Goal: Task Accomplishment & Management: Manage account settings

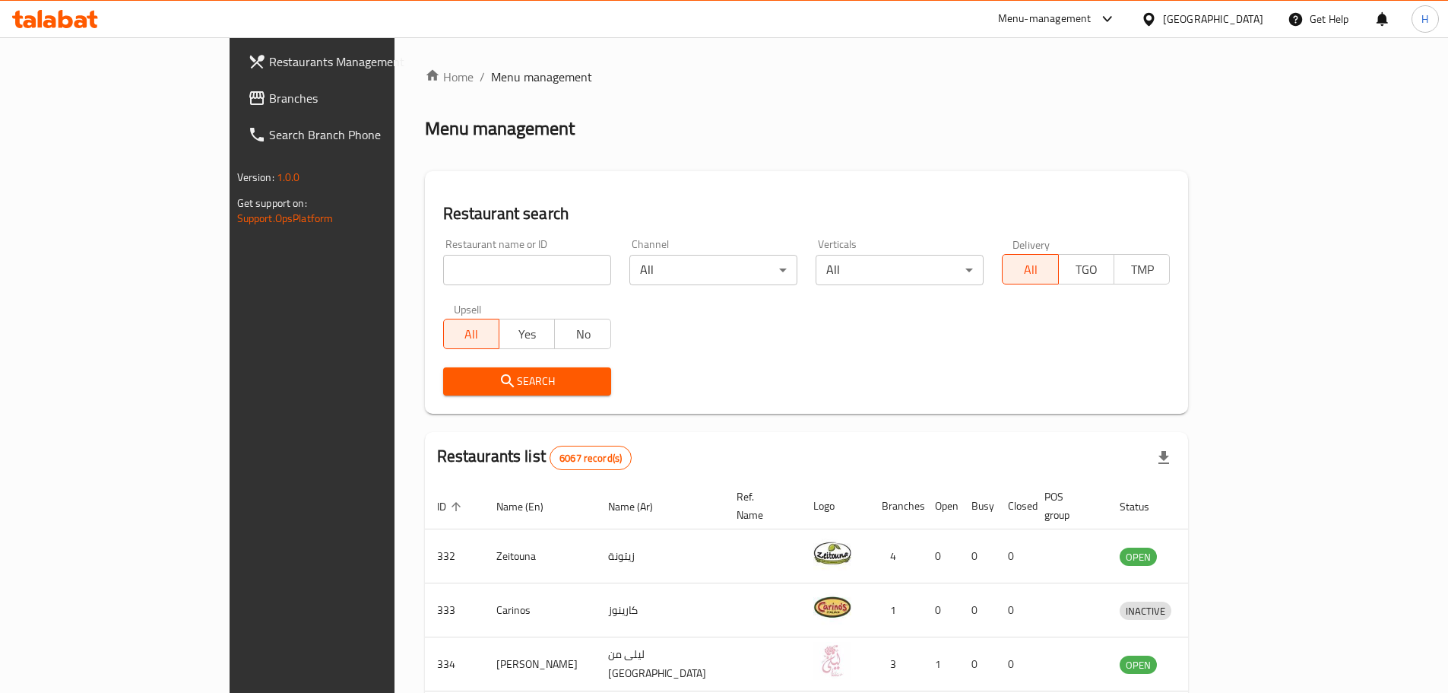
click at [236, 107] on link "Branches" at bounding box center [354, 98] width 236 height 36
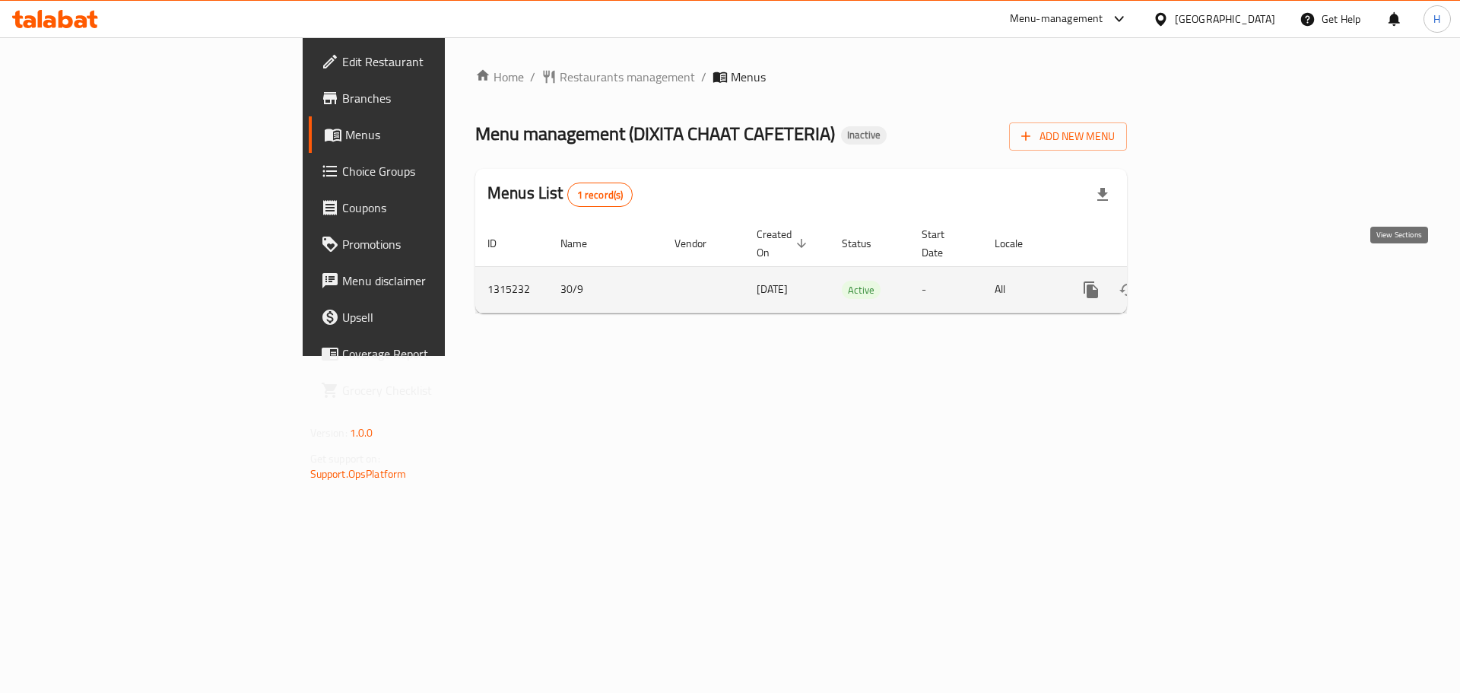
click at [1219, 271] on link "enhanced table" at bounding box center [1200, 289] width 36 height 36
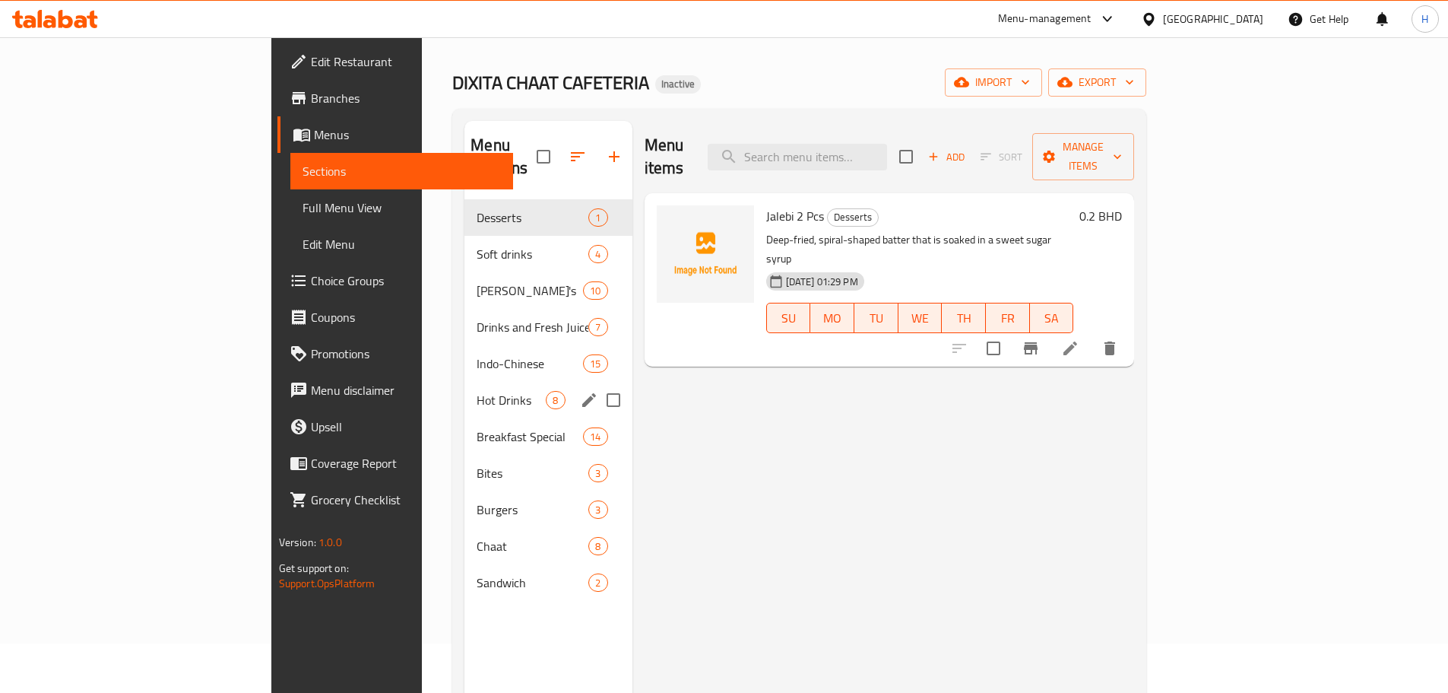
scroll to position [76, 0]
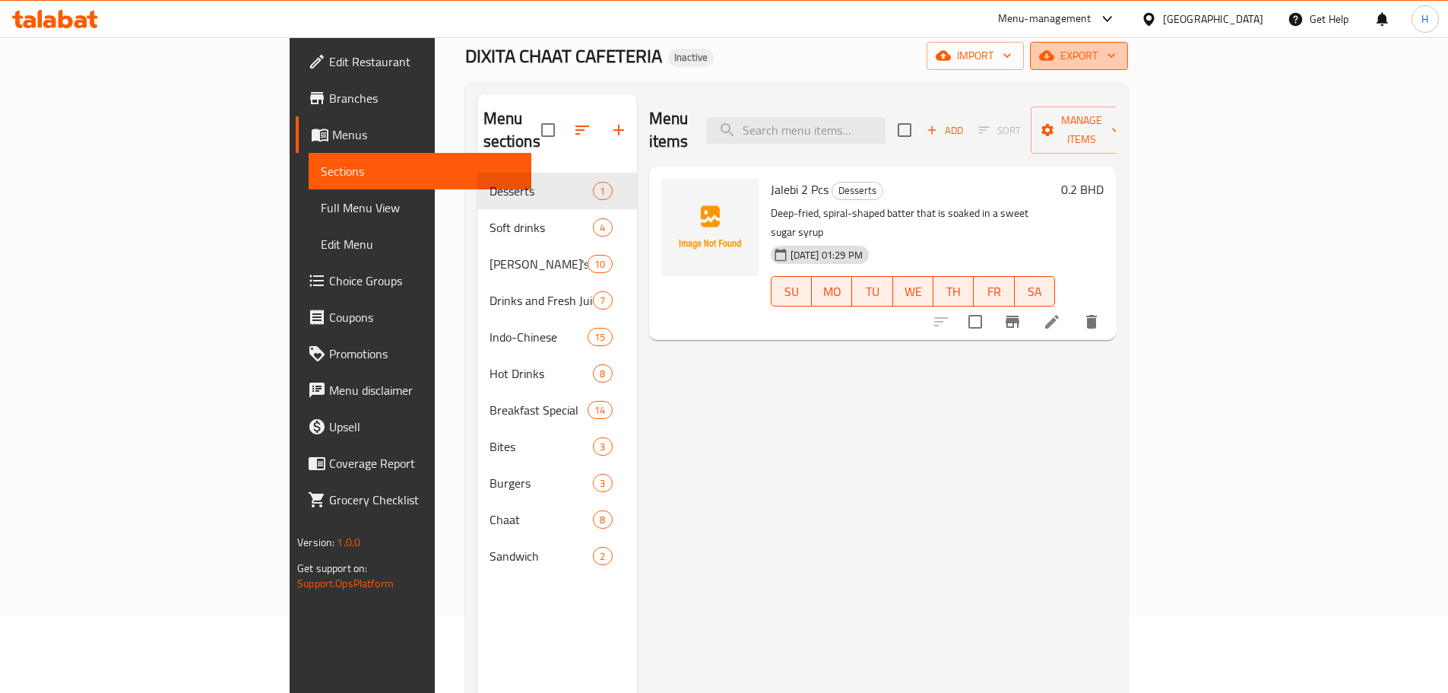
click at [1128, 65] on button "export" at bounding box center [1079, 56] width 98 height 28
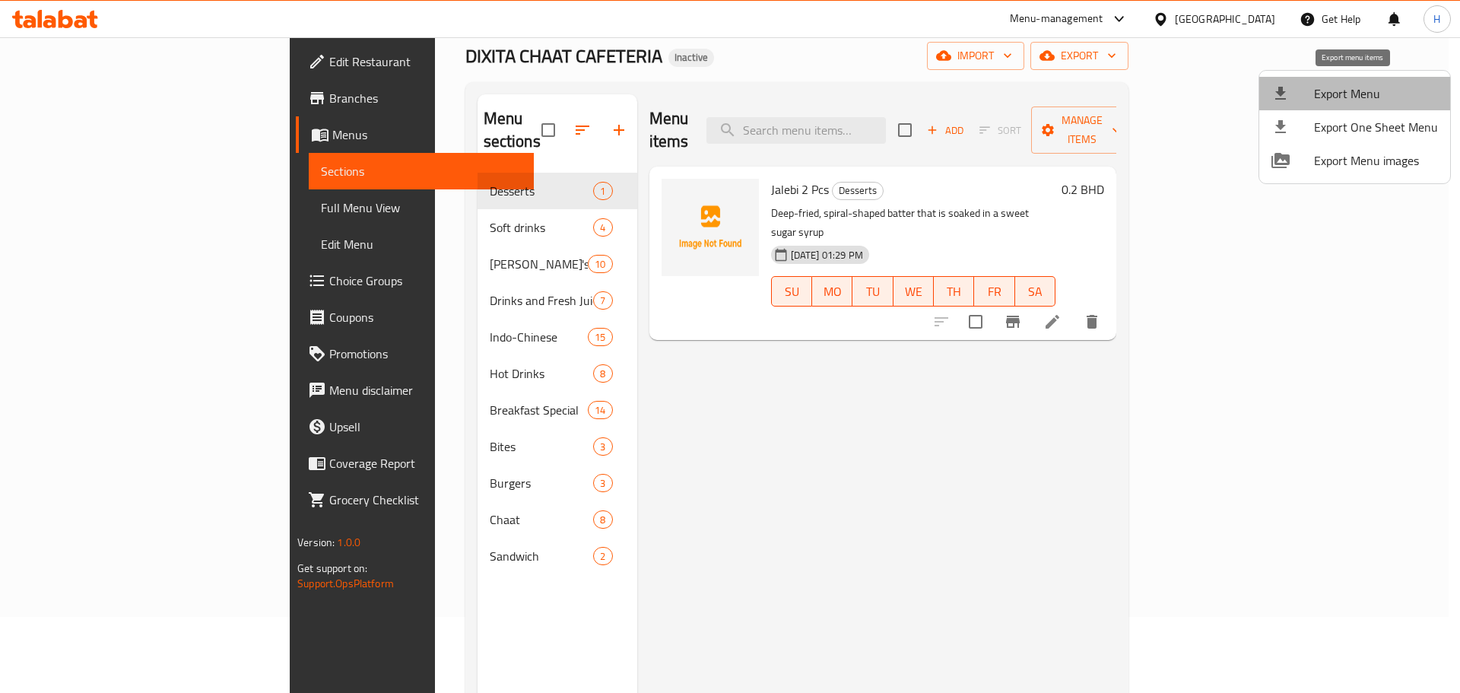
click at [1359, 109] on li "Export Menu" at bounding box center [1354, 93] width 191 height 33
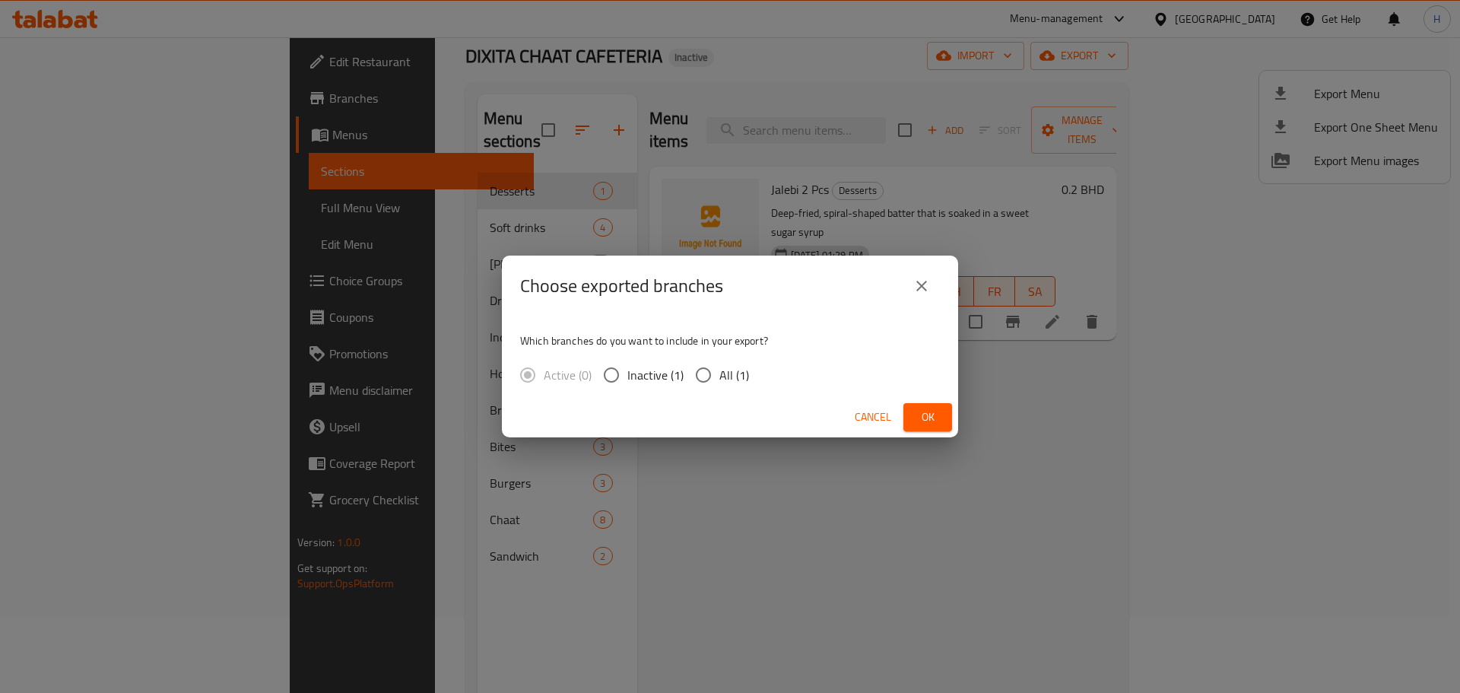
click at [727, 373] on span "All (1)" at bounding box center [734, 375] width 30 height 18
click at [719, 373] on input "All (1)" at bounding box center [703, 375] width 32 height 32
radio input "true"
click at [932, 421] on span "Ok" at bounding box center [927, 417] width 24 height 19
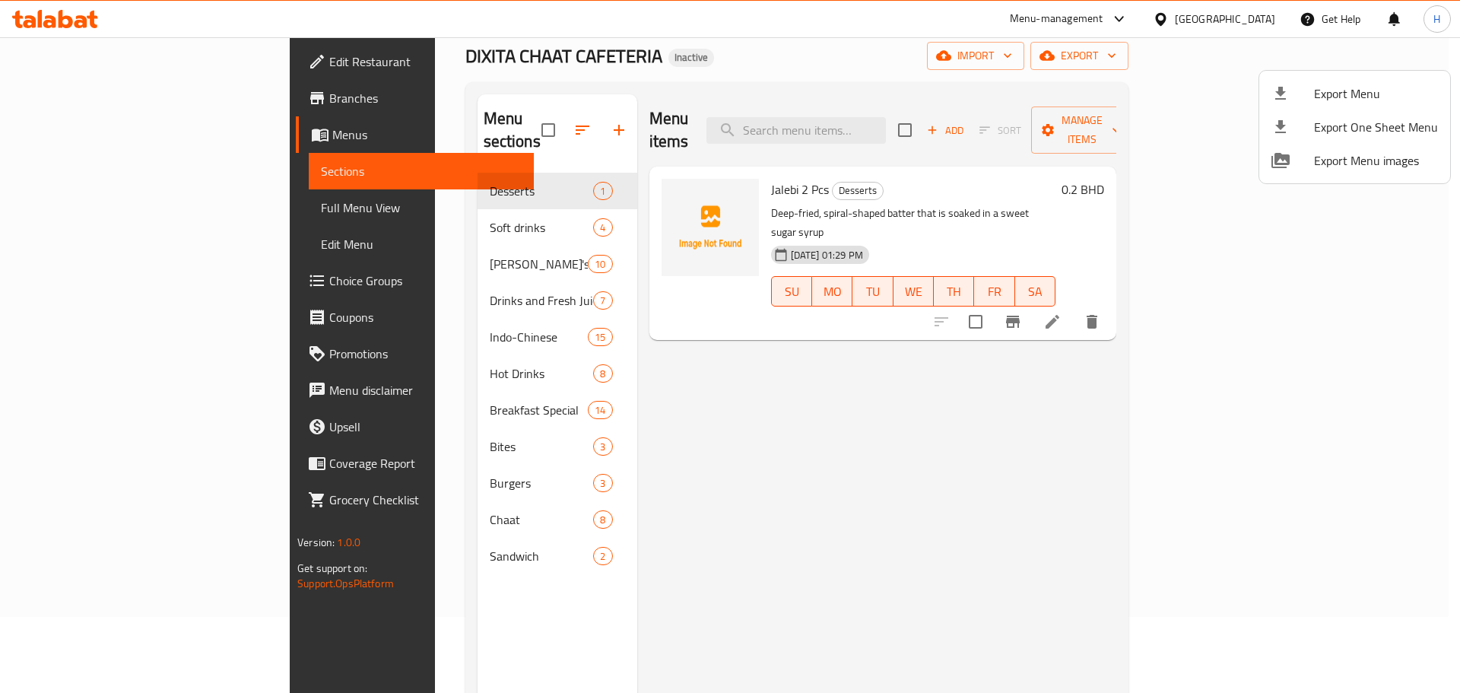
click at [160, 202] on div at bounding box center [730, 346] width 1460 height 693
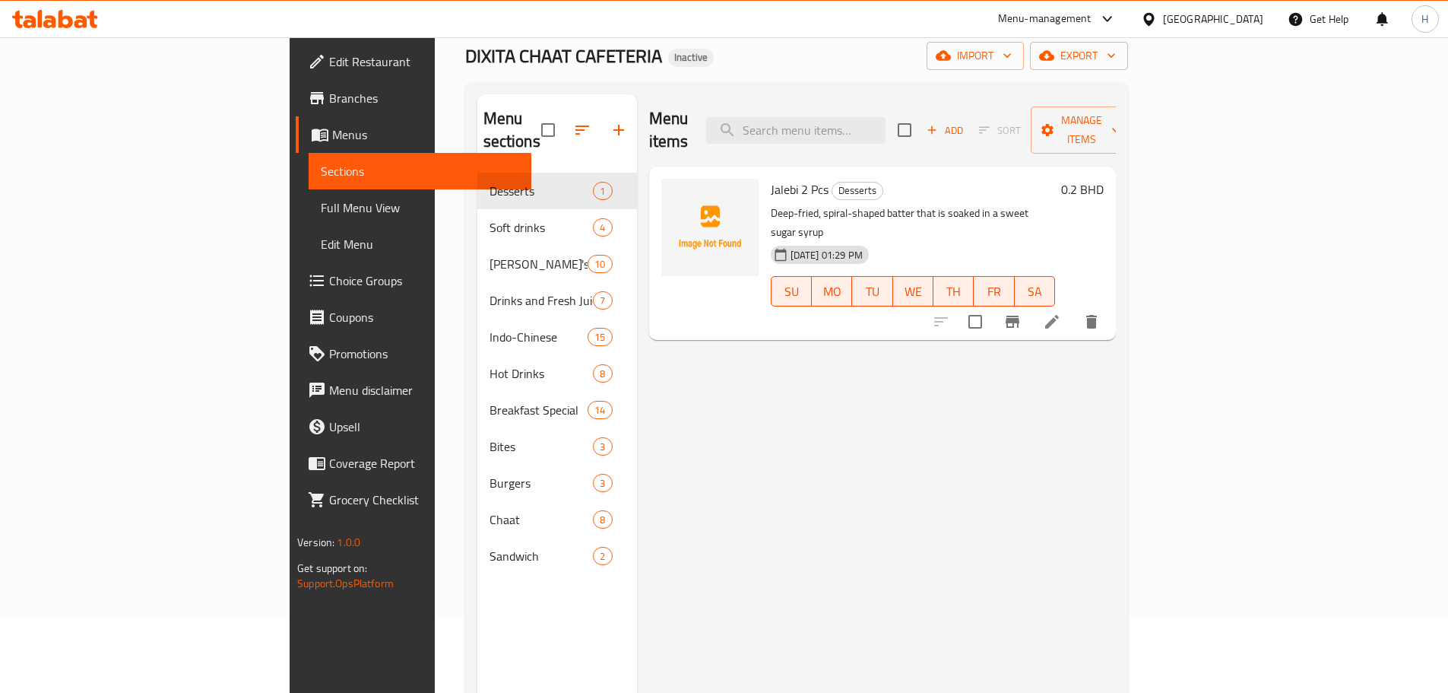
click at [321, 202] on span "Full Menu View" at bounding box center [420, 207] width 198 height 18
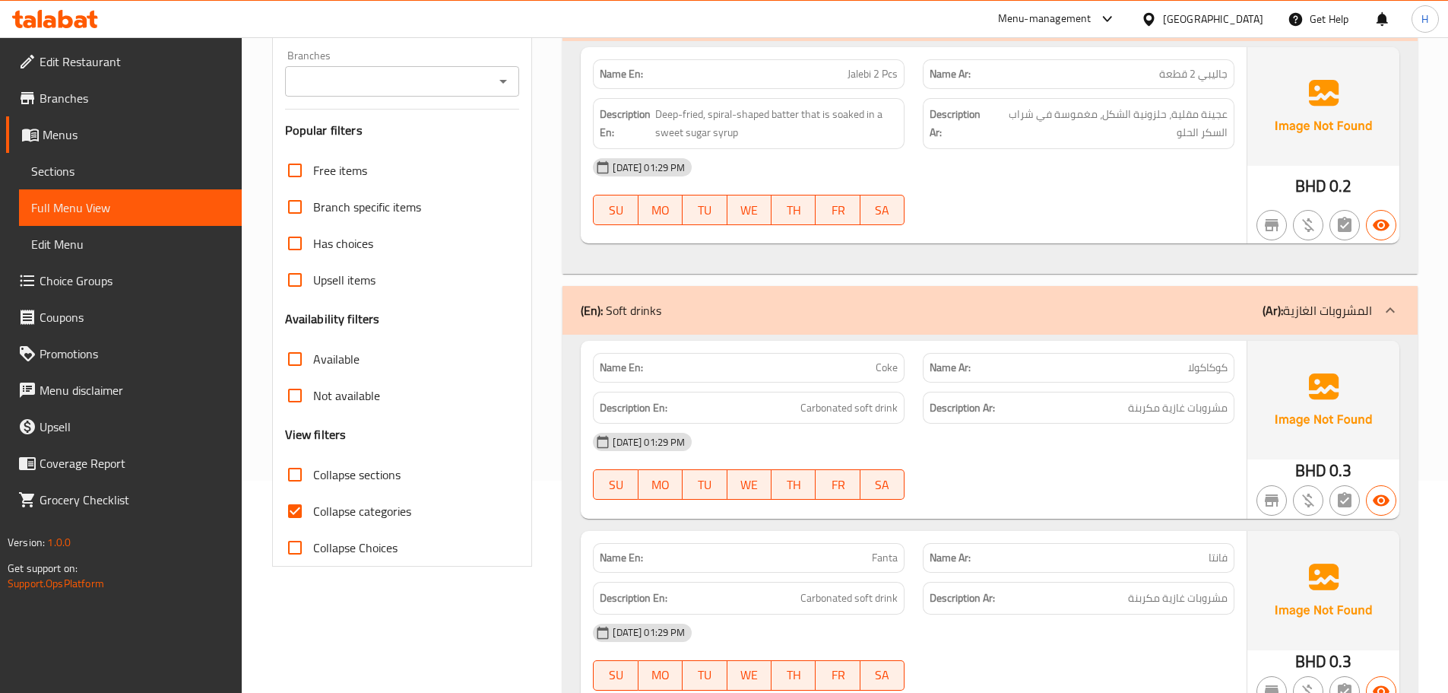
scroll to position [228, 0]
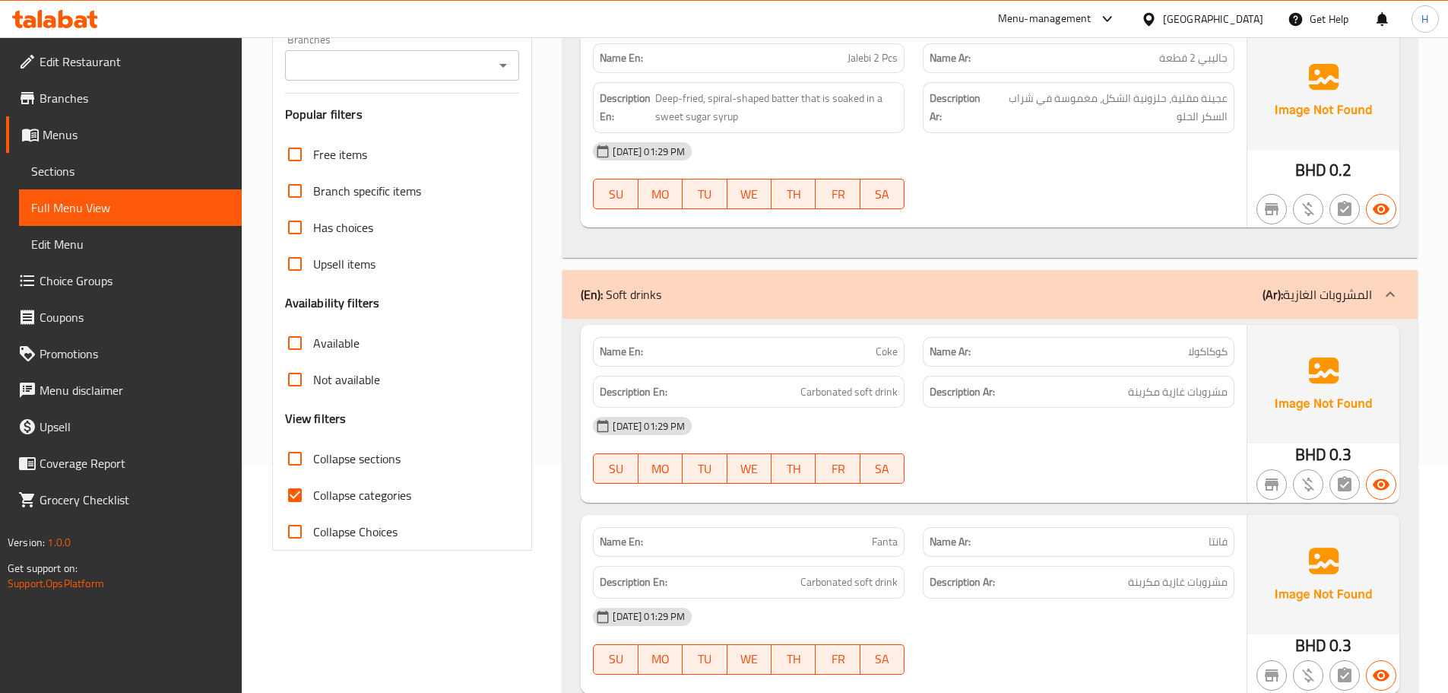
click at [385, 487] on span "Collapse categories" at bounding box center [362, 495] width 98 height 18
click at [313, 487] on input "Collapse categories" at bounding box center [295, 495] width 36 height 36
checkbox input "false"
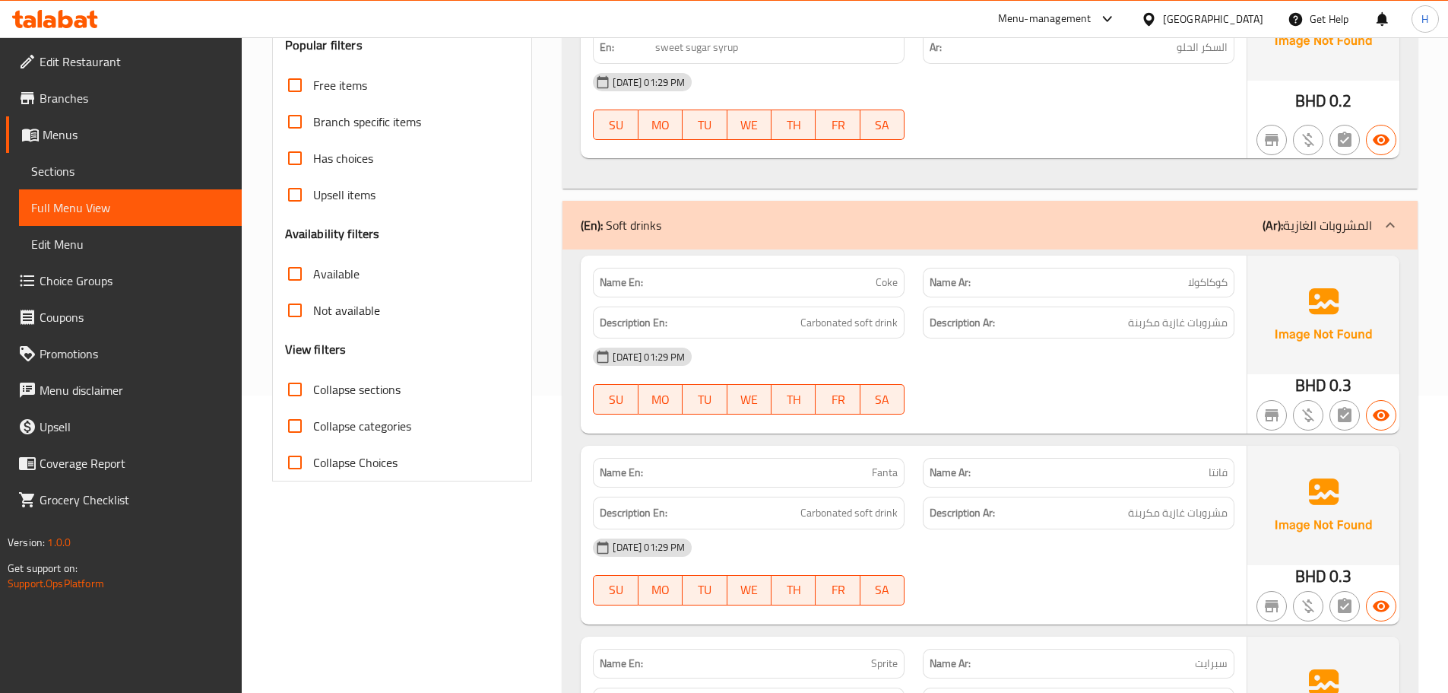
scroll to position [304, 0]
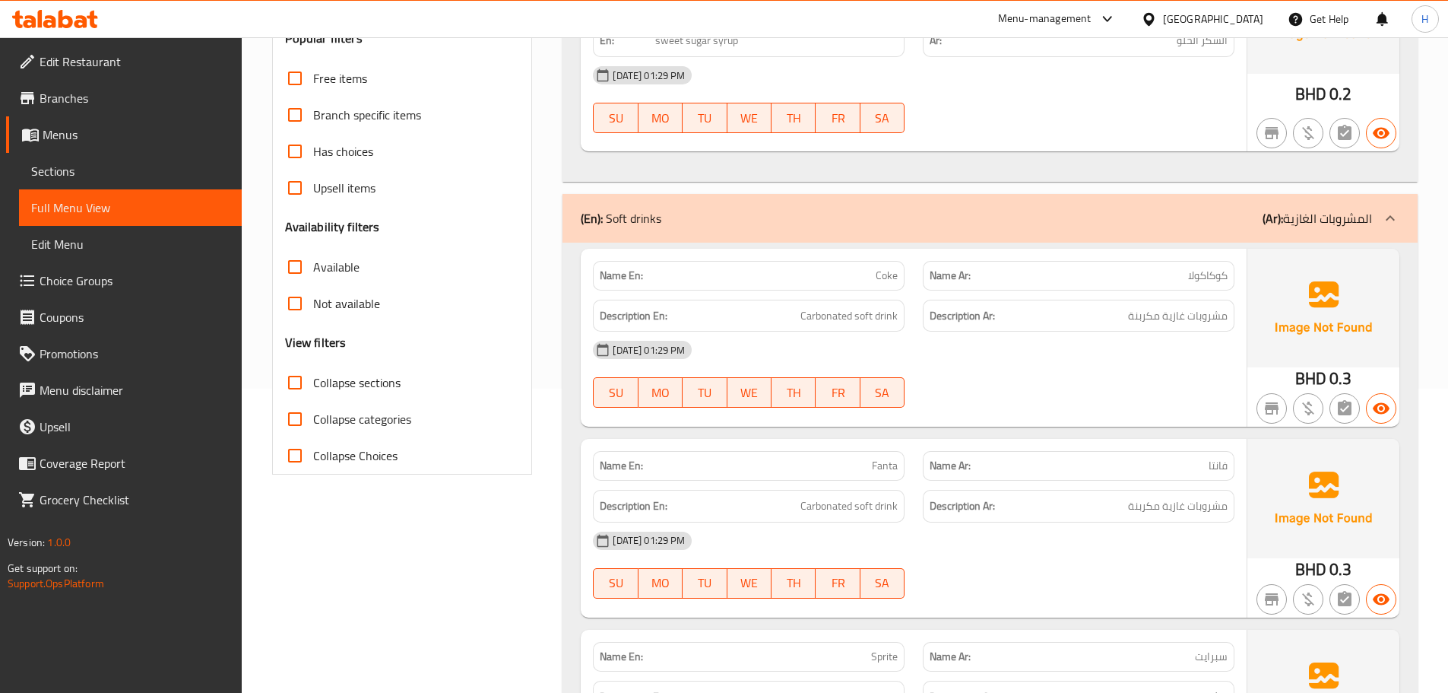
click at [348, 373] on span "Collapse sections" at bounding box center [356, 382] width 87 height 18
click at [313, 372] on input "Collapse sections" at bounding box center [295, 382] width 36 height 36
checkbox input "true"
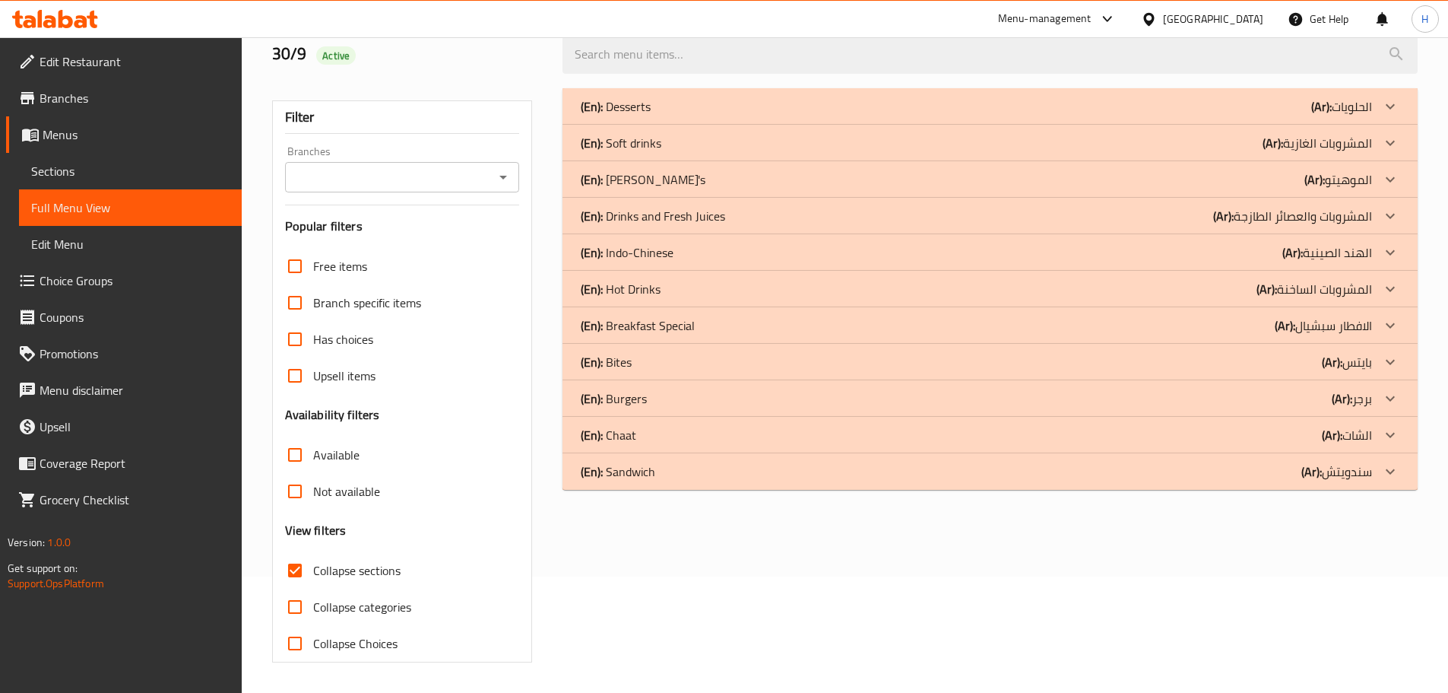
scroll to position [116, 0]
click at [669, 322] on p "(En): Breakfast Special" at bounding box center [638, 325] width 114 height 18
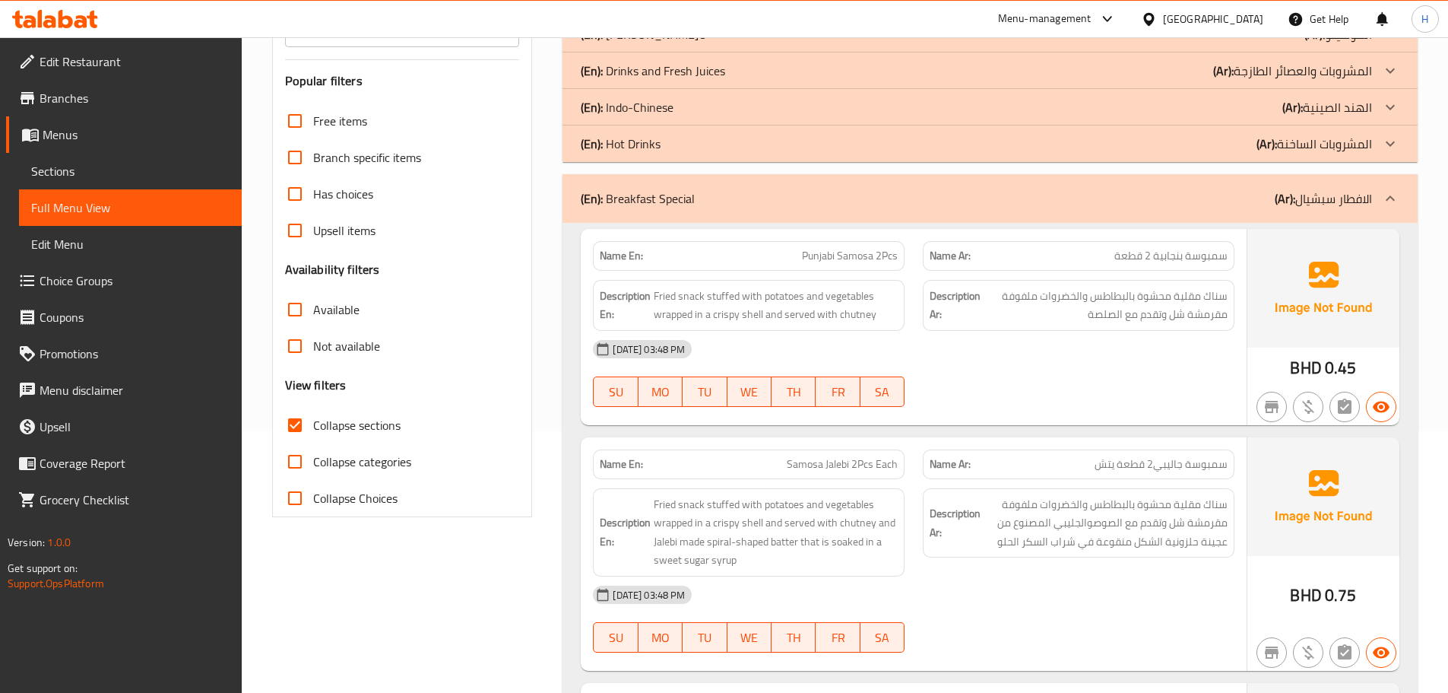
scroll to position [268, 0]
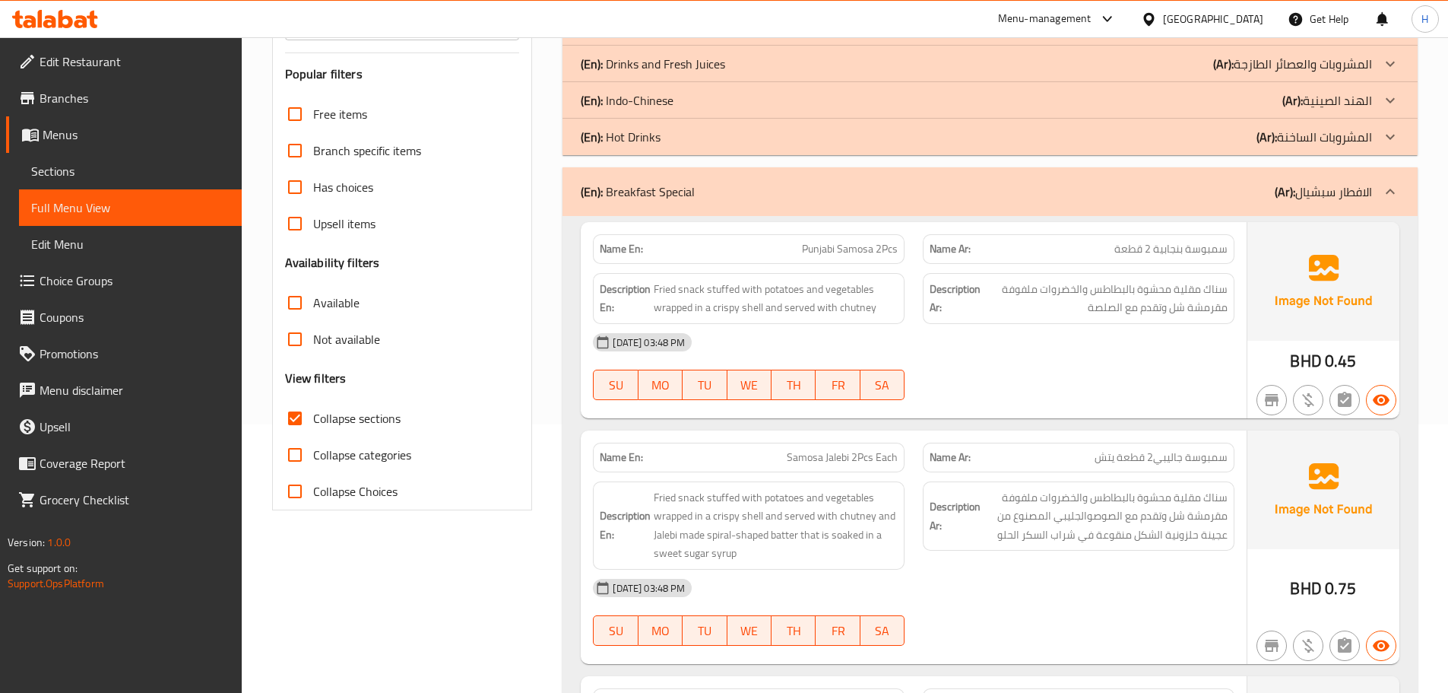
click at [822, 241] on span "Punjabi Samosa 2Pcs" at bounding box center [850, 249] width 96 height 16
copy span "Punjabi Samosa 2Pcs"
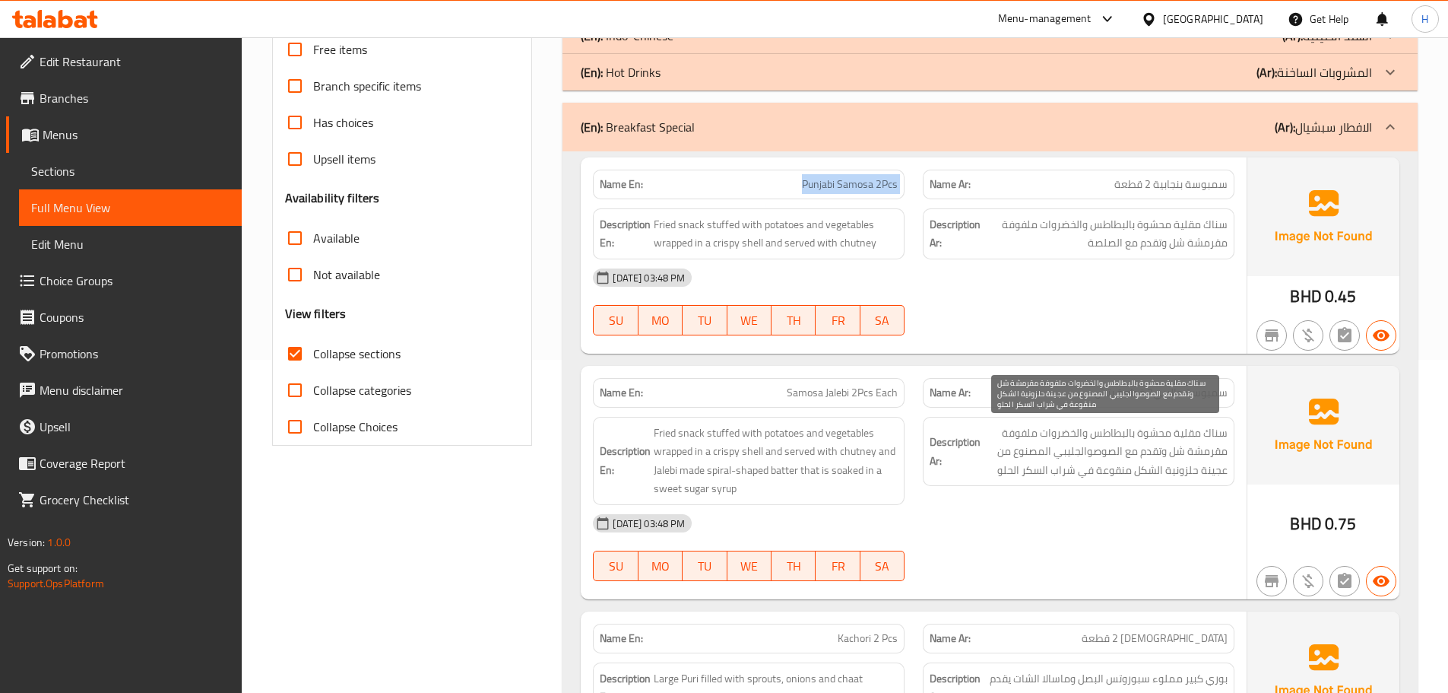
scroll to position [420, 0]
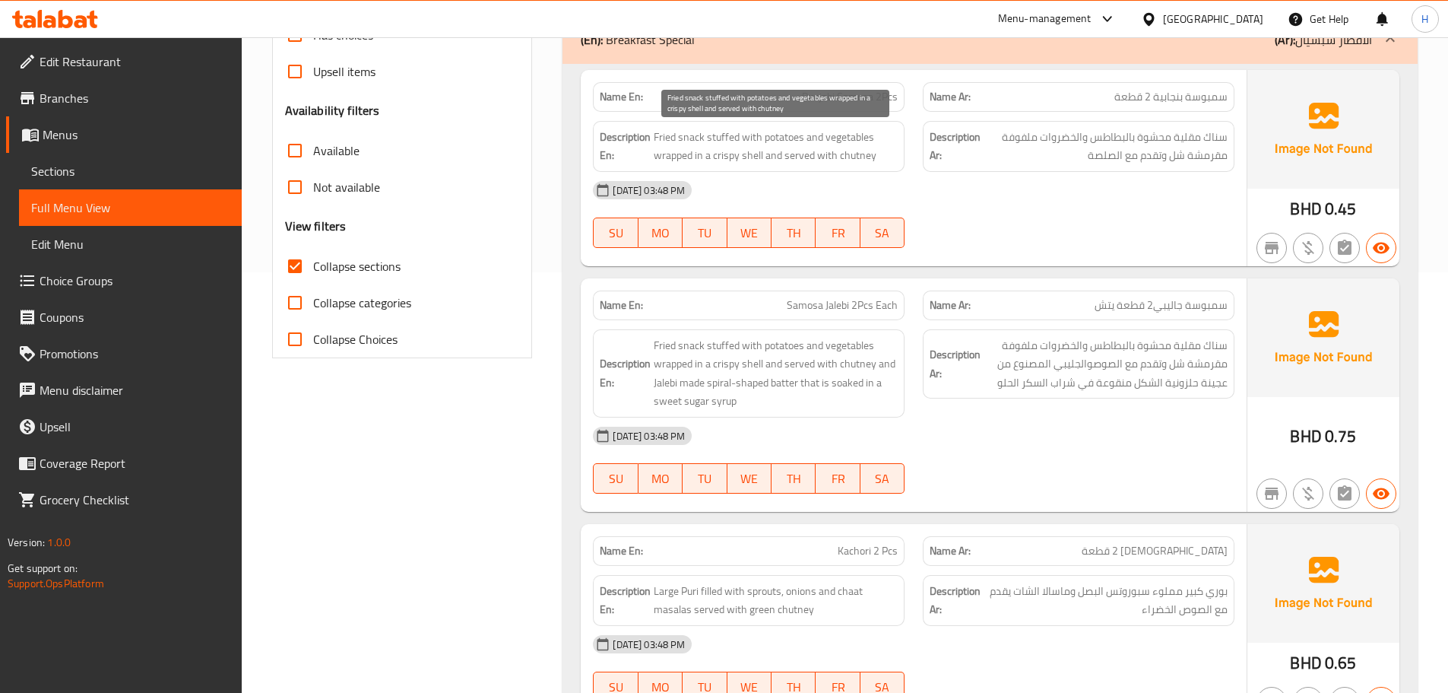
click at [868, 154] on span "Fried snack stuffed with potatoes and vegetables wrapped in a crispy shell and …" at bounding box center [776, 146] width 244 height 37
copy span "chutney"
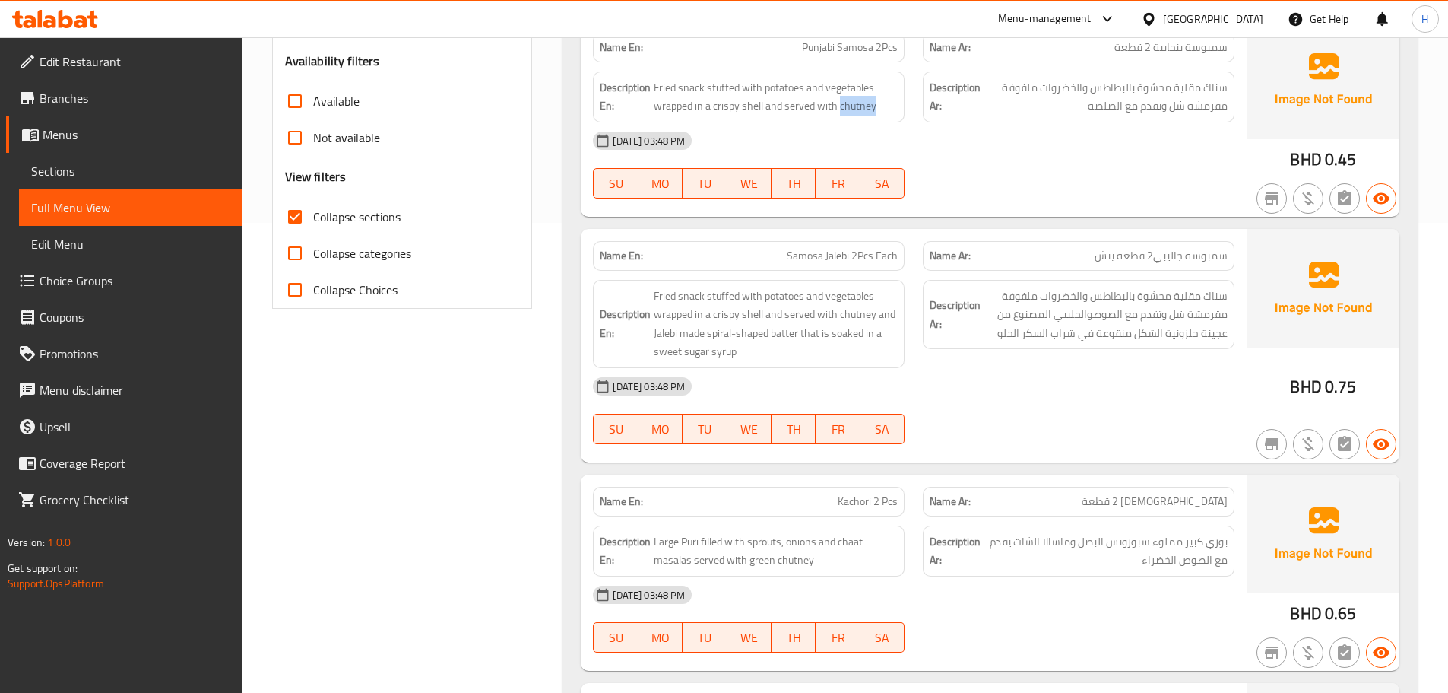
scroll to position [496, 0]
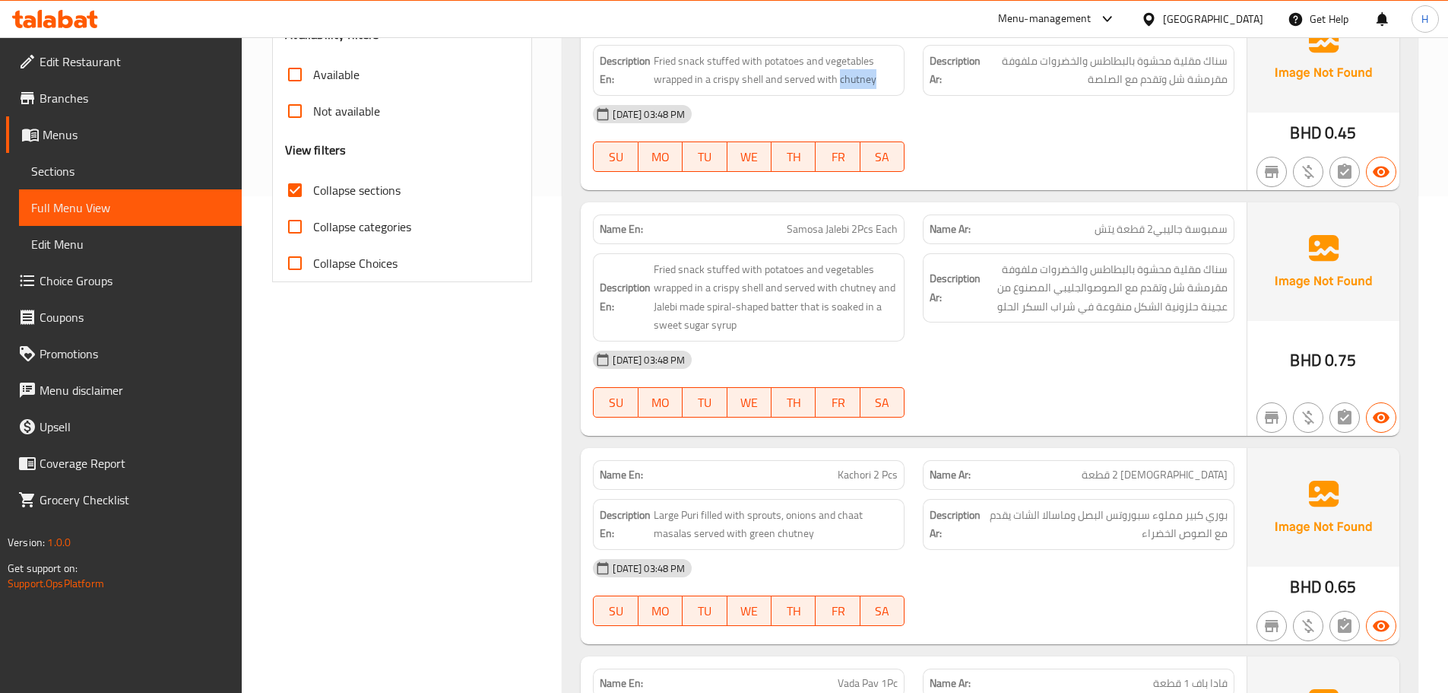
click at [849, 239] on div "Name En: Samosa Jalebi 2Pcs Each" at bounding box center [749, 229] width 312 height 30
copy span "Samosa Jalebi 2Pcs Each"
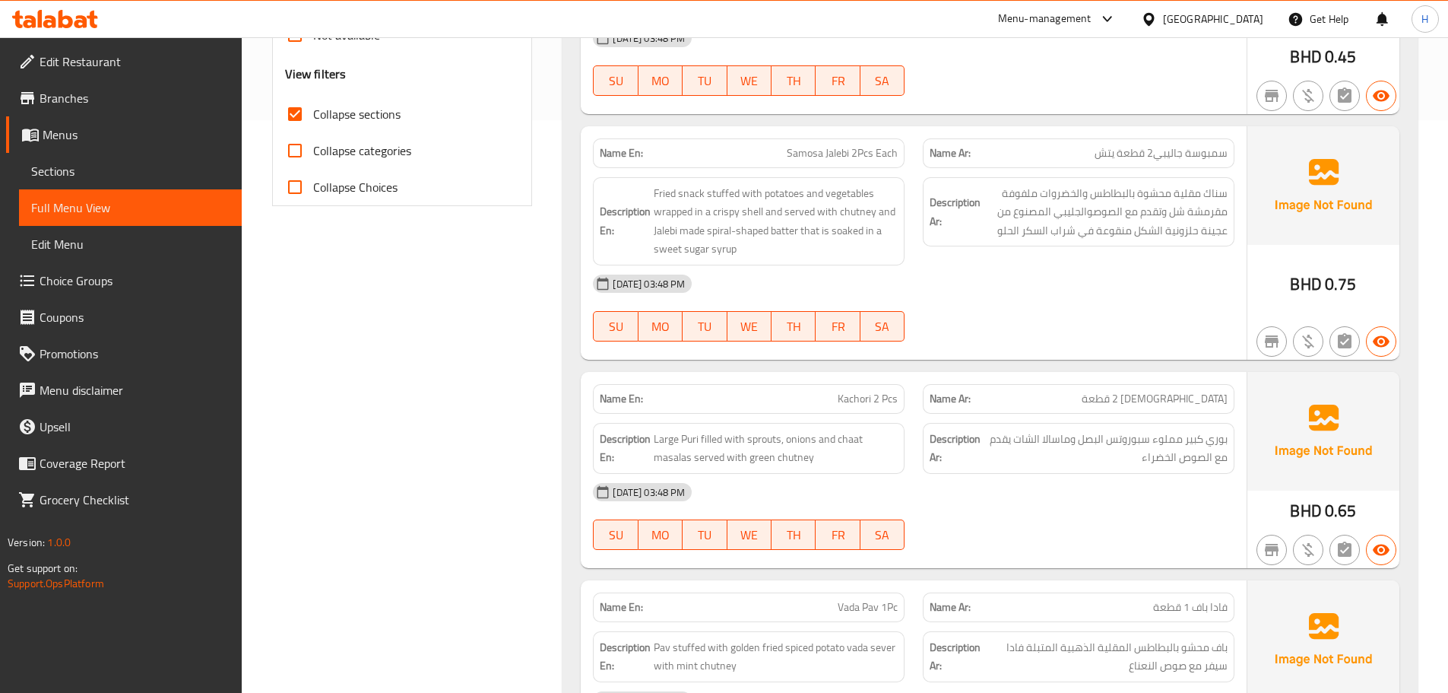
click at [864, 394] on span "Kachori 2 Pcs" at bounding box center [868, 399] width 60 height 16
copy span "Kachori 2 Pcs"
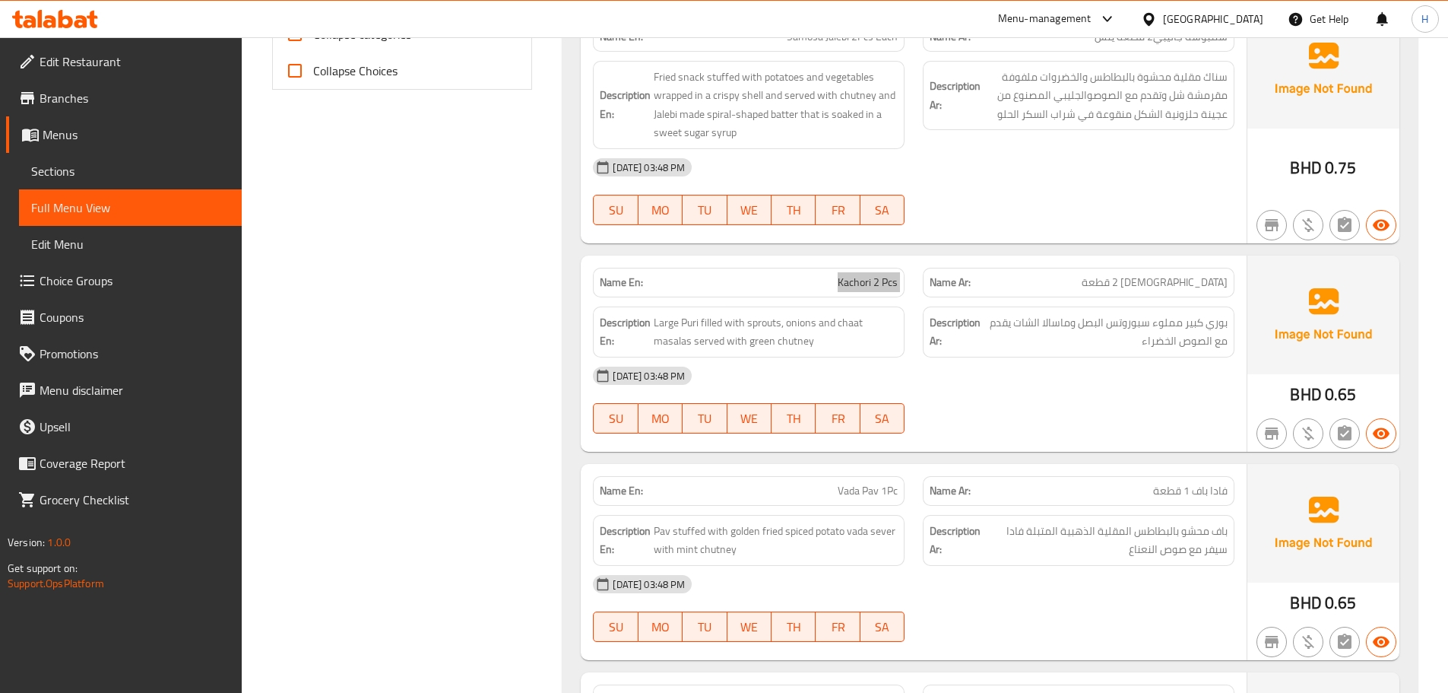
scroll to position [725, 0]
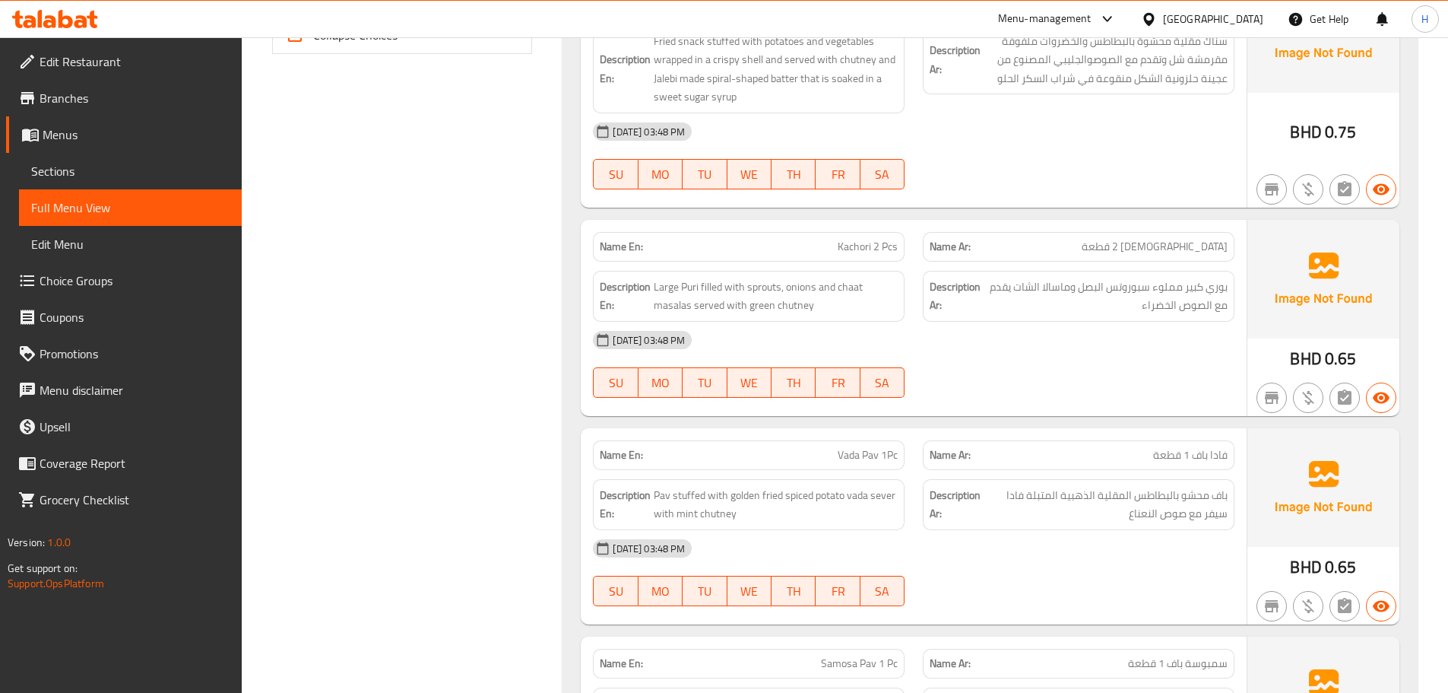
click at [890, 458] on span "Vada Pav 1Pc" at bounding box center [868, 455] width 60 height 16
copy span "Vada Pav 1Pc"
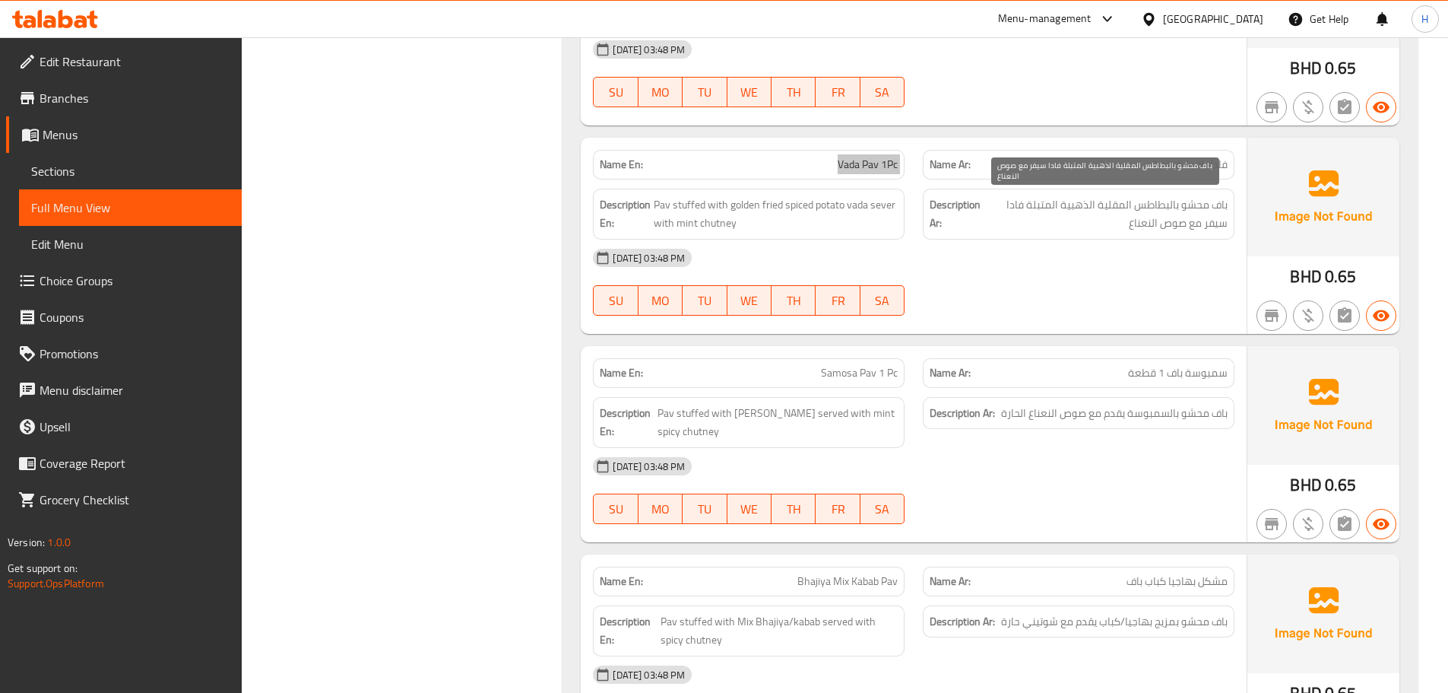
scroll to position [1029, 0]
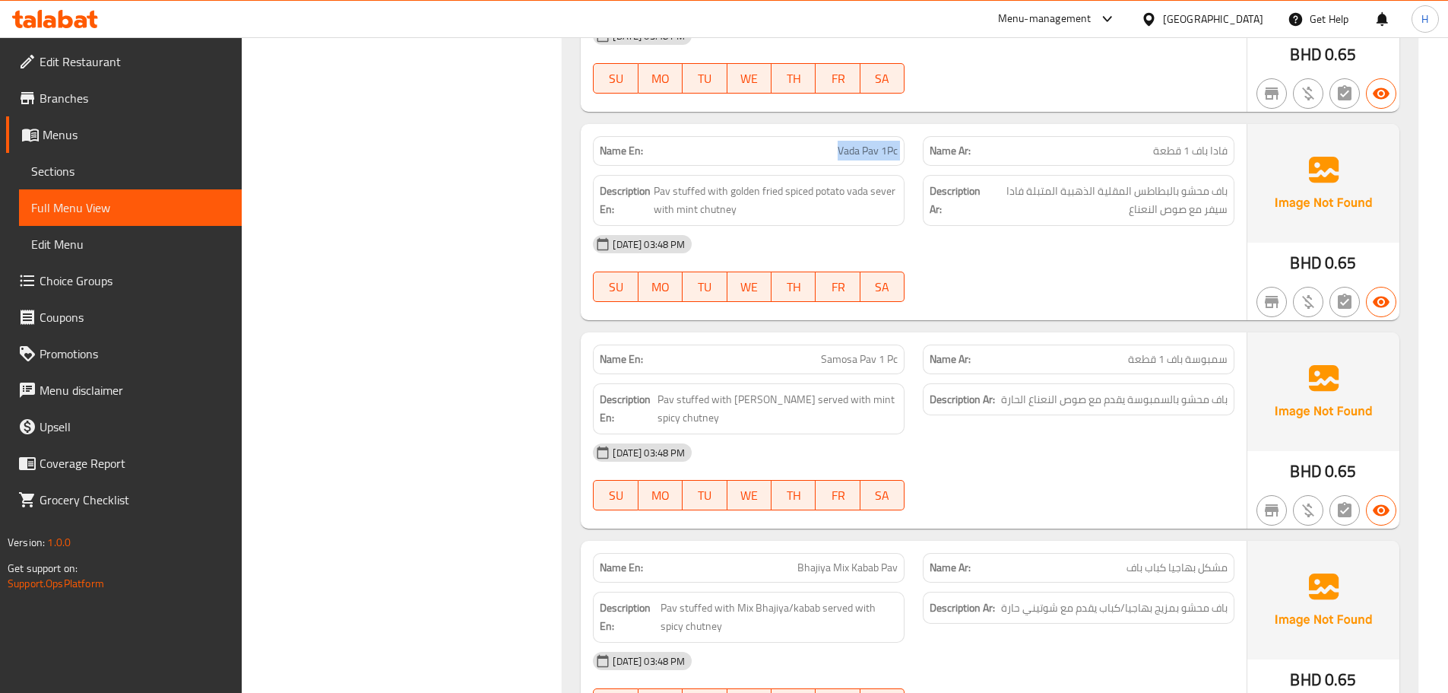
click at [856, 365] on span "Samosa Pav 1 Pc" at bounding box center [859, 359] width 77 height 16
copy span "Samosa Pav 1 Pc"
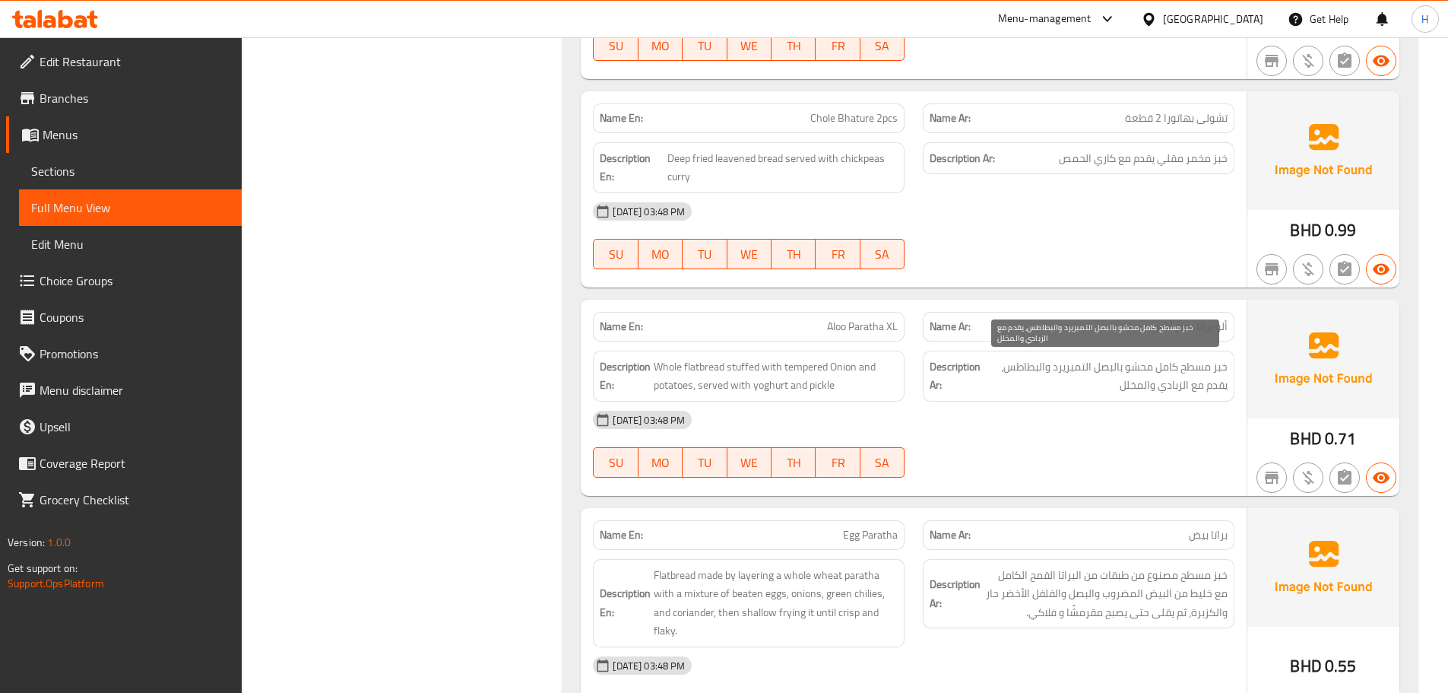
scroll to position [1713, 0]
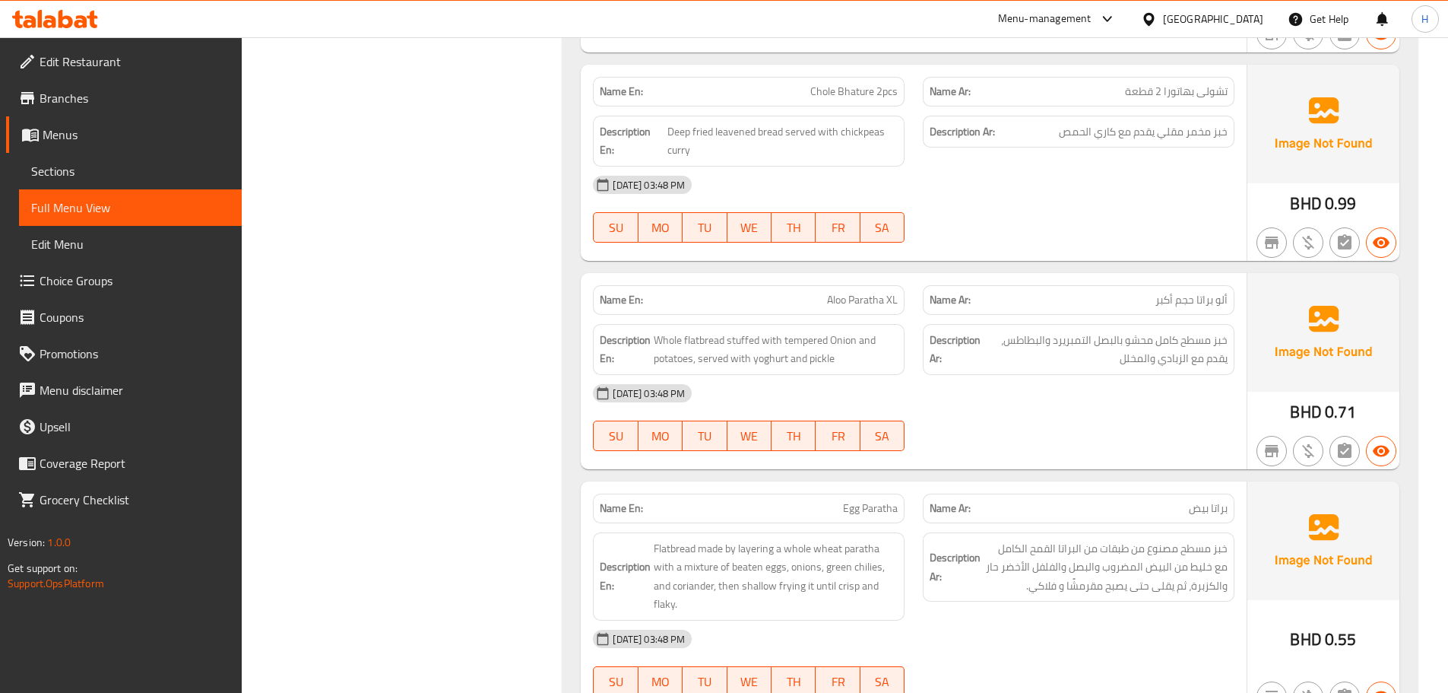
click at [818, 308] on div "Name En: Aloo Paratha XL" at bounding box center [749, 300] width 312 height 30
copy span "Aloo Paratha XL"
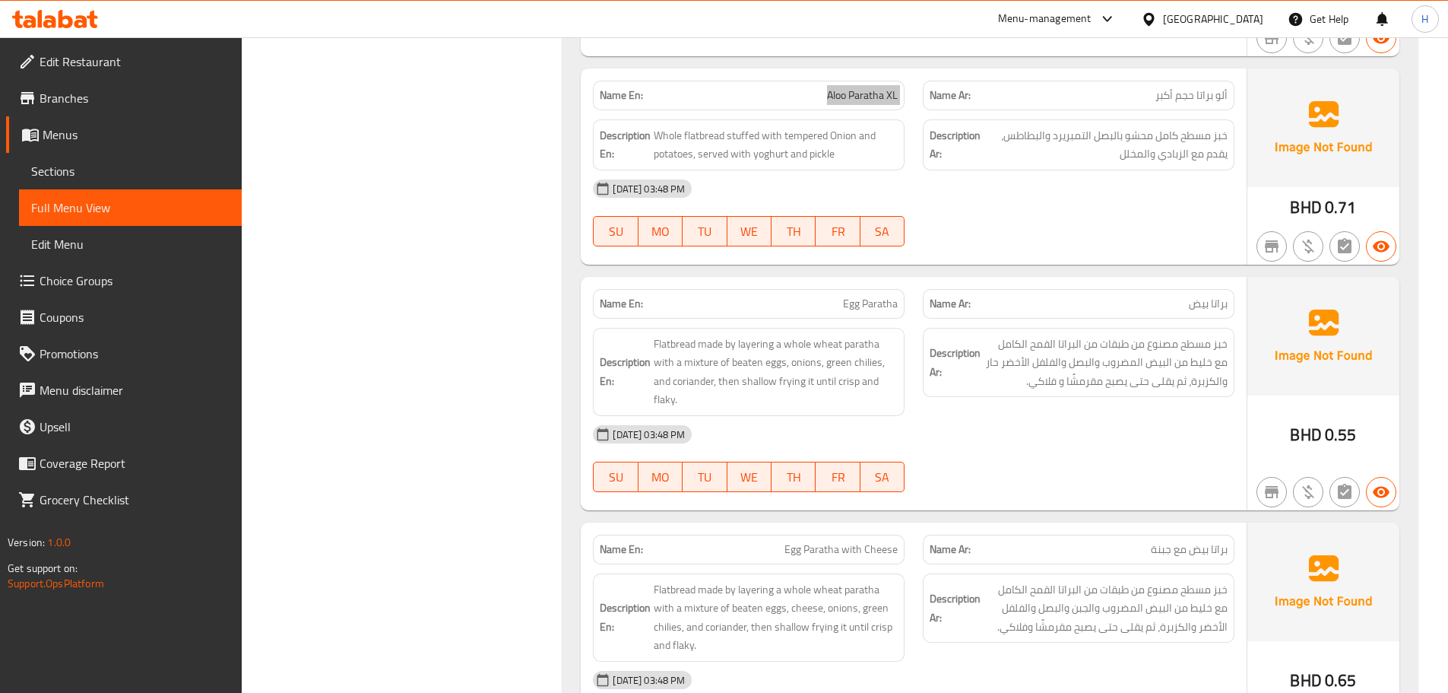
scroll to position [1941, 0]
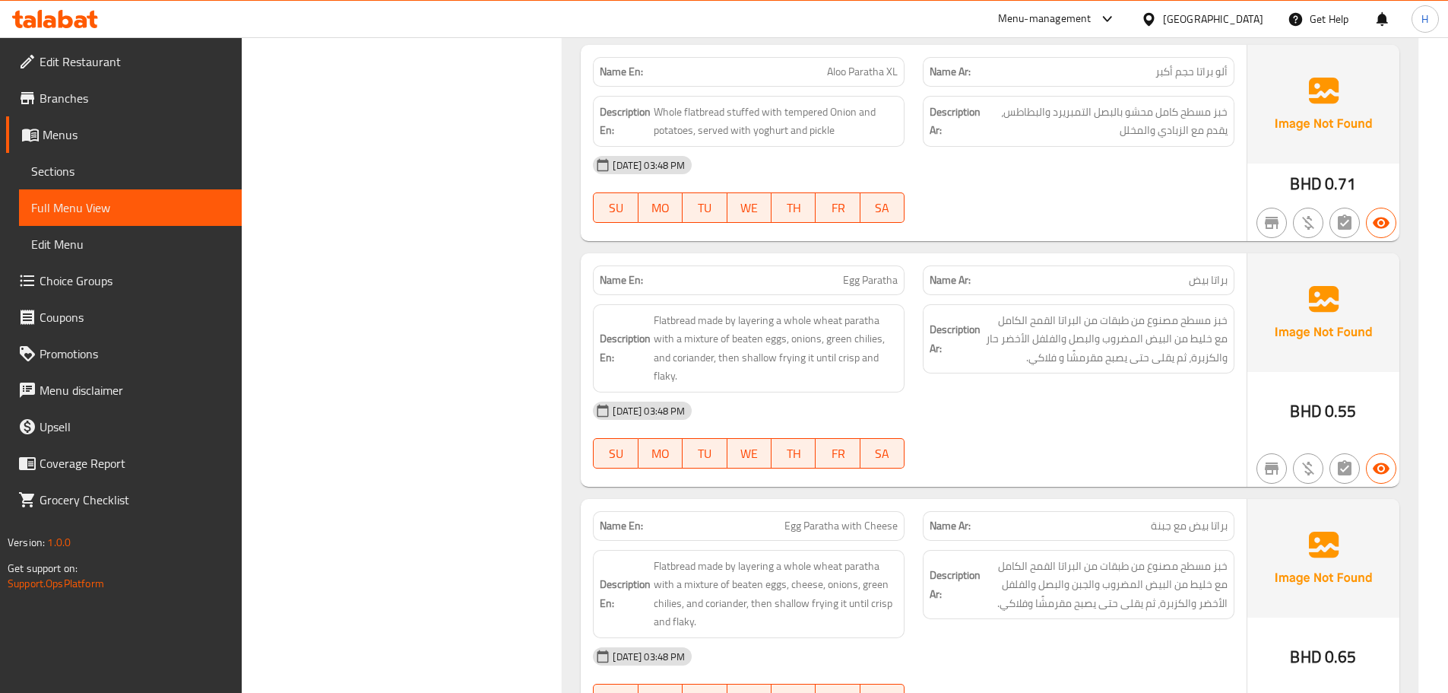
click at [857, 281] on span "Egg Paratha" at bounding box center [870, 280] width 55 height 16
copy span "Egg Paratha"
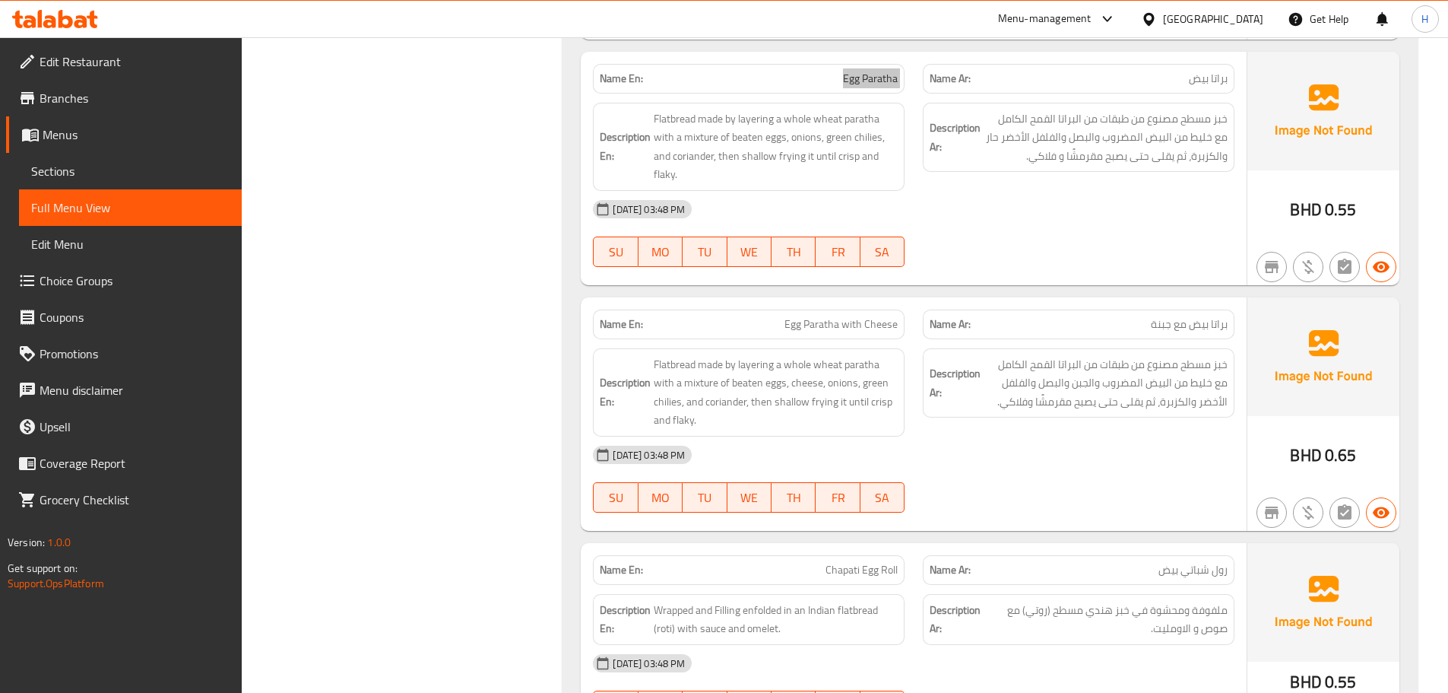
scroll to position [2169, 0]
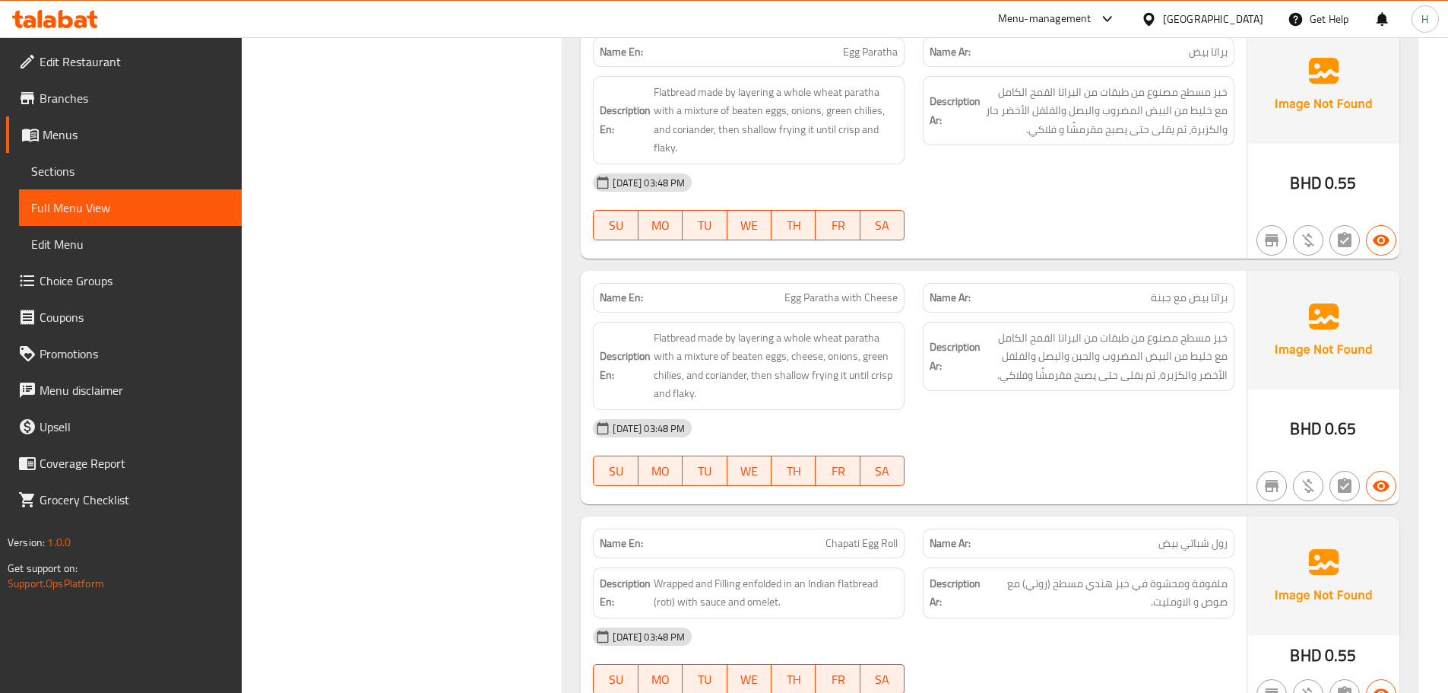
click at [798, 290] on span "Egg Paratha with Cheese" at bounding box center [841, 298] width 113 height 16
copy span "Egg Paratha with Cheese"
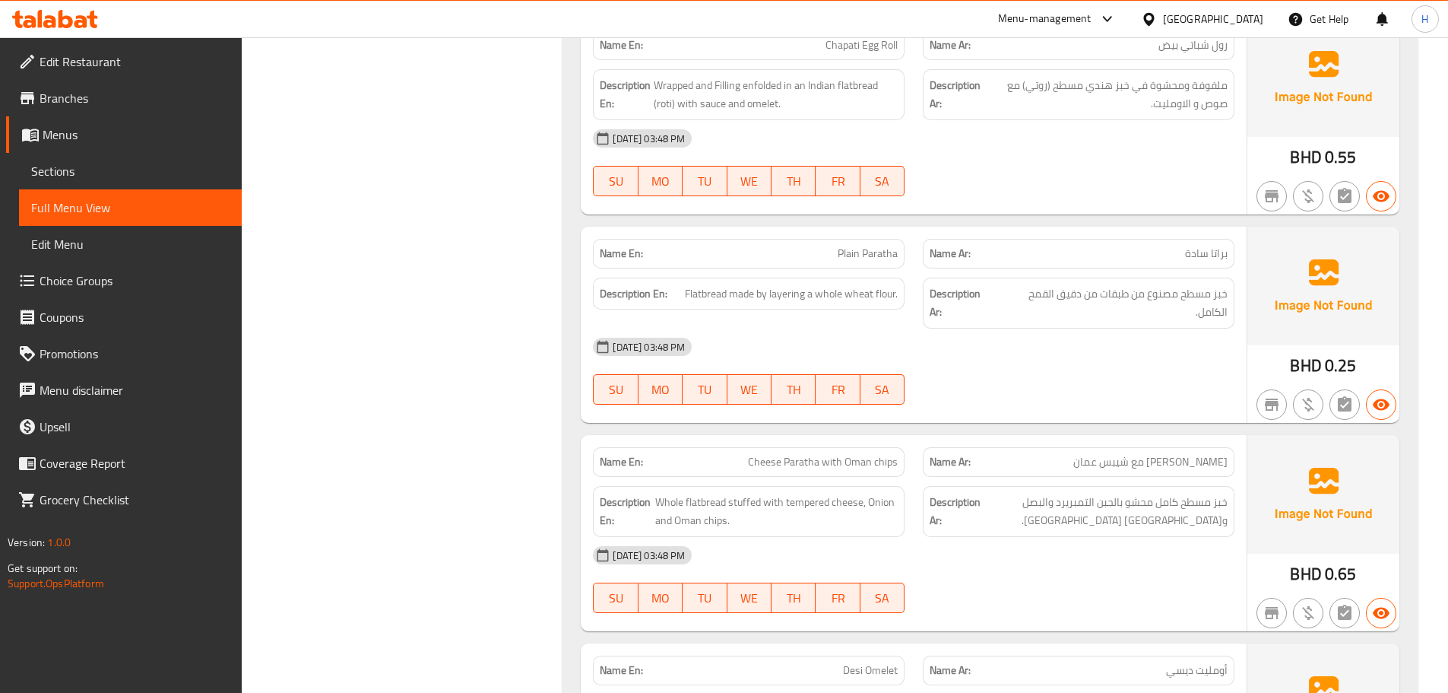
scroll to position [2701, 0]
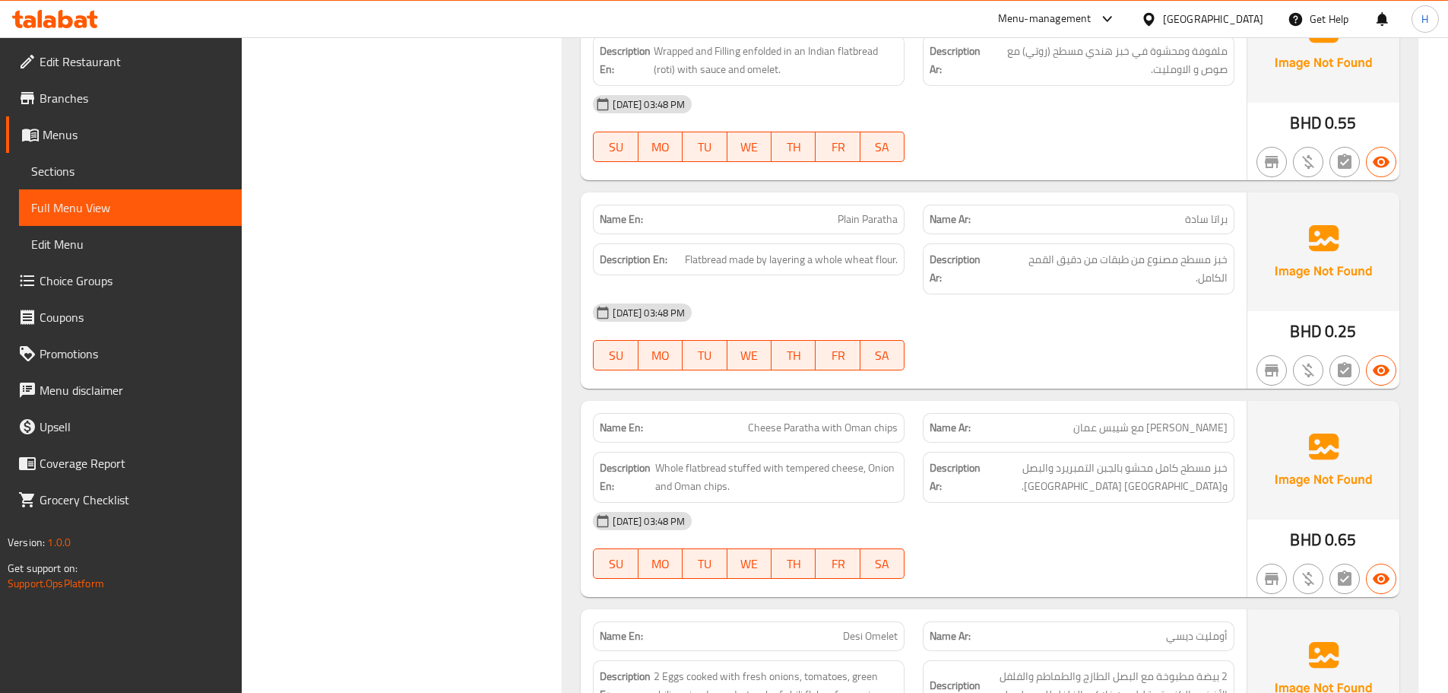
click at [877, 427] on span "Cheese Paratha with Oman chips" at bounding box center [823, 428] width 150 height 16
copy span "Cheese Paratha with Oman chips"
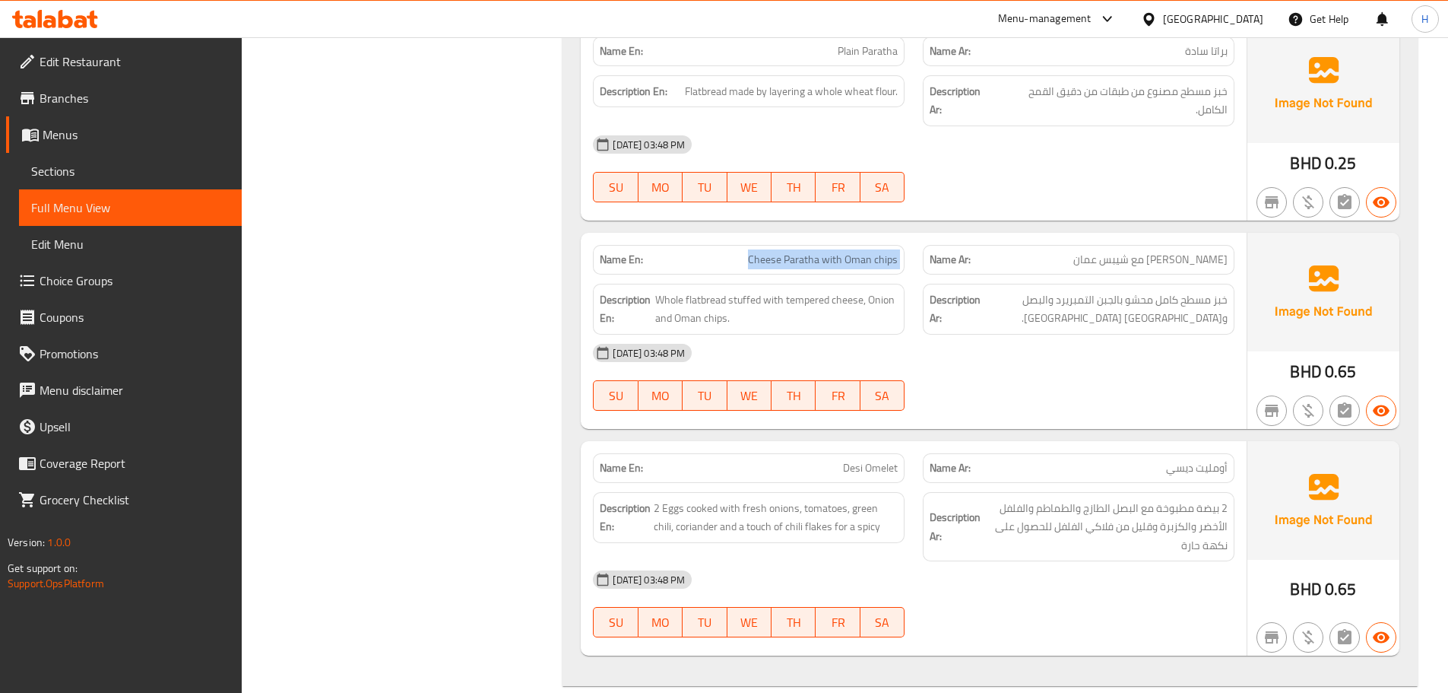
scroll to position [2929, 0]
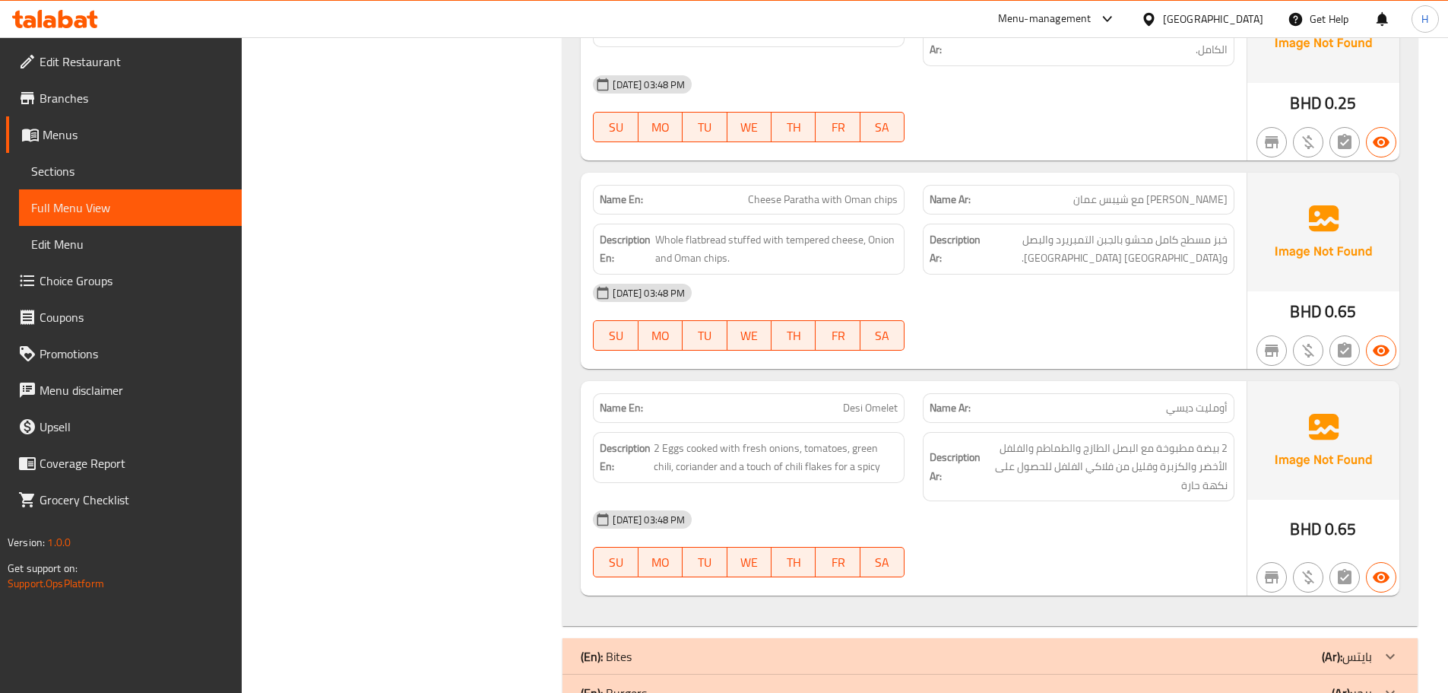
click at [863, 396] on div "Name En: Desi Omelet" at bounding box center [749, 408] width 312 height 30
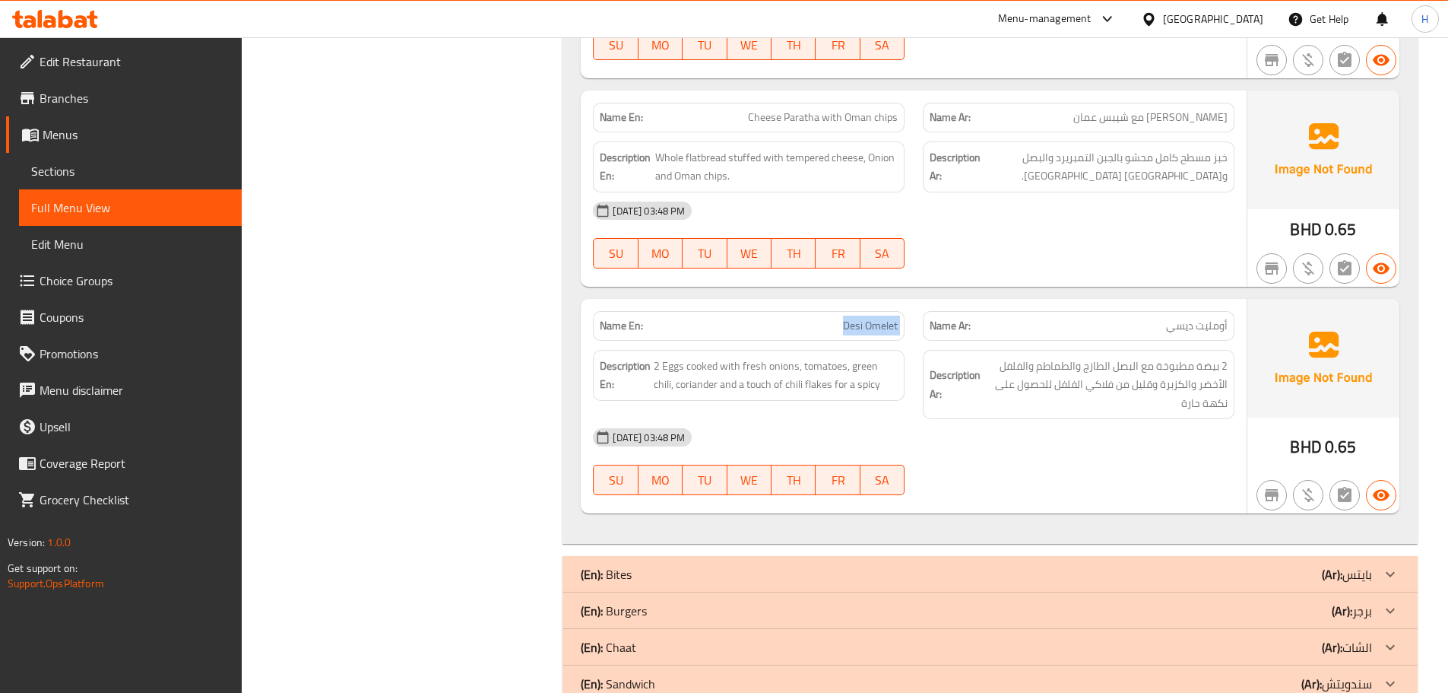
scroll to position [3051, 0]
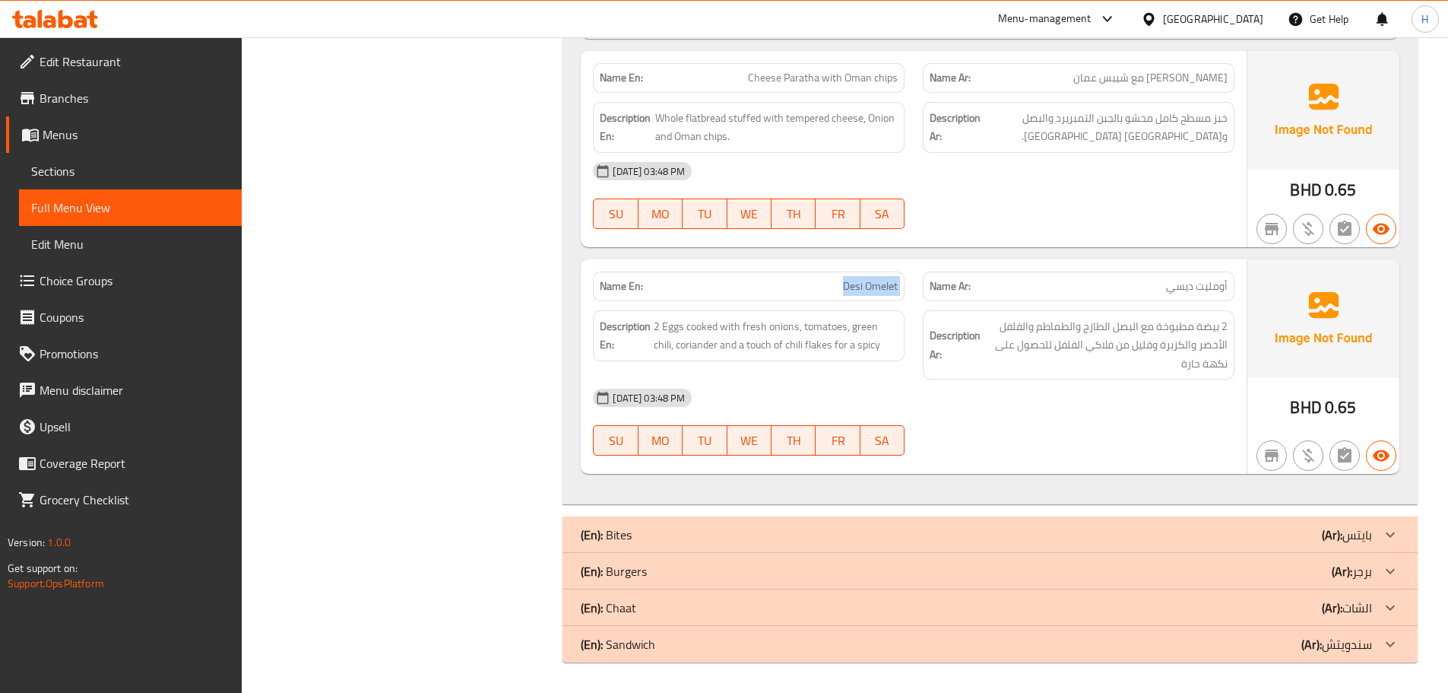
click at [1071, 563] on div "(En): Burgers (Ar): برجر" at bounding box center [976, 571] width 791 height 18
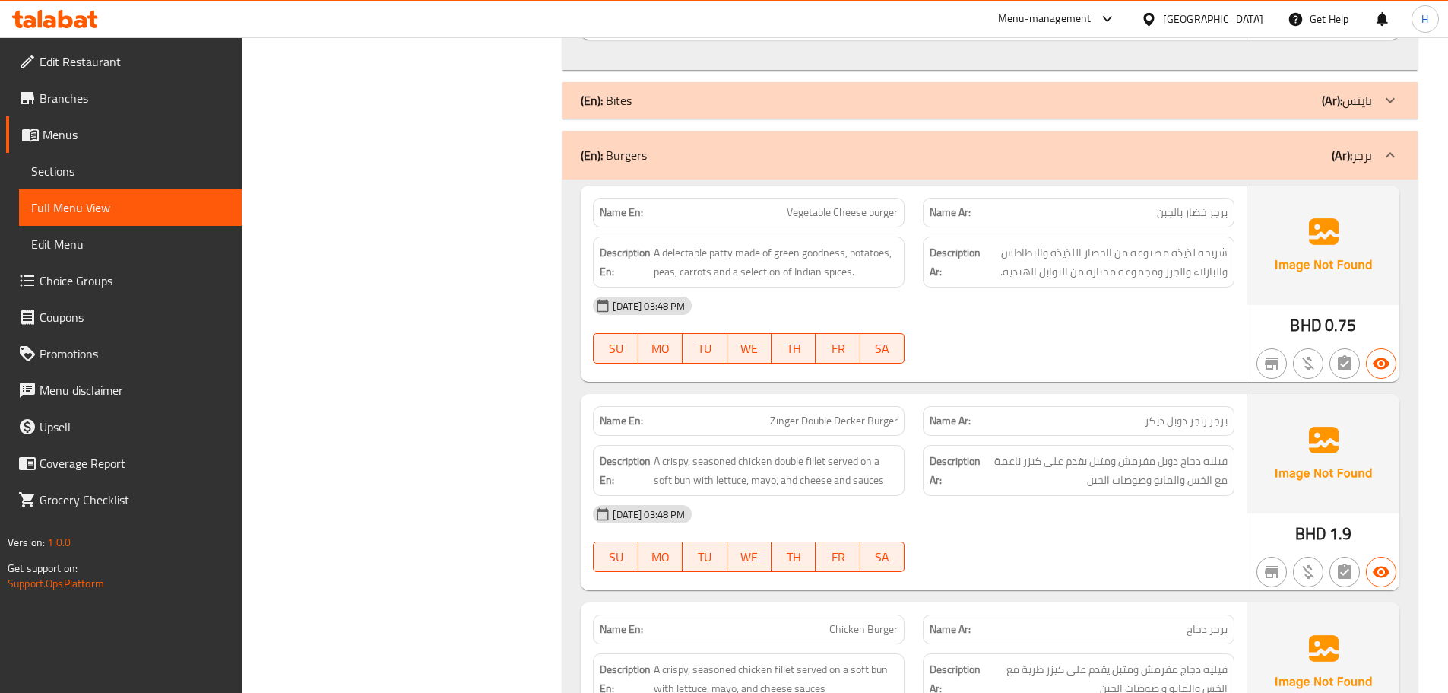
scroll to position [3511, 0]
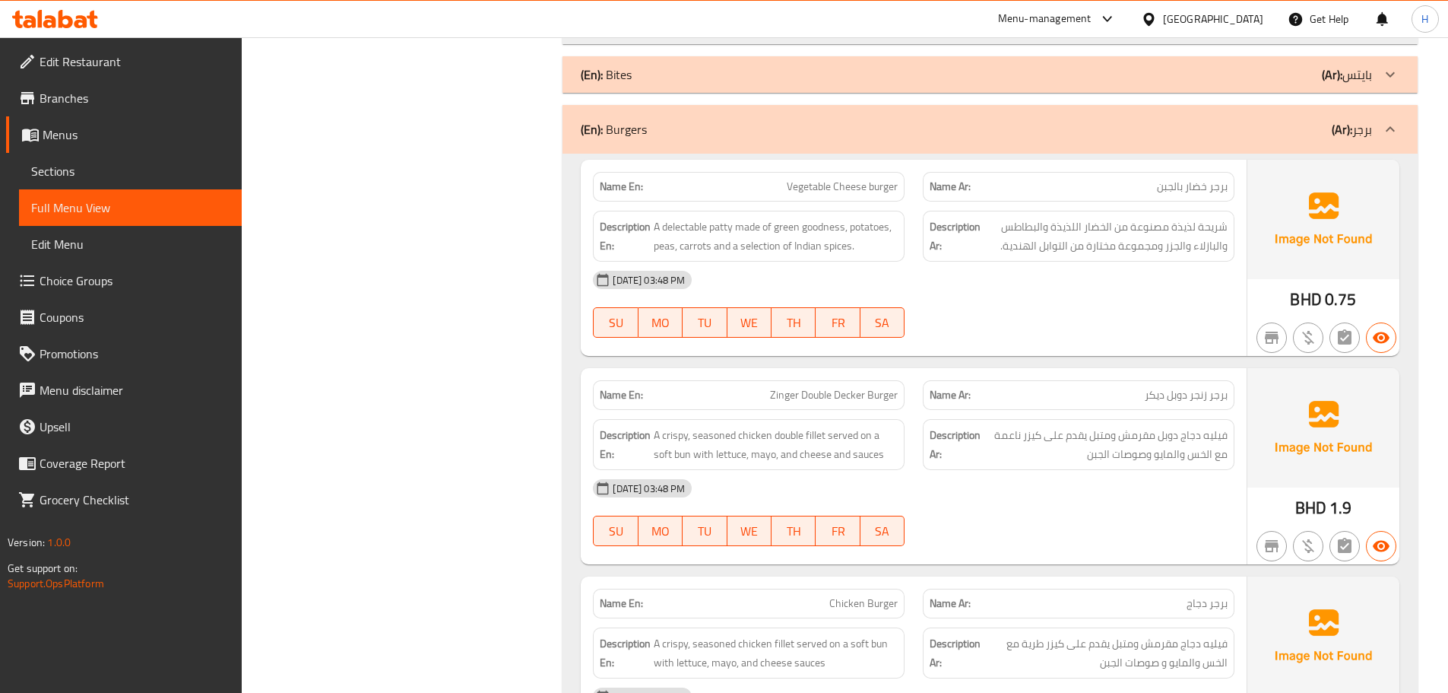
click at [895, 176] on div "Name En: Vegetable Cheese burger" at bounding box center [749, 187] width 312 height 30
click at [893, 180] on span "Vegetable Cheese burger" at bounding box center [842, 187] width 111 height 16
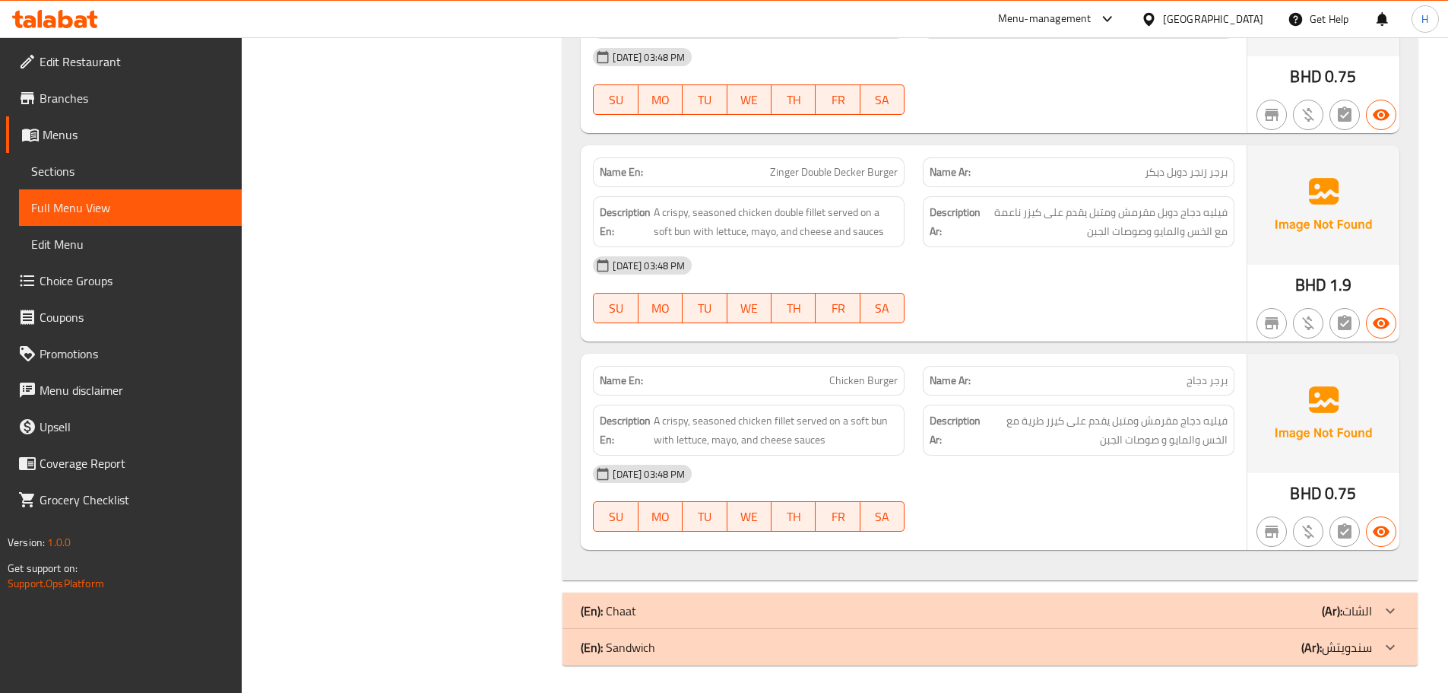
scroll to position [3737, 0]
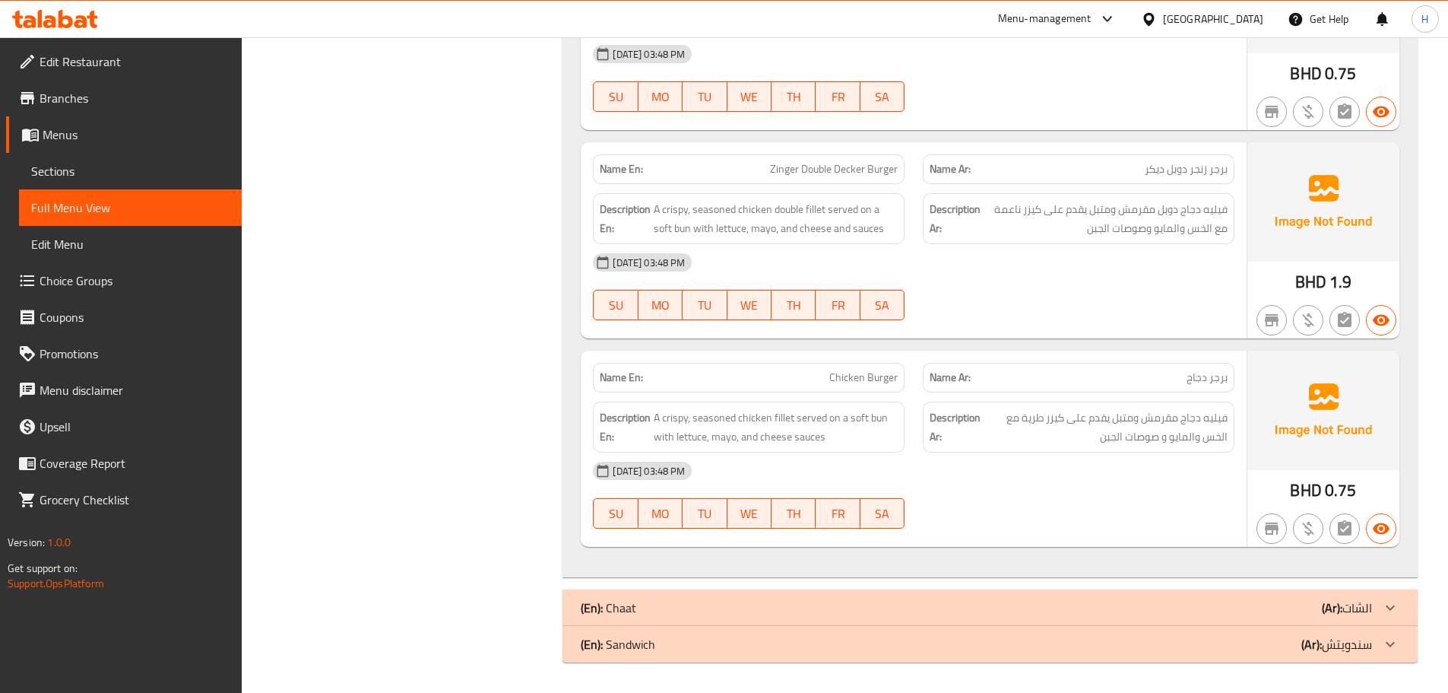
click at [787, 641] on div "(En): Sandwich (Ar): سندويتش" at bounding box center [976, 644] width 791 height 18
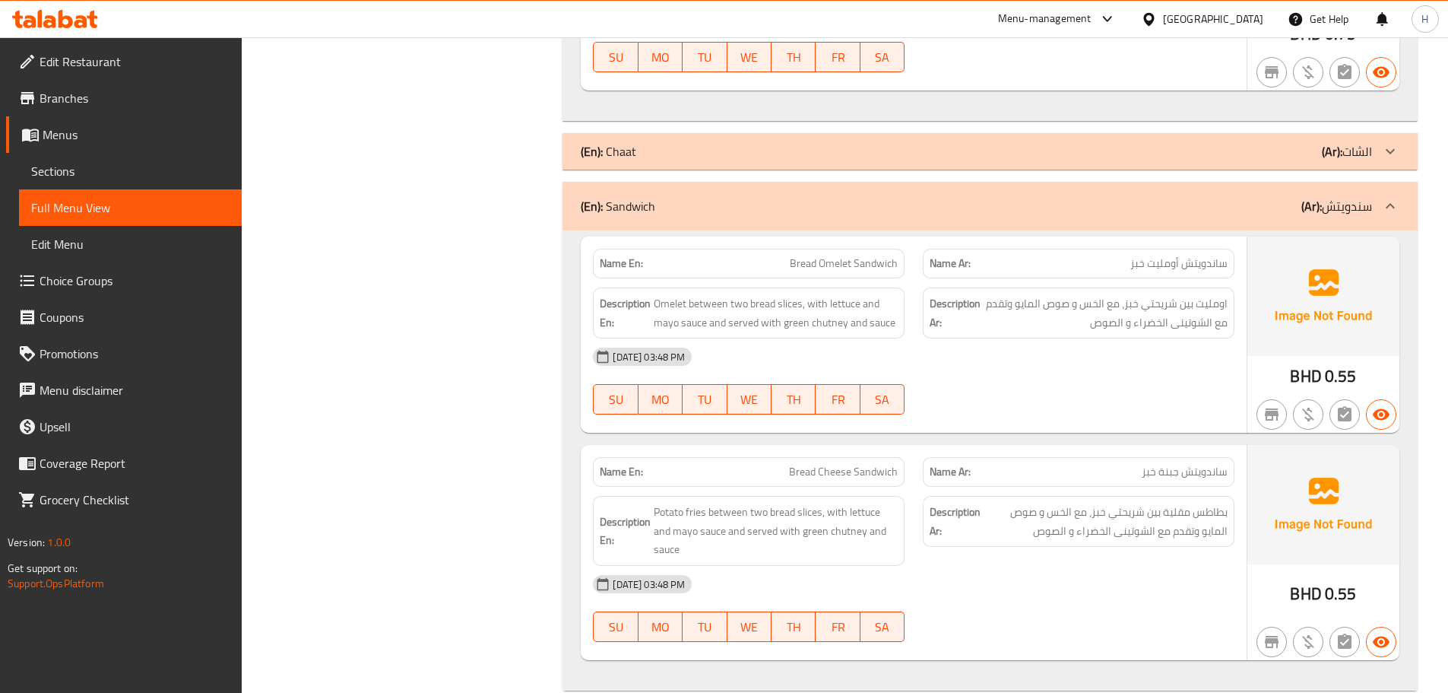
scroll to position [4221, 0]
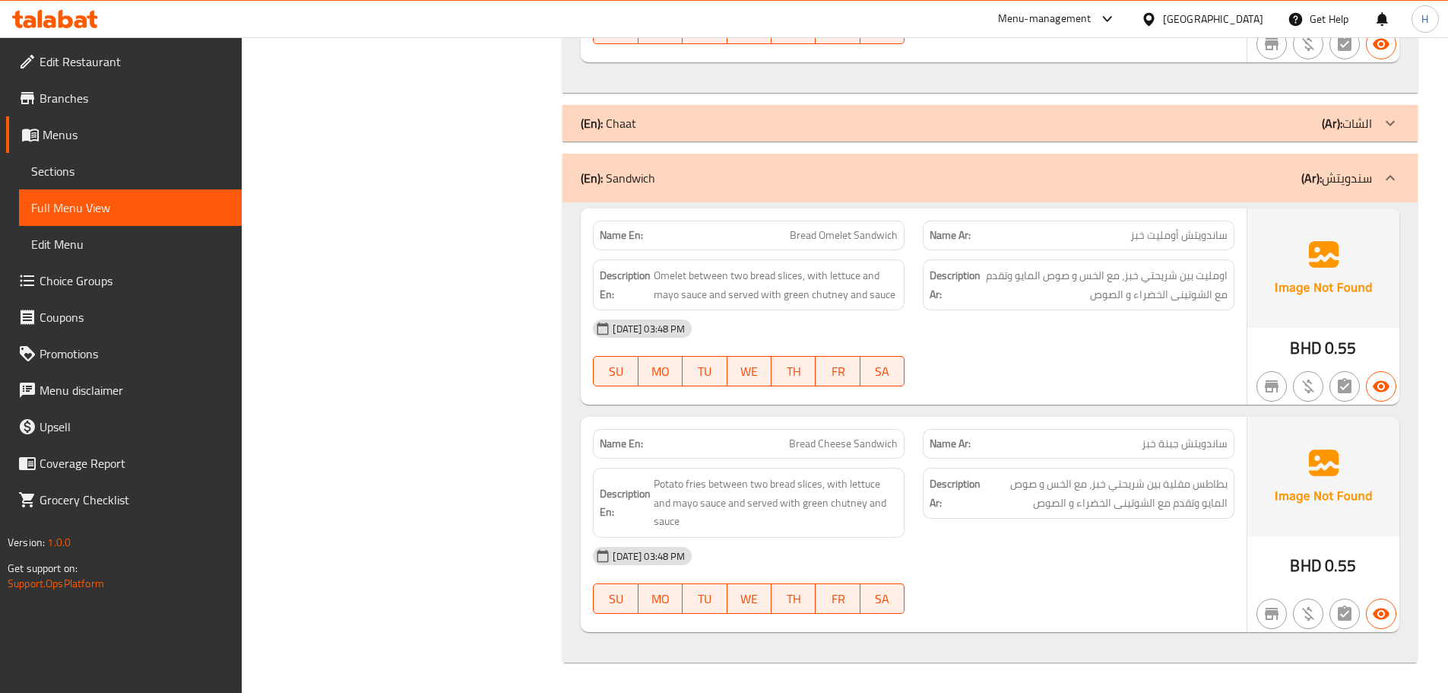
click at [776, 232] on p "Name En: Bread Omelet Sandwich" at bounding box center [749, 235] width 298 height 16
click at [810, 416] on div "Name En: Bread Omelet Sandwich Name Ar: ساندويتش أومليت خبز Description En: Ome…" at bounding box center [990, 432] width 855 height 460
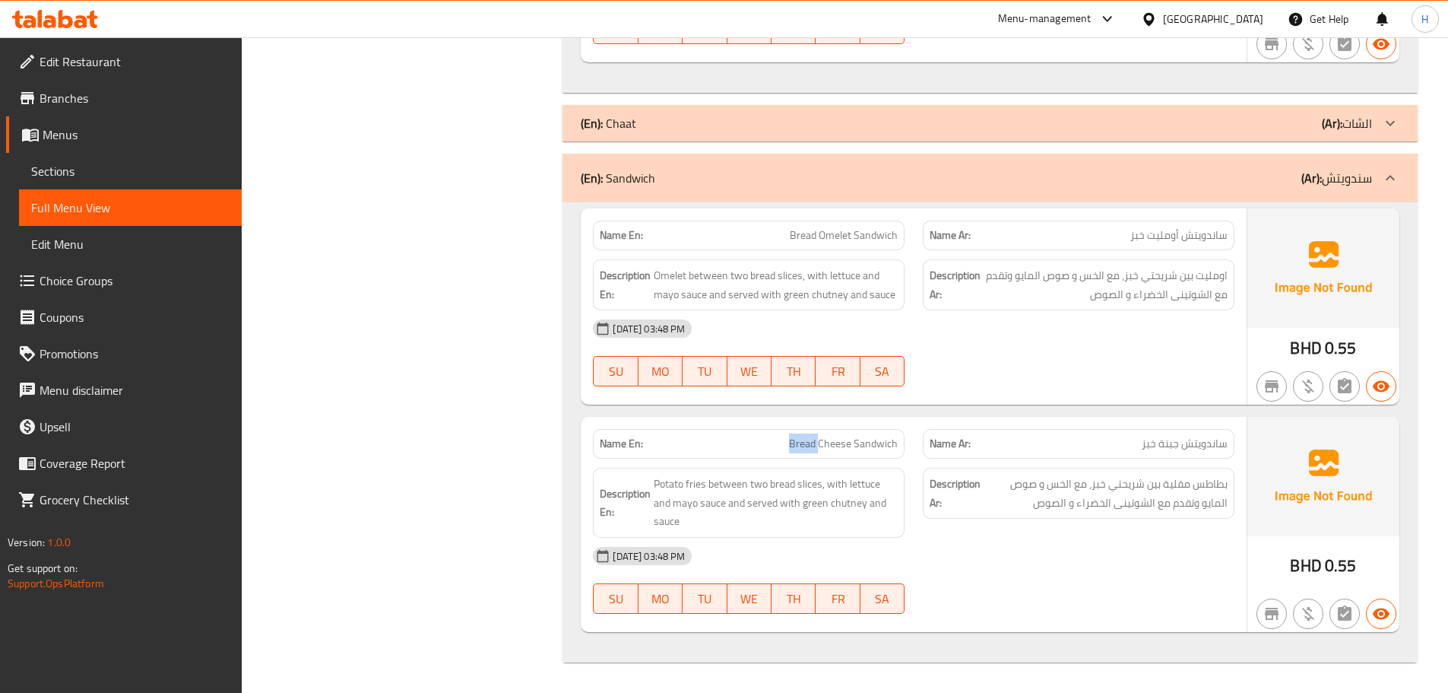
drag, startPoint x: 810, startPoint y: 418, endPoint x: 772, endPoint y: 446, distance: 46.8
click at [772, 446] on p "Name En: Bread Cheese Sandwich" at bounding box center [749, 444] width 298 height 16
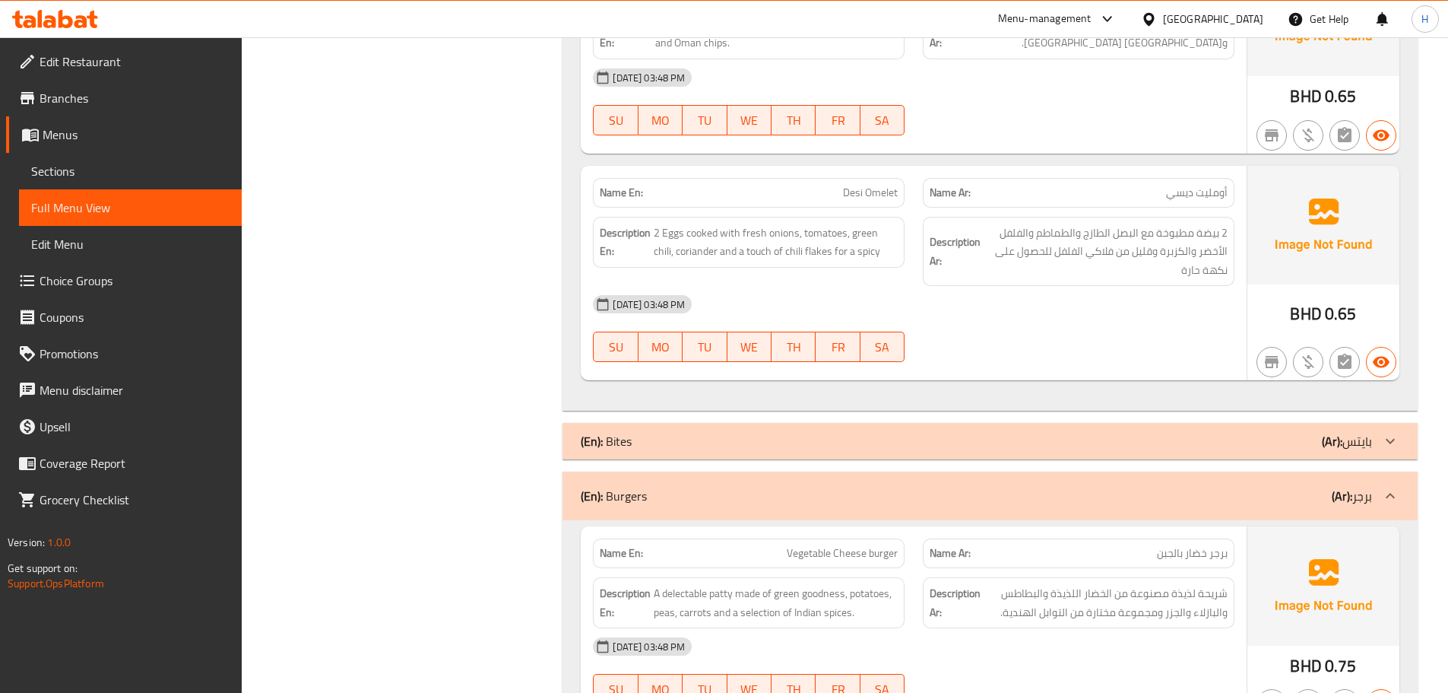
scroll to position [3081, 0]
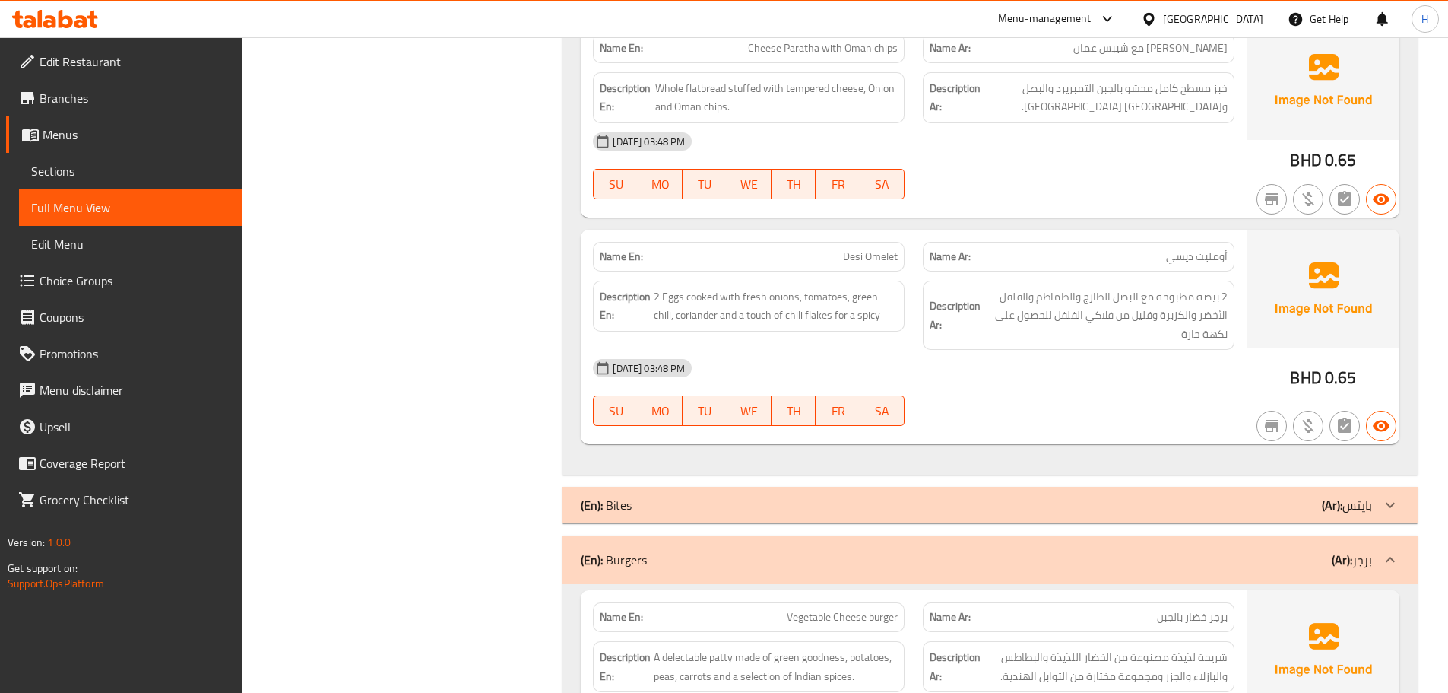
click at [1044, 495] on div "(En): Bites (Ar): بايتس" at bounding box center [990, 505] width 855 height 36
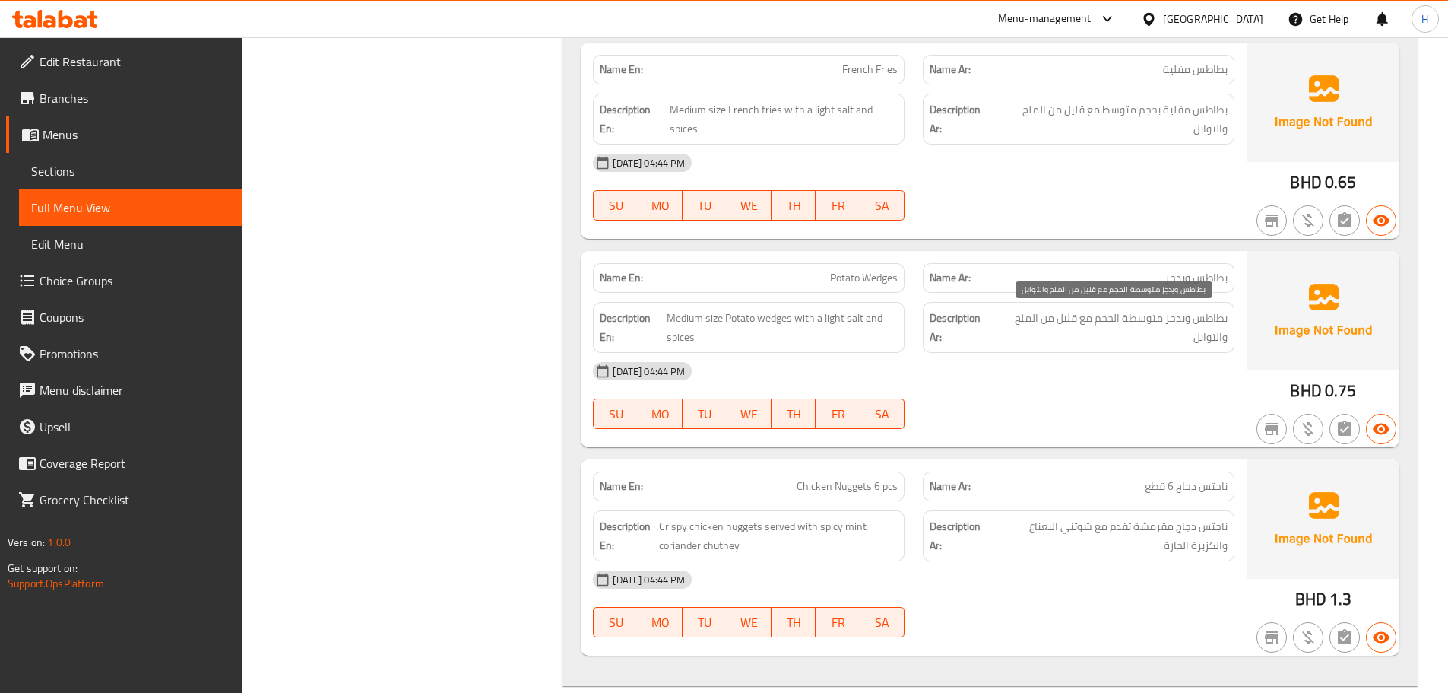
scroll to position [3613, 0]
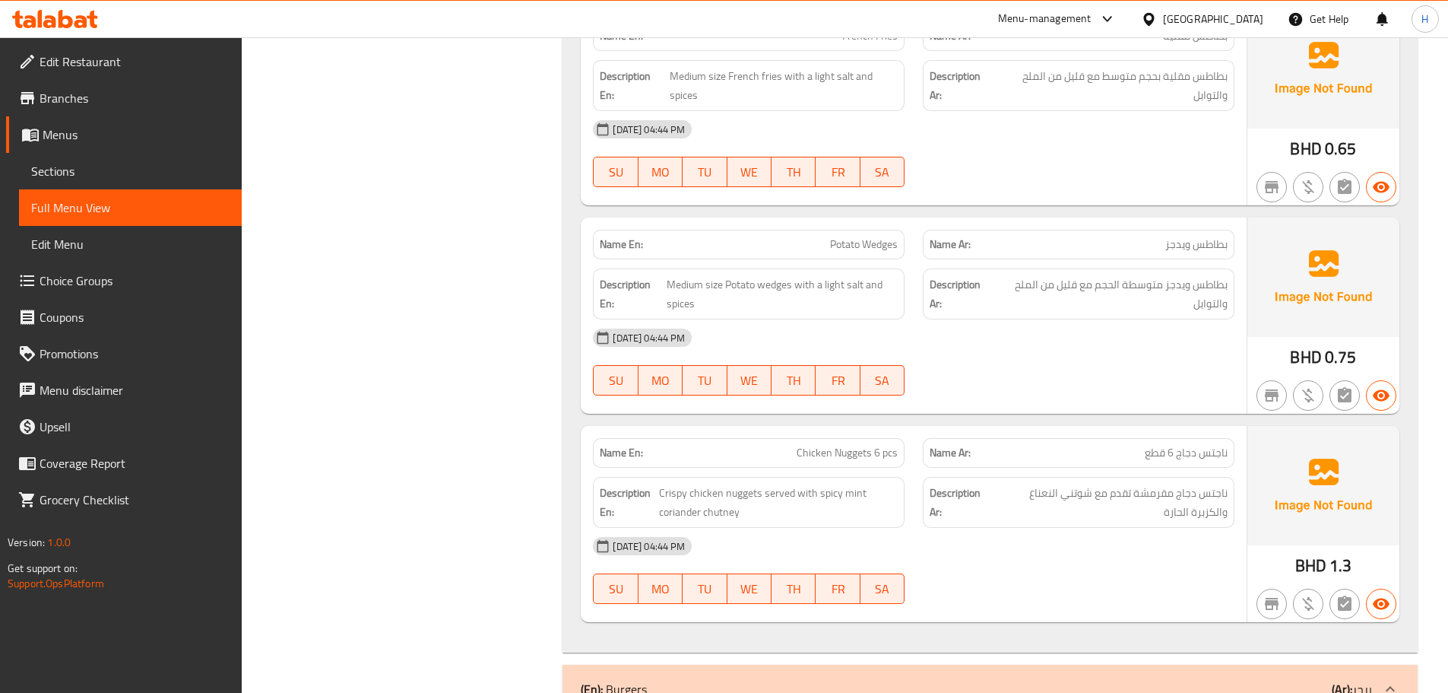
click at [827, 435] on div "Name En: Chicken Nuggets 6 pcs" at bounding box center [749, 453] width 330 height 48
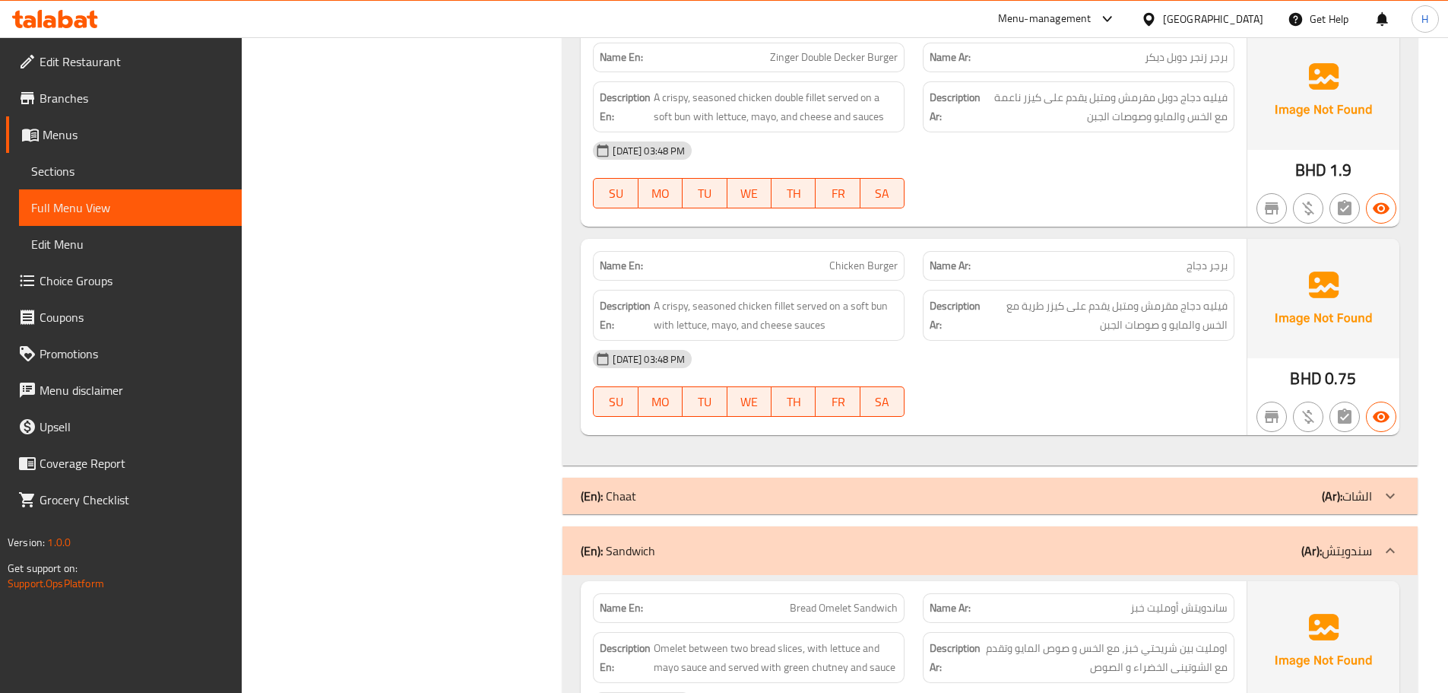
scroll to position [4677, 0]
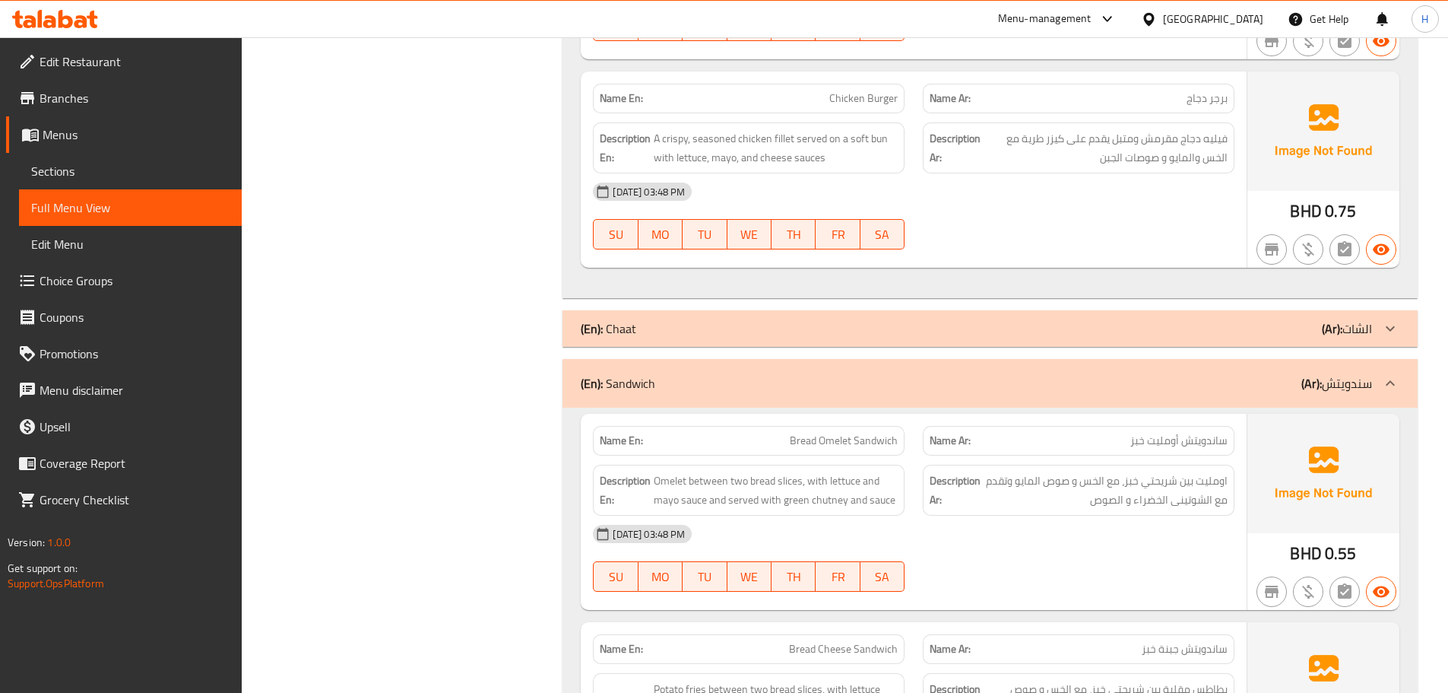
click at [1307, 310] on div "(En): Chaat (Ar): الشات" at bounding box center [990, 328] width 855 height 36
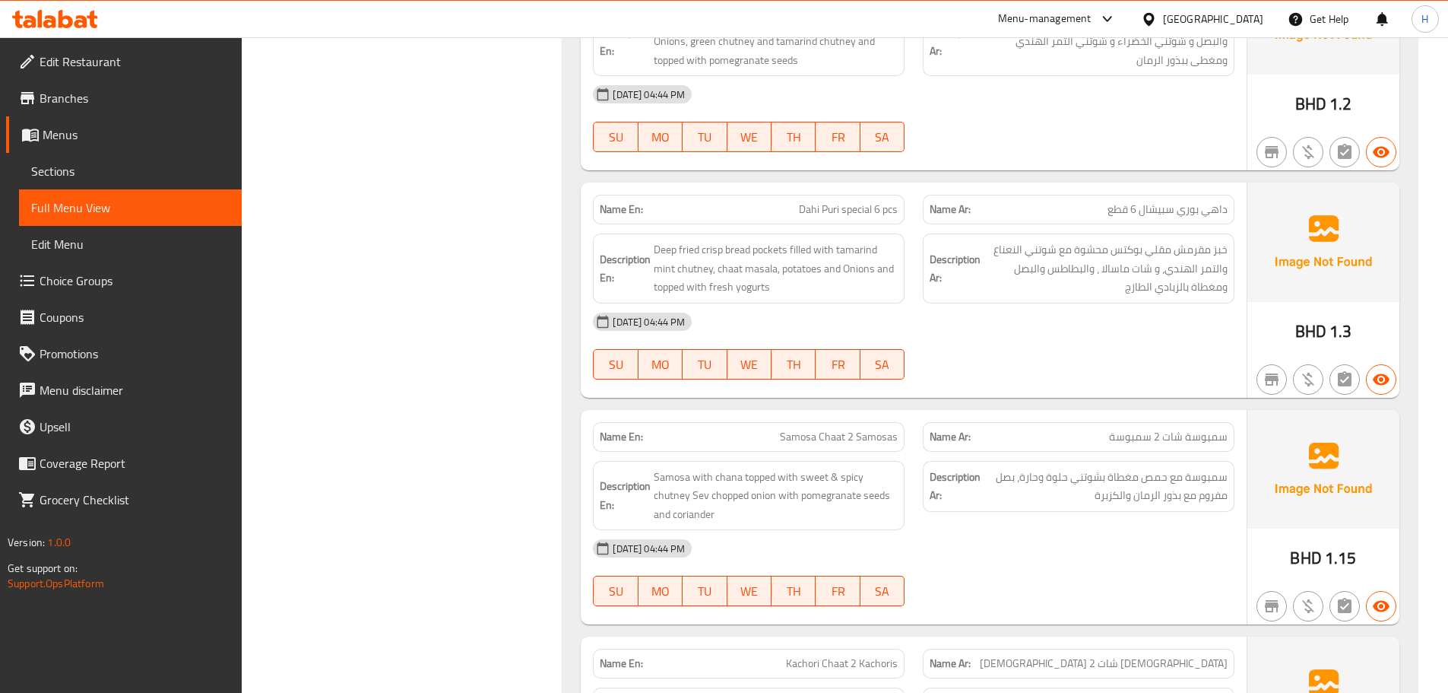
scroll to position [5362, 0]
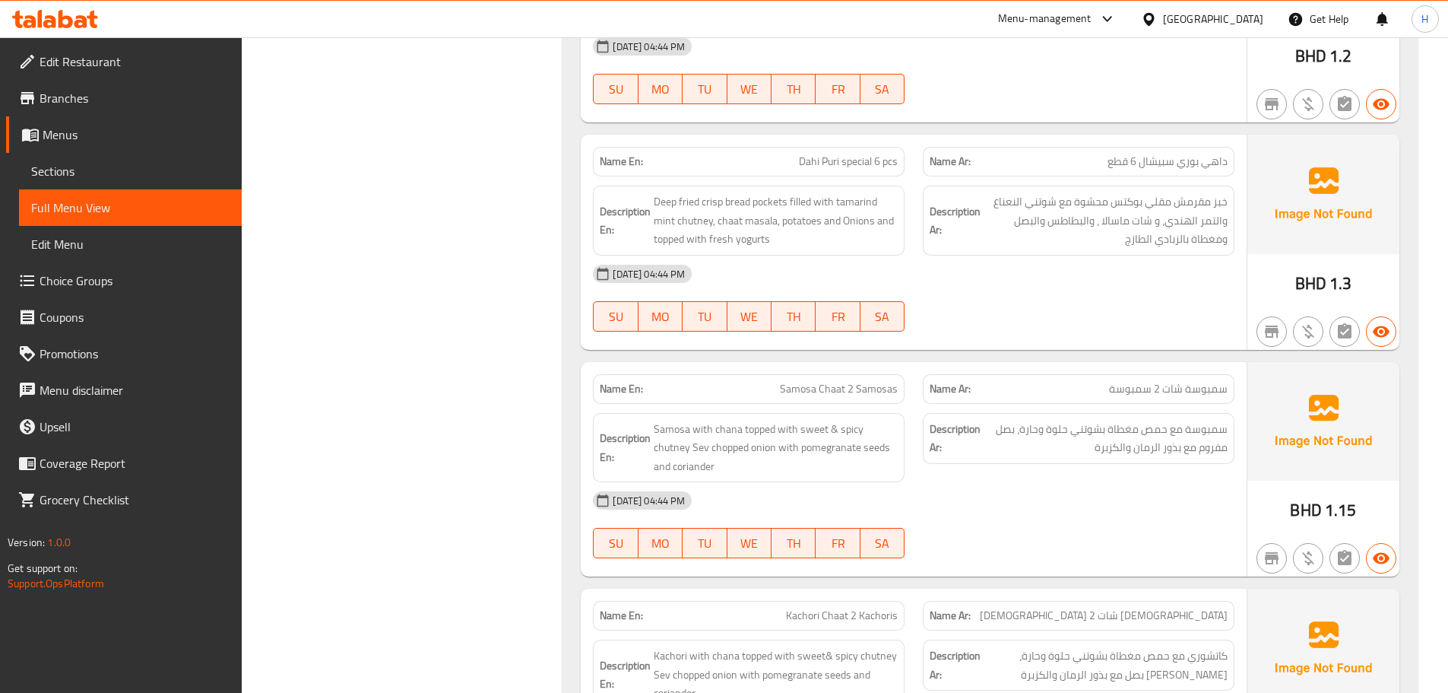
click at [787, 386] on span "Samosa Chaat 2 Samosas" at bounding box center [839, 389] width 118 height 16
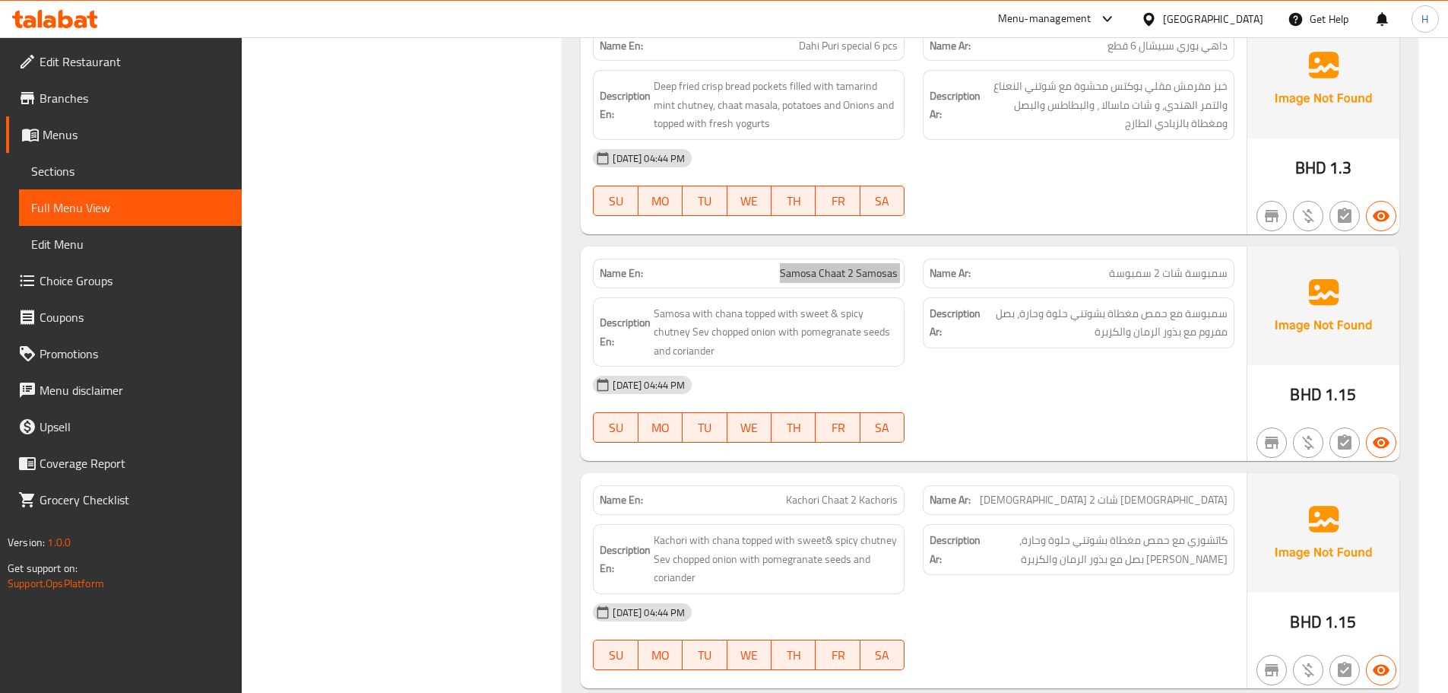
scroll to position [5514, 0]
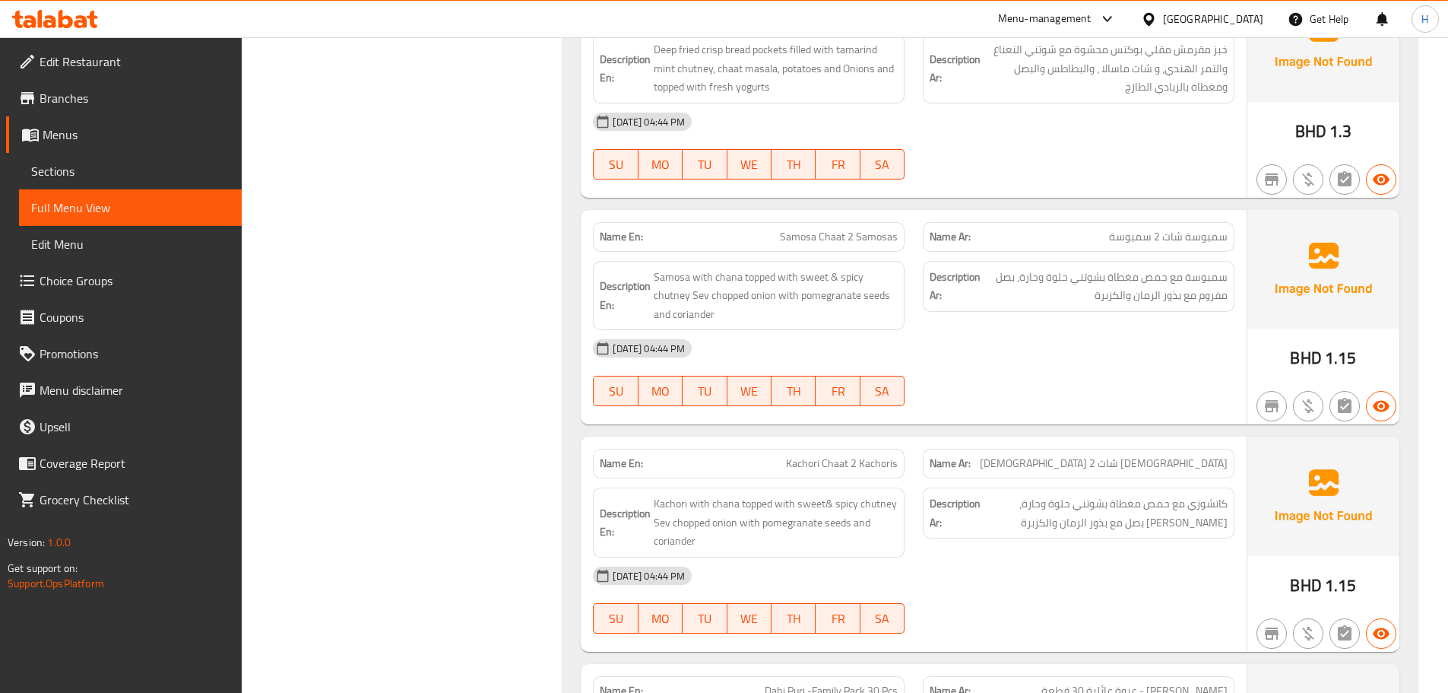
click at [724, 450] on div "Name En: Kachori Chaat 2 Kachoris" at bounding box center [749, 464] width 312 height 30
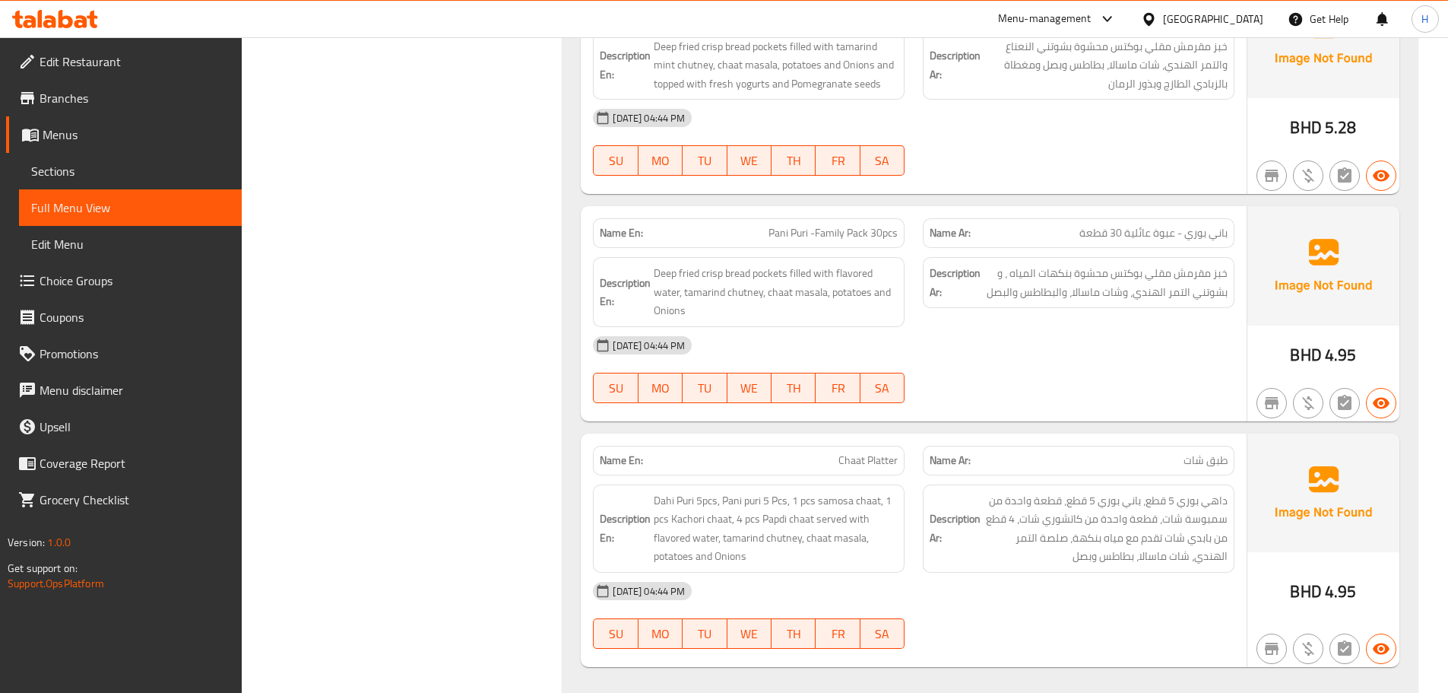
scroll to position [6274, 0]
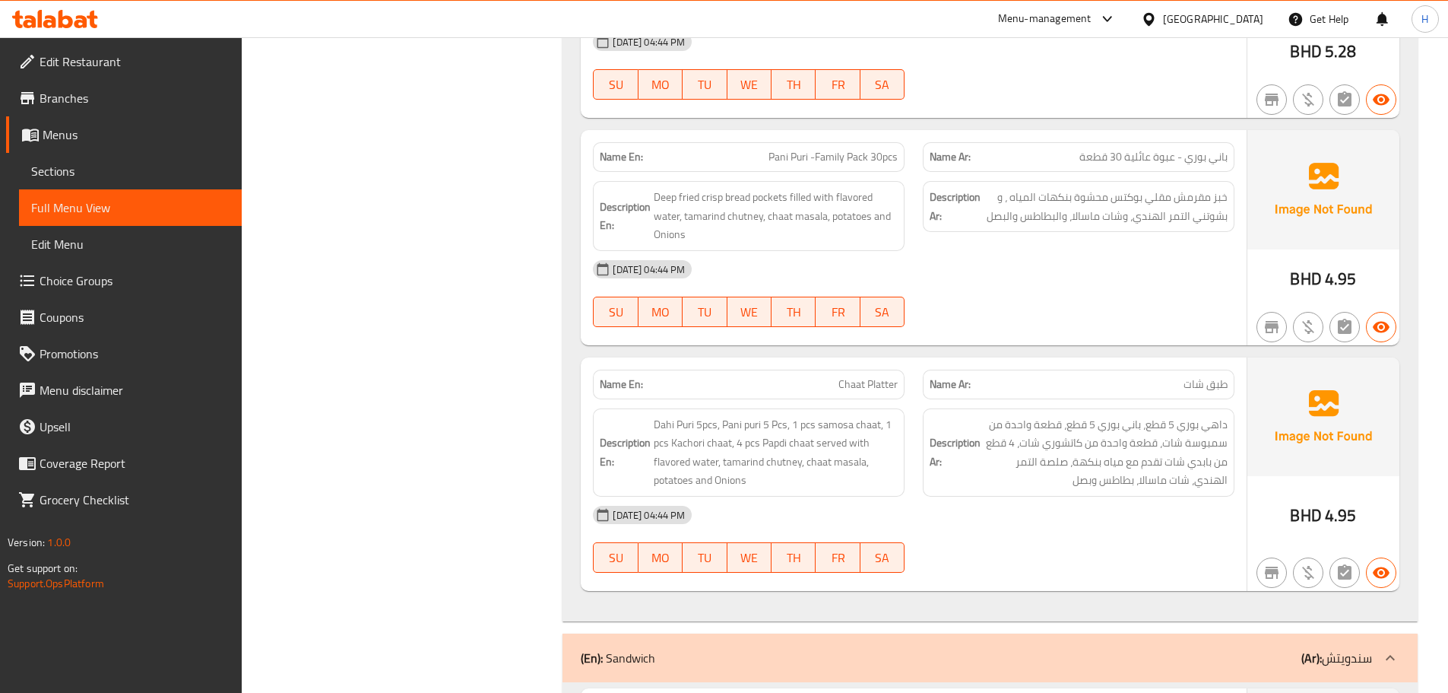
click at [868, 385] on span "Chaat Platter" at bounding box center [868, 384] width 59 height 16
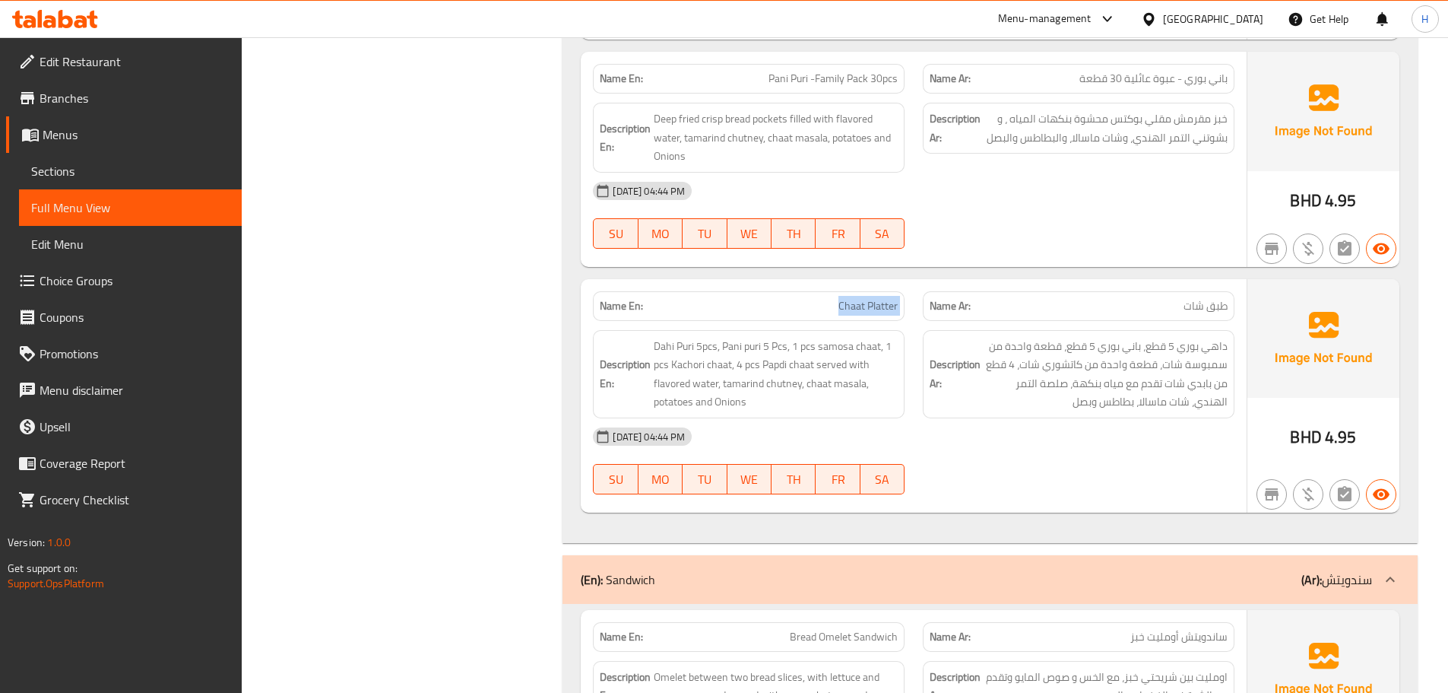
scroll to position [6426, 0]
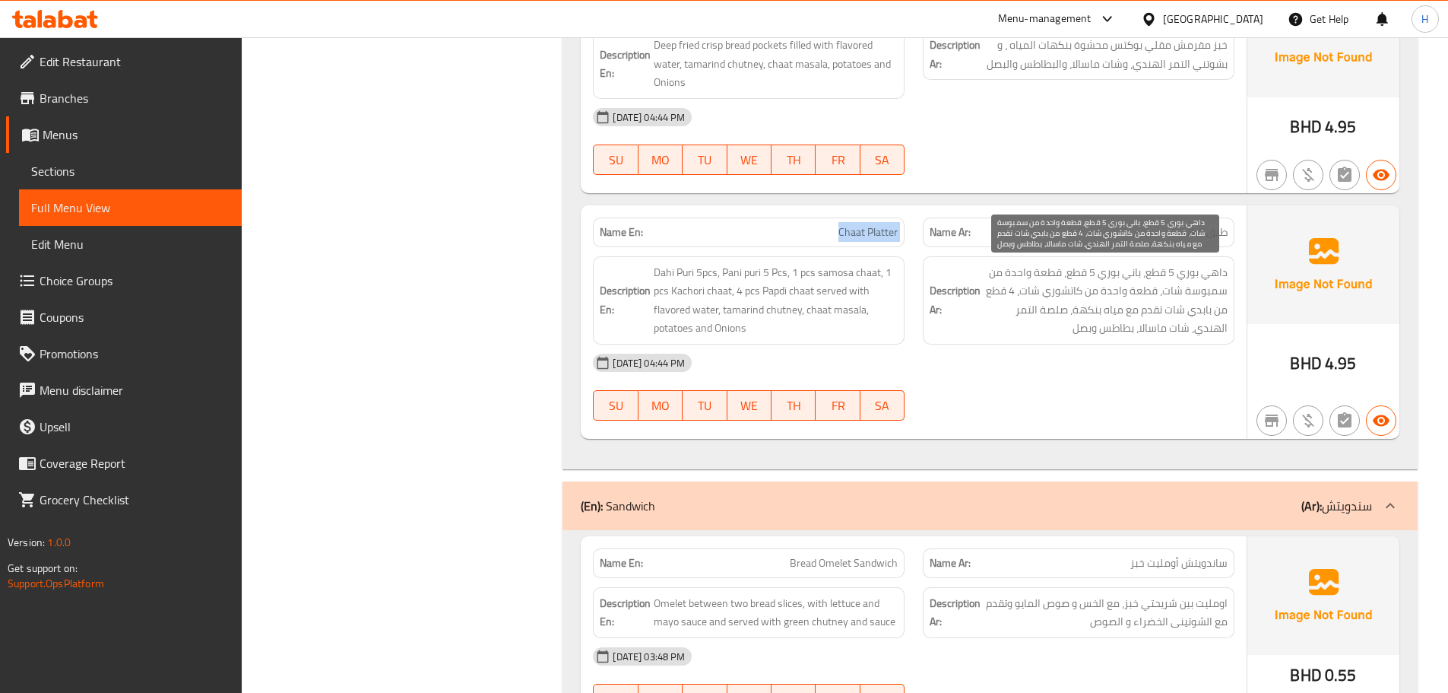
drag, startPoint x: 1001, startPoint y: 291, endPoint x: 981, endPoint y: 293, distance: 19.9
click at [1001, 291] on span "داهي بوري 5 قطع، باني بوري 5 قطع، قطعة واحدة من سمبوسة شات، قطعة واحدة من كاتشو…" at bounding box center [1106, 300] width 244 height 75
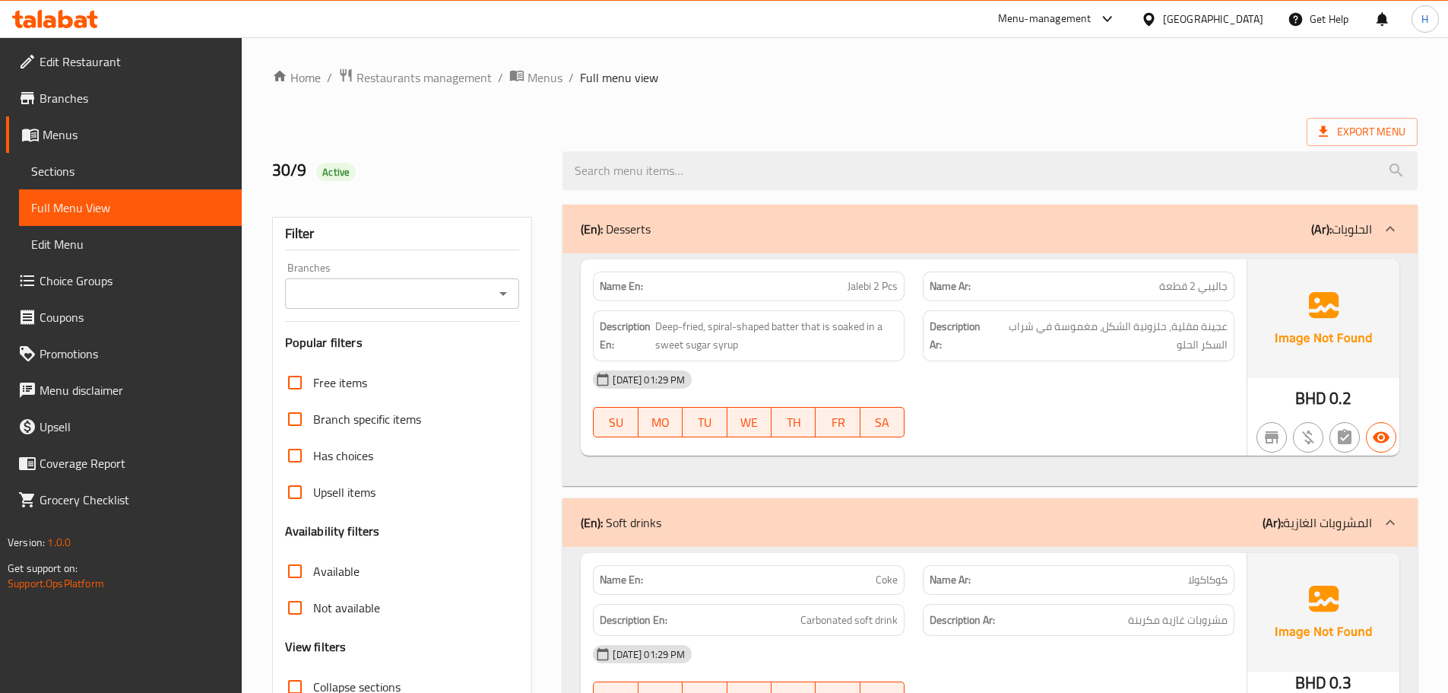
click at [166, 176] on span "Sections" at bounding box center [130, 171] width 198 height 18
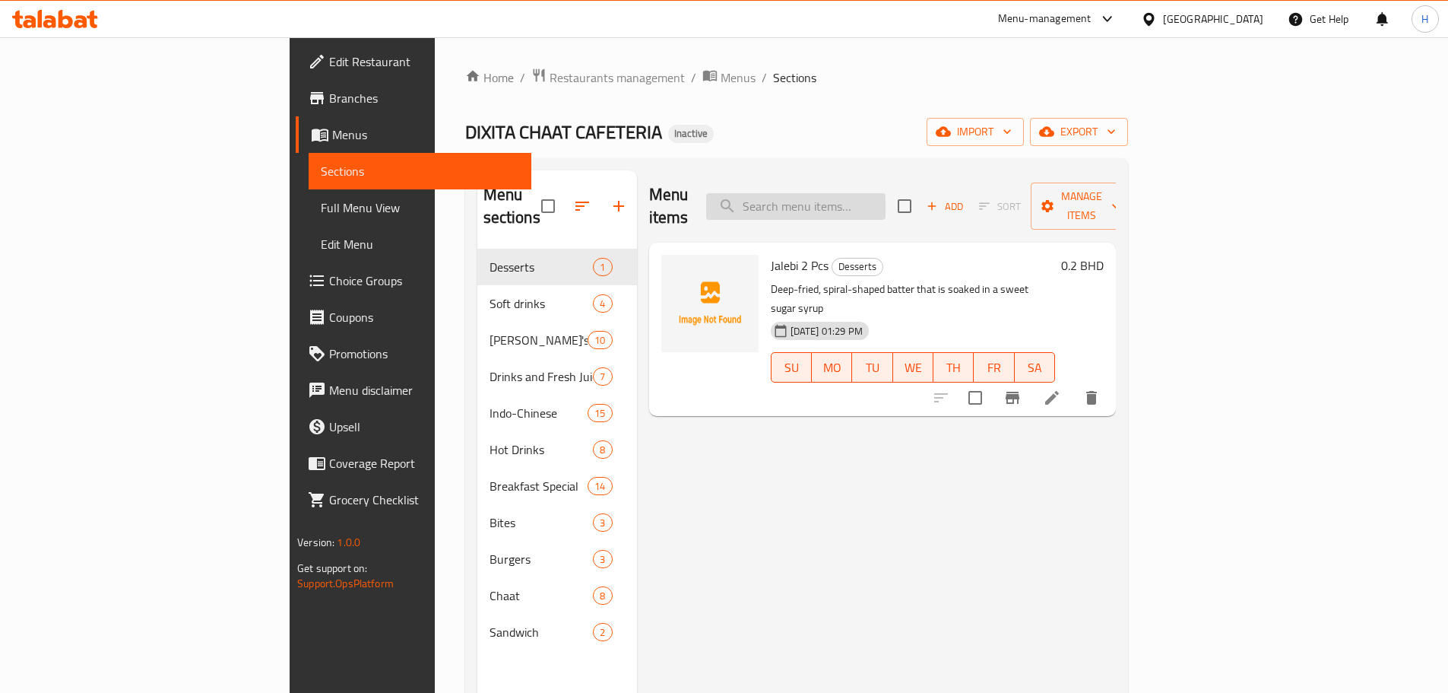
click at [886, 196] on input "search" at bounding box center [795, 206] width 179 height 27
paste input "Punjabi Samosa 2Pcs"
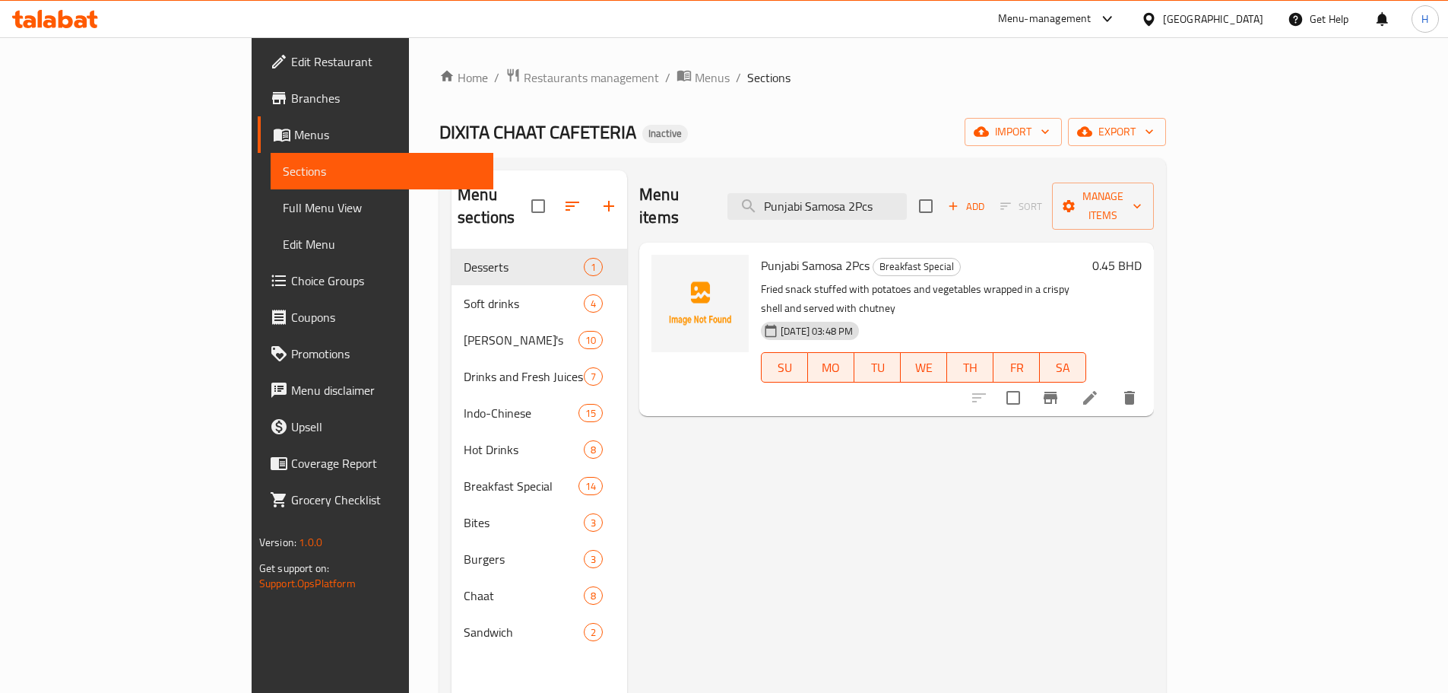
type input "Punjabi Samosa 2Pcs"
click at [1112, 384] on li at bounding box center [1090, 397] width 43 height 27
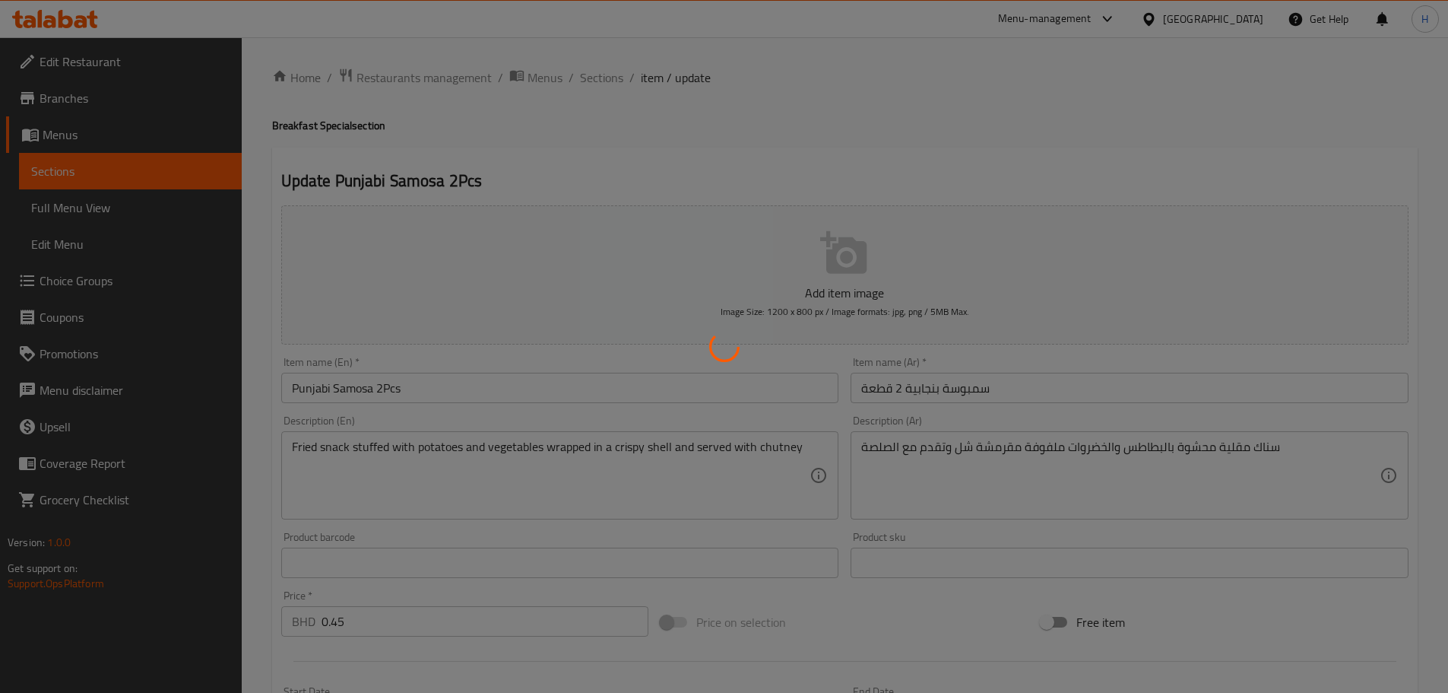
click at [1054, 448] on div at bounding box center [724, 346] width 1448 height 693
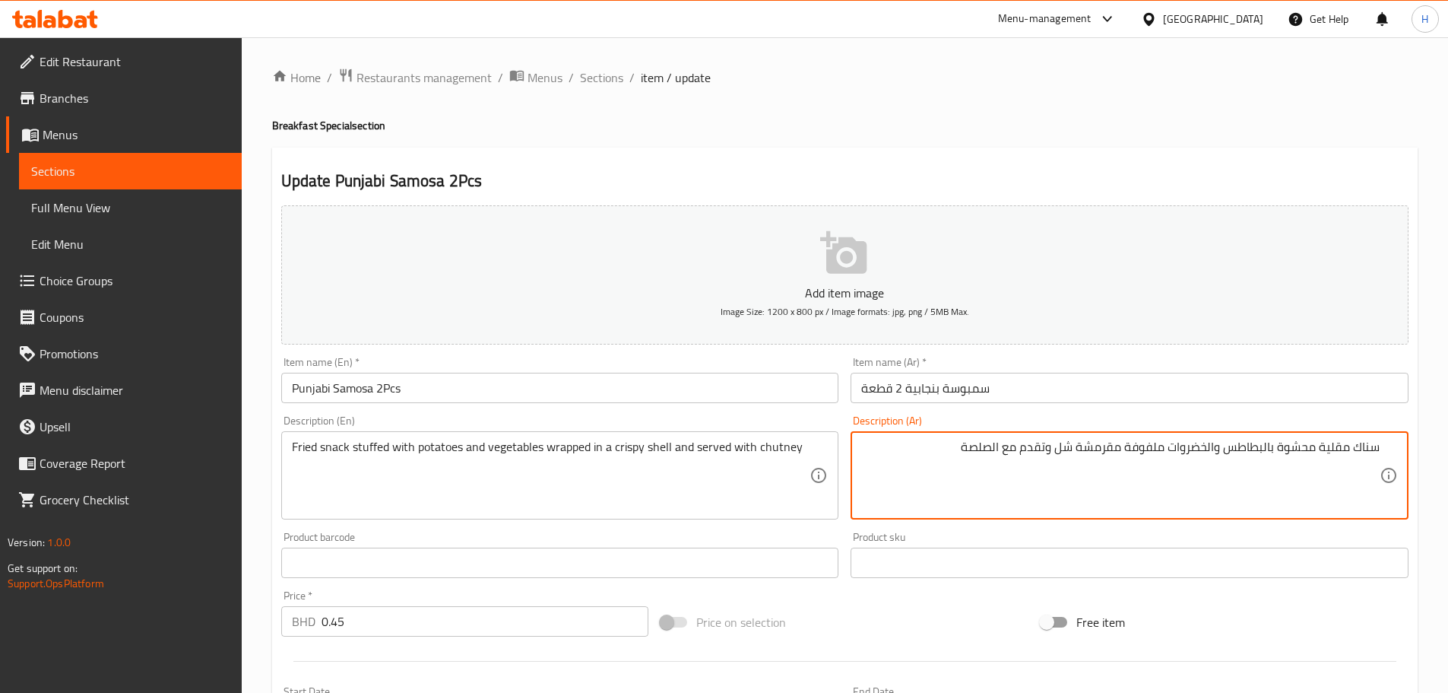
click at [1063, 445] on textarea "سناك مقلية محشوة بالبطاطس والخضروات ملفوفة مقرمشة شل وتقدم مع الصلصة" at bounding box center [1120, 475] width 519 height 72
click at [1124, 444] on textarea "سناك مقلية محشوة بالبطاطس والخضروات ملفوفة مقرمشة وتقدم مع الصلصة" at bounding box center [1120, 475] width 519 height 72
paste textarea "شل"
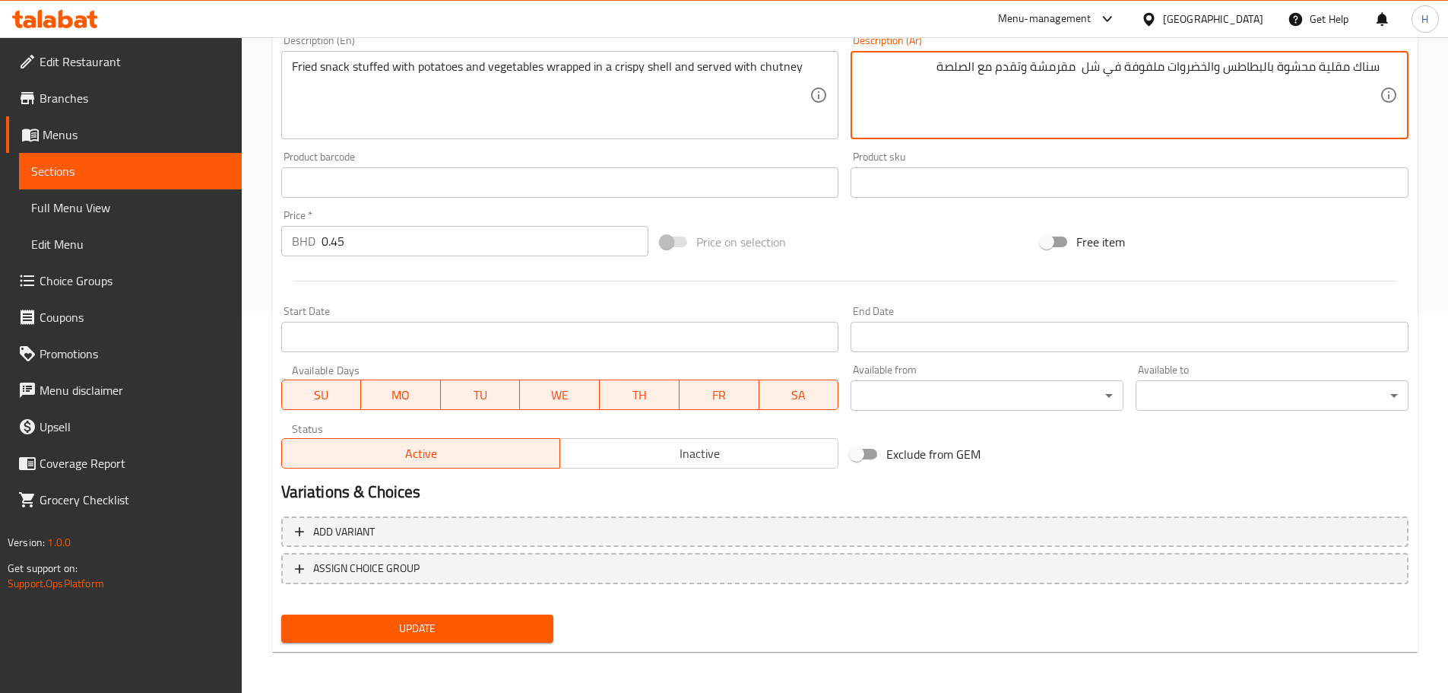
scroll to position [382, 0]
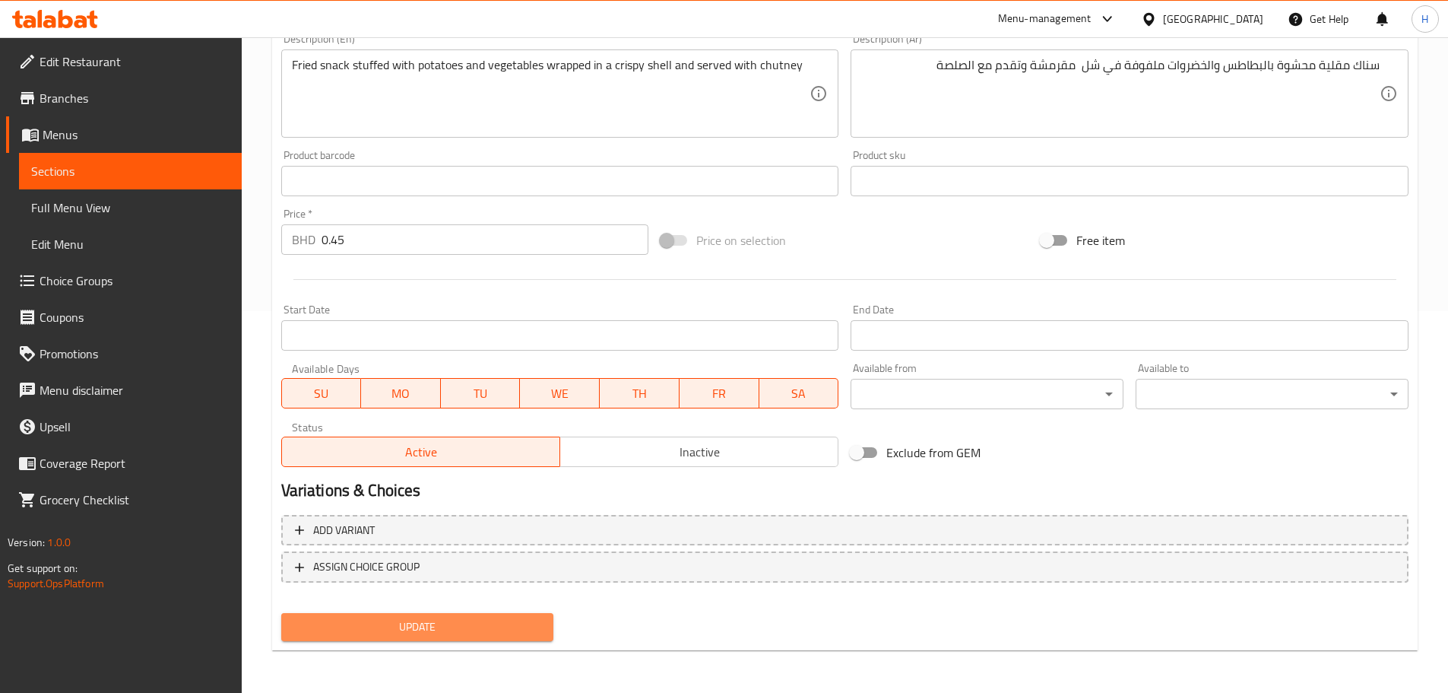
click at [502, 641] on button "Update" at bounding box center [417, 627] width 273 height 28
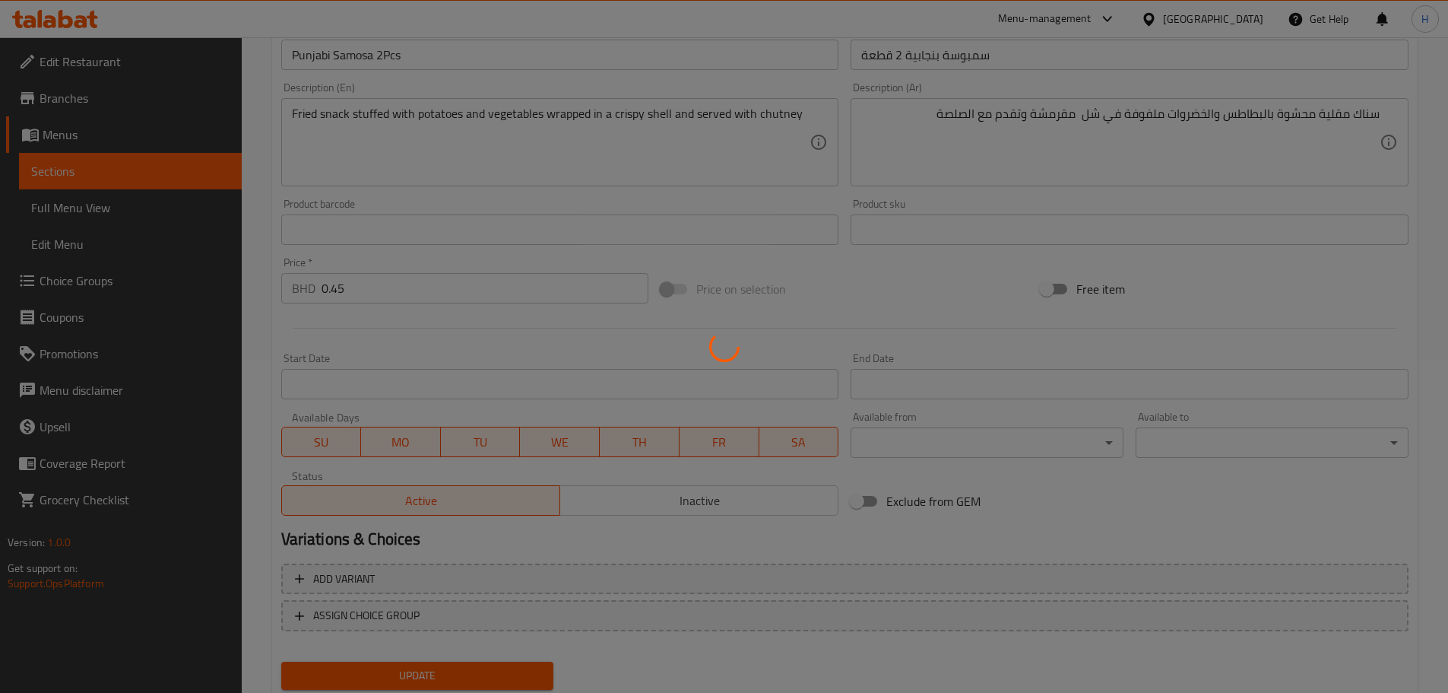
scroll to position [306, 0]
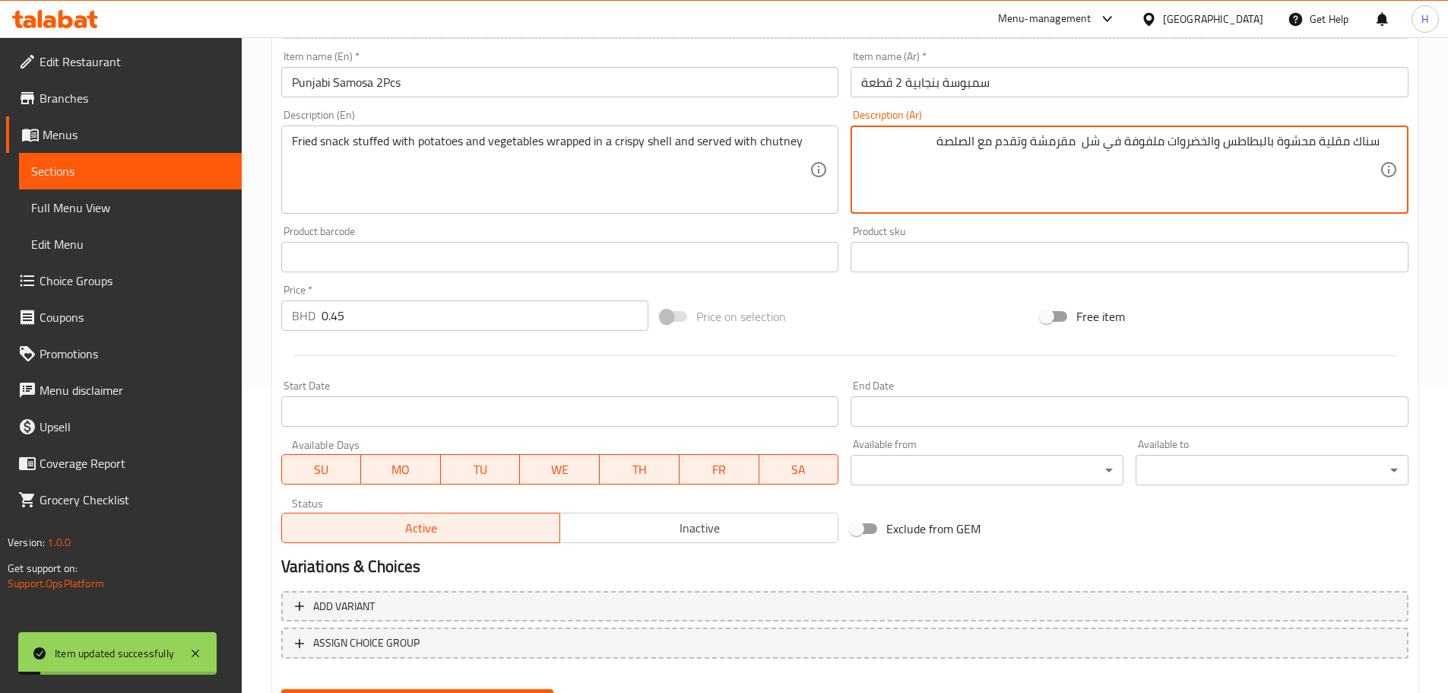
click at [943, 141] on textarea "سناك مقلية محشوة بالبطاطس والخضروات ملفوفة في شل مقرمشة وتقدم مع الصلصة" at bounding box center [1120, 170] width 519 height 72
paste textarea "وتني"
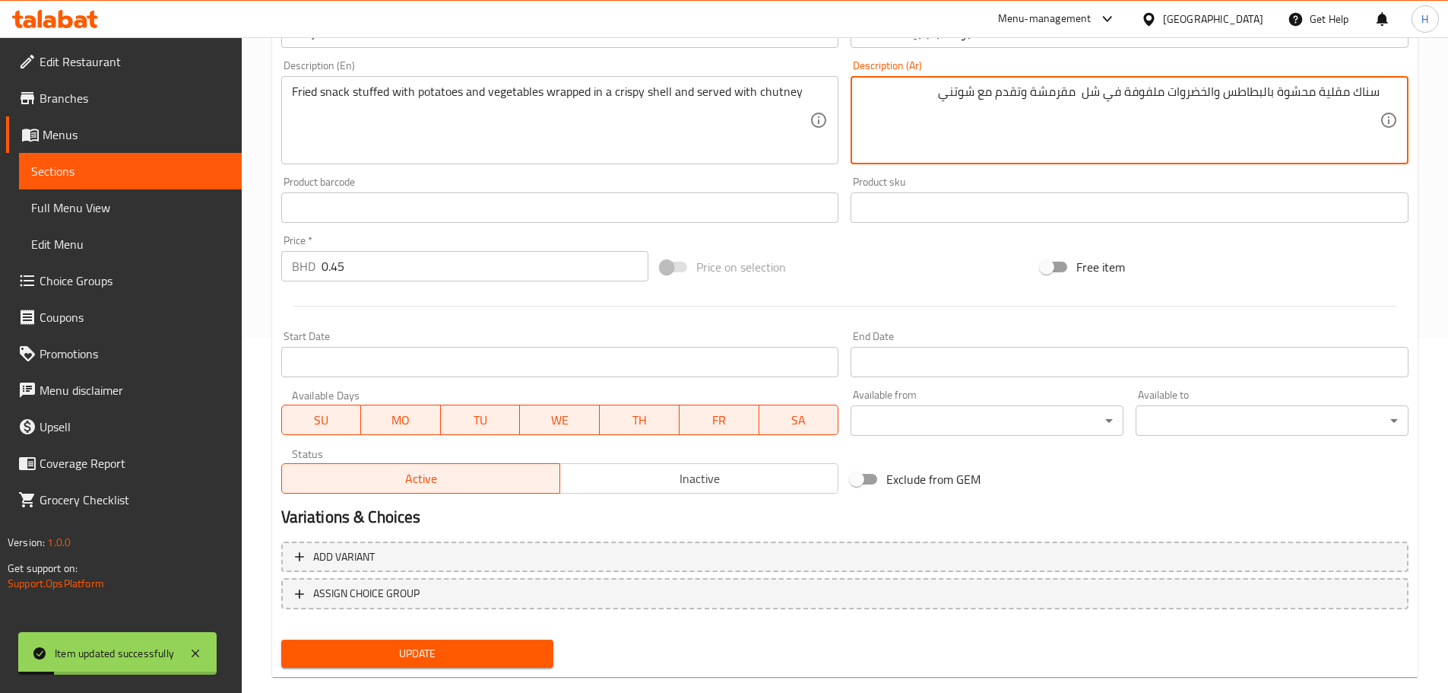
scroll to position [382, 0]
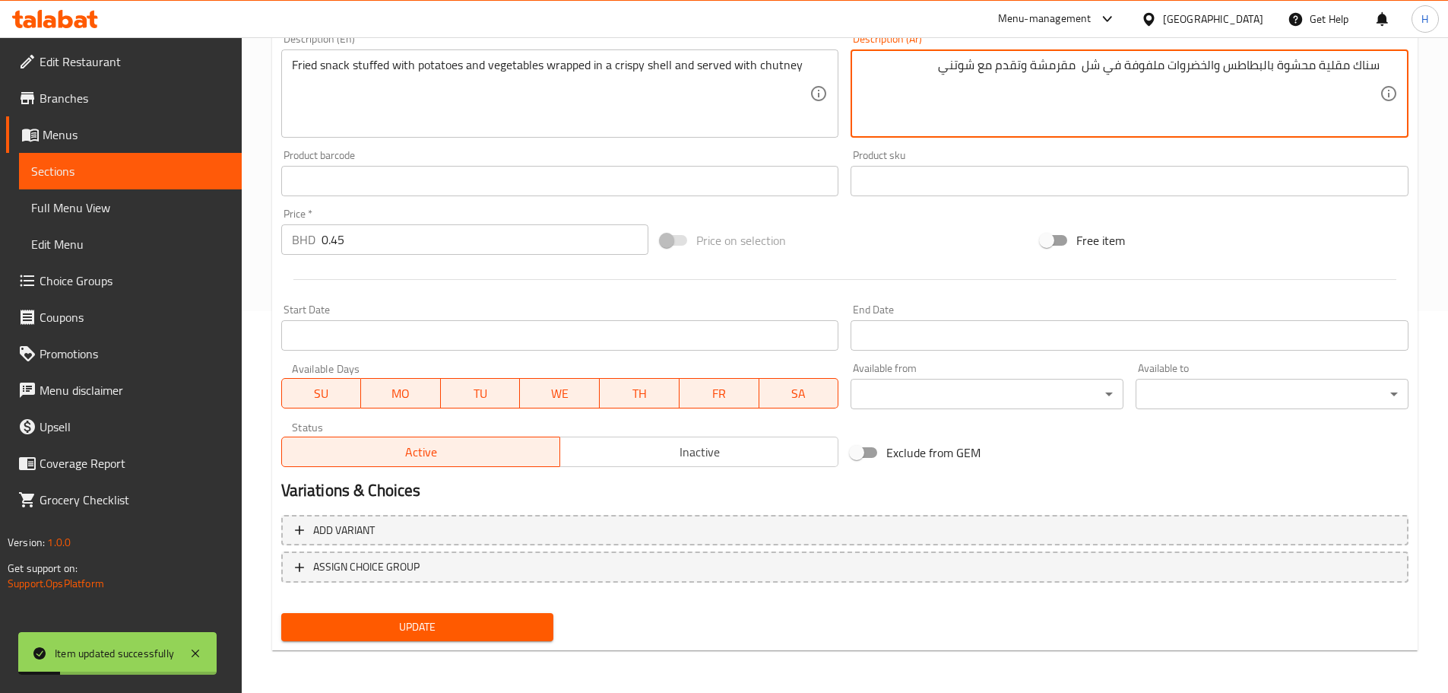
type textarea "سناك مقلية محشوة بالبطاطس والخضروات ملفوفة في شل مقرمشة وتقدم مع شوتني"
click at [391, 617] on span "Update" at bounding box center [417, 626] width 249 height 19
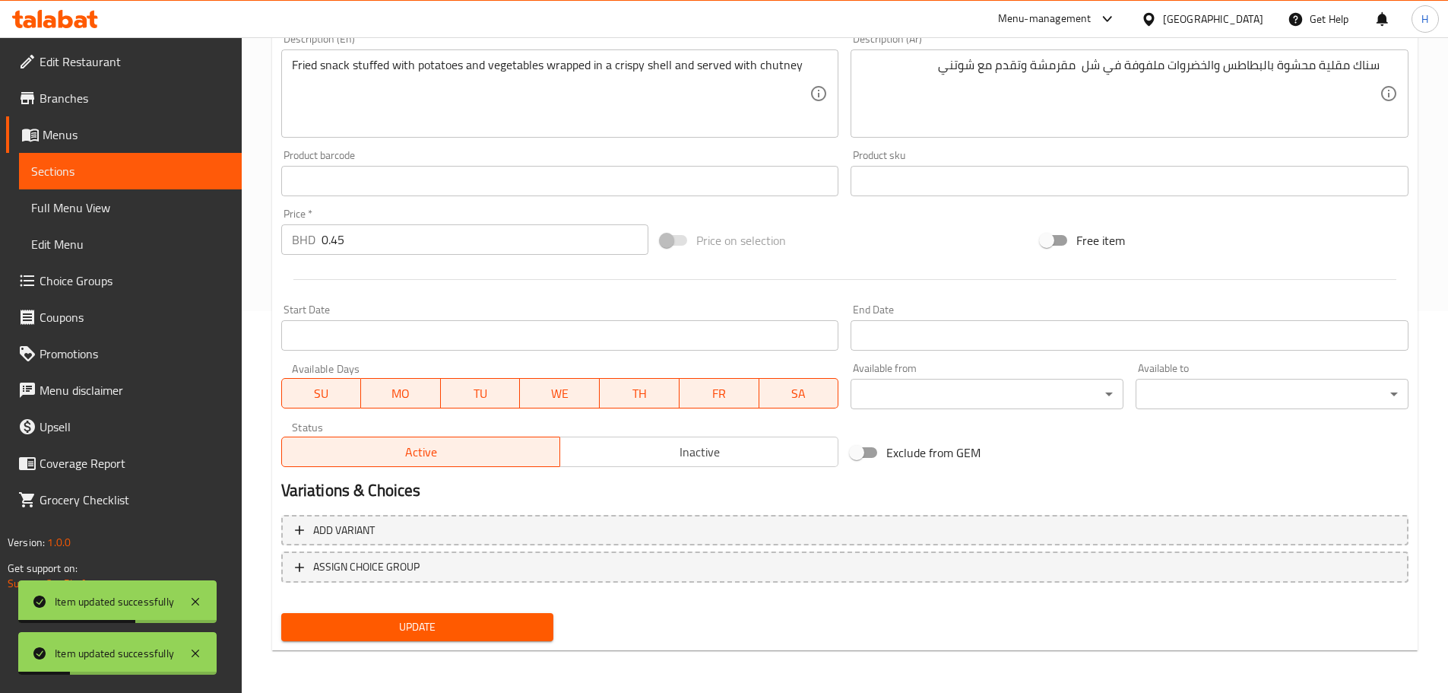
click at [184, 167] on span "Sections" at bounding box center [130, 171] width 198 height 18
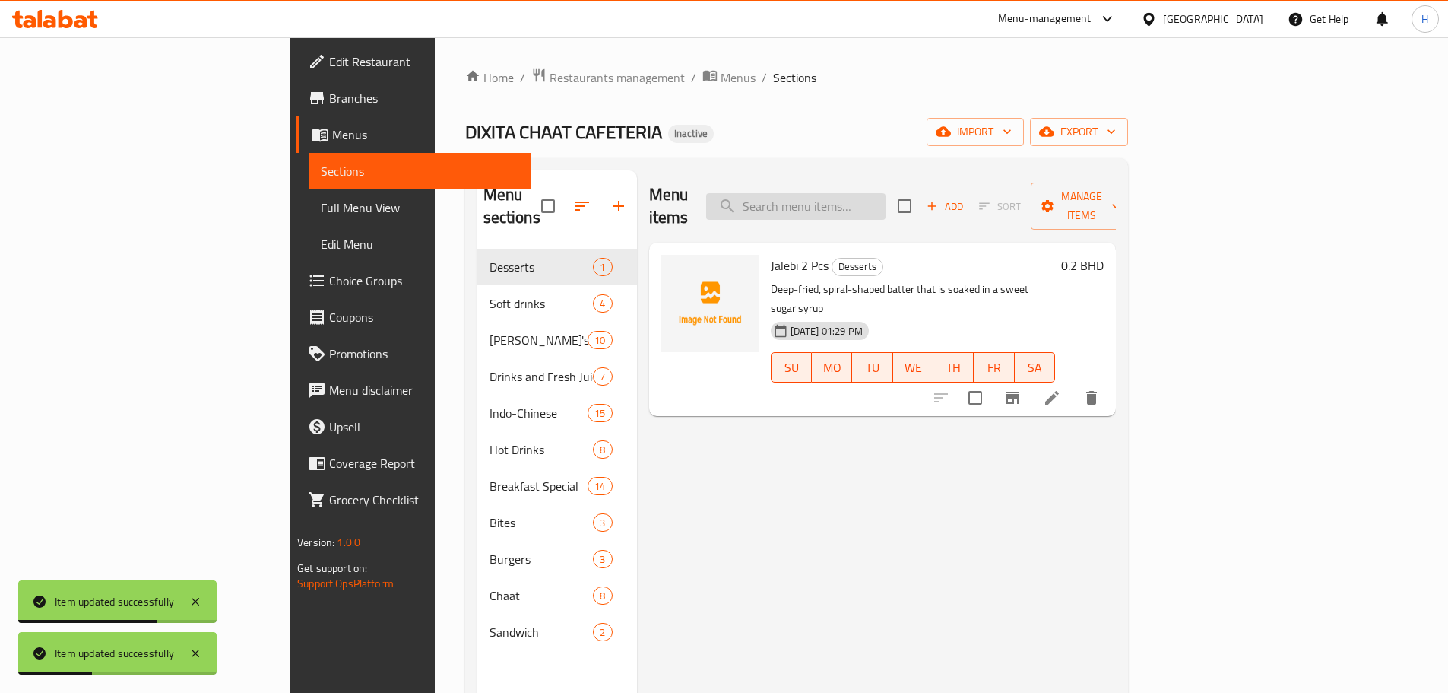
click at [886, 193] on input "search" at bounding box center [795, 206] width 179 height 27
paste input "Samosa Jalebi 2Pcs Each"
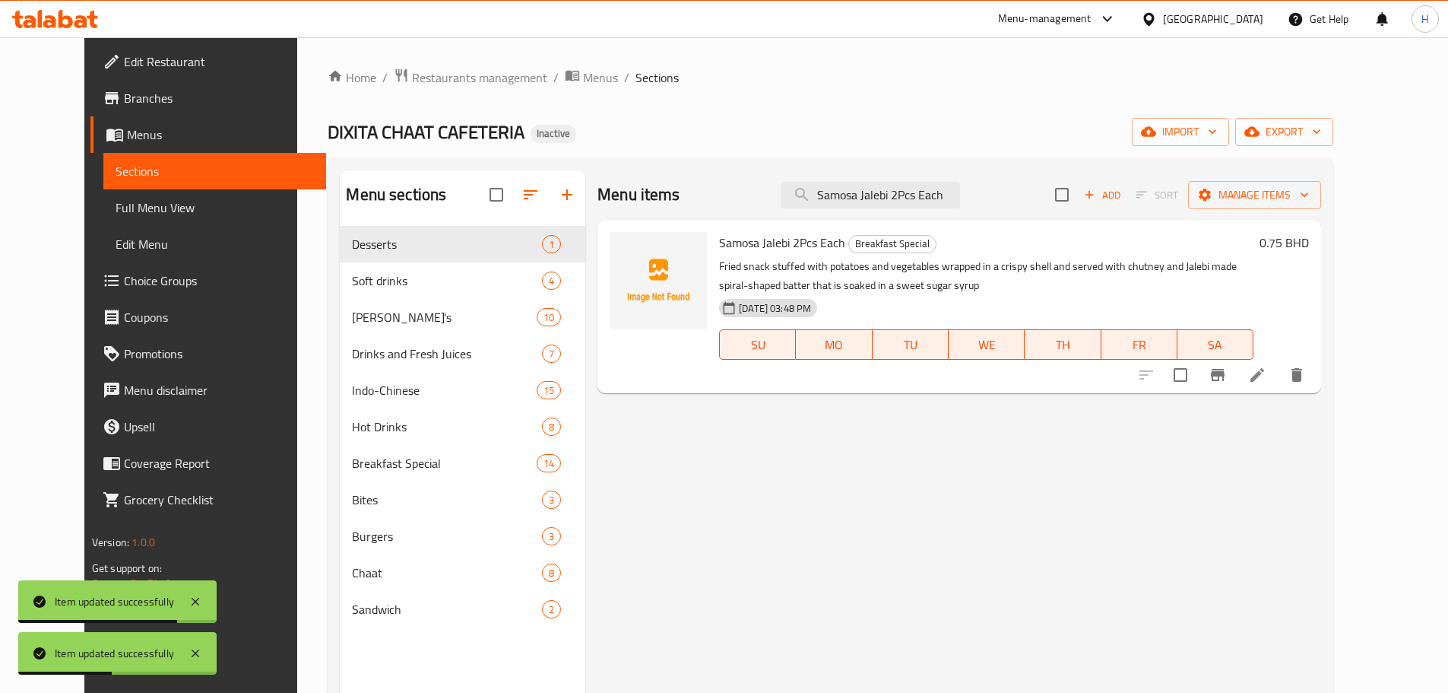
type input "Samosa Jalebi 2Pcs Each"
click at [1279, 373] on li at bounding box center [1257, 374] width 43 height 27
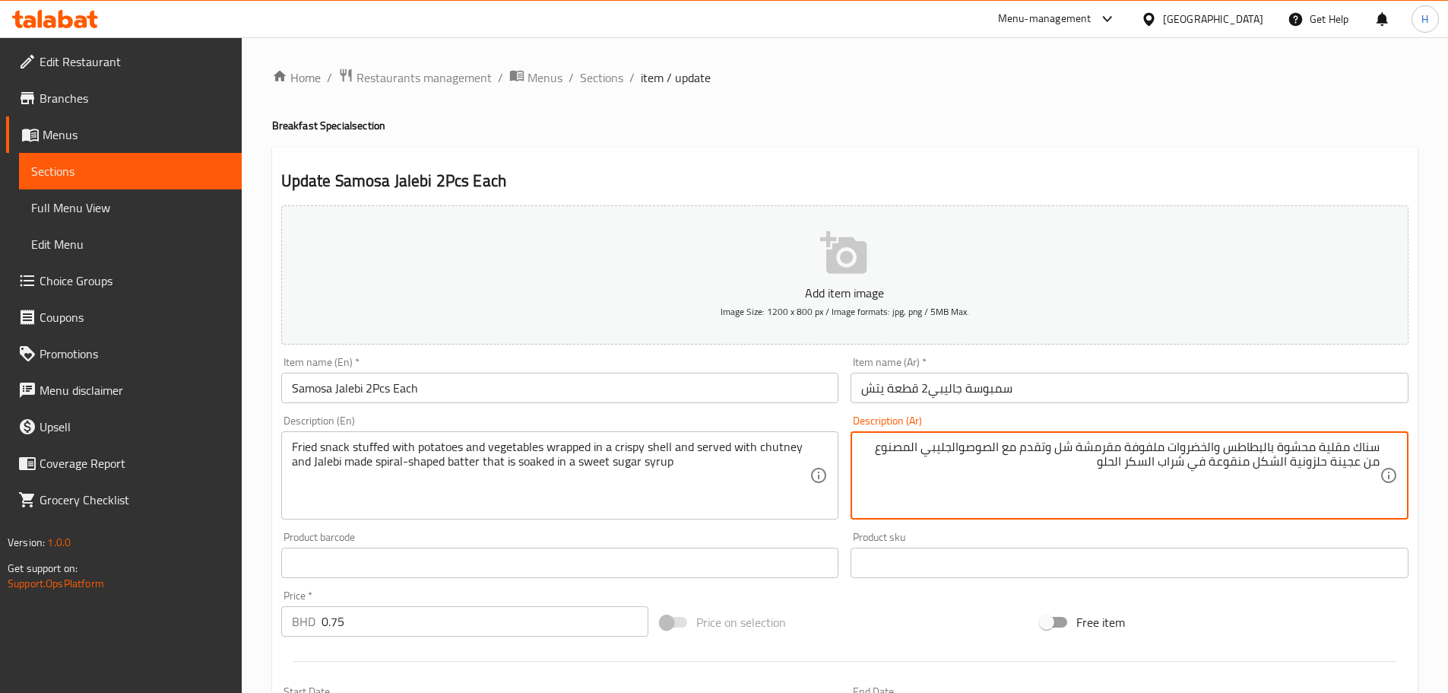
click at [1069, 448] on textarea "سناك مقلية محشوة بالبطاطس والخضروات ملفوفة مقرمشة شل وتقدم مع الصوصوالجليبي الم…" at bounding box center [1120, 475] width 519 height 72
click at [1123, 448] on textarea "سناك مقلية محشوة بالبطاطس والخضروات ملفوفة مقرمشة وتقدم مع الصوصوالجليبي المصنو…" at bounding box center [1120, 475] width 519 height 72
paste textarea "شل"
click at [944, 448] on textarea "سناك مقلية محشوة بالبطاطس والخضروات ملفوفة في شل مقرمشة وتقدم مع الصوصوالجليبي …" at bounding box center [1120, 475] width 519 height 72
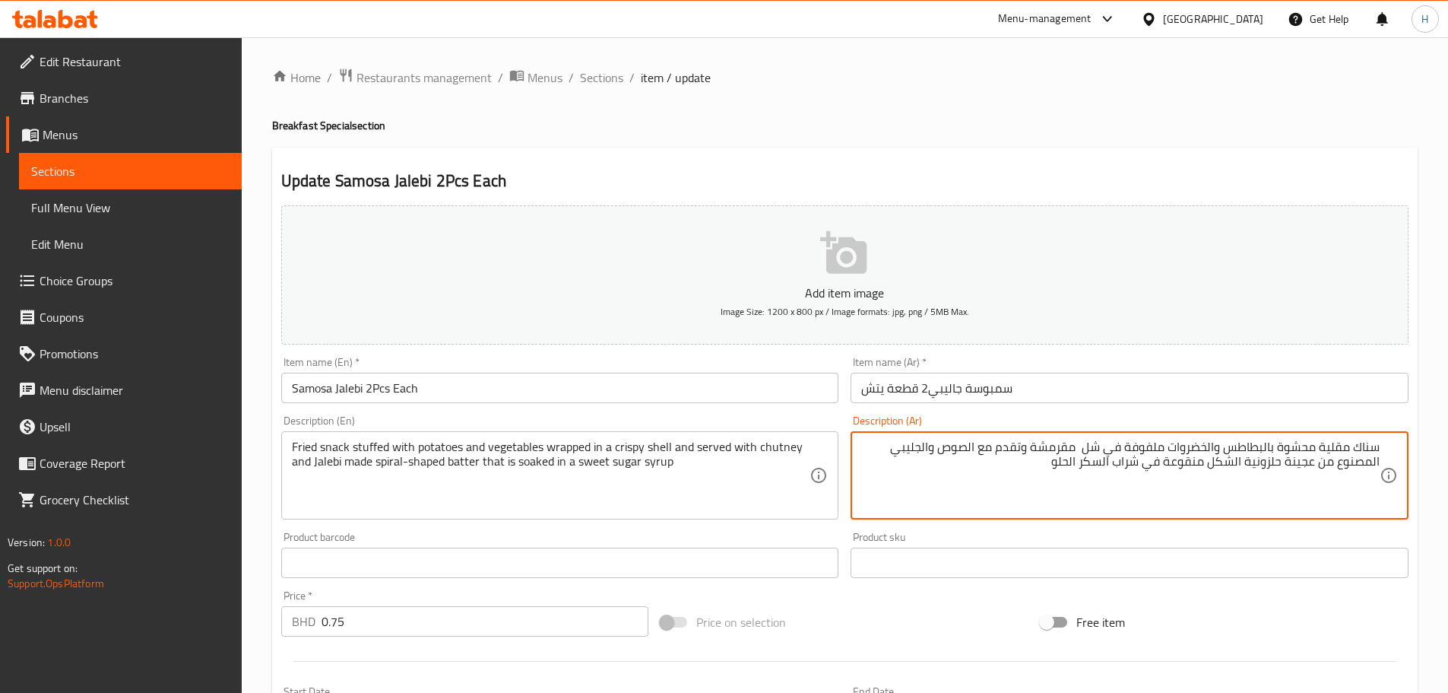
drag, startPoint x: 945, startPoint y: 452, endPoint x: 979, endPoint y: 450, distance: 33.5
click at [979, 450] on textarea "سناك مقلية محشوة بالبطاطس والخضروات ملفوفة في شل مقرمشة وتقدم مع الصوص والجليبي…" at bounding box center [1120, 475] width 519 height 72
paste textarea "وتني"
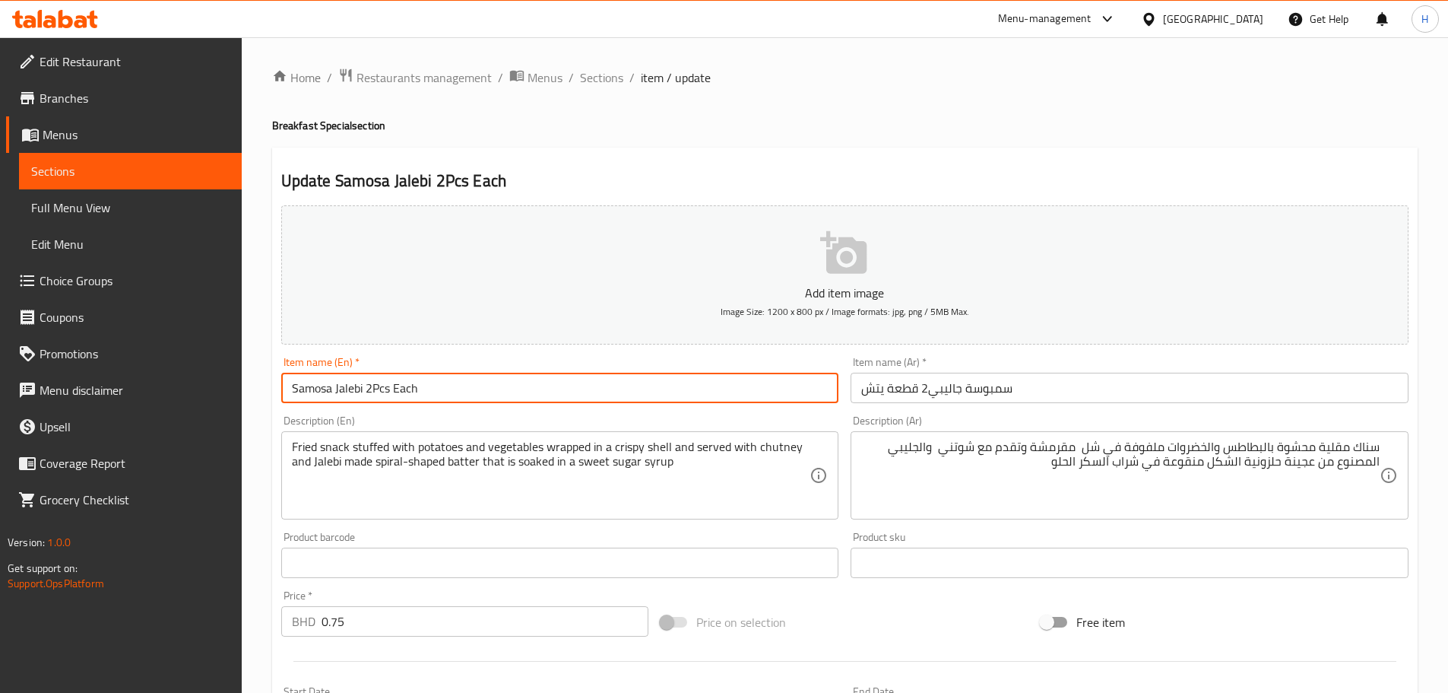
click at [333, 387] on input "Samosa Jalebi 2Pcs Each" at bounding box center [560, 388] width 558 height 30
click at [338, 384] on input "Samosa Jalebi 2Pcs Each" at bounding box center [560, 388] width 558 height 30
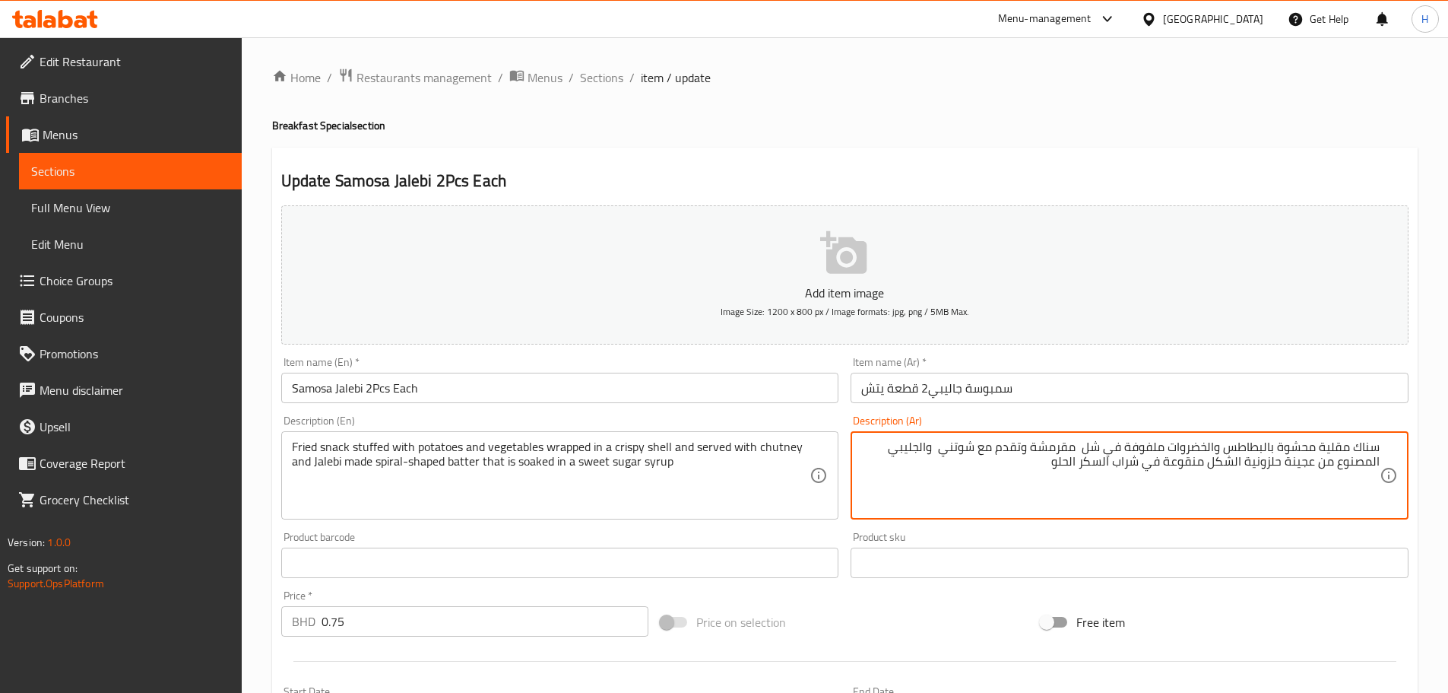
click at [918, 452] on textarea "سناك مقلية محشوة بالبطاطس والخضروات ملفوفة في شل مقرمشة وتقدم مع شوتني والجليبي…" at bounding box center [1120, 475] width 519 height 72
paste textarea "اليبى"
click at [1296, 468] on textarea "سناك مقلية محشوة بالبطاطس والخضروات ملفوفة في شل مقرمشة وتقدم مع شوتني وجاليبى …" at bounding box center [1120, 475] width 519 height 72
click at [1256, 462] on textarea "سناك مقلية محشوة بالبطاطس والخضروات ملفوفة في شل مقرمشة وتقدم مع شوتني وجاليبى …" at bounding box center [1120, 475] width 519 height 72
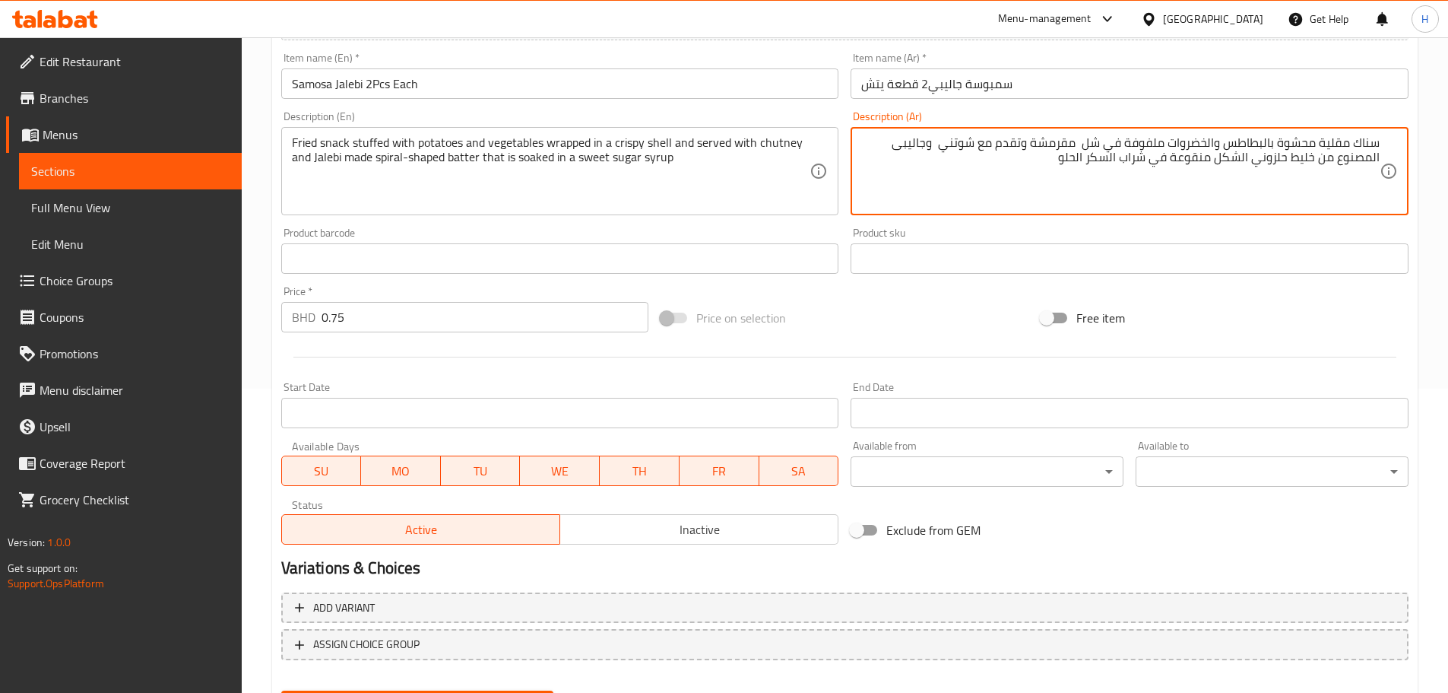
scroll to position [380, 0]
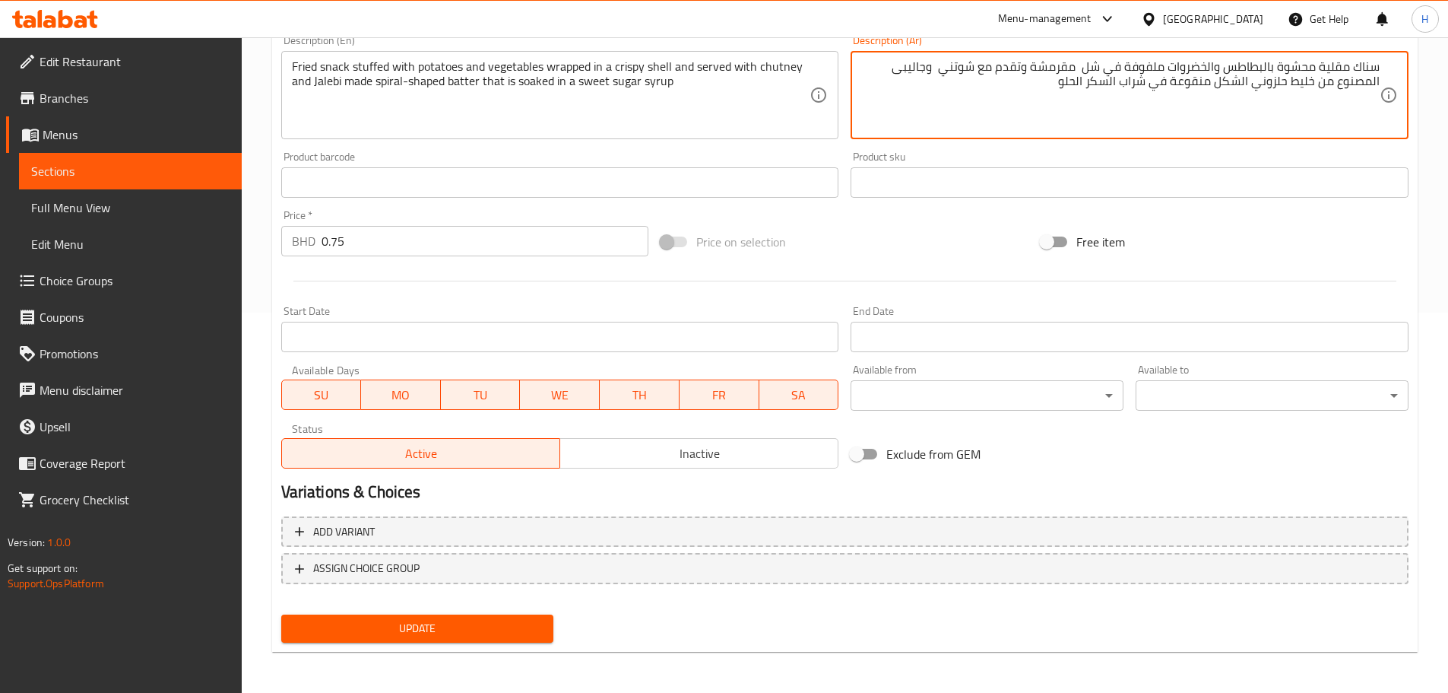
type textarea "سناك مقلية محشوة بالبطاطس والخضروات ملفوفة في شل مقرمشة وتقدم مع شوتني وجاليبى …"
click at [467, 643] on div "Update" at bounding box center [417, 628] width 285 height 40
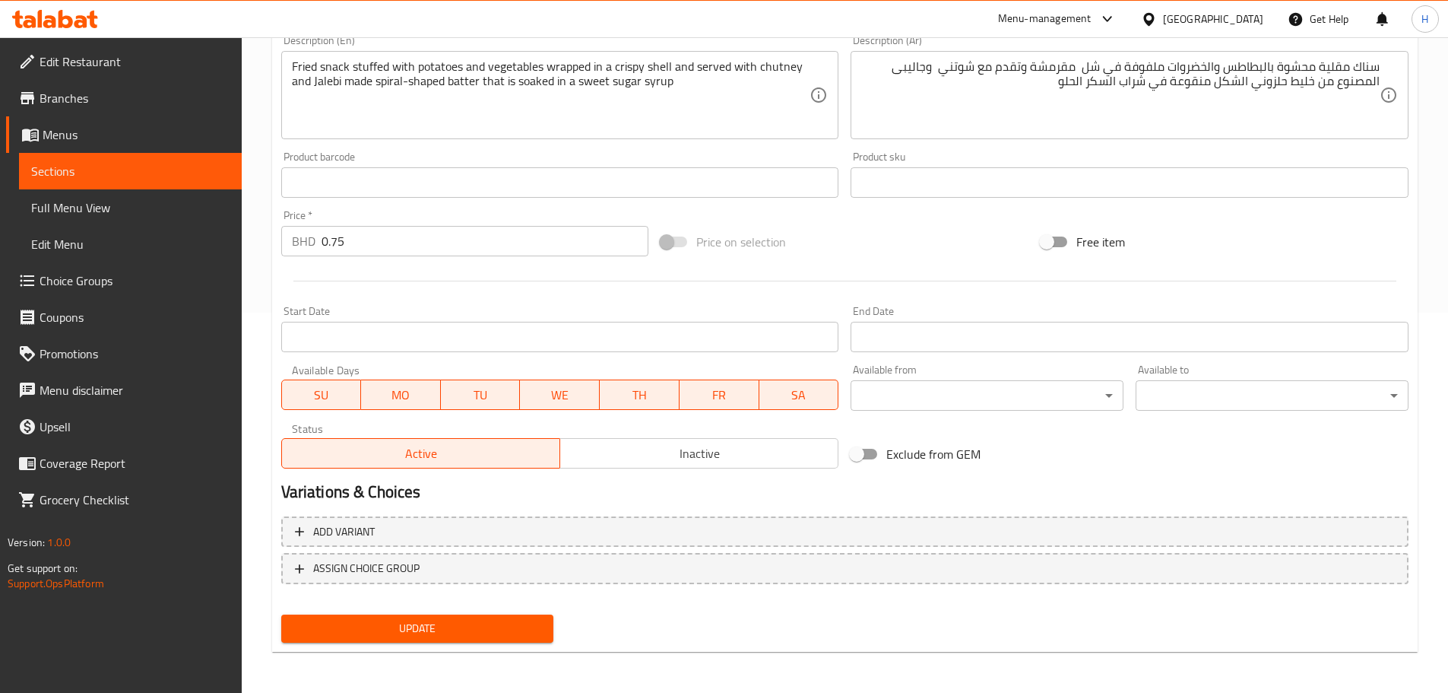
click at [462, 633] on span "Update" at bounding box center [417, 628] width 249 height 19
click at [217, 177] on span "Sections" at bounding box center [130, 171] width 198 height 18
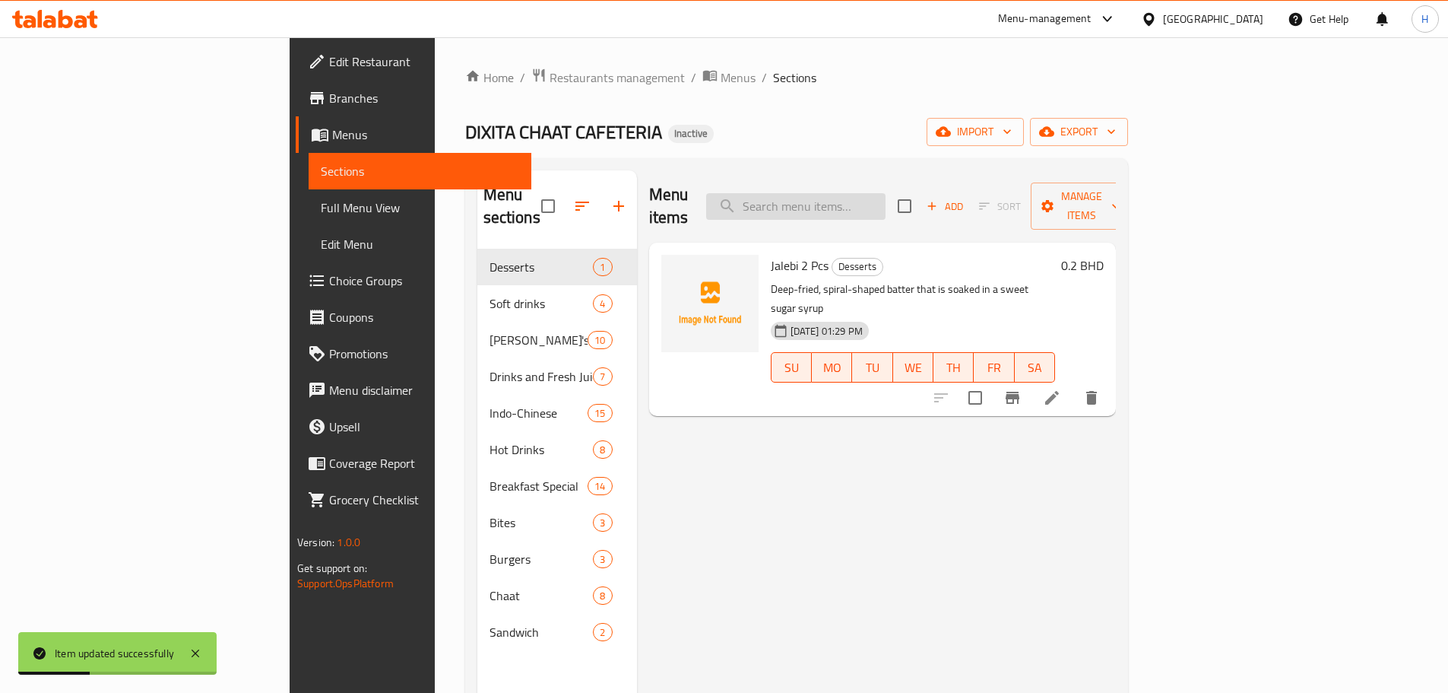
click at [886, 195] on input "search" at bounding box center [795, 206] width 179 height 27
paste input "Kachori 2 Pcs"
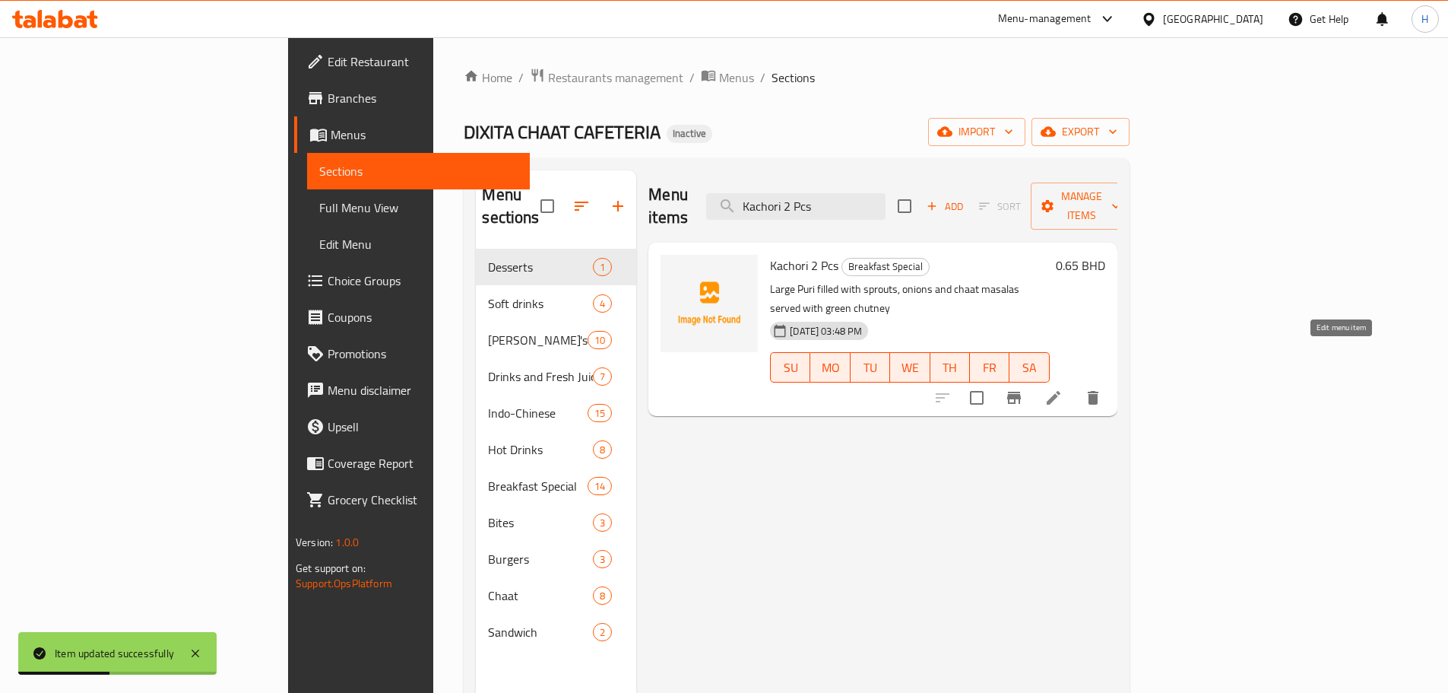
type input "Kachori 2 Pcs"
click at [1063, 389] on icon at bounding box center [1054, 398] width 18 height 18
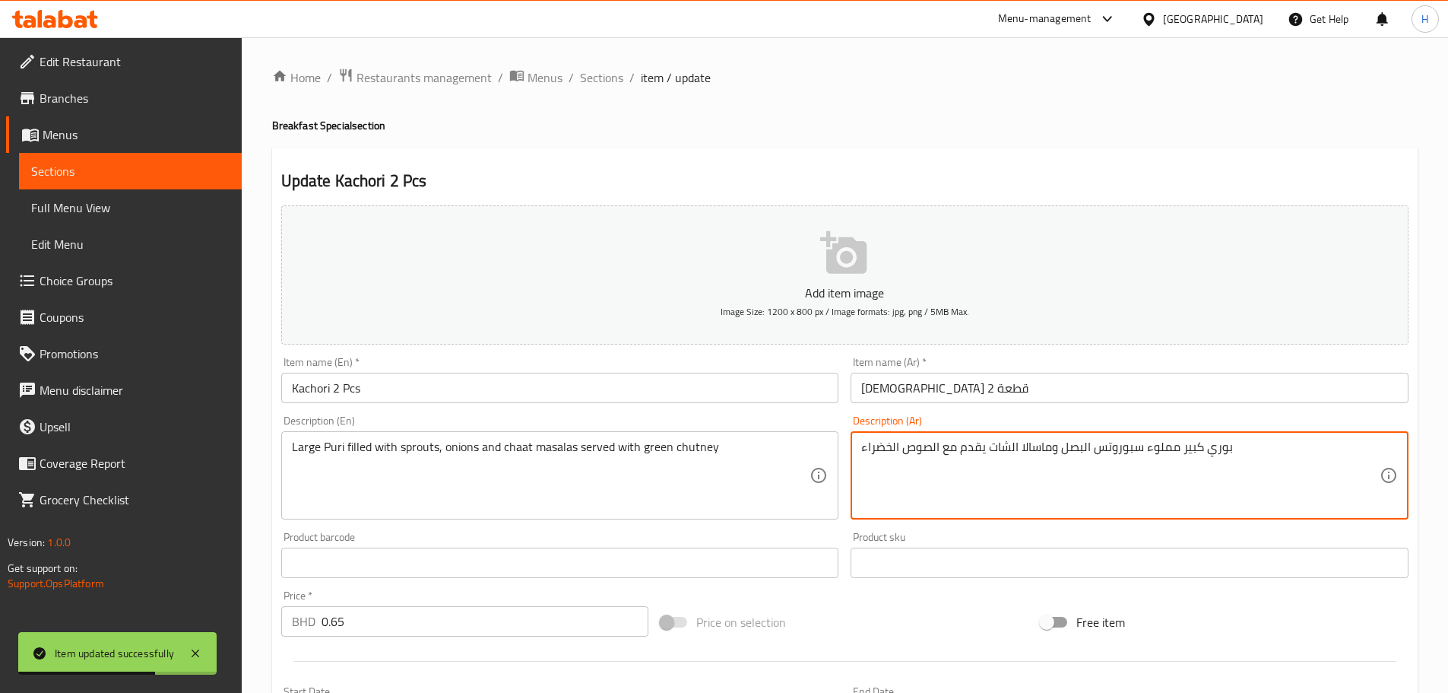
drag, startPoint x: 914, startPoint y: 447, endPoint x: 922, endPoint y: 453, distance: 10.3
click at [914, 448] on textarea "بوري كبير مملوء سبوروتس البصل وماسالا الشات يقدم مع الصوص الخضراء" at bounding box center [1120, 475] width 519 height 72
paste textarea "وتني"
drag, startPoint x: 890, startPoint y: 451, endPoint x: 899, endPoint y: 453, distance: 9.4
click at [899, 453] on textarea "بوري كبير مملوء سبوروتس البصل وماسالا الشات يقدم مع شوتني الخضراء" at bounding box center [1120, 475] width 519 height 72
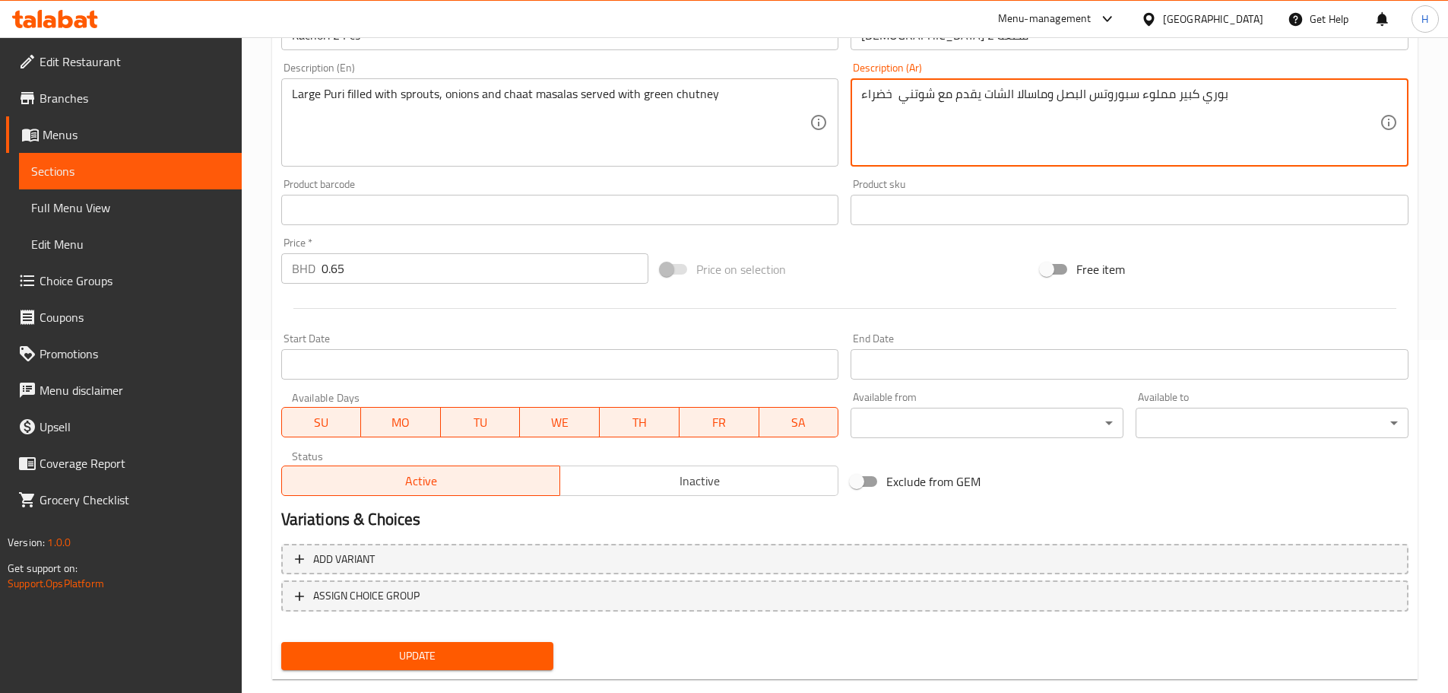
scroll to position [380, 0]
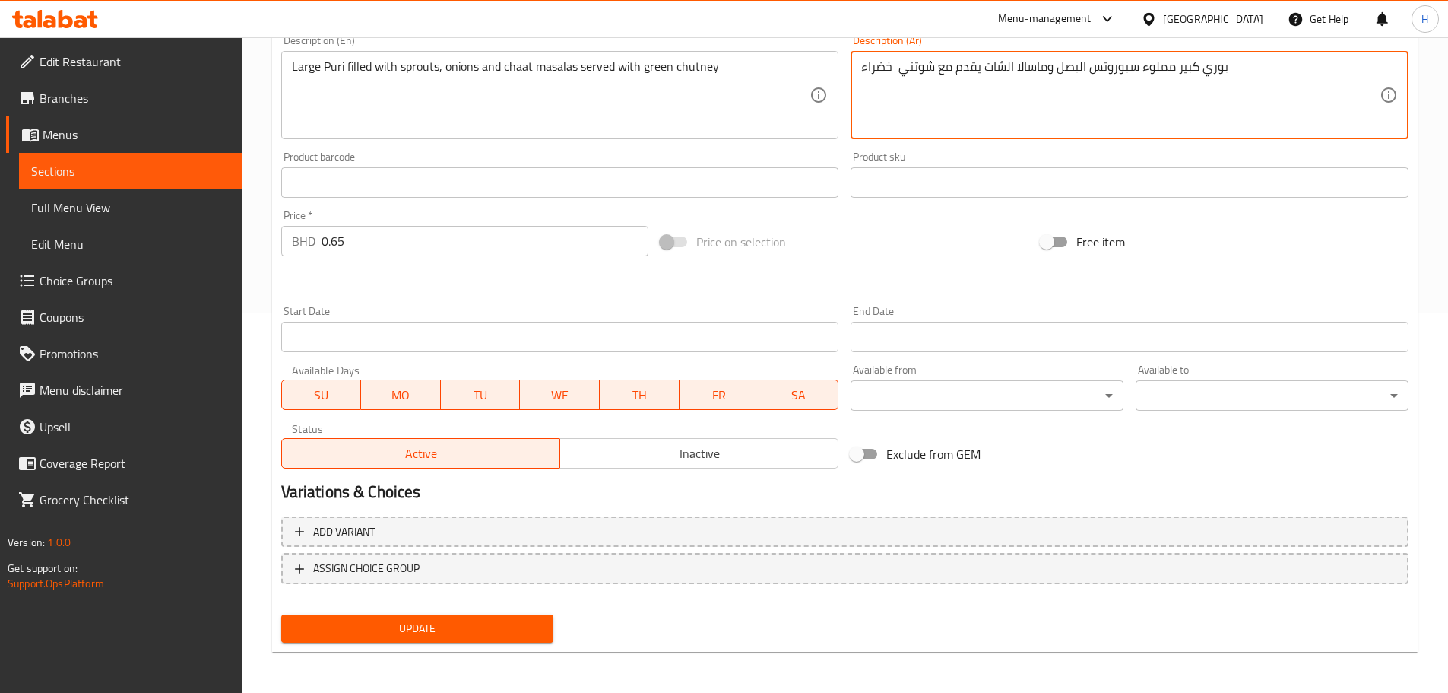
type textarea "بوري كبير مملوء سبوروتس البصل وماسالا الشات يقدم مع شوتني خضراء"
click at [515, 634] on span "Update" at bounding box center [417, 628] width 249 height 19
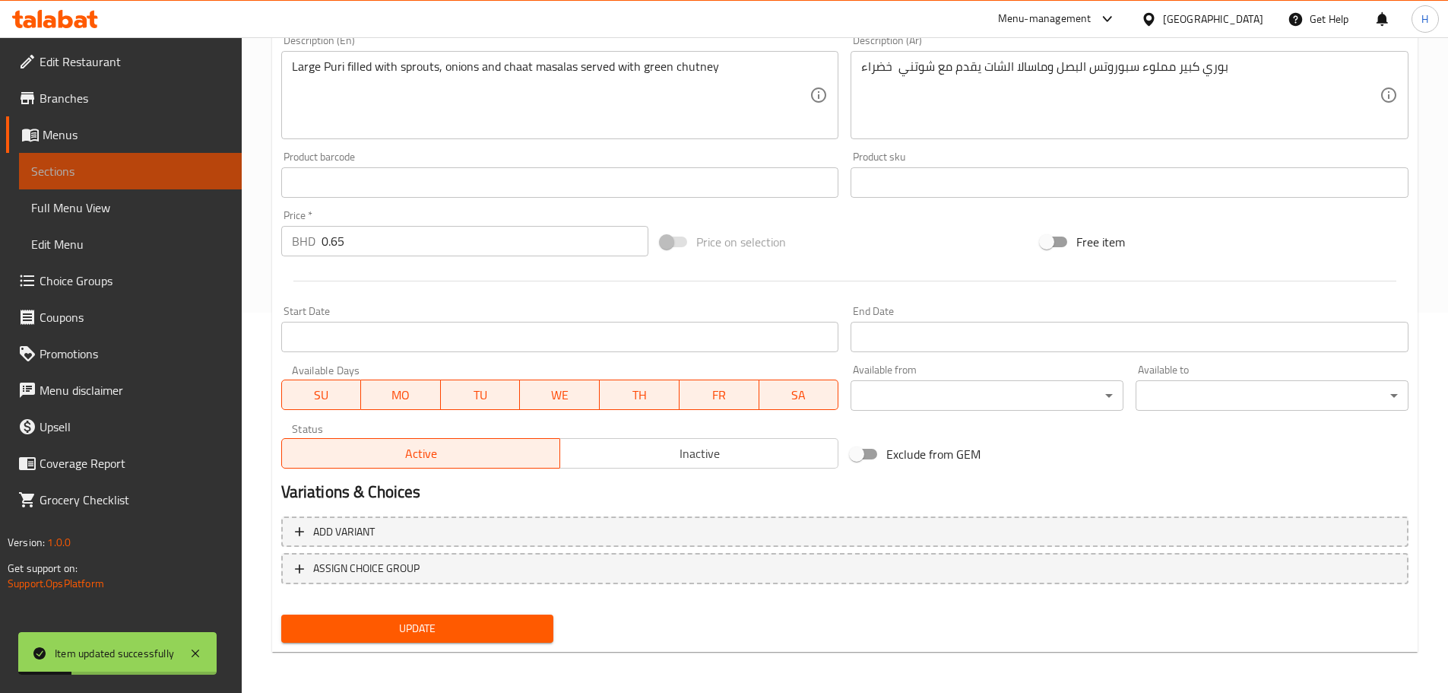
click at [135, 172] on span "Sections" at bounding box center [130, 171] width 198 height 18
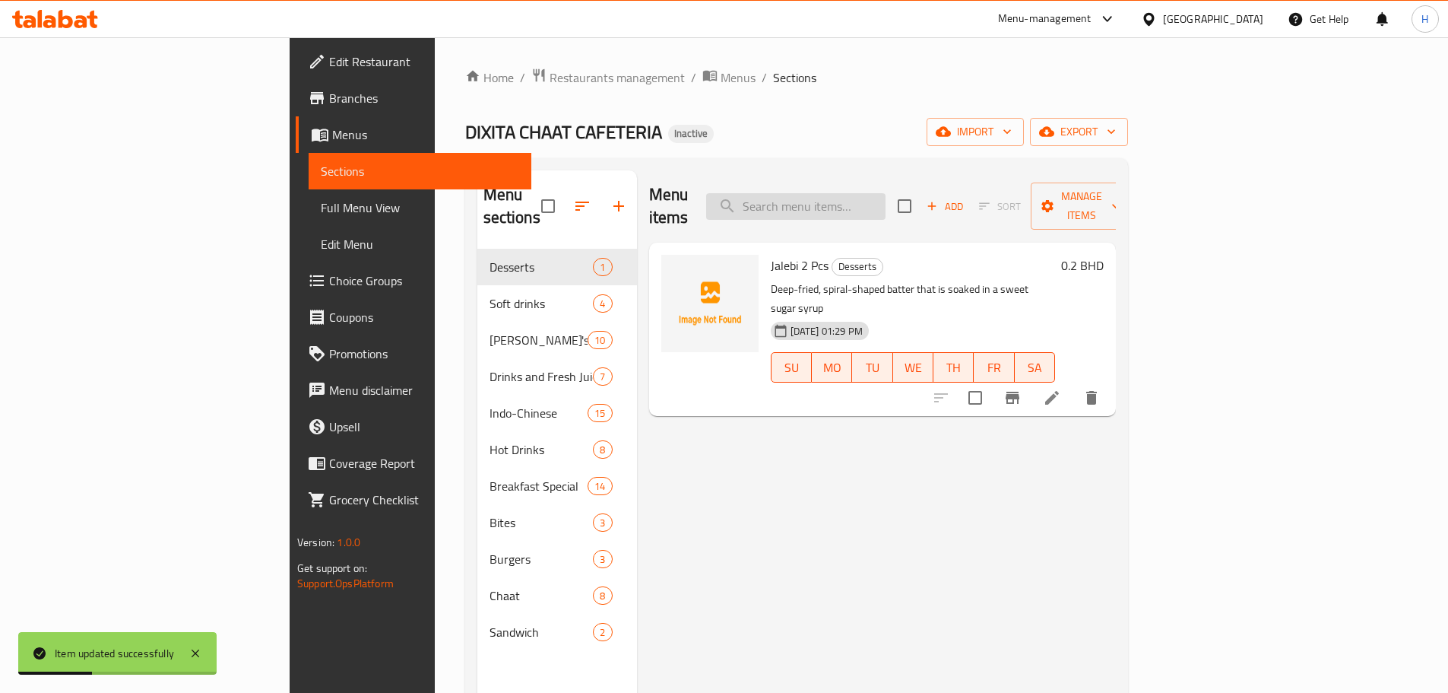
click at [966, 187] on div "Menu items Add Sort Manage items" at bounding box center [882, 206] width 467 height 72
click at [886, 193] on input "search" at bounding box center [795, 206] width 179 height 27
paste input "Vada Pav 1Pc"
type input "Vada Pav 1Pc"
drag, startPoint x: 1368, startPoint y: 363, endPoint x: 1350, endPoint y: 363, distance: 18.3
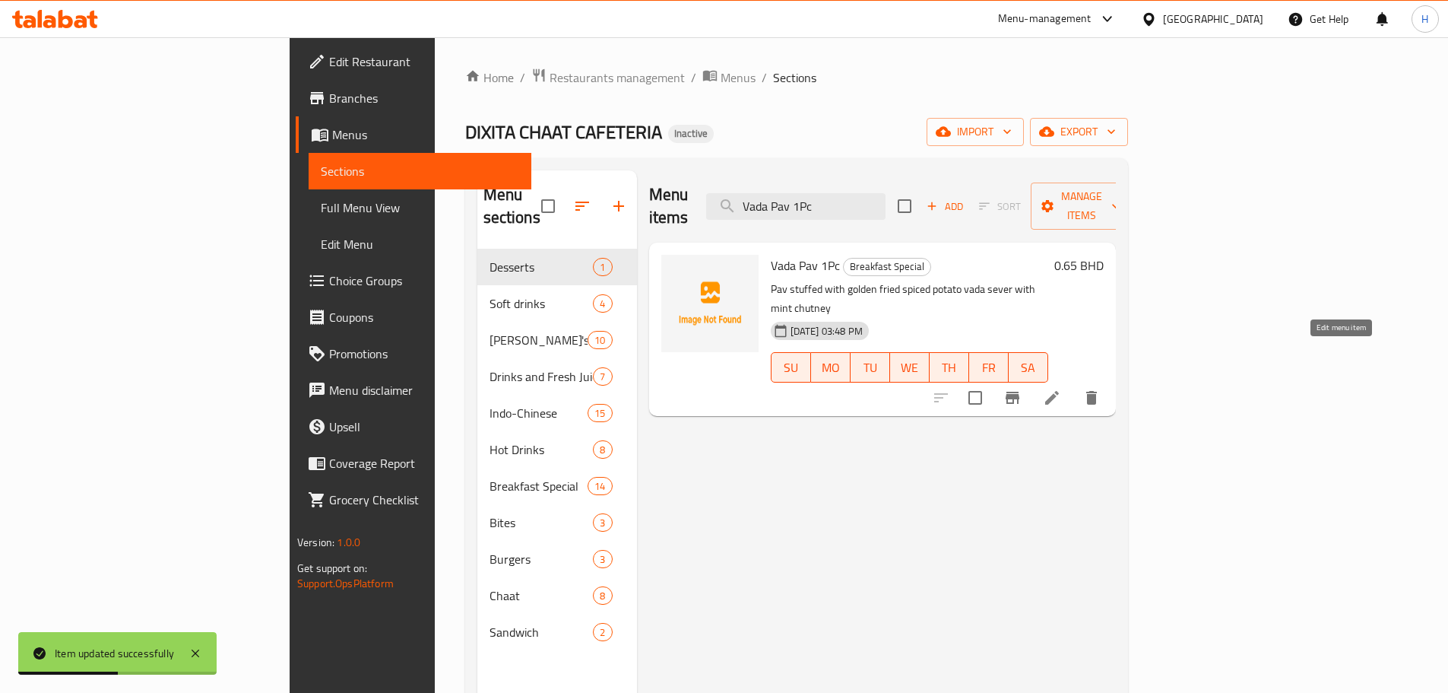
click at [1061, 389] on icon at bounding box center [1052, 398] width 18 height 18
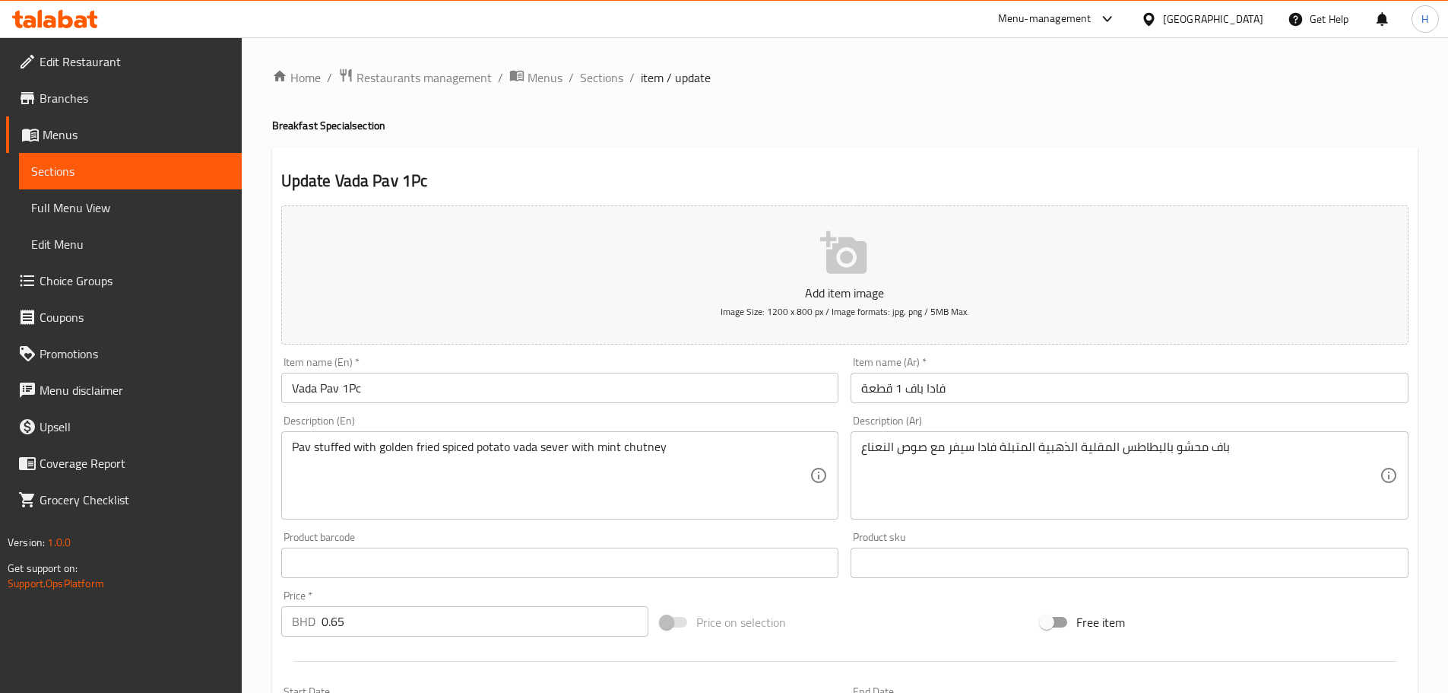
drag, startPoint x: 710, startPoint y: 437, endPoint x: 644, endPoint y: 437, distance: 66.1
click at [710, 437] on div "Pav stuffed with golden fried spiced potato vada sever with mint chutney Descri…" at bounding box center [560, 475] width 558 height 88
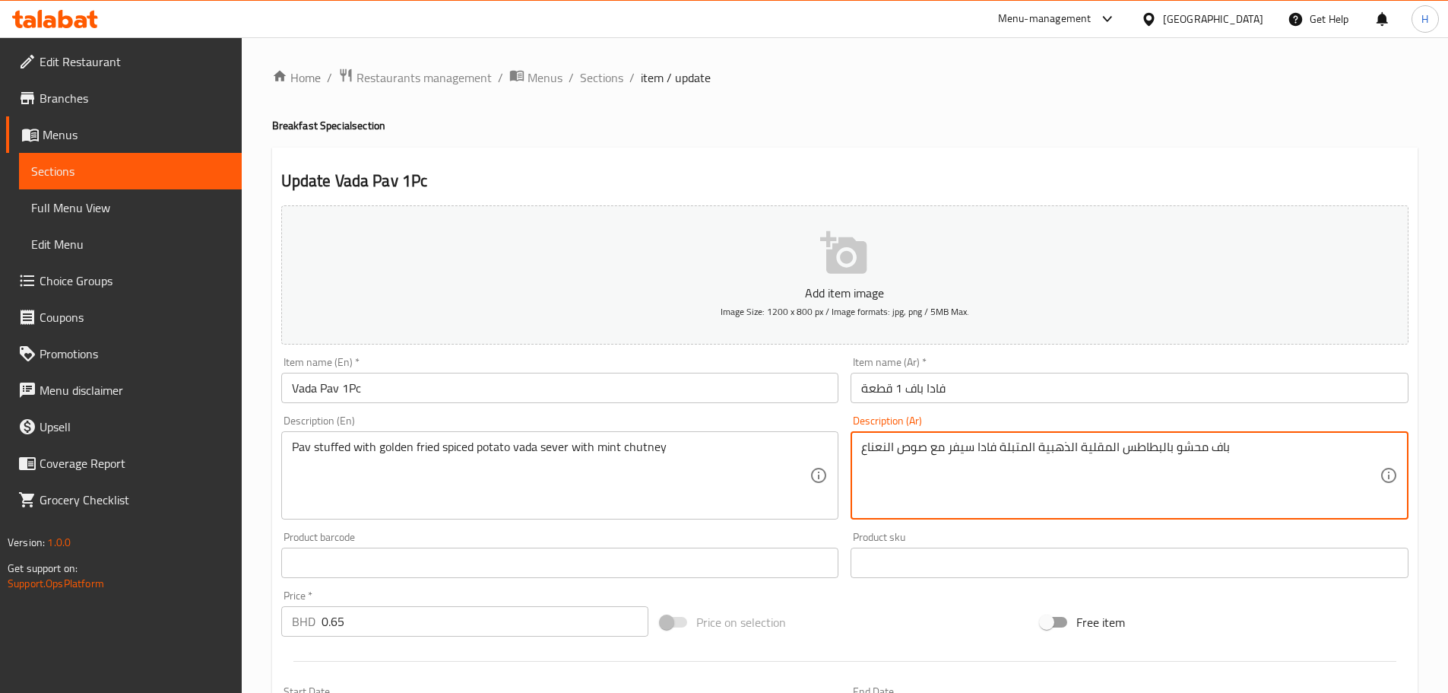
click at [955, 446] on textarea "باف محشو بالبطاطس المقلية الذهبية المتبلة فادا سيفر مع صوص النعناع" at bounding box center [1120, 475] width 519 height 72
click at [912, 440] on textarea "باف محشو بالبطاطس المقلية الذهبية المتبلة فادا تقدم مع صوص النعناع" at bounding box center [1120, 475] width 519 height 72
click at [912, 441] on textarea "باف محشو بالبطاطس المقلية الذهبية المتبلة فادا تقدم مع صوص النعناع" at bounding box center [1120, 475] width 519 height 72
paste textarea "وتني"
click at [893, 450] on textarea "باف محشو بالبطاطس المقلية الذهبية المتبلة فادا تقدم مع شوتني النعناع" at bounding box center [1120, 475] width 519 height 72
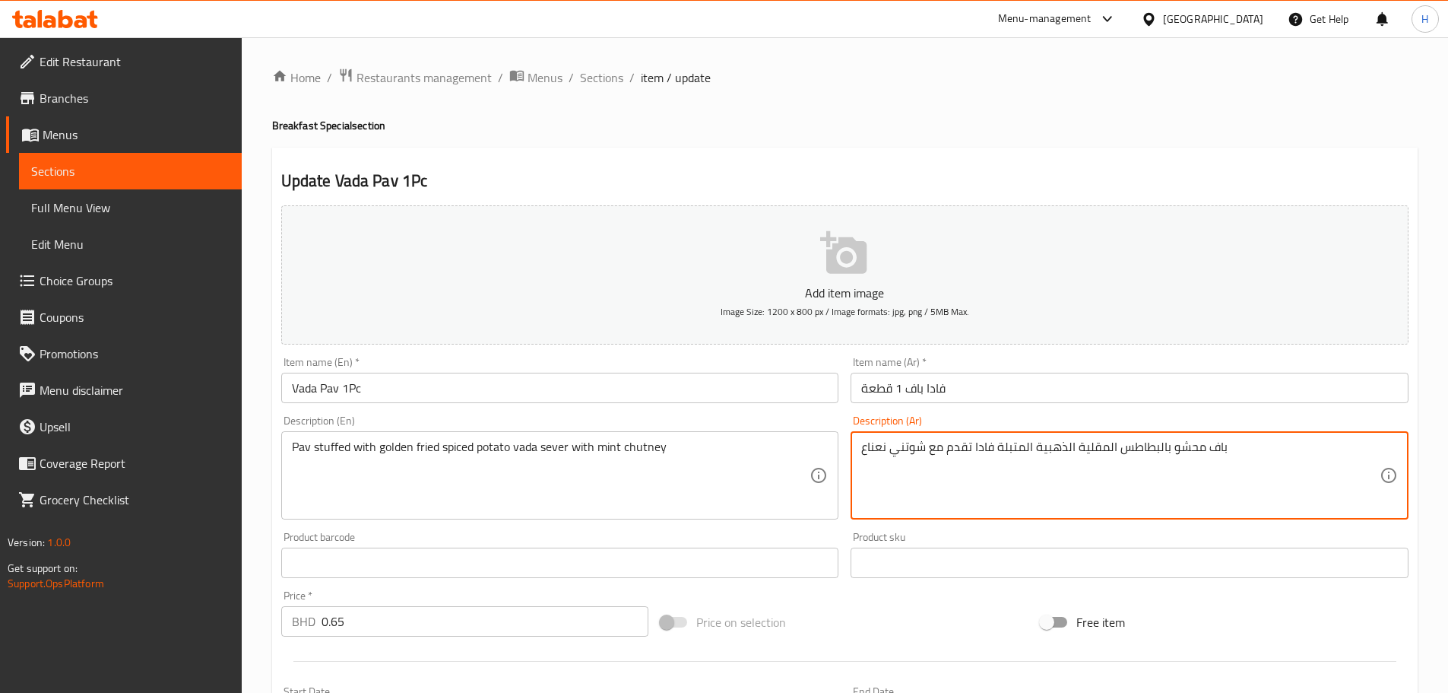
type textarea "باف محشو بالبطاطس المقلية الذهبية المتبلة فادا تقدم مع شوتني نعناع"
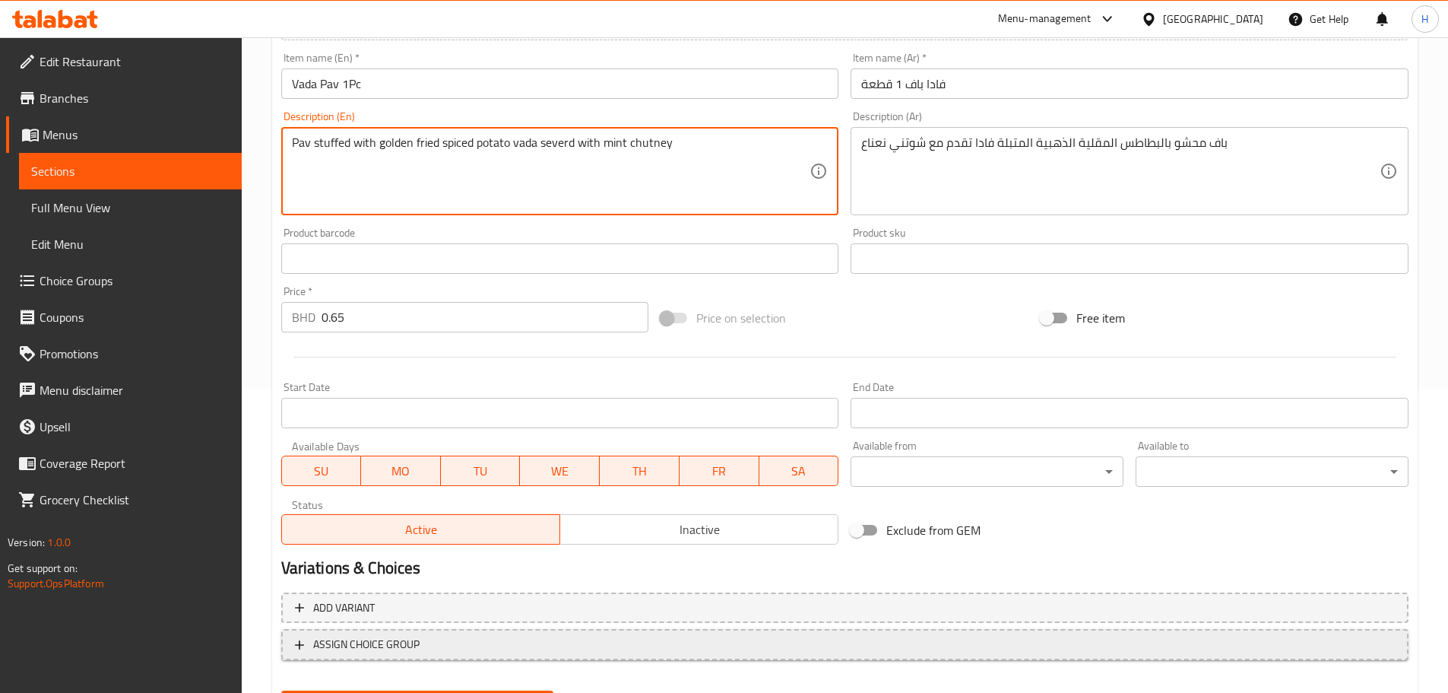
scroll to position [382, 0]
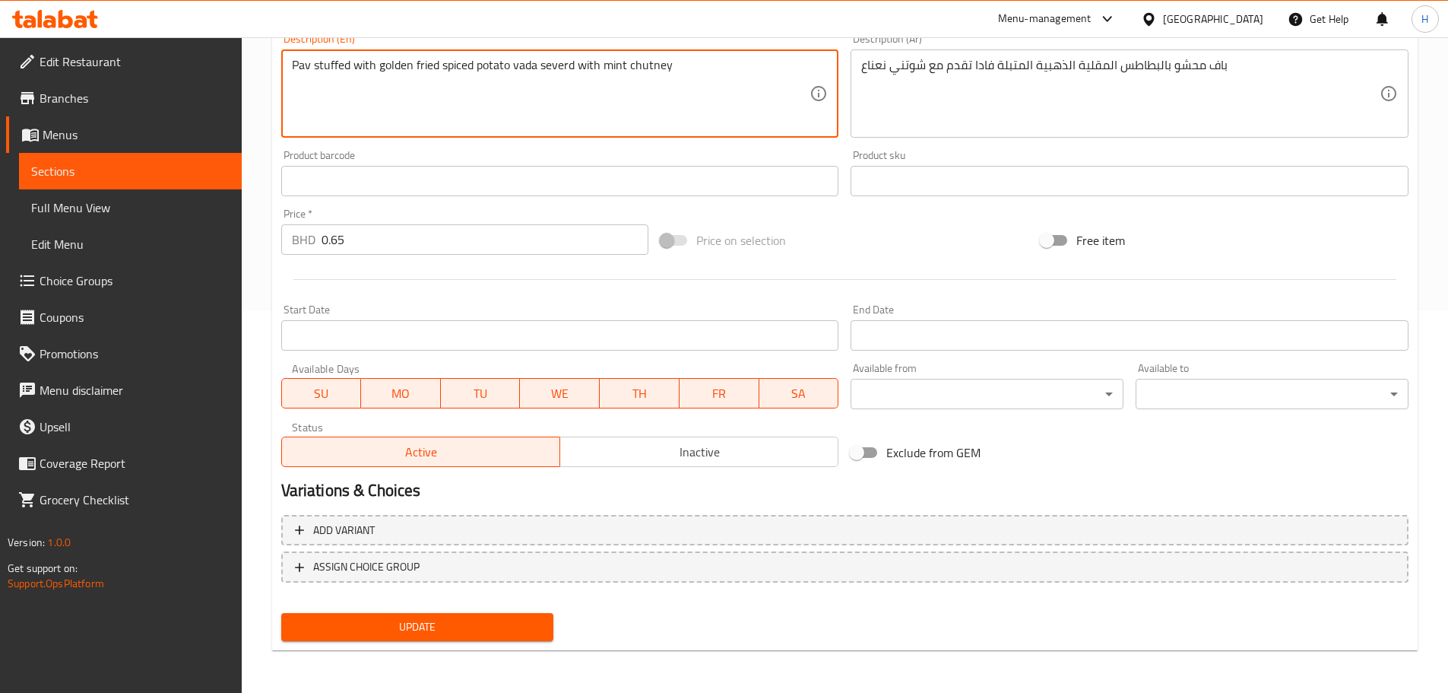
type textarea "Pav stuffed with golden fried spiced potato vada severd with mint chutney"
click at [480, 614] on button "Update" at bounding box center [417, 627] width 273 height 28
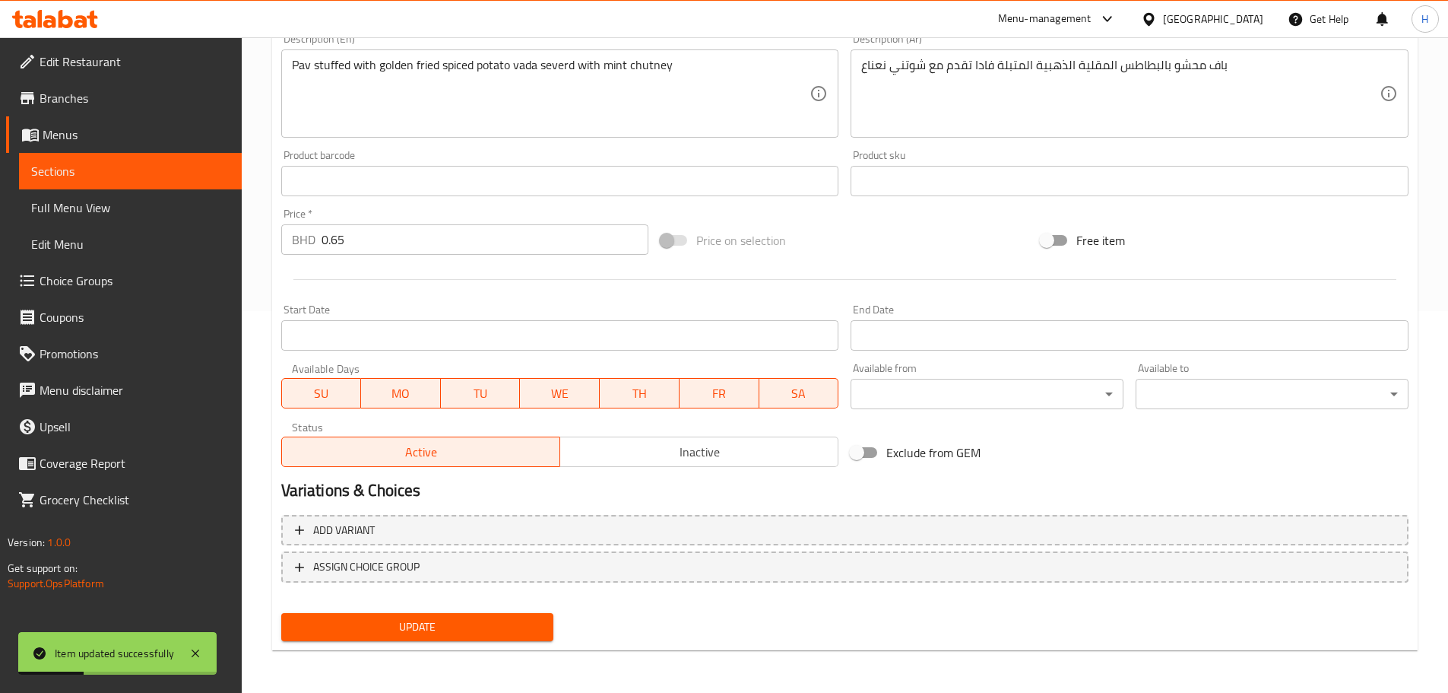
click at [226, 169] on span "Sections" at bounding box center [130, 171] width 198 height 18
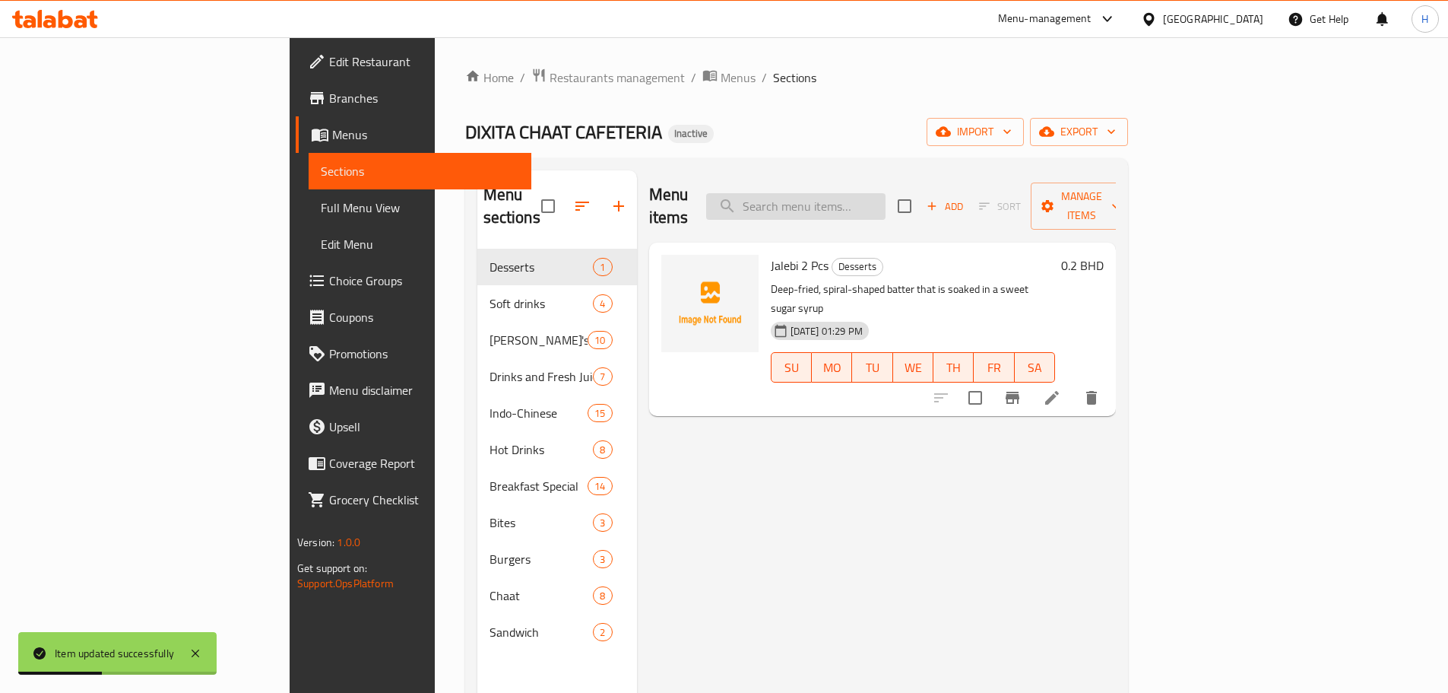
click at [886, 198] on input "search" at bounding box center [795, 206] width 179 height 27
paste input "Samosa Pav 1 Pc"
type input "Samosa Pav 1 Pc"
click at [1061, 389] on icon at bounding box center [1052, 398] width 18 height 18
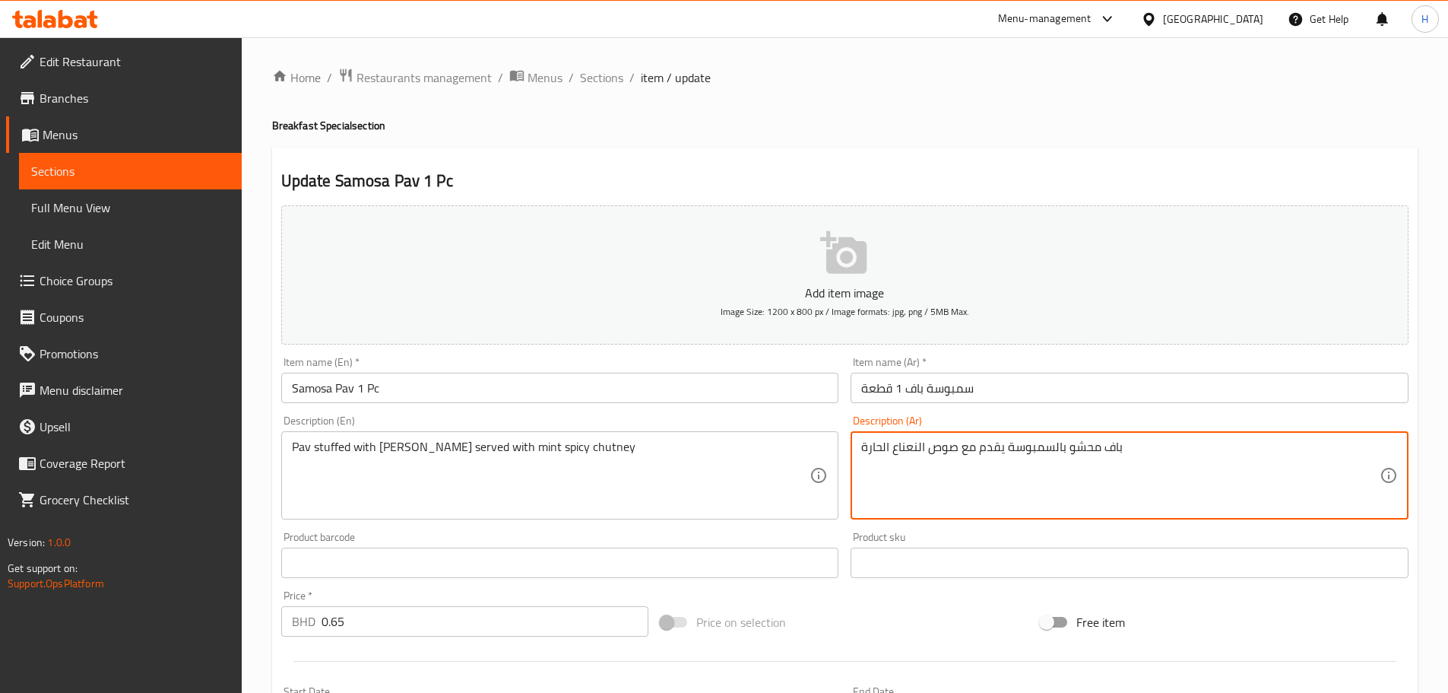
click at [954, 452] on textarea "باف محشو بالسمبوسة يقدم مع صوص النعناع الحارة" at bounding box center [1120, 475] width 519 height 72
paste textarea "وتني"
drag, startPoint x: 918, startPoint y: 455, endPoint x: 927, endPoint y: 455, distance: 9.1
click at [927, 455] on textarea "باف محشو بالسمبوسة يقدم مع شوتني النعناع الحارة" at bounding box center [1120, 475] width 519 height 72
click at [890, 449] on textarea "باف محشو بالسمبوسة يقدم مع شوتني نعناع الحارة" at bounding box center [1120, 475] width 519 height 72
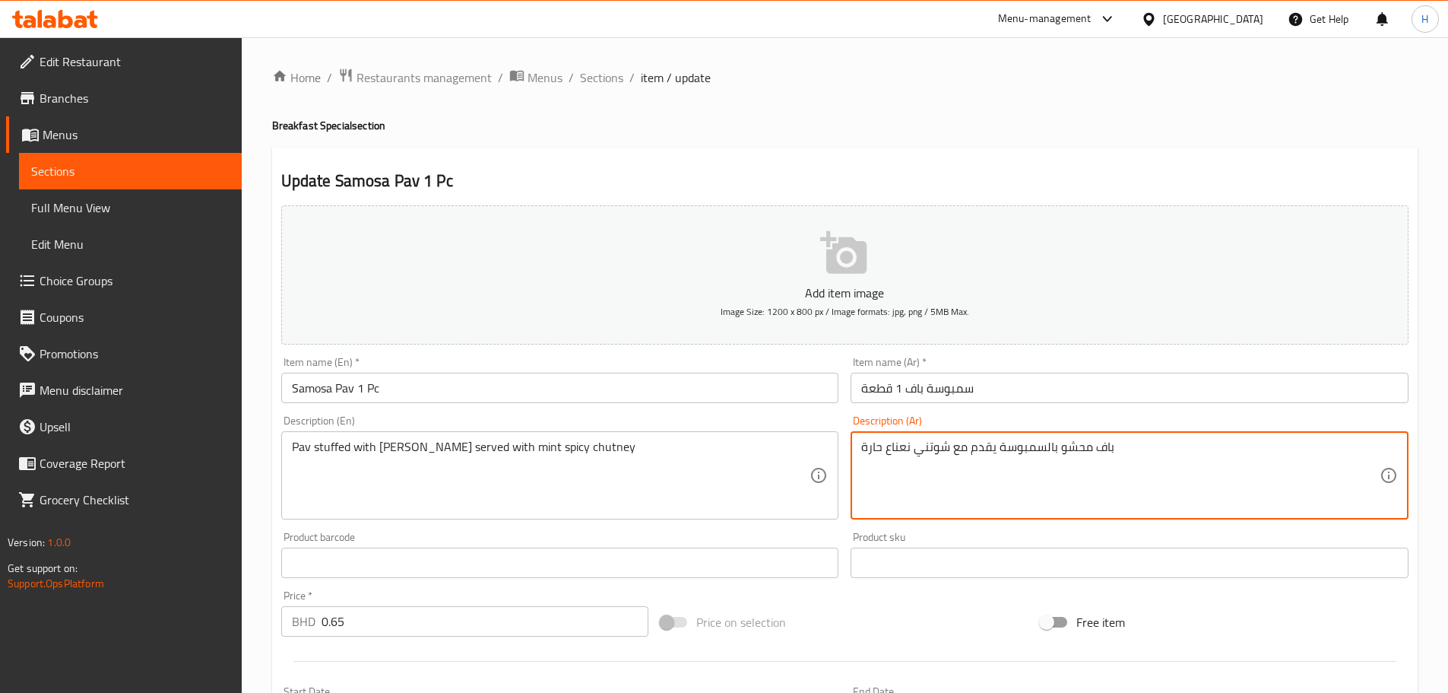
drag, startPoint x: 865, startPoint y: 443, endPoint x: 853, endPoint y: 449, distance: 13.6
click at [855, 449] on div "باف محشو بالسمبوسة يقدم مع شوتني نعناع حارة Description (Ar)" at bounding box center [1130, 475] width 558 height 88
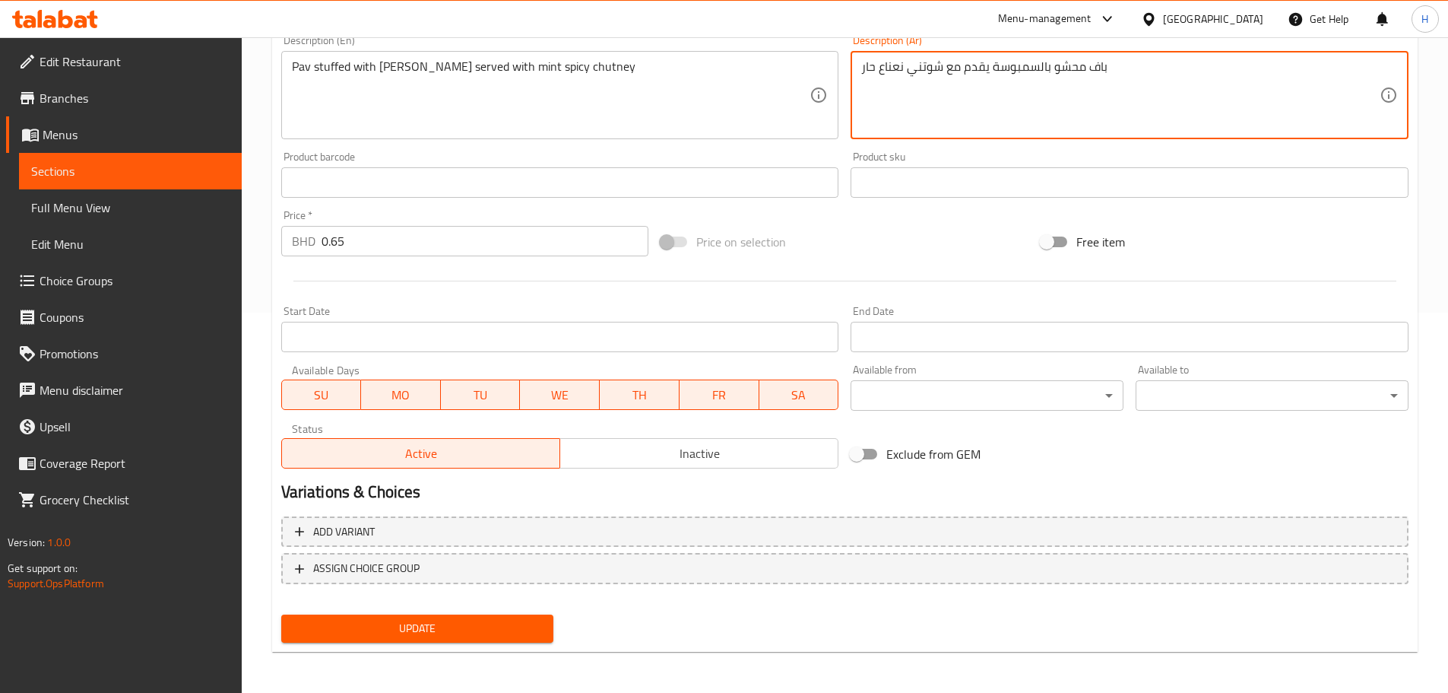
scroll to position [382, 0]
type textarea "باف محشو بالسمبوسة يقدم مع شوتني نعناع حار"
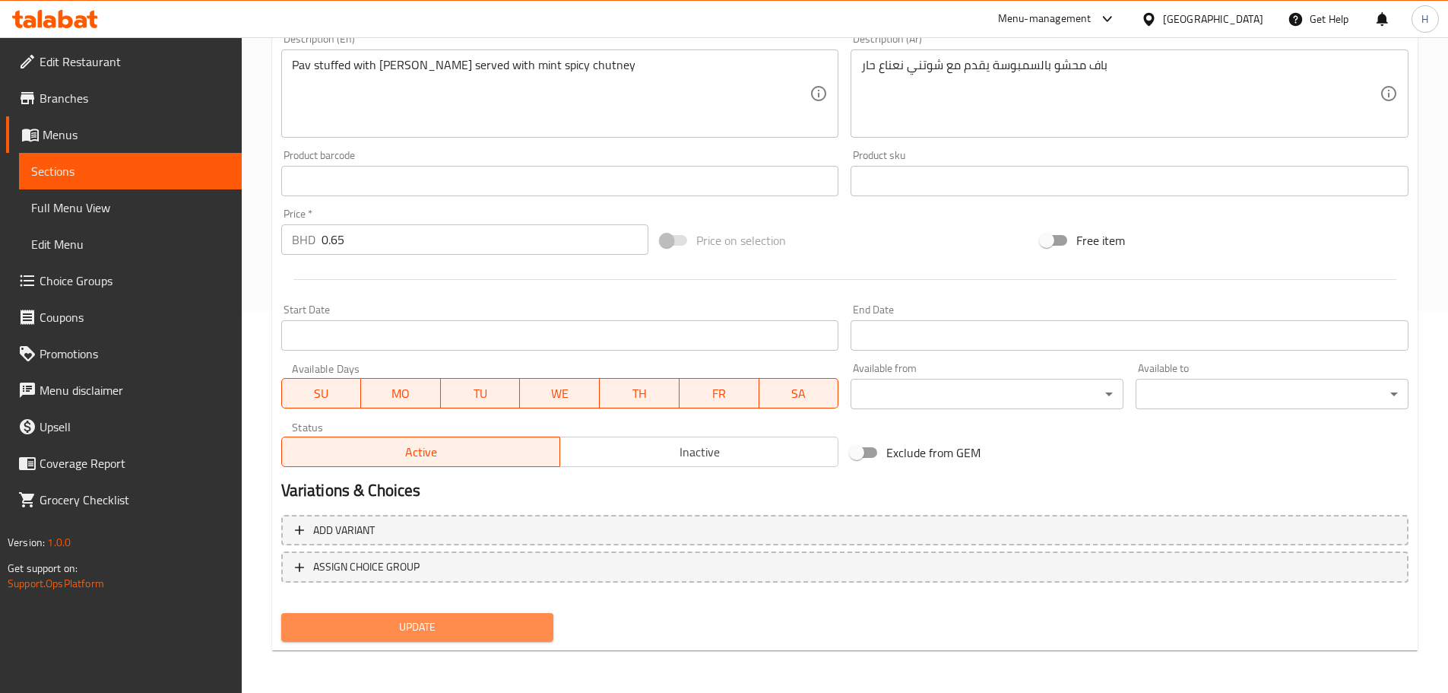
click at [476, 632] on span "Update" at bounding box center [417, 626] width 249 height 19
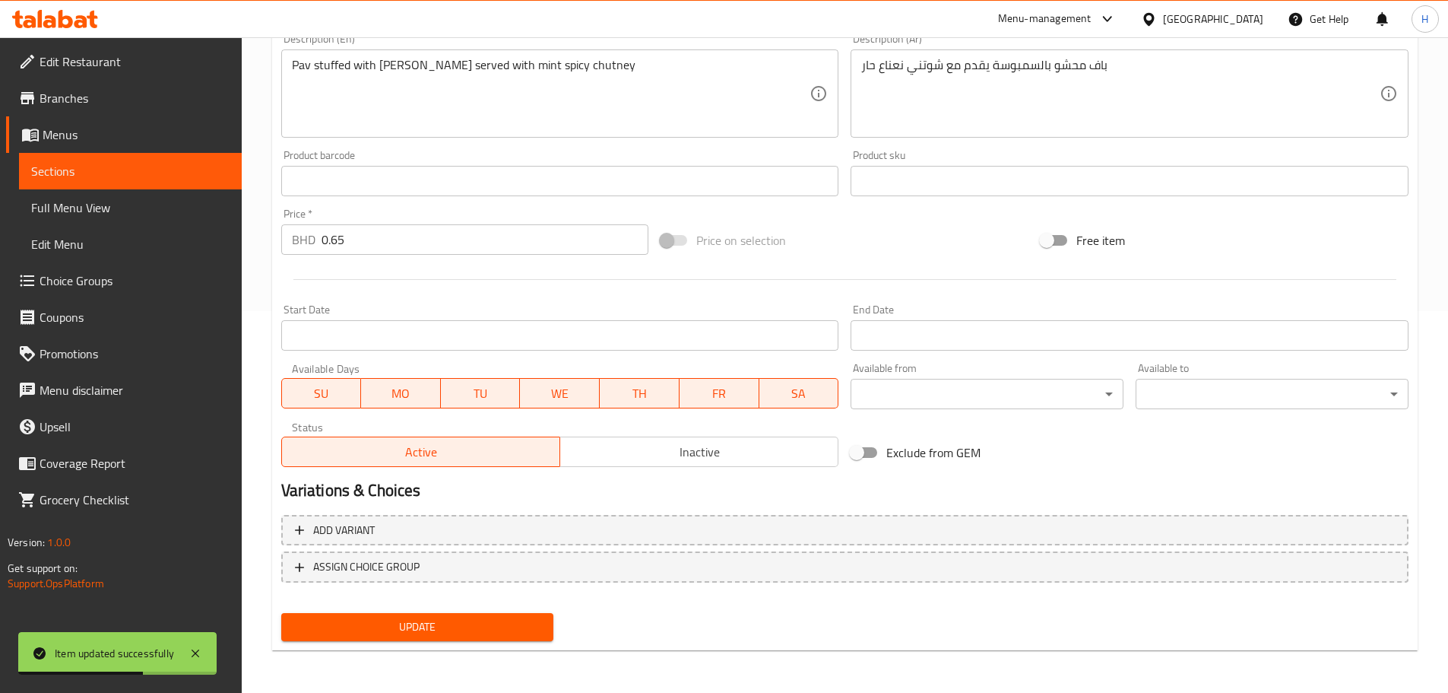
click at [186, 172] on span "Sections" at bounding box center [130, 171] width 198 height 18
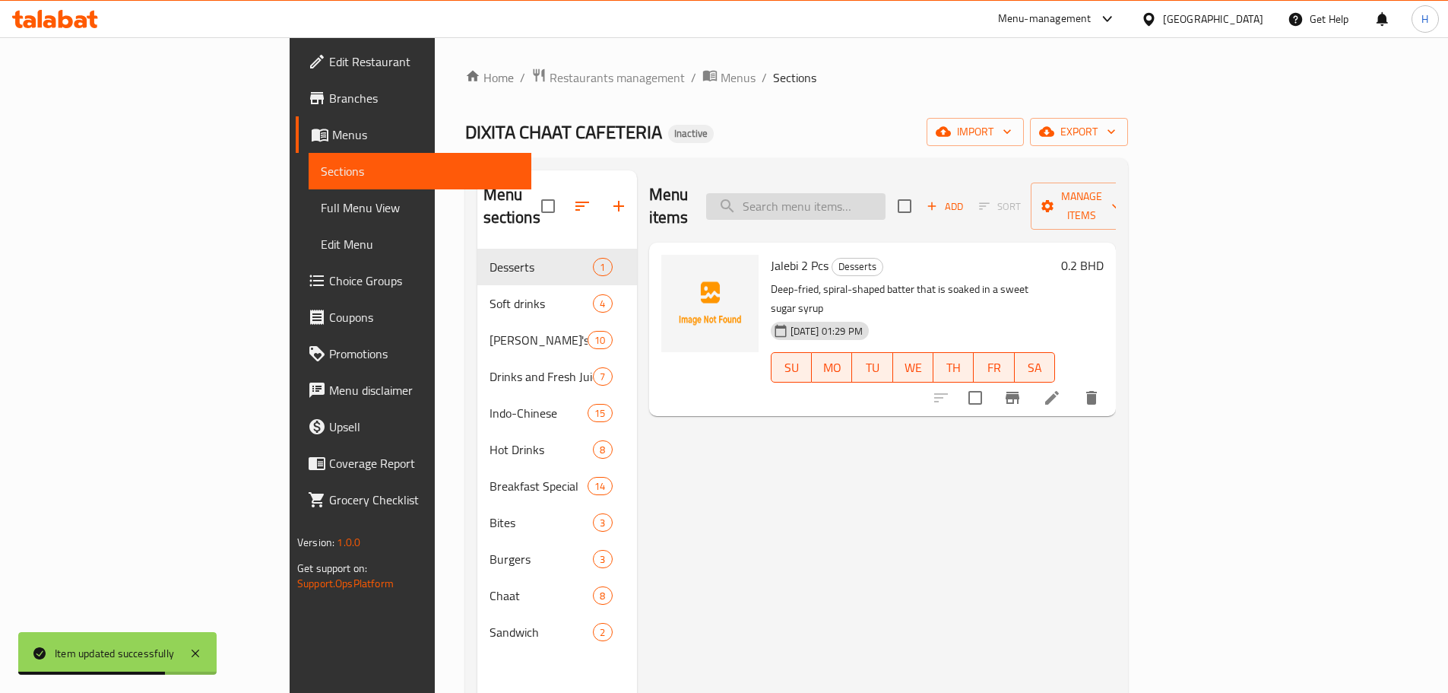
click at [886, 205] on input "search" at bounding box center [795, 206] width 179 height 27
paste input "Aloo Paratha XL"
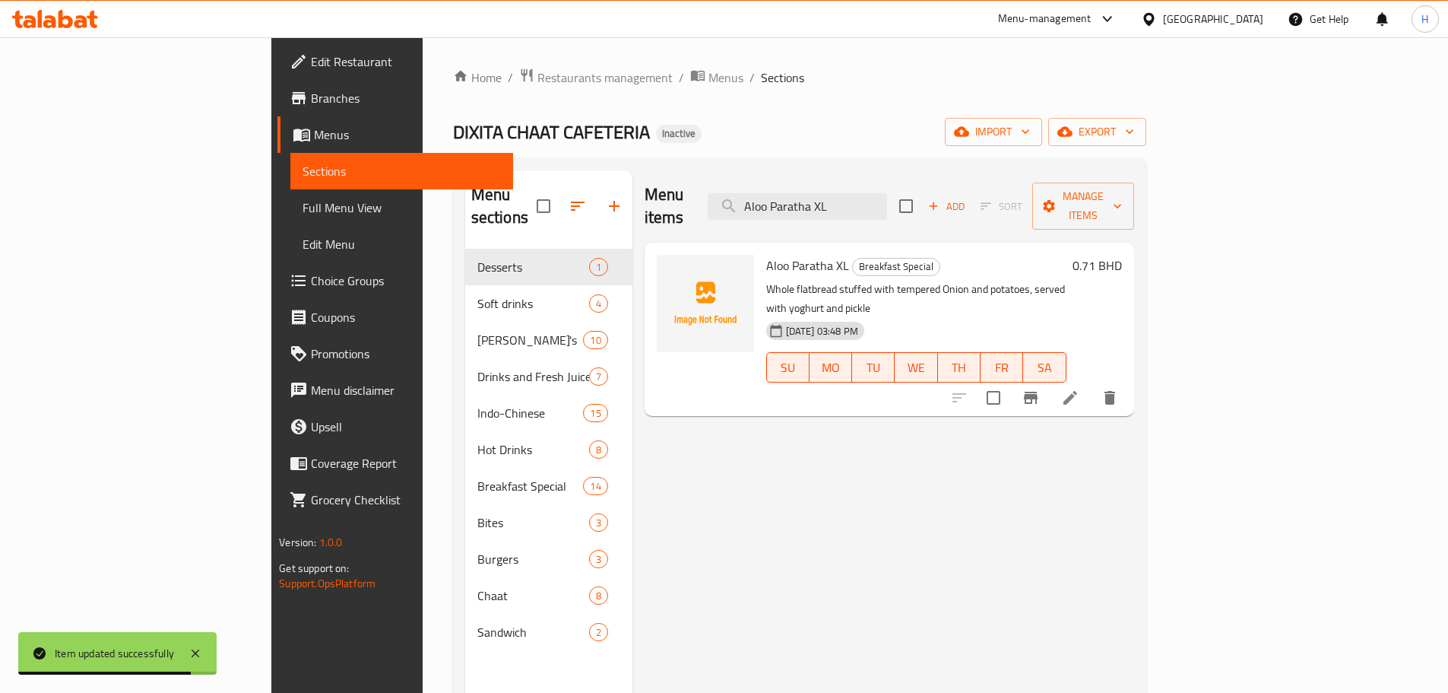
type input "Aloo Paratha XL"
click at [1092, 384] on li at bounding box center [1070, 397] width 43 height 27
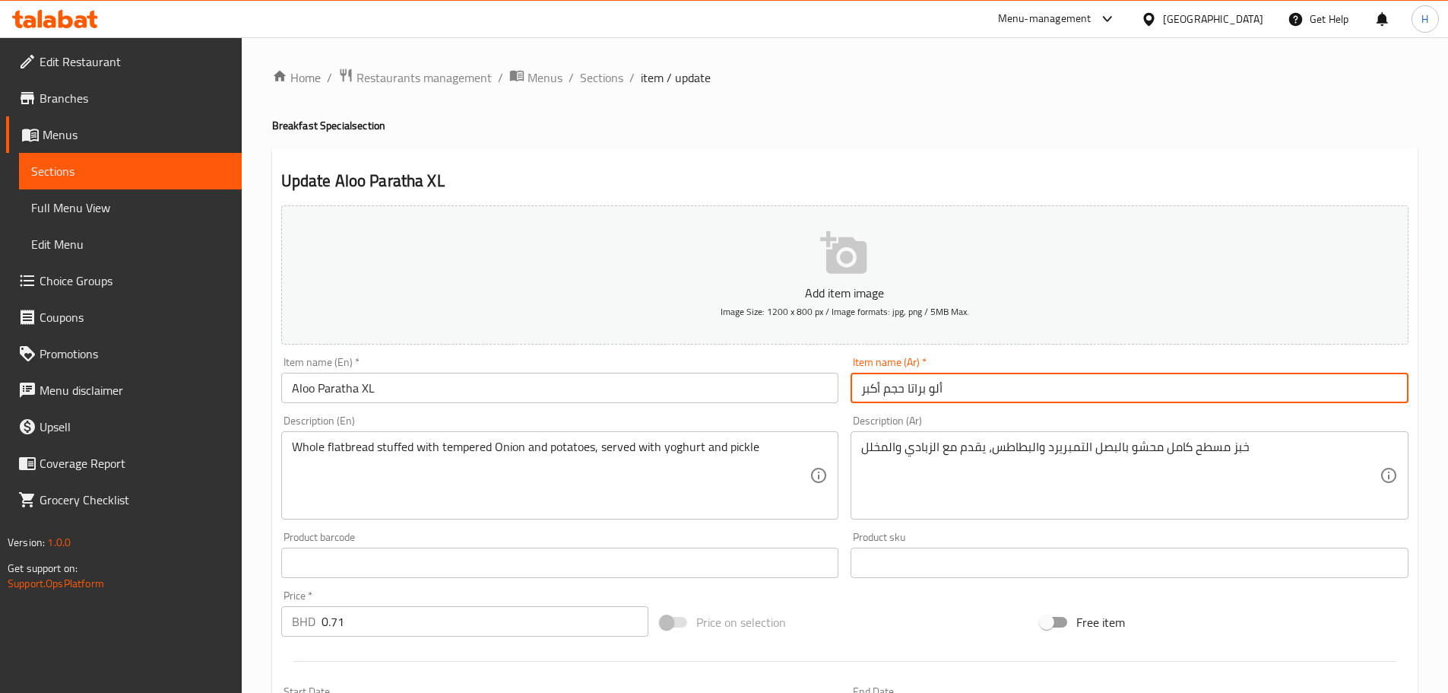
click at [941, 394] on input "ألو براتا حجم أكبر" at bounding box center [1130, 388] width 558 height 30
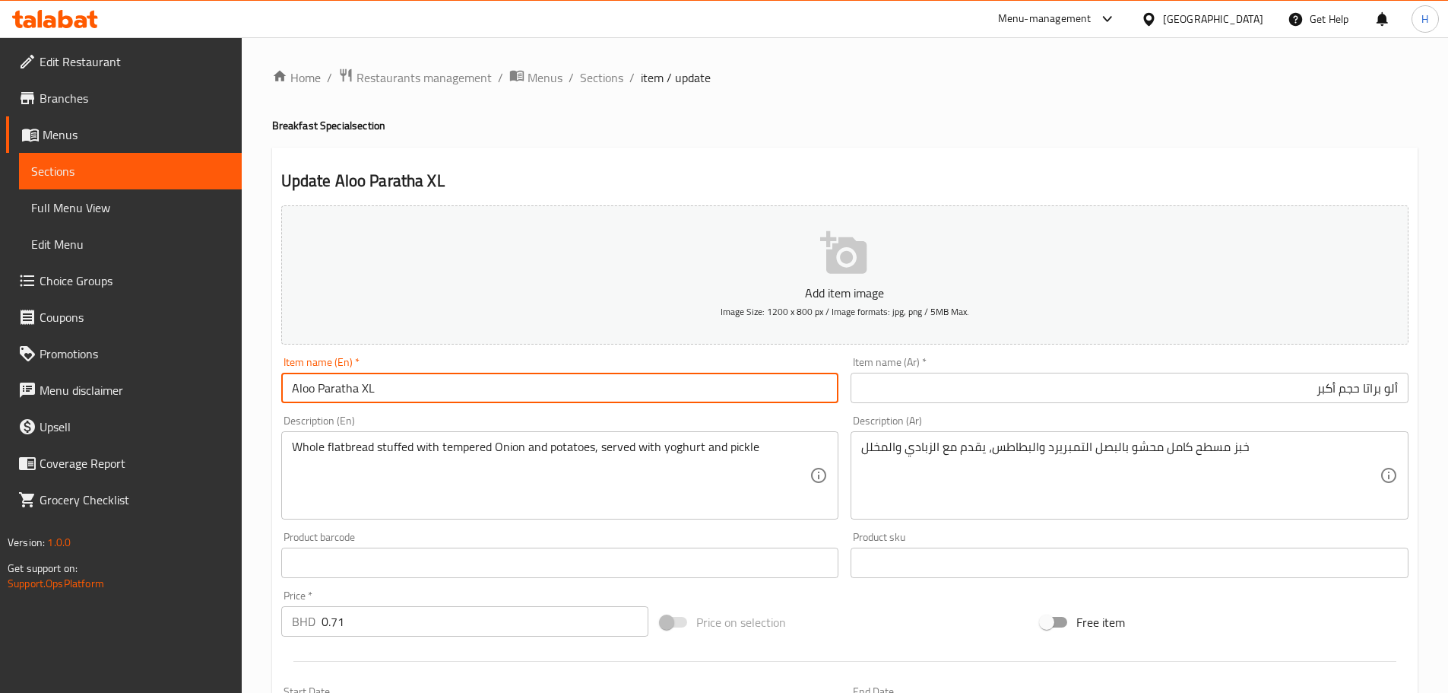
drag, startPoint x: 362, startPoint y: 387, endPoint x: 404, endPoint y: 396, distance: 42.8
click at [404, 396] on input "Aloo Paratha XL" at bounding box center [560, 388] width 558 height 30
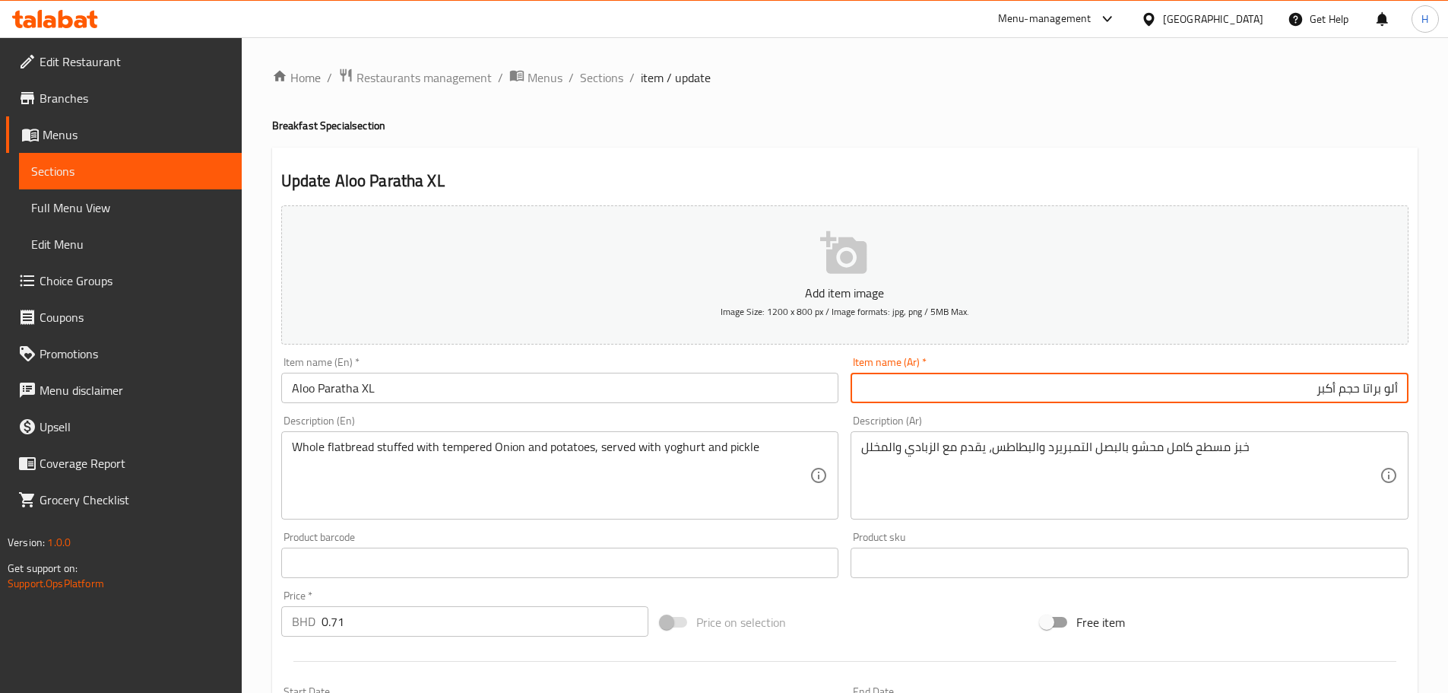
drag, startPoint x: 1218, startPoint y: 389, endPoint x: 1361, endPoint y: 411, distance: 144.6
click at [1361, 411] on div "Add item image Image Size: 1200 x 800 px / Image formats: jpg, png / 5MB Max. I…" at bounding box center [845, 526] width 1140 height 655
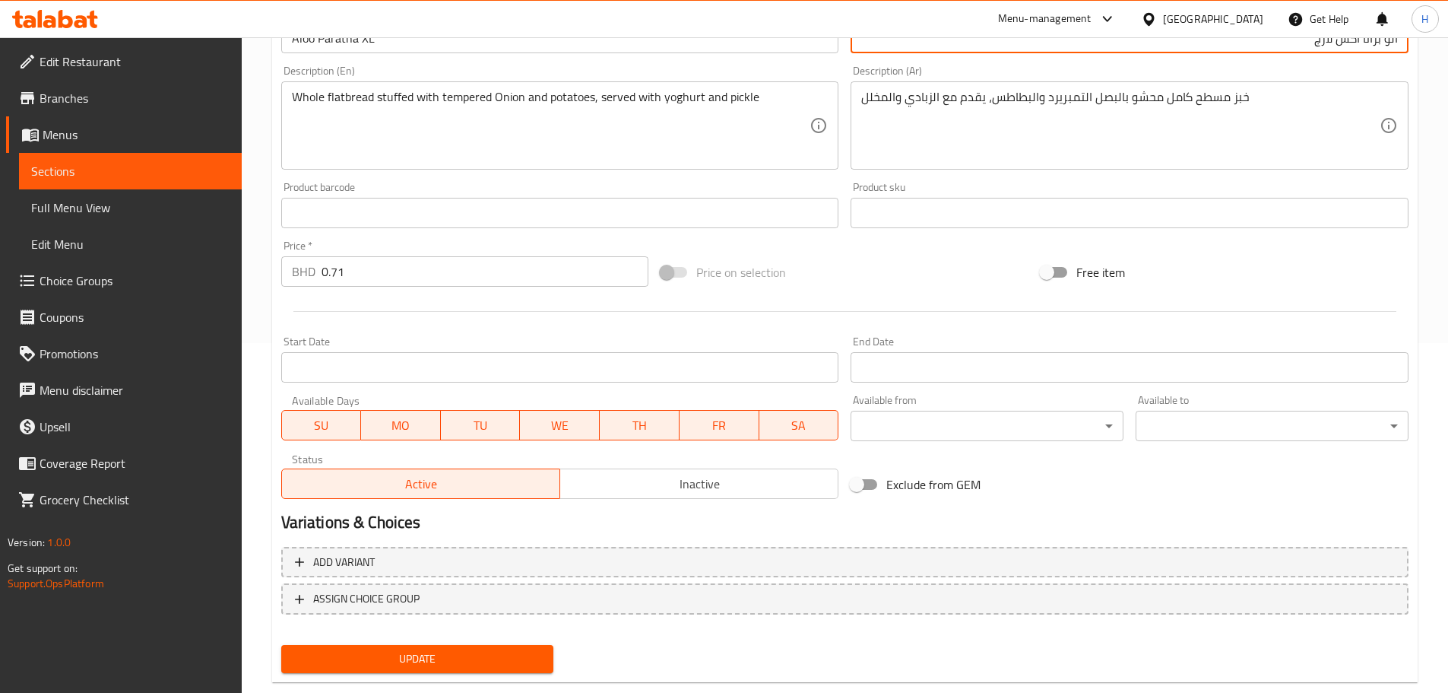
scroll to position [382, 0]
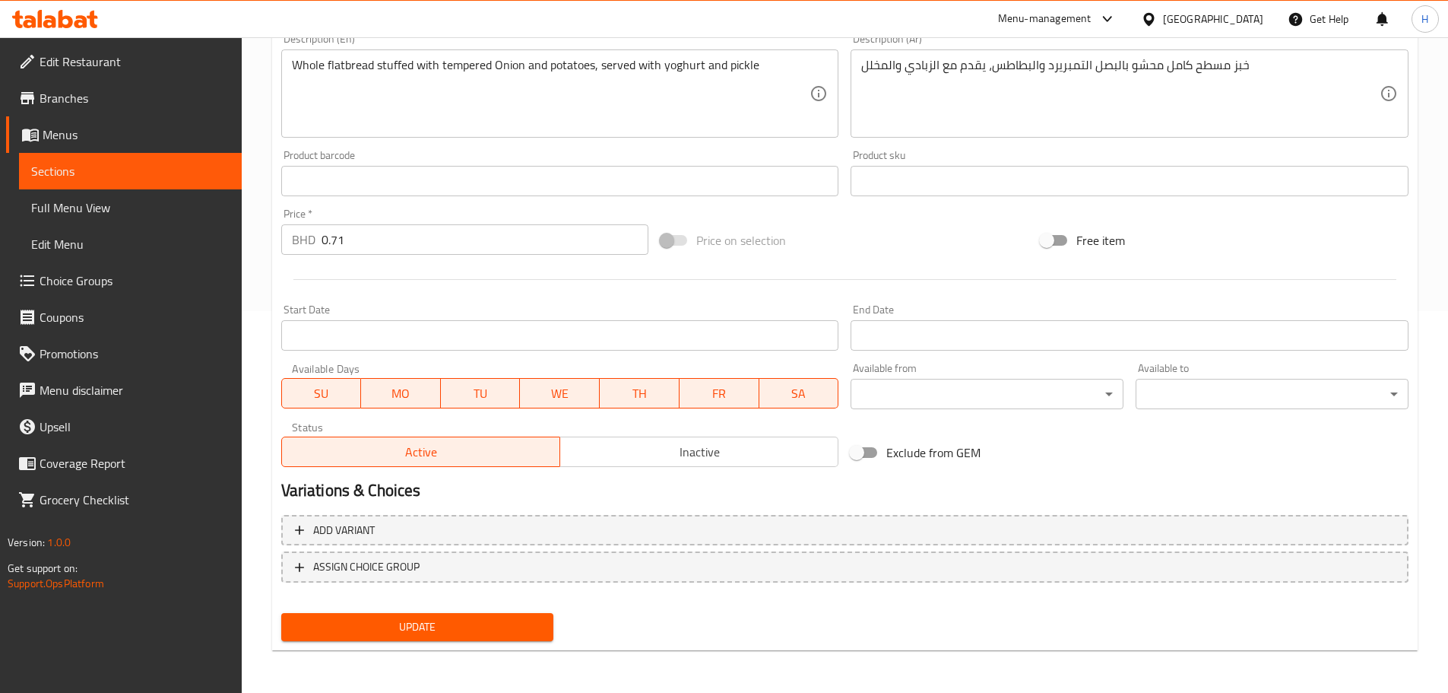
type input "ألو براتا اكس لارج"
click at [527, 616] on button "Update" at bounding box center [417, 627] width 273 height 28
click at [170, 173] on span "Sections" at bounding box center [130, 171] width 198 height 18
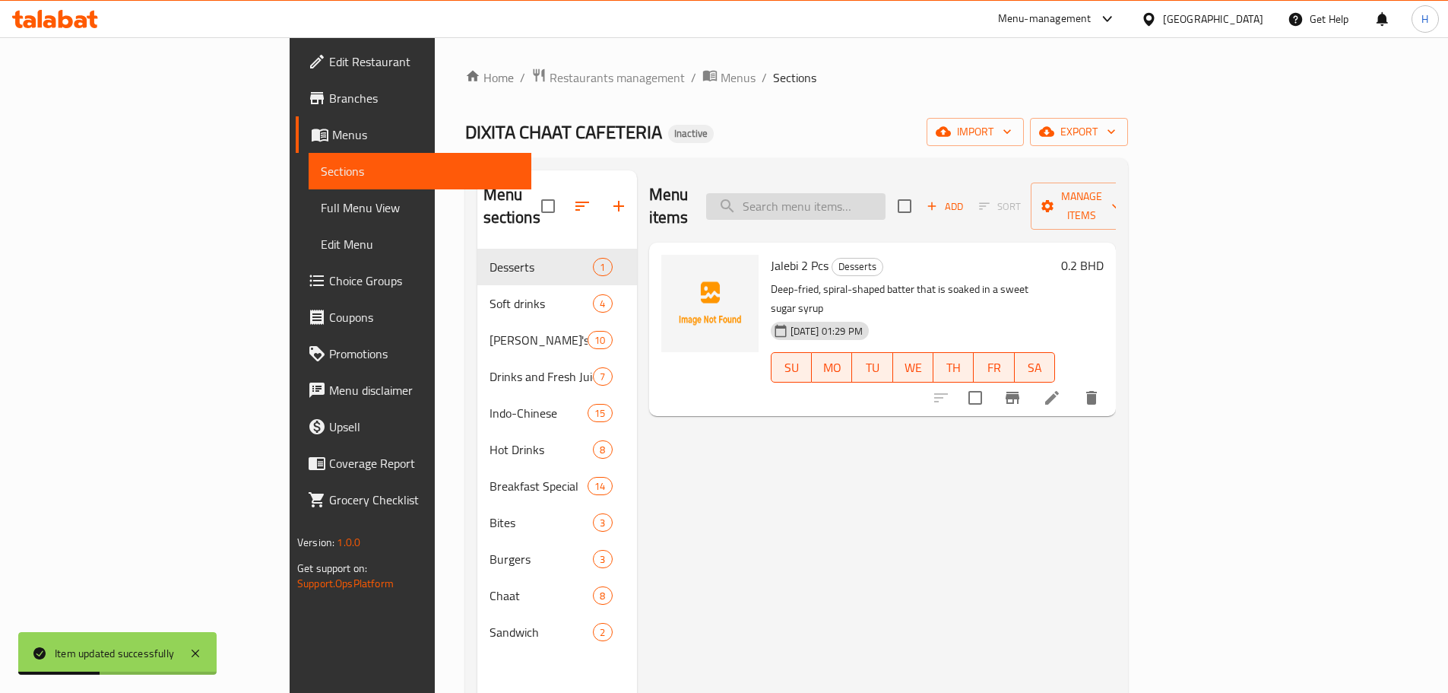
click at [886, 196] on input "search" at bounding box center [795, 206] width 179 height 27
paste input "Egg Paratha"
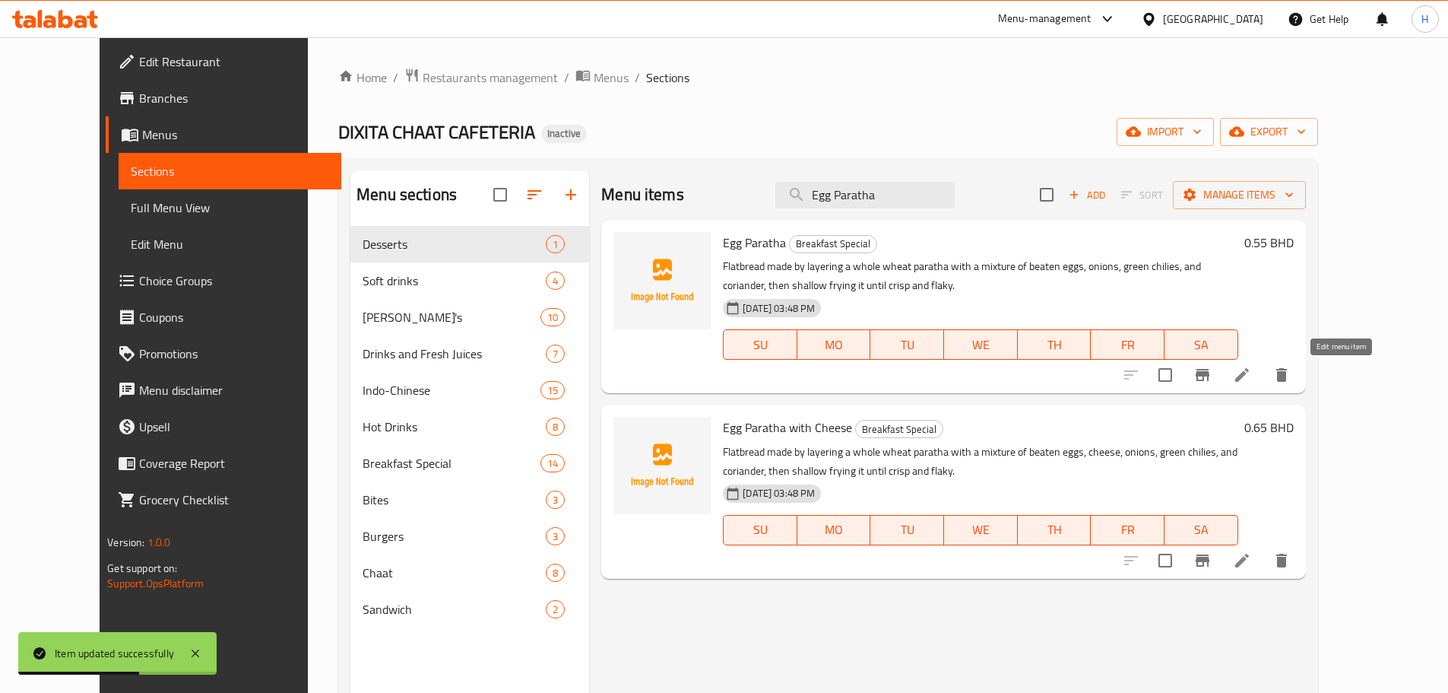
type input "Egg Paratha"
click at [1251, 371] on icon at bounding box center [1242, 375] width 18 height 18
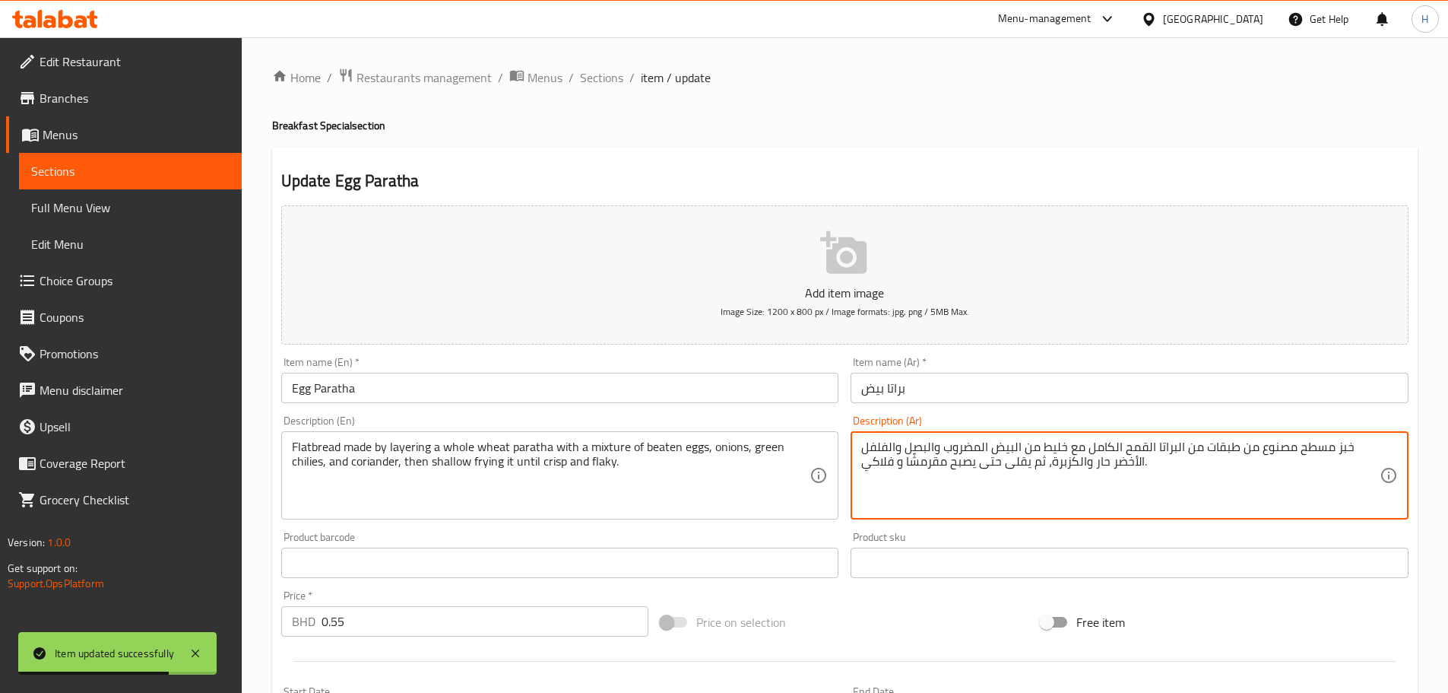
click at [937, 466] on textarea "خبز مسطح مصنوع من طبقات من البراتا القمح الكامل مع خليط من البيض المضروب والبصل…" at bounding box center [1120, 475] width 519 height 72
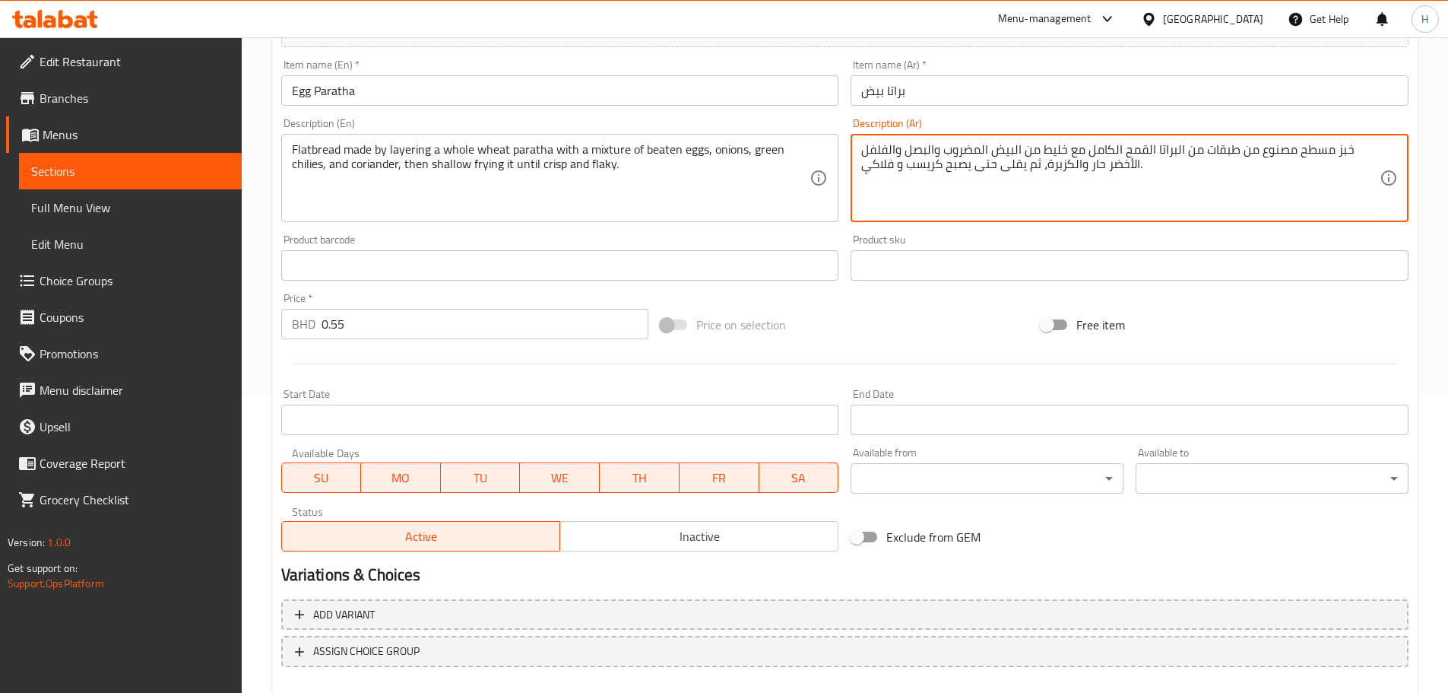
scroll to position [380, 0]
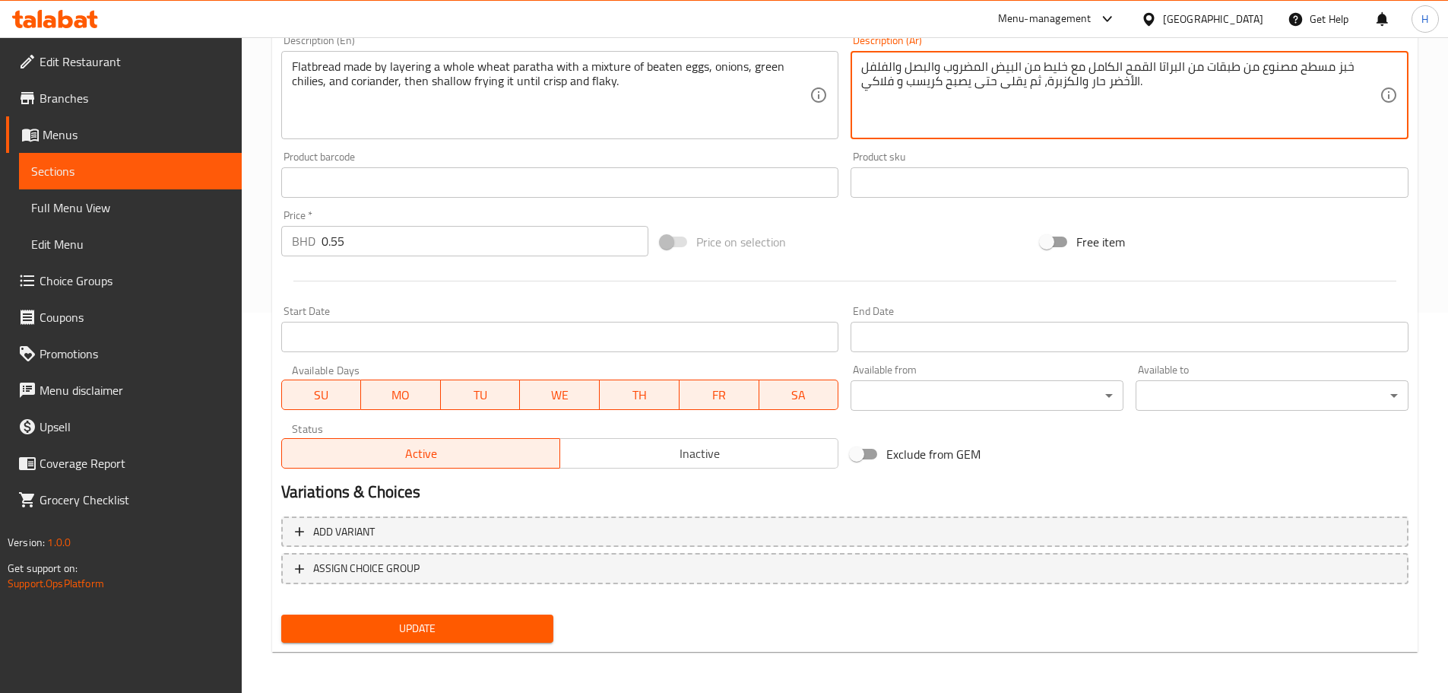
type textarea "خبز مسطح مصنوع من طبقات من البراتا القمح الكامل مع خليط من البيض المضروب والبصل…"
drag, startPoint x: 344, startPoint y: 619, endPoint x: 316, endPoint y: 618, distance: 28.1
click at [341, 620] on span "Update" at bounding box center [417, 628] width 249 height 19
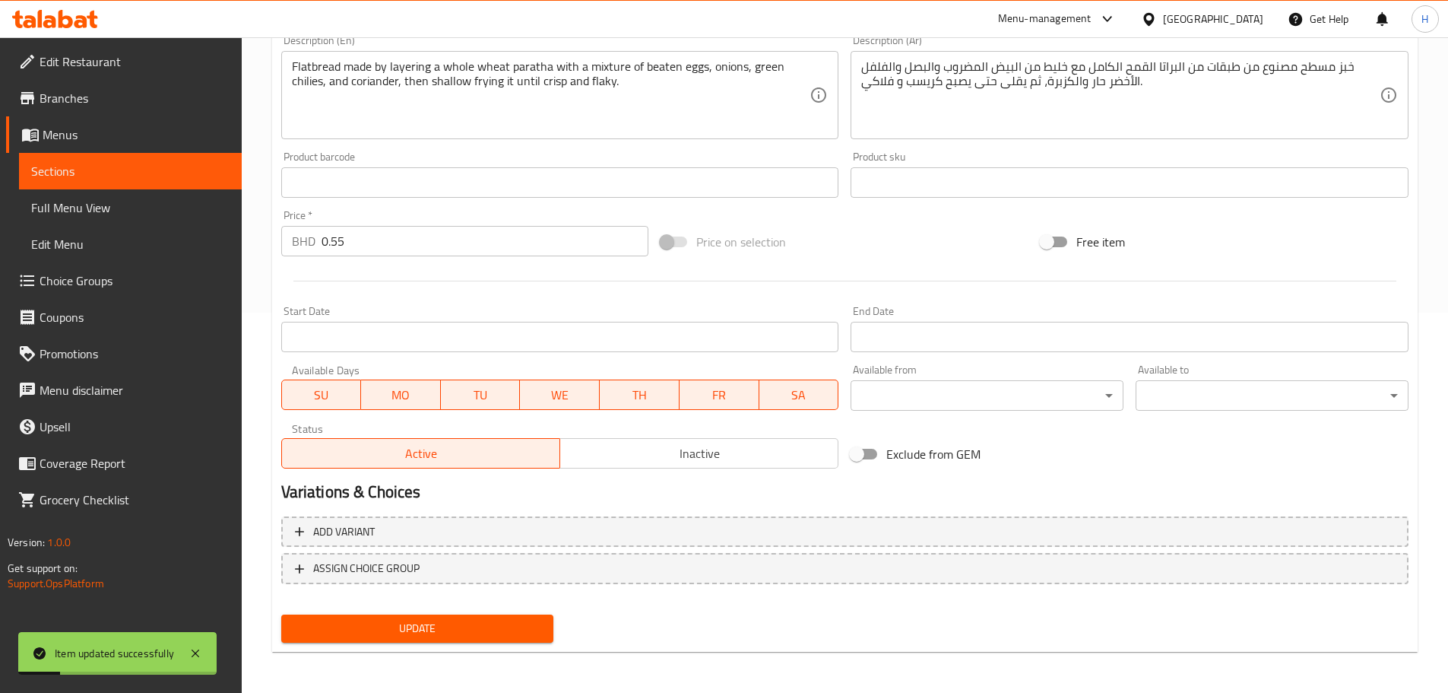
click at [201, 180] on link "Sections" at bounding box center [130, 171] width 223 height 36
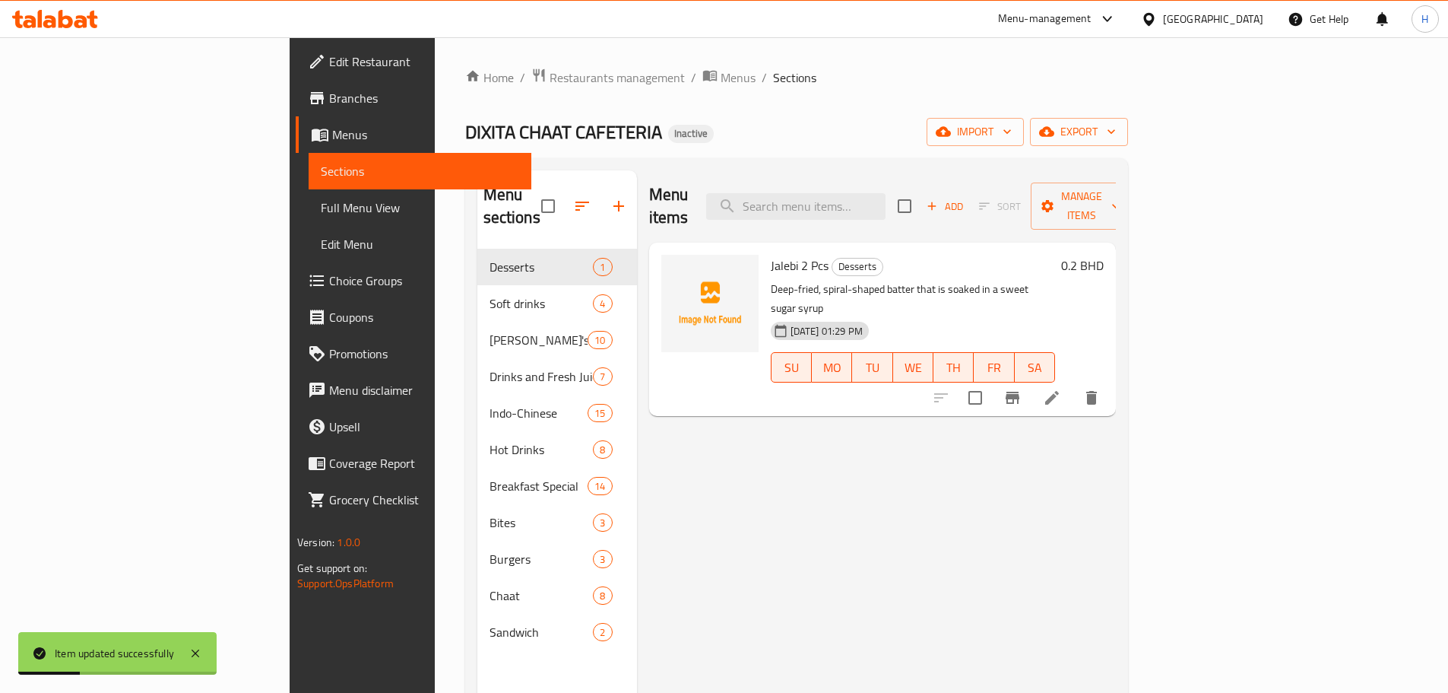
click at [847, 170] on div "Menu items Add Sort Manage items" at bounding box center [882, 206] width 467 height 72
click at [886, 195] on input "search" at bounding box center [795, 206] width 179 height 27
paste input "Egg Paratha with Cheese"
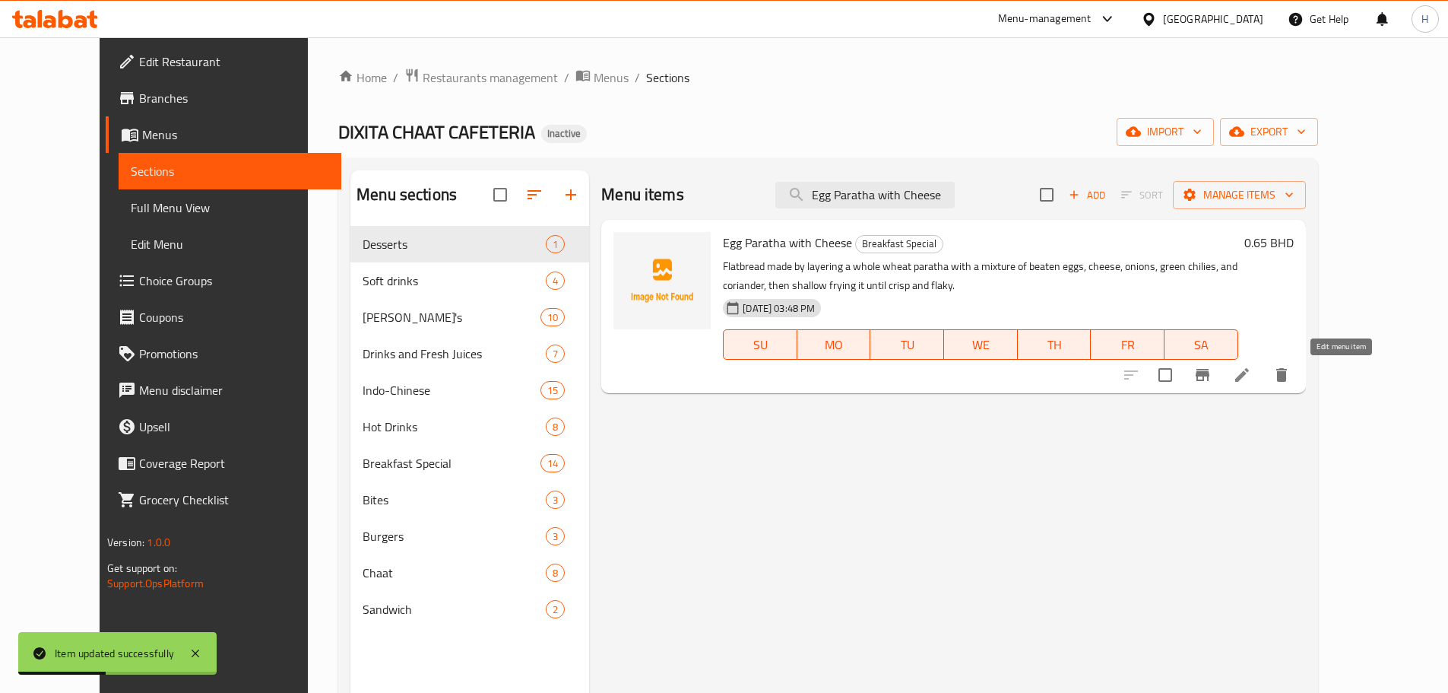
type input "Egg Paratha with Cheese"
click at [1251, 370] on icon at bounding box center [1242, 375] width 18 height 18
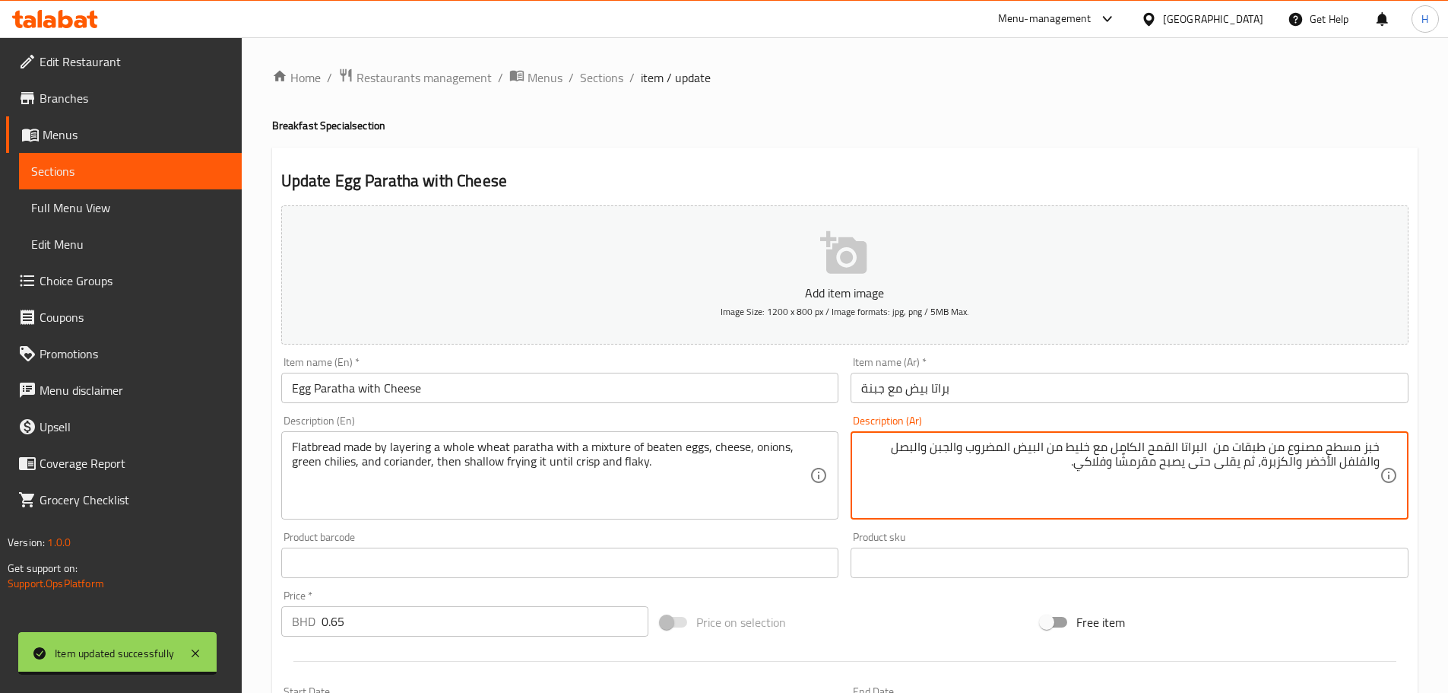
click at [1145, 462] on textarea "خبز مسطح مصنوع من طبقات من البراتا القمح الكامل مع خليط من البيض المضروب والجبن…" at bounding box center [1120, 475] width 519 height 72
click at [1308, 468] on textarea "خبز مسطح مصنوع من طبقات من البراتا القمح الكامل مع خليط من البيض المضروب والجبن…" at bounding box center [1120, 475] width 519 height 72
click at [1302, 462] on textarea "خبز مسطح مصنوع من طبقات من البراتا القمح الكامل مع خليط من البيض المضروب والجبن…" at bounding box center [1120, 475] width 519 height 72
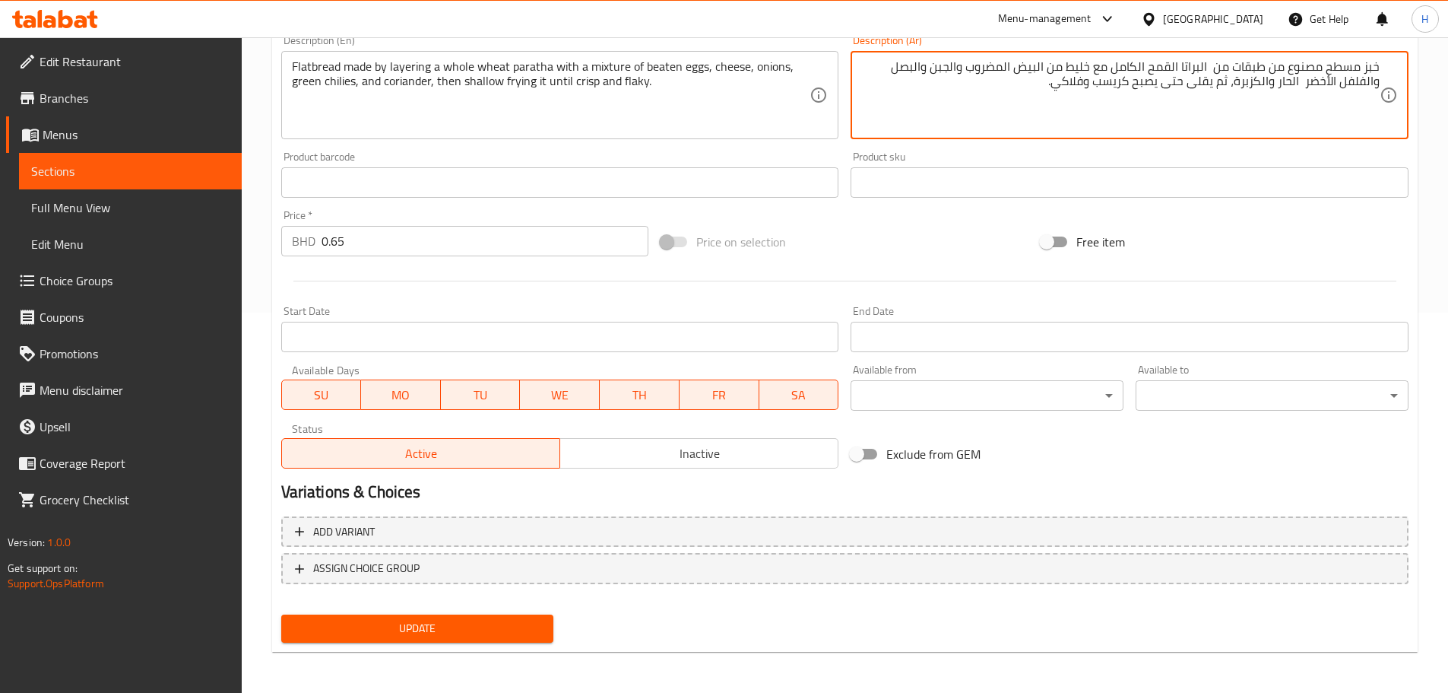
scroll to position [382, 0]
type textarea "خبز مسطح مصنوع من طبقات من البراتا القمح الكامل مع خليط من البيض المضروب والجبن…"
drag, startPoint x: 471, startPoint y: 626, endPoint x: 426, endPoint y: 223, distance: 406.2
click at [470, 626] on span "Update" at bounding box center [417, 626] width 249 height 19
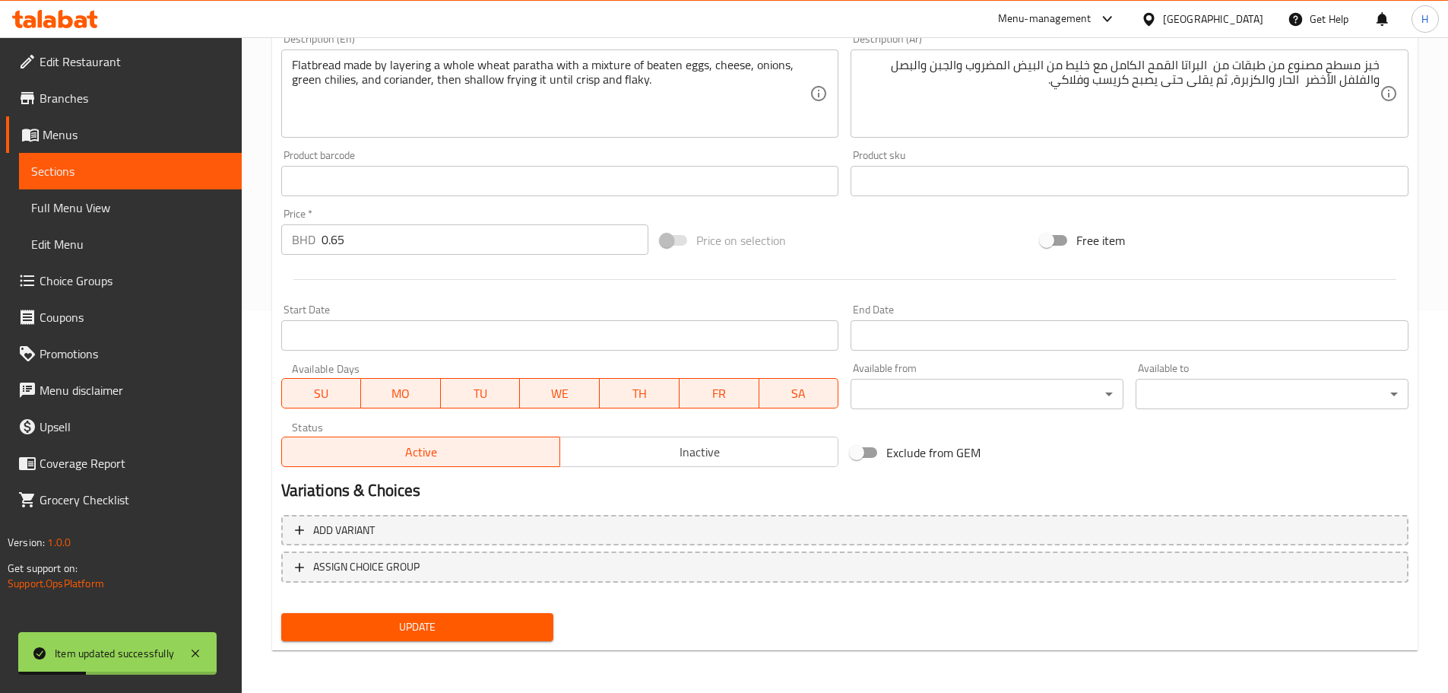
click at [217, 174] on span "Sections" at bounding box center [130, 171] width 198 height 18
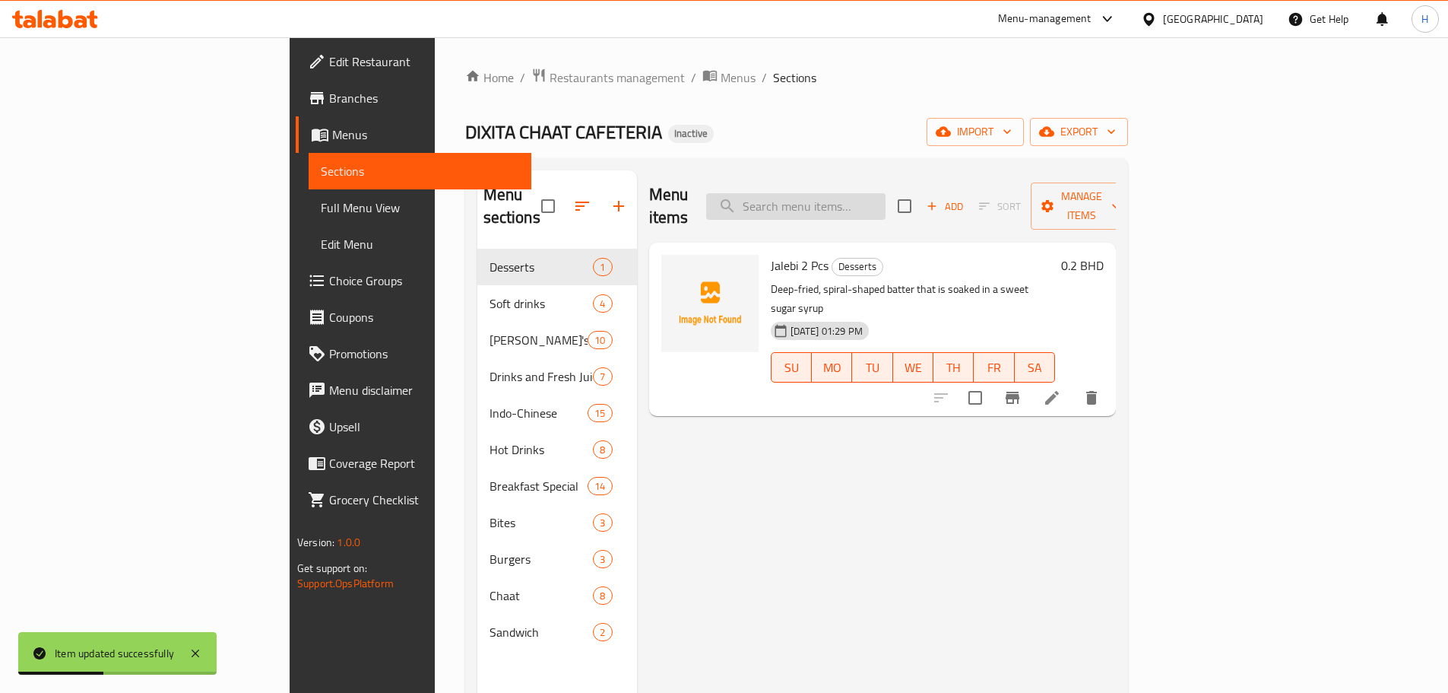
click at [886, 193] on input "search" at bounding box center [795, 206] width 179 height 27
paste input "Cheese Paratha with Oman chips"
type input "Cheese Paratha with Oman chips"
click at [1061, 389] on icon at bounding box center [1052, 398] width 18 height 18
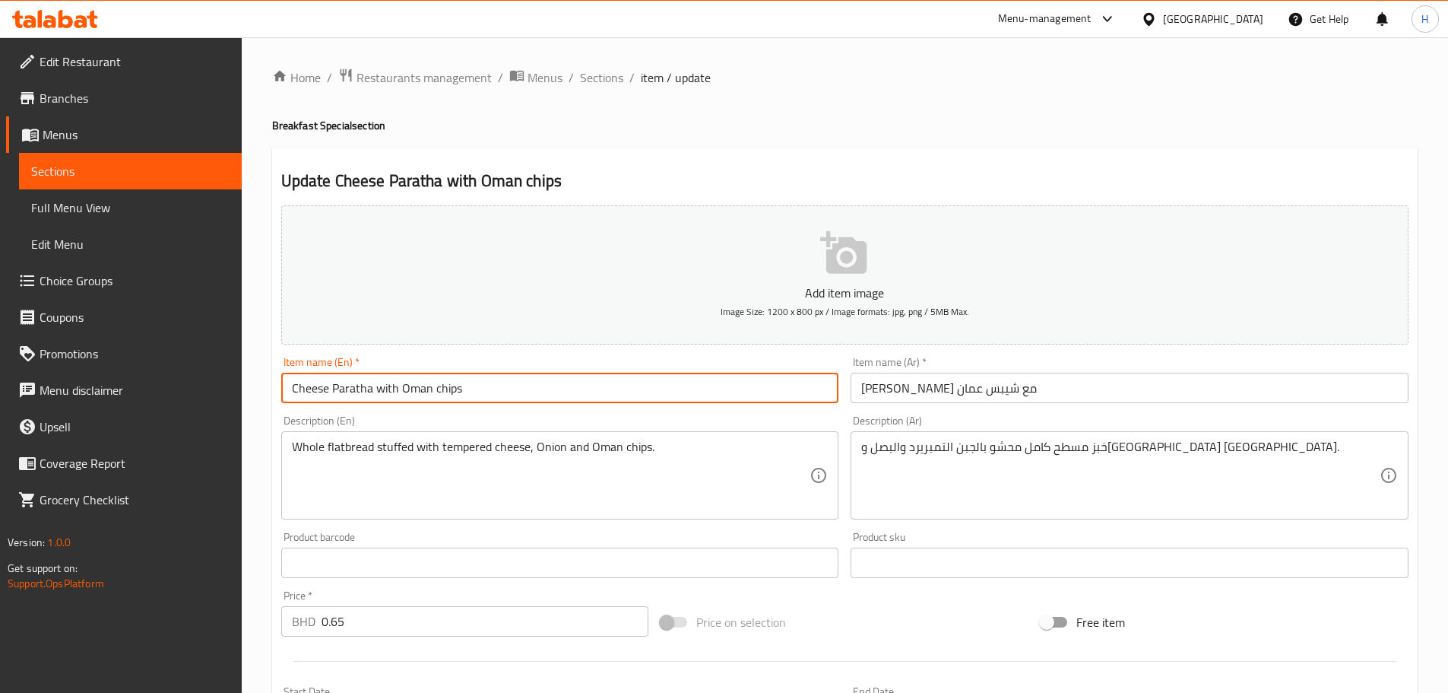
drag, startPoint x: 397, startPoint y: 383, endPoint x: 500, endPoint y: 380, distance: 103.4
click at [500, 380] on input "Cheese Paratha with Oman chips" at bounding box center [560, 388] width 558 height 30
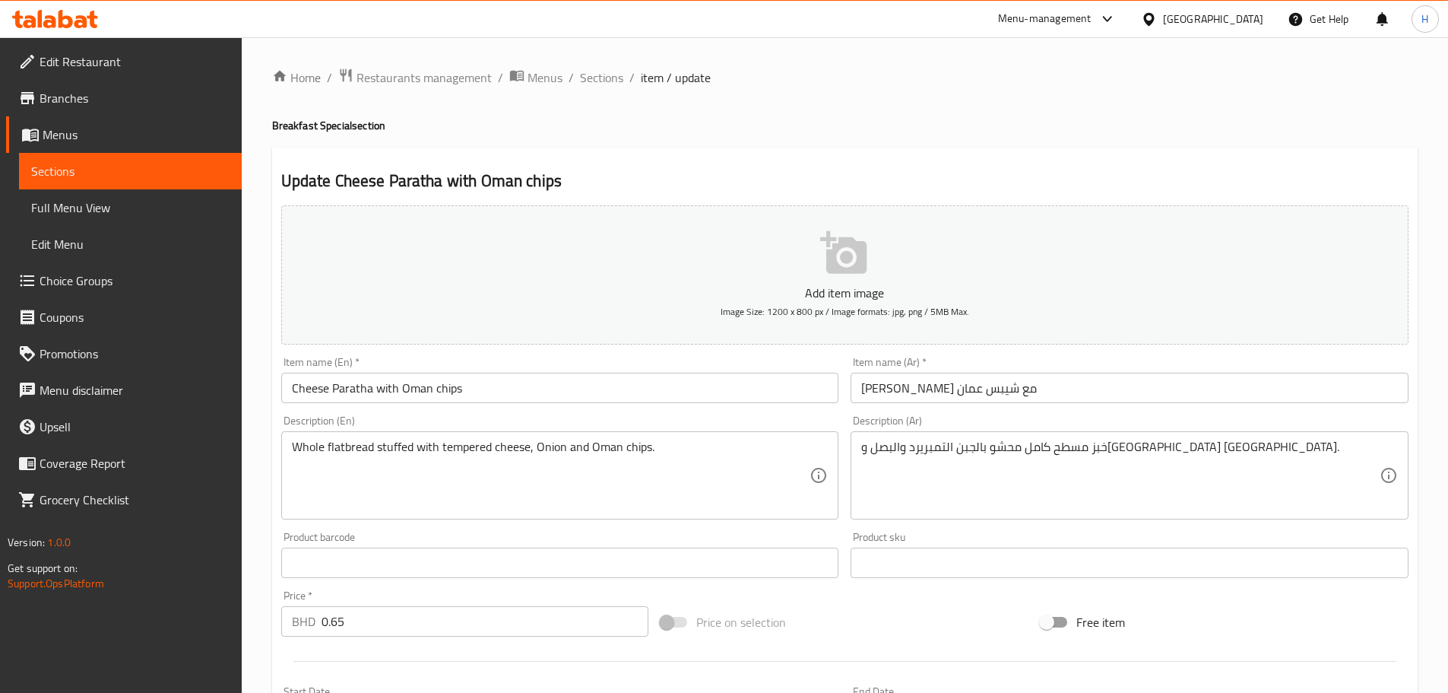
click at [956, 386] on input "براتا جبن مع شيبس عمان" at bounding box center [1130, 388] width 558 height 30
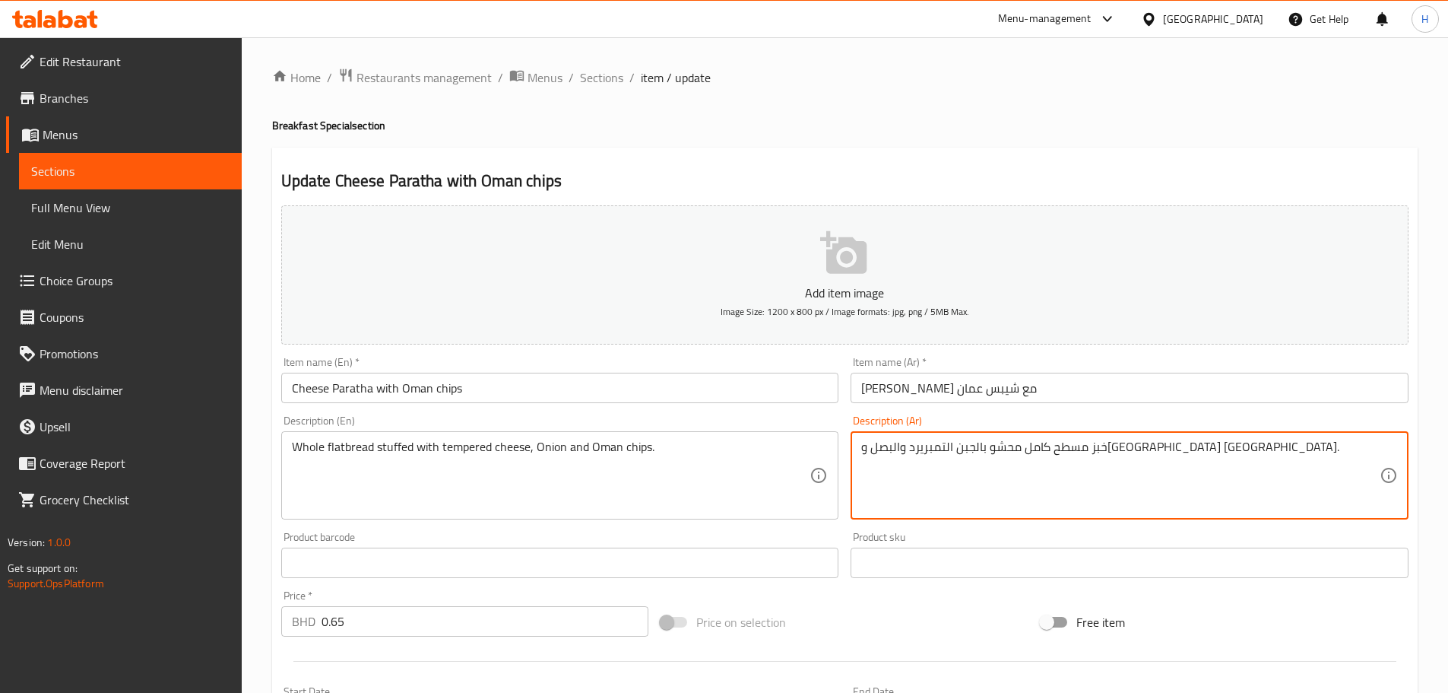
drag, startPoint x: 928, startPoint y: 446, endPoint x: 831, endPoint y: 458, distance: 98.0
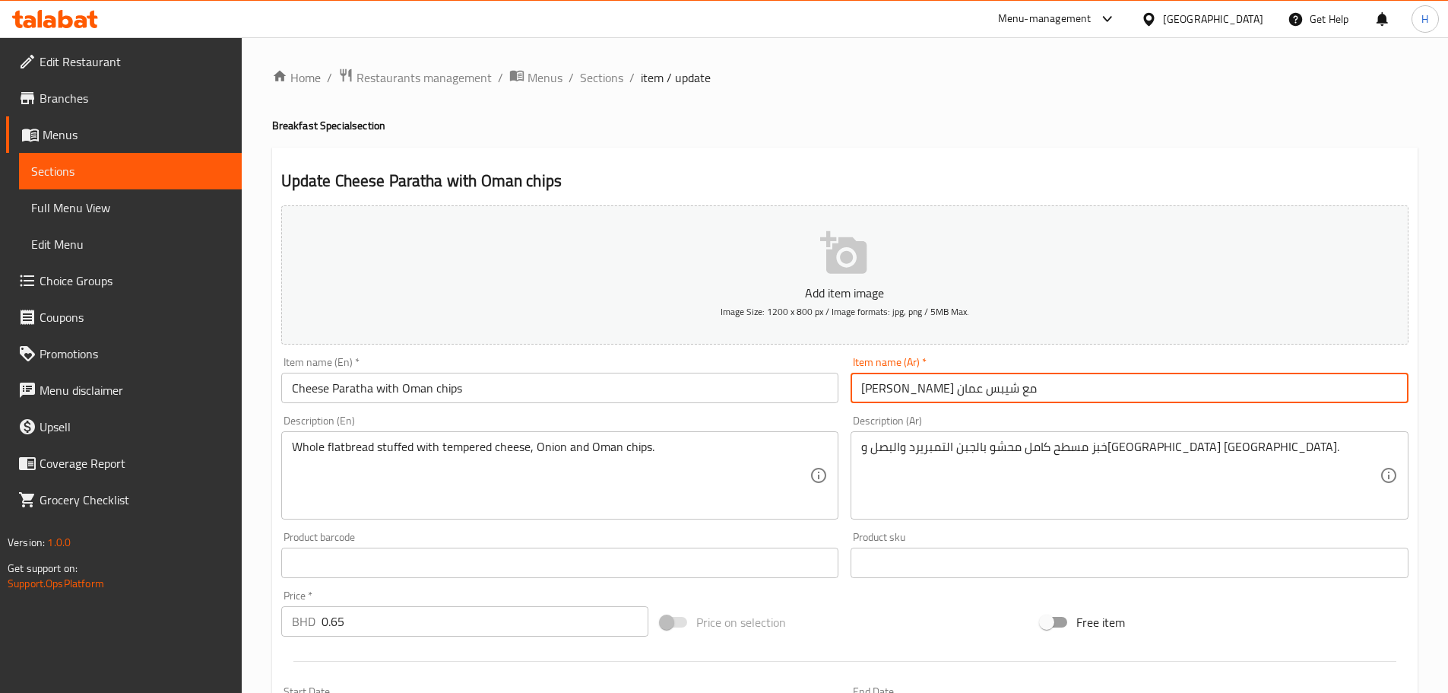
drag, startPoint x: 928, startPoint y: 387, endPoint x: 819, endPoint y: 395, distance: 109.8
click at [819, 395] on div "Add item image Image Size: 1200 x 800 px / Image formats: jpg, png / 5MB Max. I…" at bounding box center [845, 526] width 1140 height 655
paste input "بطاط"
paste input "بطاطس عمان"
type input "براتا جبن مع بطاطس عمان"
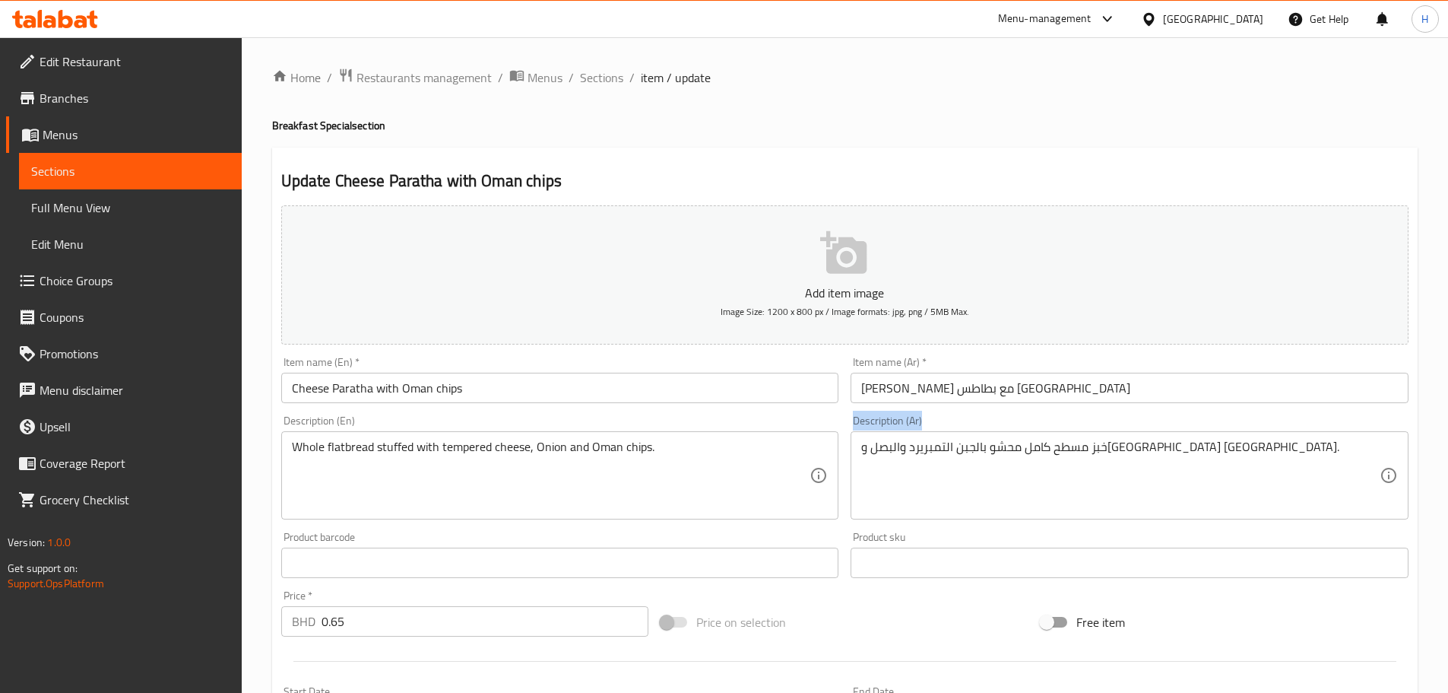
click at [985, 416] on div "Description (Ar) خبز مسطح كامل محشو بالجبن التمبريرد والبصل وبطاطس عمان. Descri…" at bounding box center [1130, 467] width 558 height 104
click at [974, 409] on div "Description (Ar) خبز مسطح كامل محشو بالجبن التمبريرد والبصل وبطاطس عمان. Descri…" at bounding box center [1130, 467] width 570 height 116
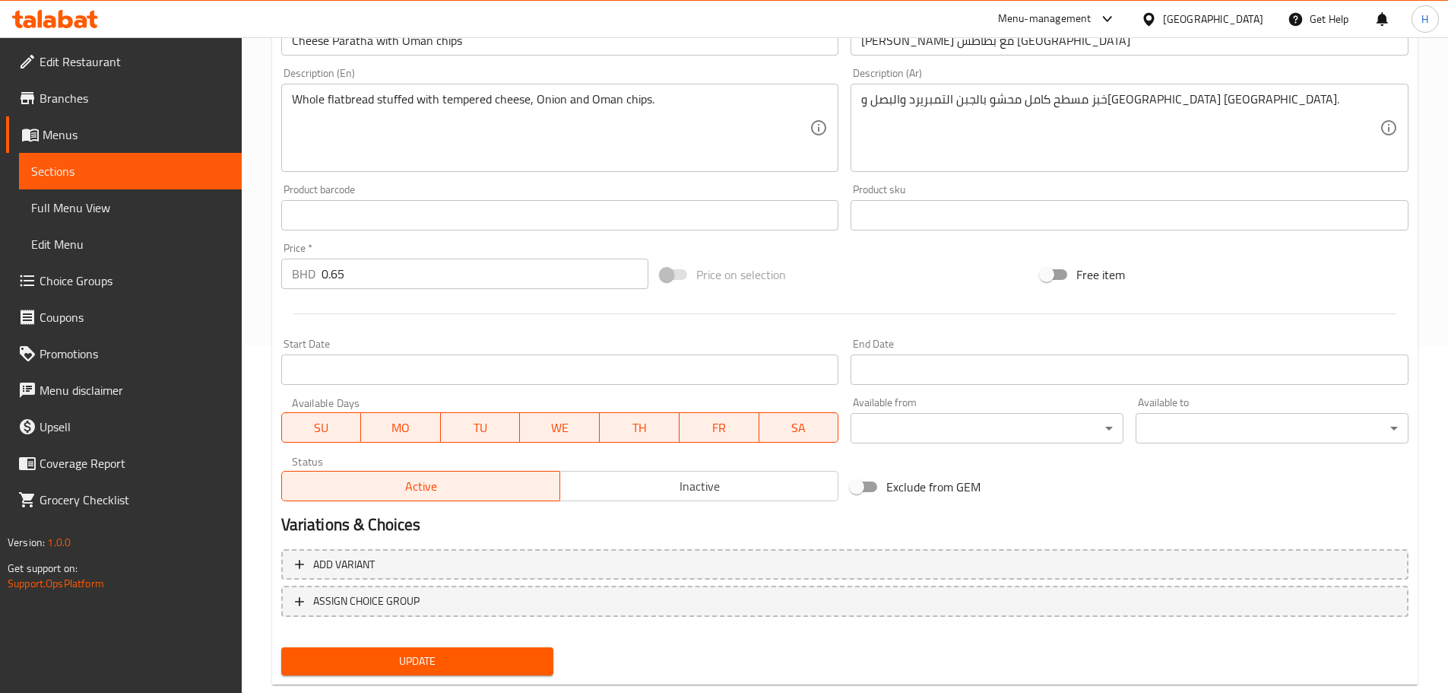
scroll to position [382, 0]
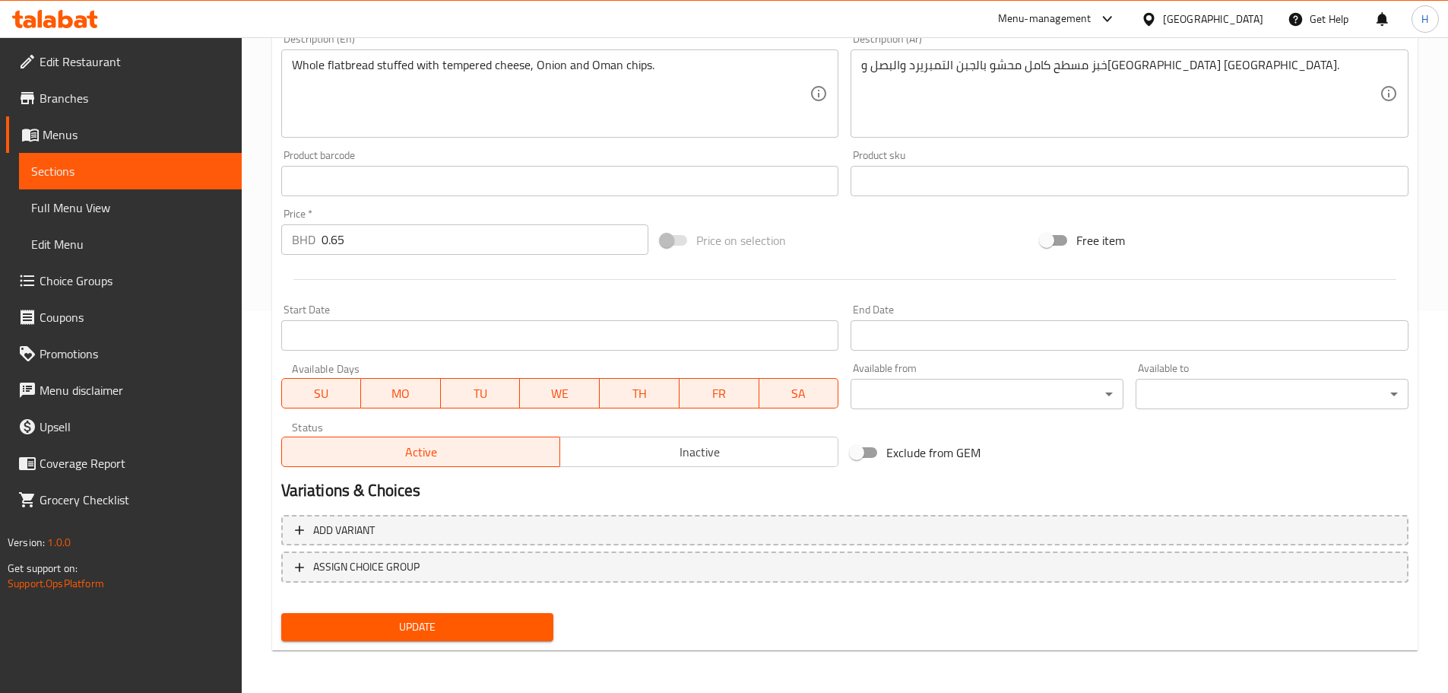
click at [446, 627] on span "Update" at bounding box center [417, 626] width 249 height 19
click at [212, 178] on span "Sections" at bounding box center [130, 171] width 198 height 18
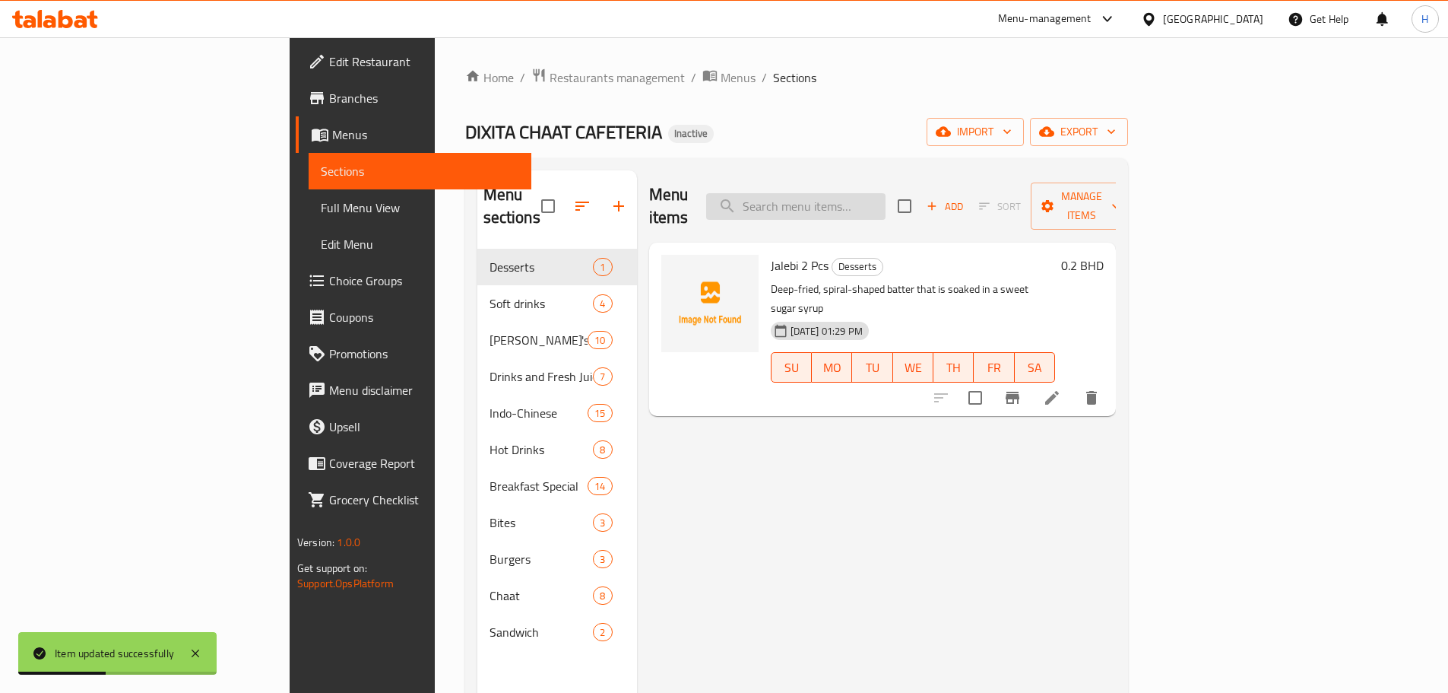
click at [865, 193] on input "search" at bounding box center [795, 206] width 179 height 27
paste input "Desi Omelet"
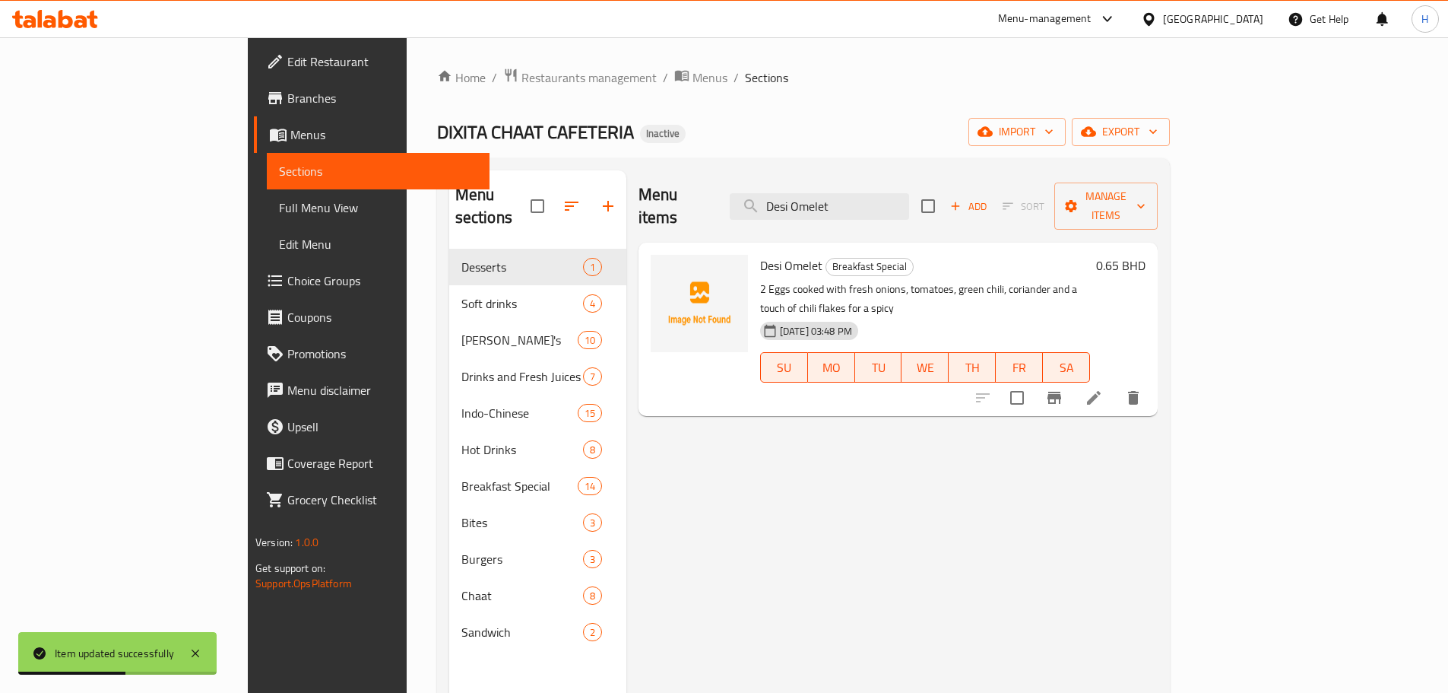
type input "Desi Omelet"
click at [1115, 384] on li at bounding box center [1094, 397] width 43 height 27
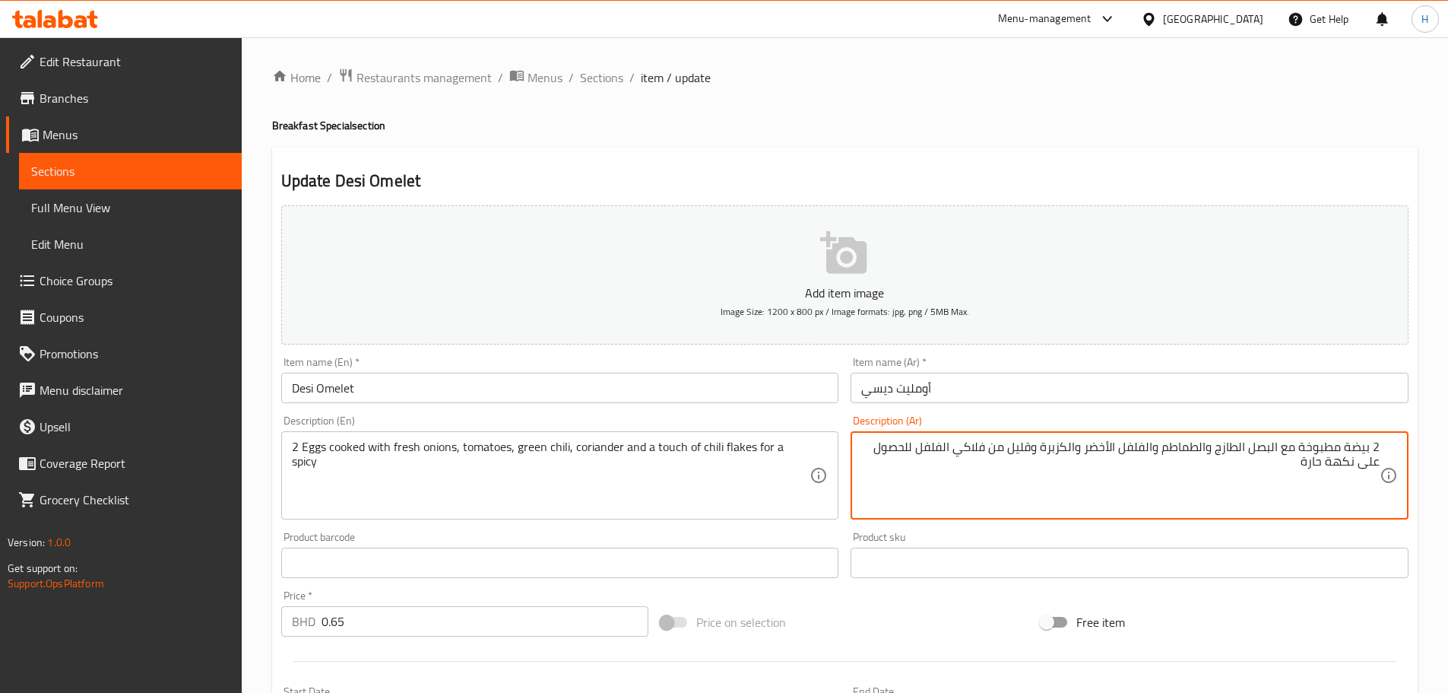
click at [1089, 447] on textarea "2 بيضة مطبوخة مع البصل الطازج والطماطم والفلفل الأخضر والكزبرة وقليل من فلاكي ا…" at bounding box center [1120, 475] width 519 height 72
click at [1004, 455] on textarea "2 بيضة مطبوخة مع البصل الطازج والطماطم والفلفل الأخضر الحار والكزبرة وقليل من ف…" at bounding box center [1120, 475] width 519 height 72
click at [736, 455] on textarea "2 Eggs cooked with fresh onions, tomatoes, green chili, coriander and a touch o…" at bounding box center [551, 475] width 519 height 72
click at [946, 452] on textarea "2 بيضة مطبوخة مع البصل الطازج والطماطم والفلفل الأخضر الحار والكزبرة ولمسة من ف…" at bounding box center [1120, 475] width 519 height 72
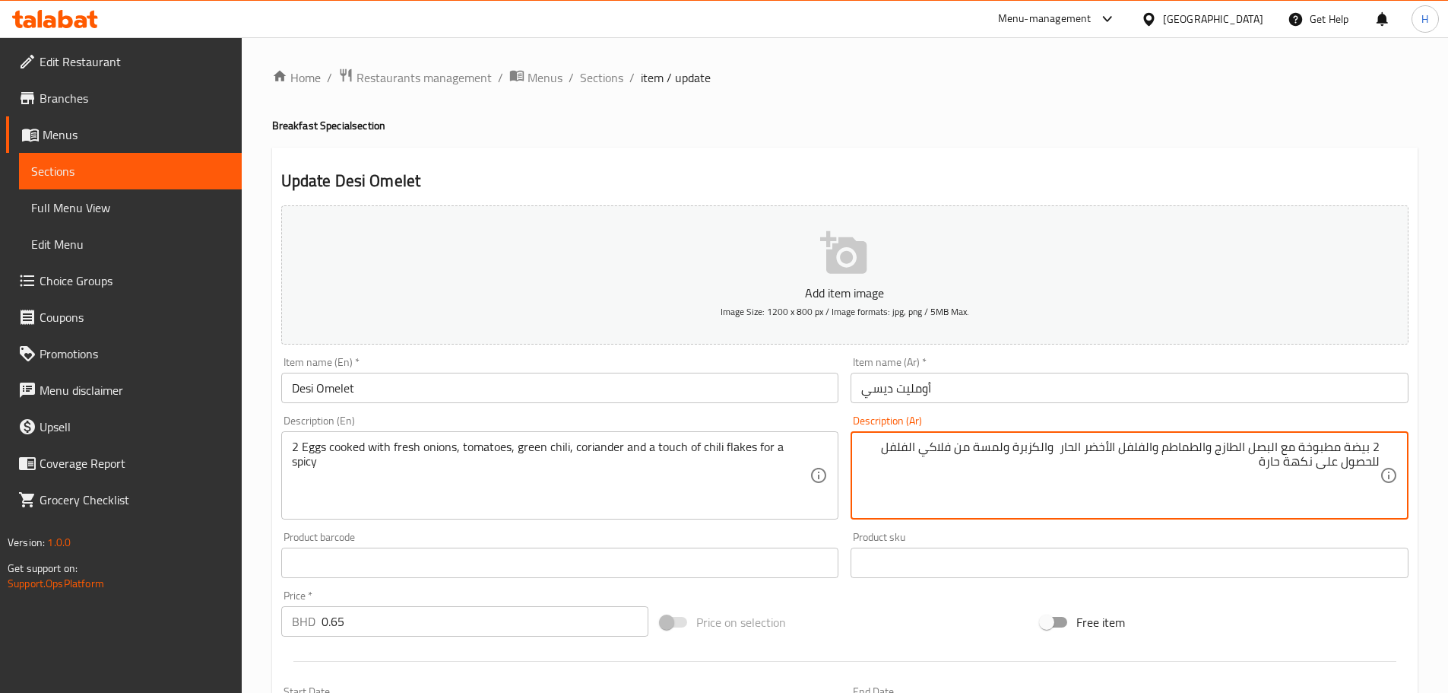
paste textarea "يكس"
click at [893, 445] on textarea "2 بيضة مطبوخة مع البصل الطازج والطماطم والفلفل الأخضر الحار والكزبرة ولمسة من ف…" at bounding box center [1120, 475] width 519 height 72
click at [862, 453] on textarea "2 بيضة مطبوخة مع البصل الطازج والطماطم والفلفل الأخضر الحار والكزبرة ولمسة من ف…" at bounding box center [1120, 475] width 519 height 72
click at [891, 452] on textarea "2 بيضة مطبوخة مع البصل الطازج والطماطم والفلفل الأخضر الحار والكزبرة ولمسة من ف…" at bounding box center [1120, 475] width 519 height 72
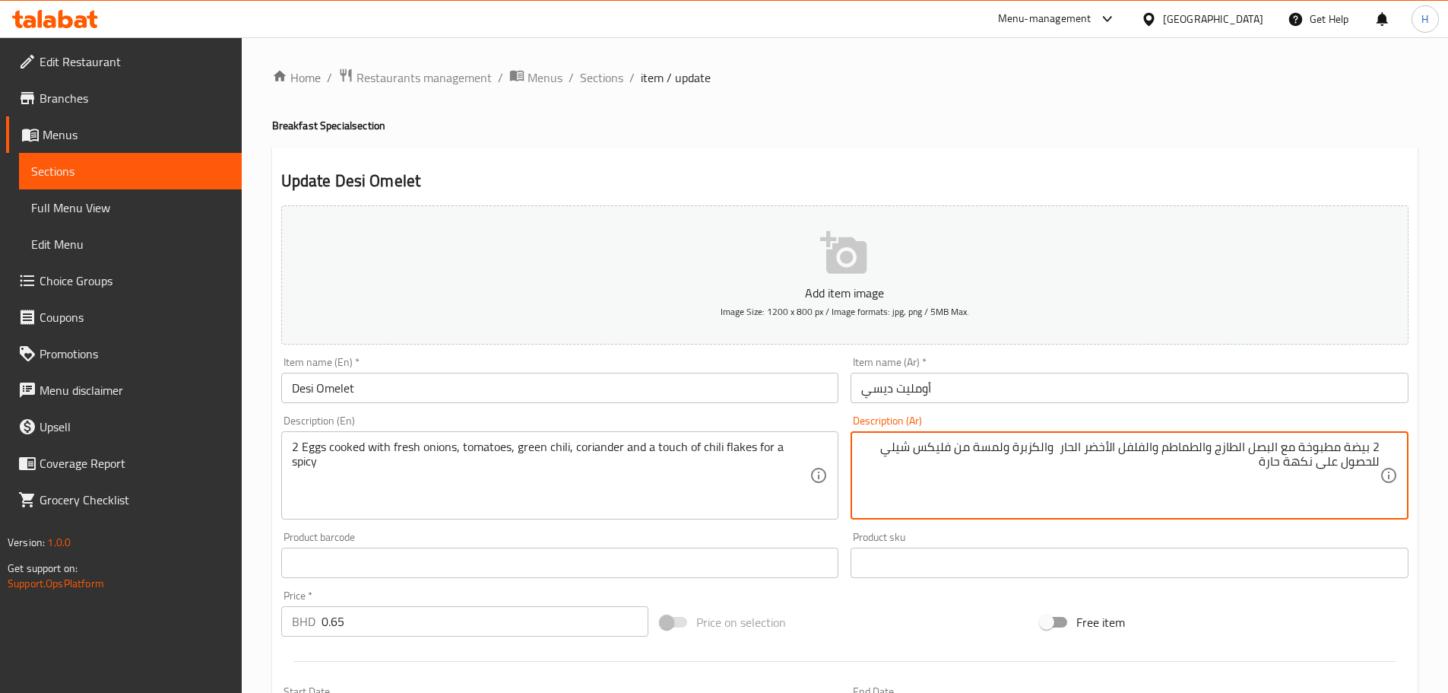
drag, startPoint x: 1240, startPoint y: 466, endPoint x: 1362, endPoint y: 477, distance: 122.9
click at [1362, 477] on textarea "2 بيضة مطبوخة مع البصل الطازج والطماطم والفلفل الأخضر الحار والكزبرة ولمسة من ف…" at bounding box center [1120, 475] width 519 height 72
click at [1331, 490] on textarea "2 بيضة مطبوخة مع البصل الطازج والطماطم والفلفل الأخضر الحار والكزبرة ولمسة من ف…" at bounding box center [1120, 475] width 519 height 72
click at [1354, 473] on textarea "2 بيضة مطبوخة مع البصل الطازج والطماطم والفلفل الأخضر الحار والكزبرة ولمسة من ف…" at bounding box center [1120, 475] width 519 height 72
click at [1331, 488] on textarea "2 بيضة مطبوخة مع البصل الطازج والطماطم والفلفل الأخضر الحار والكزبرة ولمسة من ف…" at bounding box center [1120, 475] width 519 height 72
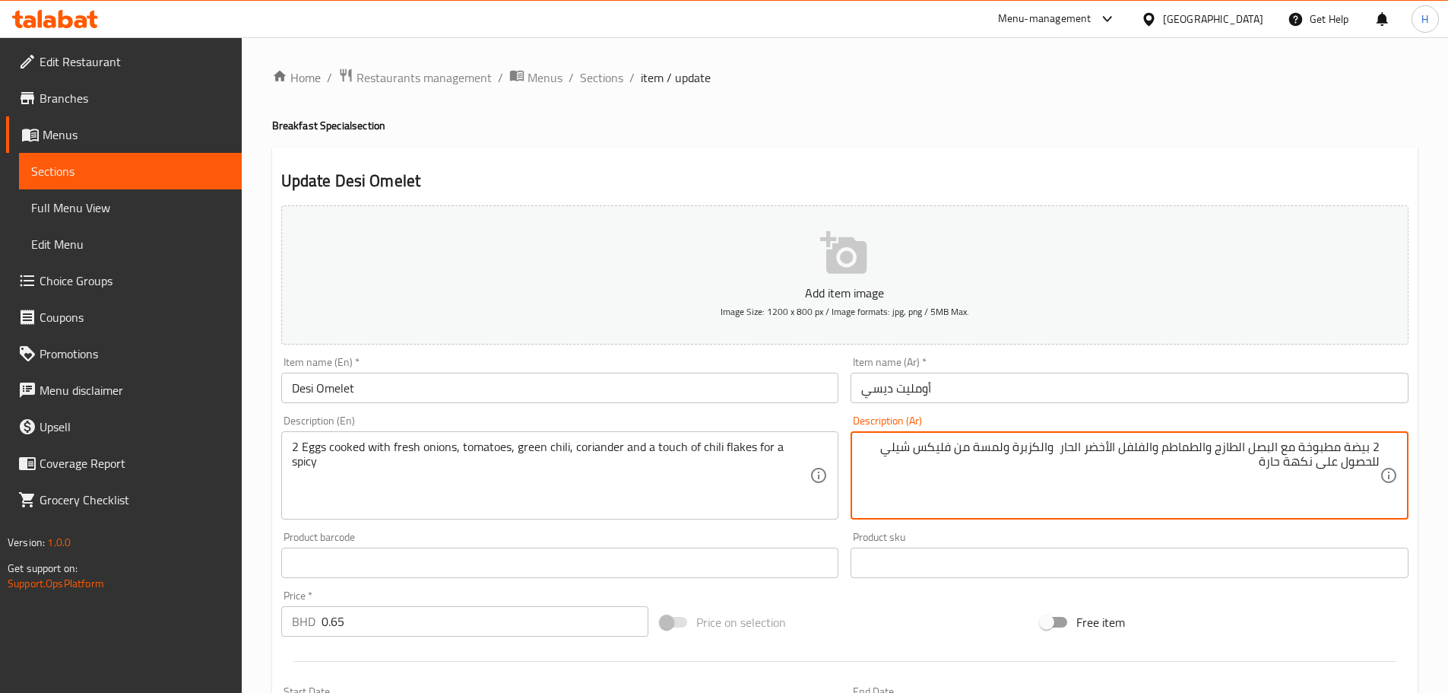
click at [1319, 482] on textarea "2 بيضة مطبوخة مع البصل الطازج والطماطم والفلفل الأخضر الحار والكزبرة ولمسة من ف…" at bounding box center [1120, 475] width 519 height 72
drag, startPoint x: 1314, startPoint y: 462, endPoint x: 1375, endPoint y: 477, distance: 62.5
click at [1375, 477] on textarea "2 بيضة مطبوخة مع البصل الطازج والطماطم والفلفل الأخضر الحار والكزبرة ولمسة من ف…" at bounding box center [1120, 475] width 519 height 72
drag, startPoint x: 1304, startPoint y: 468, endPoint x: 1376, endPoint y: 479, distance: 73.0
click at [1376, 479] on textarea "2 بيضة مطبوخة مع البصل الطازج والطماطم والفلفل الأخضر الحار والكزبرة ولمسة من ف…" at bounding box center [1120, 475] width 519 height 72
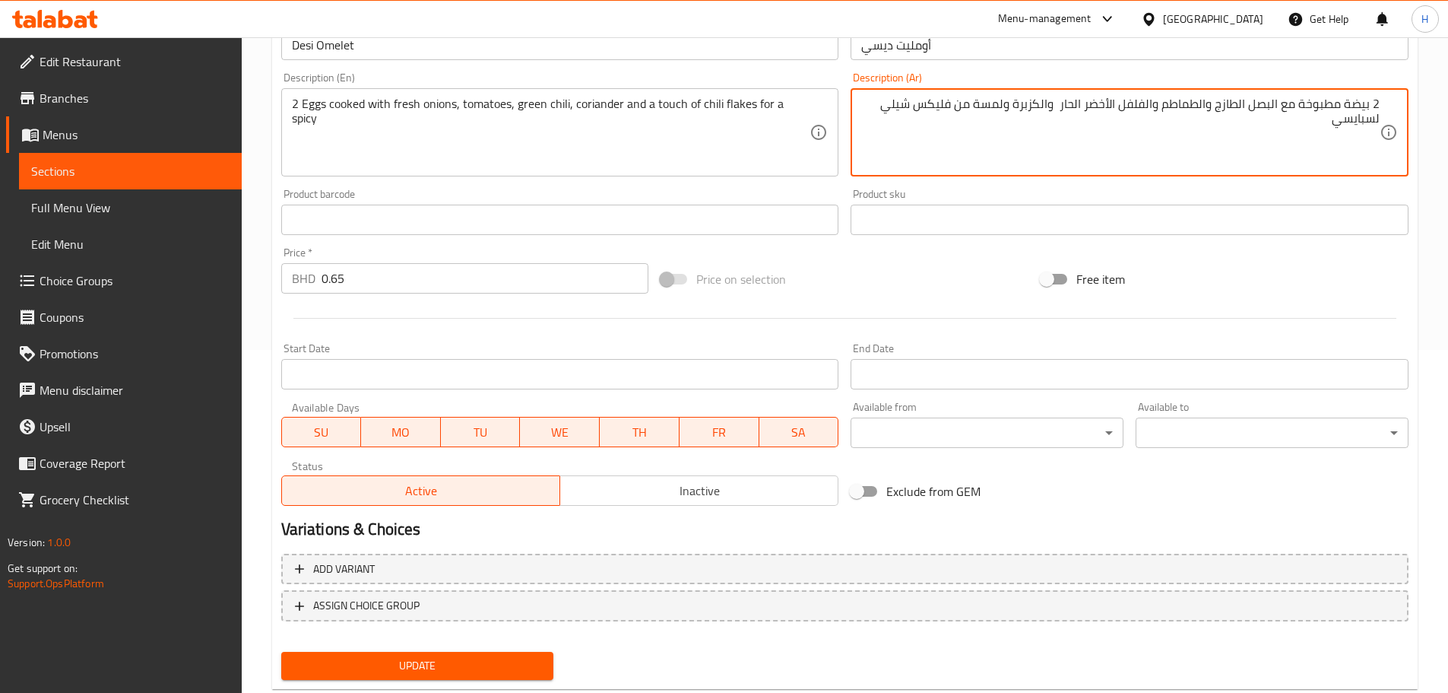
scroll to position [382, 0]
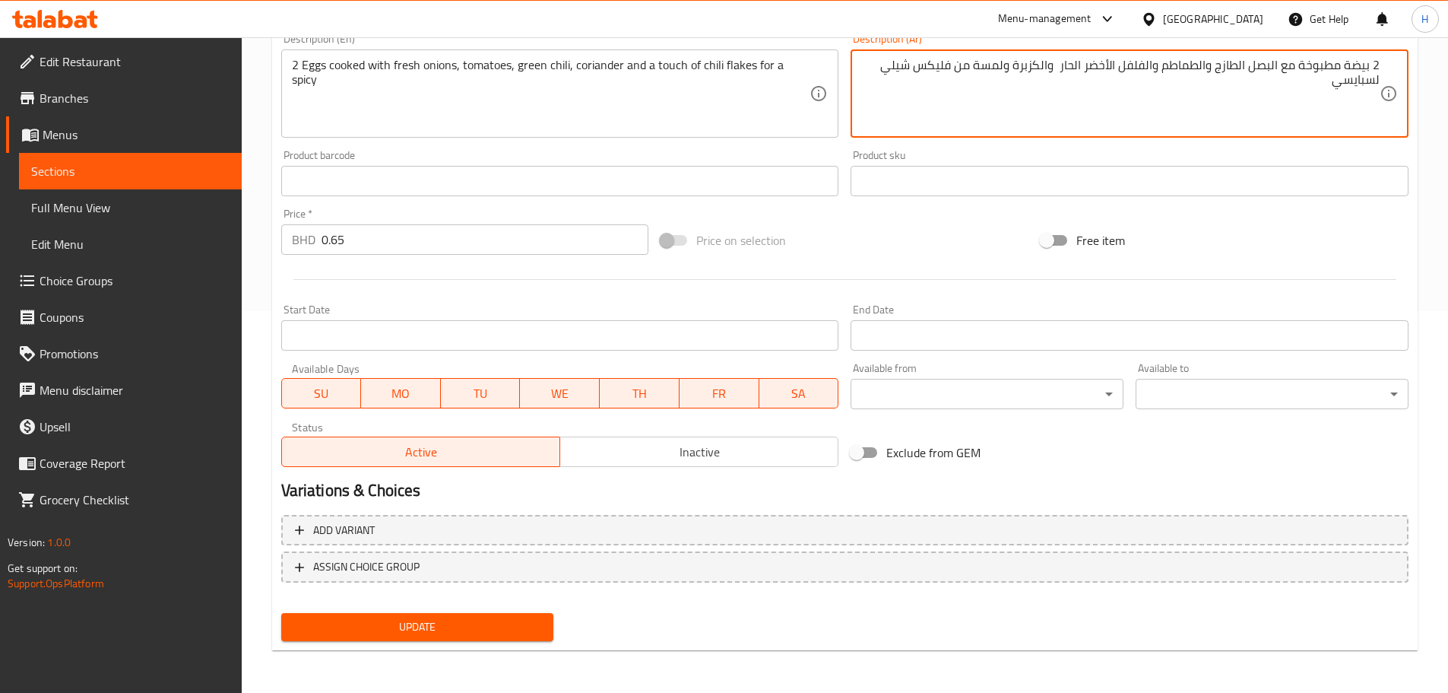
type textarea "2 بيضة مطبوخة مع البصل الطازج والطماطم والفلفل الأخضر الحار والكزبرة ولمسة من ف…"
drag, startPoint x: 522, startPoint y: 645, endPoint x: 526, endPoint y: 636, distance: 10.6
click at [522, 645] on div "Update" at bounding box center [417, 627] width 285 height 40
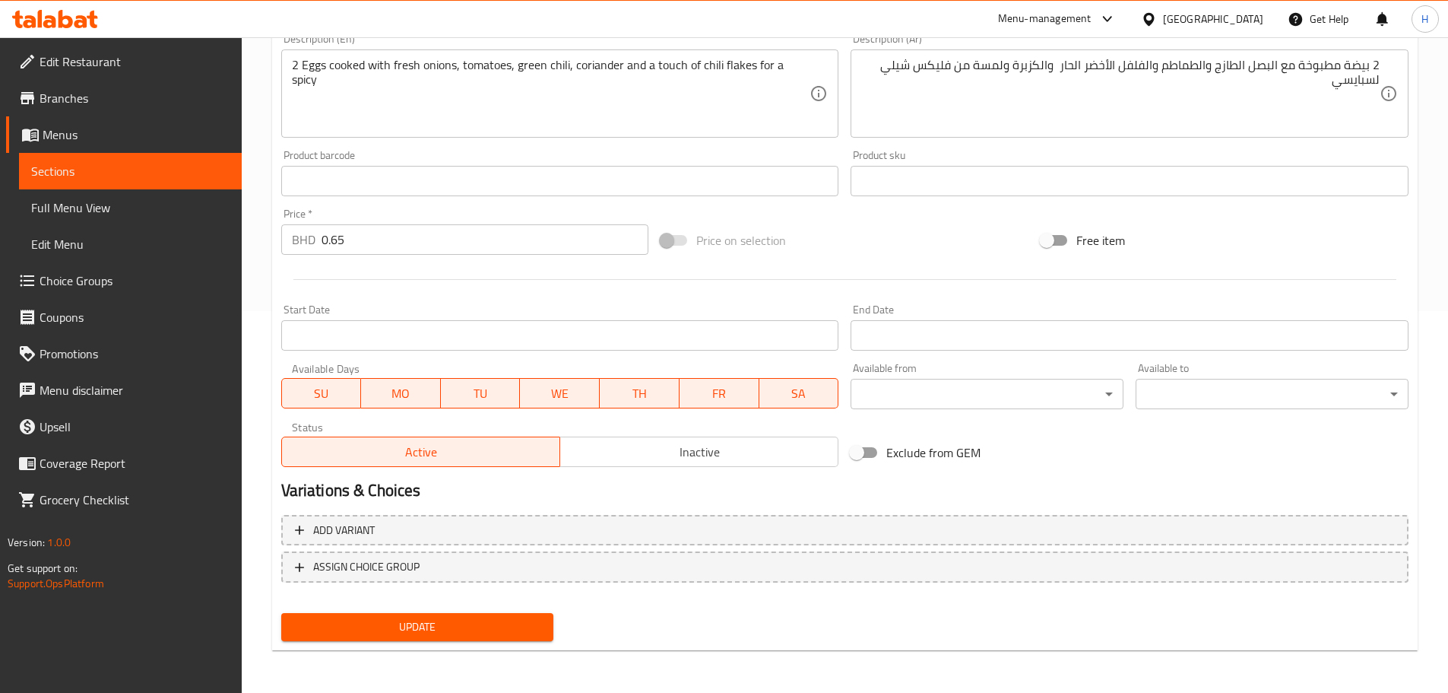
click at [526, 636] on span "Update" at bounding box center [417, 626] width 249 height 19
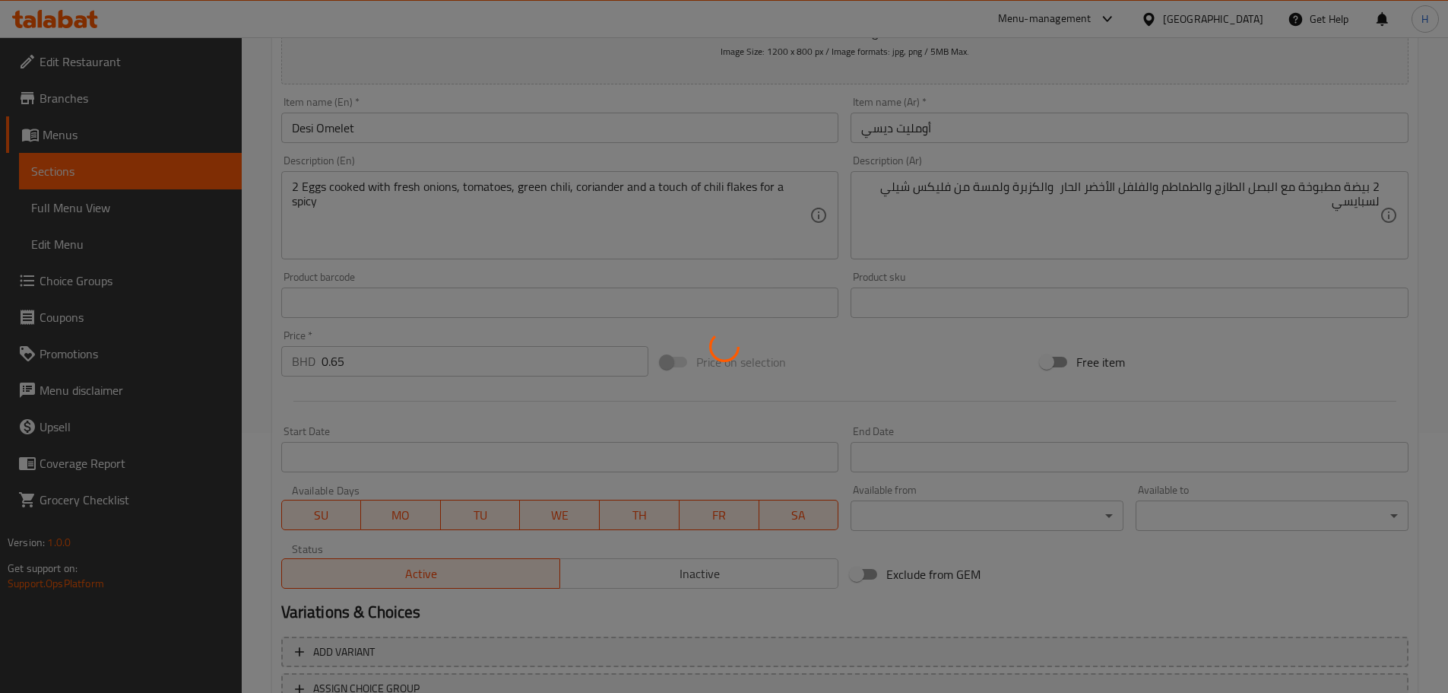
scroll to position [230, 0]
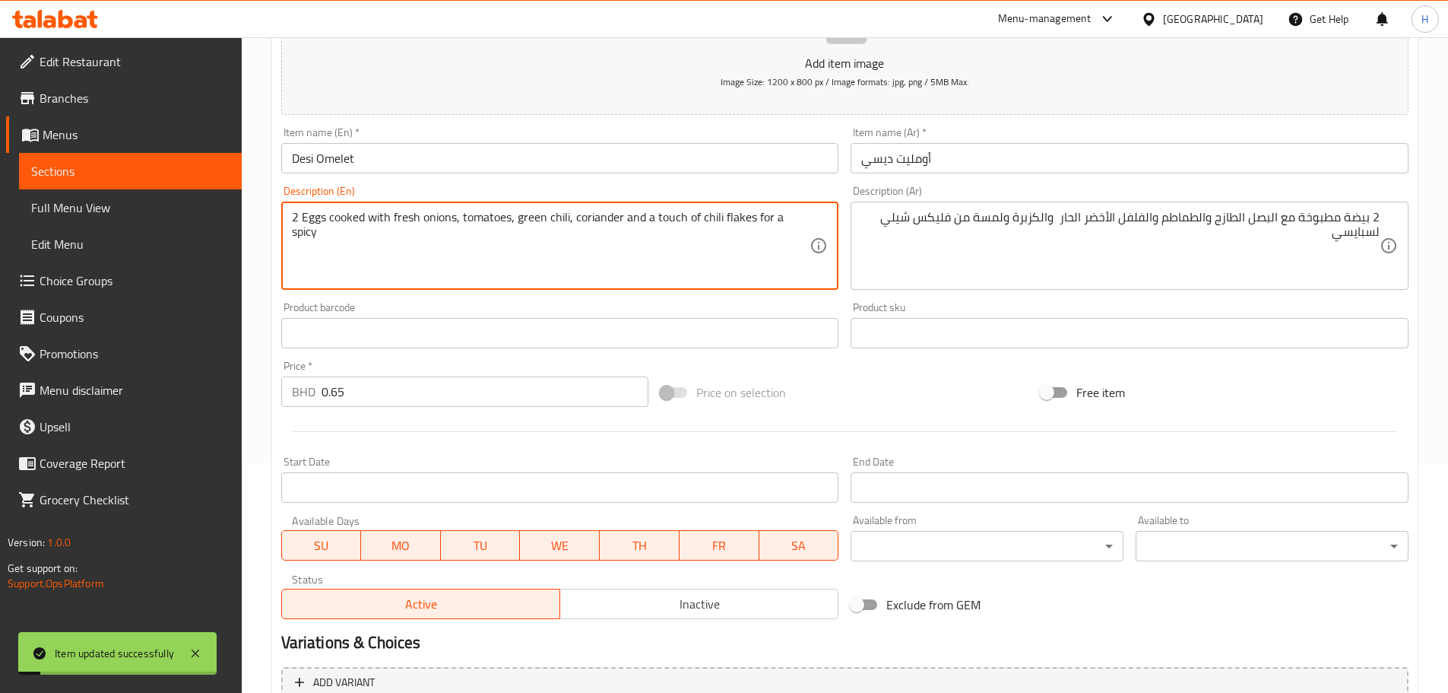
click at [740, 214] on textarea "2 Eggs cooked with fresh onions, tomatoes, green chili, coriander and a touch o…" at bounding box center [551, 246] width 519 height 72
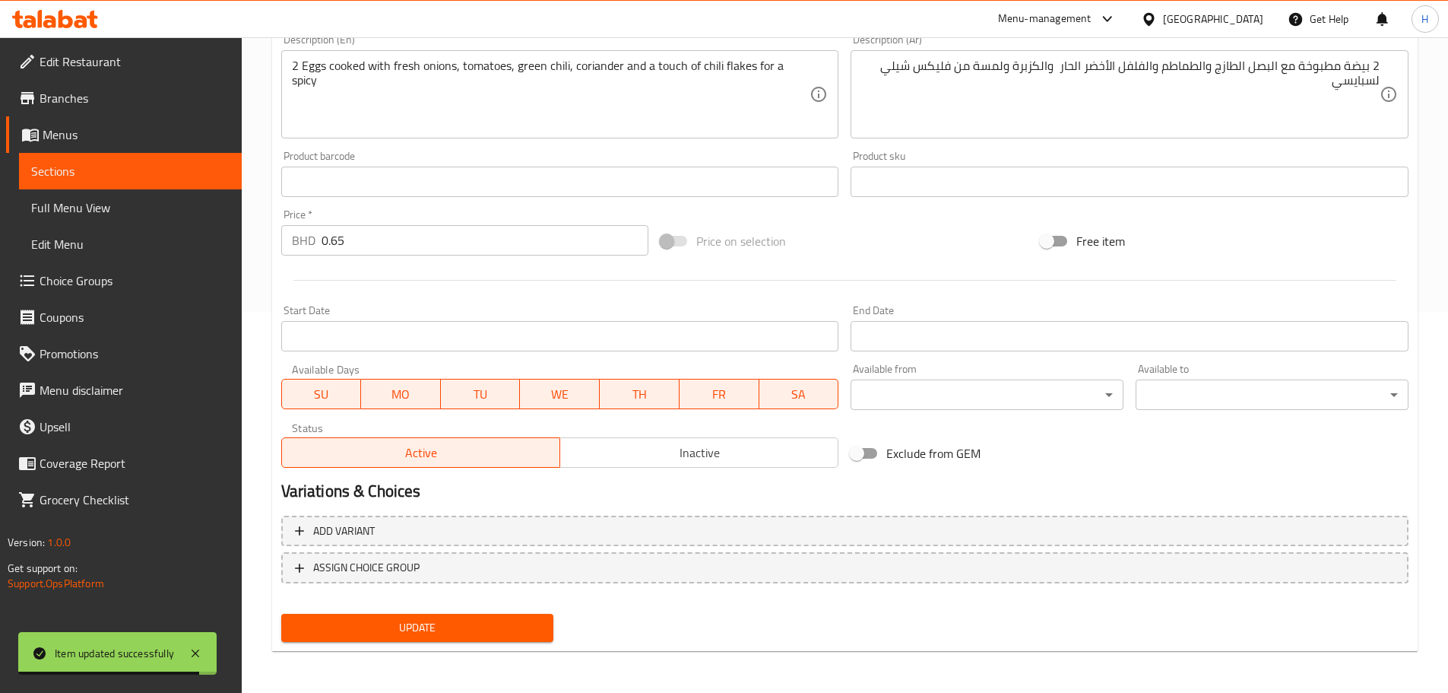
scroll to position [382, 0]
click at [490, 634] on span "Update" at bounding box center [417, 626] width 249 height 19
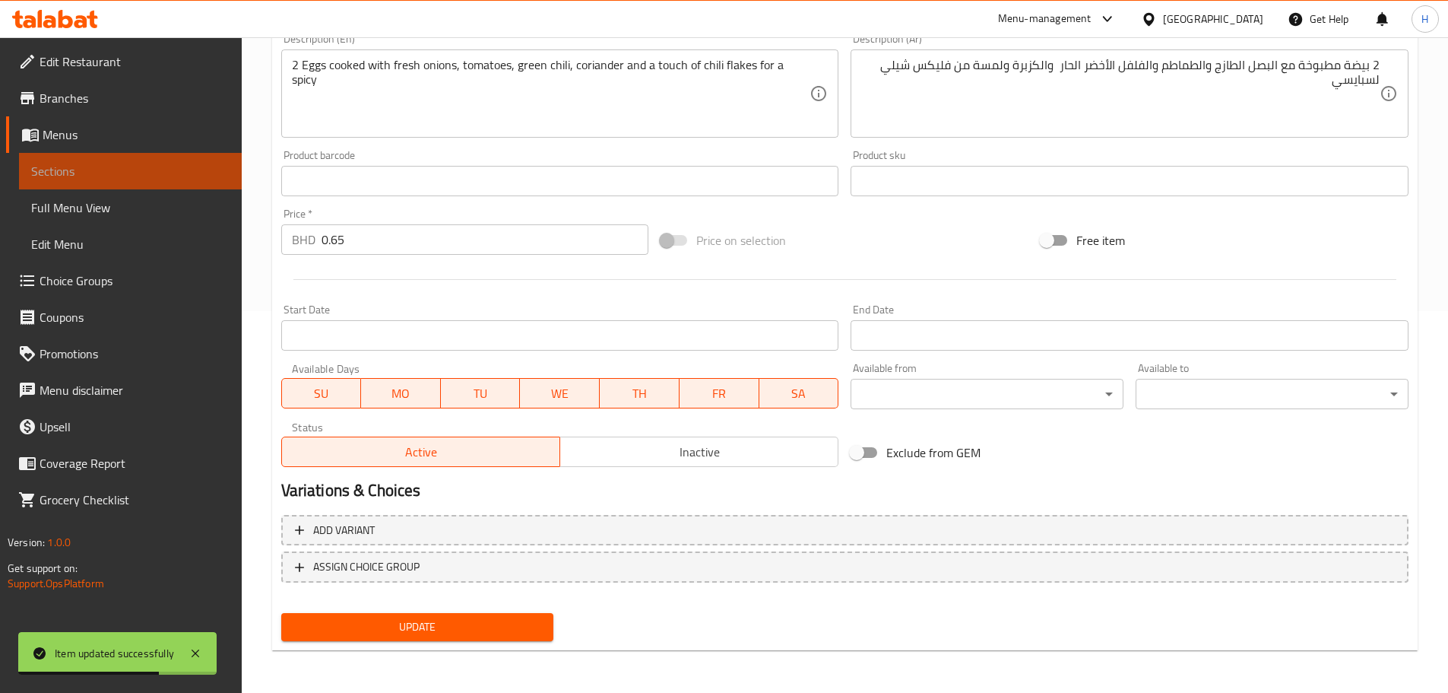
click at [207, 175] on span "Sections" at bounding box center [130, 171] width 198 height 18
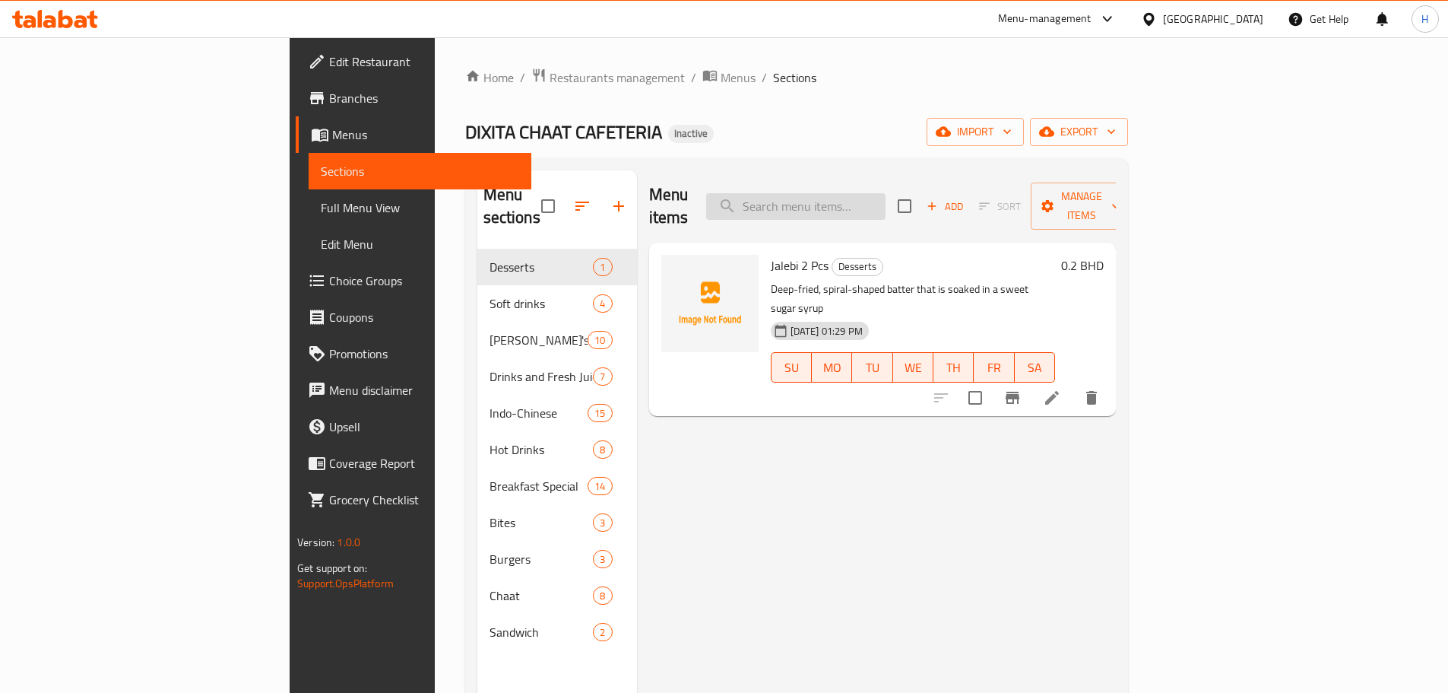
click at [886, 193] on input "search" at bounding box center [795, 206] width 179 height 27
paste input "Vegetable Cheese burger"
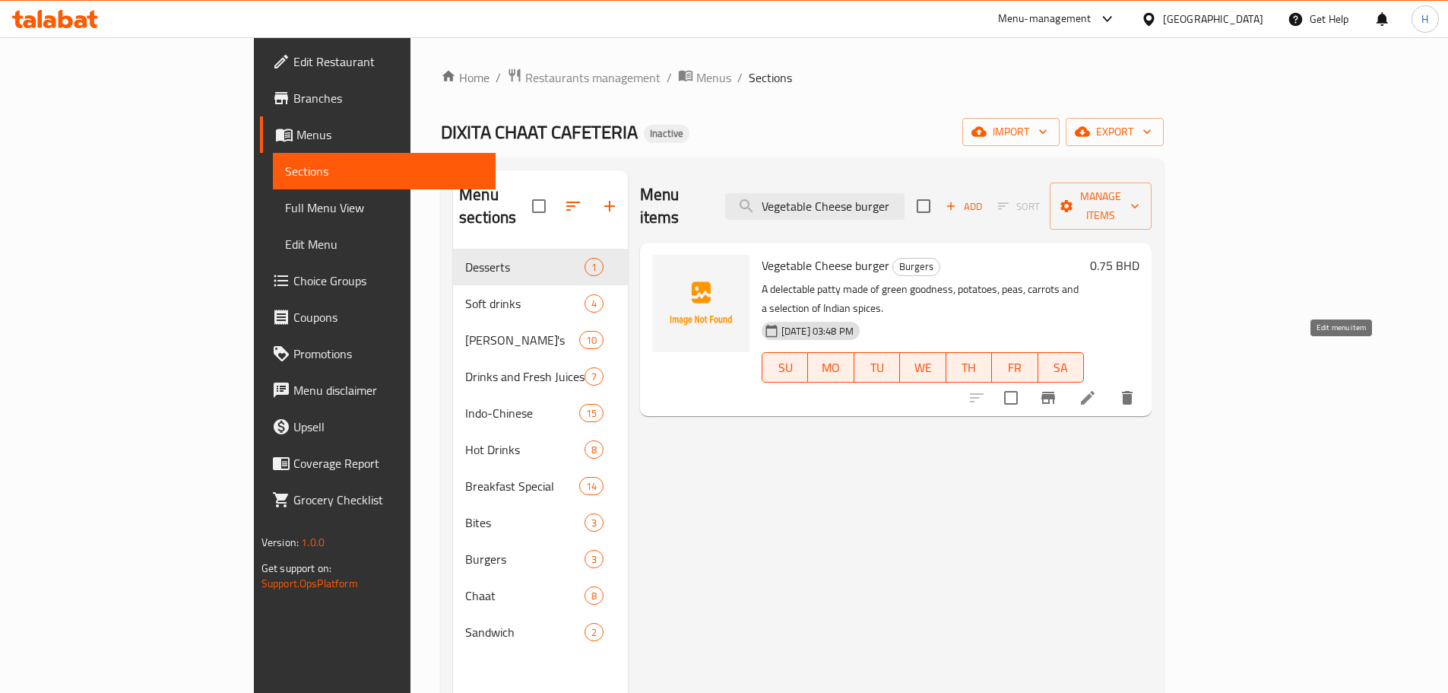
type input "Vegetable Cheese burger"
click at [1097, 389] on icon at bounding box center [1088, 398] width 18 height 18
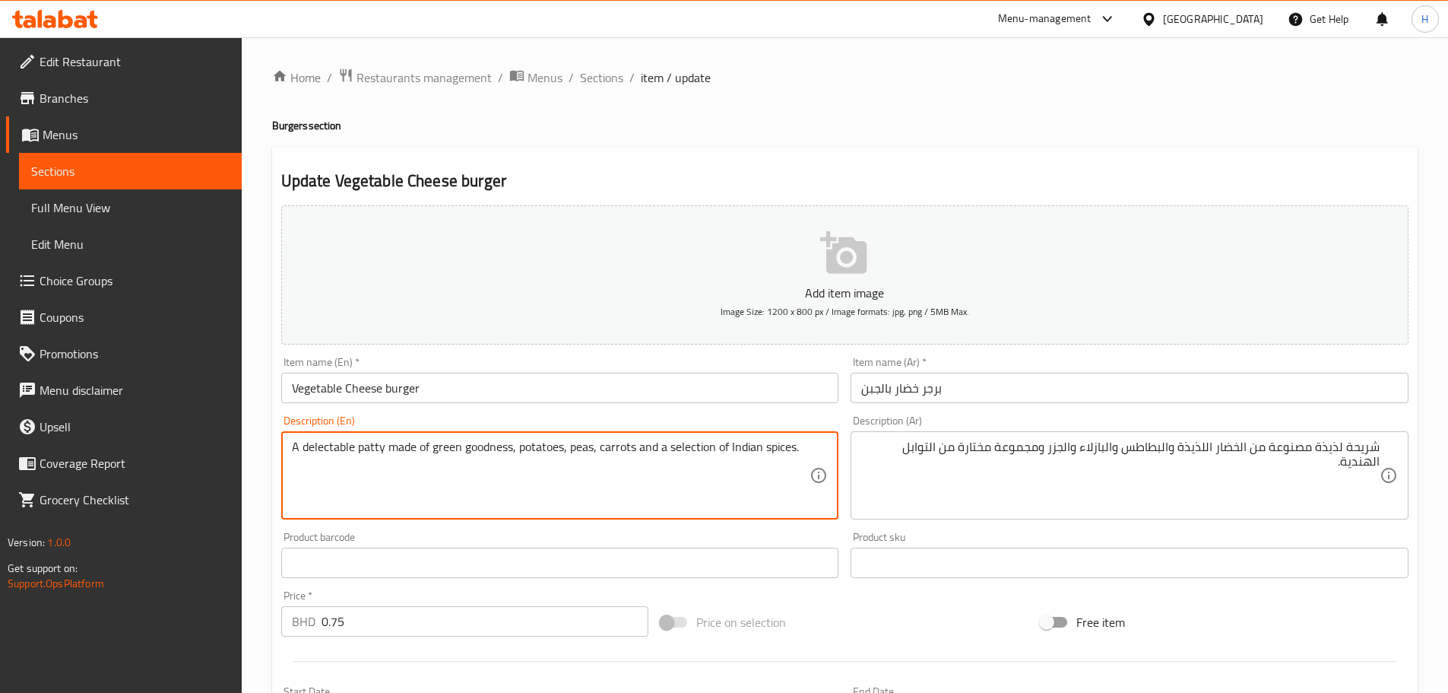
drag, startPoint x: 355, startPoint y: 446, endPoint x: 217, endPoint y: 449, distance: 138.4
type textarea "patty made of green goodness, potatoes, peas, carrots and a selection of Indian…"
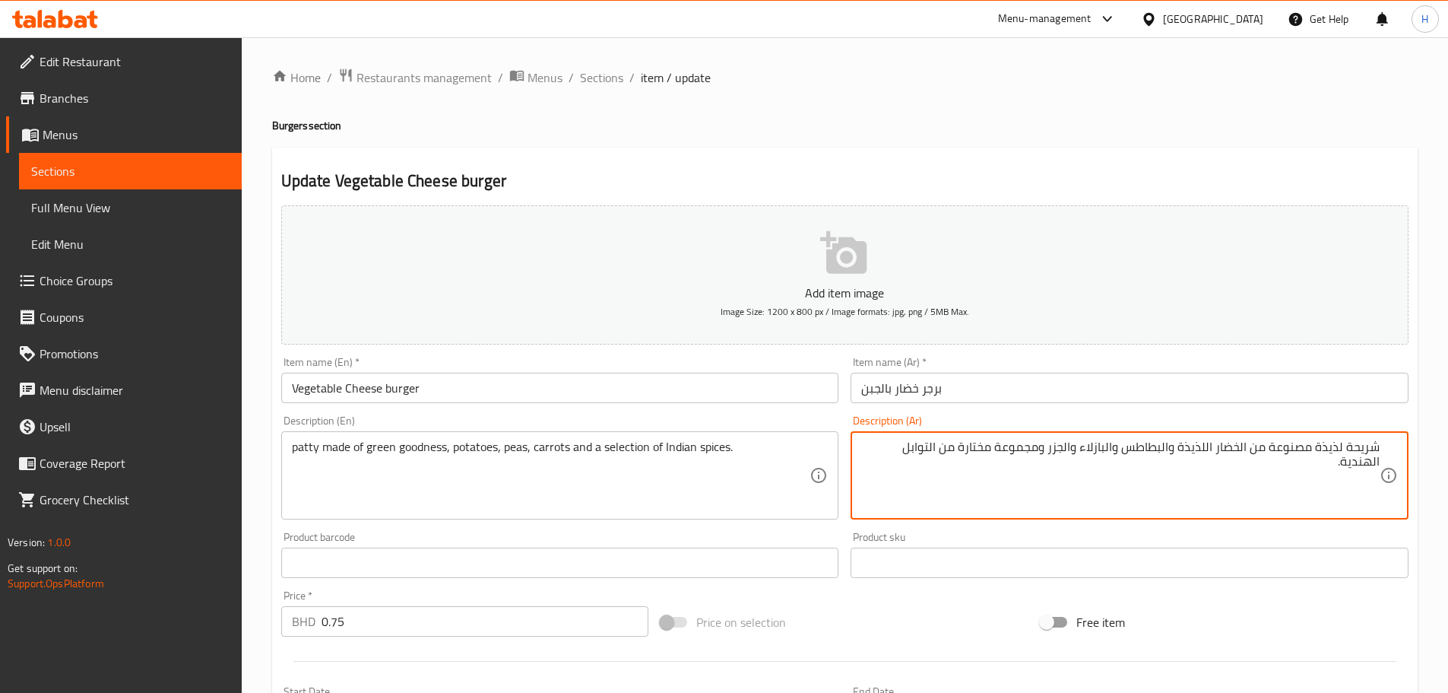
click at [1331, 446] on textarea "شريحة لذيذة مصنوعة من الخضار اللذيذة والبطاطس والبازلاء والجزر ومجموعة مختارة م…" at bounding box center [1120, 475] width 519 height 72
click at [1232, 452] on textarea "شريحة مصنوعة من الخضار اللذيذة والبطاطس والبازلاء والجزر ومجموعة مختارة من التو…" at bounding box center [1120, 475] width 519 height 72
click at [1269, 447] on textarea "شريحة مصنوعة من الخضار جودنيس والبطاطس والبازلاء والجزر ومجموعة مختارة من التوا…" at bounding box center [1120, 475] width 519 height 72
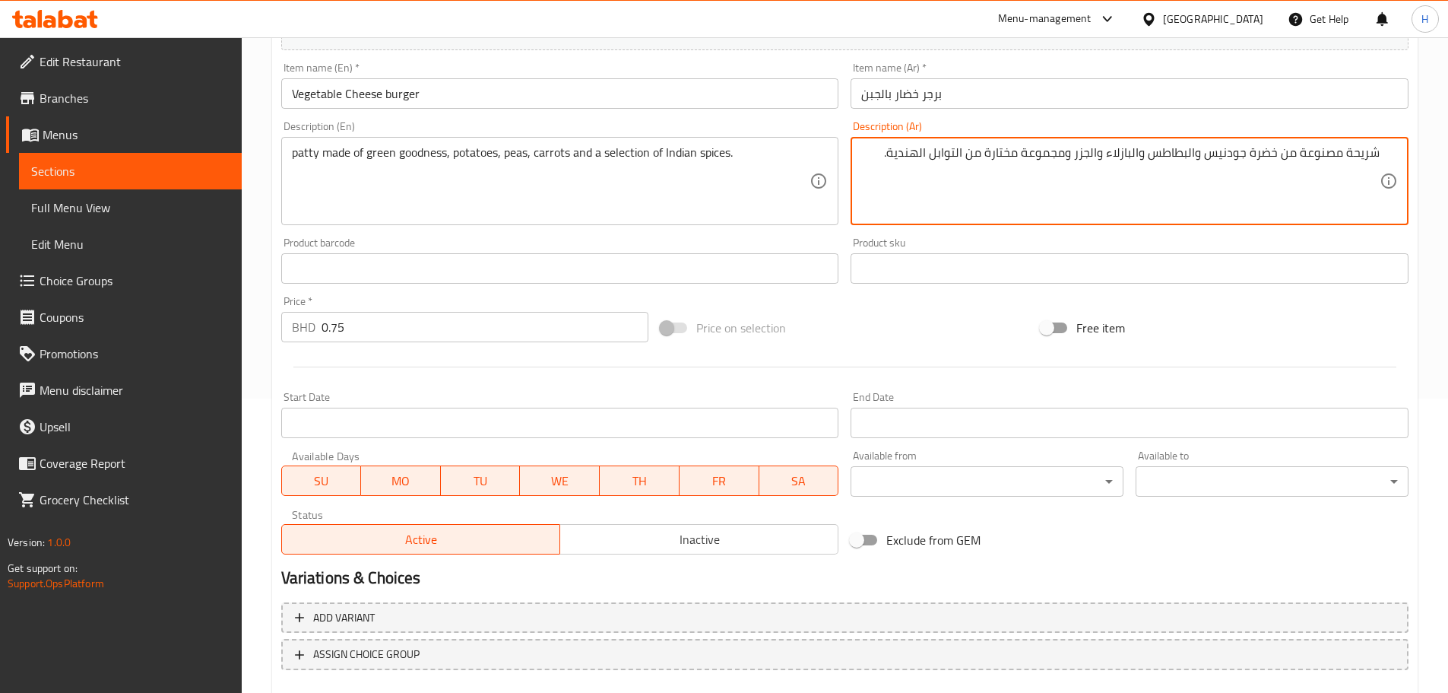
scroll to position [380, 0]
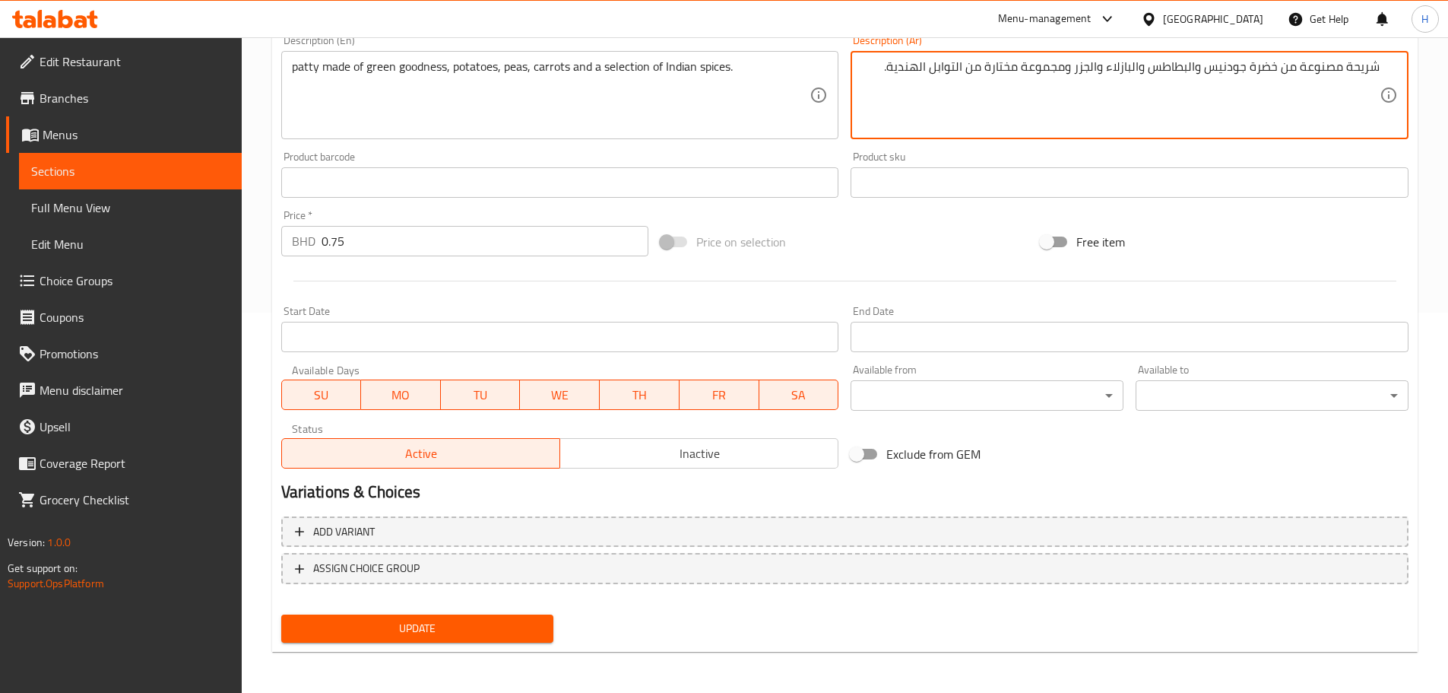
type textarea "شريحة مصنوعة من خضرة جودنيس والبطاطس والبازلاء والجزر ومجموعة مختارة من التوابل…"
click at [446, 619] on span "Update" at bounding box center [417, 628] width 249 height 19
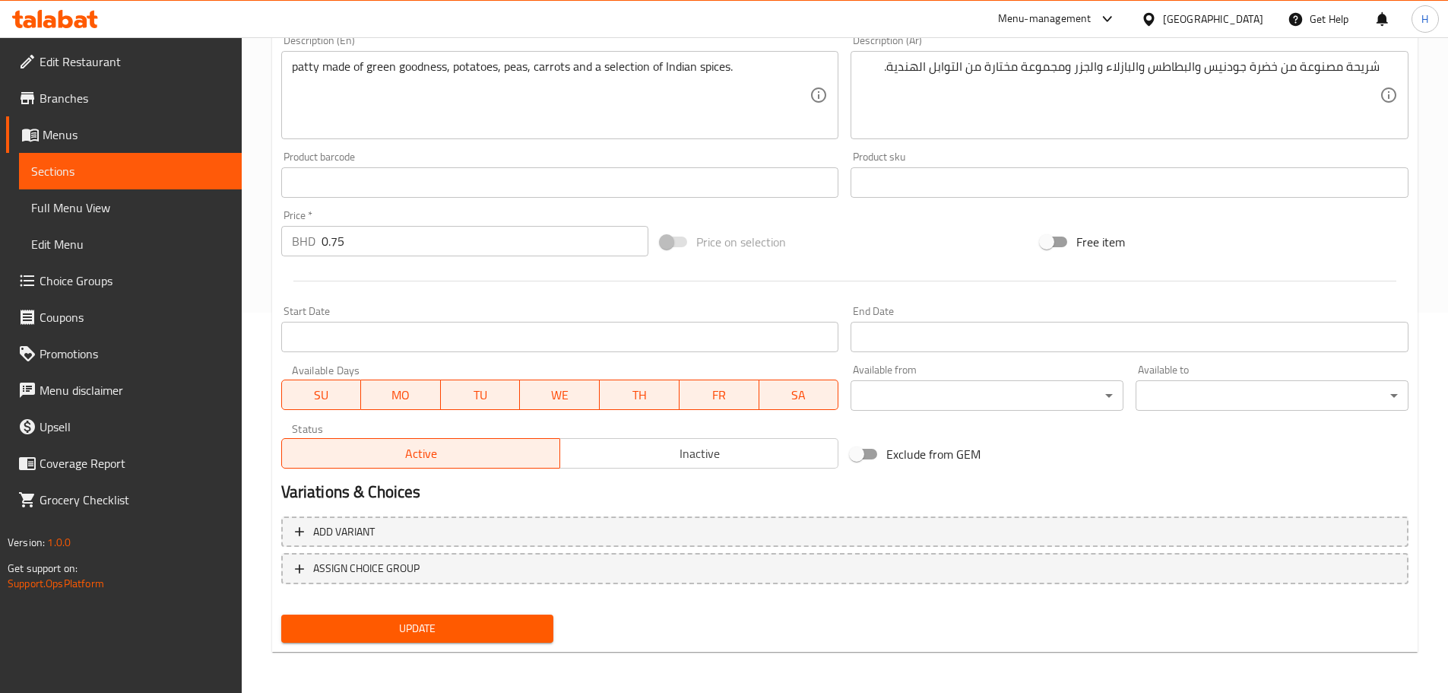
click at [500, 655] on div "Home / Restaurants management / Menus / Sections / item / update Burgers sectio…" at bounding box center [845, 176] width 1146 height 976
click at [499, 645] on div "Update" at bounding box center [417, 628] width 285 height 40
click at [521, 644] on div "Update" at bounding box center [417, 628] width 285 height 40
click at [519, 639] on button "Update" at bounding box center [417, 628] width 273 height 28
click at [445, 632] on span "Update" at bounding box center [417, 628] width 249 height 19
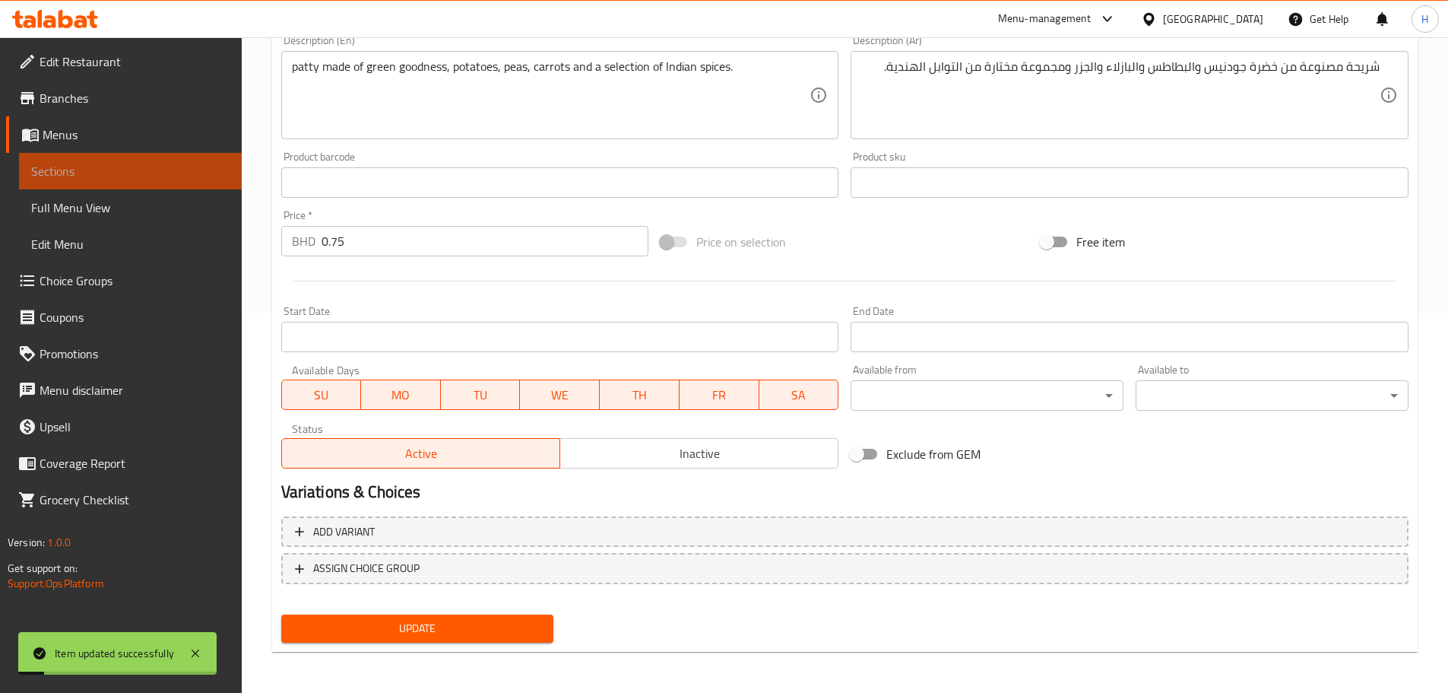
click at [219, 170] on span "Sections" at bounding box center [130, 171] width 198 height 18
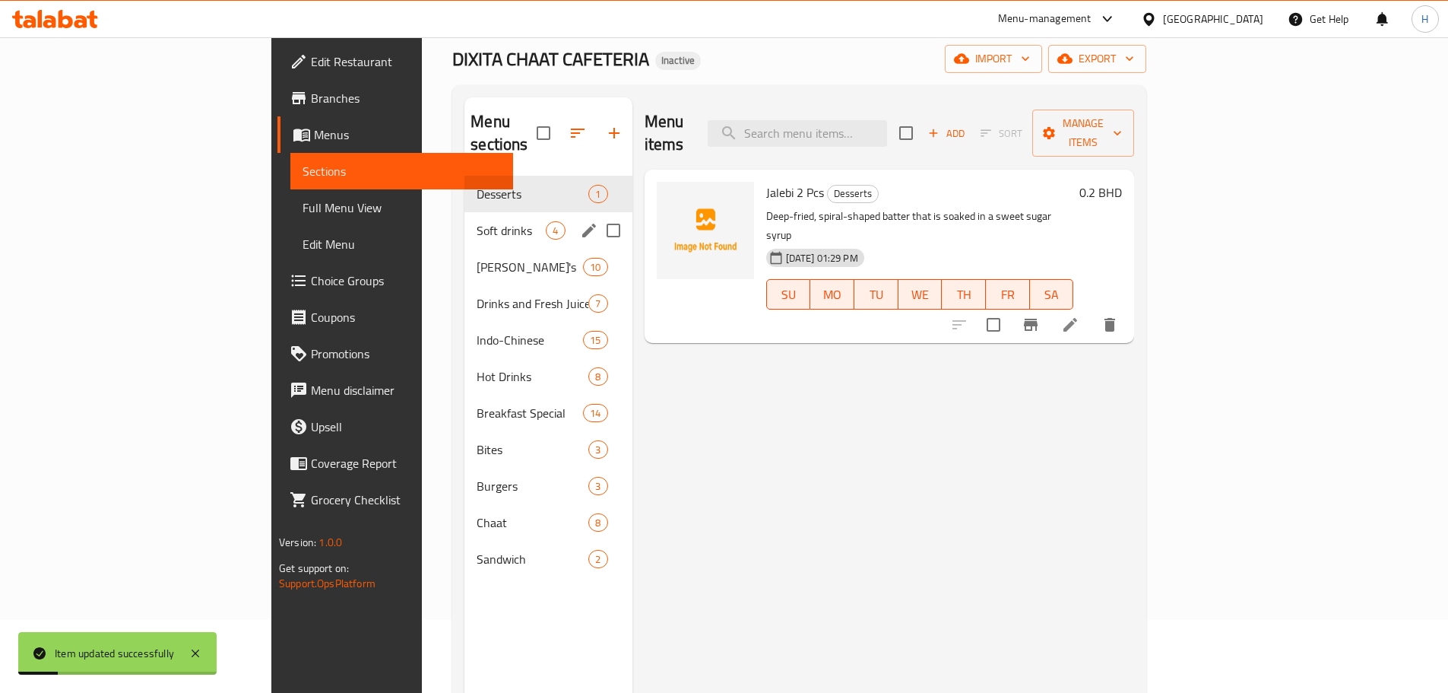
scroll to position [61, 0]
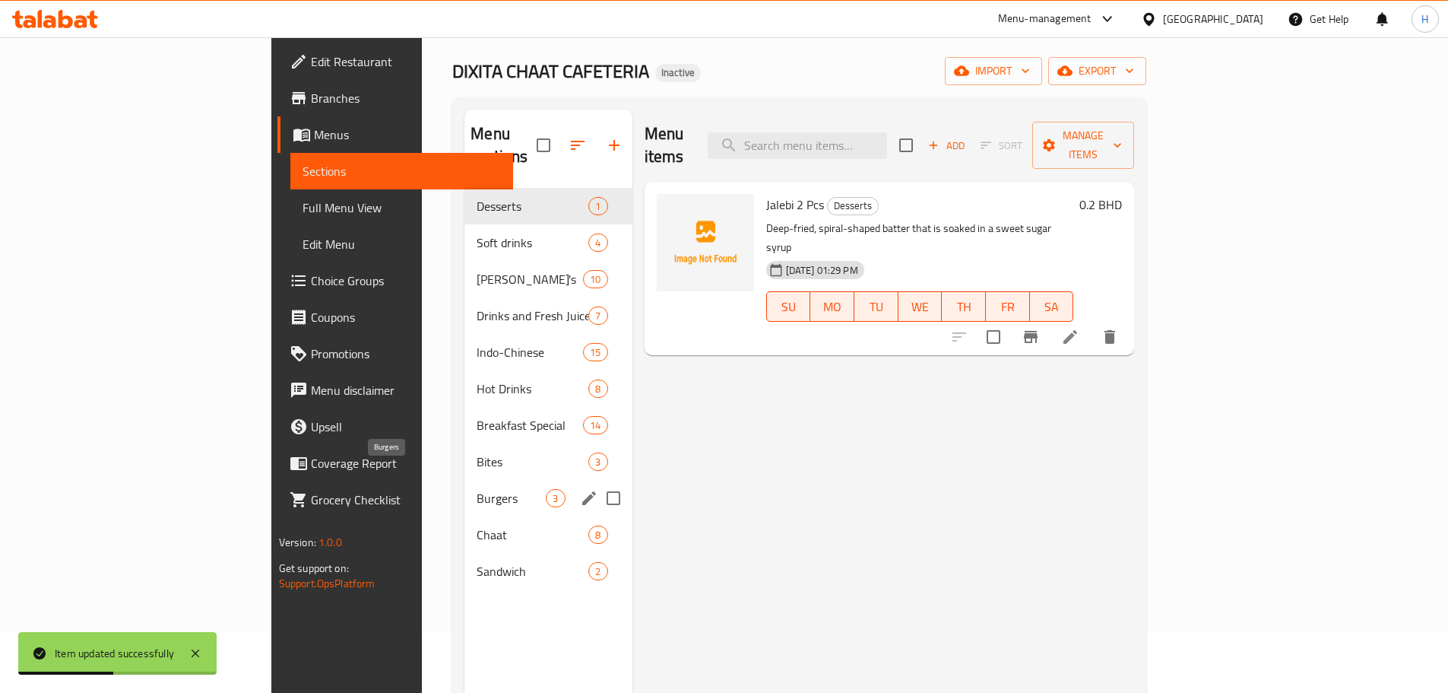
click at [477, 489] on span "Burgers" at bounding box center [511, 498] width 69 height 18
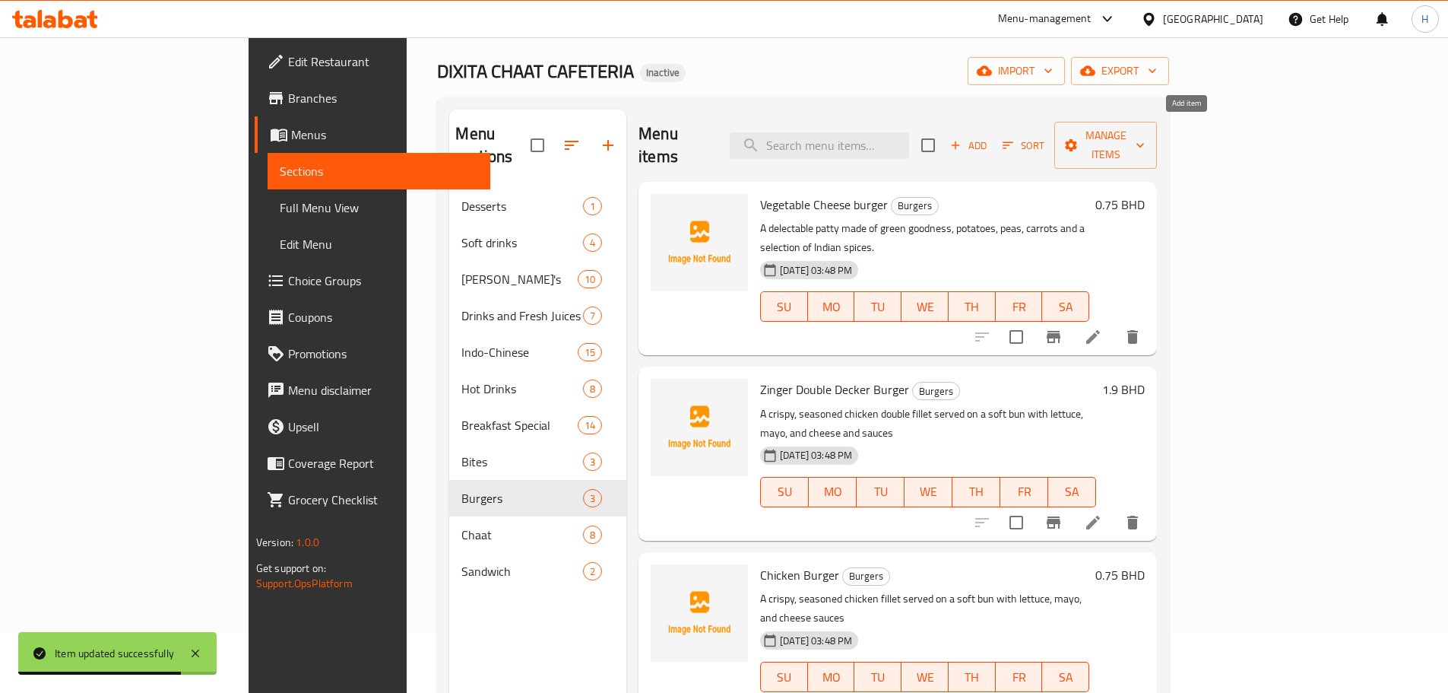
click at [989, 141] on span "Add" at bounding box center [968, 145] width 41 height 17
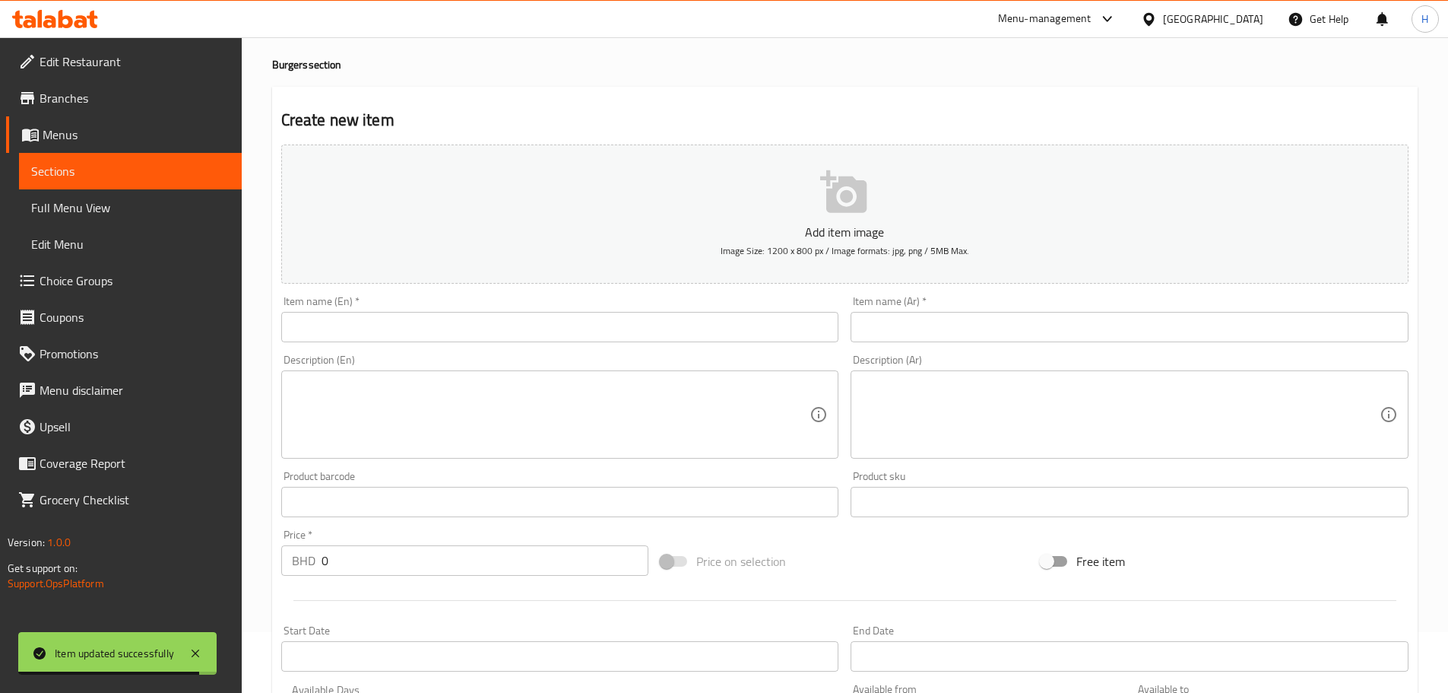
click at [808, 329] on input "text" at bounding box center [560, 327] width 558 height 30
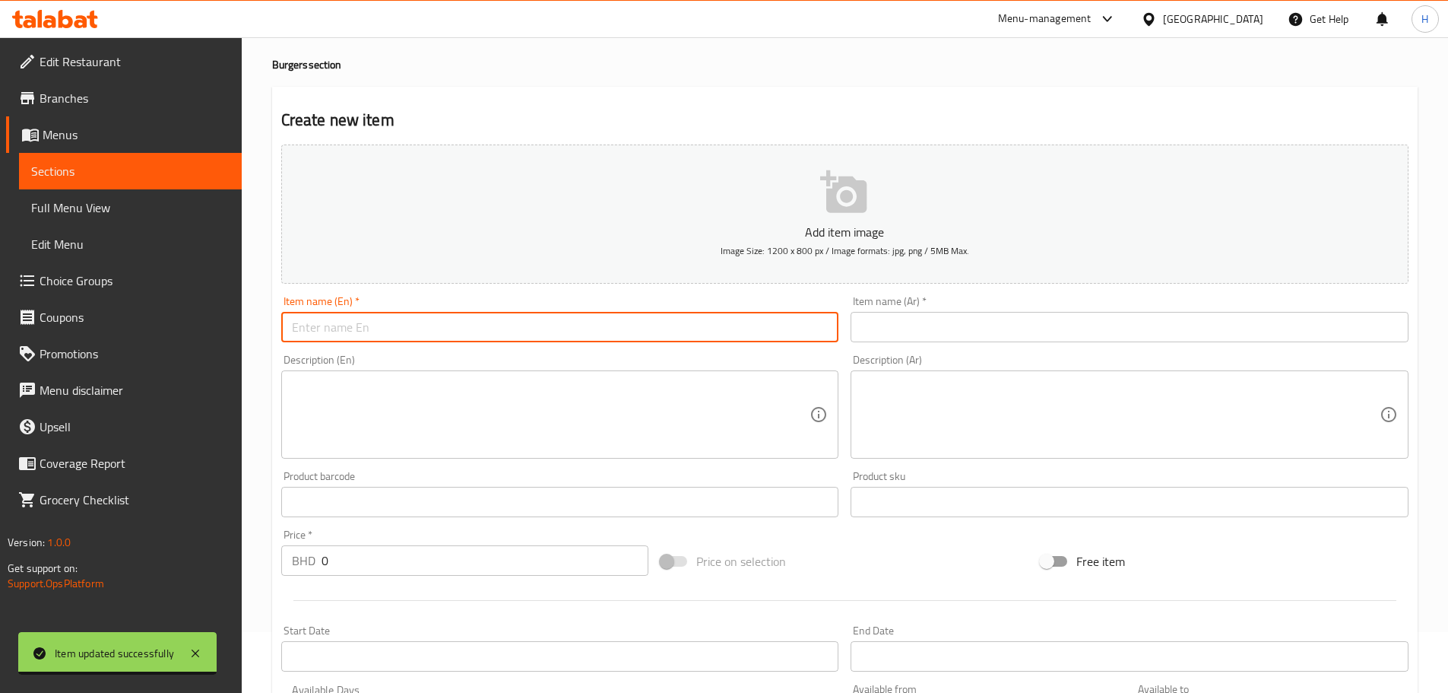
paste input "Zinger Chicken Burger"
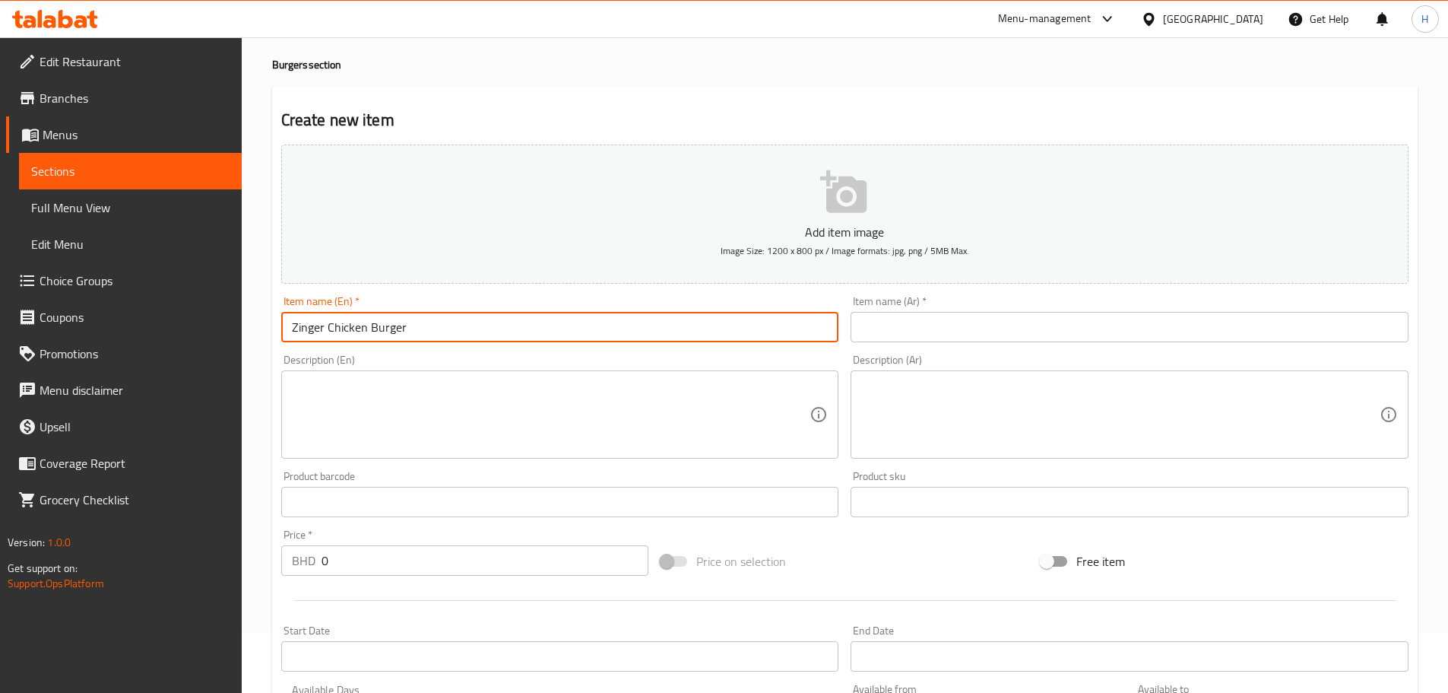
type input "Zinger Chicken Burger"
drag, startPoint x: 168, startPoint y: 176, endPoint x: 255, endPoint y: 186, distance: 88.0
click at [169, 176] on span "Sections" at bounding box center [130, 171] width 198 height 18
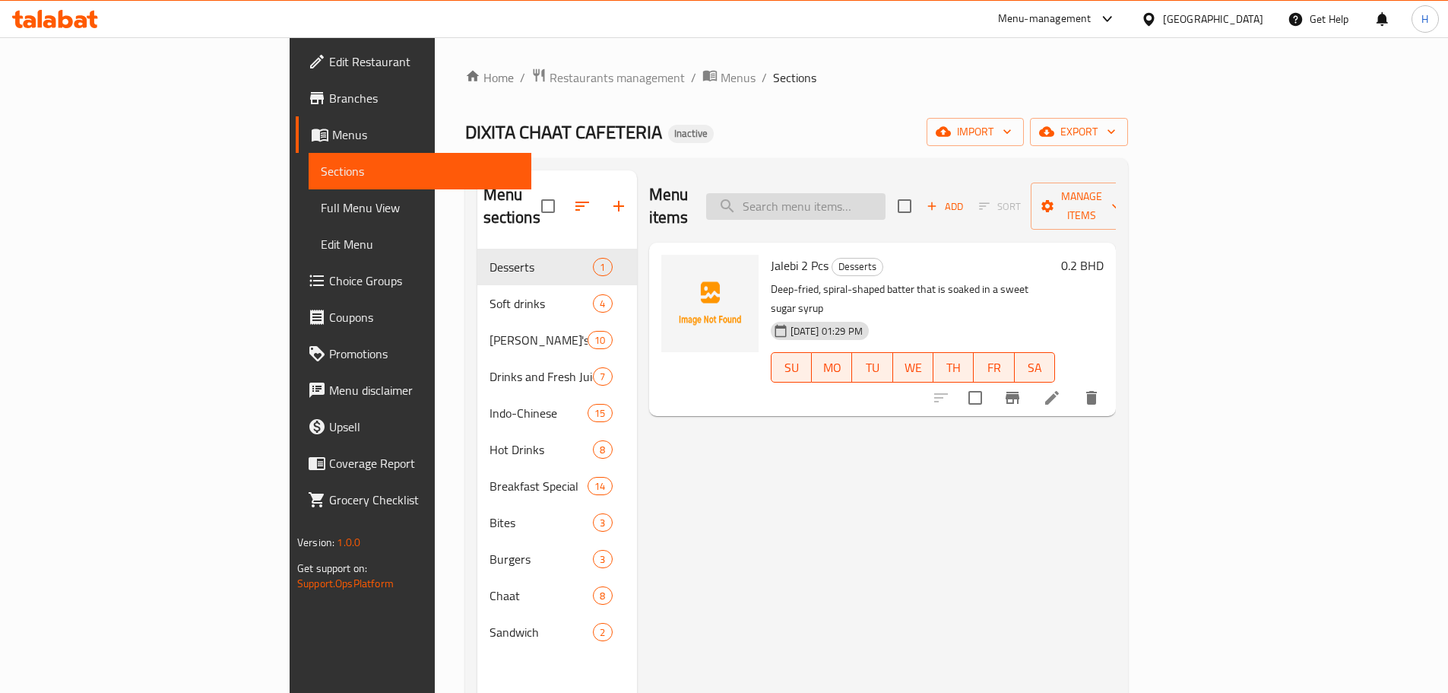
click at [886, 195] on input "search" at bounding box center [795, 206] width 179 height 27
paste input "Bread Omelet Sandwich"
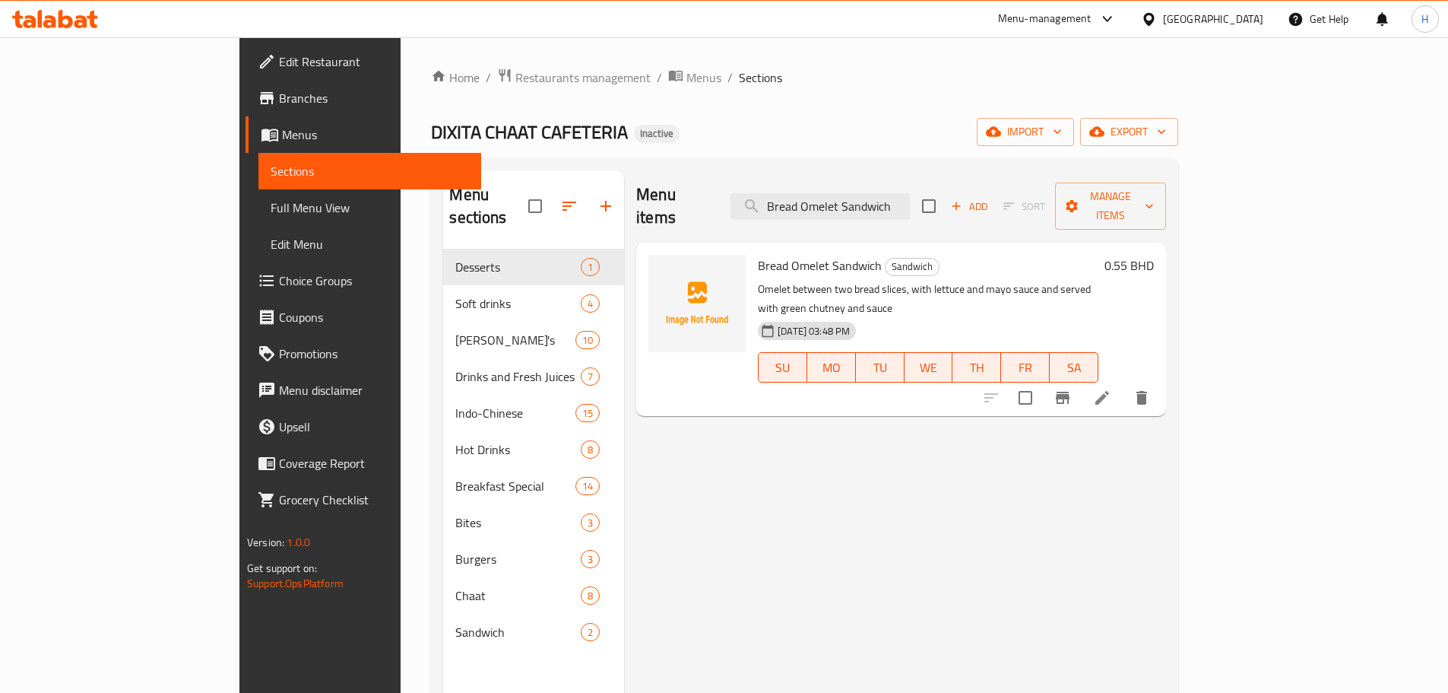
type input "Bread Omelet Sandwich"
click at [1112, 389] on icon at bounding box center [1102, 398] width 18 height 18
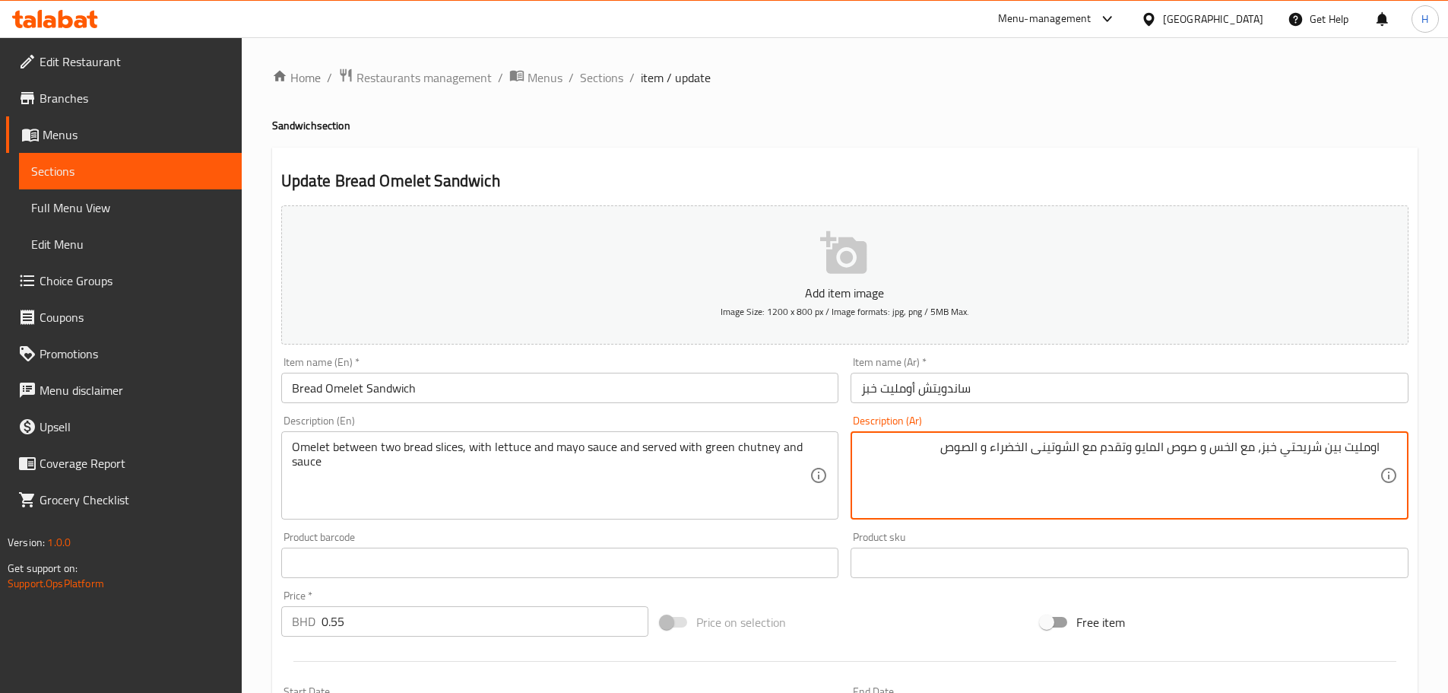
click at [1312, 442] on textarea "اومليت بين شريحتي خبز، مع الخس و صوص المايو وتقدم مع الشوتينى الخضراء و الصوص" at bounding box center [1120, 475] width 519 height 72
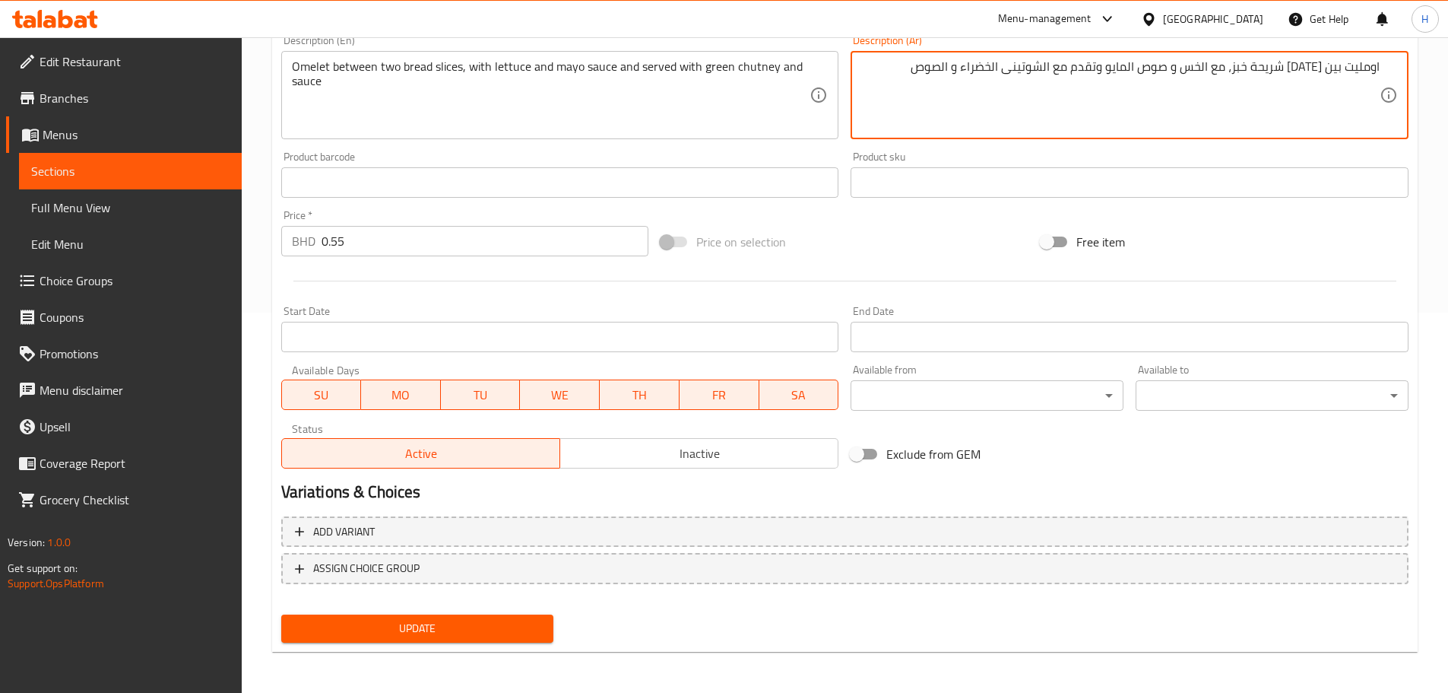
type textarea "اومليت بين اثنين شريحة خبز، مع الخس و صوص المايو وتقدم مع الشوتينى الخضراء و ال…"
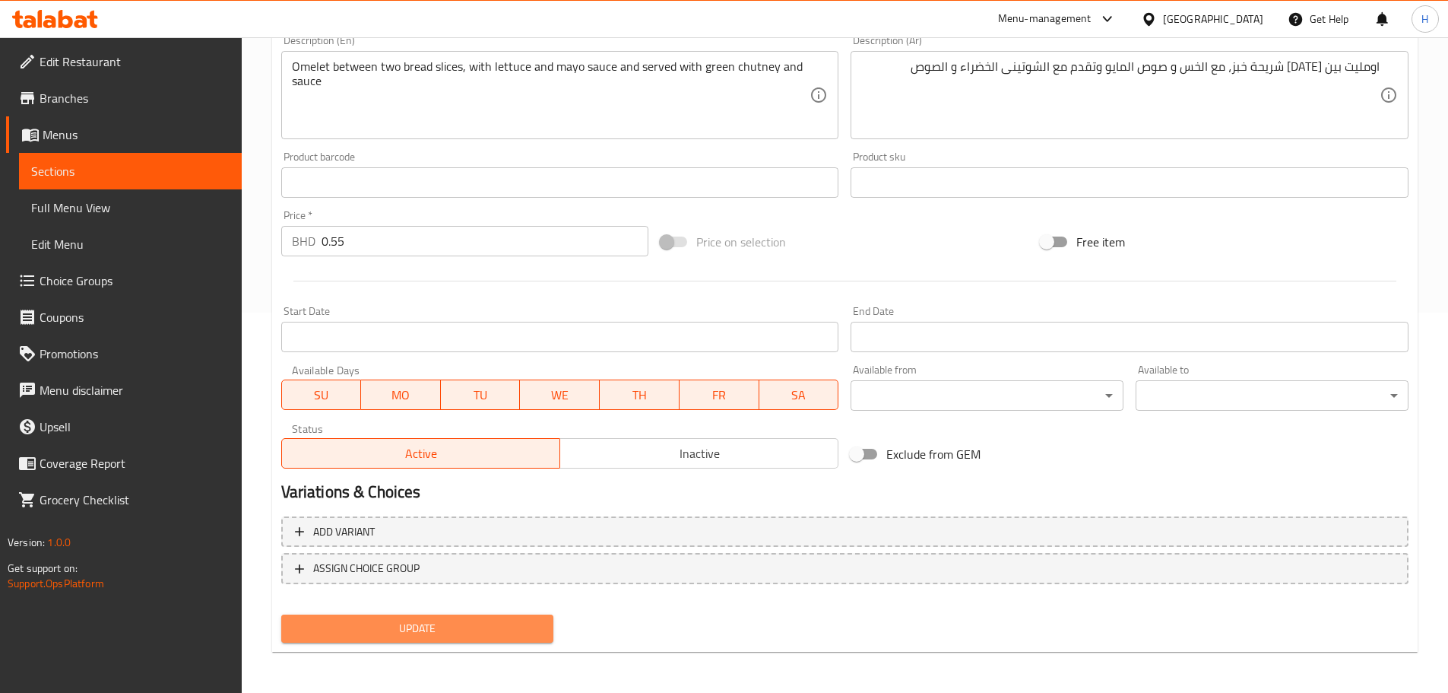
click at [423, 635] on span "Update" at bounding box center [417, 628] width 249 height 19
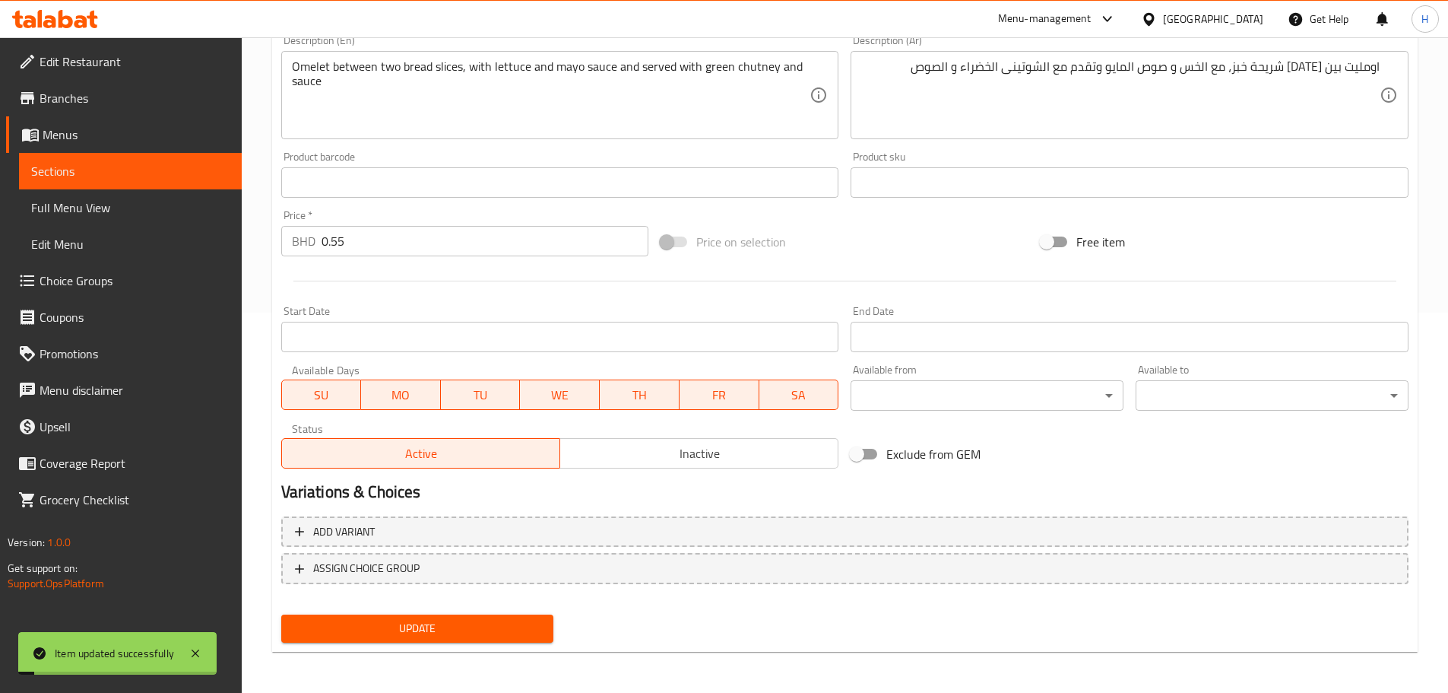
click at [151, 179] on span "Sections" at bounding box center [130, 171] width 198 height 18
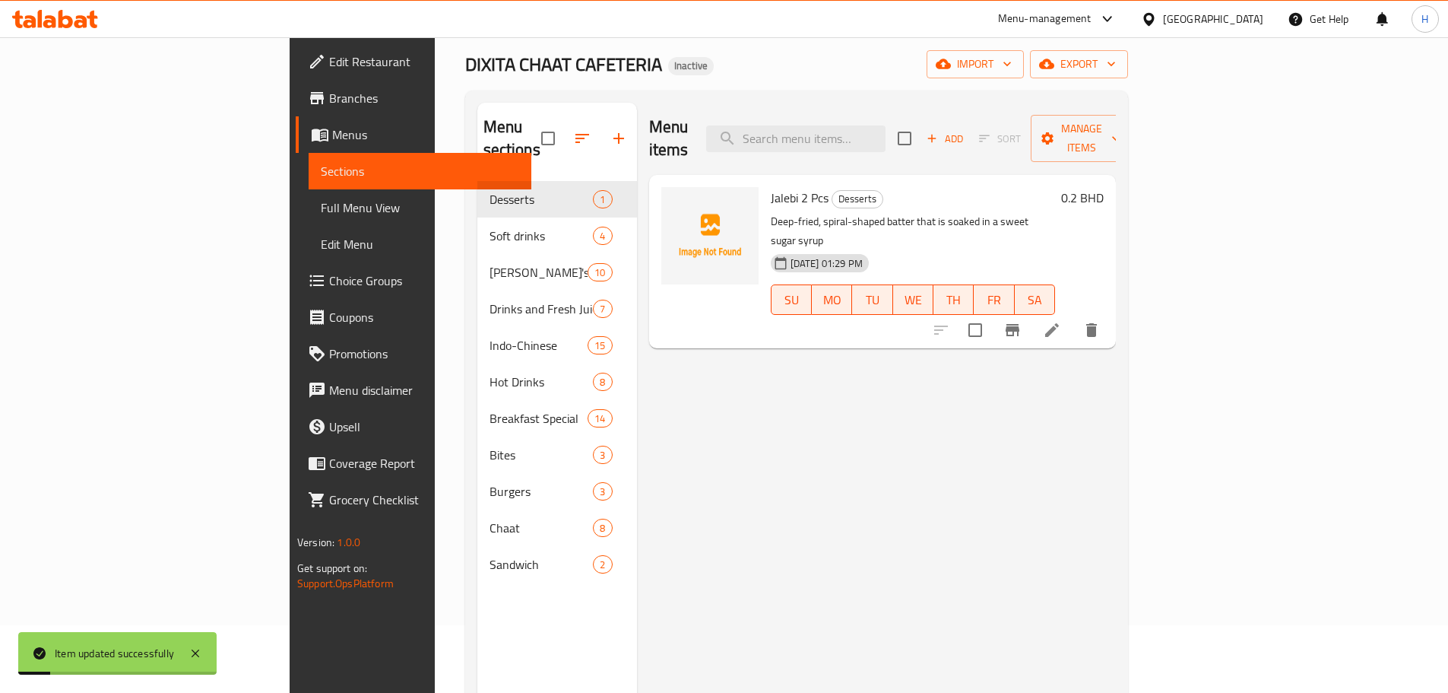
scroll to position [61, 0]
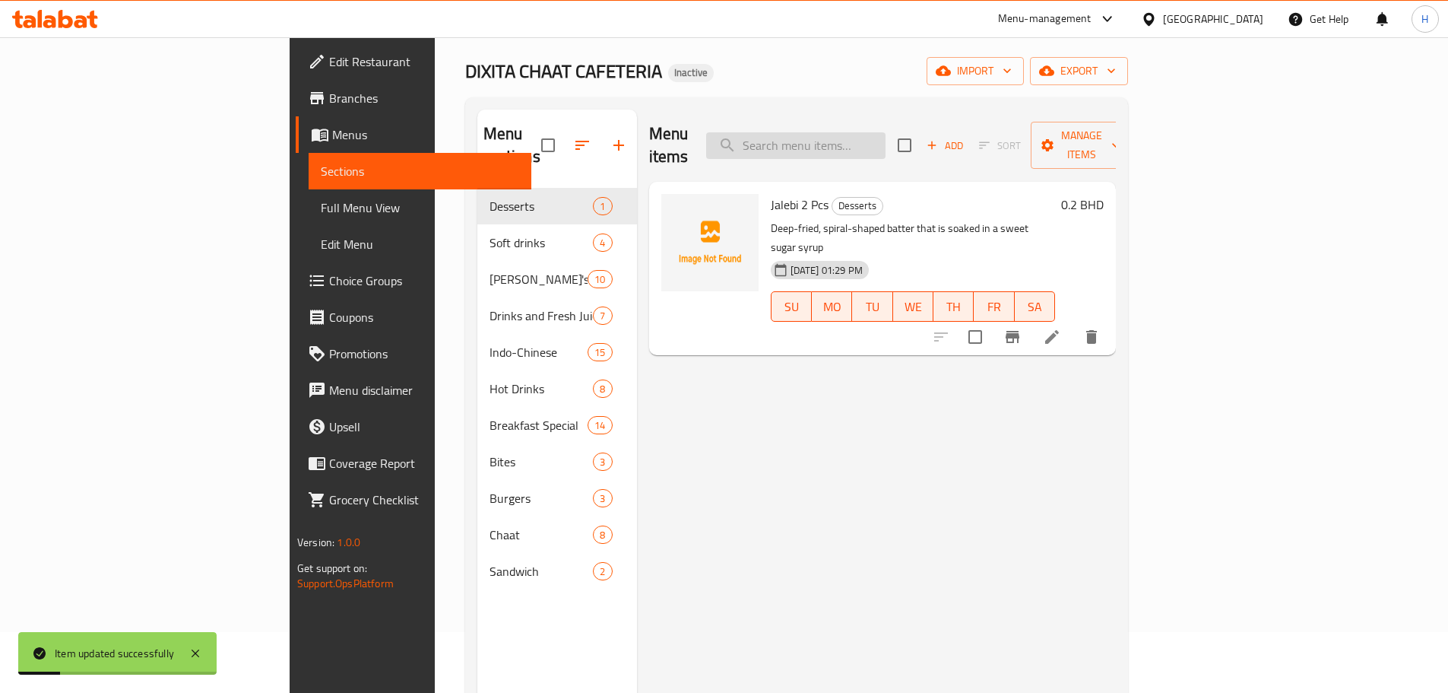
click at [886, 141] on input "search" at bounding box center [795, 145] width 179 height 27
paste input "Bread Cheese Sandwich"
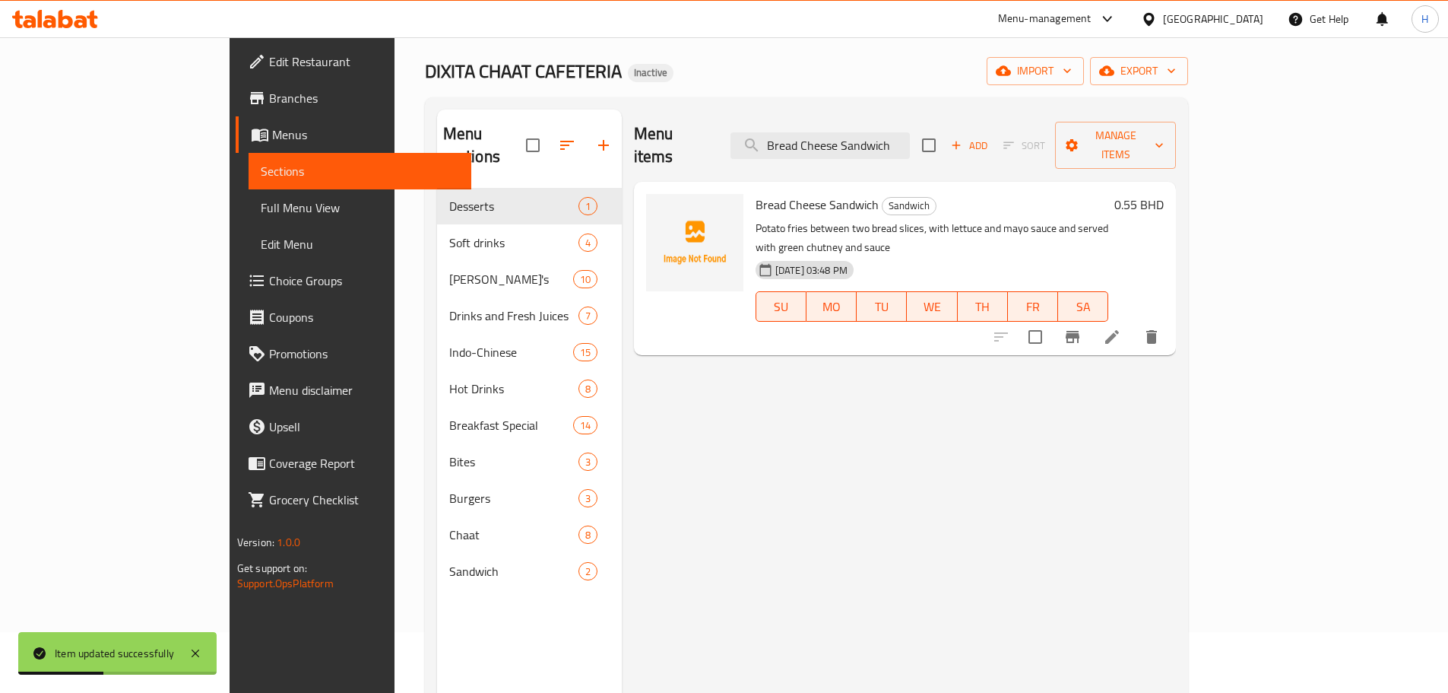
type input "Bread Cheese Sandwich"
click at [1134, 323] on li at bounding box center [1112, 336] width 43 height 27
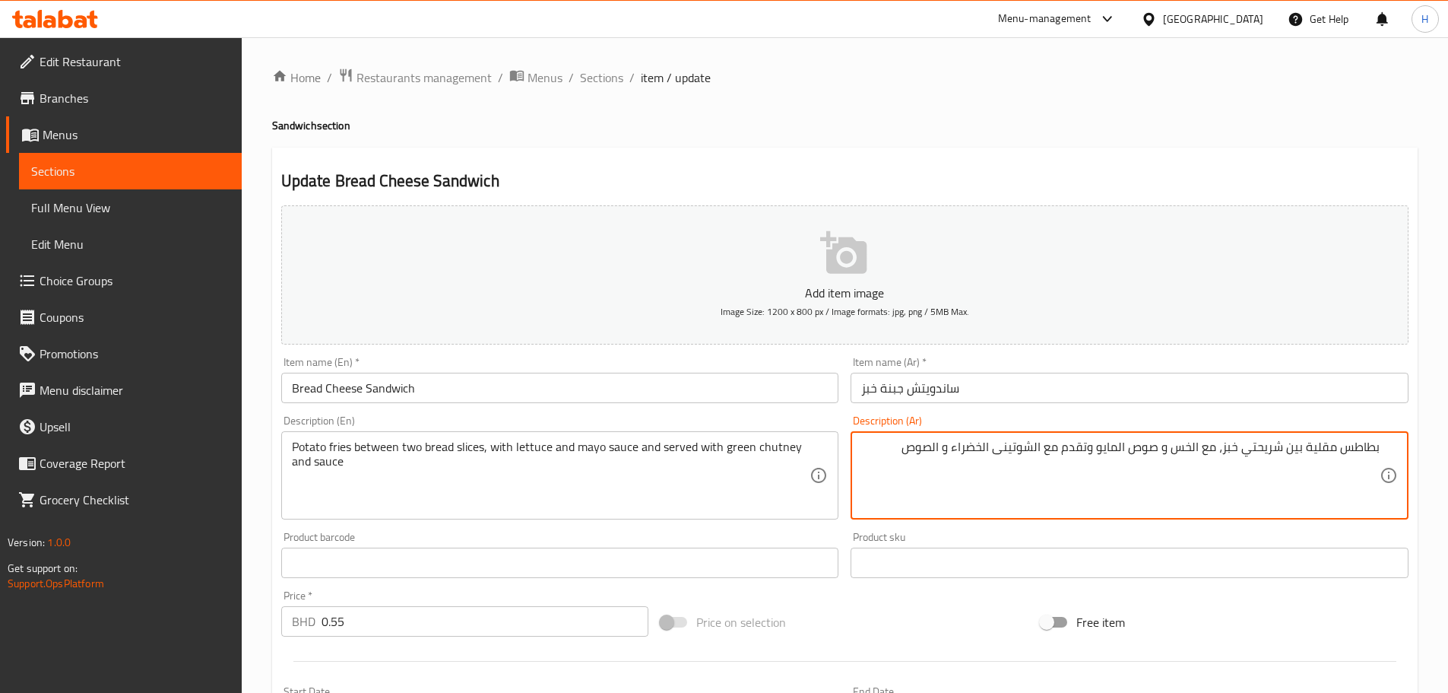
click at [1272, 448] on textarea "بطاطس مقلية بين شريحتي خبز، مع الخس و صوص المايو وتقدم مع الشوتينى الخضراء و ال…" at bounding box center [1120, 475] width 519 height 72
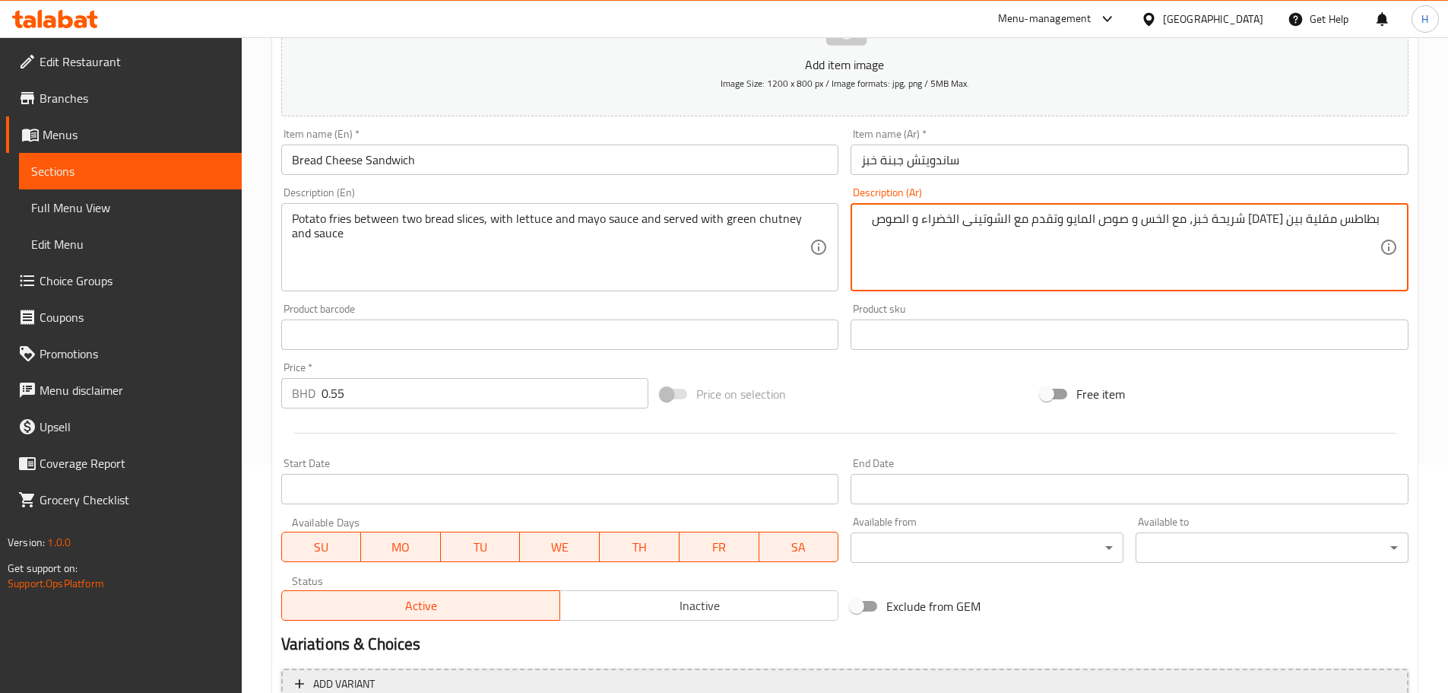
scroll to position [382, 0]
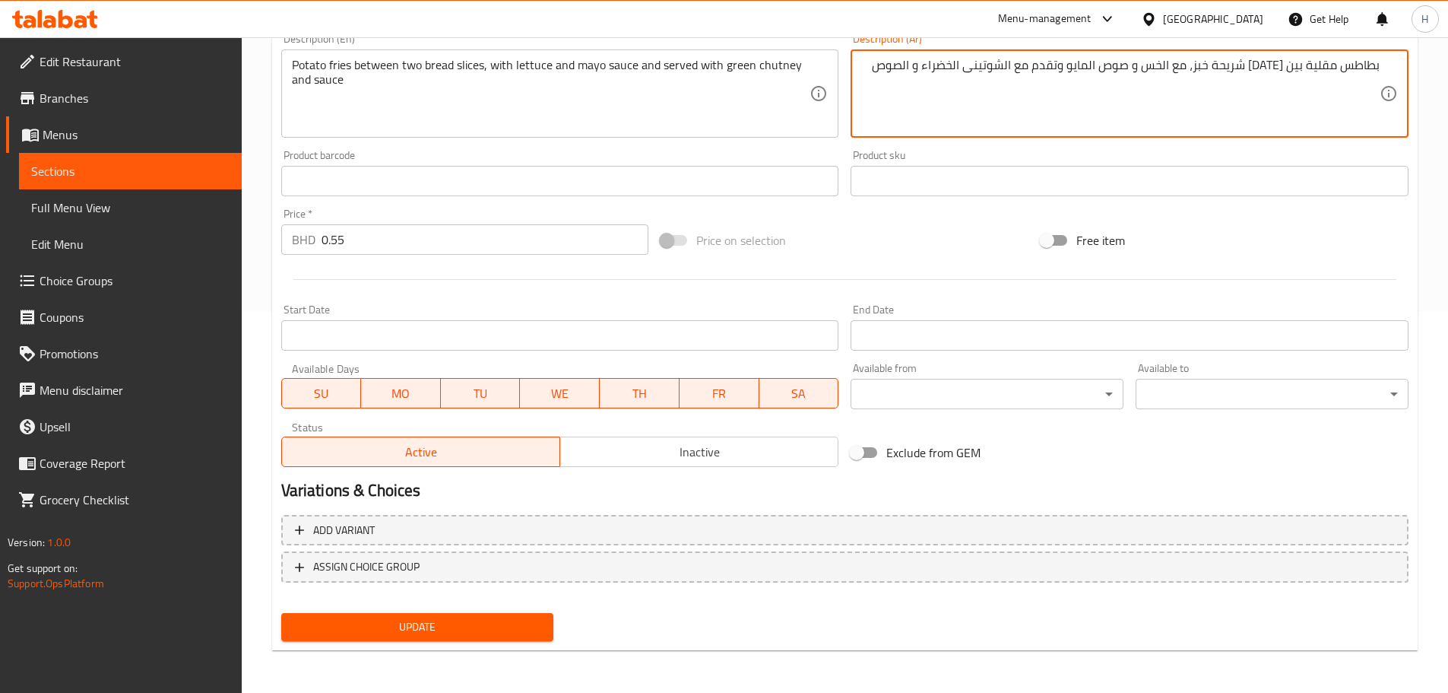
type textarea "بطاطس مقلية بين اثنين شريحة خبز، مع الخس و صوص المايو وتقدم مع الشوتينى الخضراء…"
click at [461, 645] on div "Update" at bounding box center [417, 627] width 285 height 40
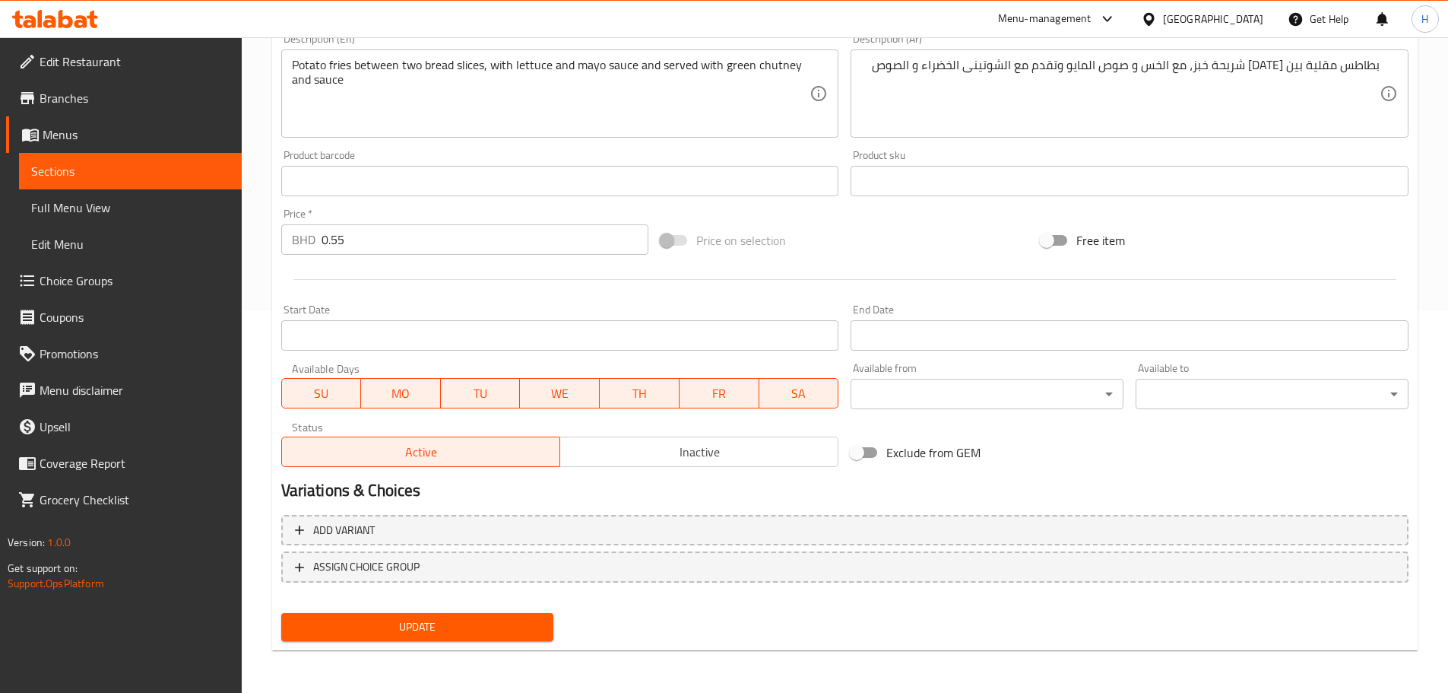
click at [461, 639] on button "Update" at bounding box center [417, 627] width 273 height 28
drag, startPoint x: 199, startPoint y: 167, endPoint x: 265, endPoint y: 173, distance: 65.7
click at [199, 167] on span "Sections" at bounding box center [130, 171] width 198 height 18
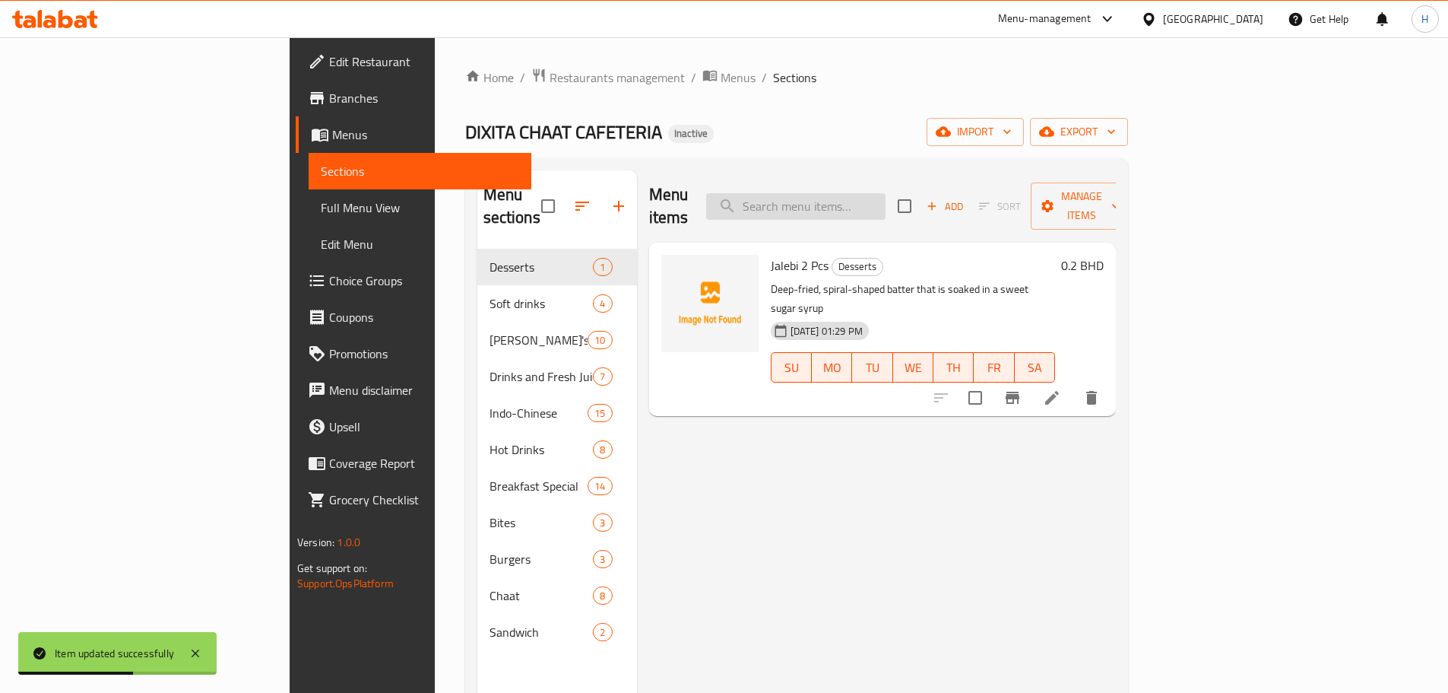
click at [886, 204] on input "search" at bounding box center [795, 206] width 179 height 27
paste input "Chicken Nuggets 6 pcs"
type input "Chicken Nuggets 6 pcs"
click at [1061, 389] on icon at bounding box center [1052, 398] width 18 height 18
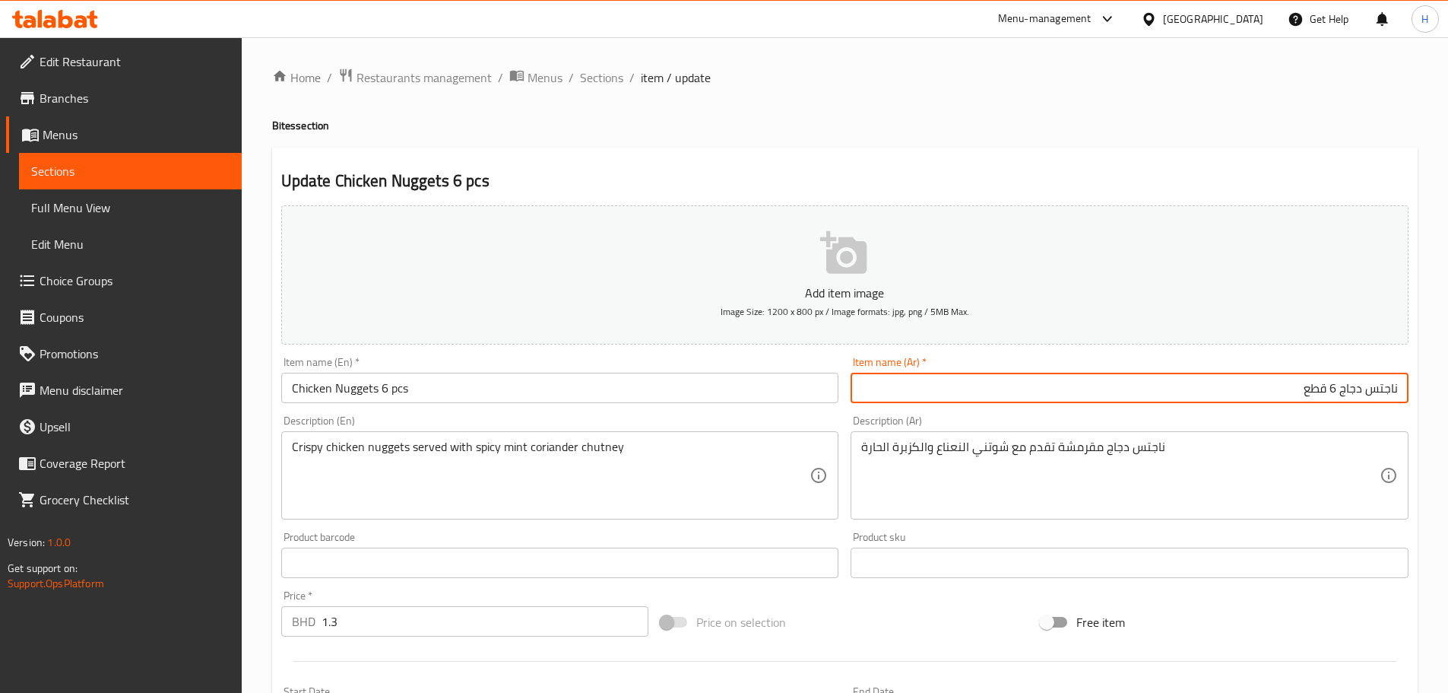
click at [1392, 385] on input "ناجتس دجاج 6 قطع" at bounding box center [1130, 388] width 558 height 30
click at [1375, 390] on input "دجاج 6 قطع" at bounding box center [1130, 388] width 558 height 30
paste input "ناجتس"
type input "دجاج ناجتس 6 قطع"
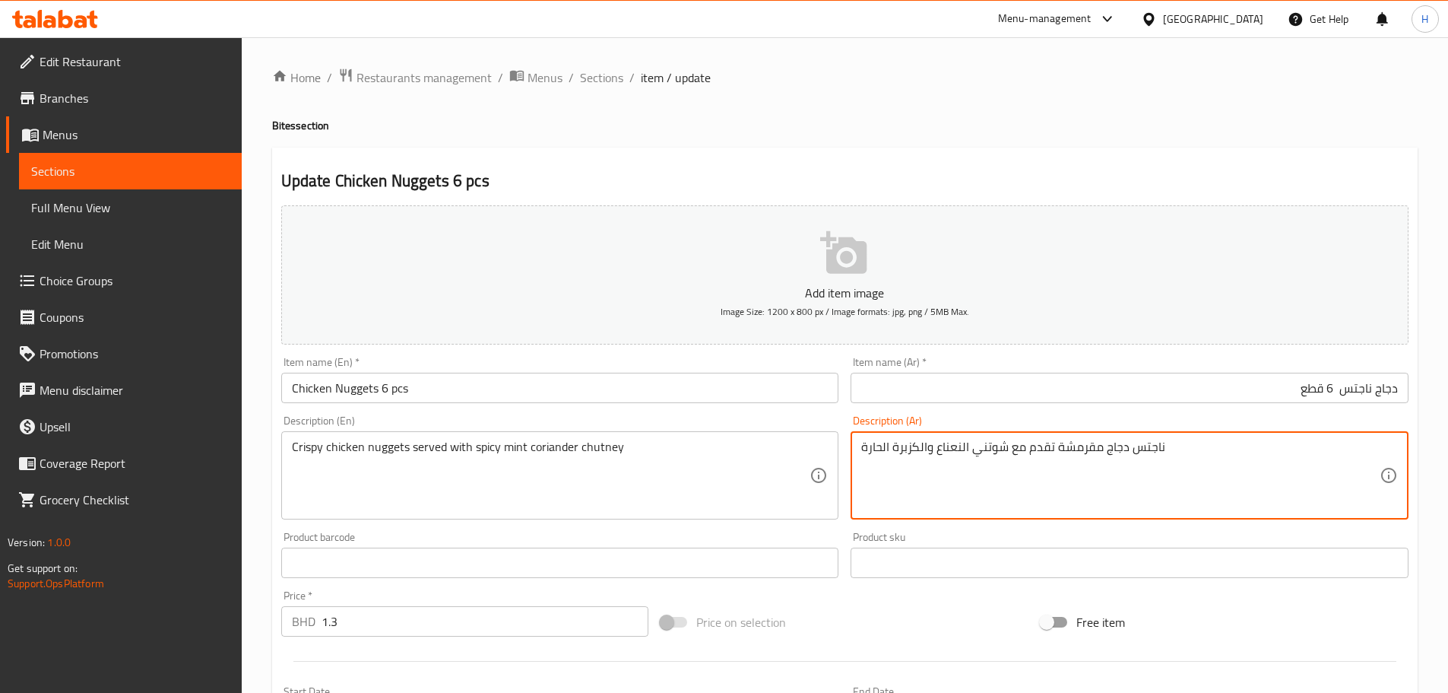
click at [1118, 453] on textarea "ناجتس دجاج مقرمشة تقدم مع شوتني النعناع والكزبرة الحارة" at bounding box center [1120, 475] width 519 height 72
click at [1369, 448] on textarea "ناجتس دجاج مقرمشة تقدم مع شوتني النعناع والكزبرة الحارة" at bounding box center [1120, 475] width 519 height 72
click at [1359, 448] on textarea "دجاج مقرمشة تقدم مع شوتني النعناع والكزبرة الحارة" at bounding box center [1120, 475] width 519 height 72
paste textarea "ناجتس"
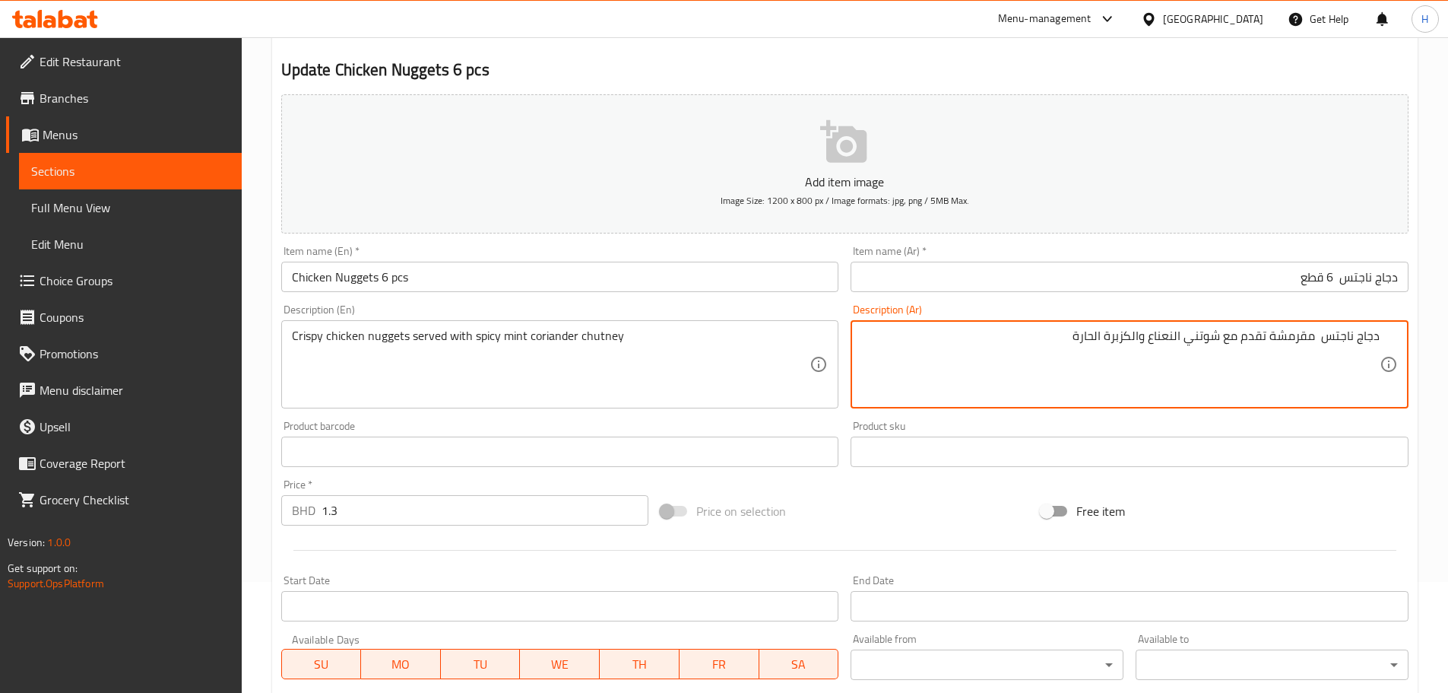
scroll to position [382, 0]
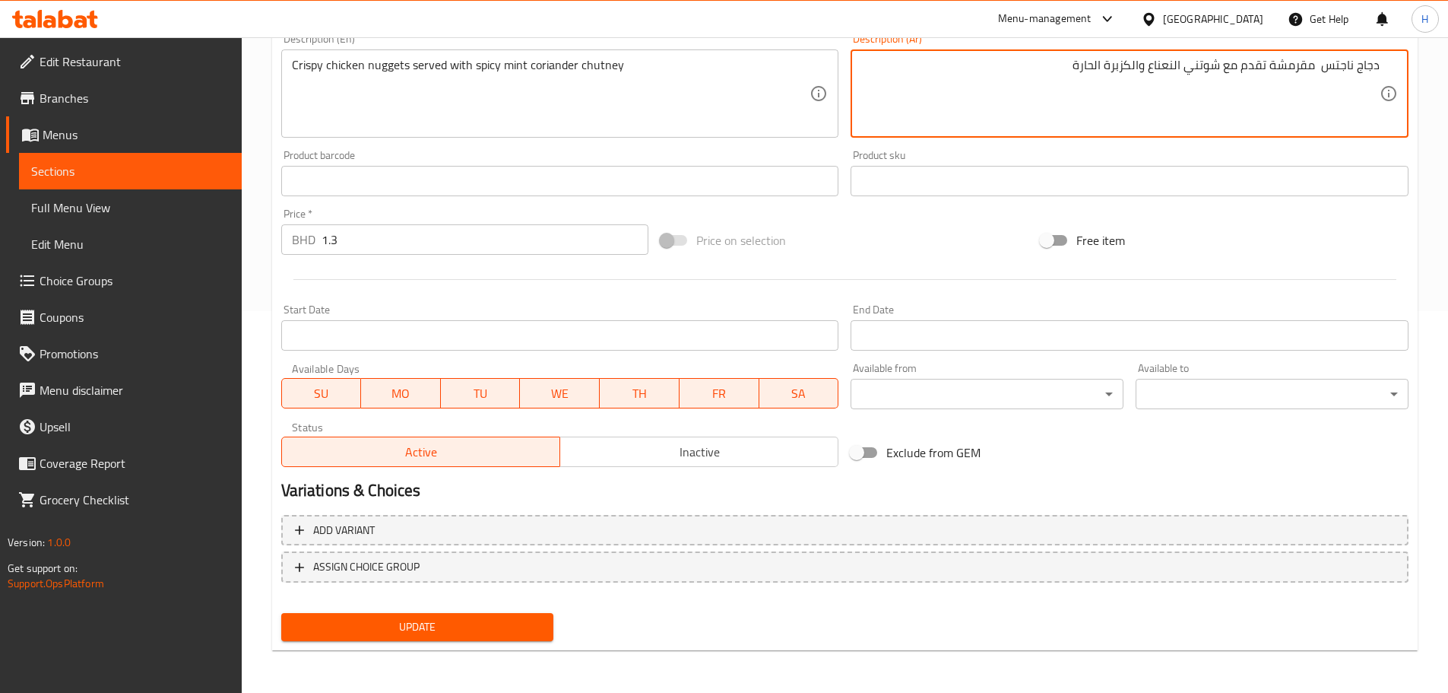
type textarea "دجاج ناجتس مقرمشة تقدم مع شوتني النعناع والكزبرة الحارة"
drag, startPoint x: 500, startPoint y: 620, endPoint x: 500, endPoint y: 553, distance: 66.9
click at [500, 620] on span "Update" at bounding box center [417, 626] width 249 height 19
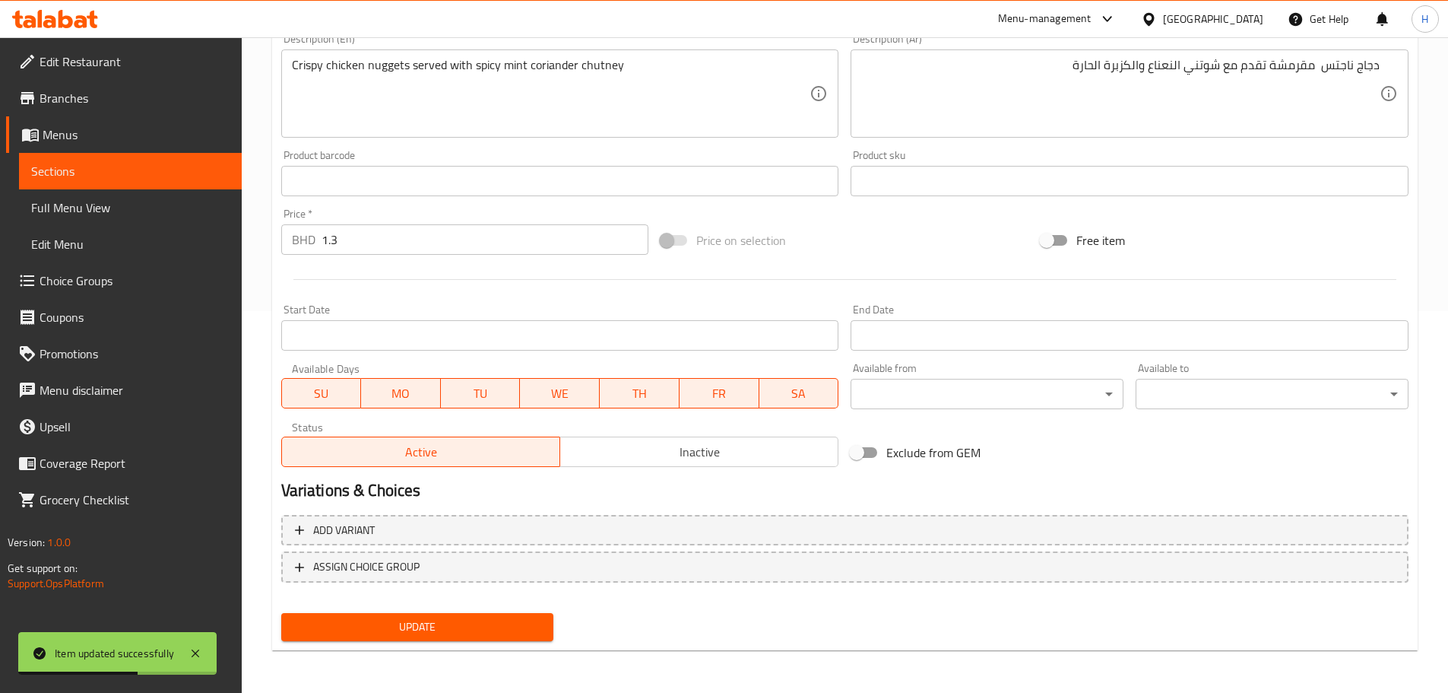
click at [209, 170] on span "Sections" at bounding box center [130, 171] width 198 height 18
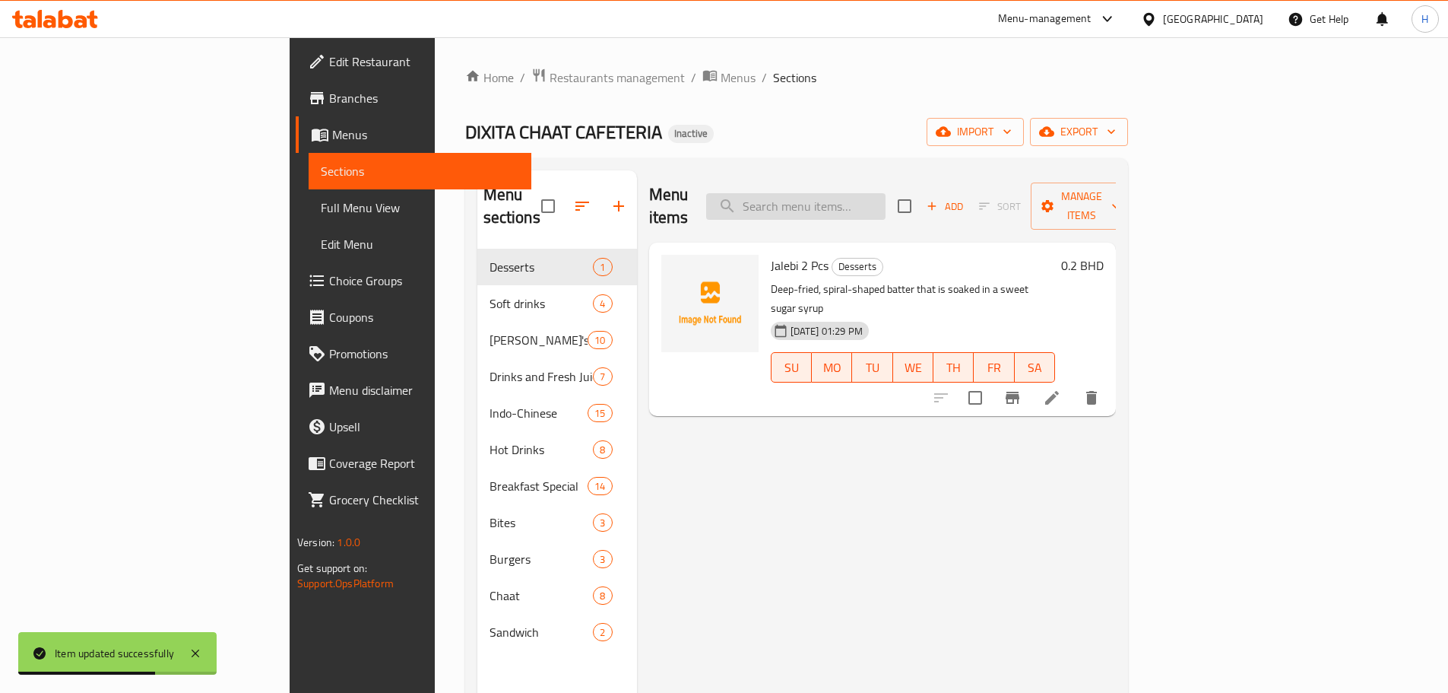
click at [886, 197] on input "search" at bounding box center [795, 206] width 179 height 27
paste input "Samosa Chaat 2 Samosas"
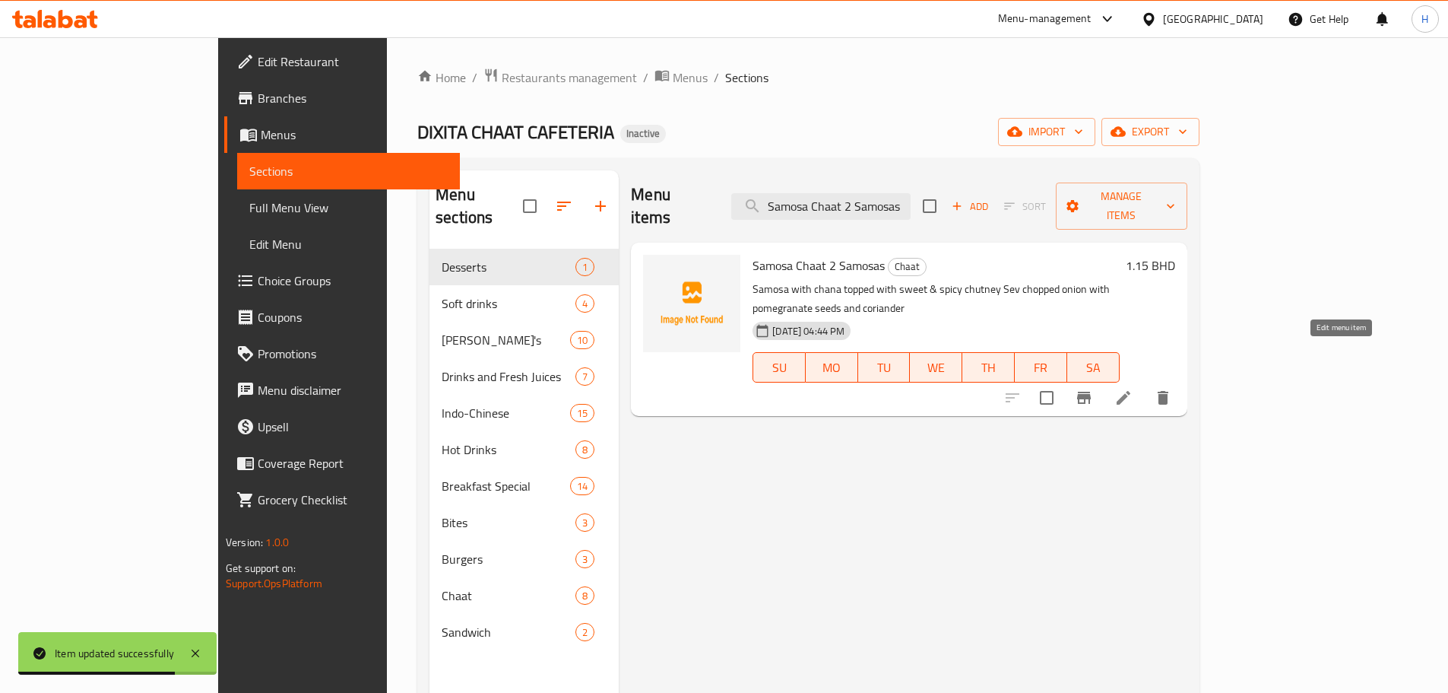
type input "Samosa Chaat 2 Samosas"
click at [1131, 391] on icon at bounding box center [1124, 398] width 14 height 14
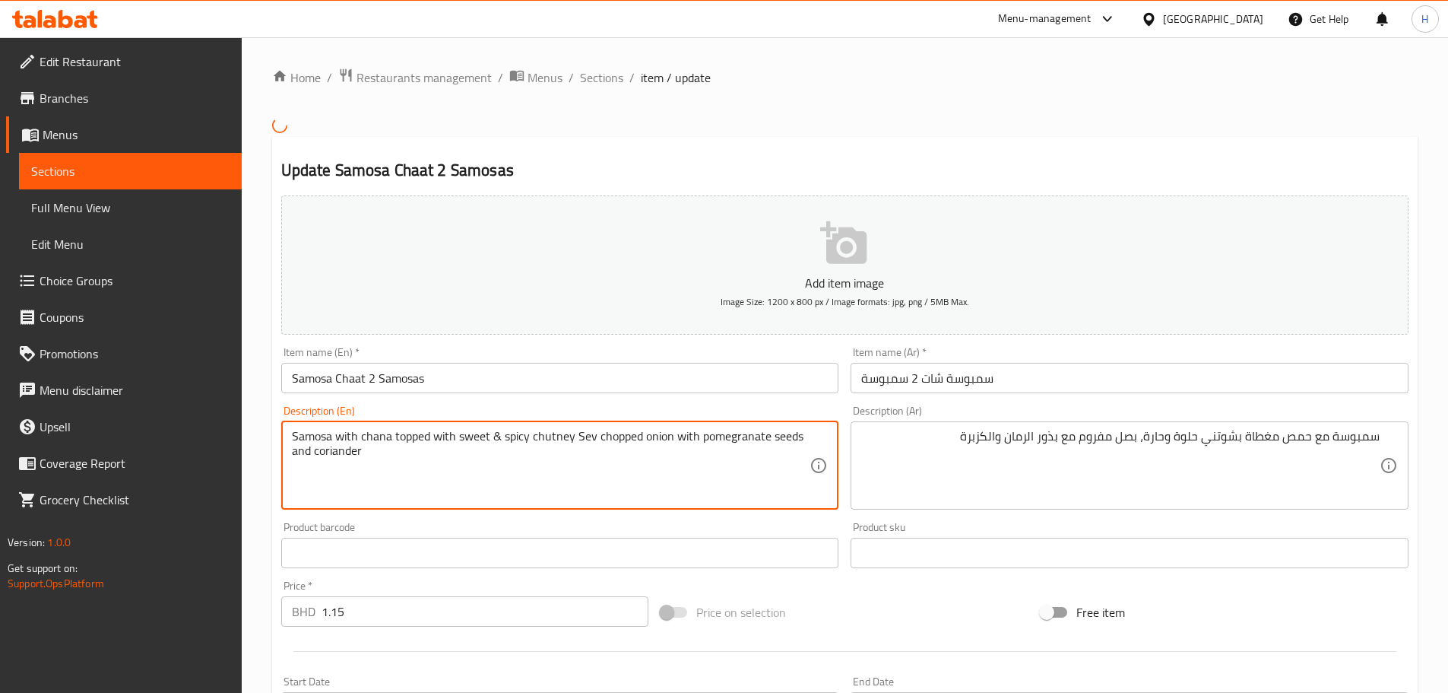
click at [370, 439] on textarea "Samosa with chana topped with sweet & spicy chutney Sev chopped onion with pome…" at bounding box center [551, 465] width 519 height 72
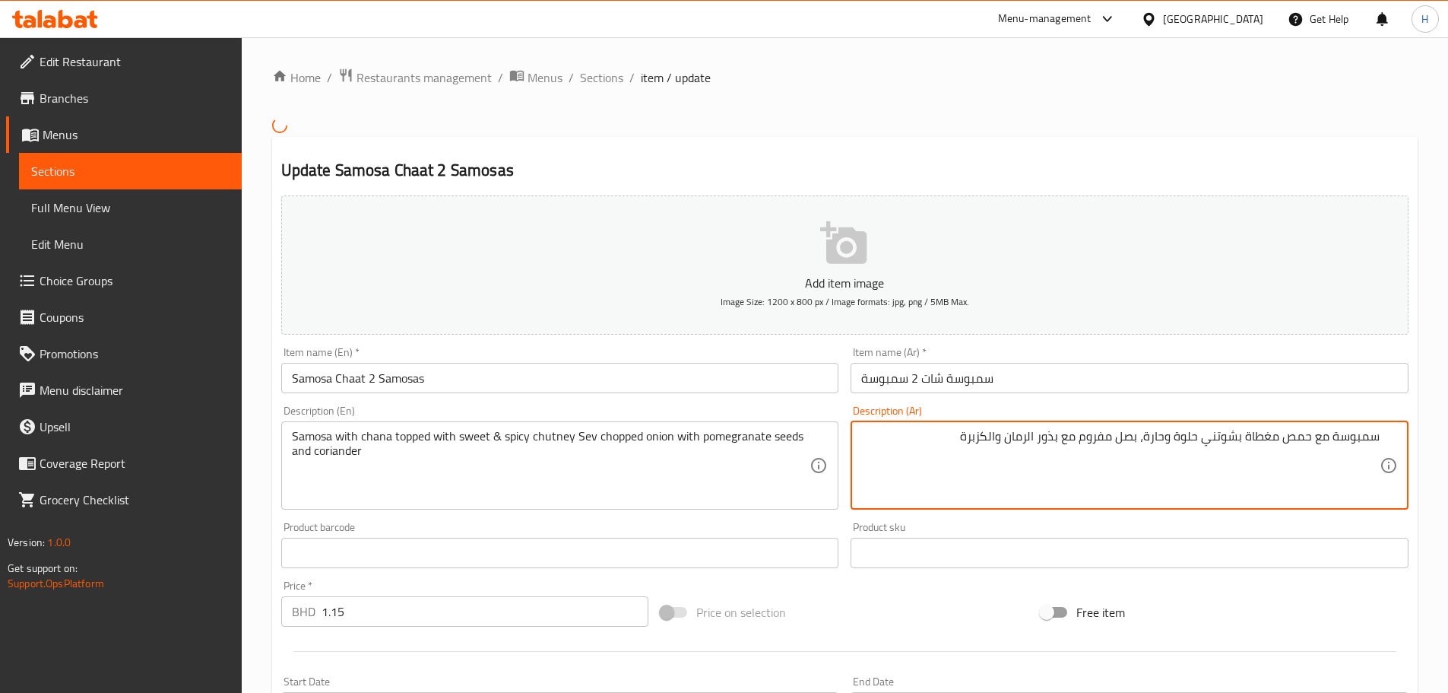
click at [1286, 434] on textarea "سمبوسة مع حمص مغطاة بشوتني حلوة وحارة، بصل مفروم مع بذور الرمان والكزبرة" at bounding box center [1120, 465] width 519 height 72
paste textarea "شانا"
click at [1298, 435] on textarea "سمبوسة مع حمص مغطاة بشوتني حلوة وحارة، بصل مفروم مع بذور الرمان والكزبرة" at bounding box center [1120, 465] width 519 height 72
paste textarea "انا"
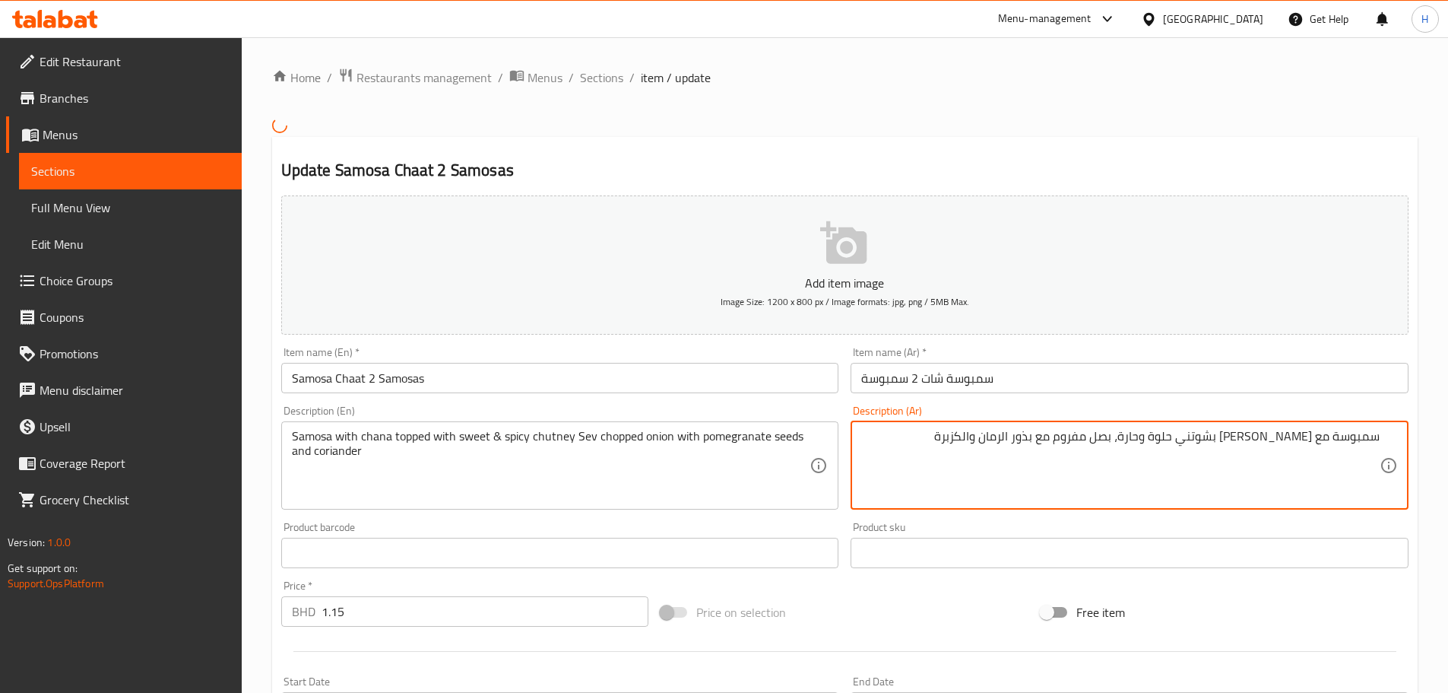
click at [1154, 436] on textarea "سمبوسة مع شانا مغطاة بشوتني حلوة وحارة، بصل مفروم مع بذور الرمان والكزبرة" at bounding box center [1120, 465] width 519 height 72
click at [1153, 432] on textarea "سمبوسة مع شانا مغطاة بشوتني حلوة وحارةسيف ، بصل مفروم مع بذور الرمان والكزبرة" at bounding box center [1120, 465] width 519 height 72
click at [1121, 442] on textarea "سمبوسة مع شانا مغطاة بشوتني حلوة وحارة سيف ، بصل مفروم مع بذور الرمان والكزبرة" at bounding box center [1120, 465] width 519 height 72
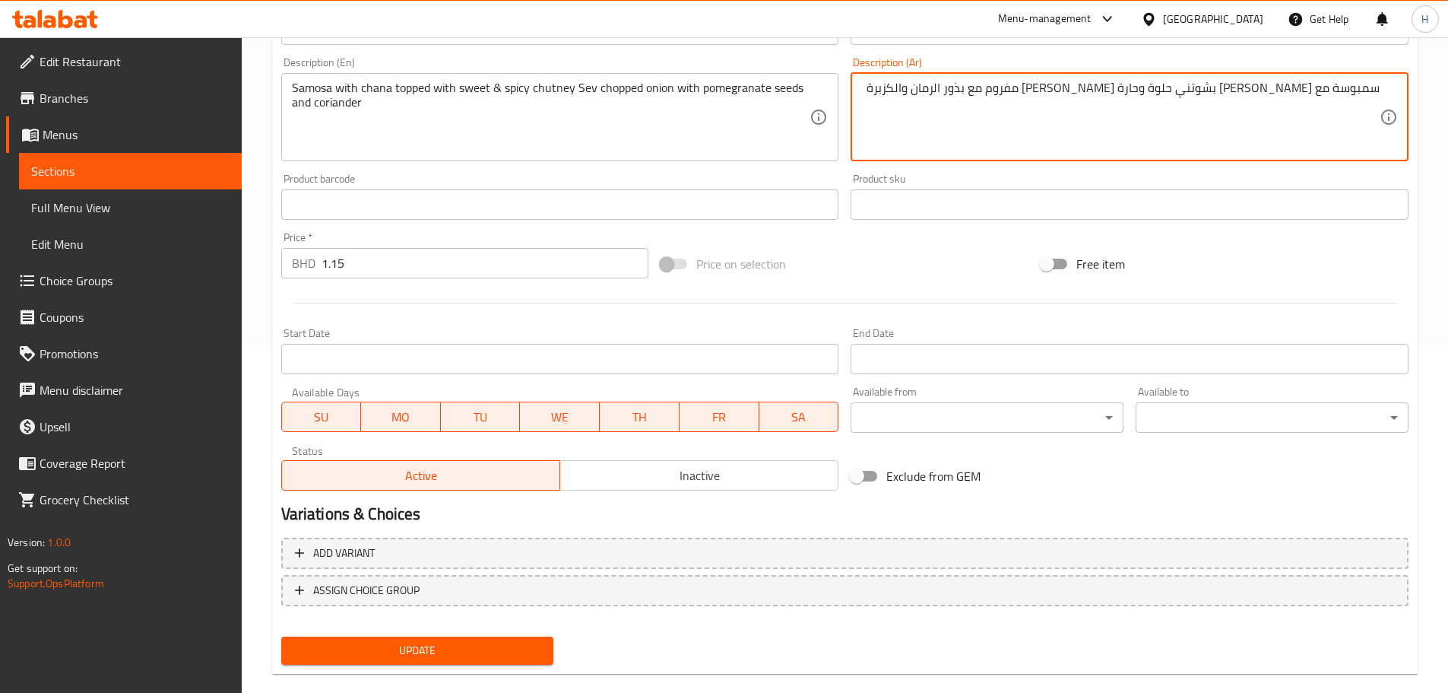
scroll to position [372, 0]
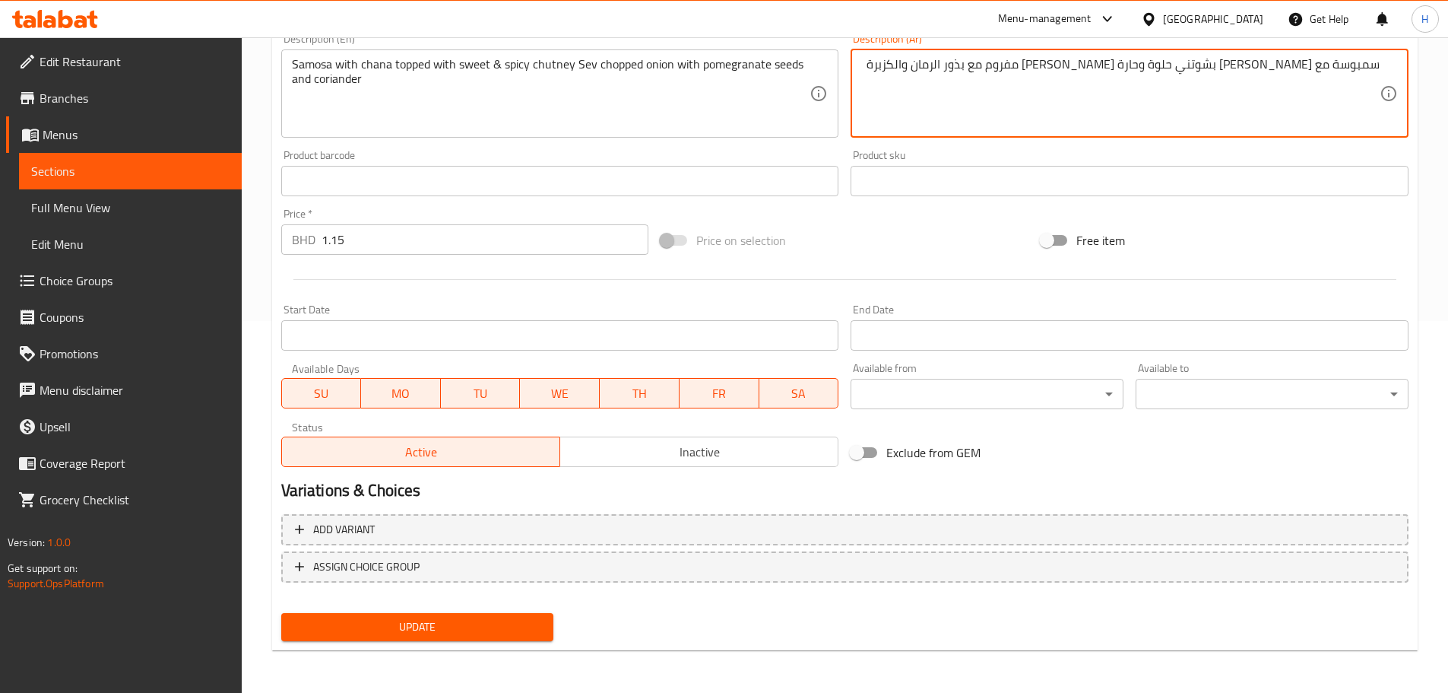
type textarea "سمبوسة مع شانا مغطاة بشوتني حلوة وحارة سيف بصل مفروم مع بذور الرمان والكزبرة"
click at [504, 635] on span "Update" at bounding box center [417, 626] width 249 height 19
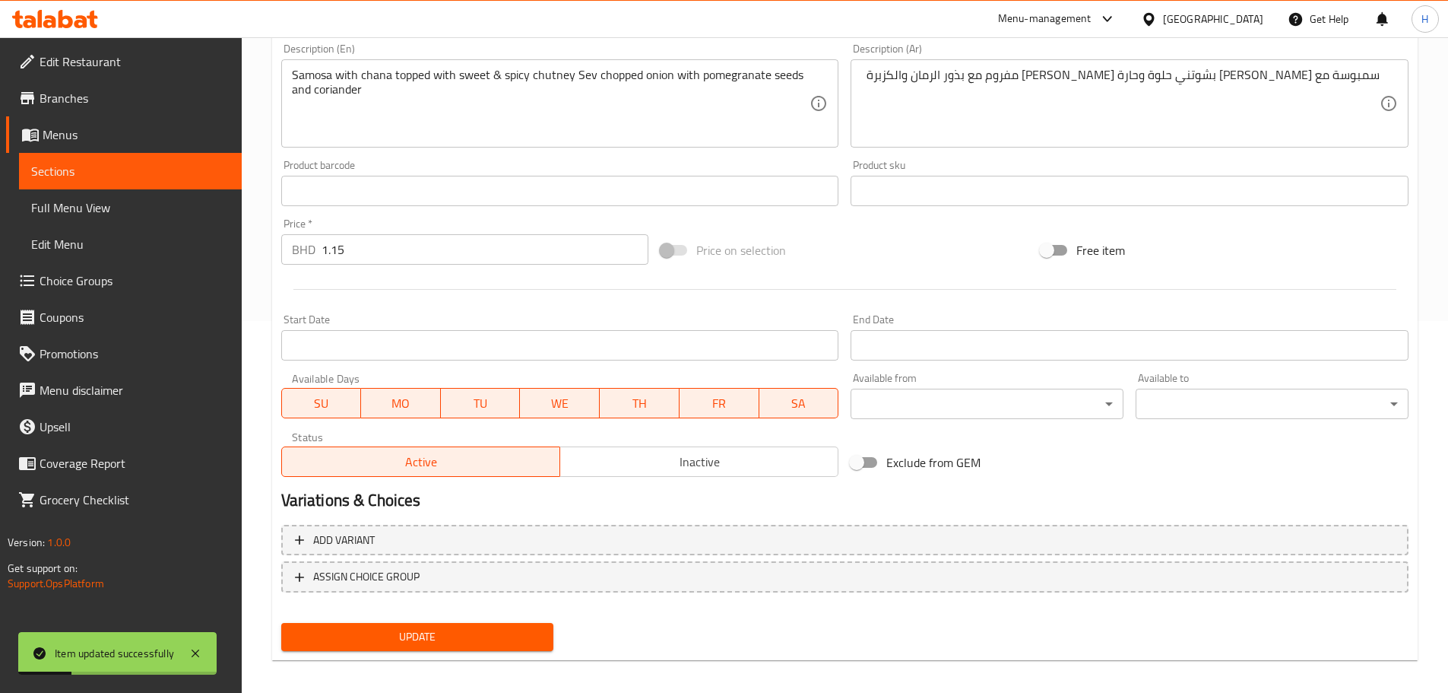
click at [207, 178] on span "Sections" at bounding box center [130, 171] width 198 height 18
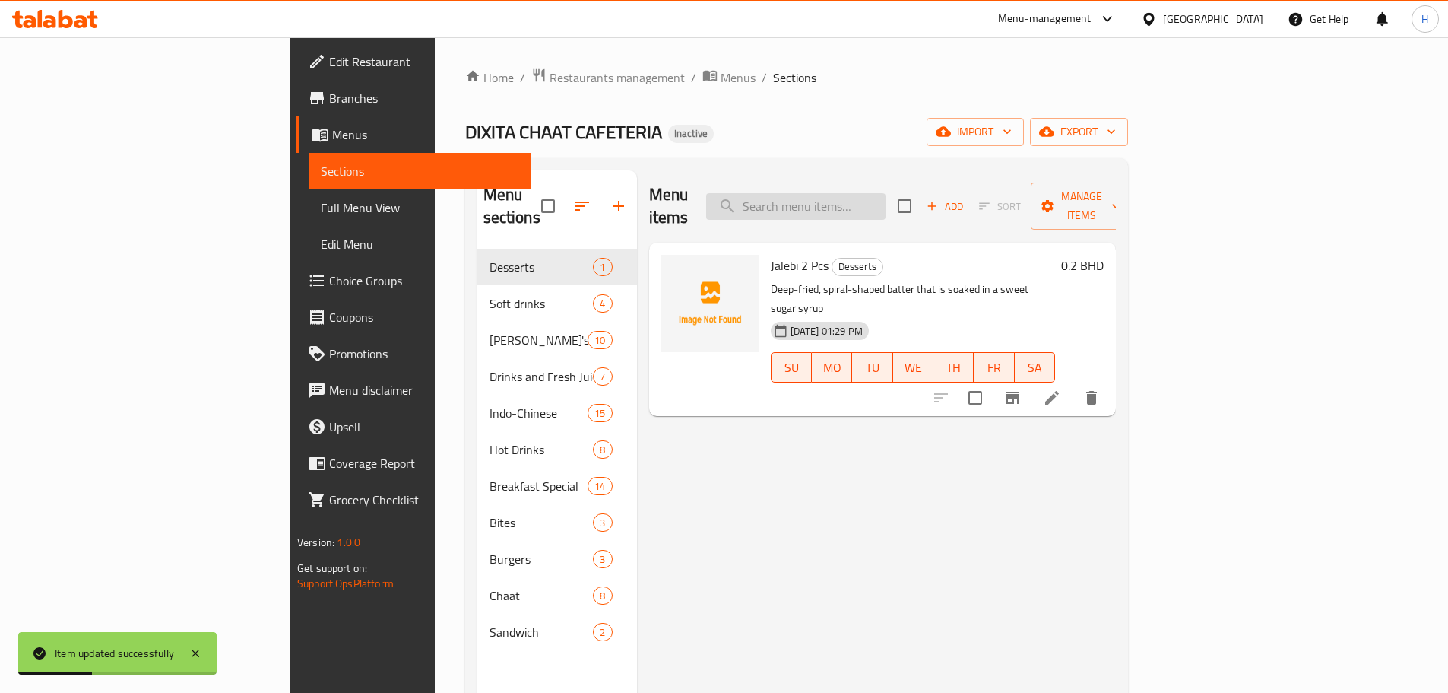
click at [886, 200] on input "search" at bounding box center [795, 206] width 179 height 27
paste input "Kachori Chaat 2 Kachoris"
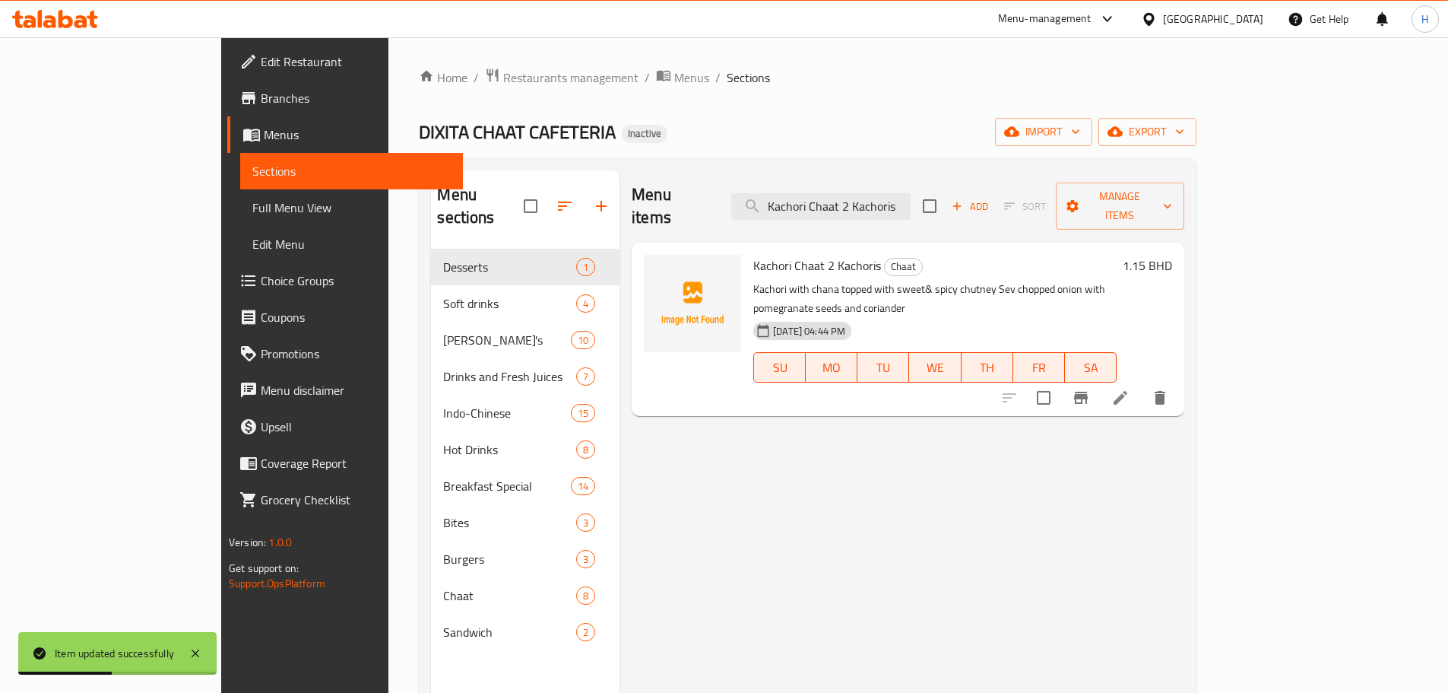
type input "Kachori Chaat 2 Kachoris"
click at [1130, 389] on icon at bounding box center [1121, 398] width 18 height 18
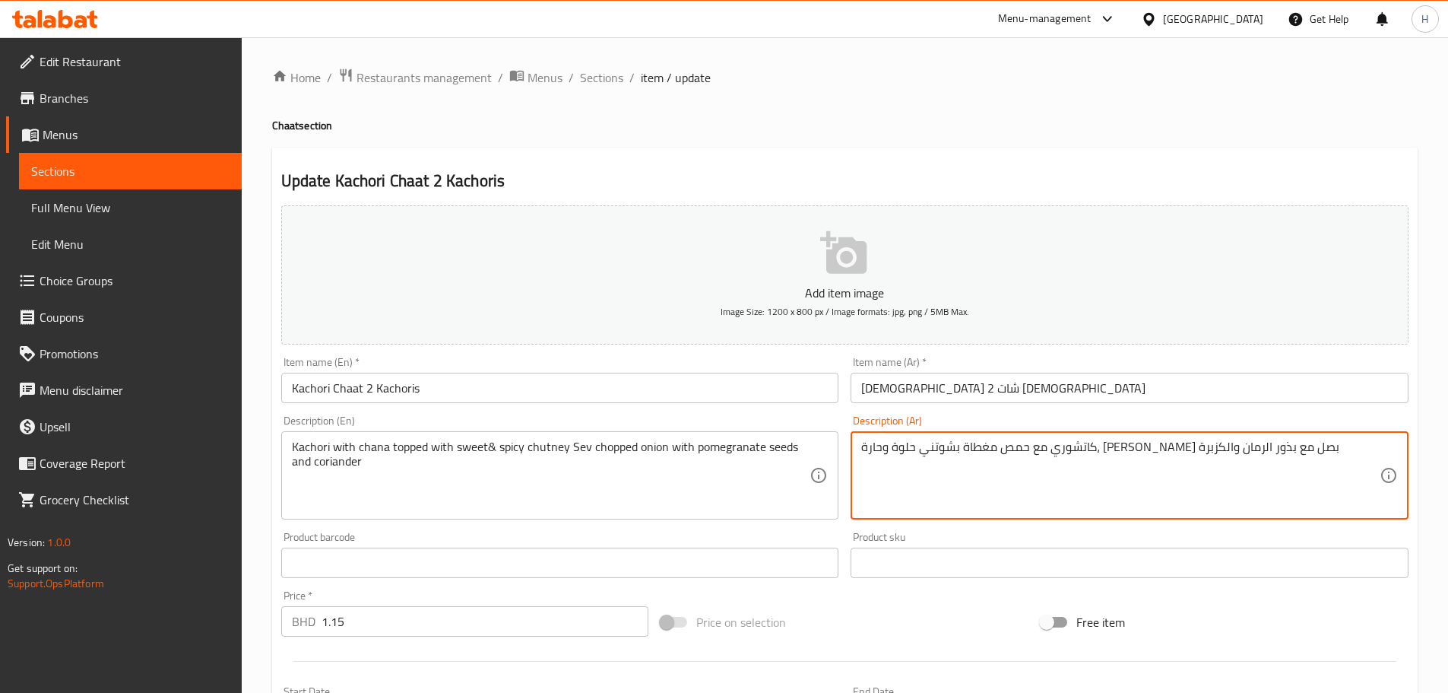
click at [1221, 450] on textarea "كاتشوري مع حمص مغطاة بشوتني حلوة وحارة، سيف مقطع بصل مع بذور الرمان والكزبرة" at bounding box center [1120, 475] width 519 height 72
paste textarea "انا"
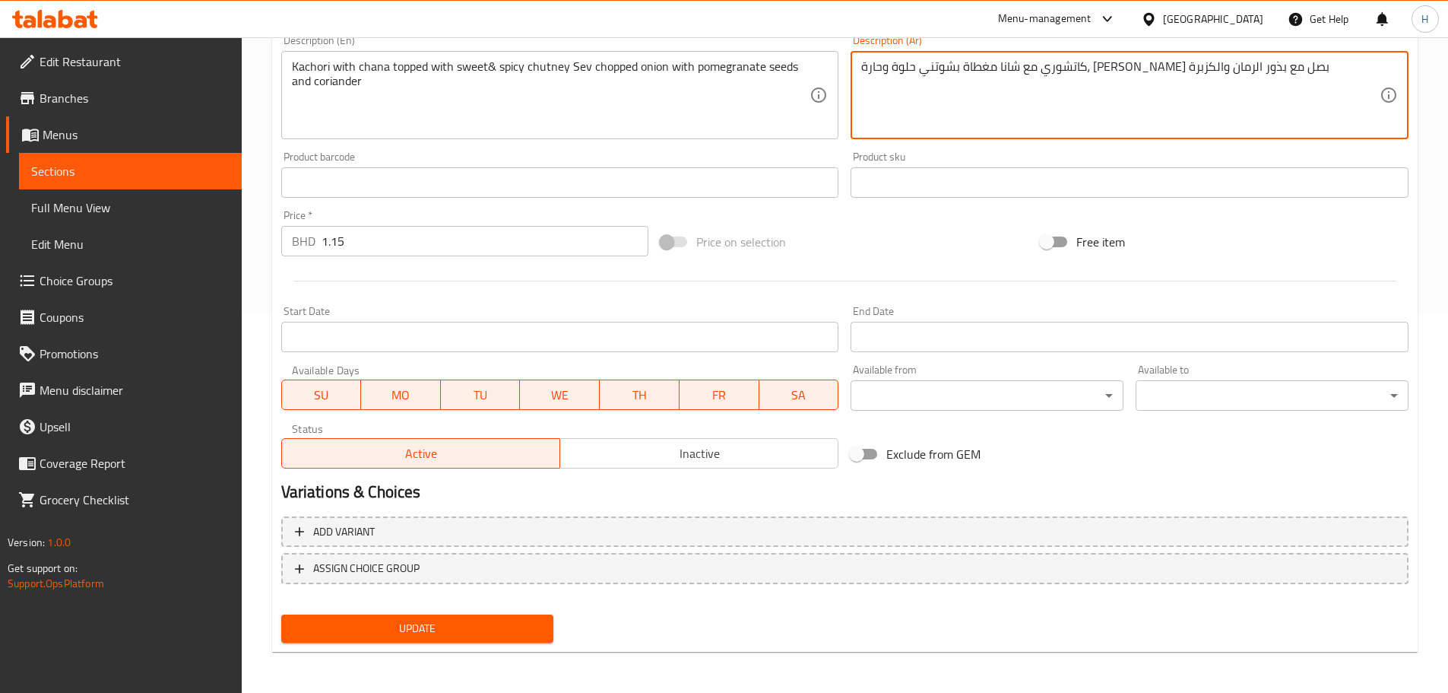
scroll to position [382, 0]
type textarea "كاتشوري مع شانا مغطاة بشوتني حلوة وحارة، سيف مقطع بصل مع بذور الرمان والكزبرة"
click at [465, 633] on span "Update" at bounding box center [417, 626] width 249 height 19
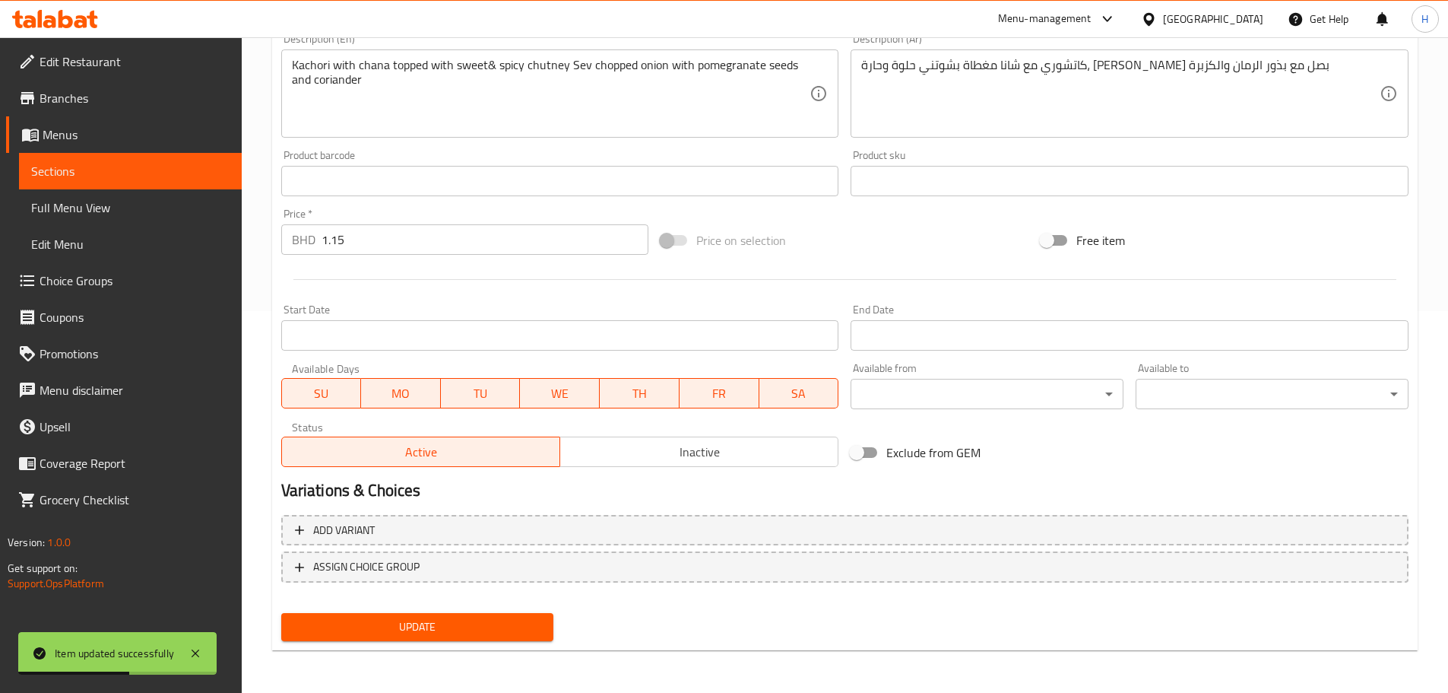
click at [216, 172] on span "Sections" at bounding box center [130, 171] width 198 height 18
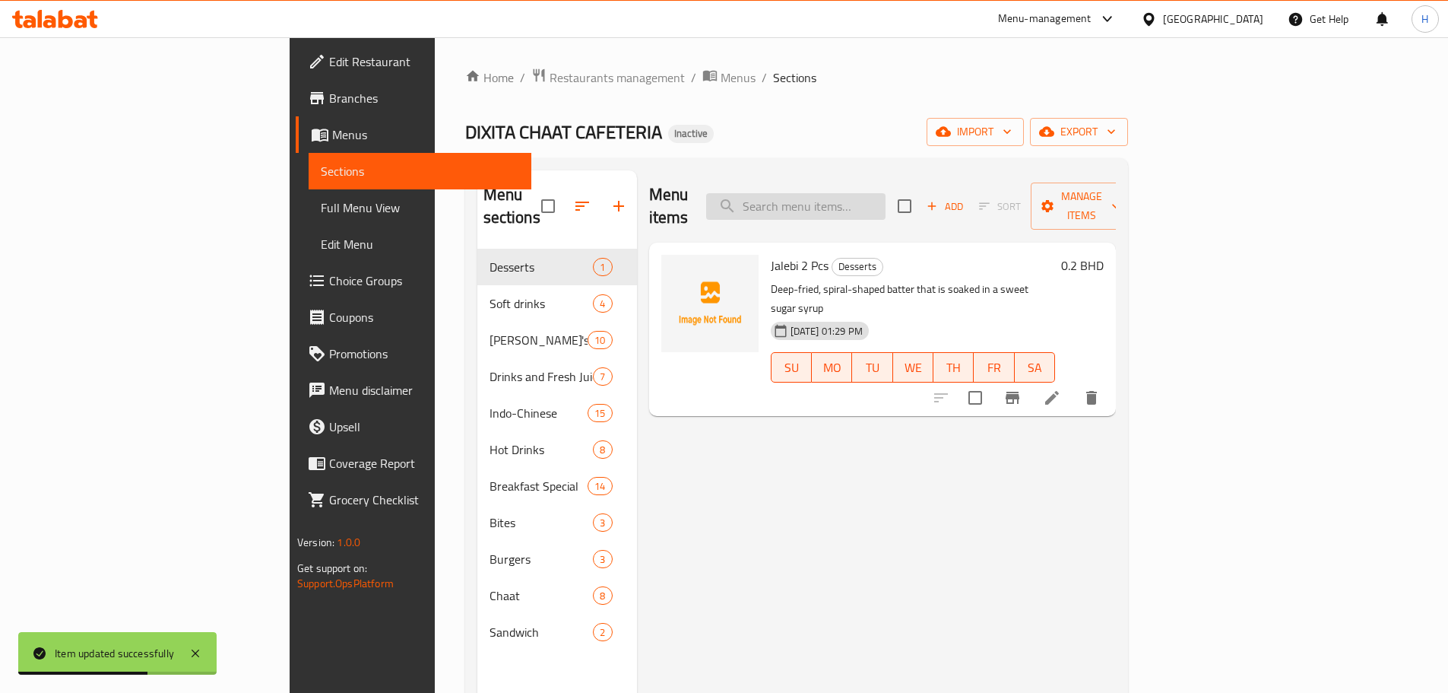
click at [880, 198] on input "search" at bounding box center [795, 206] width 179 height 27
paste input "Chaat Platter"
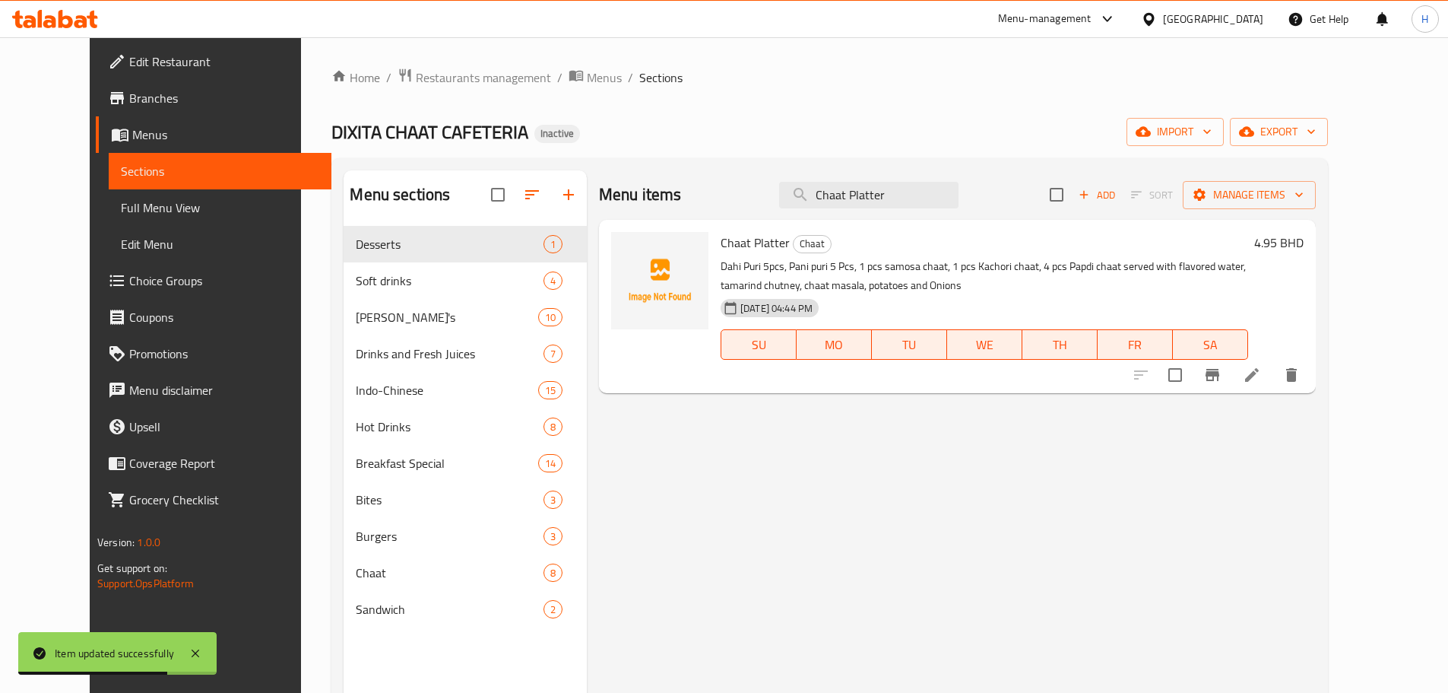
type input "Chaat Platter"
click at [1261, 371] on icon at bounding box center [1252, 375] width 18 height 18
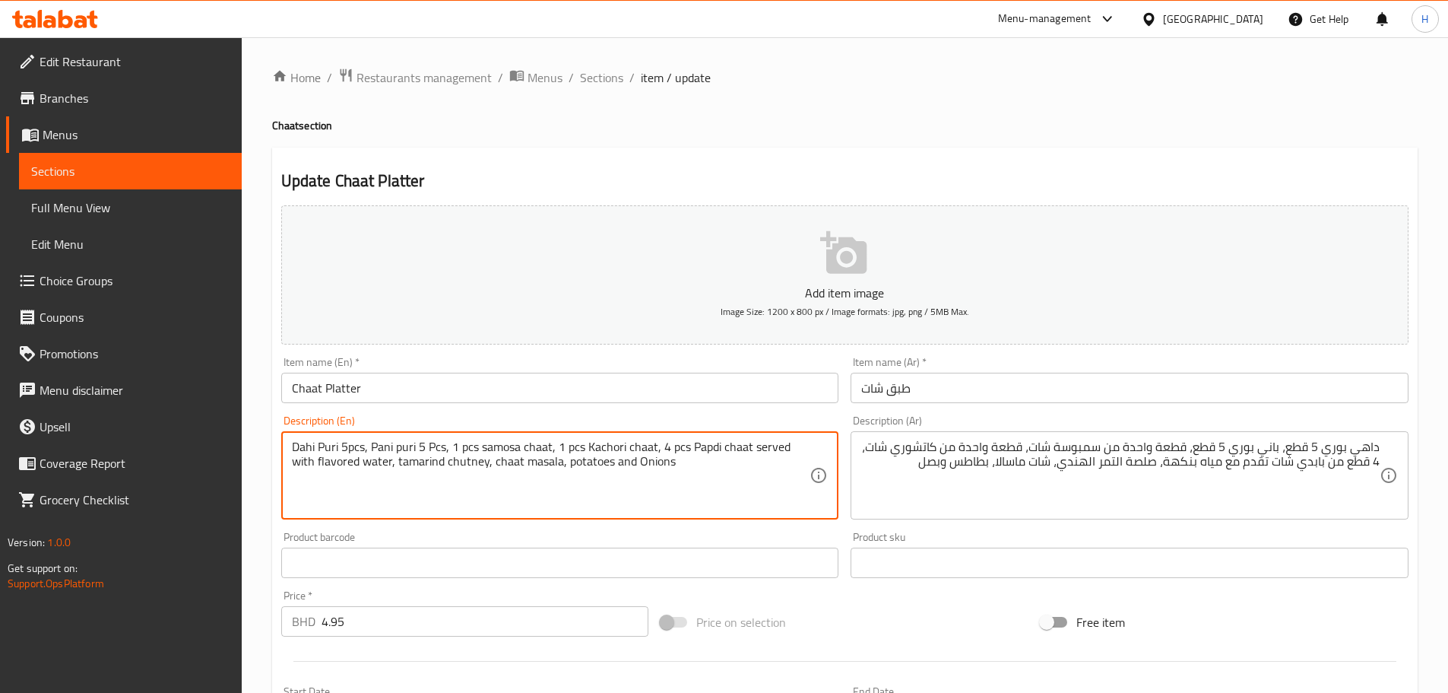
click at [349, 449] on textarea "Dahi Puri 5pcs, Pani puri 5 Pcs, 1 pcs samosa chaat, 1 pcs Kachori chaat, 4 pcs…" at bounding box center [551, 475] width 519 height 72
drag, startPoint x: 381, startPoint y: 450, endPoint x: 428, endPoint y: 452, distance: 47.2
click at [428, 452] on textarea "Dahi Puri 5pcs, Pani puri 5 Pcs, 1 pcs samosa chaat, 1 pcs Kachori chaat, 4 pcs…" at bounding box center [551, 475] width 519 height 72
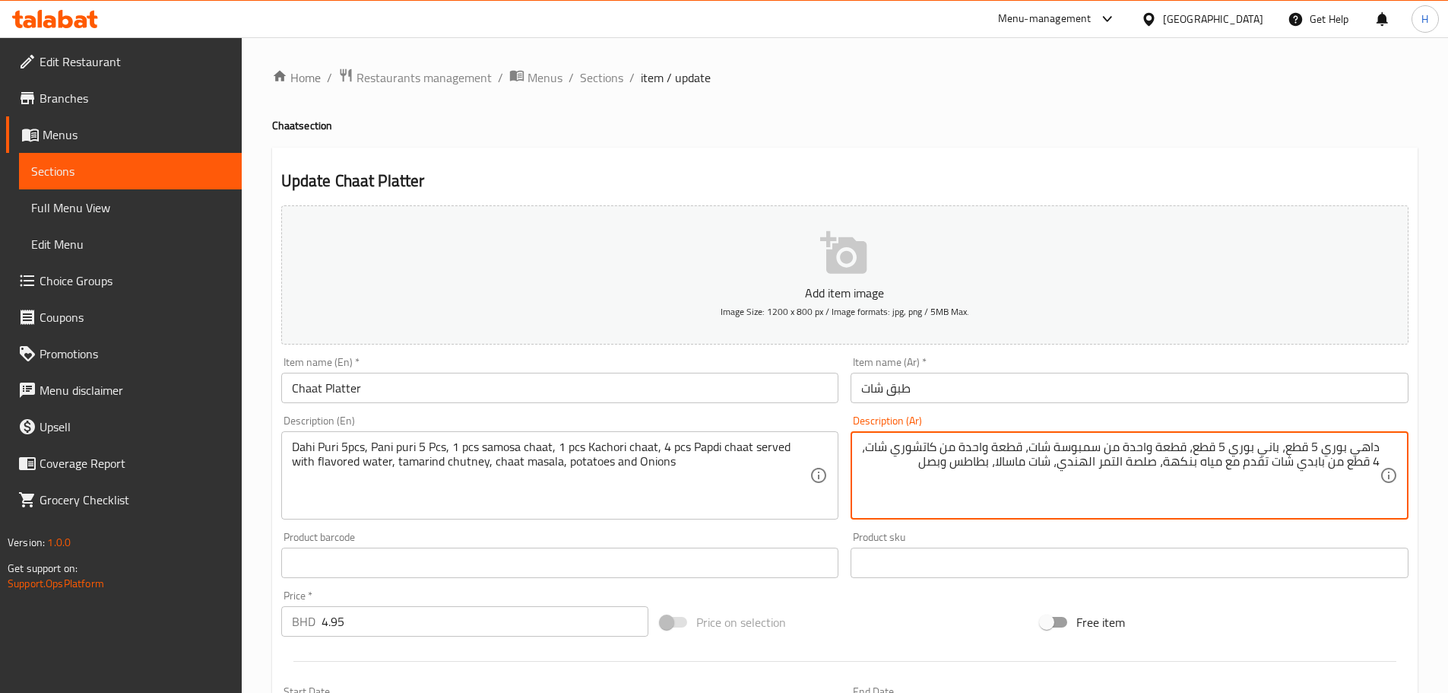
click at [1178, 447] on textarea "داهي بوري 5 قطع، باني بوري 5 قطع، قطعة واحدة من سمبوسة شات، قطعة واحدة من كاتشو…" at bounding box center [1120, 475] width 519 height 72
click at [1167, 453] on textarea "داهي بوري 5 قطع، باني بوري 5 قطع، 1 واحدة من سمبوسة شات، قطعة واحدة من كاتشوري …" at bounding box center [1120, 475] width 519 height 72
click at [1012, 445] on textarea "داهي بوري 5 قطع، باني بوري 5 قطع، 1 قطعة من سمبوسة شات، قطعة واحدة من كاتشوري ش…" at bounding box center [1120, 475] width 519 height 72
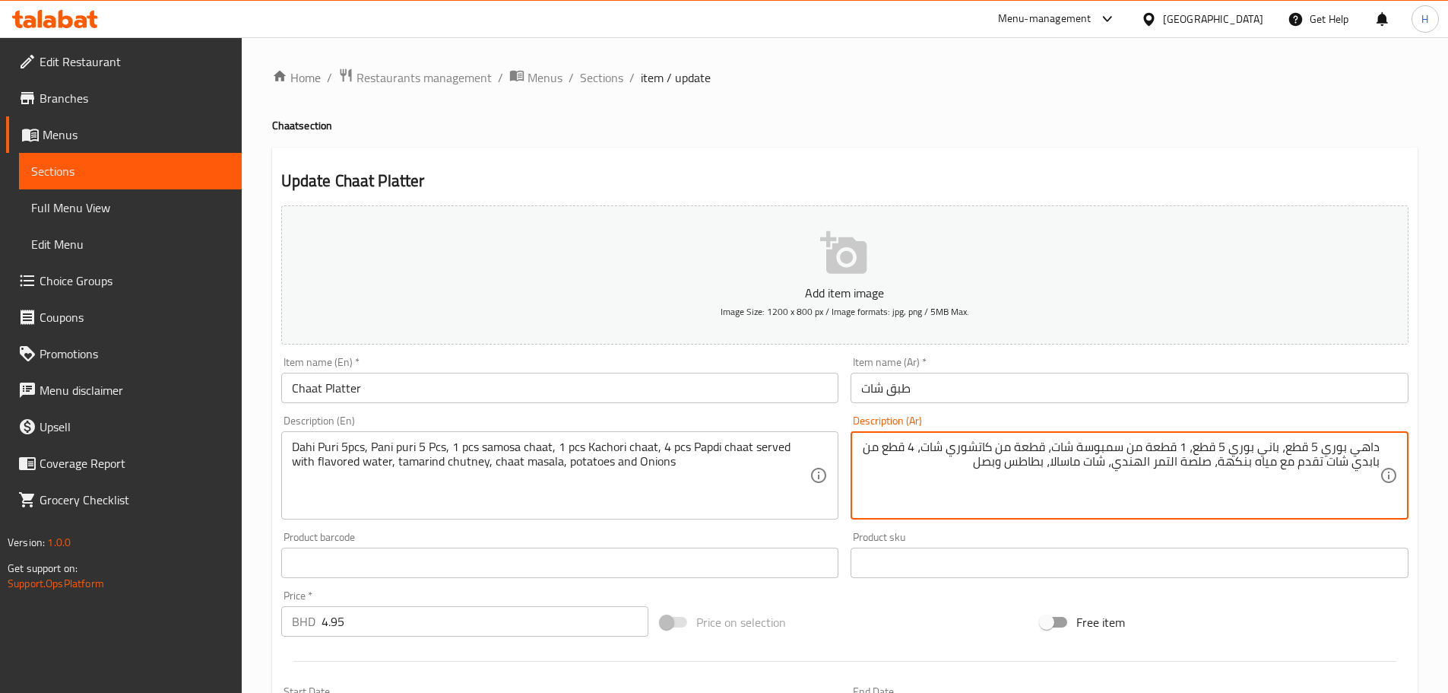
click at [1052, 446] on textarea "داهي بوري 5 قطع، باني بوري 5 قطع، 1 قطعة من سمبوسة شات، قطعة من كاتشوري شات، 4 …" at bounding box center [1120, 475] width 519 height 72
click at [1051, 447] on textarea "داهي بوري 5 قطع، باني بوري 5 قطع، 1 قطعة من سمبوسة شات،1 قطعة من كاتشوري شات، 4…" at bounding box center [1120, 475] width 519 height 72
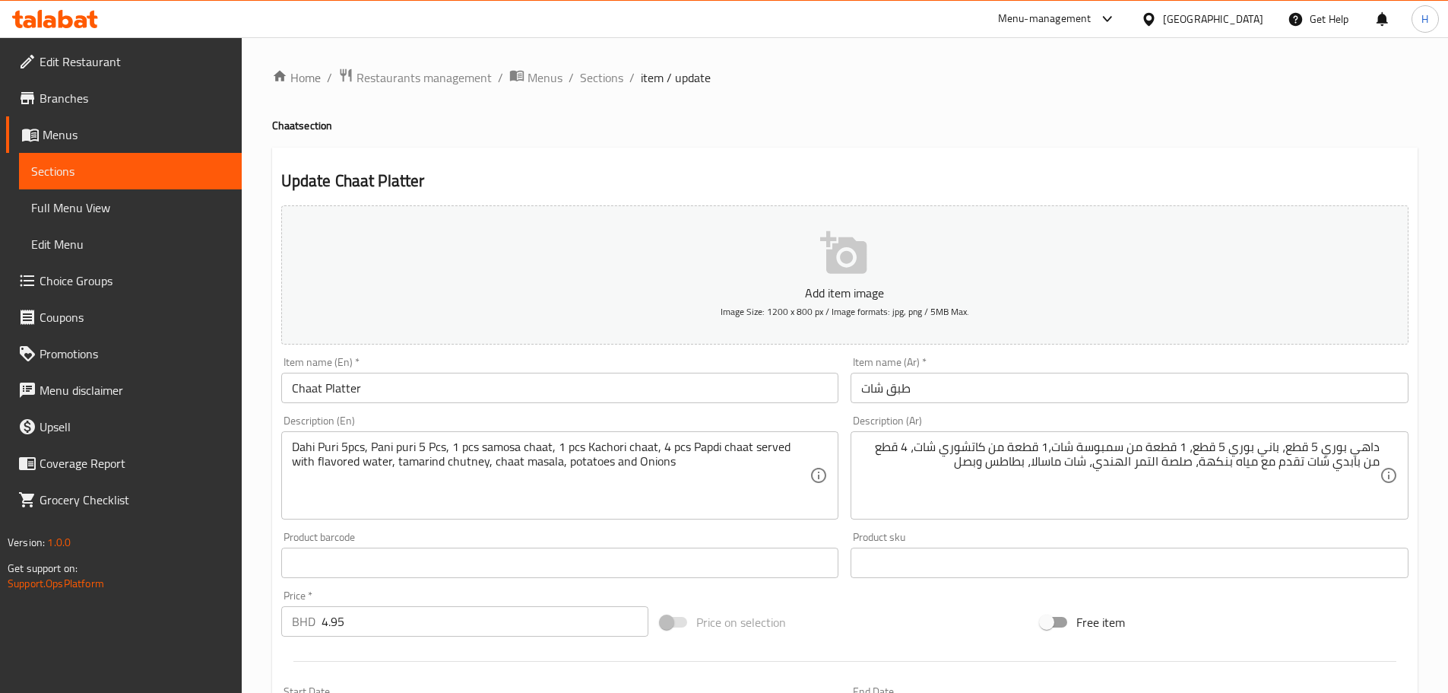
click at [1056, 450] on textarea "داهي بوري 5 قطع، باني بوري 5 قطع، 1 قطعة من سمبوسة شات،1 قطعة من كاتشوري شات، 4…" at bounding box center [1120, 475] width 519 height 72
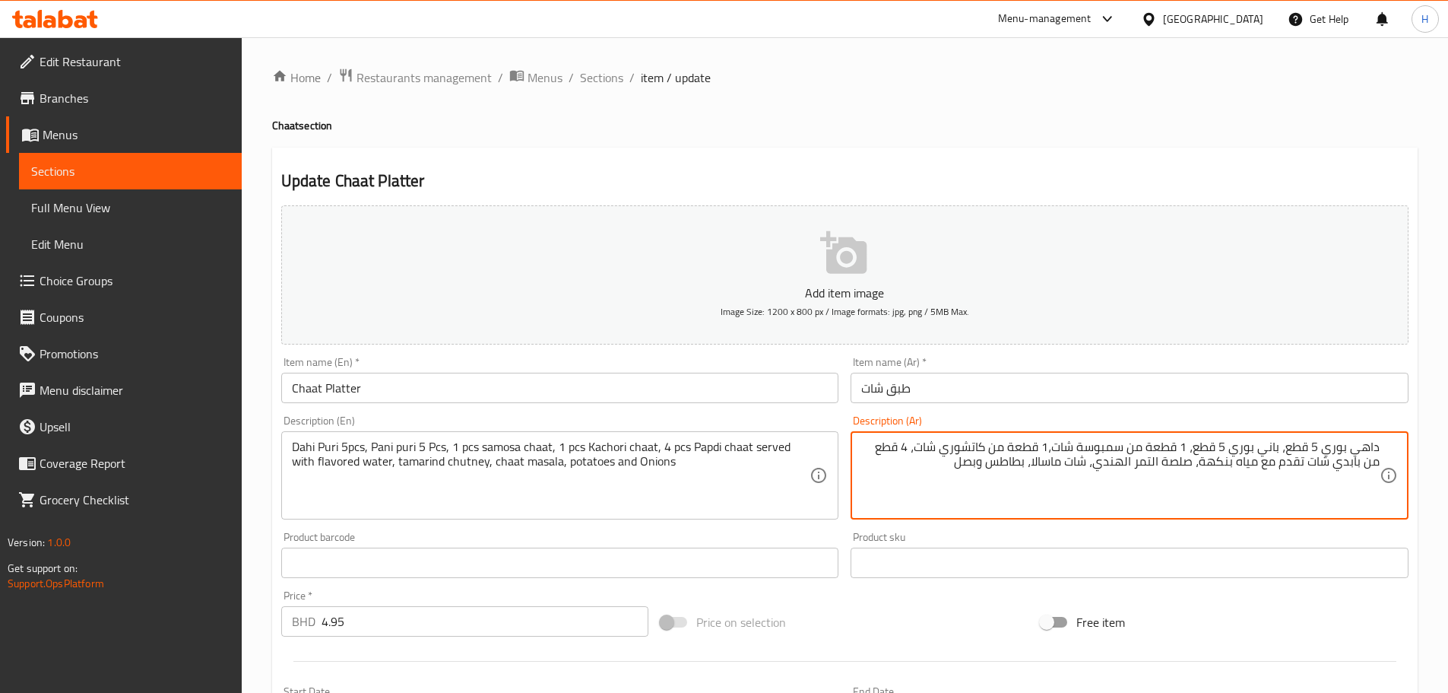
click at [1053, 446] on textarea "داهي بوري 5 قطع، باني بوري 5 قطع، 1 قطعة من سمبوسة شات،1 قطعة من كاتشوري شات، 4…" at bounding box center [1120, 475] width 519 height 72
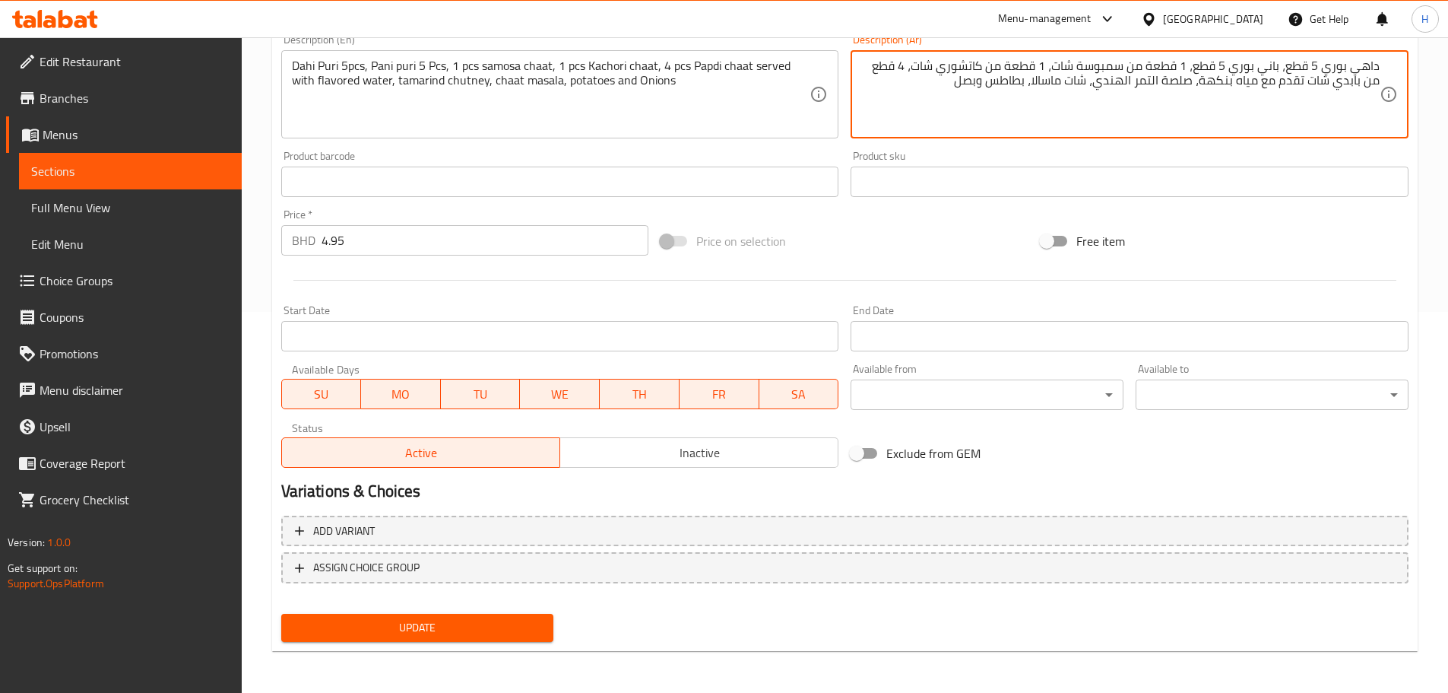
scroll to position [382, 0]
type textarea "داهي بوري 5 قطع، باني بوري 5 قطع، 1 قطعة من سمبوسة شات، 1 قطعة من كاتشوري شات، …"
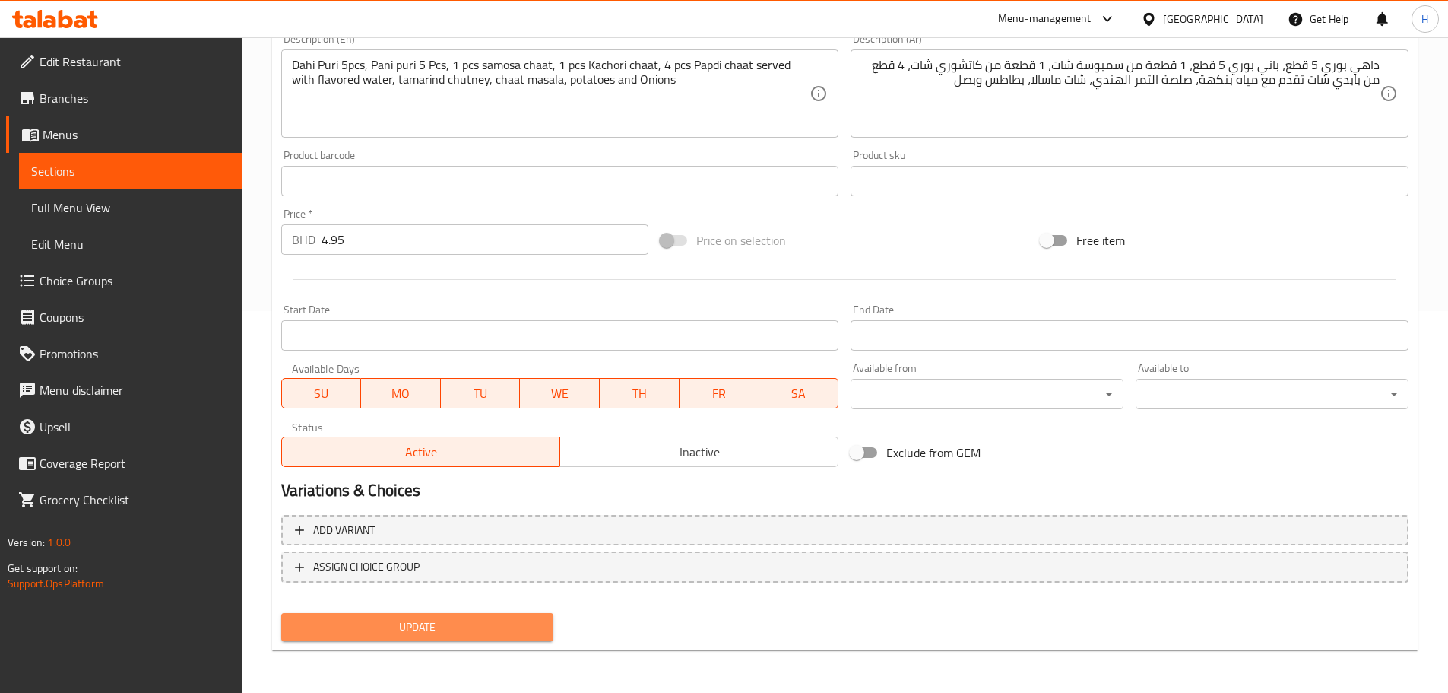
click at [503, 623] on span "Update" at bounding box center [417, 626] width 249 height 19
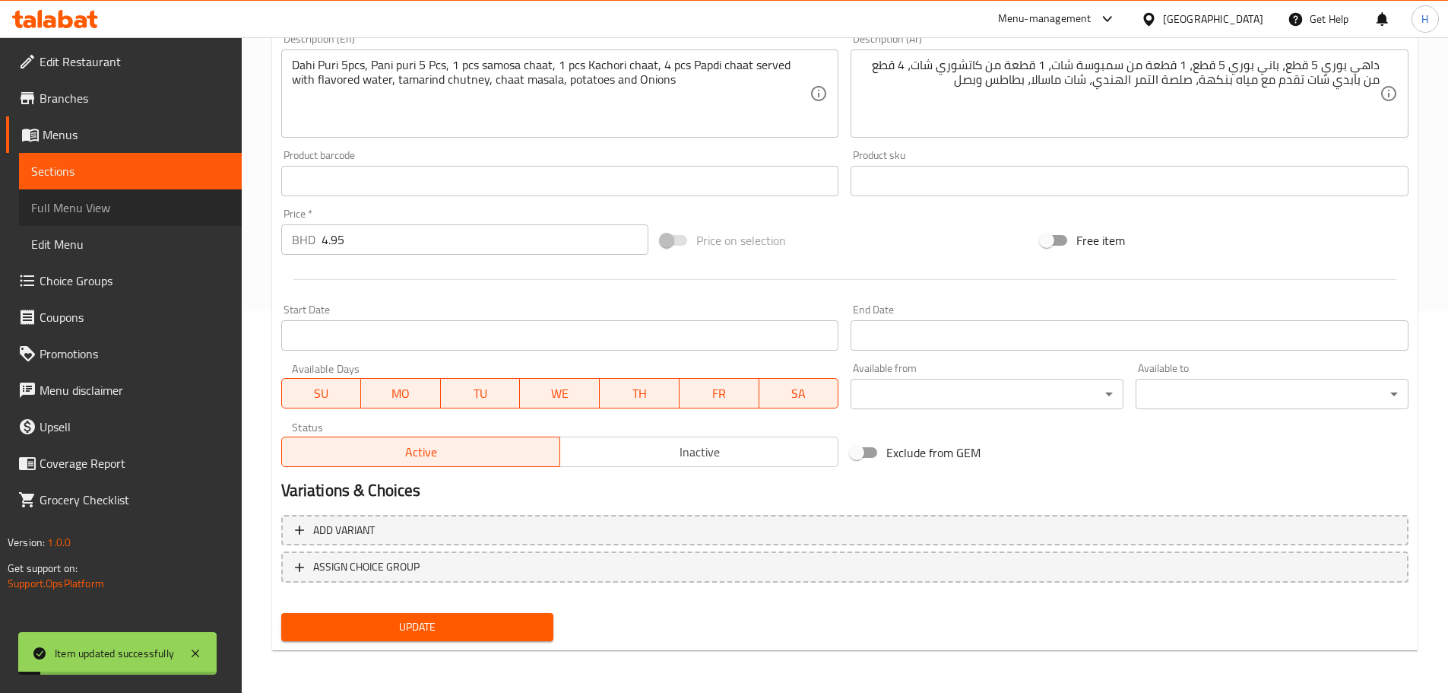
drag, startPoint x: 201, startPoint y: 208, endPoint x: 224, endPoint y: 211, distance: 22.3
click at [201, 208] on span "Full Menu View" at bounding box center [130, 207] width 198 height 18
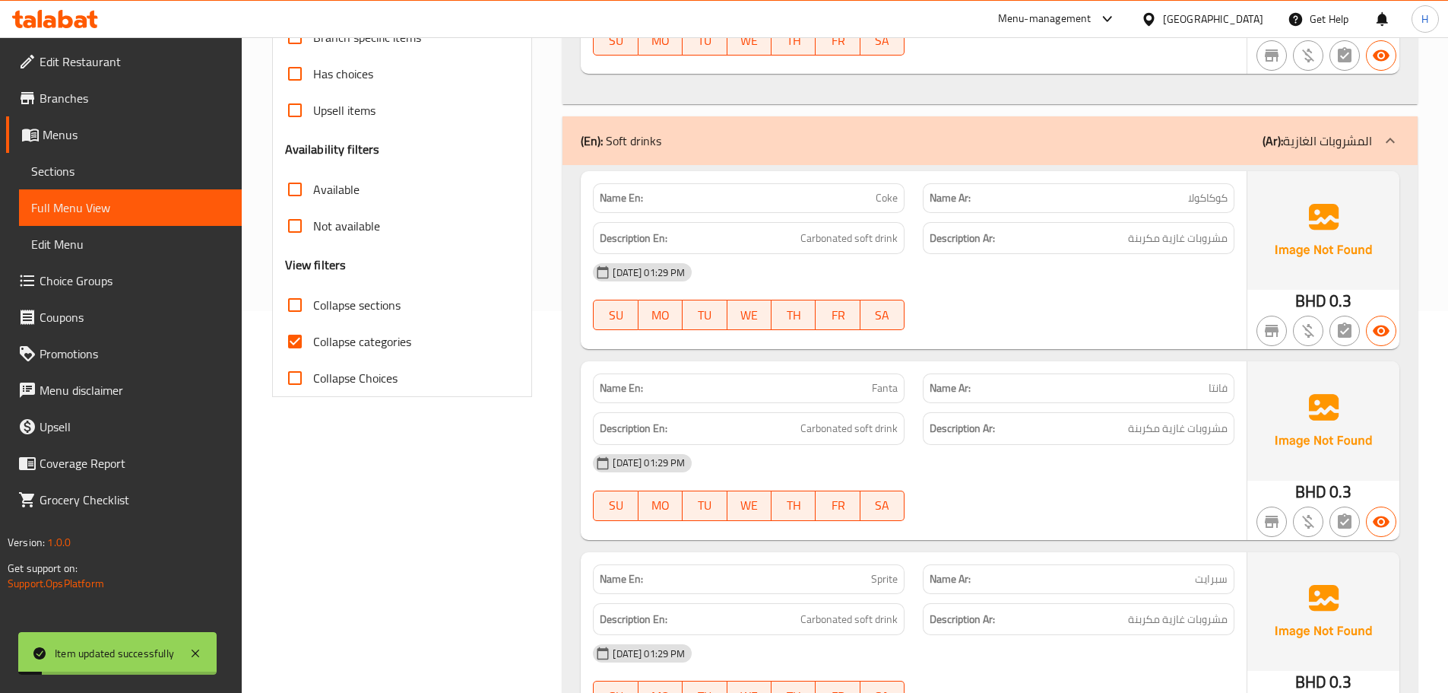
click at [352, 350] on span "Collapse categories" at bounding box center [362, 341] width 98 height 18
click at [313, 350] on input "Collapse categories" at bounding box center [295, 341] width 36 height 36
checkbox input "false"
click at [353, 314] on span "Collapse sections" at bounding box center [356, 305] width 87 height 18
click at [313, 314] on input "Collapse sections" at bounding box center [295, 305] width 36 height 36
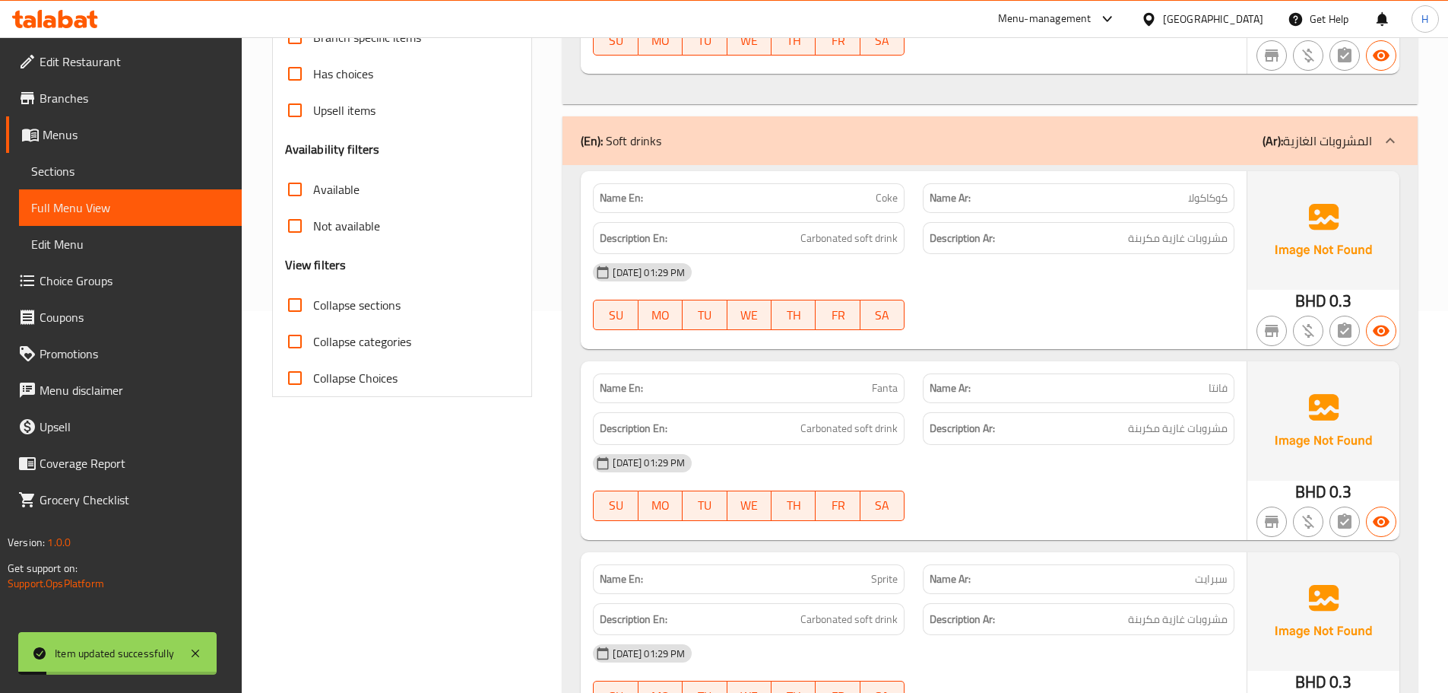
checkbox input "true"
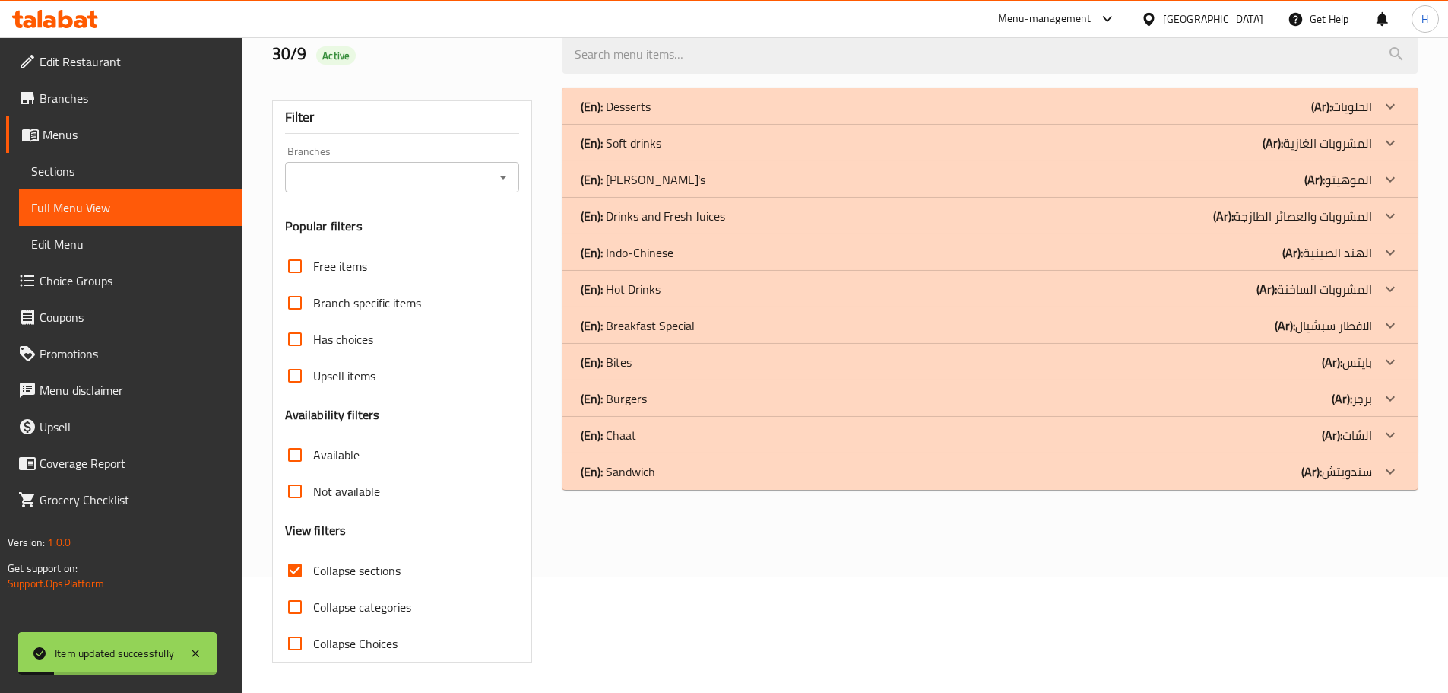
scroll to position [116, 0]
click at [727, 470] on div "(En): Sandwich (Ar): سندويتش" at bounding box center [976, 471] width 791 height 18
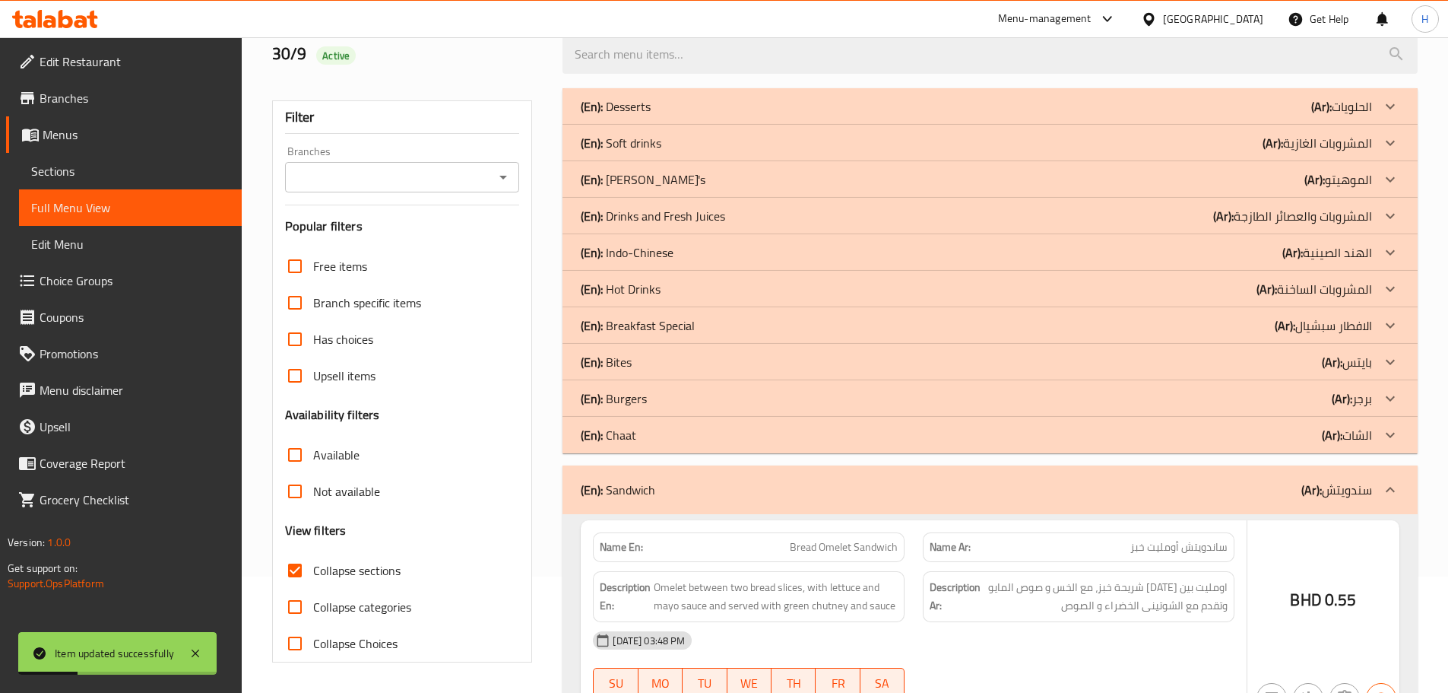
click at [708, 438] on div "(En): Chaat (Ar): الشات" at bounding box center [976, 435] width 791 height 18
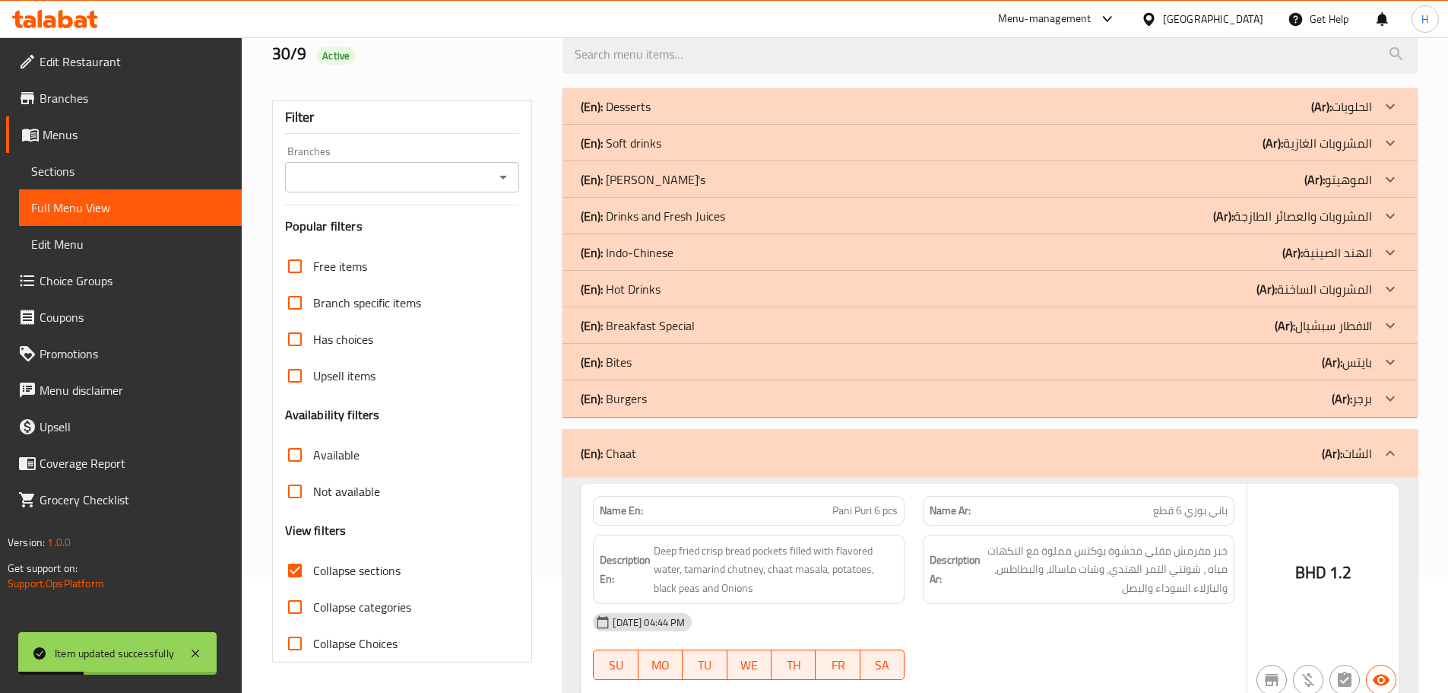
click at [690, 403] on div "(En): Burgers (Ar): برجر" at bounding box center [976, 398] width 791 height 18
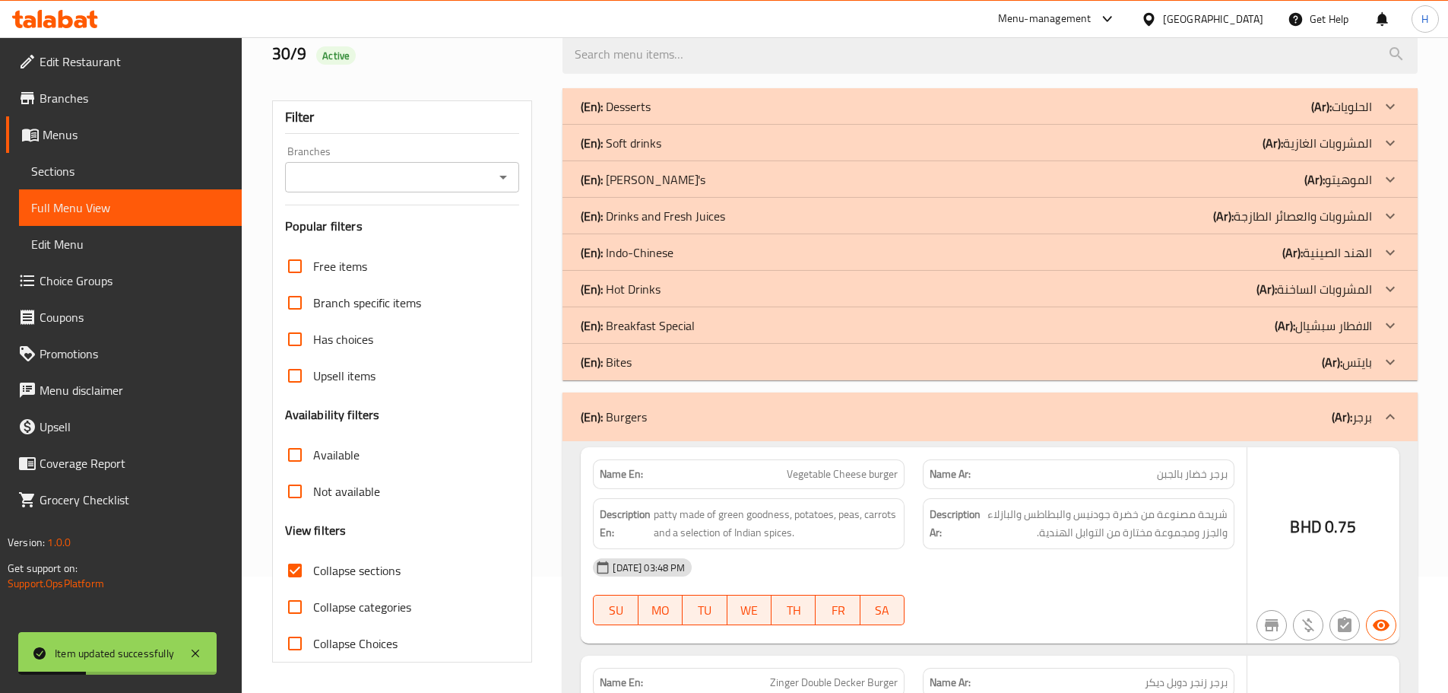
click at [661, 363] on div "(En): Bites (Ar): بايتس" at bounding box center [976, 362] width 791 height 18
click at [678, 330] on p "(En): Breakfast Special" at bounding box center [638, 325] width 114 height 18
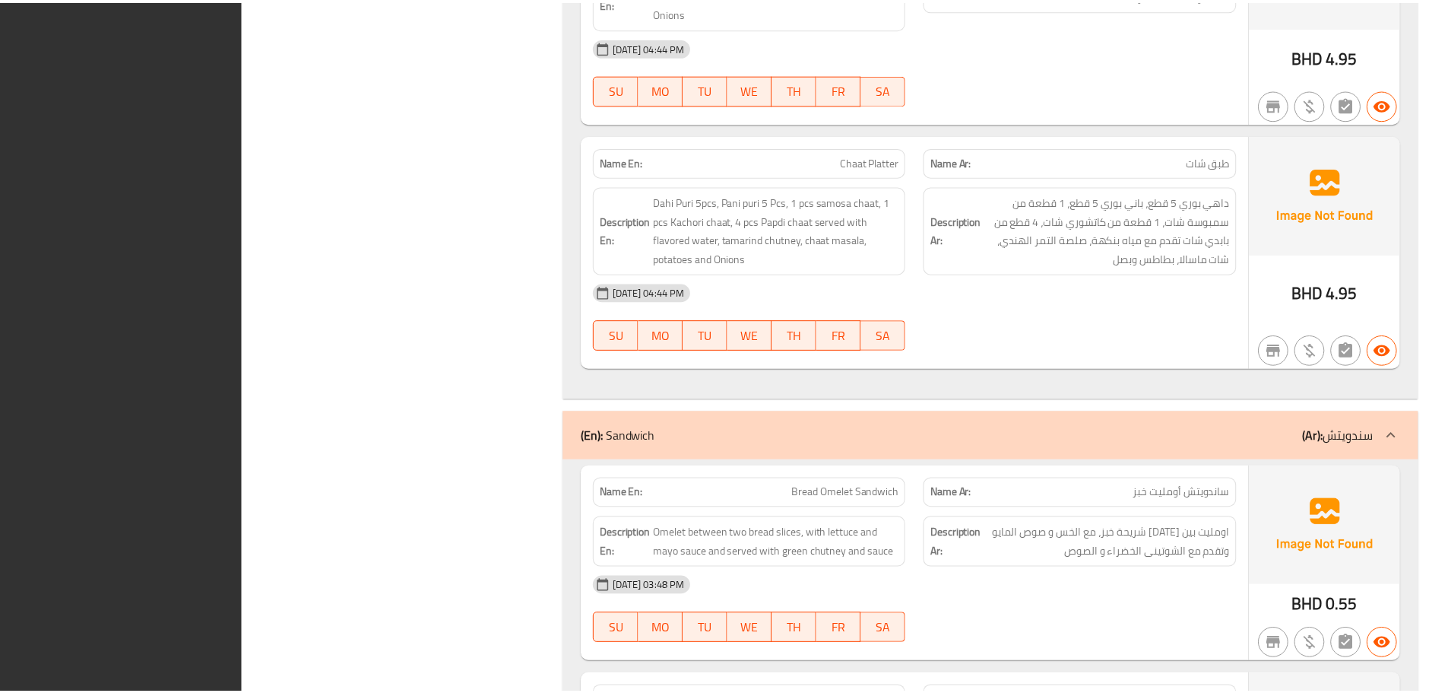
scroll to position [6716, 0]
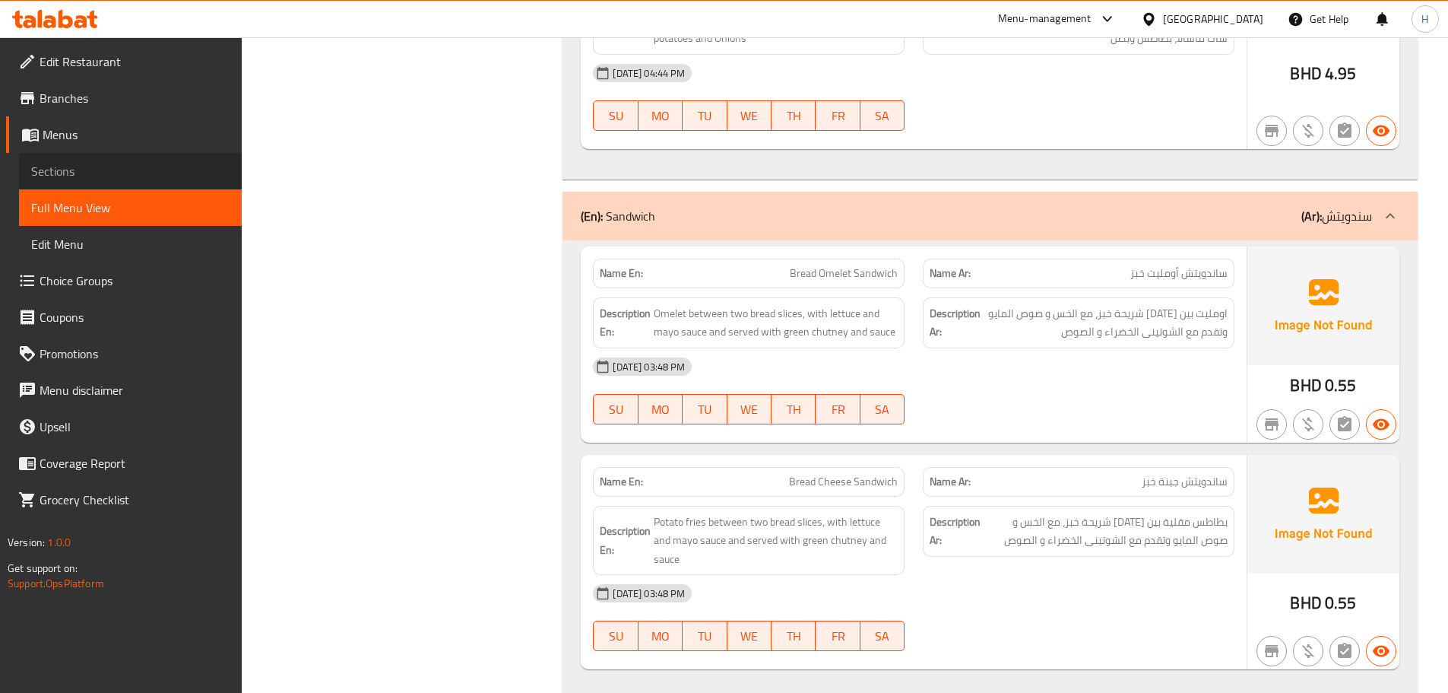
click at [160, 179] on span "Sections" at bounding box center [130, 171] width 198 height 18
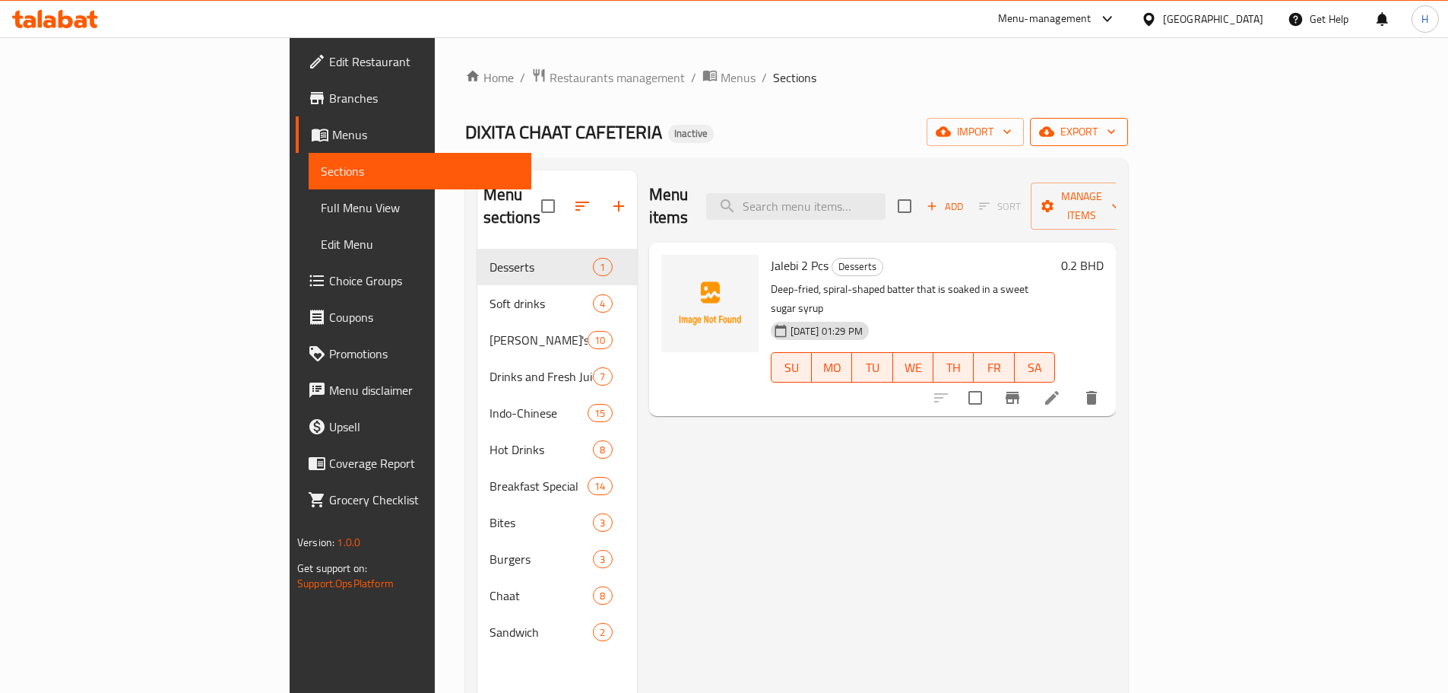
click at [1128, 119] on div "Home / Restaurants management / Menus / Sections DIXITA CHAAT CAFETERIA Inactiv…" at bounding box center [796, 471] width 663 height 807
click at [1116, 130] on span "export" at bounding box center [1079, 131] width 74 height 19
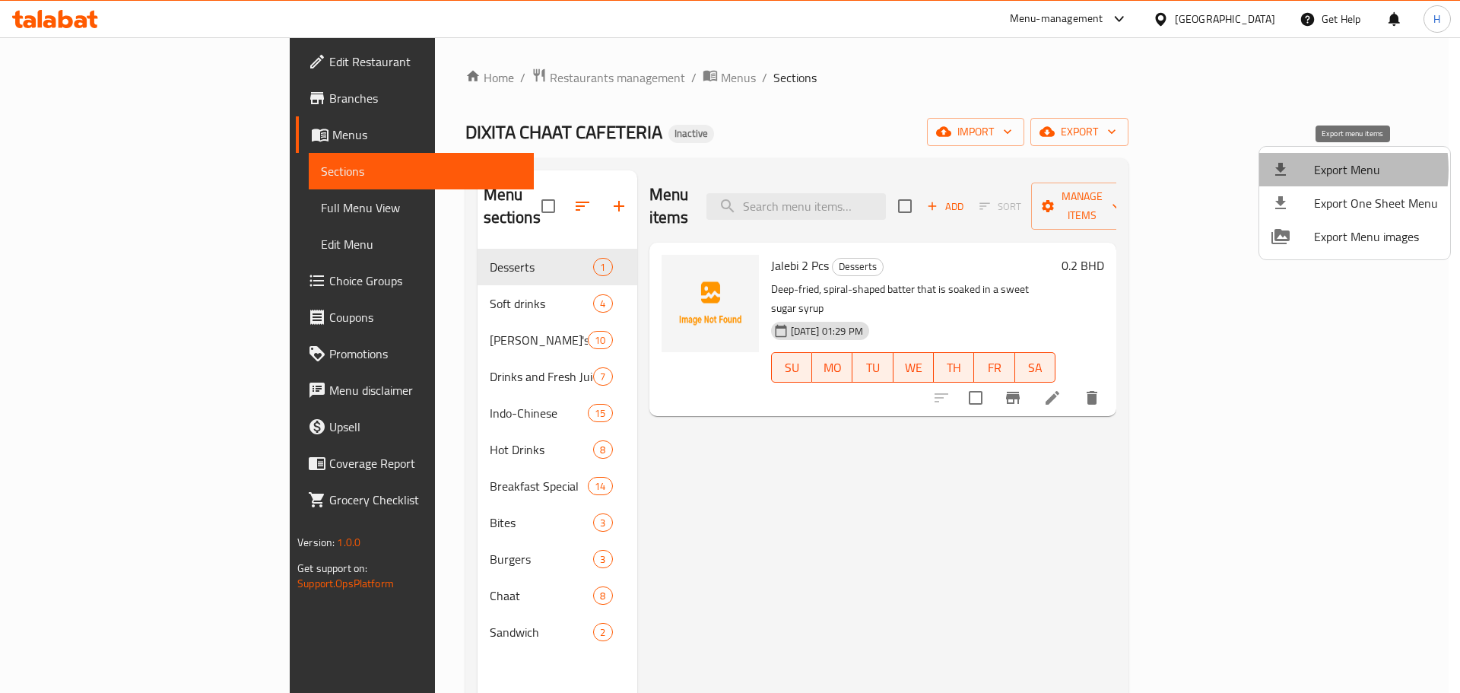
click at [1304, 170] on div at bounding box center [1292, 169] width 43 height 18
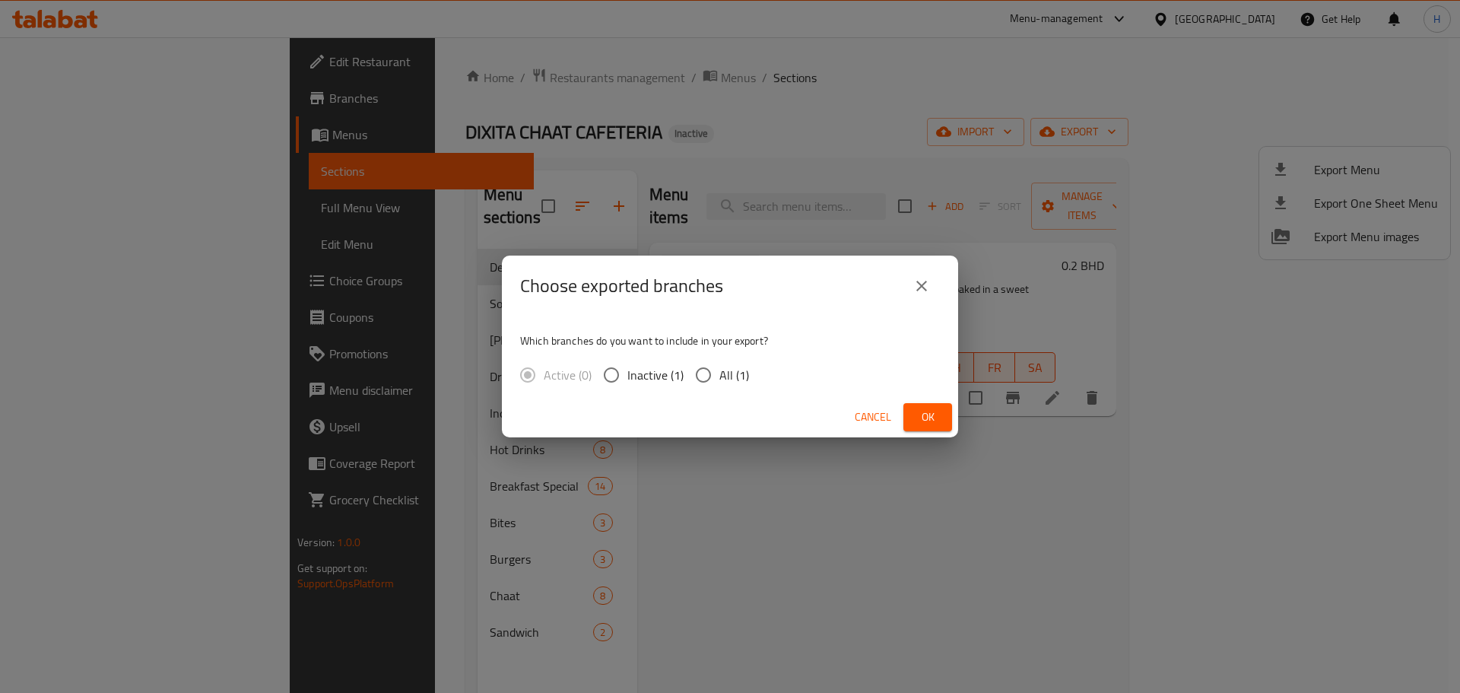
click at [733, 384] on span "All (1)" at bounding box center [734, 375] width 30 height 18
click at [719, 384] on input "All (1)" at bounding box center [703, 375] width 32 height 32
radio input "true"
click at [922, 404] on button "Ok" at bounding box center [927, 417] width 49 height 28
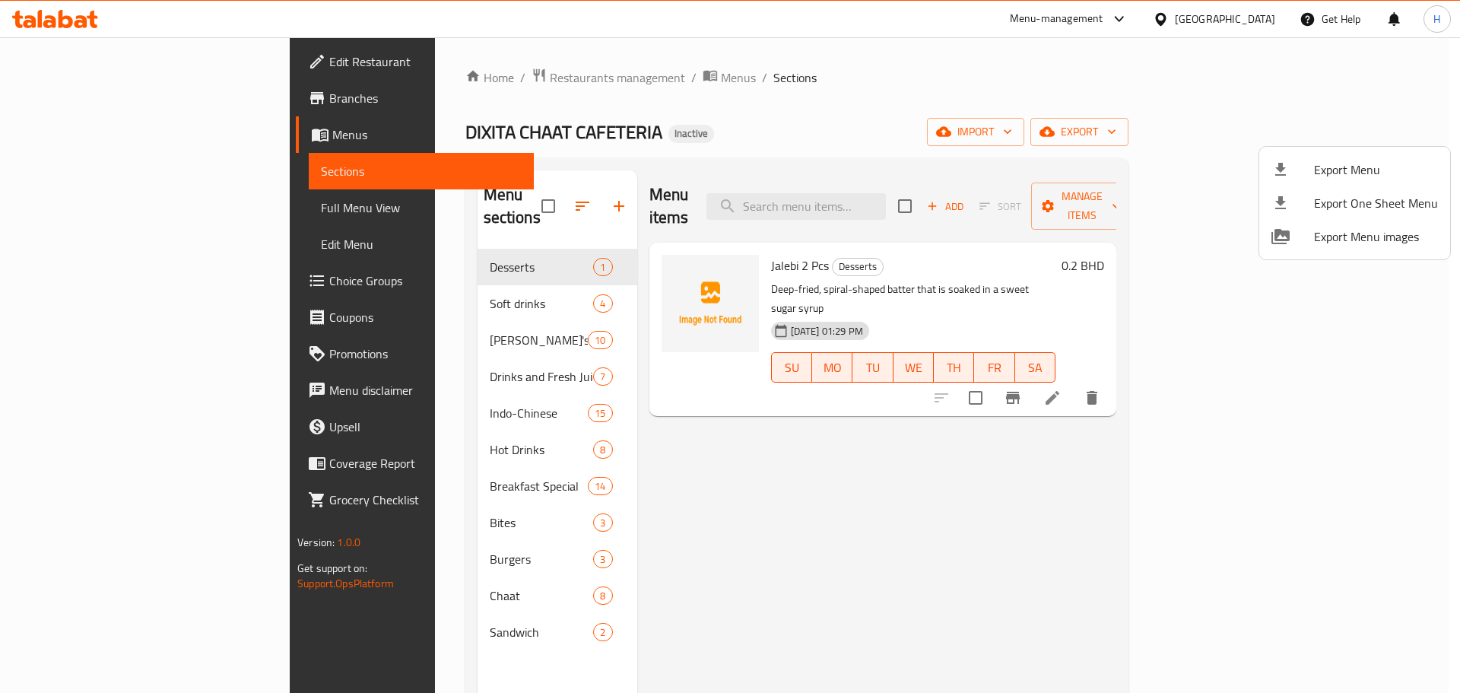
click at [327, 522] on div at bounding box center [730, 346] width 1460 height 693
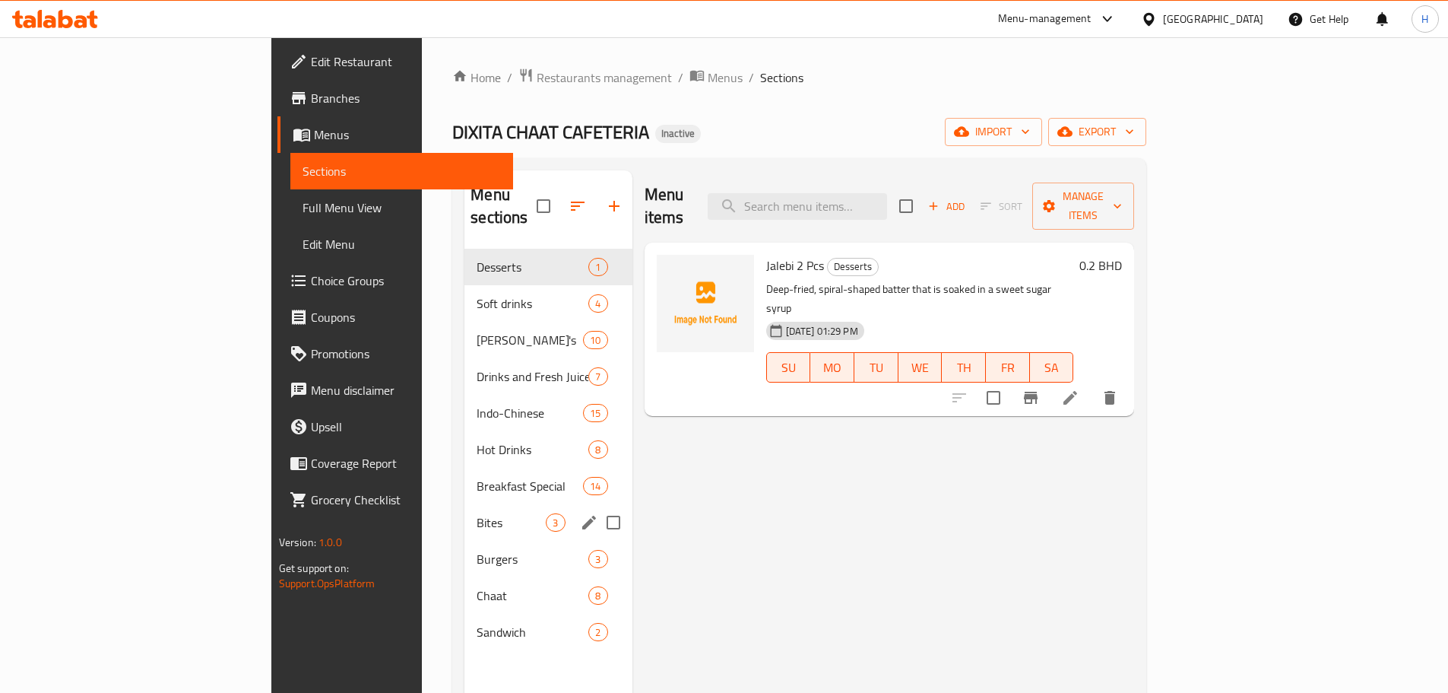
click at [477, 513] on span "Bites" at bounding box center [511, 522] width 69 height 18
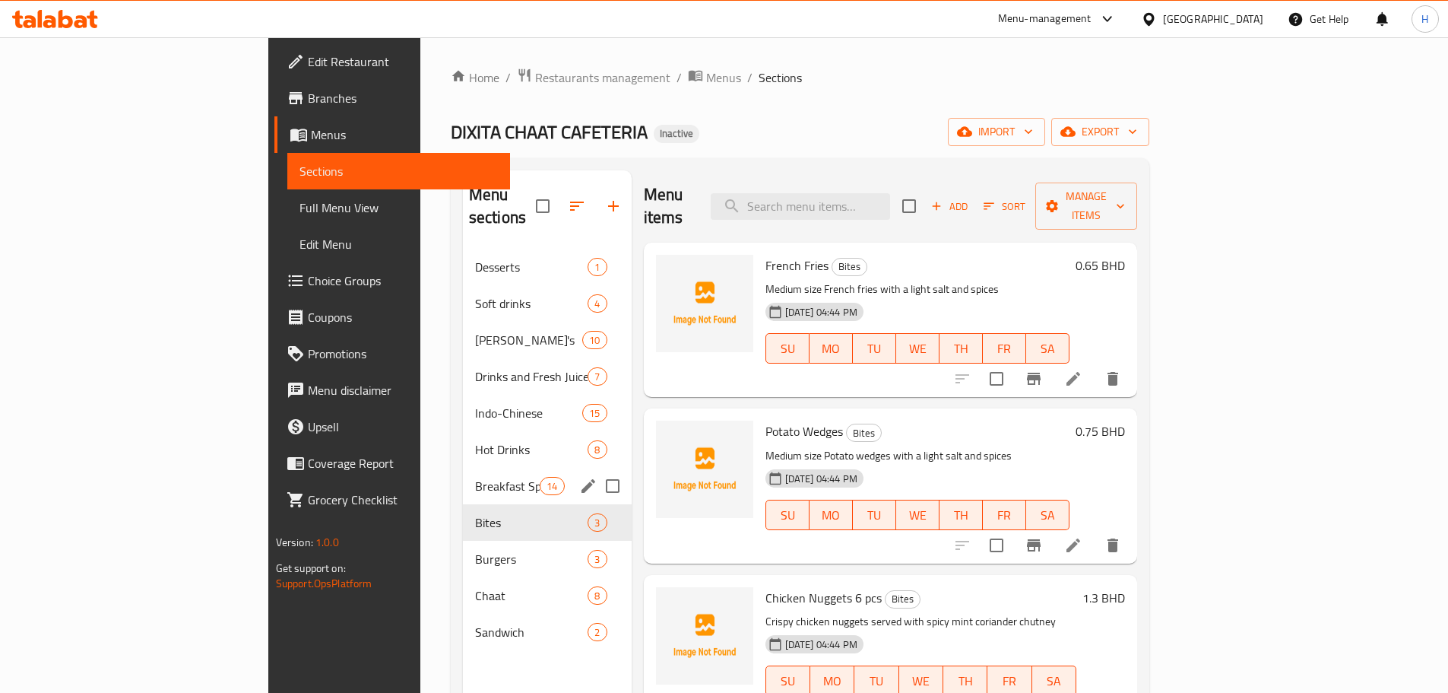
click at [475, 477] on span "Breakfast Special" at bounding box center [507, 486] width 65 height 18
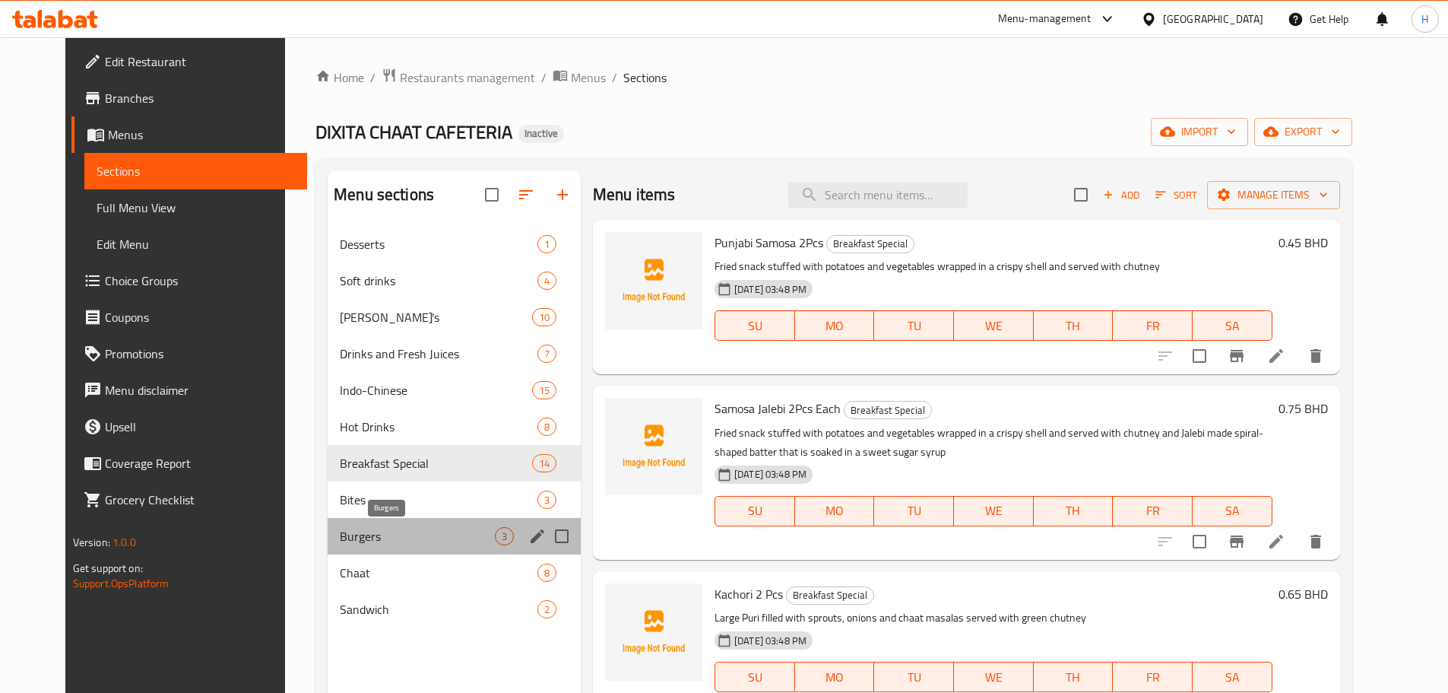
click at [340, 537] on span "Burgers" at bounding box center [417, 536] width 155 height 18
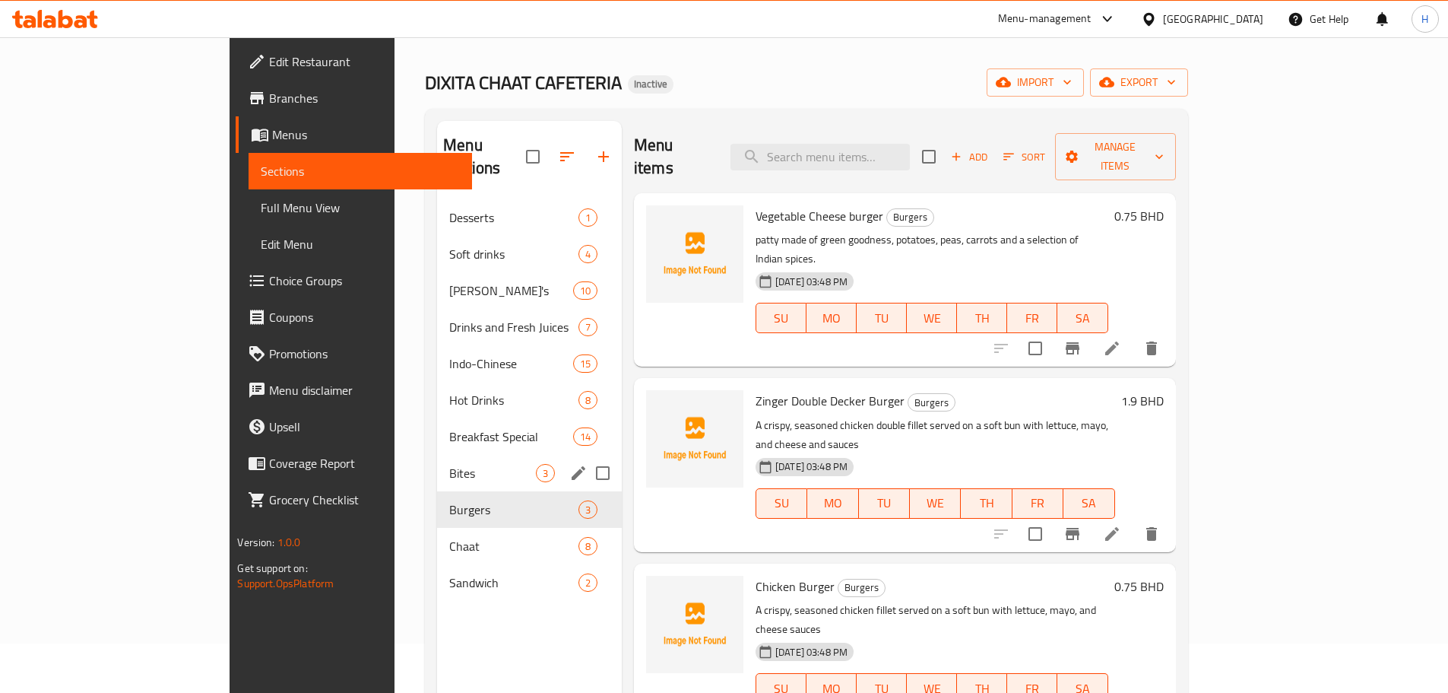
scroll to position [76, 0]
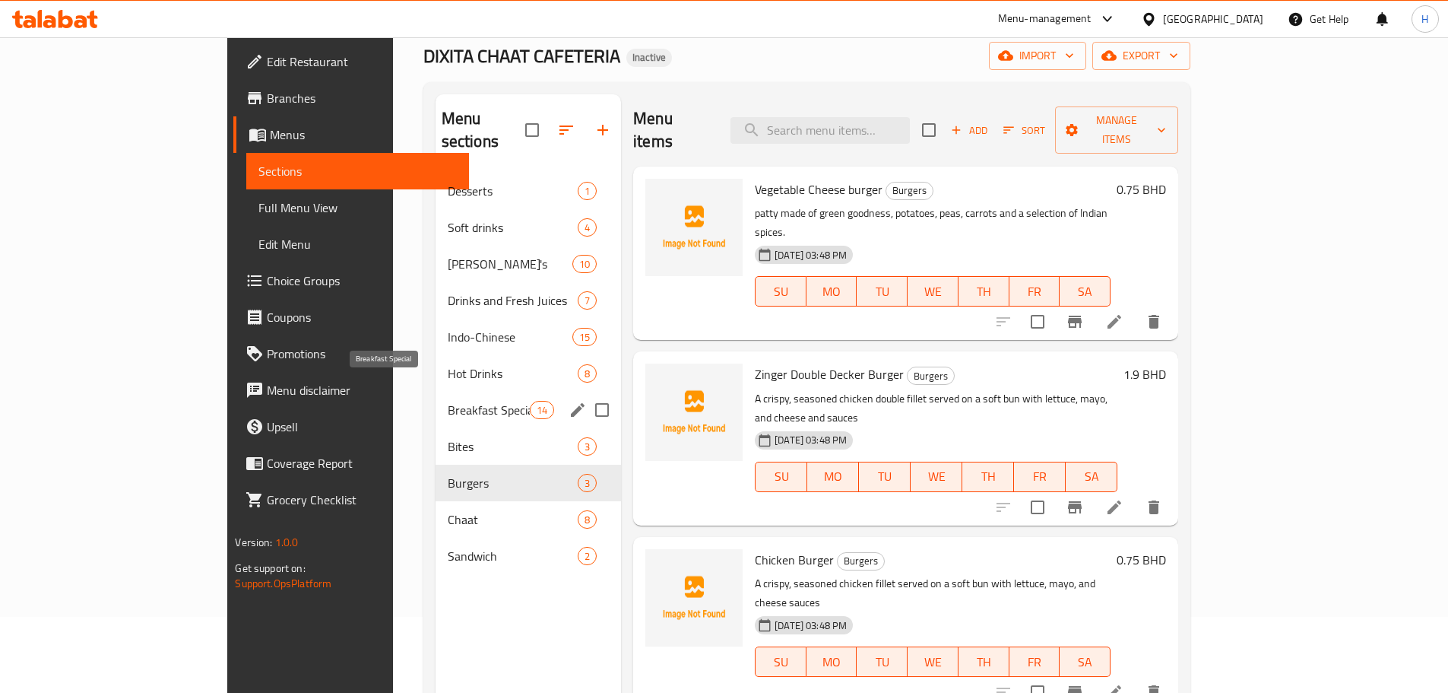
click at [448, 401] on span "Breakfast Special" at bounding box center [489, 410] width 82 height 18
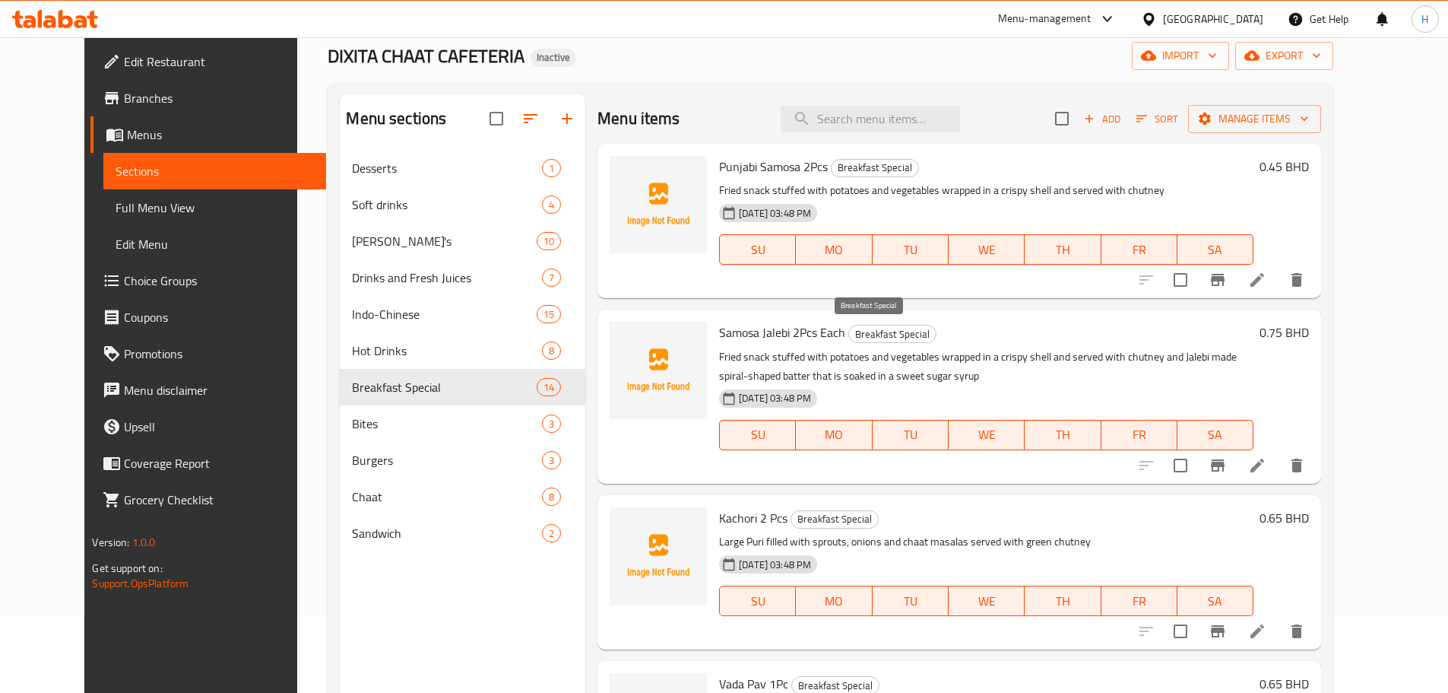
click at [872, 334] on span "Breakfast Special" at bounding box center [892, 333] width 87 height 17
copy span "Breakfast Special"
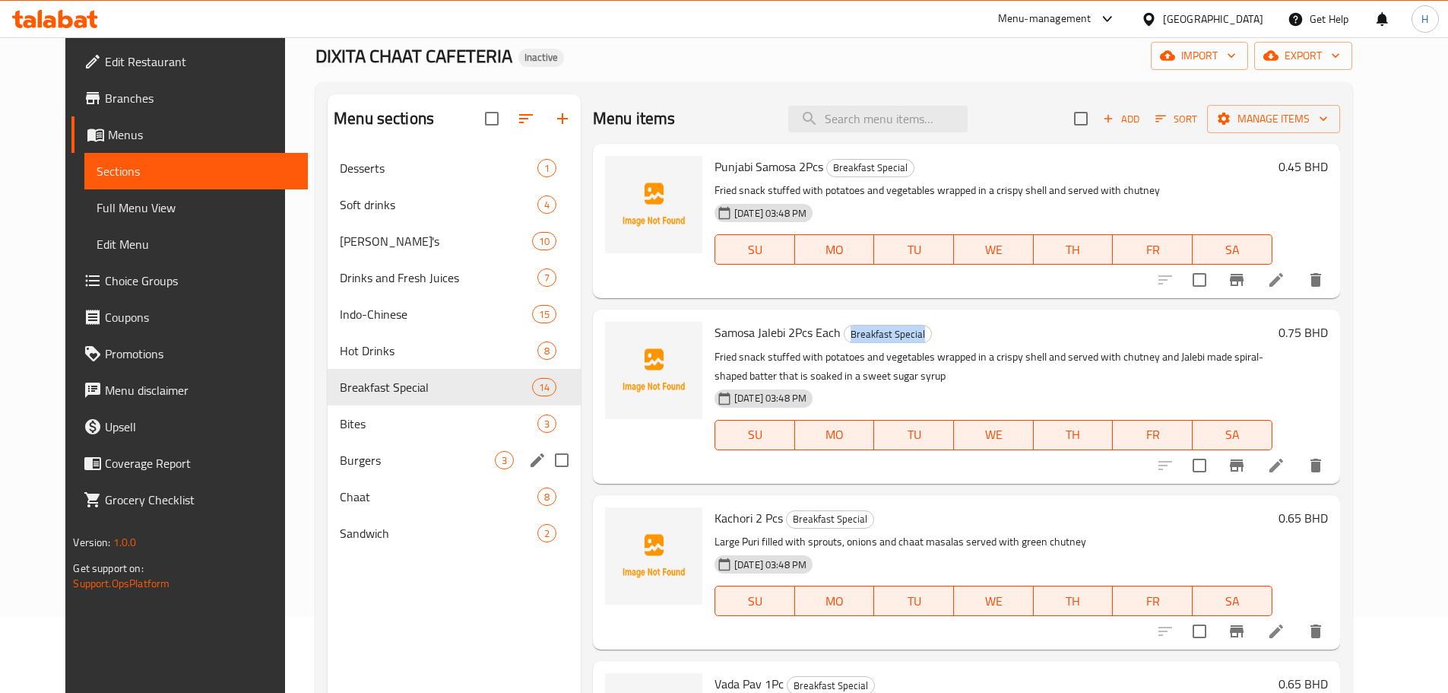
click at [385, 424] on span "Bites" at bounding box center [439, 423] width 198 height 18
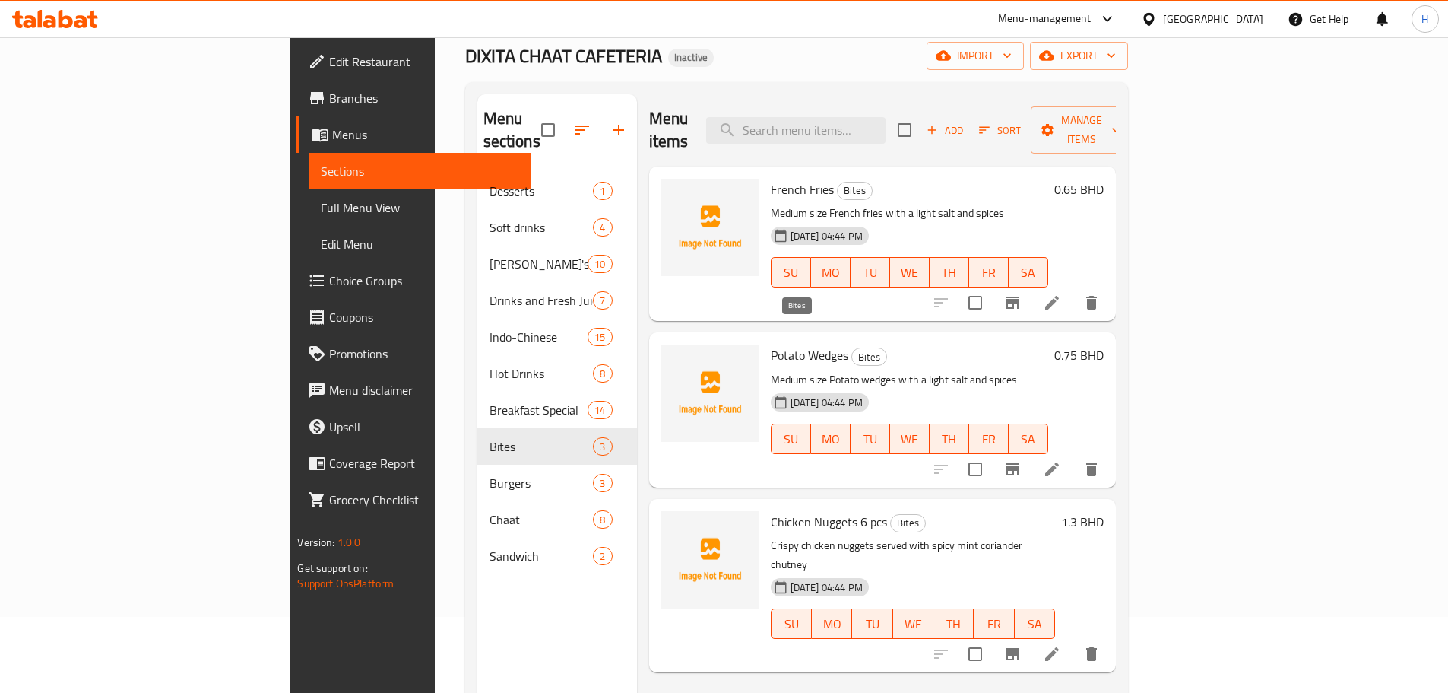
click at [852, 348] on span "Bites" at bounding box center [869, 356] width 34 height 17
copy span "Bites"
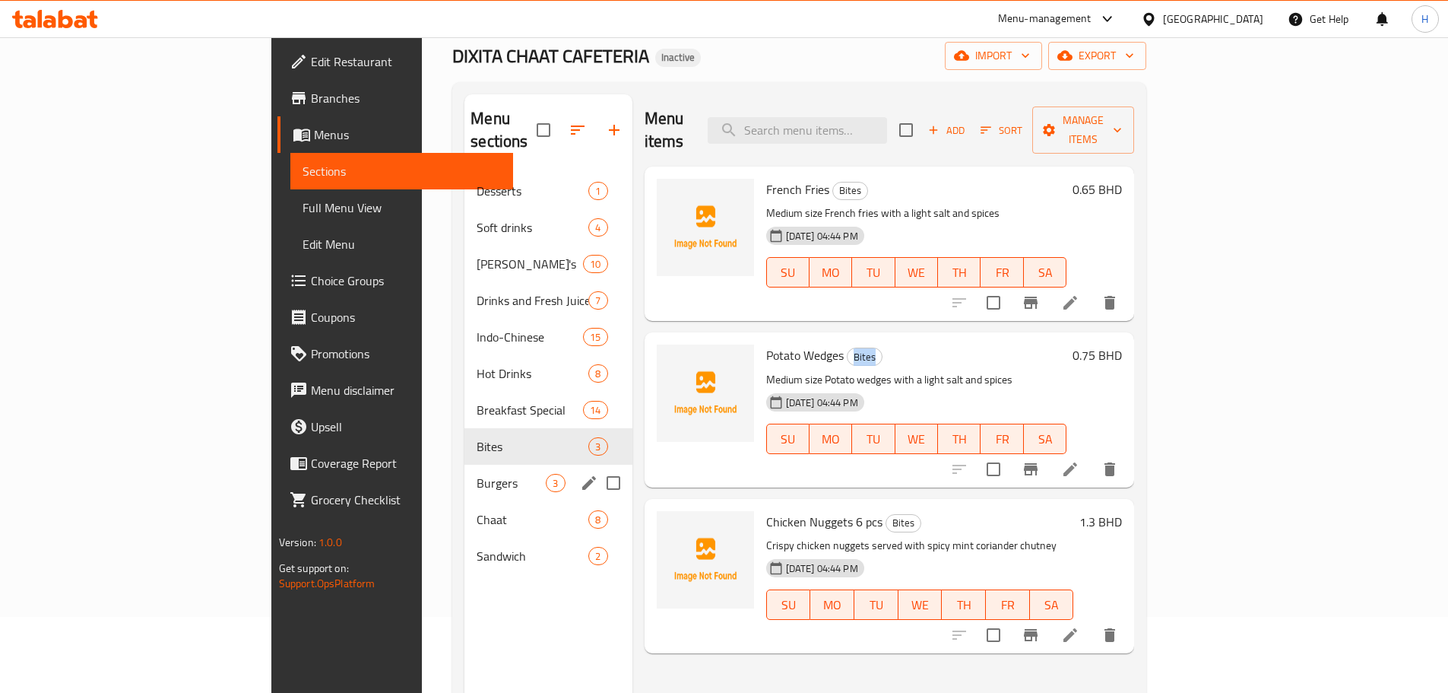
click at [477, 474] on span "Burgers" at bounding box center [511, 483] width 69 height 18
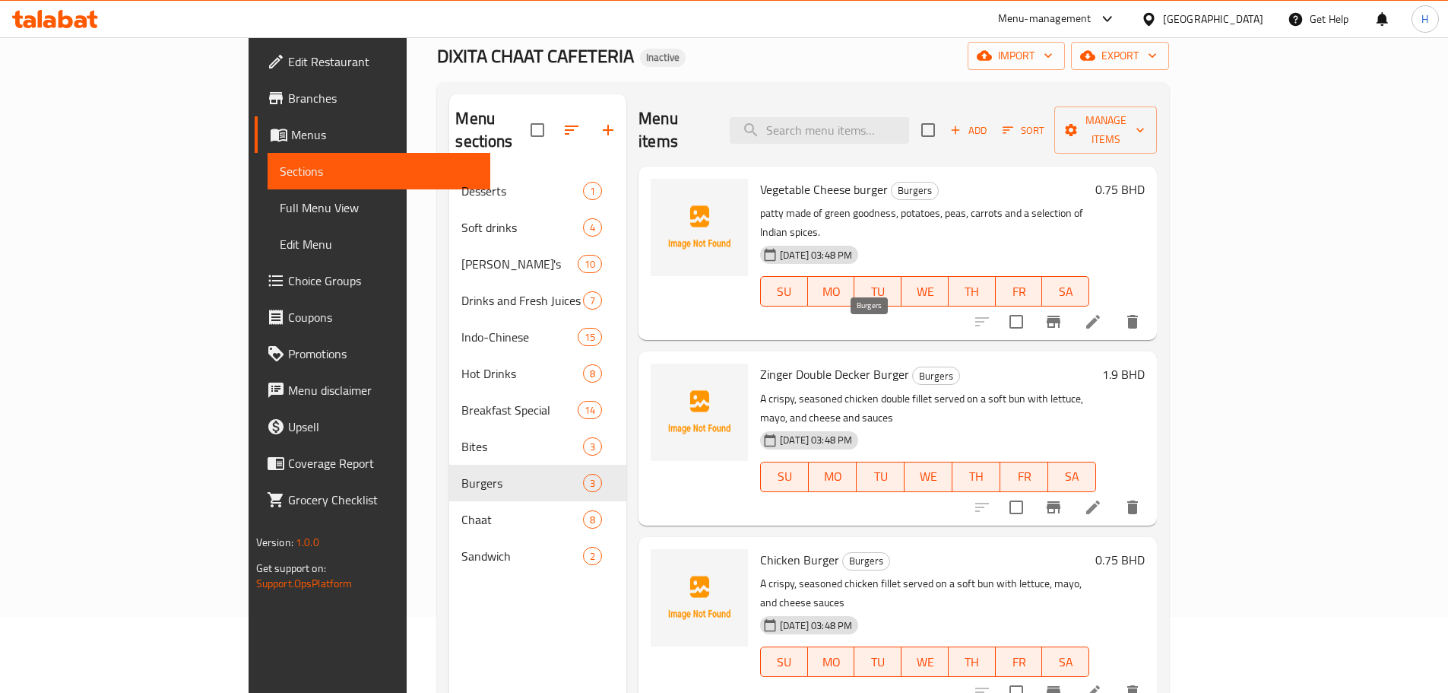
click at [913, 367] on span "Burgers" at bounding box center [936, 375] width 46 height 17
copy span "Burgers"
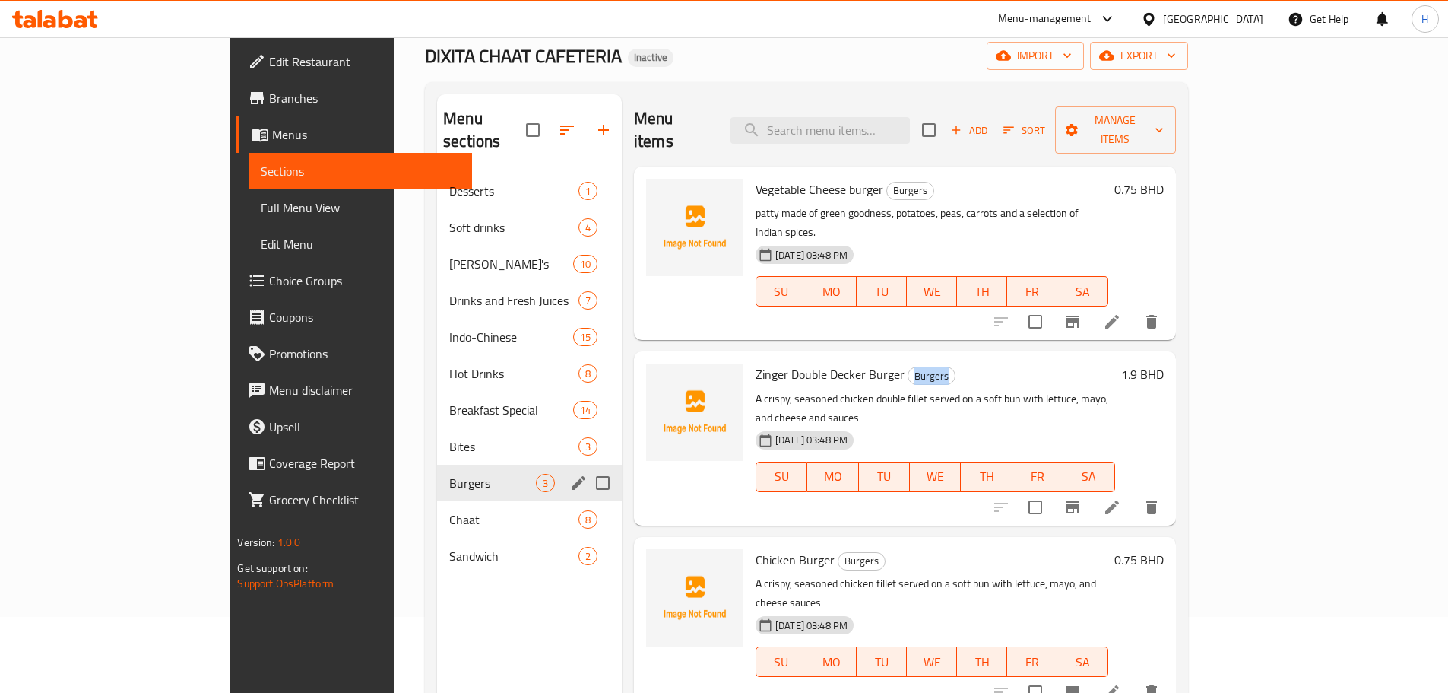
click at [449, 510] on span "Chaat" at bounding box center [513, 519] width 129 height 18
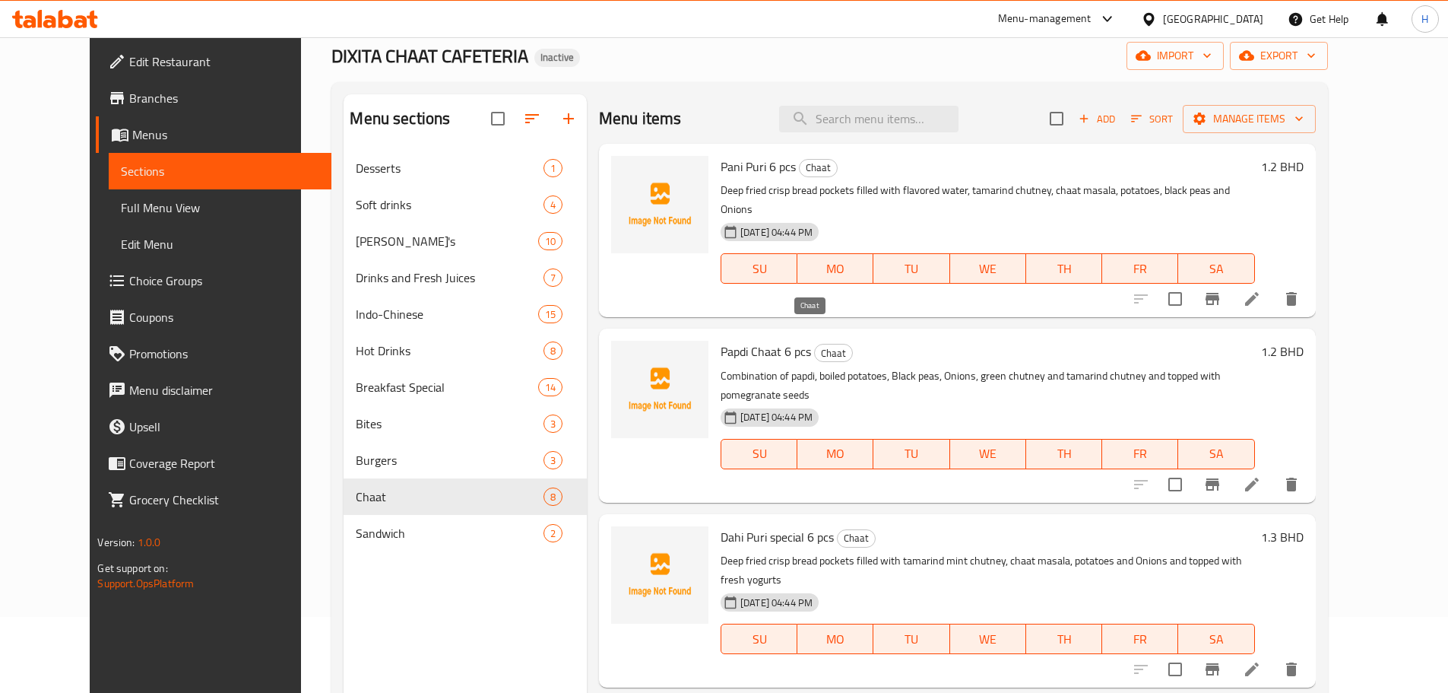
click at [815, 344] on span "Chaat" at bounding box center [833, 352] width 37 height 17
copy span "Chaat"
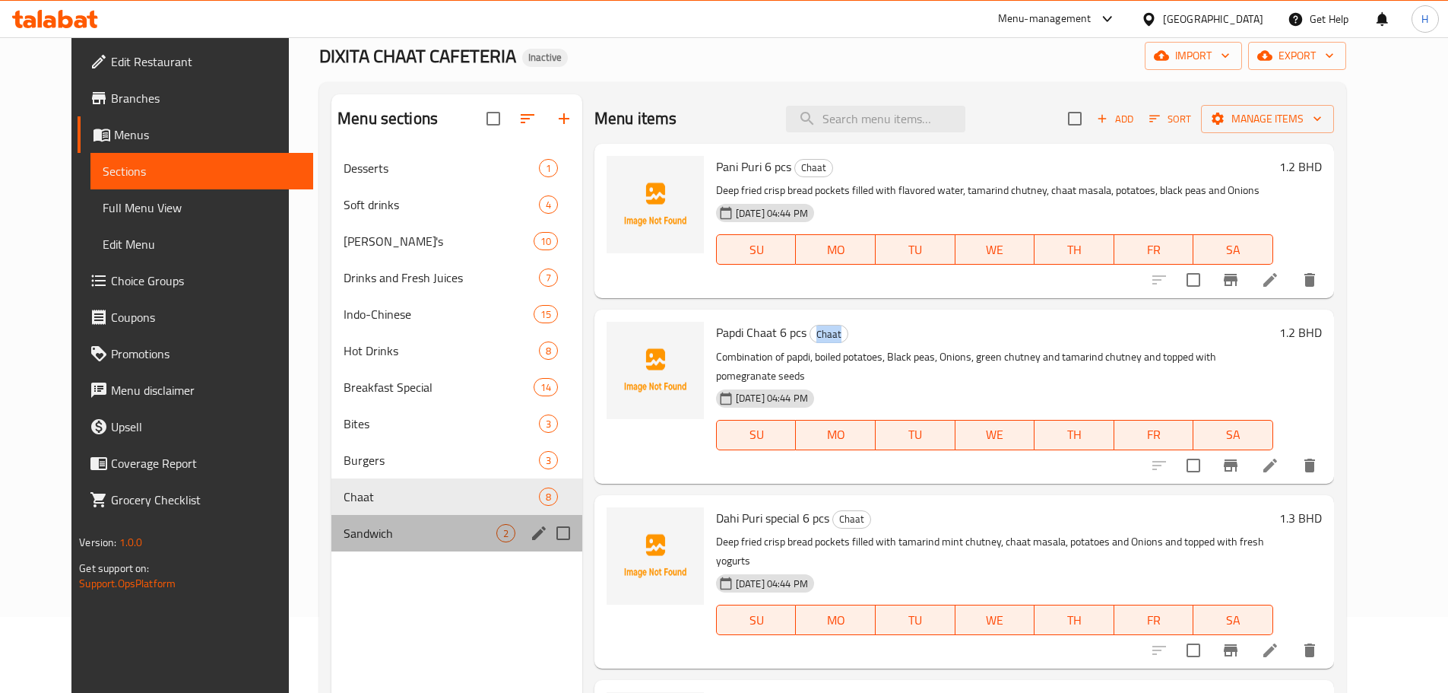
click at [331, 523] on div "Sandwich 2" at bounding box center [456, 533] width 251 height 36
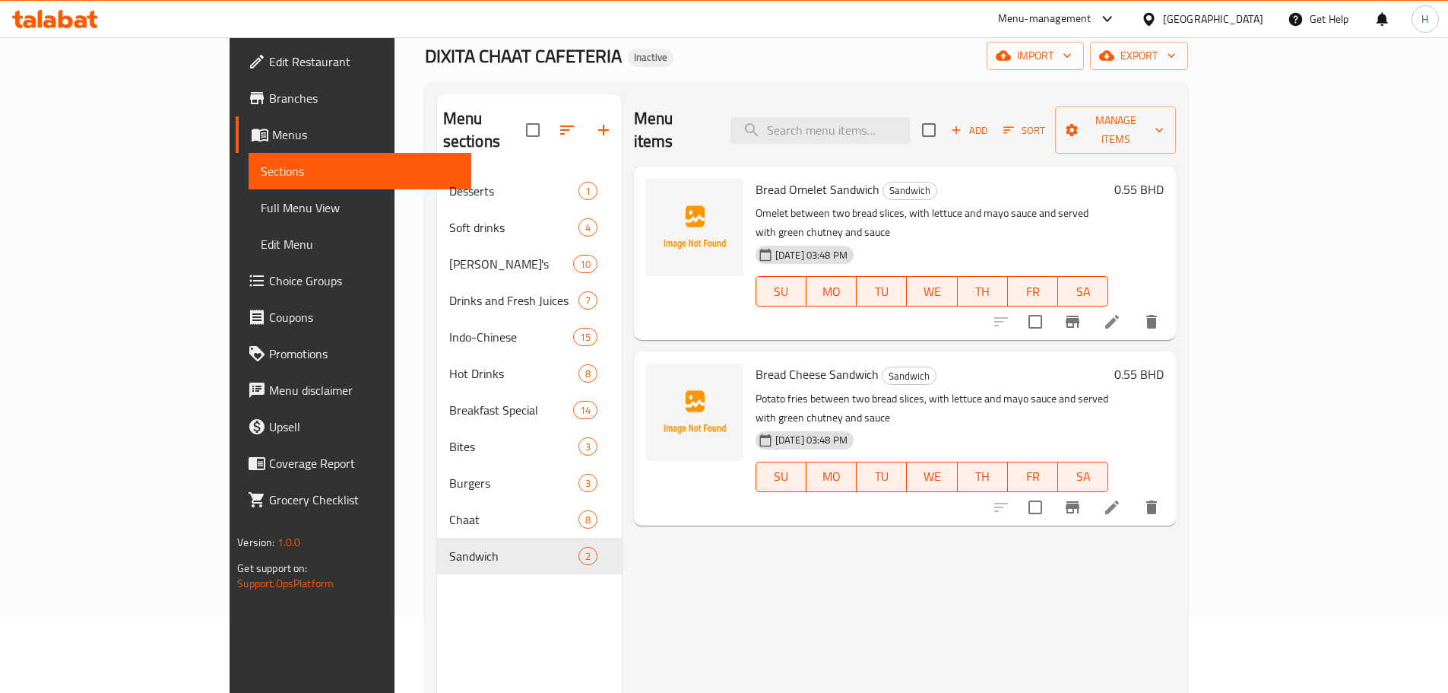
click at [883, 367] on span "Sandwich" at bounding box center [909, 375] width 53 height 17
copy span "Sandwich"
click at [269, 68] on span "Edit Restaurant" at bounding box center [364, 61] width 190 height 18
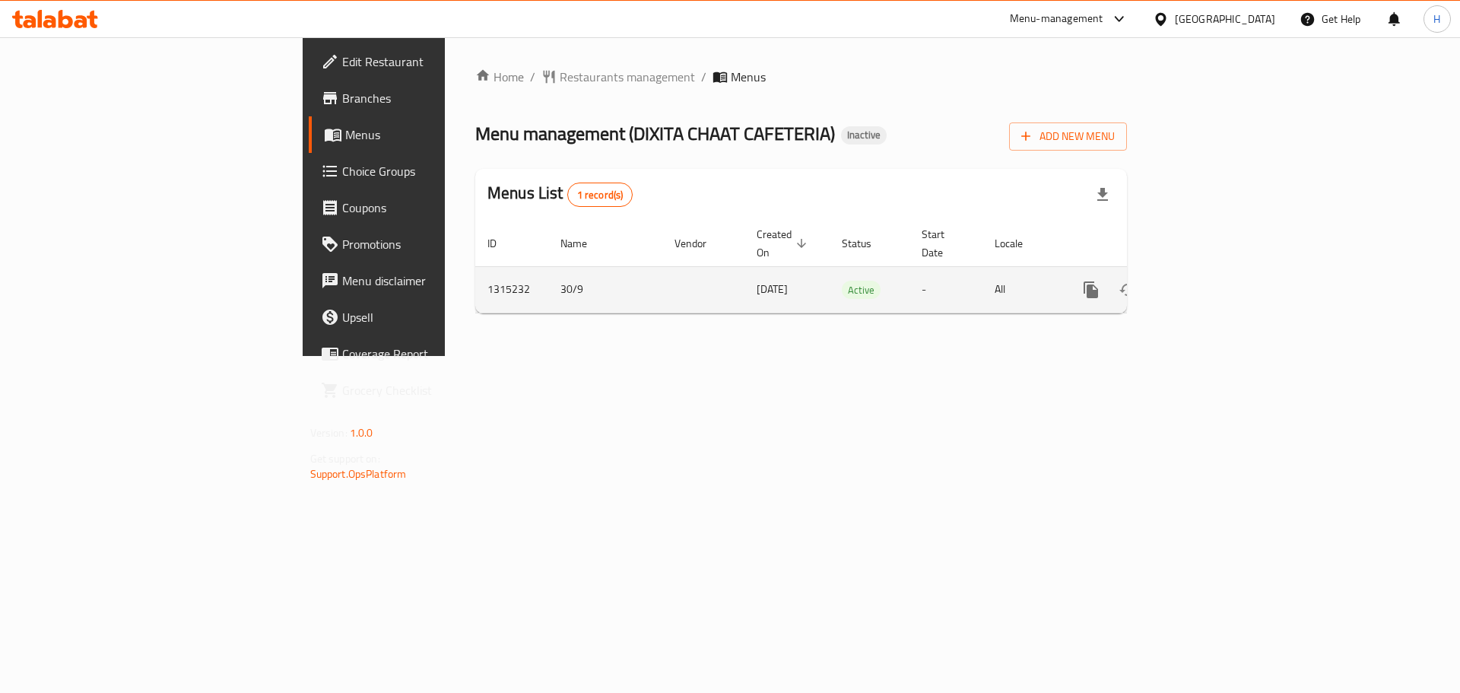
click at [1210, 281] on icon "enhanced table" at bounding box center [1200, 290] width 18 height 18
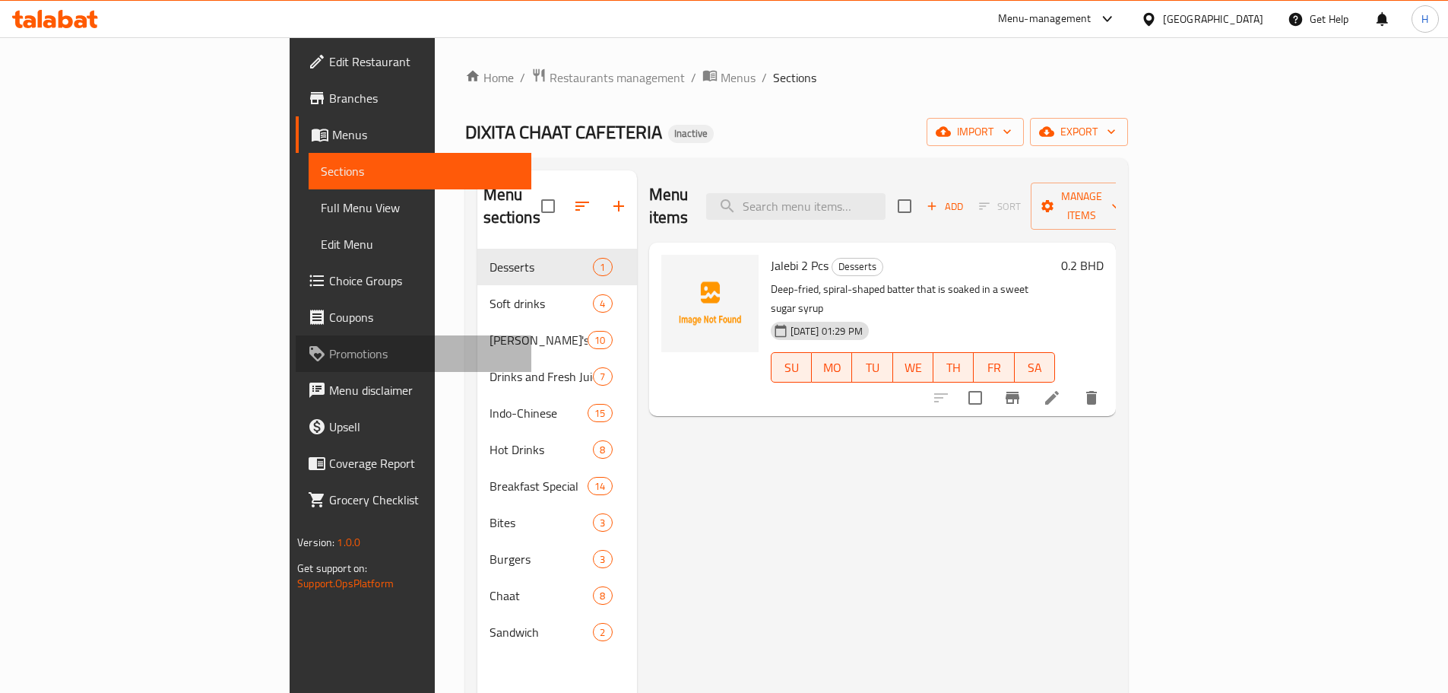
click at [329, 347] on span "Promotions" at bounding box center [424, 353] width 190 height 18
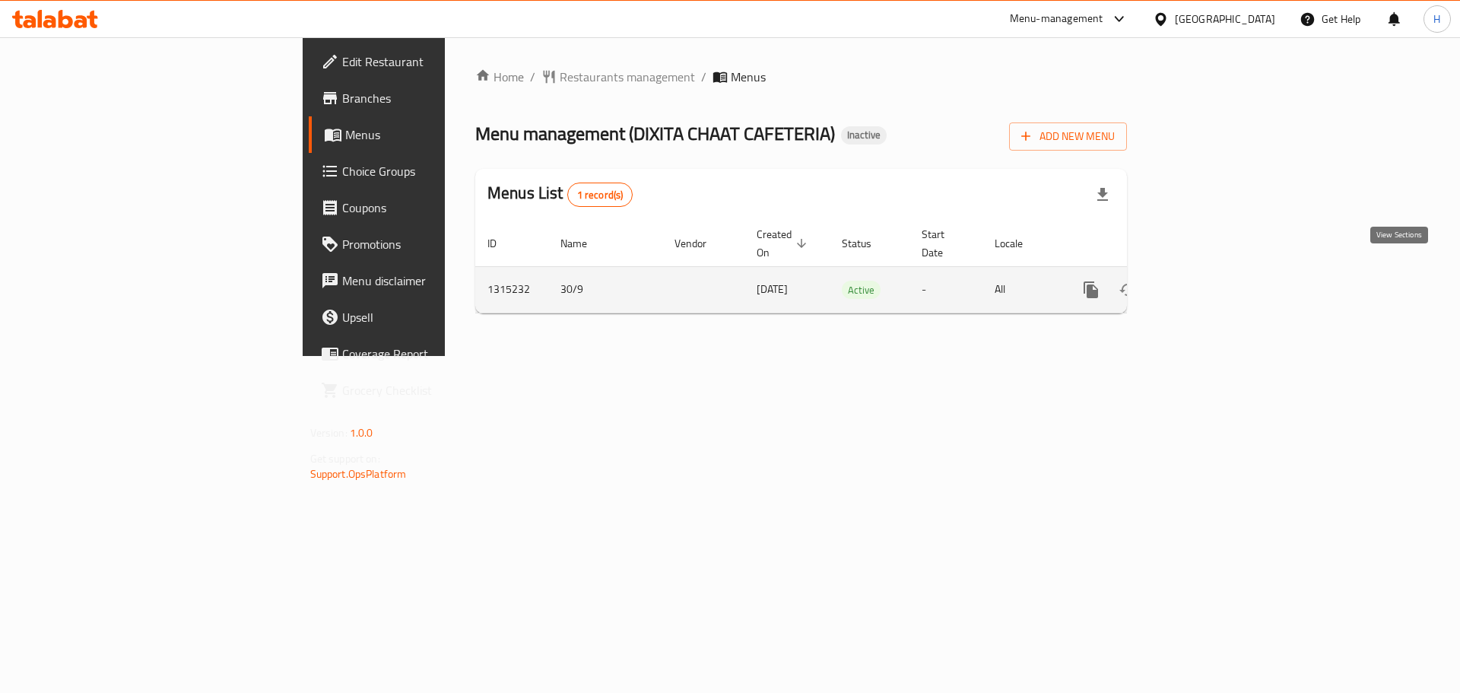
click at [1210, 281] on icon "enhanced table" at bounding box center [1200, 290] width 18 height 18
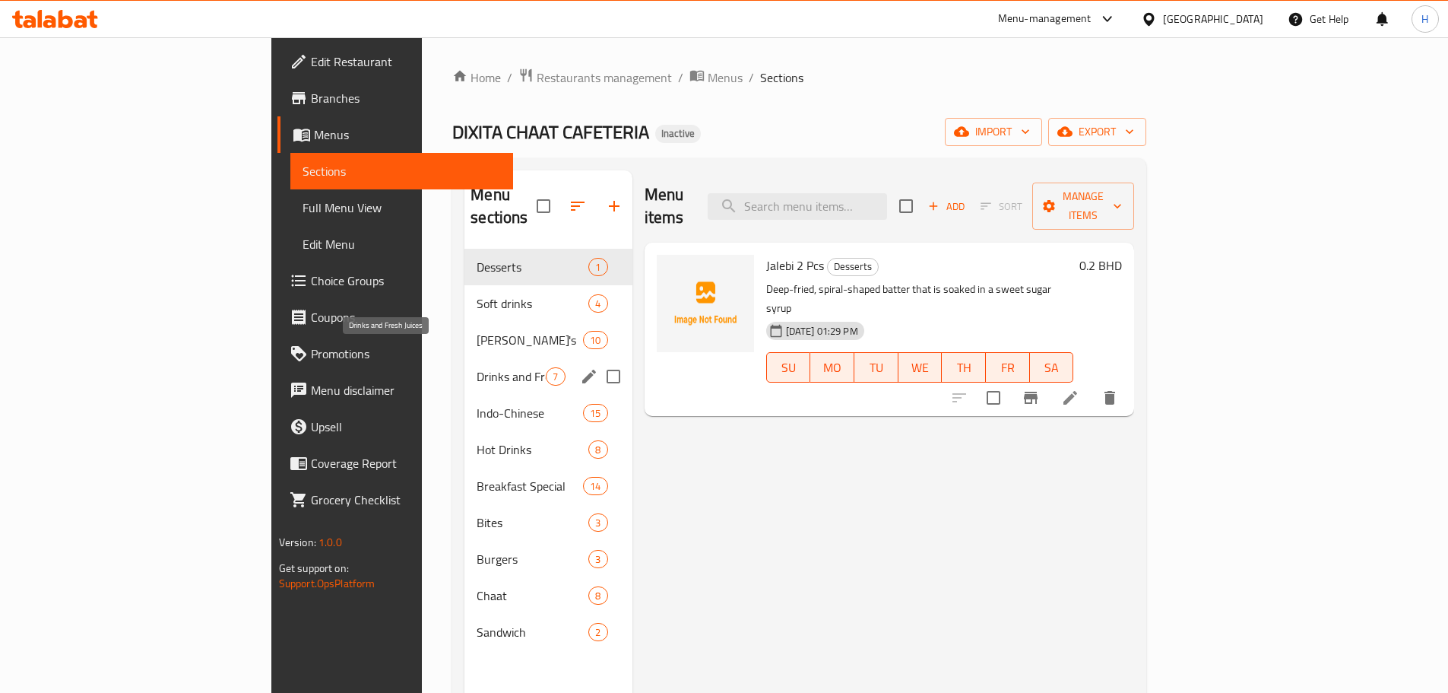
click at [465, 358] on div "Drinks and Fresh Juices 7" at bounding box center [548, 376] width 167 height 36
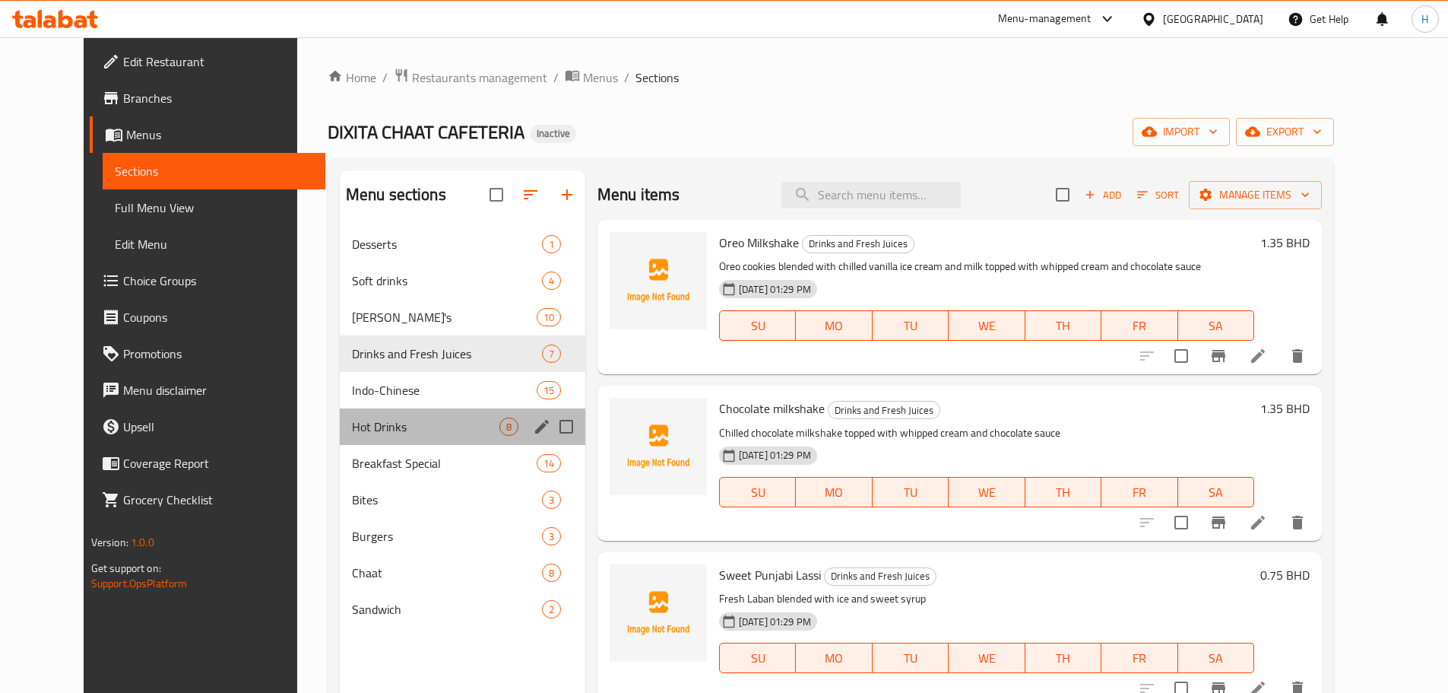
click at [370, 411] on div "Hot Drinks 8" at bounding box center [463, 426] width 246 height 36
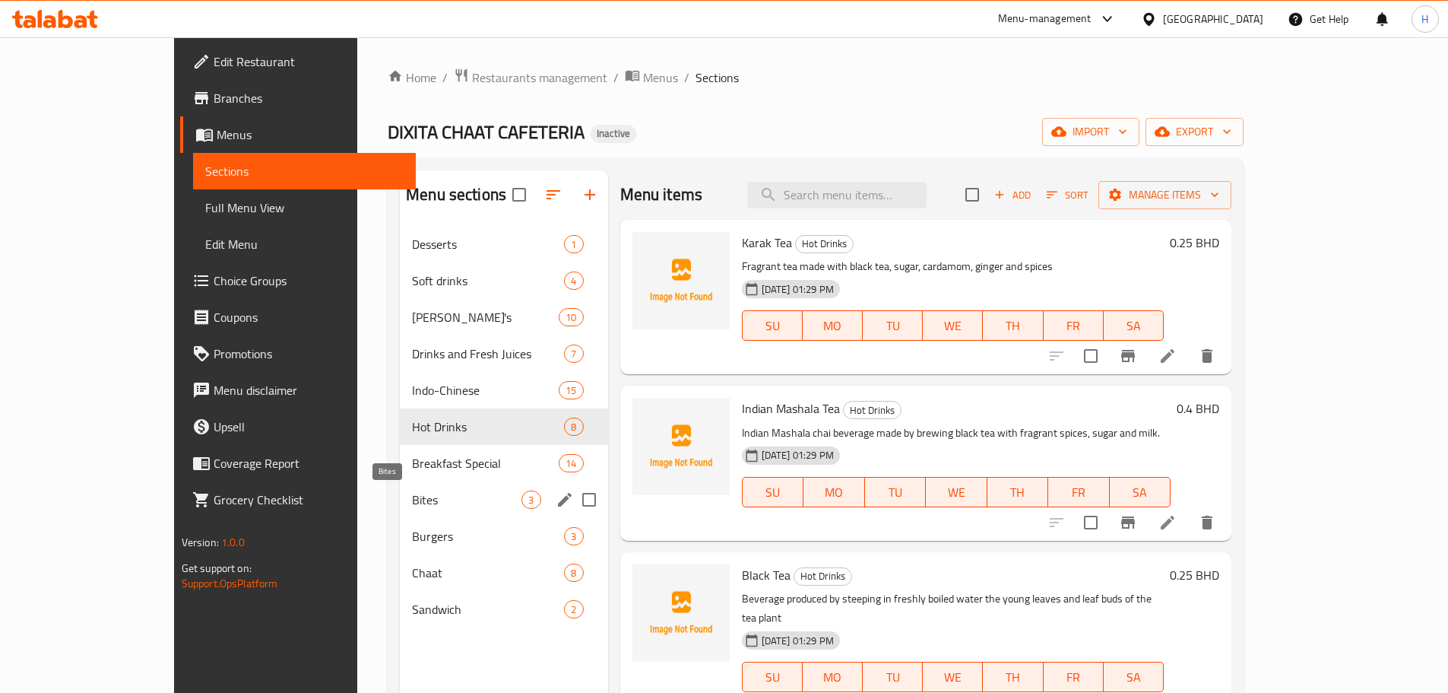
click at [412, 496] on span "Bites" at bounding box center [466, 499] width 109 height 18
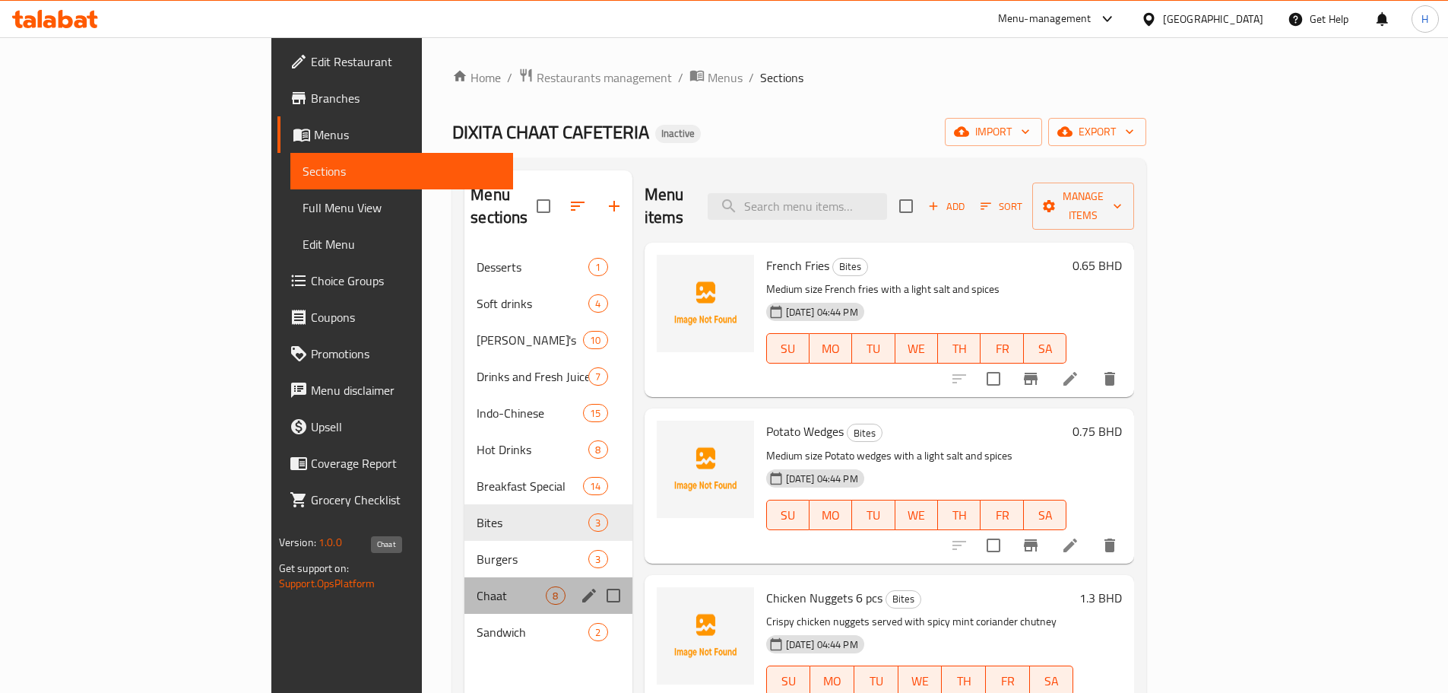
click at [477, 586] on span "Chaat" at bounding box center [511, 595] width 69 height 18
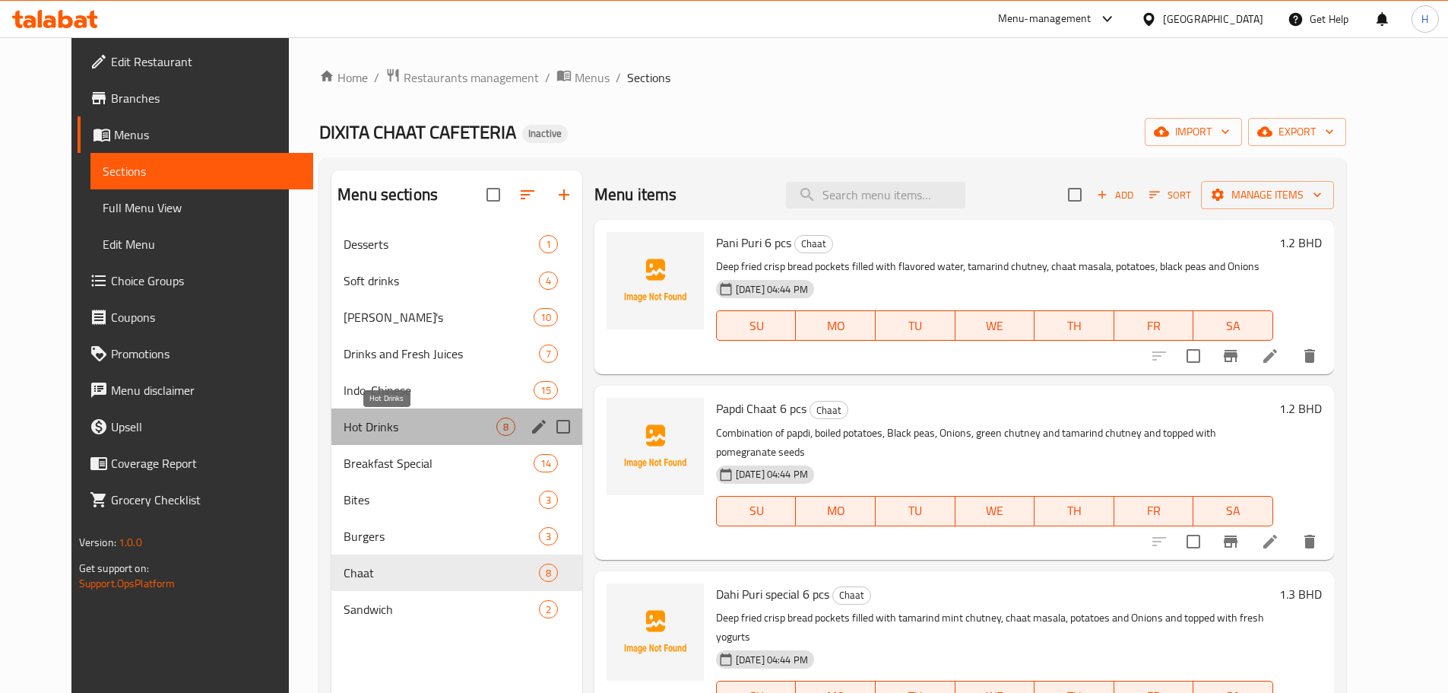
click at [344, 425] on span "Hot Drinks" at bounding box center [420, 426] width 153 height 18
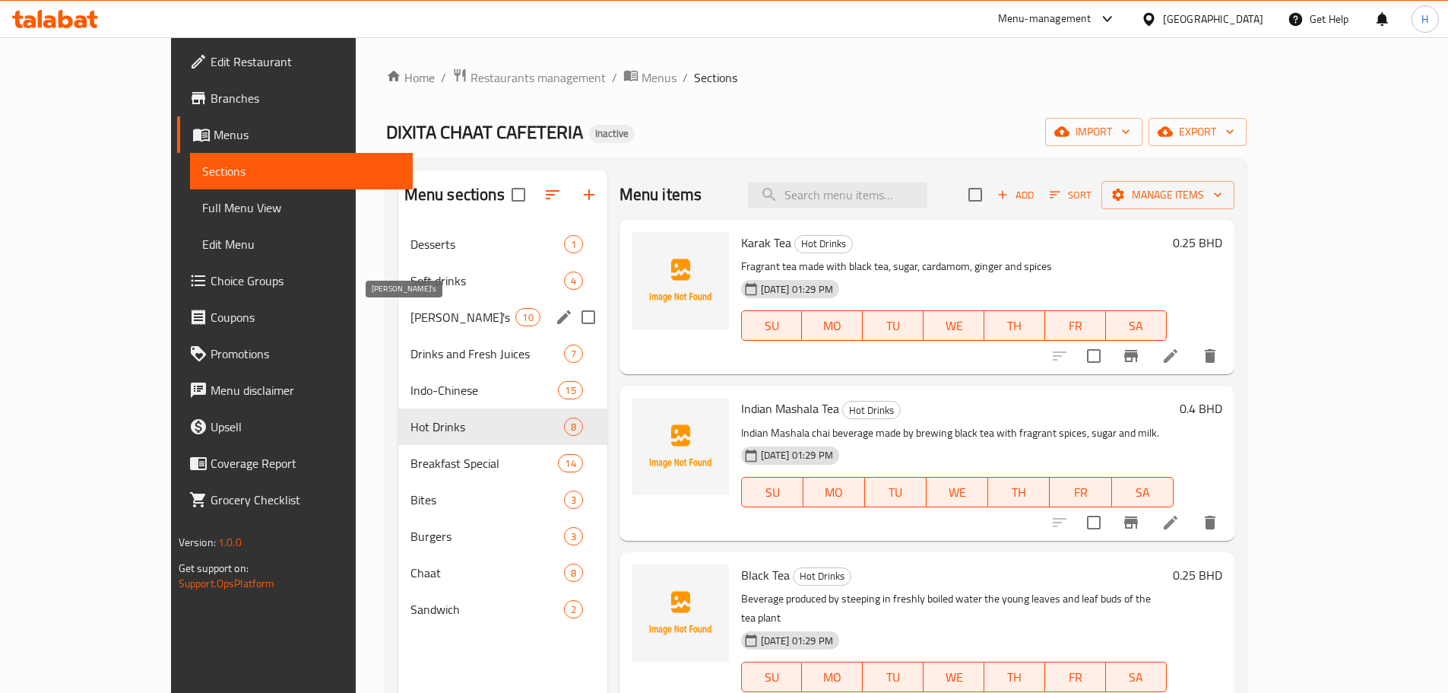
click at [411, 308] on span "Mojito's" at bounding box center [464, 317] width 106 height 18
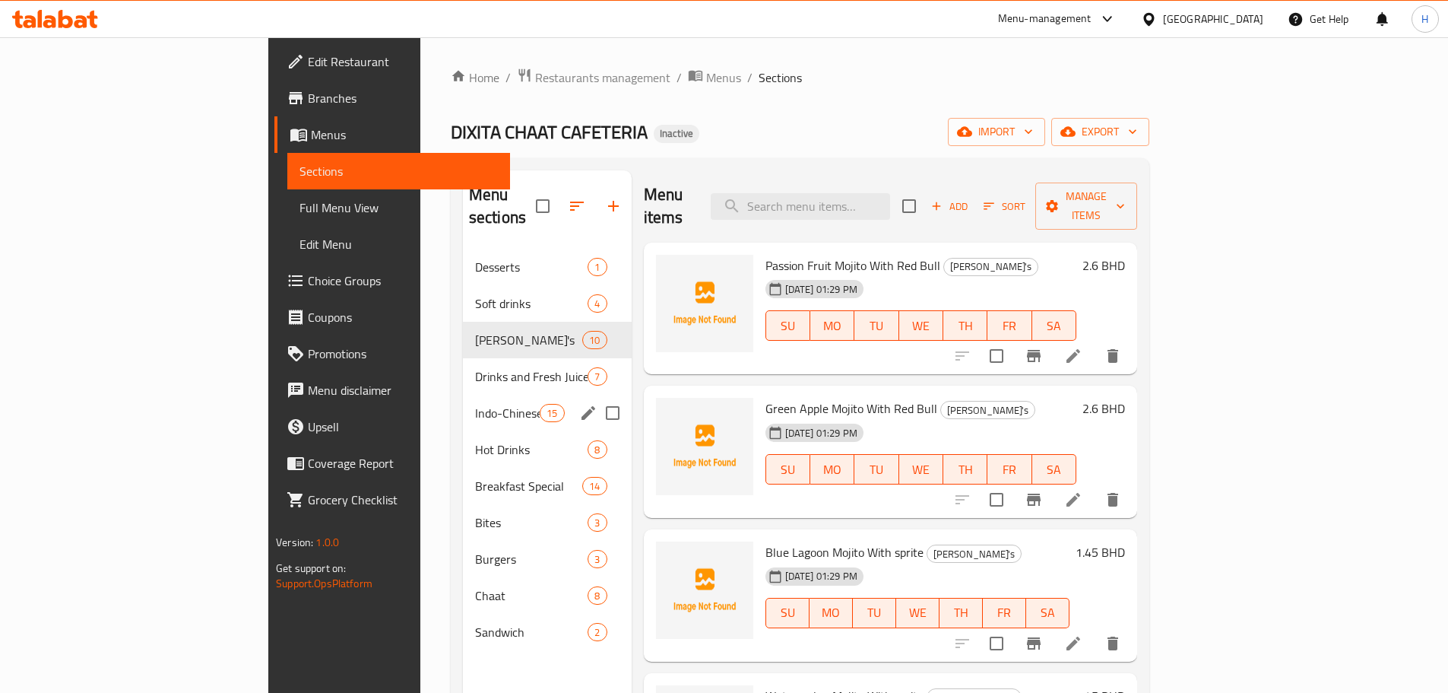
click at [463, 370] on div "Drinks and Fresh Juices 7" at bounding box center [547, 376] width 169 height 36
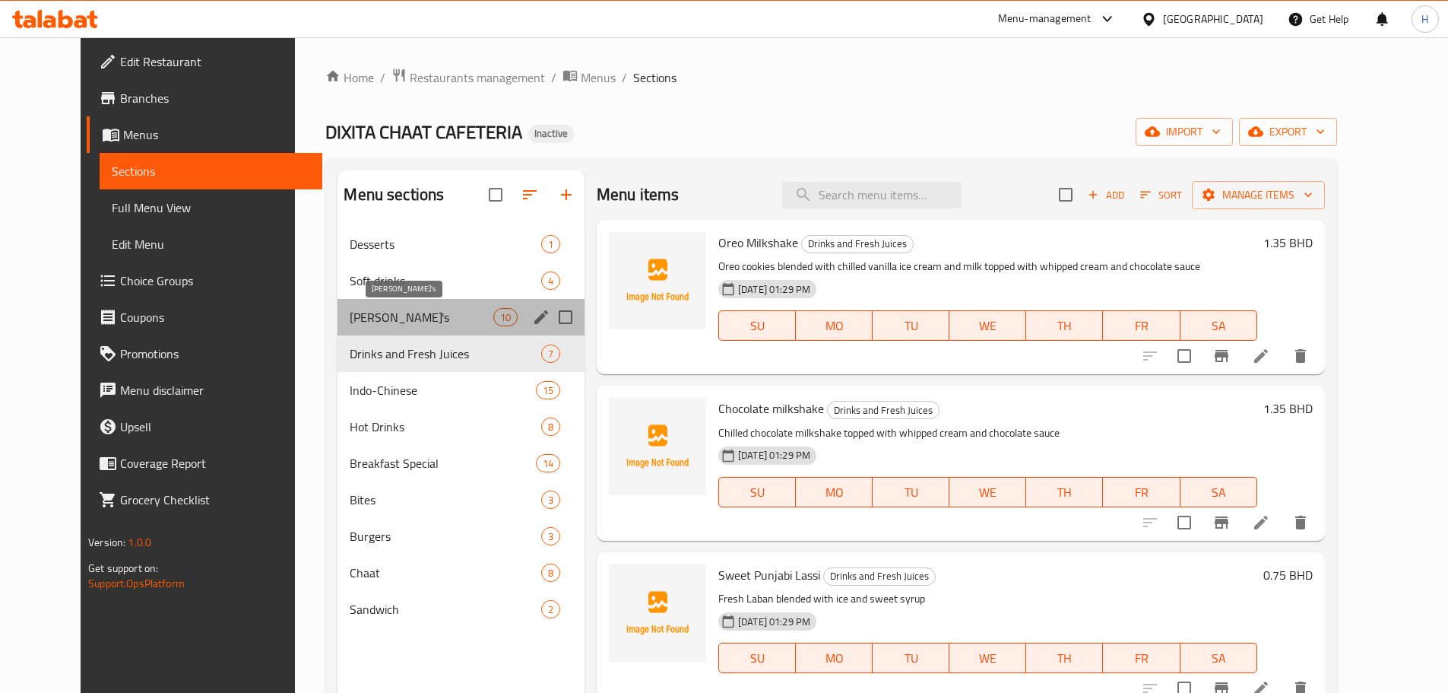
click at [350, 315] on span "Mojito's" at bounding box center [421, 317] width 143 height 18
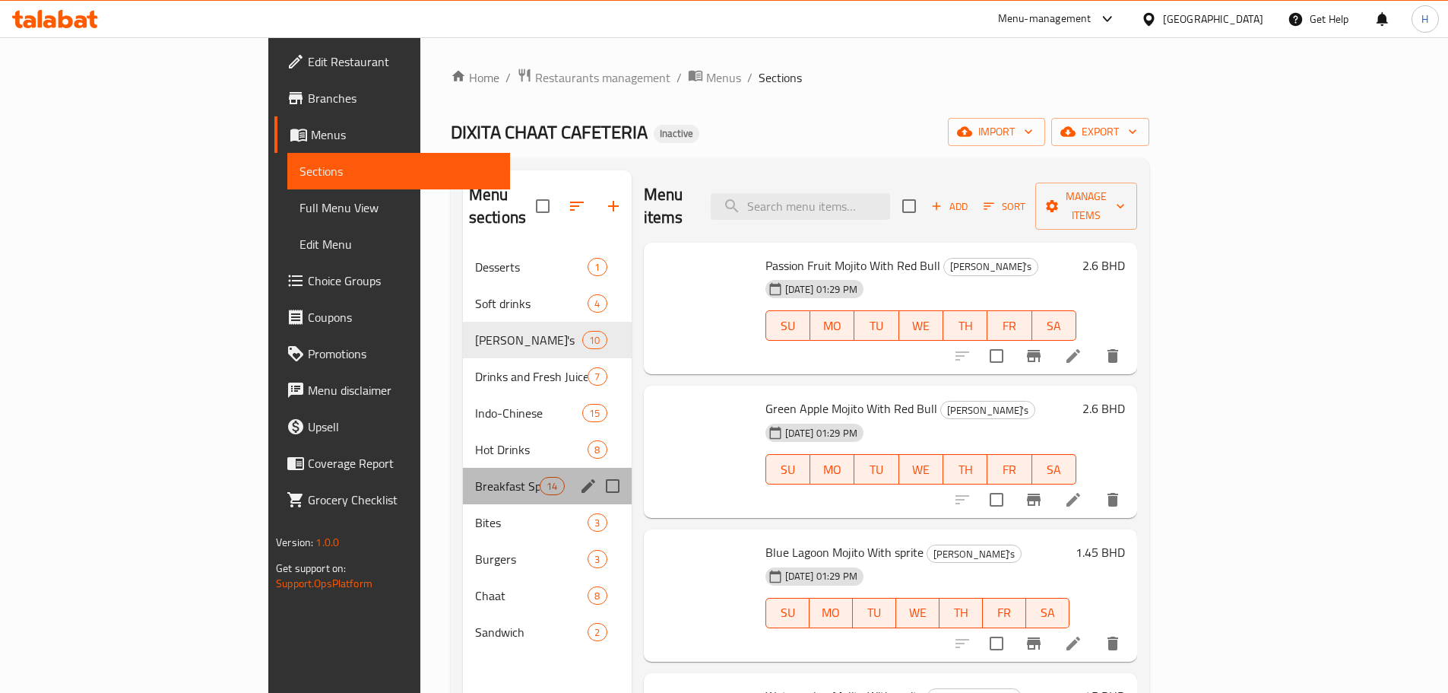
click at [475, 477] on span "Breakfast Special" at bounding box center [507, 486] width 65 height 18
click at [475, 331] on span "Mojito's" at bounding box center [528, 340] width 107 height 18
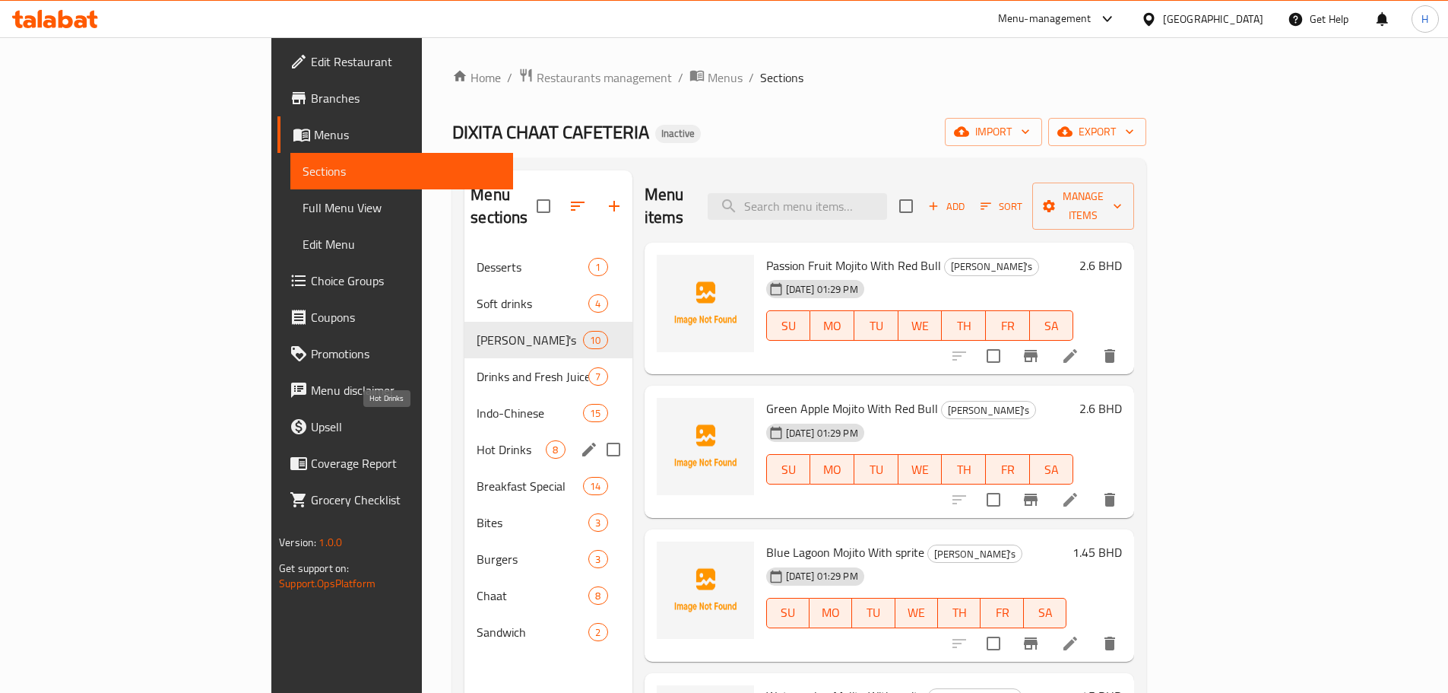
click at [477, 477] on span "Breakfast Special" at bounding box center [530, 486] width 106 height 18
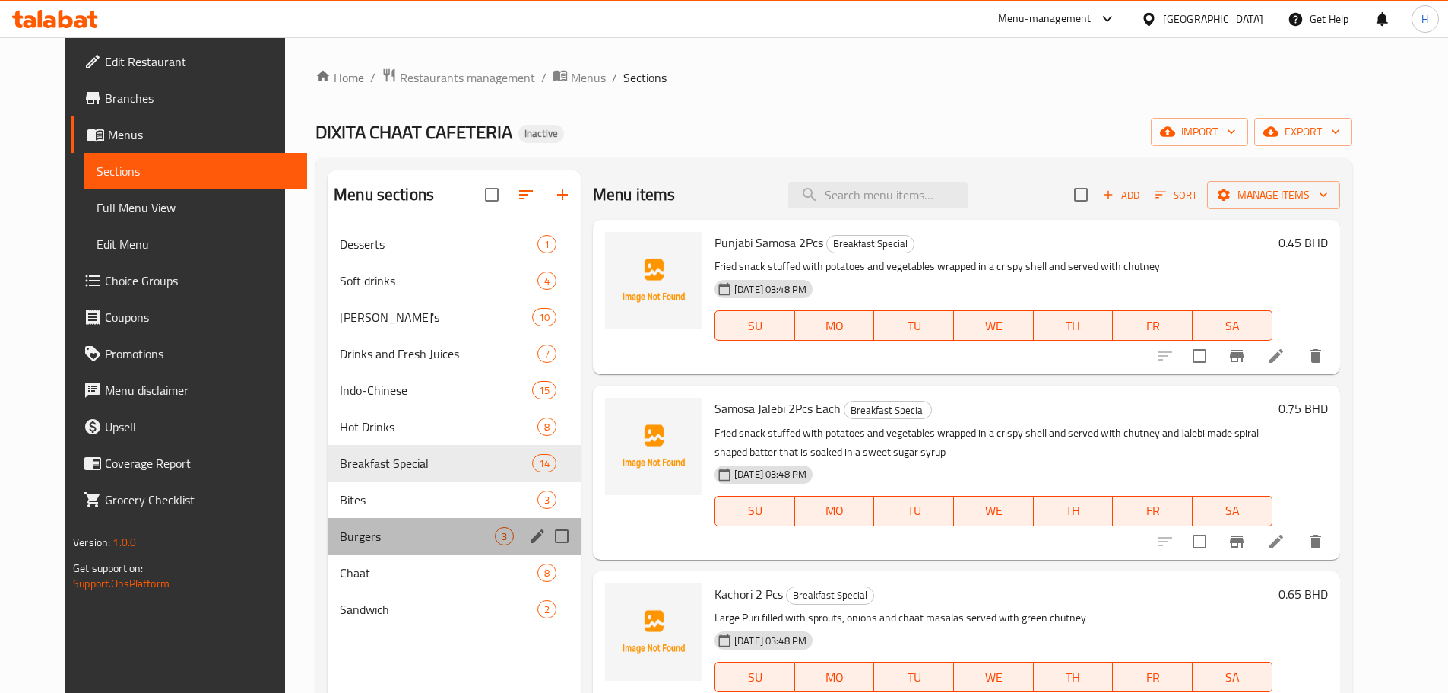
click at [331, 522] on div "Burgers 3" at bounding box center [454, 536] width 253 height 36
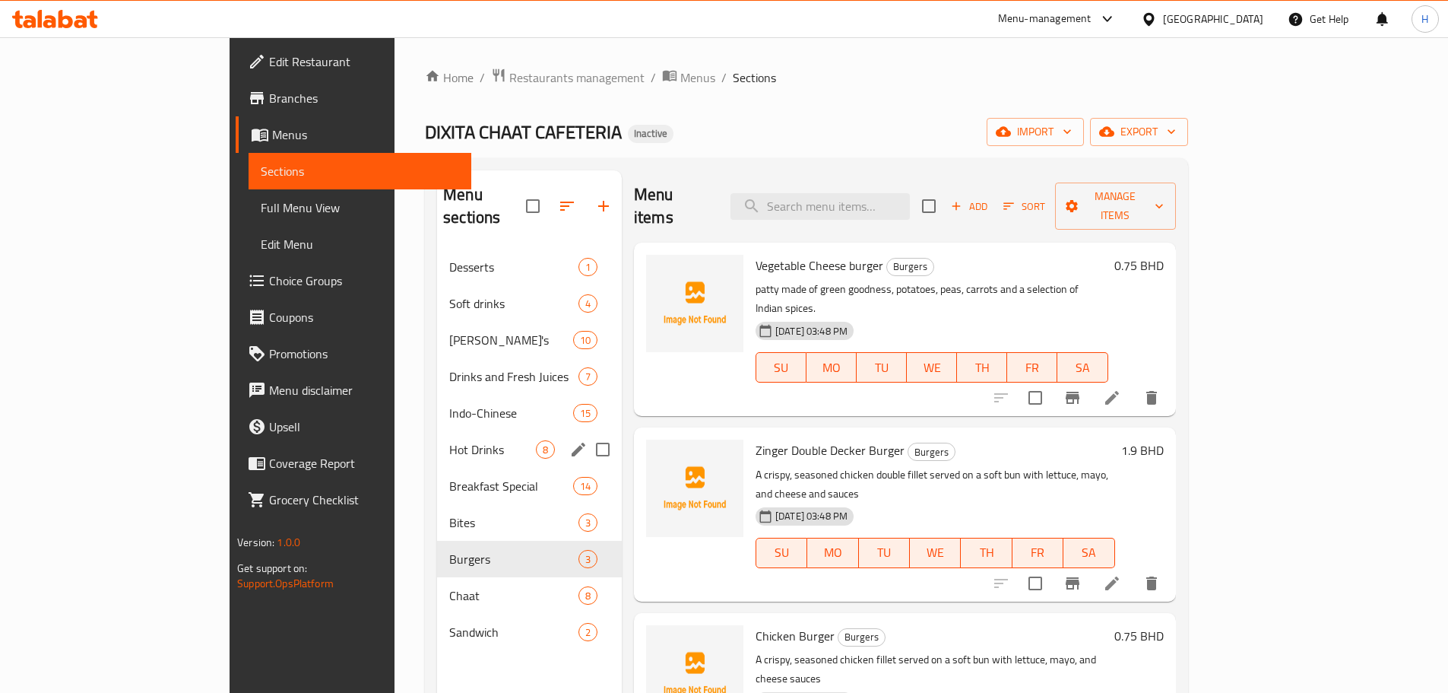
click at [437, 431] on div "Hot Drinks 8" at bounding box center [529, 449] width 185 height 36
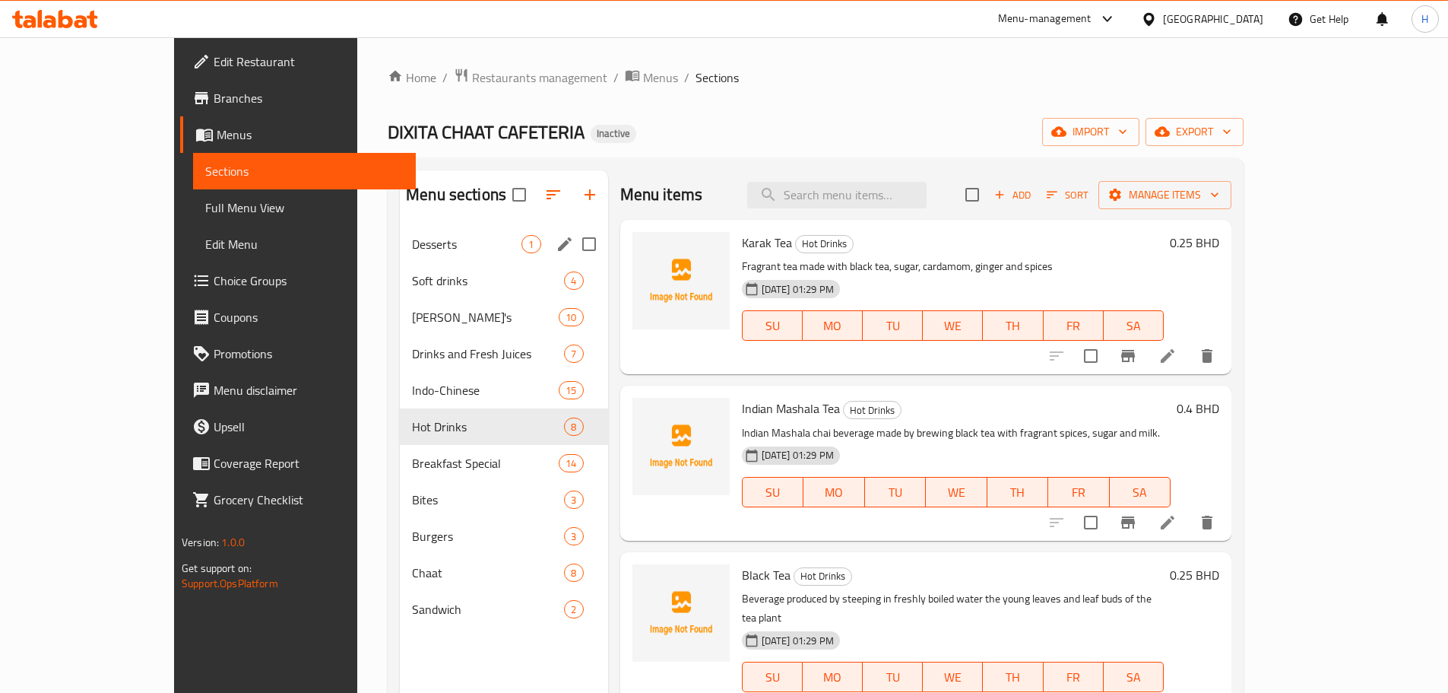
click at [400, 327] on div "Mojito's 10" at bounding box center [504, 317] width 208 height 36
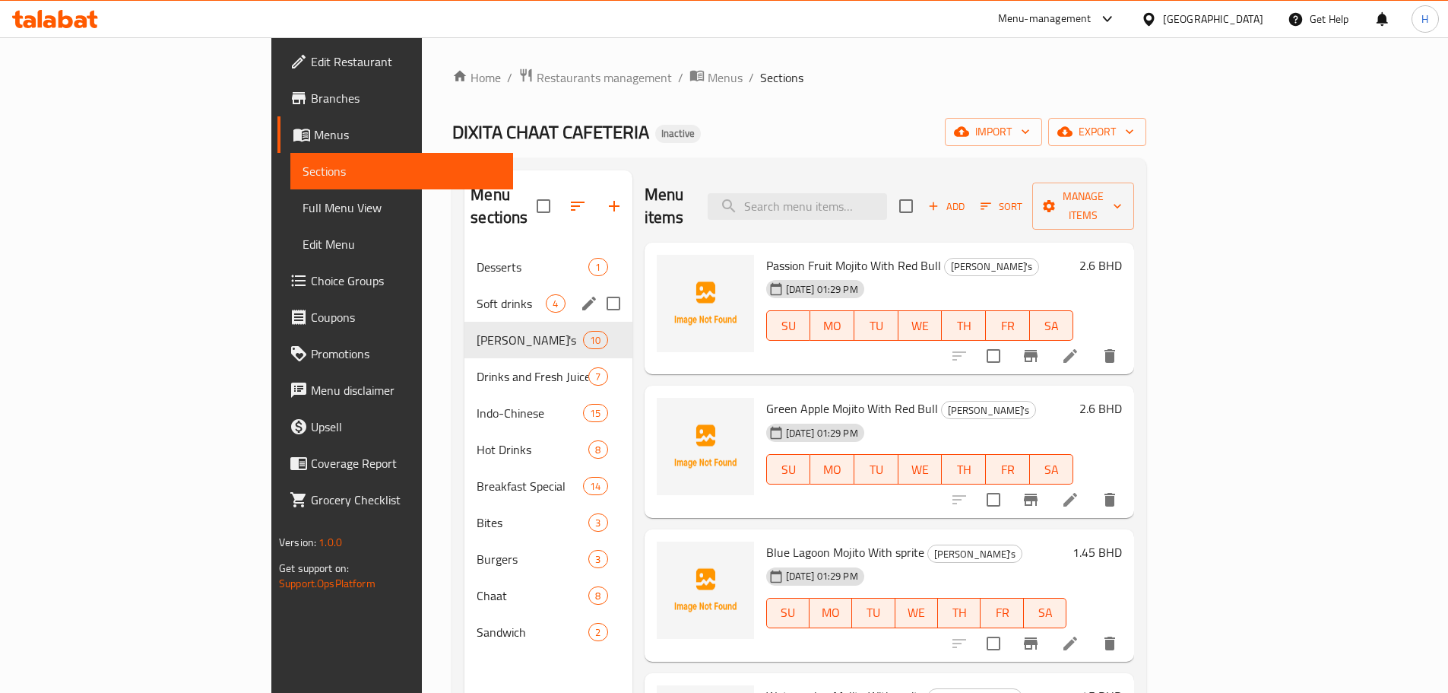
click at [465, 285] on div "Soft drinks 4" at bounding box center [548, 303] width 167 height 36
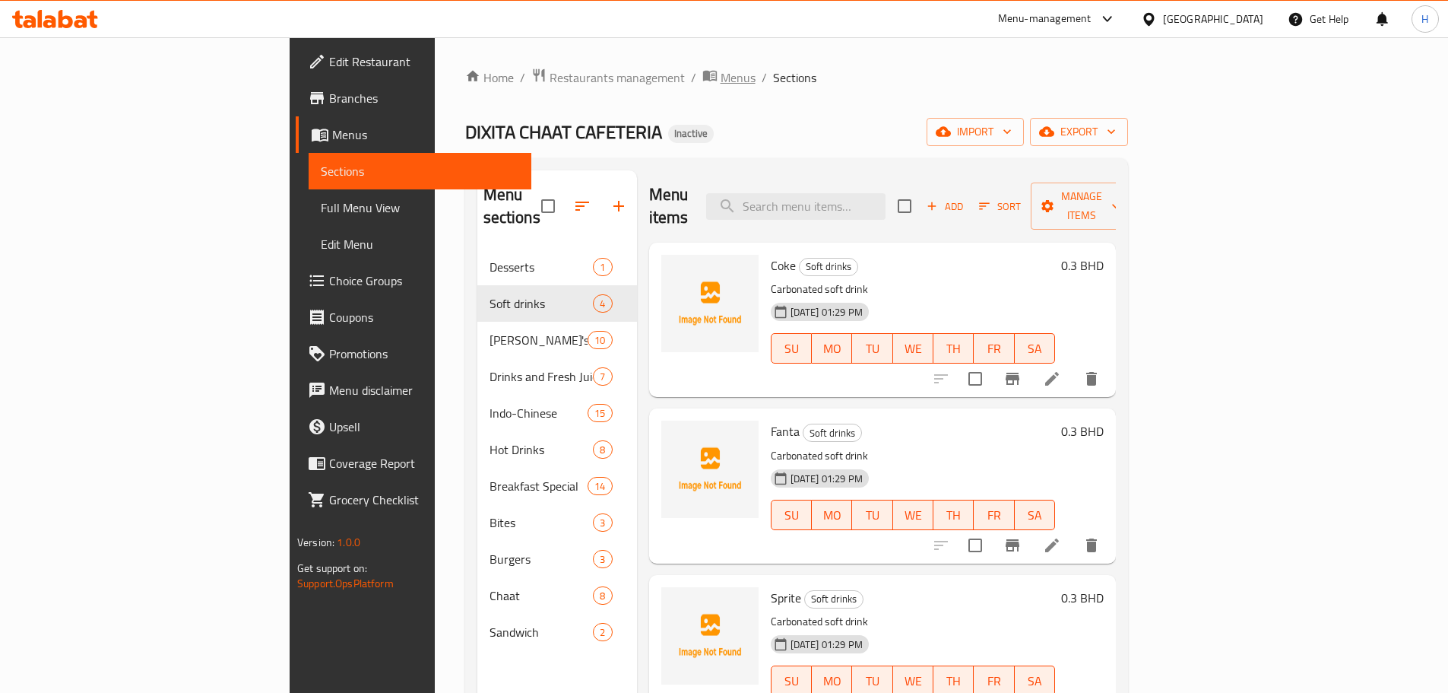
click at [721, 81] on span "Menus" at bounding box center [738, 77] width 35 height 18
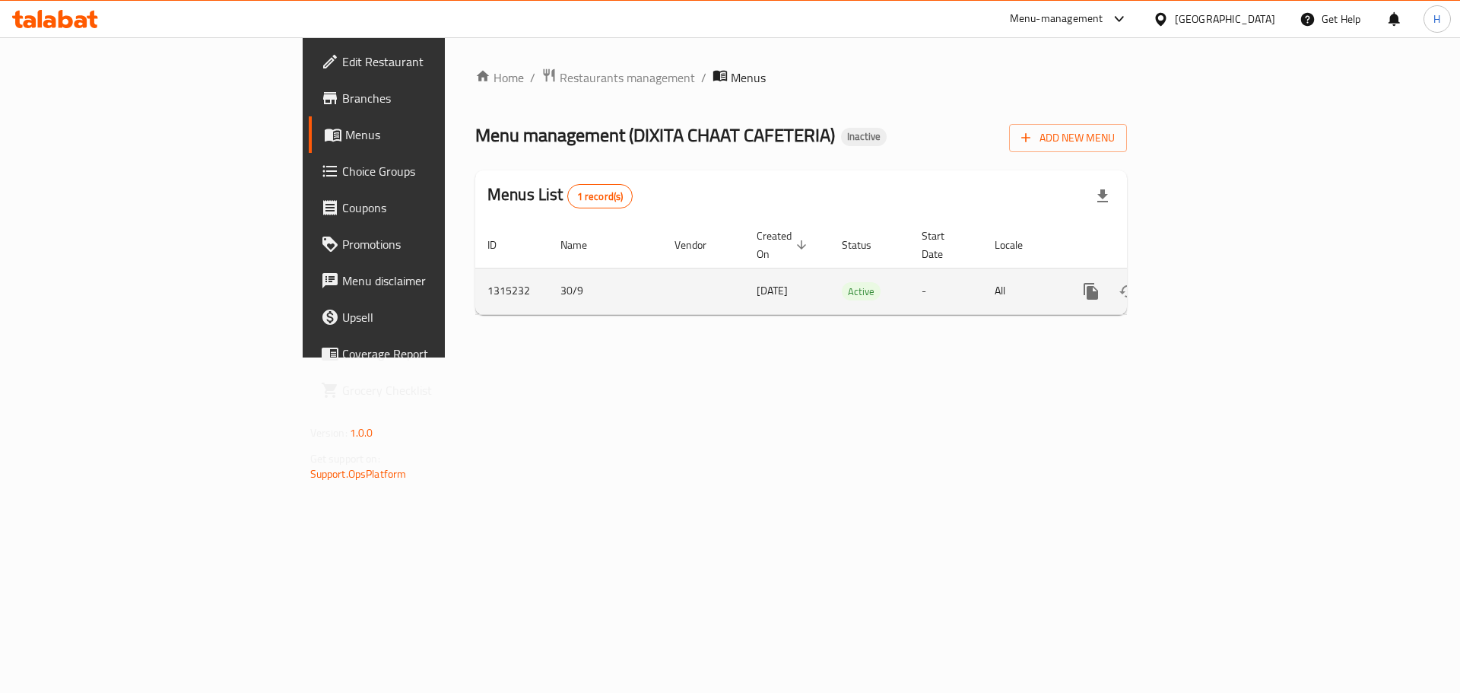
click at [1219, 285] on link "enhanced table" at bounding box center [1200, 291] width 36 height 36
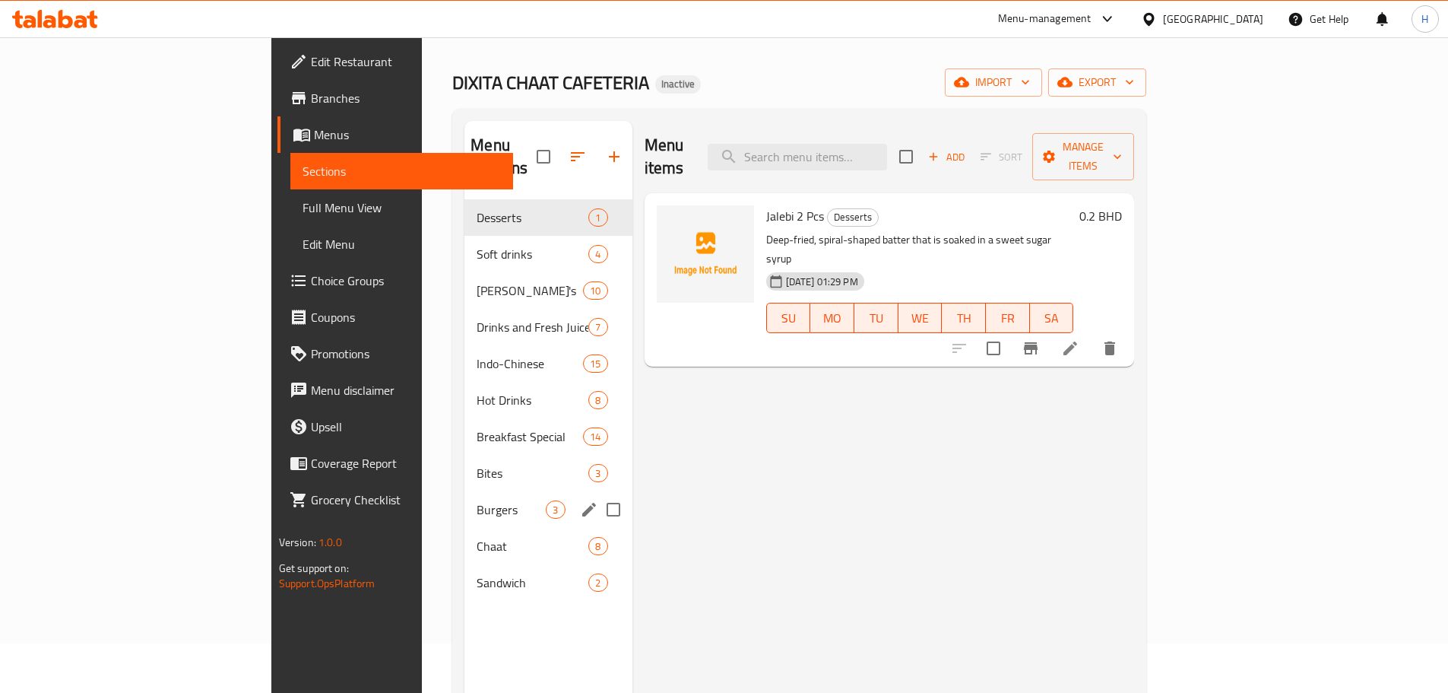
scroll to position [76, 0]
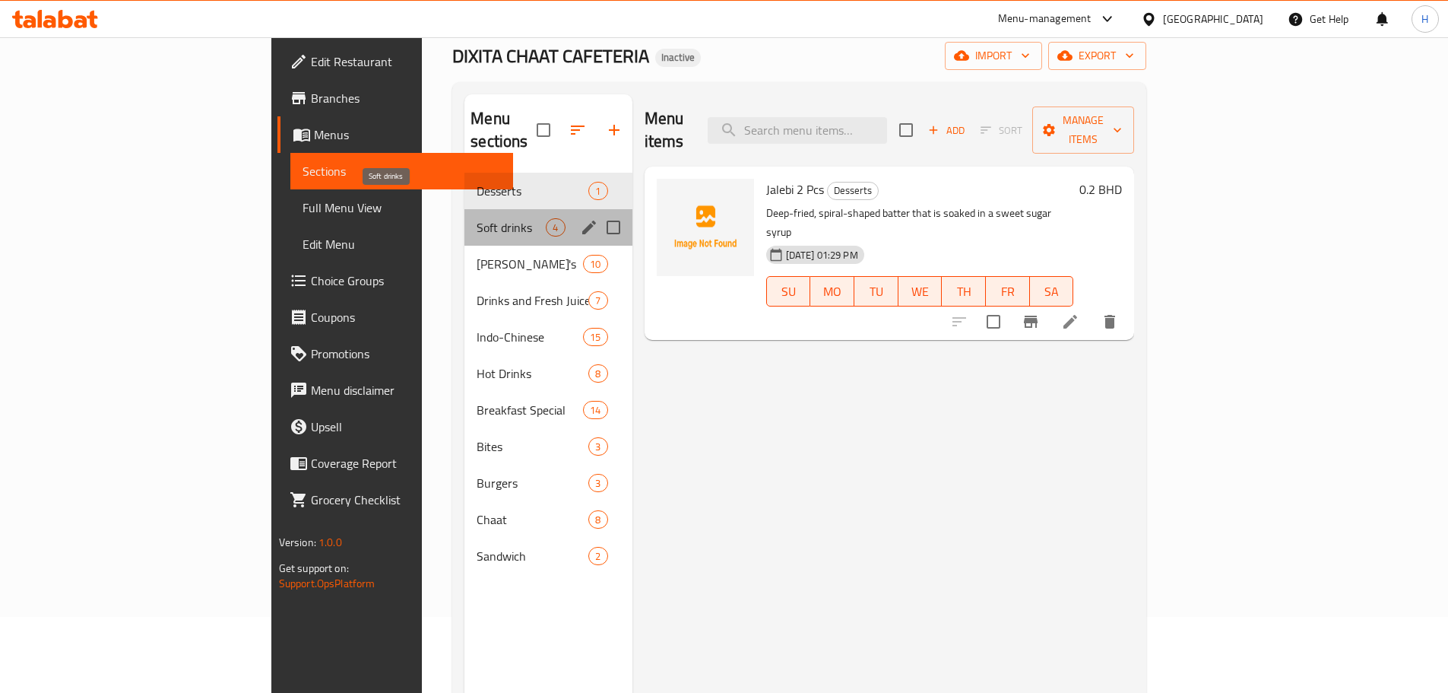
click at [477, 218] on span "Soft drinks" at bounding box center [511, 227] width 69 height 18
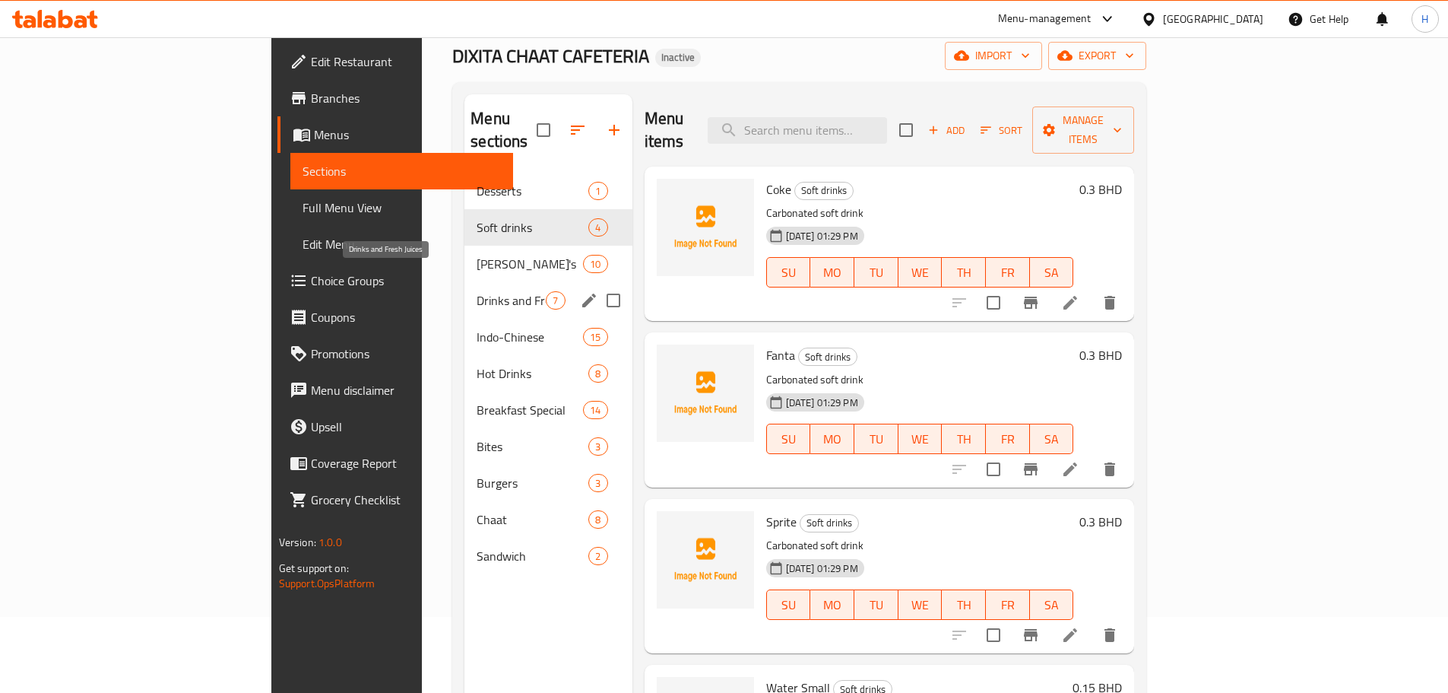
click at [465, 287] on div "Drinks and Fresh Juices 7" at bounding box center [548, 300] width 167 height 36
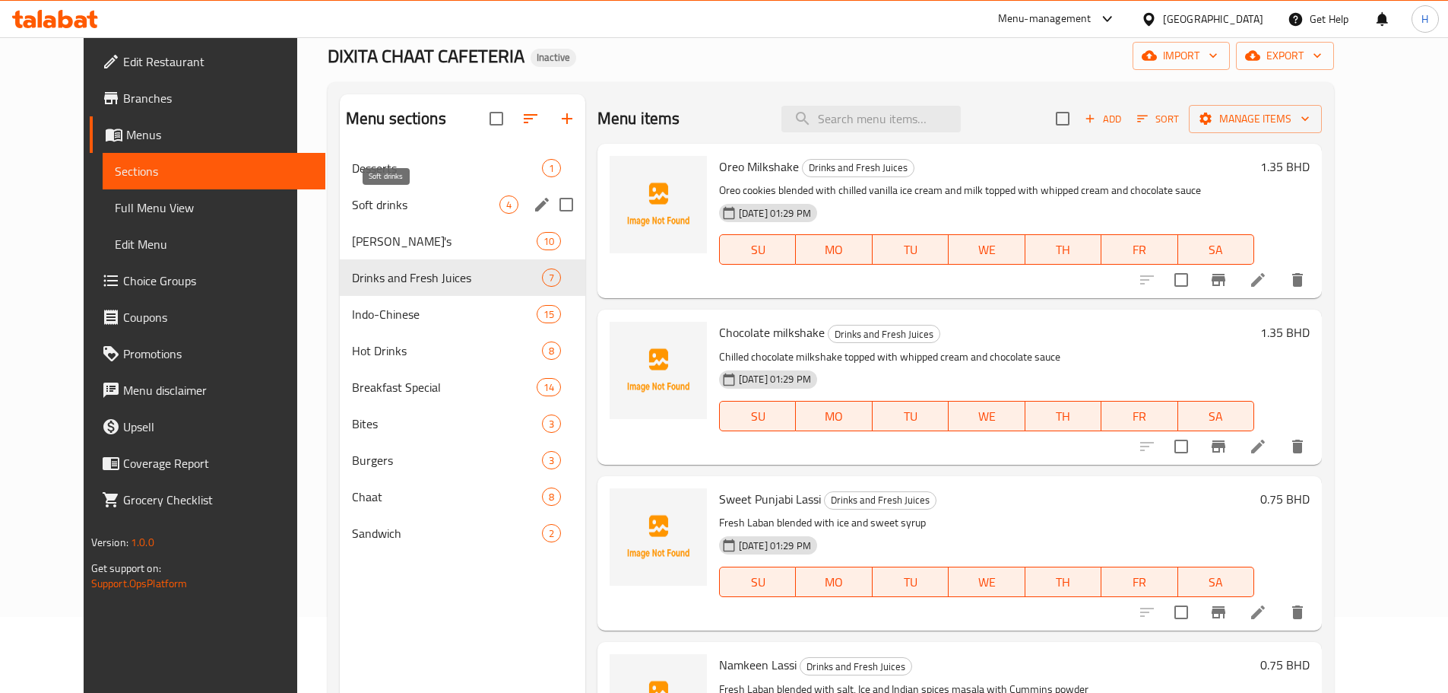
click at [365, 205] on span "Soft drinks" at bounding box center [425, 204] width 147 height 18
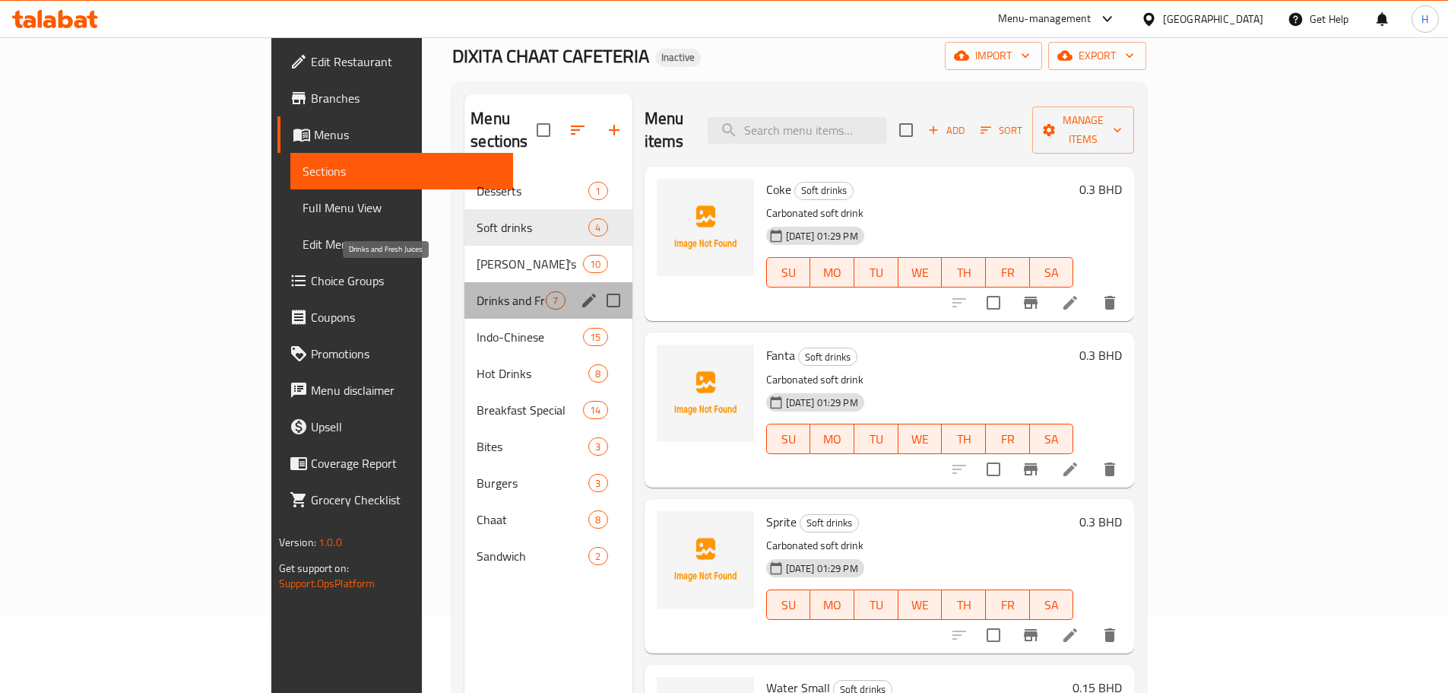
click at [477, 291] on span "Drinks and Fresh Juices" at bounding box center [511, 300] width 69 height 18
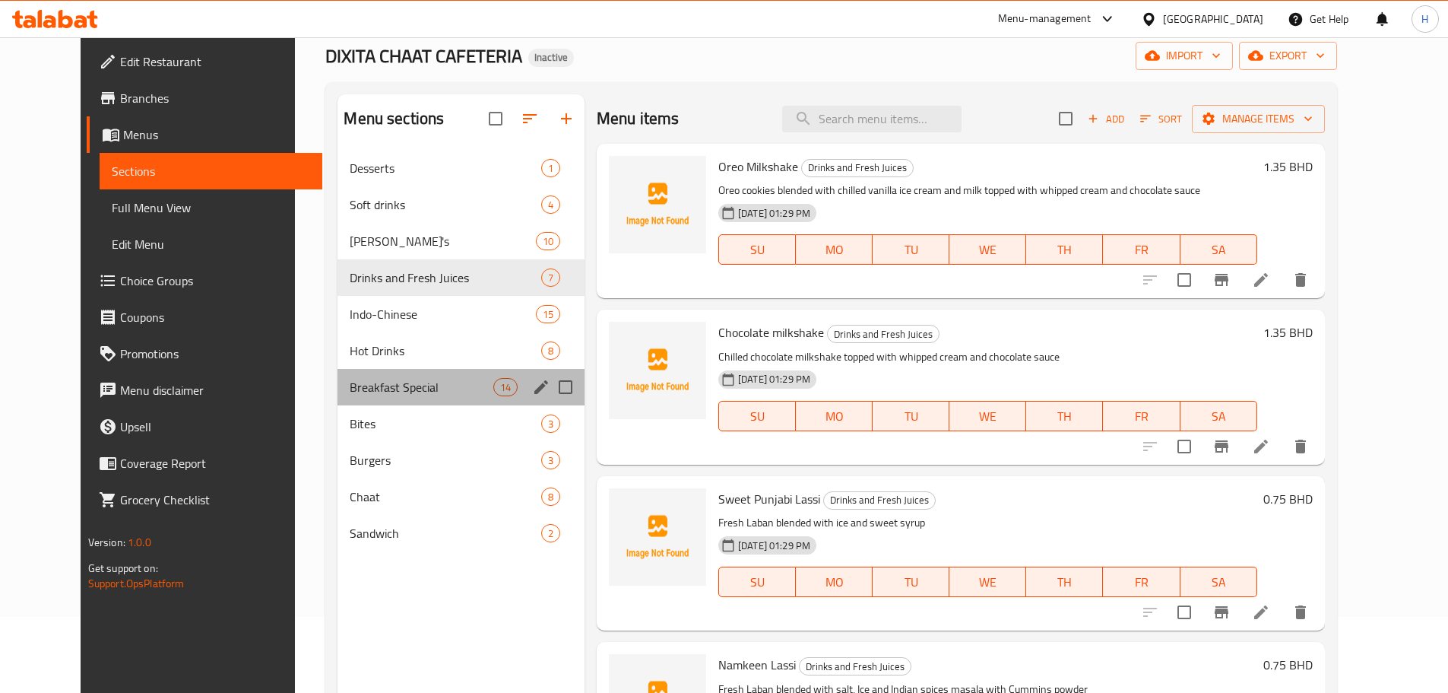
click at [363, 374] on div "Breakfast Special 14" at bounding box center [461, 387] width 247 height 36
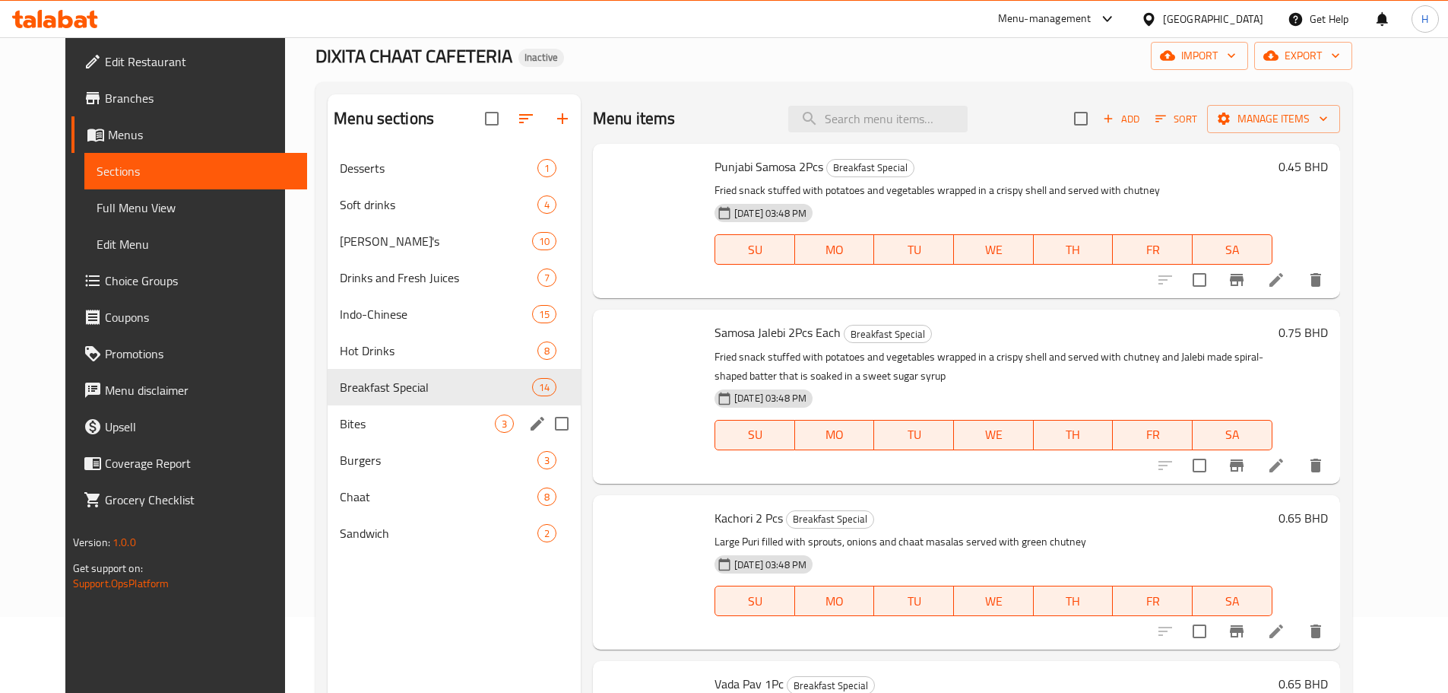
click at [355, 433] on div "Bites 3" at bounding box center [454, 423] width 253 height 36
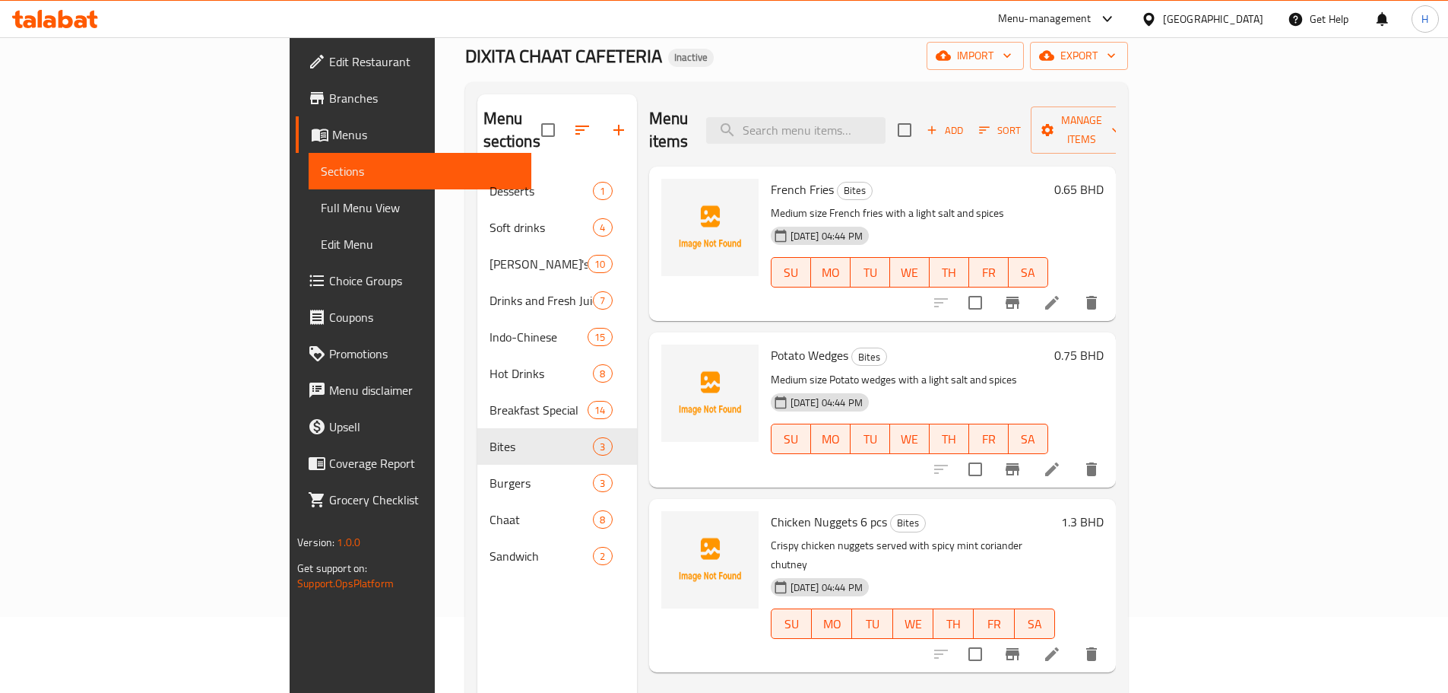
click at [1230, 22] on div "Bahrain" at bounding box center [1213, 19] width 100 height 17
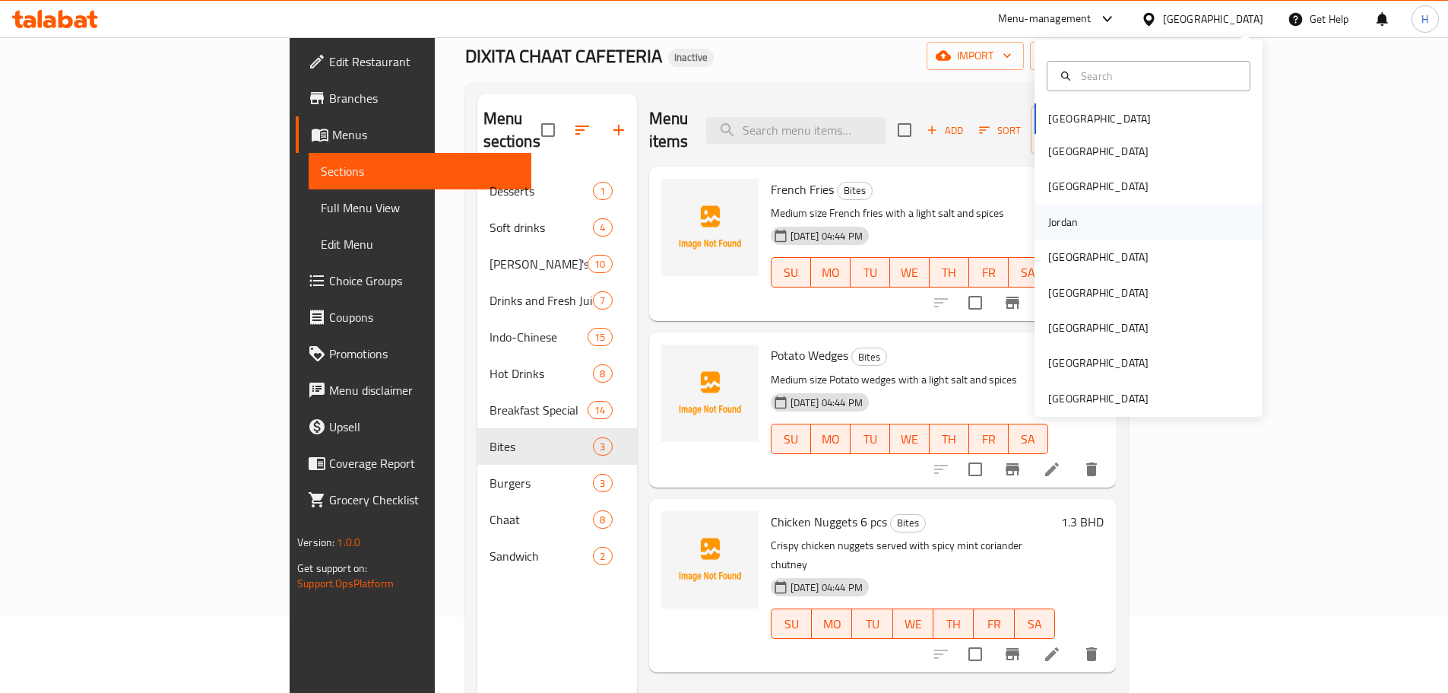
click at [1074, 211] on div "Jordan" at bounding box center [1063, 222] width 54 height 35
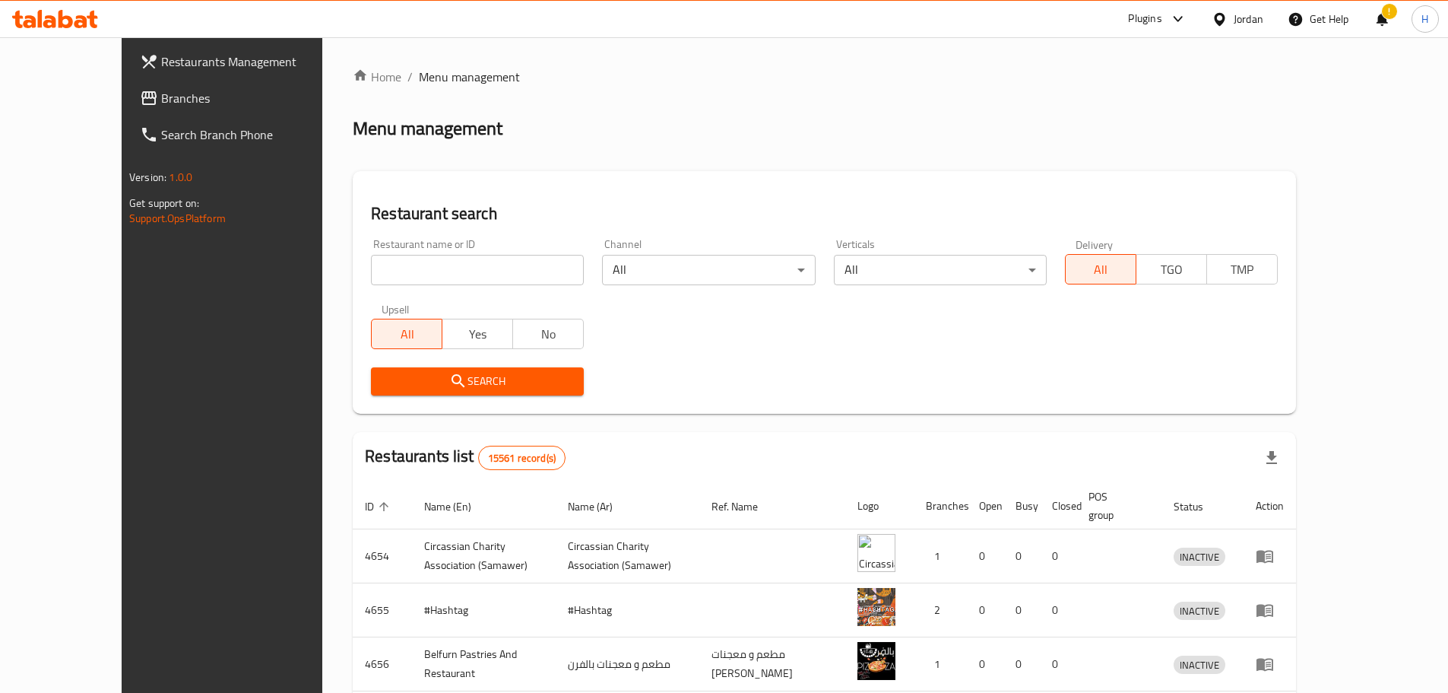
click at [1251, 16] on div "Jordan" at bounding box center [1249, 19] width 30 height 17
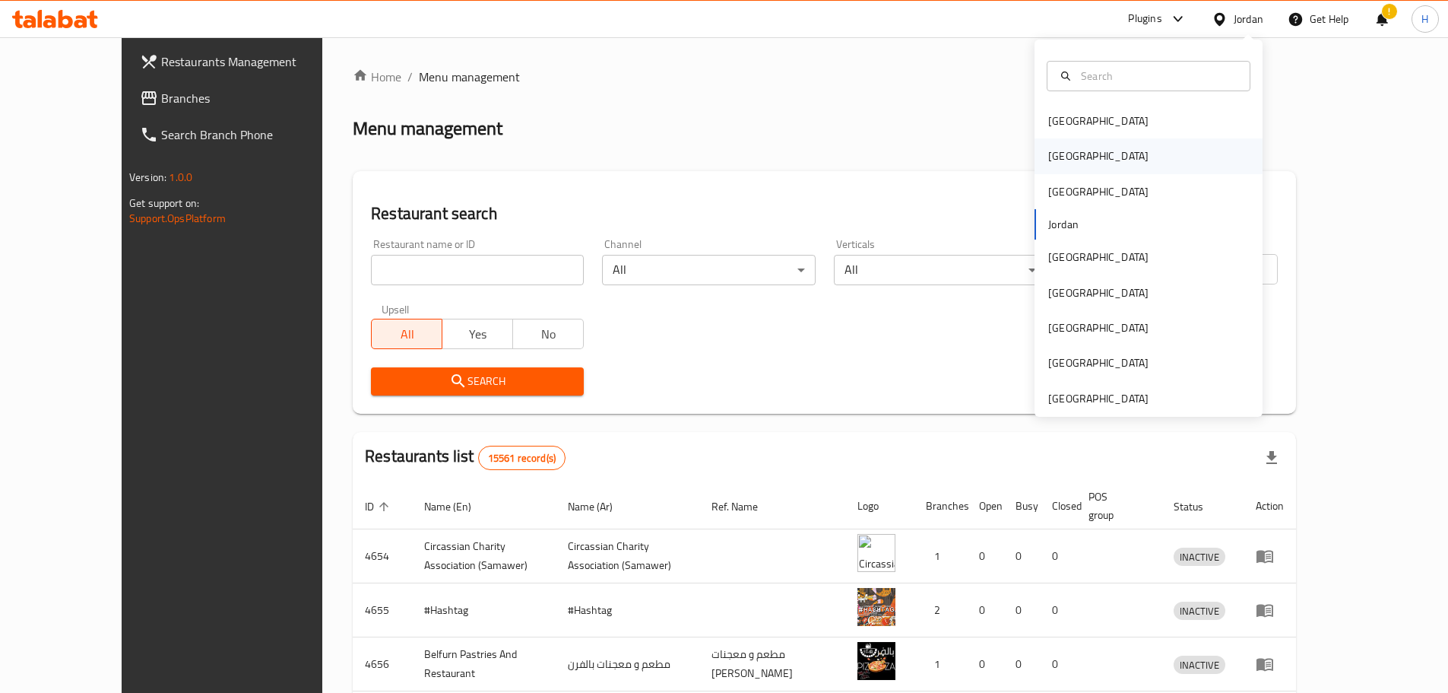
click at [1092, 150] on div "[GEOGRAPHIC_DATA]" at bounding box center [1149, 155] width 228 height 35
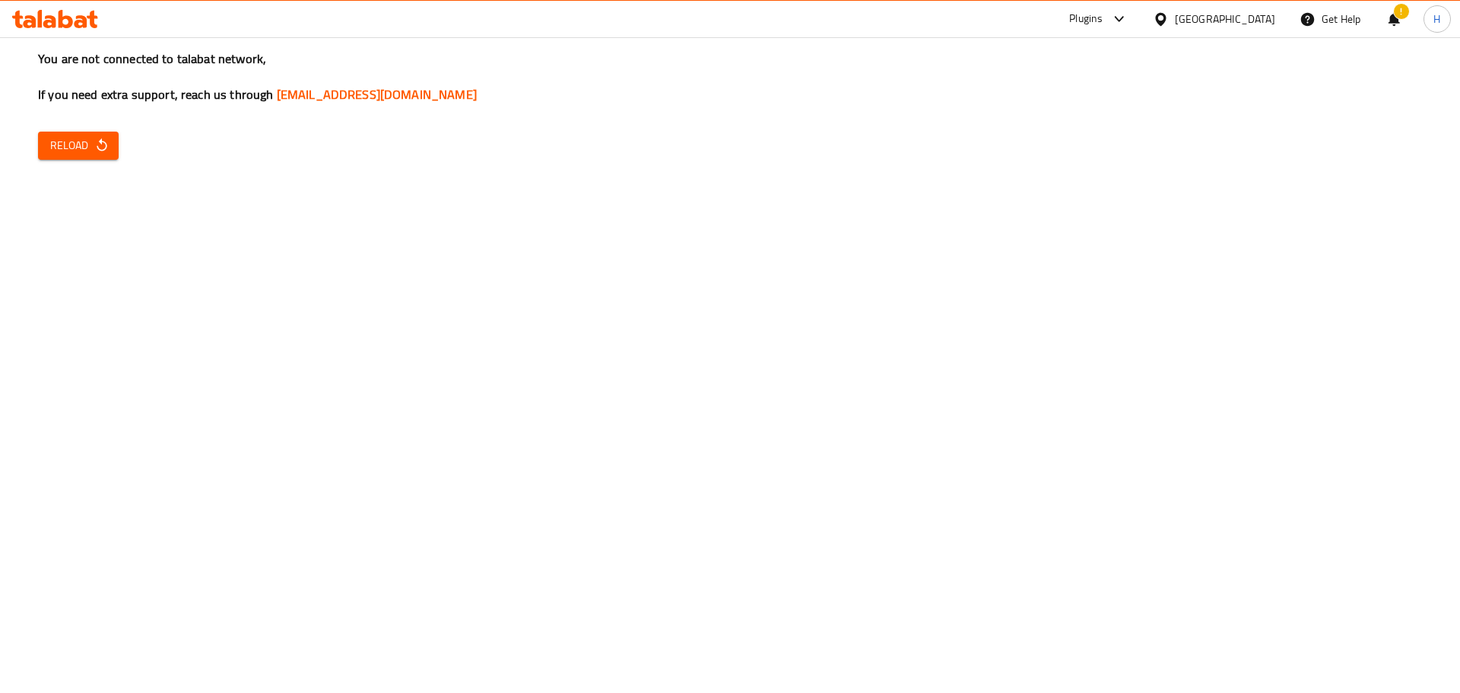
click at [88, 136] on span "Reload" at bounding box center [78, 145] width 56 height 19
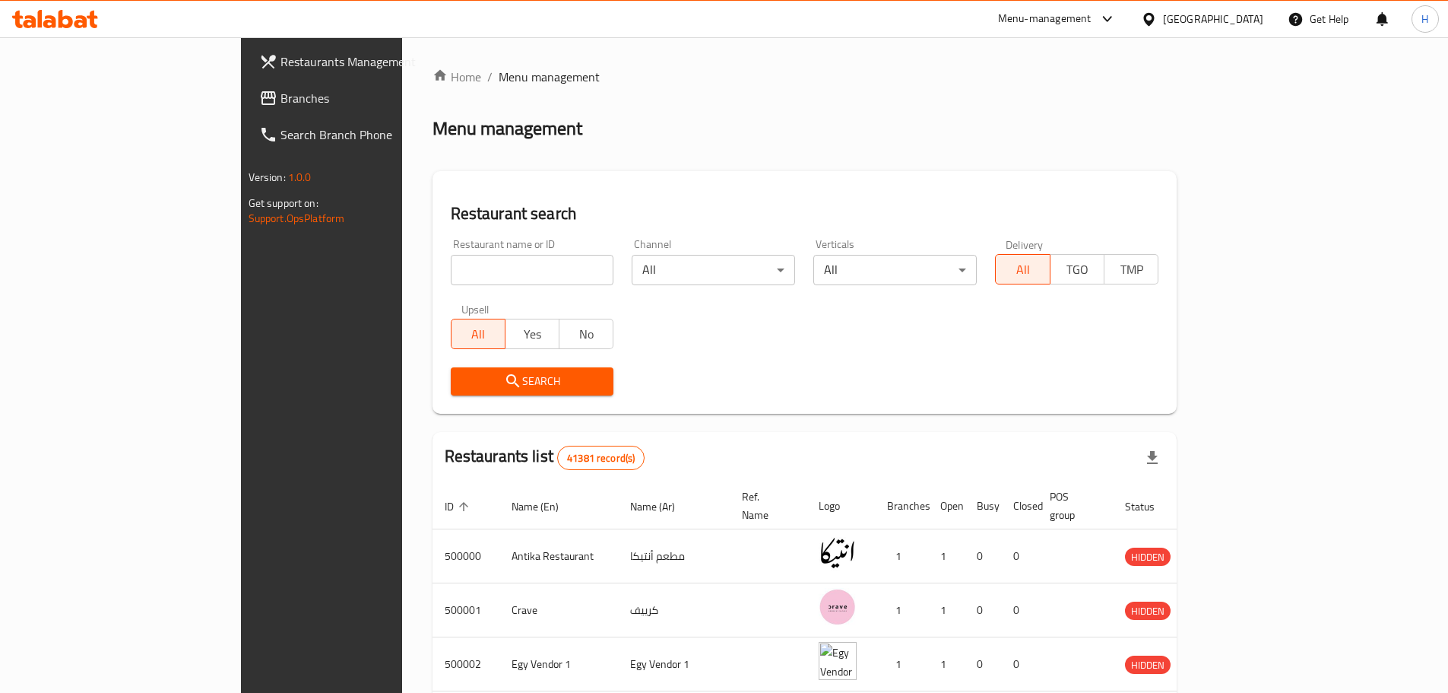
drag, startPoint x: 140, startPoint y: 97, endPoint x: 212, endPoint y: 117, distance: 74.9
click at [281, 97] on span "Branches" at bounding box center [376, 98] width 190 height 18
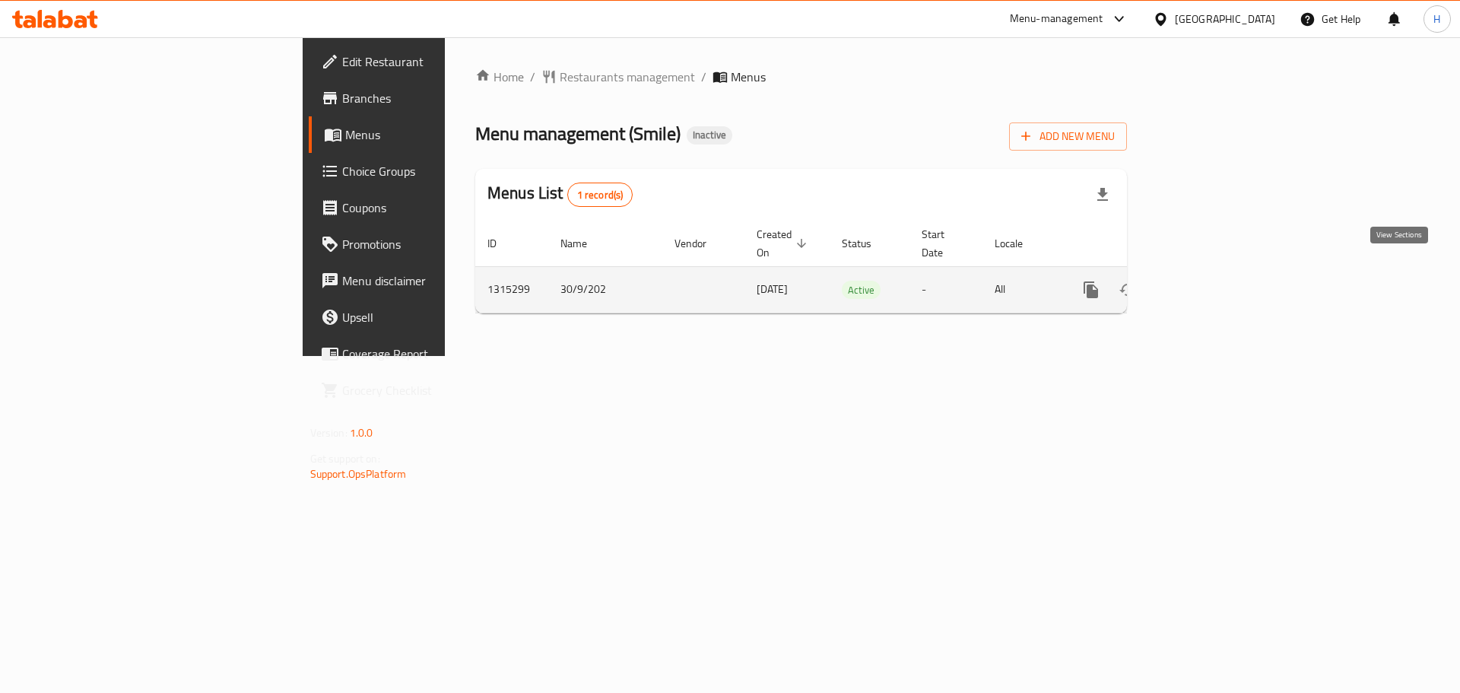
click at [1210, 281] on icon "enhanced table" at bounding box center [1200, 290] width 18 height 18
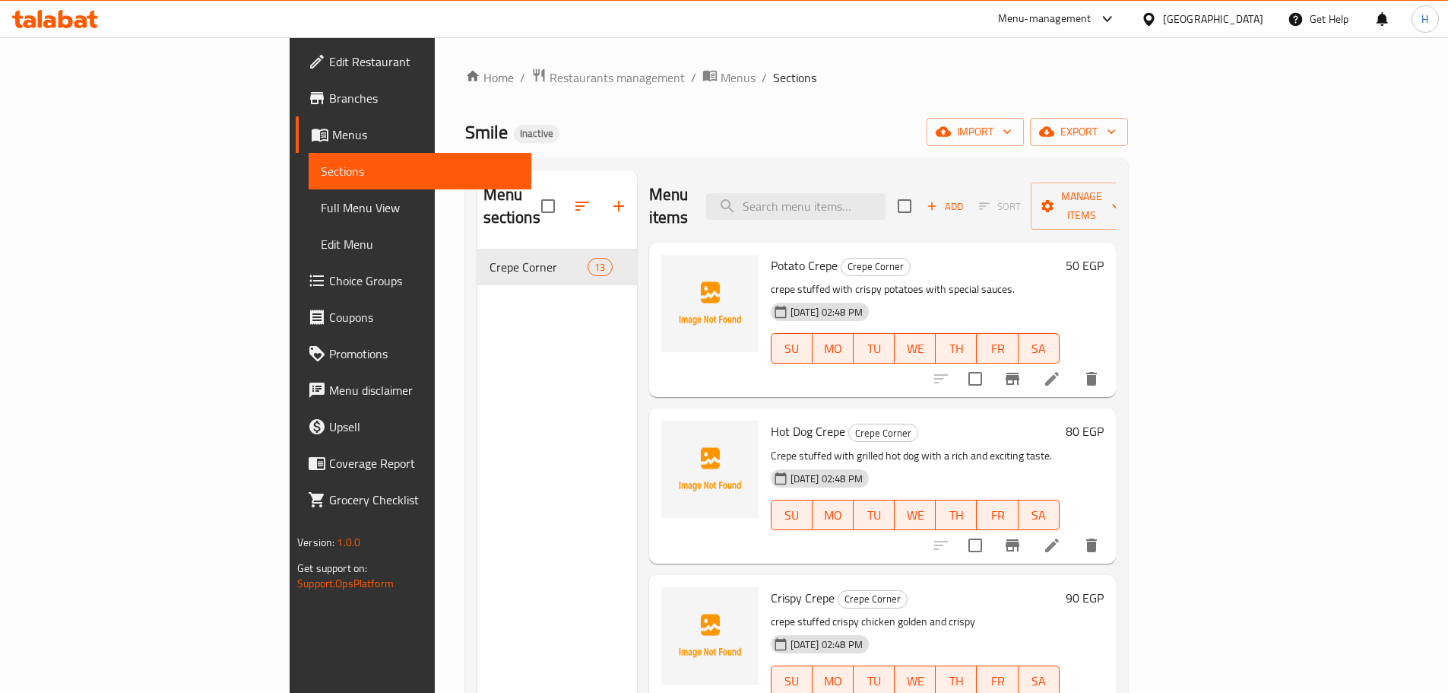
drag, startPoint x: 506, startPoint y: 508, endPoint x: 391, endPoint y: 403, distance: 156.1
click at [477, 403] on div "Menu sections Crepe Corner 13" at bounding box center [557, 516] width 160 height 693
click at [1024, 141] on button "import" at bounding box center [975, 132] width 97 height 28
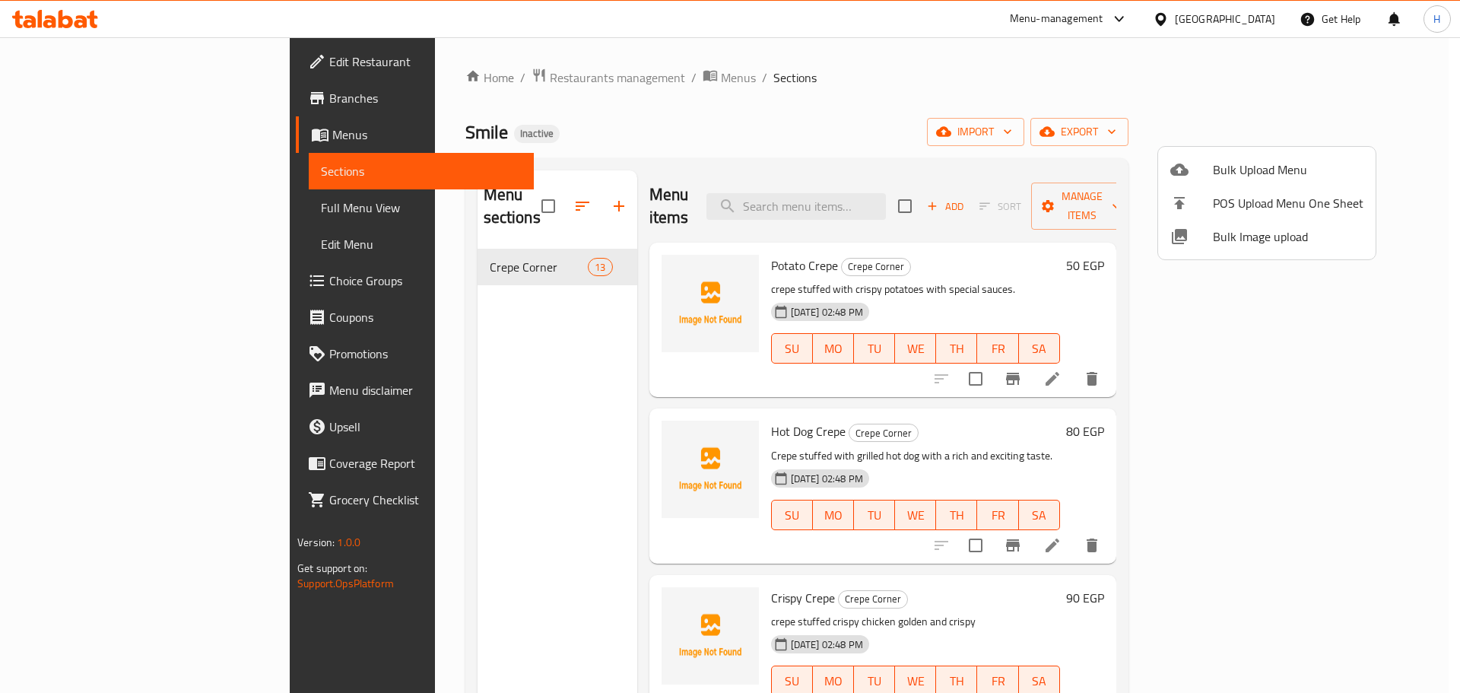
click at [1312, 226] on li "Bulk Image upload" at bounding box center [1266, 236] width 217 height 33
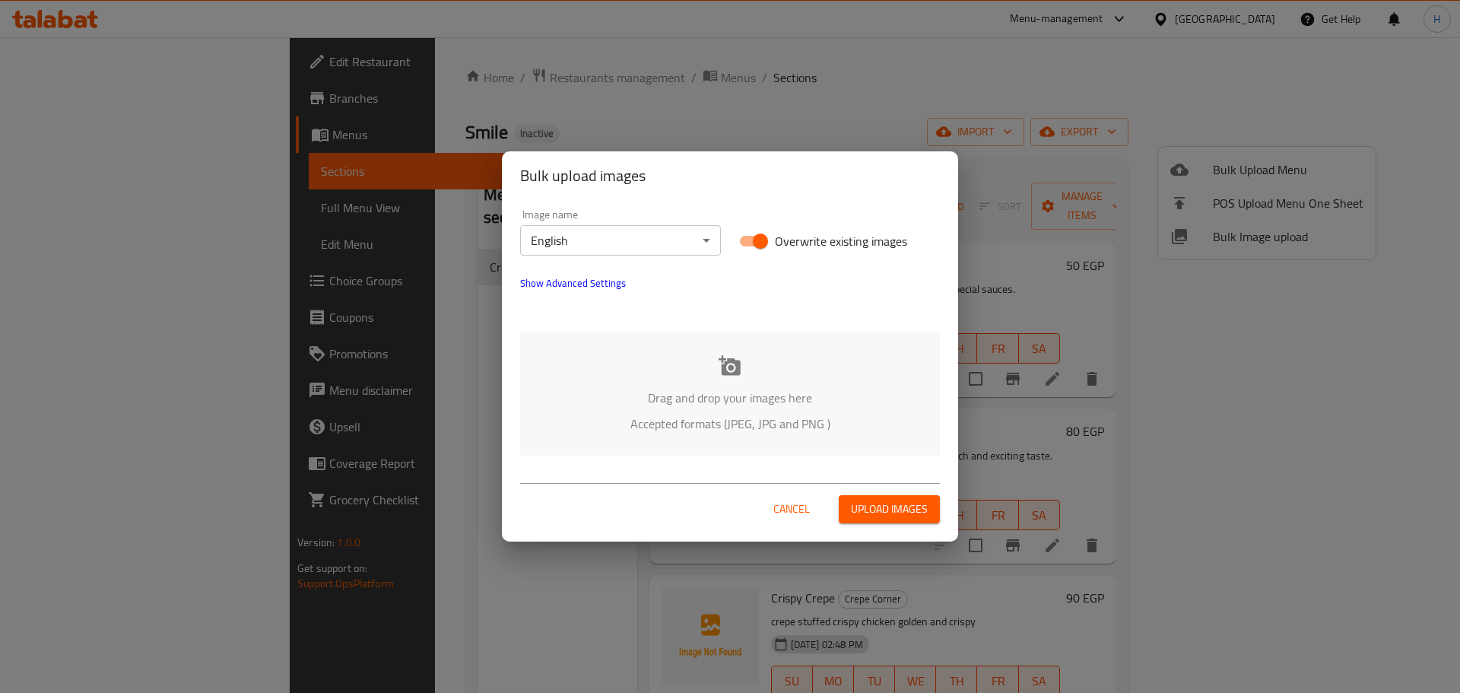
click at [845, 366] on div "Drag and drop your images here Accepted formats (JPEG, JPG and PNG )" at bounding box center [730, 393] width 420 height 124
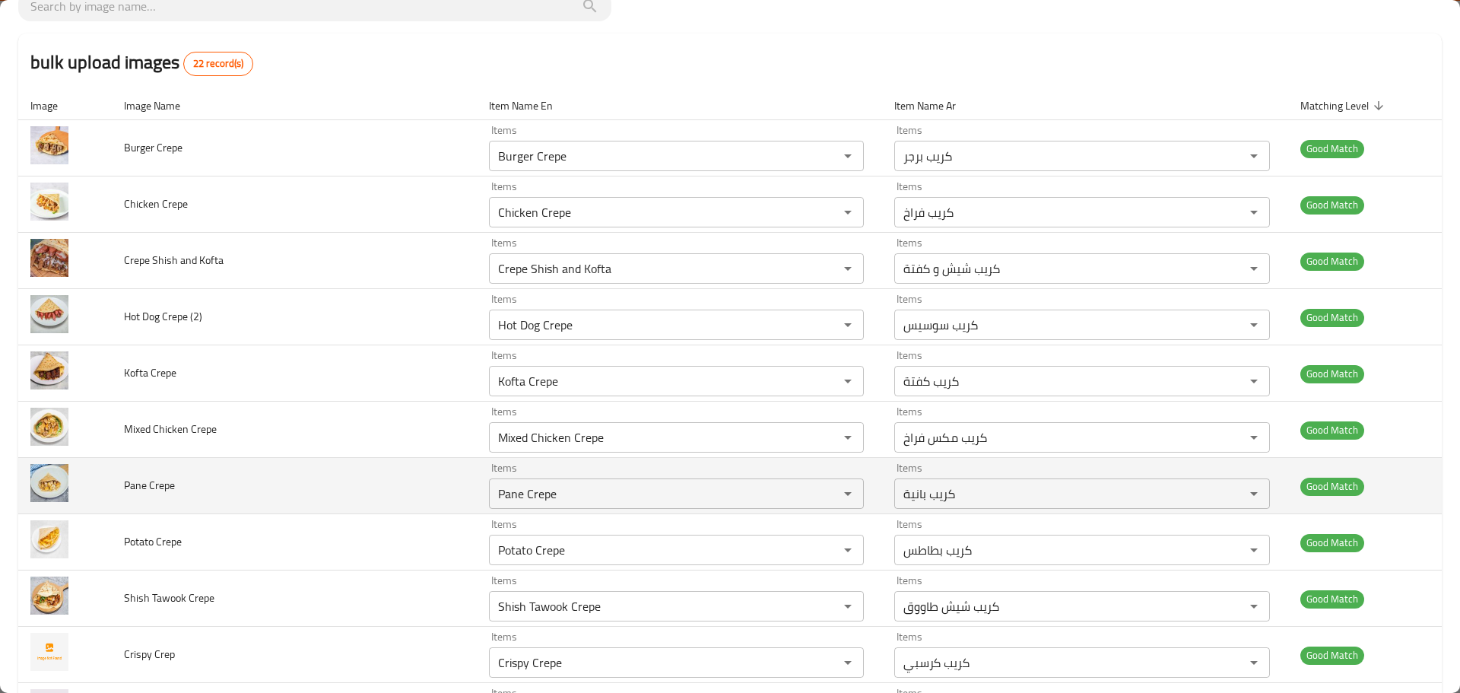
scroll to position [276, 0]
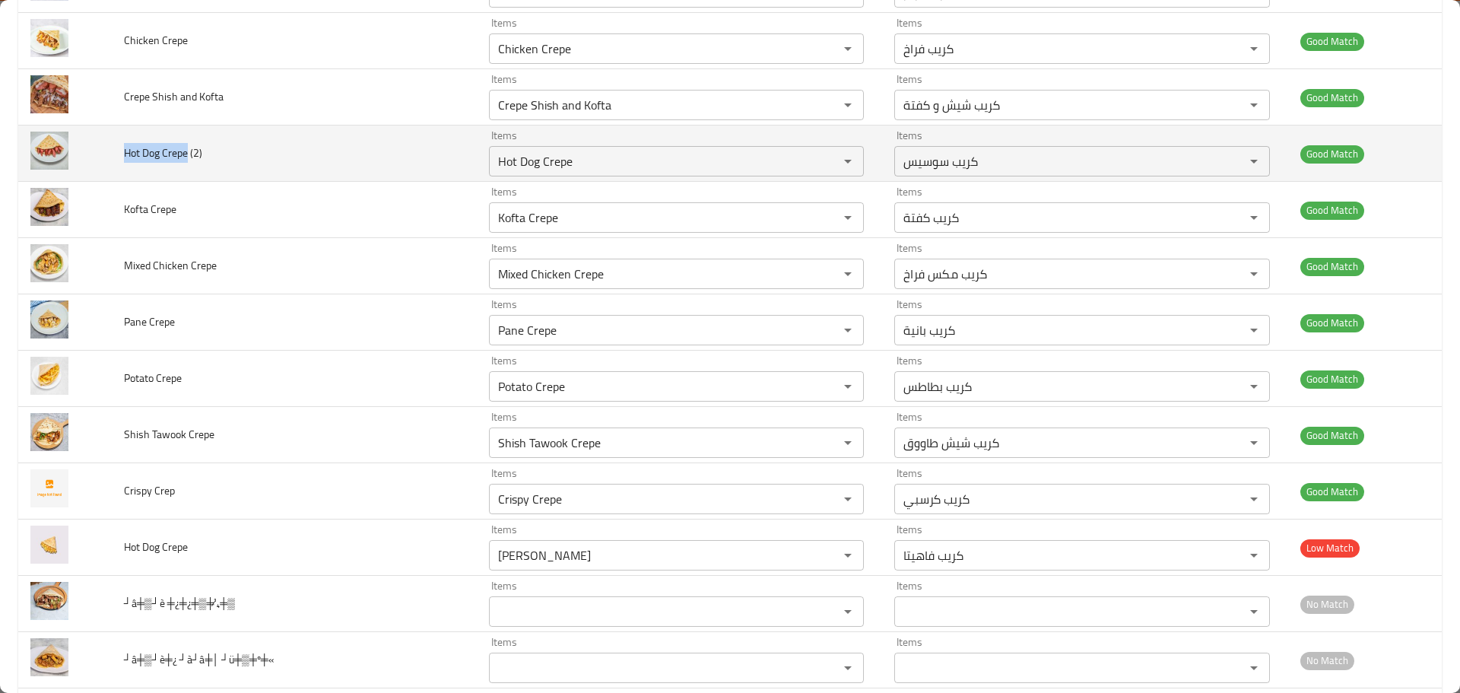
drag, startPoint x: 170, startPoint y: 151, endPoint x: 236, endPoint y: 173, distance: 69.7
click at [236, 173] on td "Hot Dog Crepe (2)" at bounding box center [294, 153] width 365 height 56
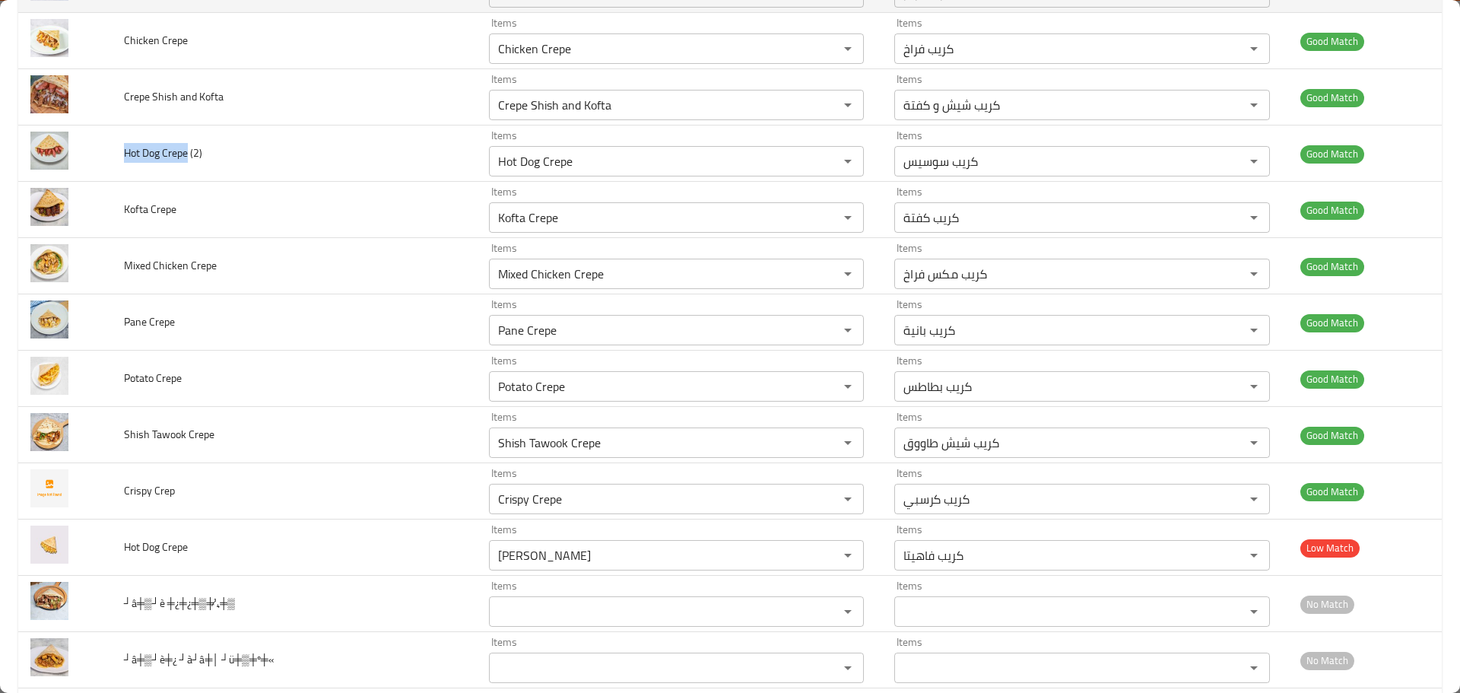
copy span "Hot Dog Crepe"
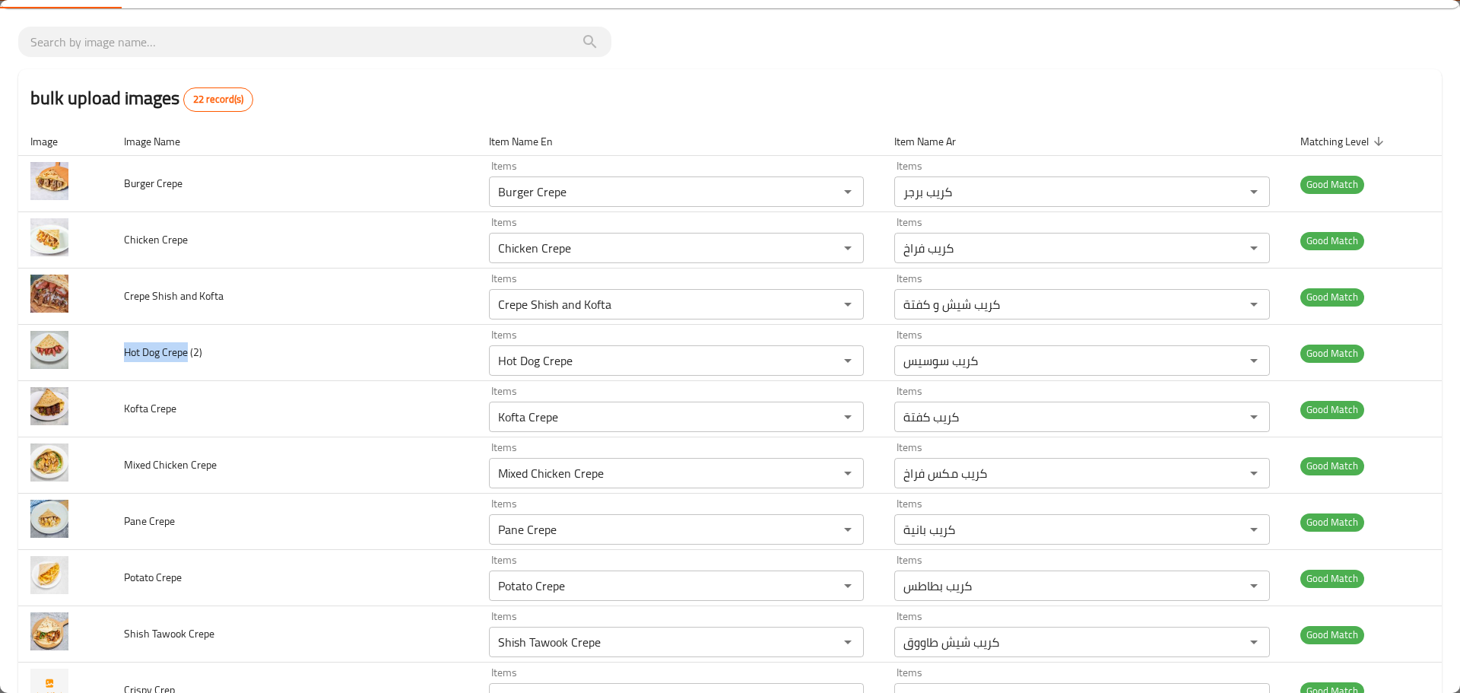
scroll to position [48, 0]
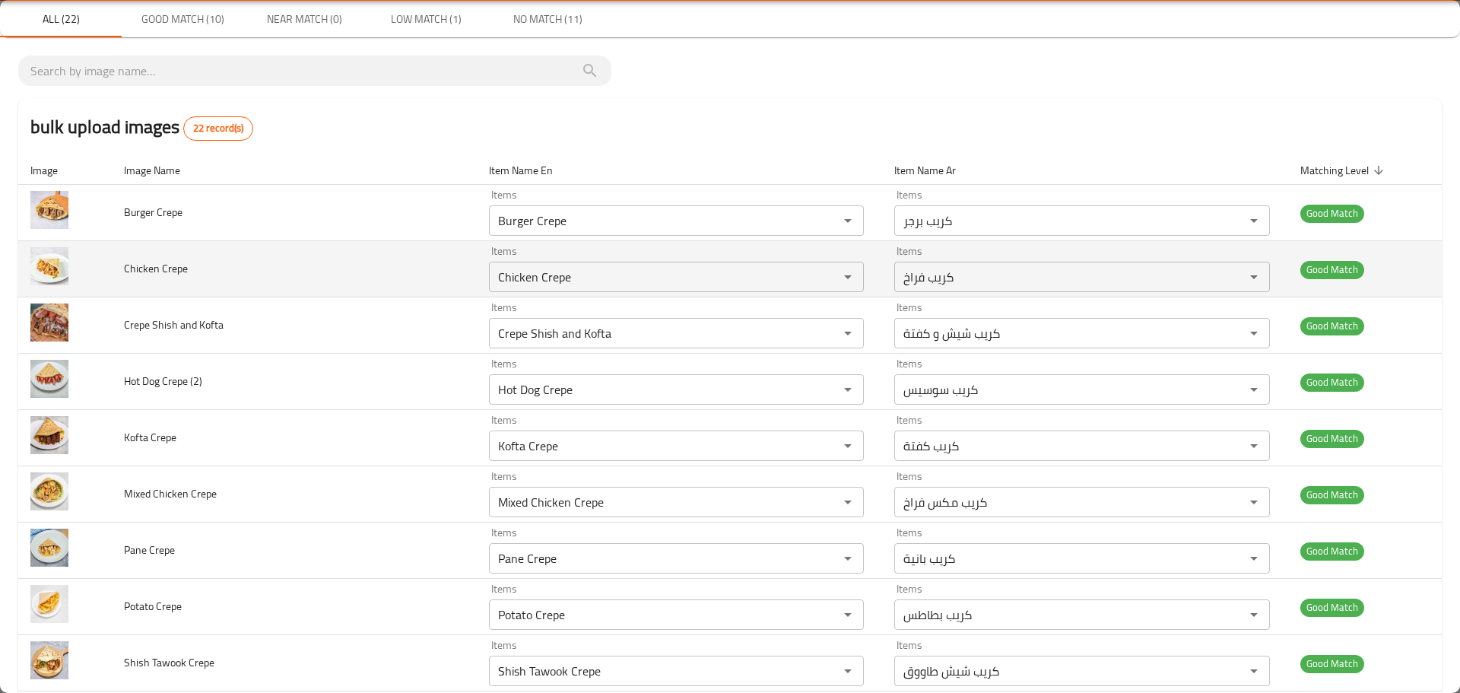
click at [188, 269] on span "Chicken Crepe" at bounding box center [156, 269] width 64 height 20
click at [68, 271] on img "enhanced table" at bounding box center [49, 266] width 38 height 38
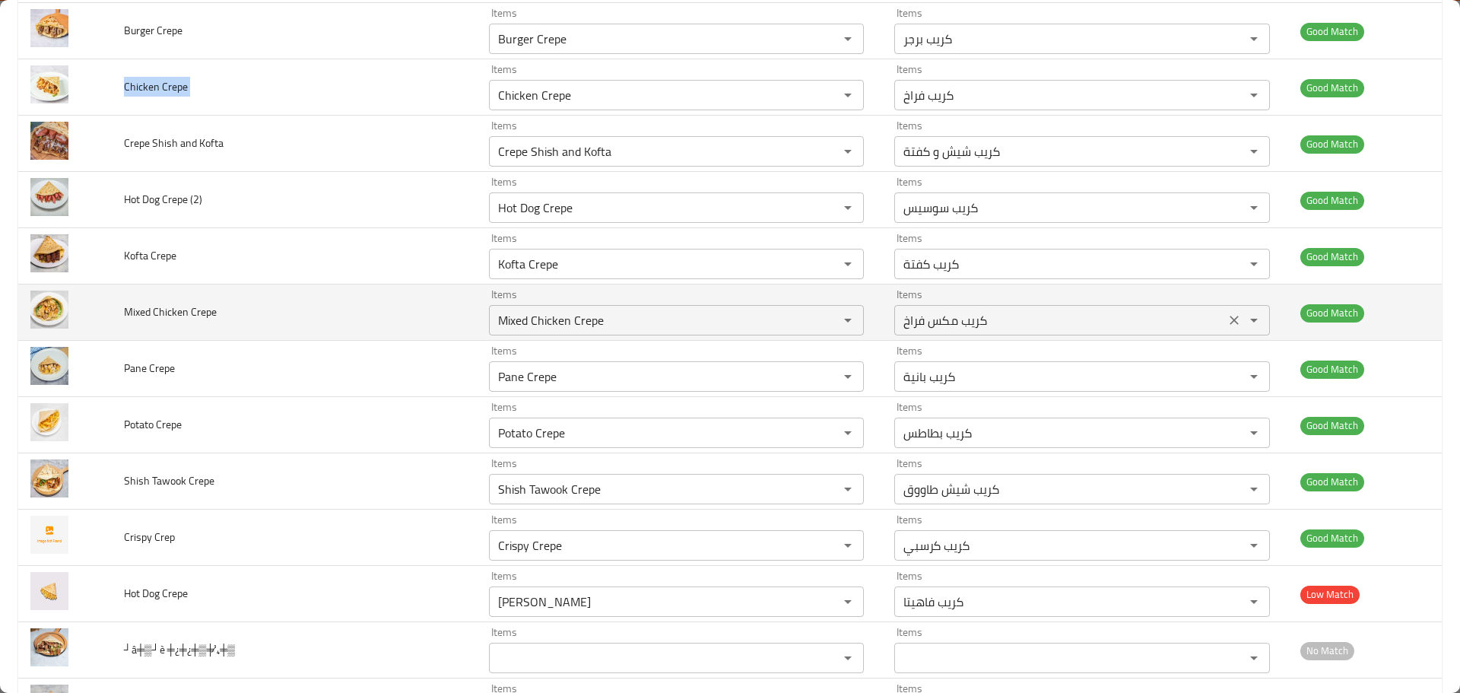
scroll to position [352, 0]
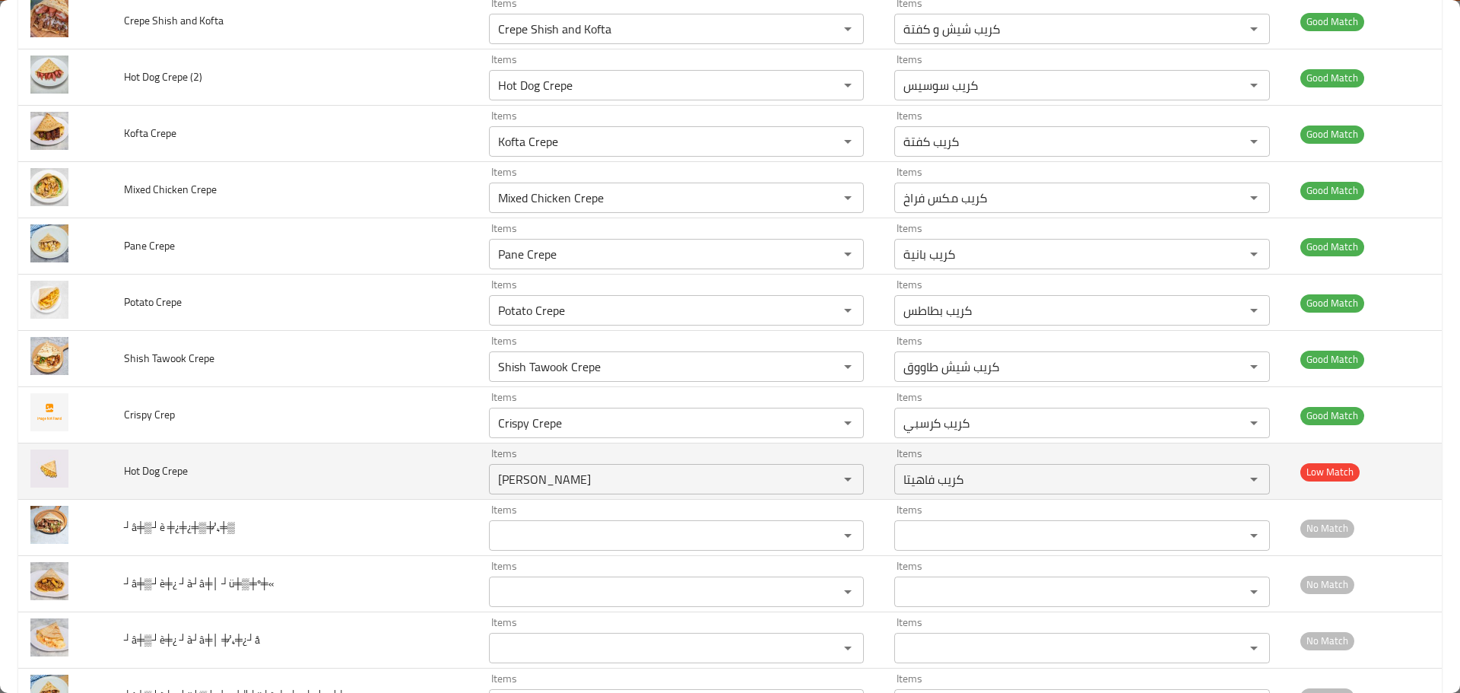
click at [1300, 470] on span "Low Match" at bounding box center [1329, 471] width 59 height 17
click at [188, 474] on span "Hot Dog Crepe" at bounding box center [156, 471] width 64 height 20
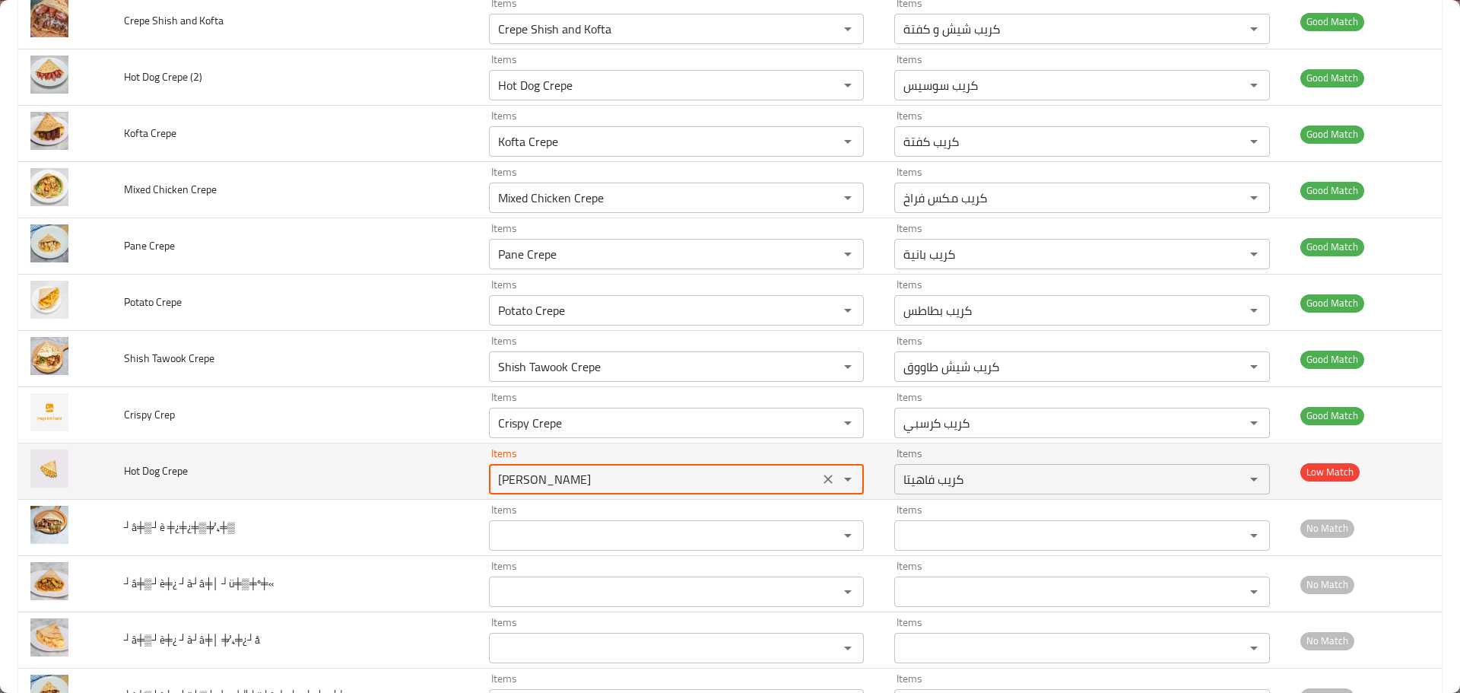
click at [674, 487] on Crepe "[PERSON_NAME]" at bounding box center [653, 478] width 321 height 21
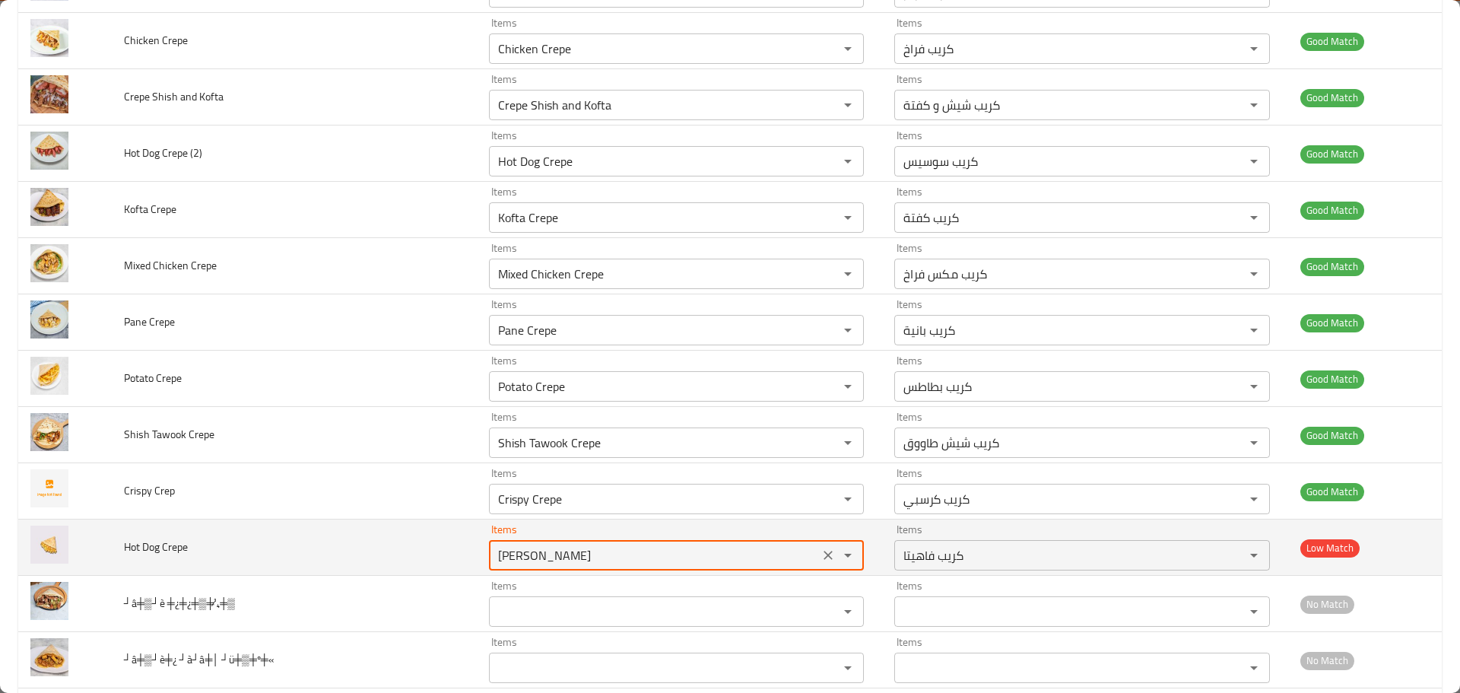
click at [188, 541] on span "Hot Dog Crepe" at bounding box center [156, 547] width 64 height 20
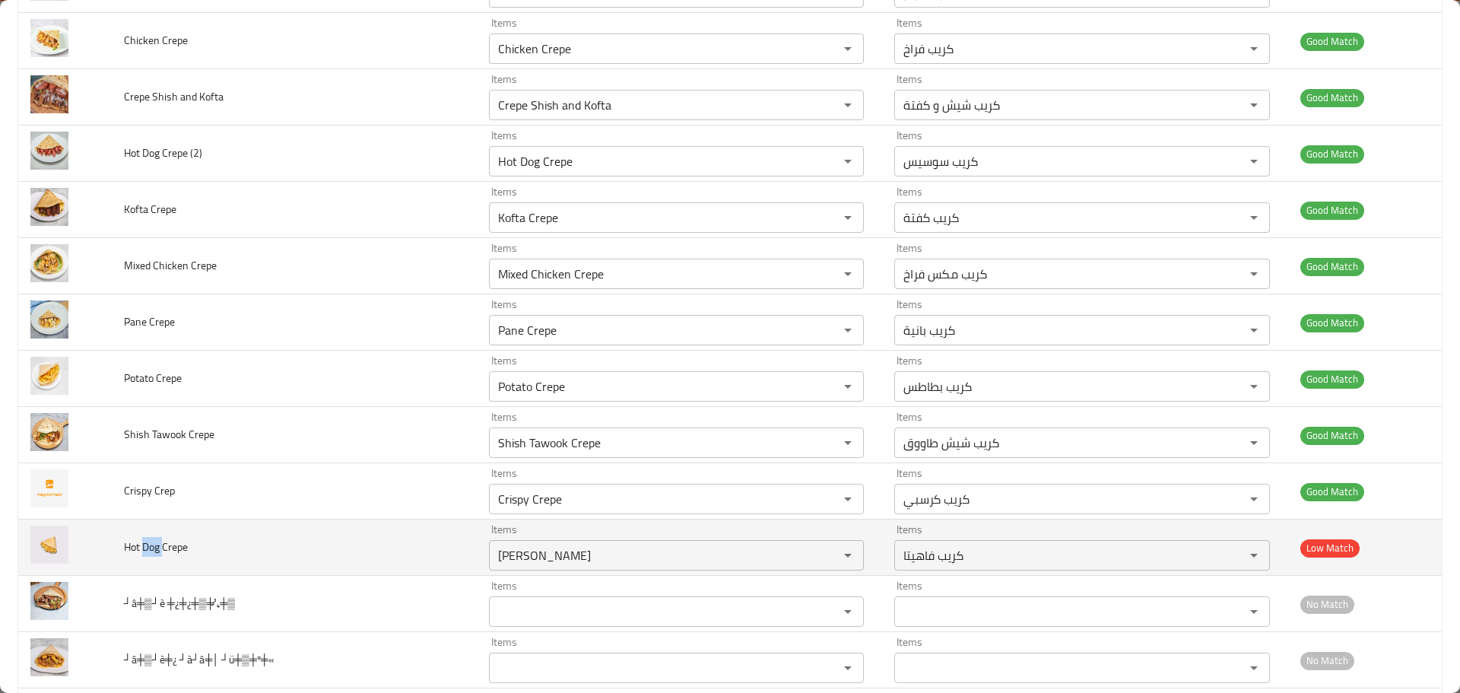
click at [188, 541] on span "Hot Dog Crepe" at bounding box center [156, 547] width 64 height 20
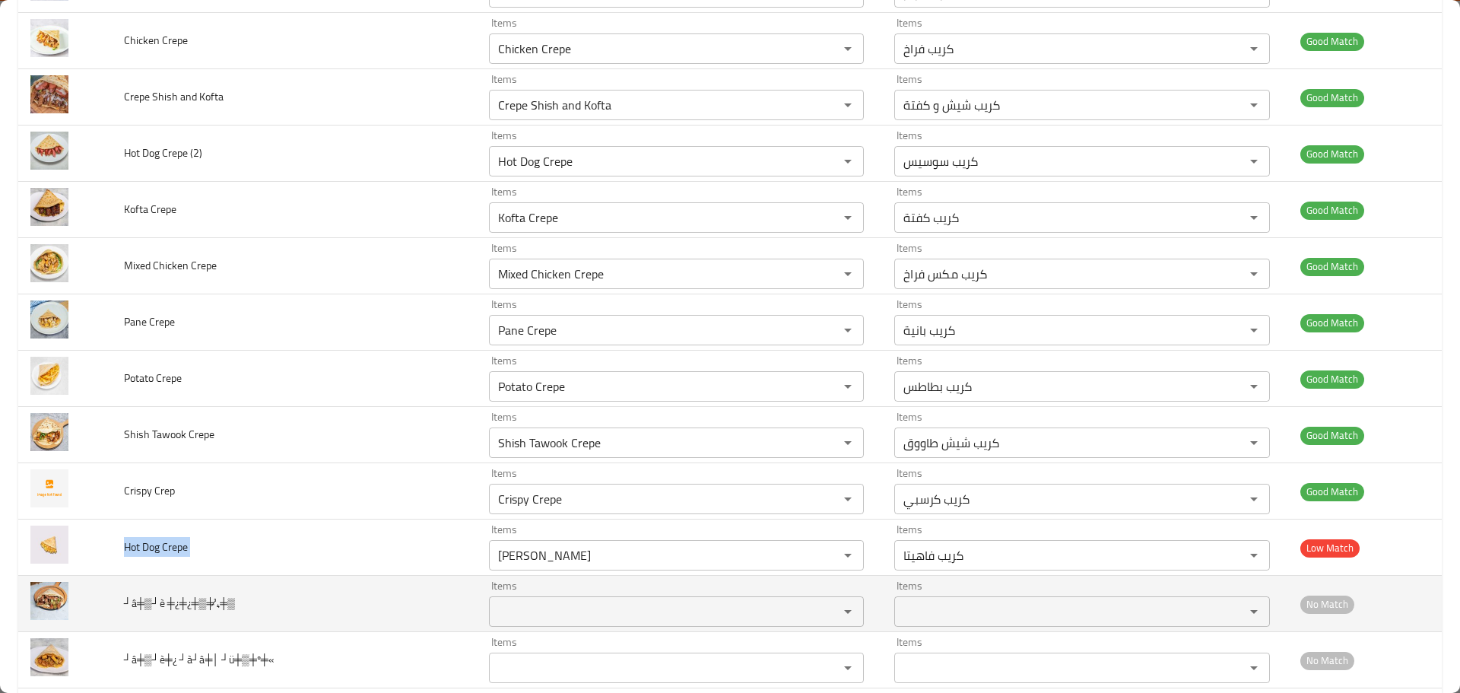
copy span "Hot Dog Crepe"
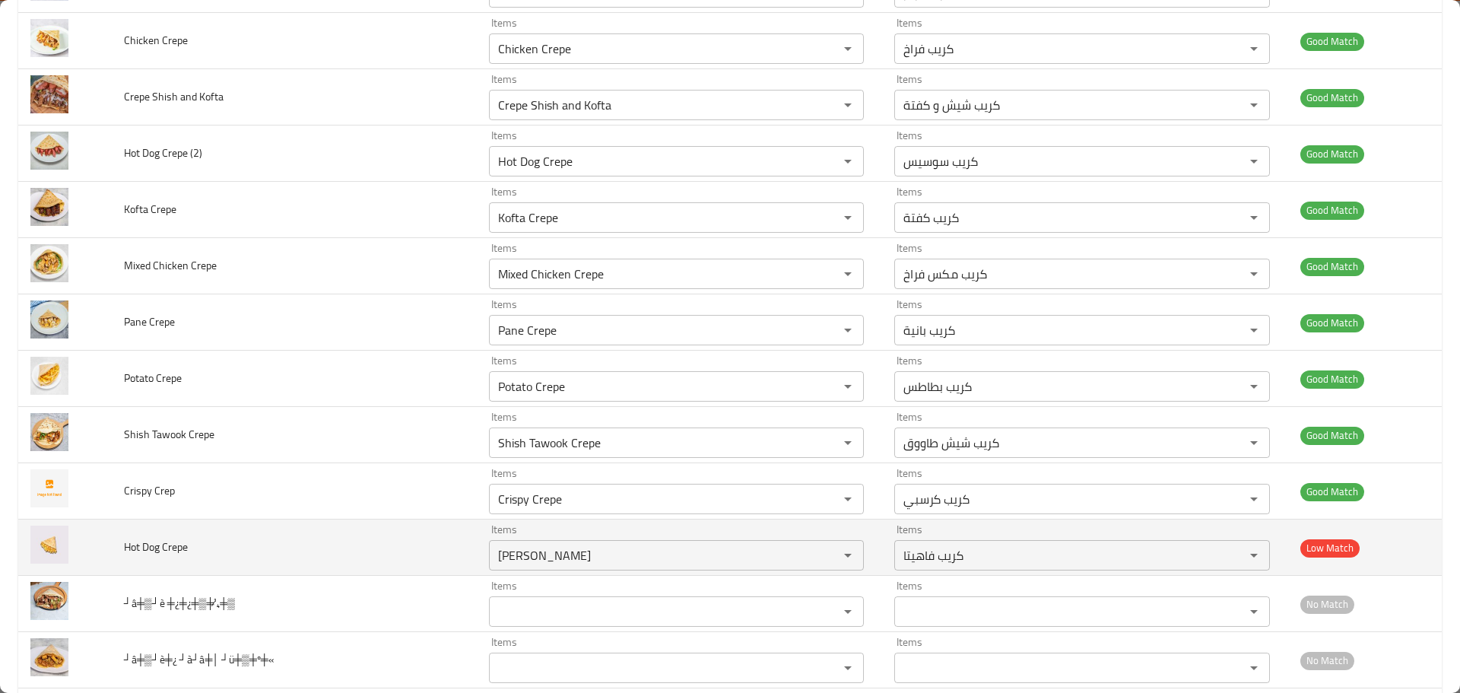
click at [112, 541] on td "enhanced table" at bounding box center [65, 547] width 94 height 56
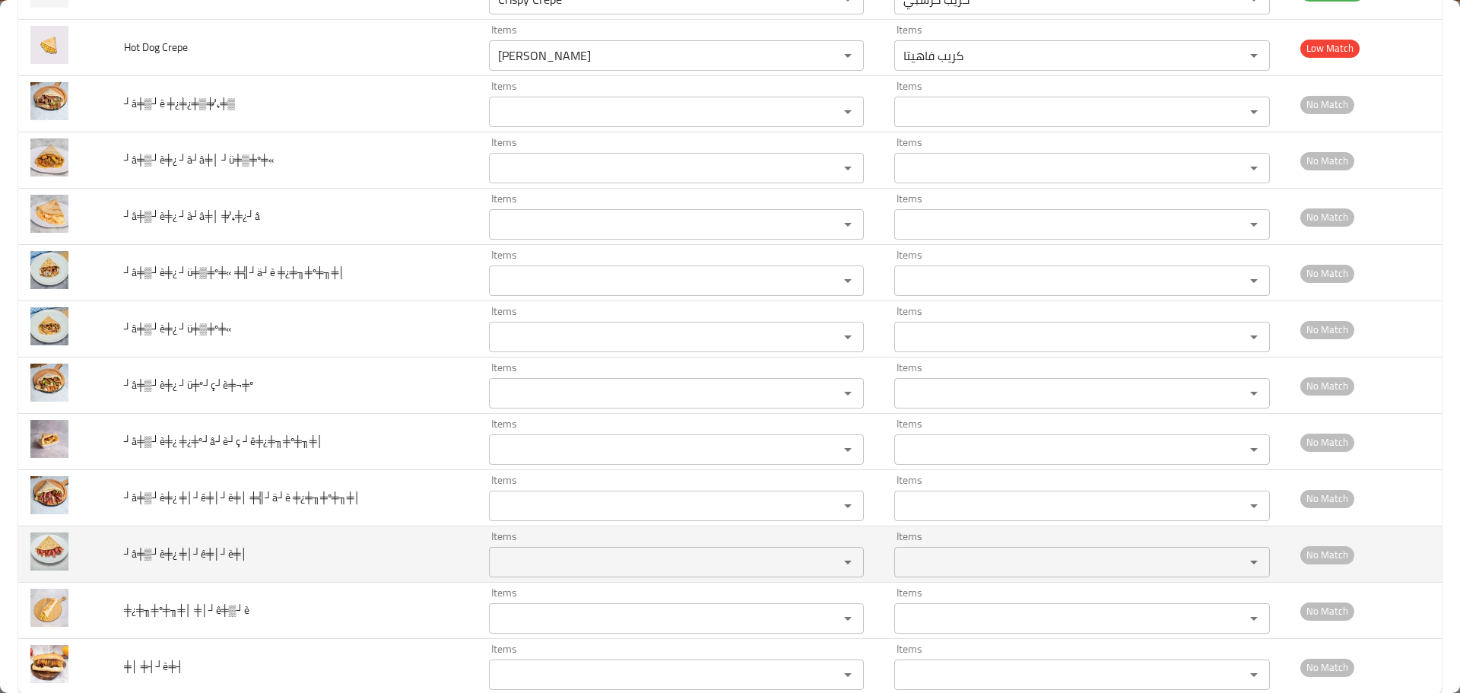
scroll to position [808, 0]
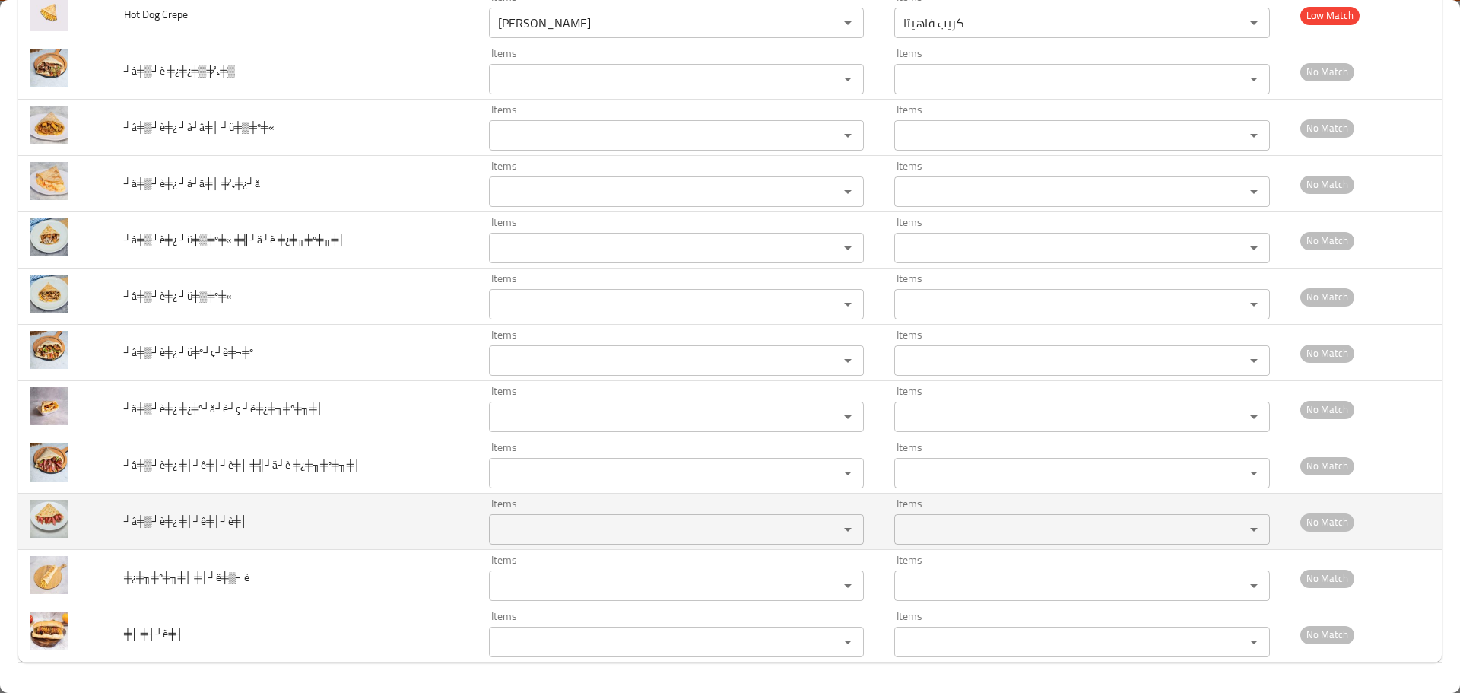
click at [162, 524] on td "┘â╪▒┘è╪¿ ╪│┘ê╪│┘è╪│" at bounding box center [294, 521] width 365 height 56
click at [25, 520] on td "enhanced table" at bounding box center [65, 521] width 94 height 56
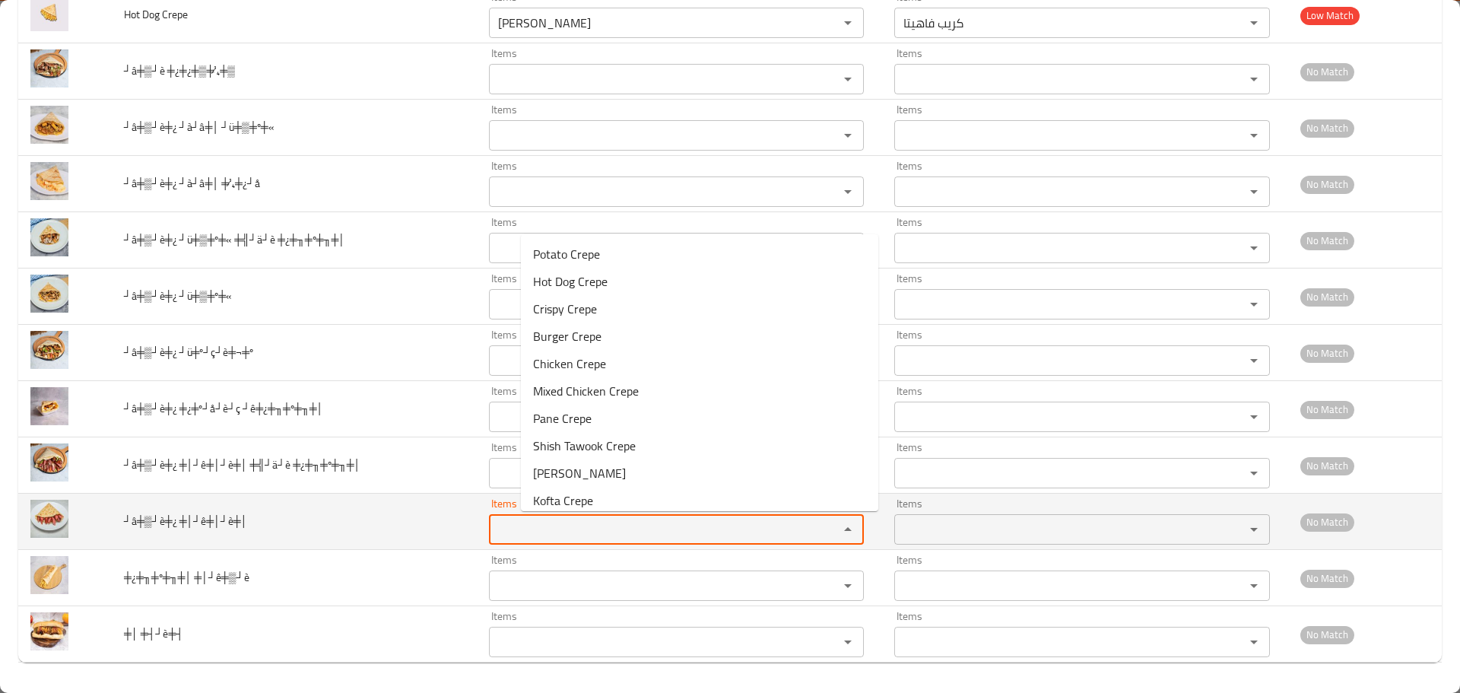
click at [653, 525] on ╪│┘ê╪│┘è╪│ "Items" at bounding box center [653, 529] width 321 height 21
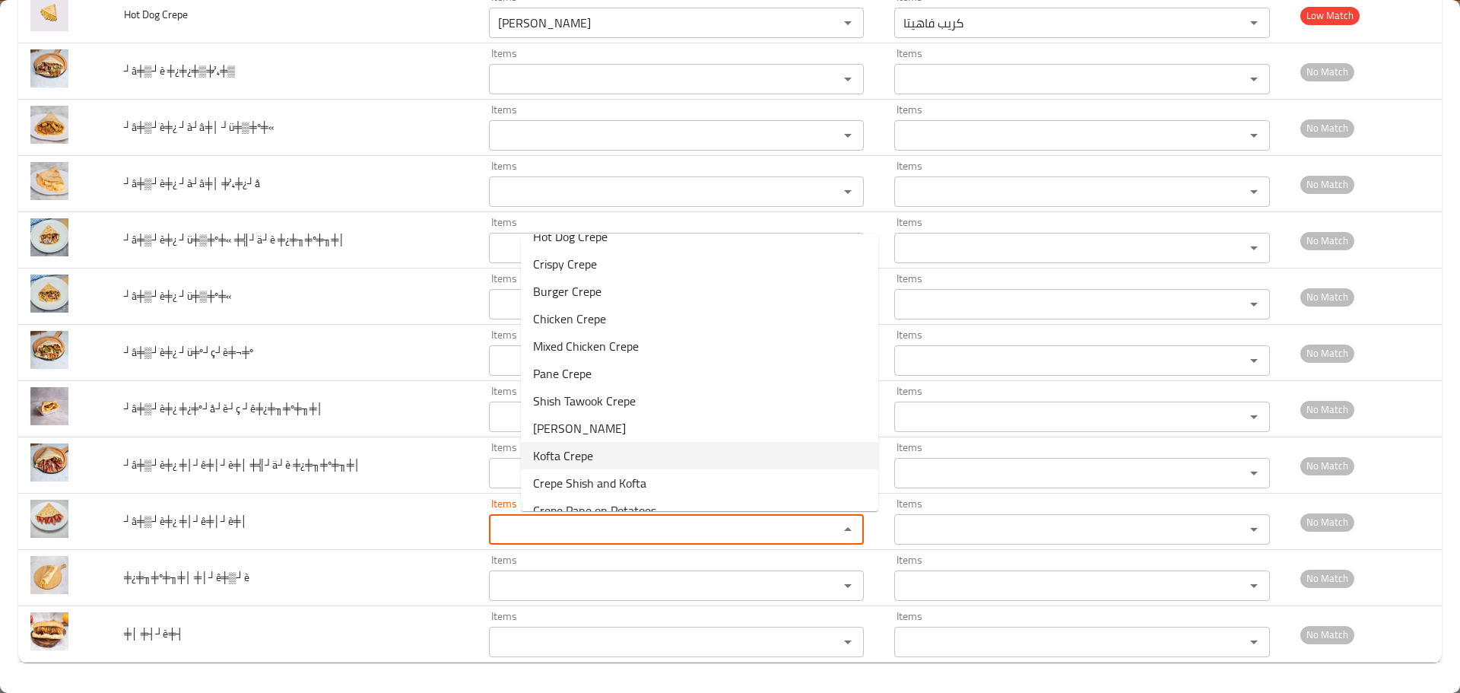
scroll to position [91, 0]
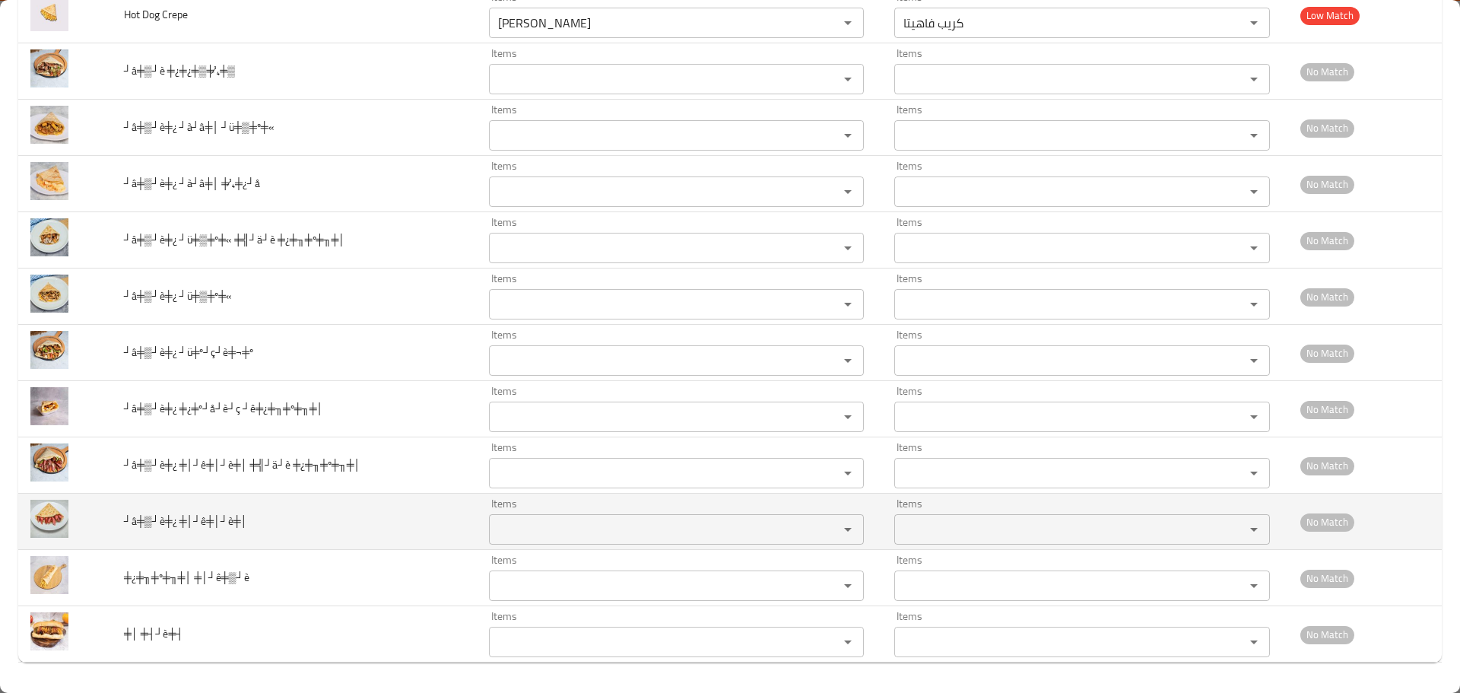
click at [247, 521] on span "┘â╪▒┘è╪¿ ╪│┘ê╪│┘è╪│" at bounding box center [185, 521] width 123 height 20
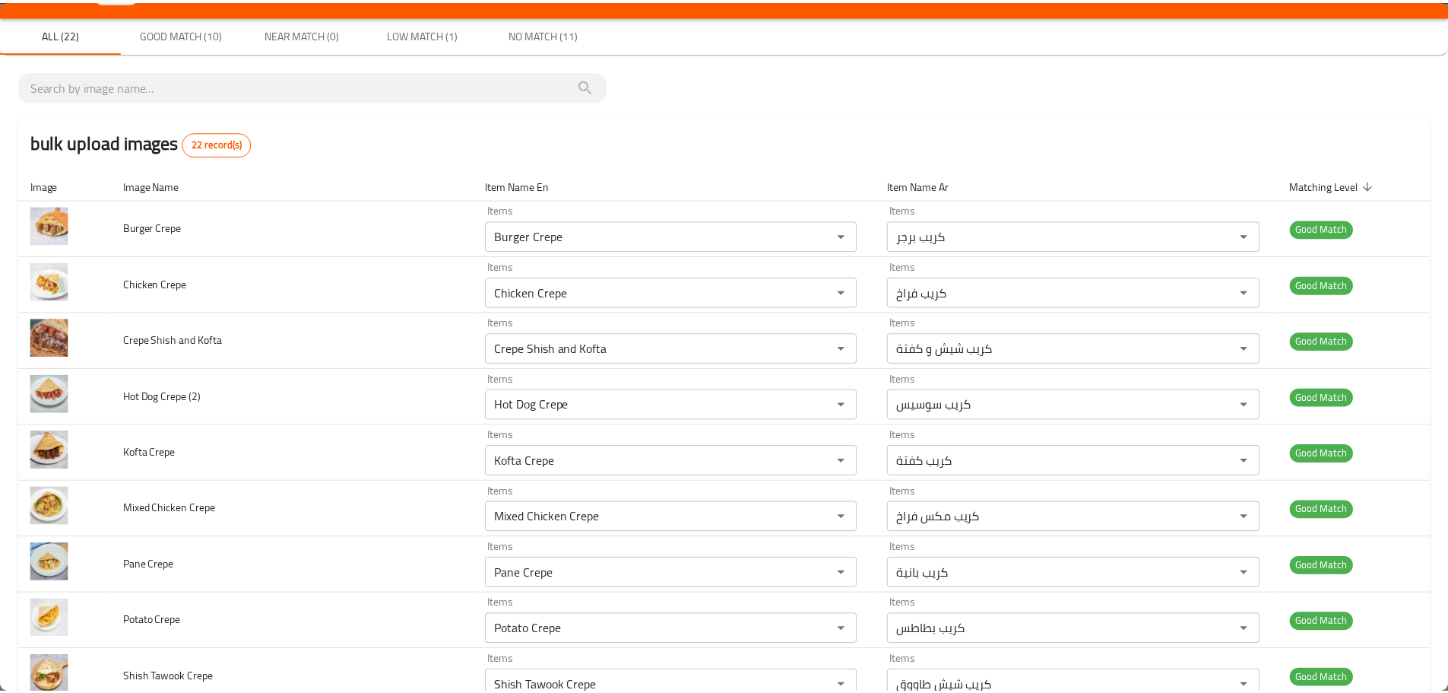
scroll to position [0, 0]
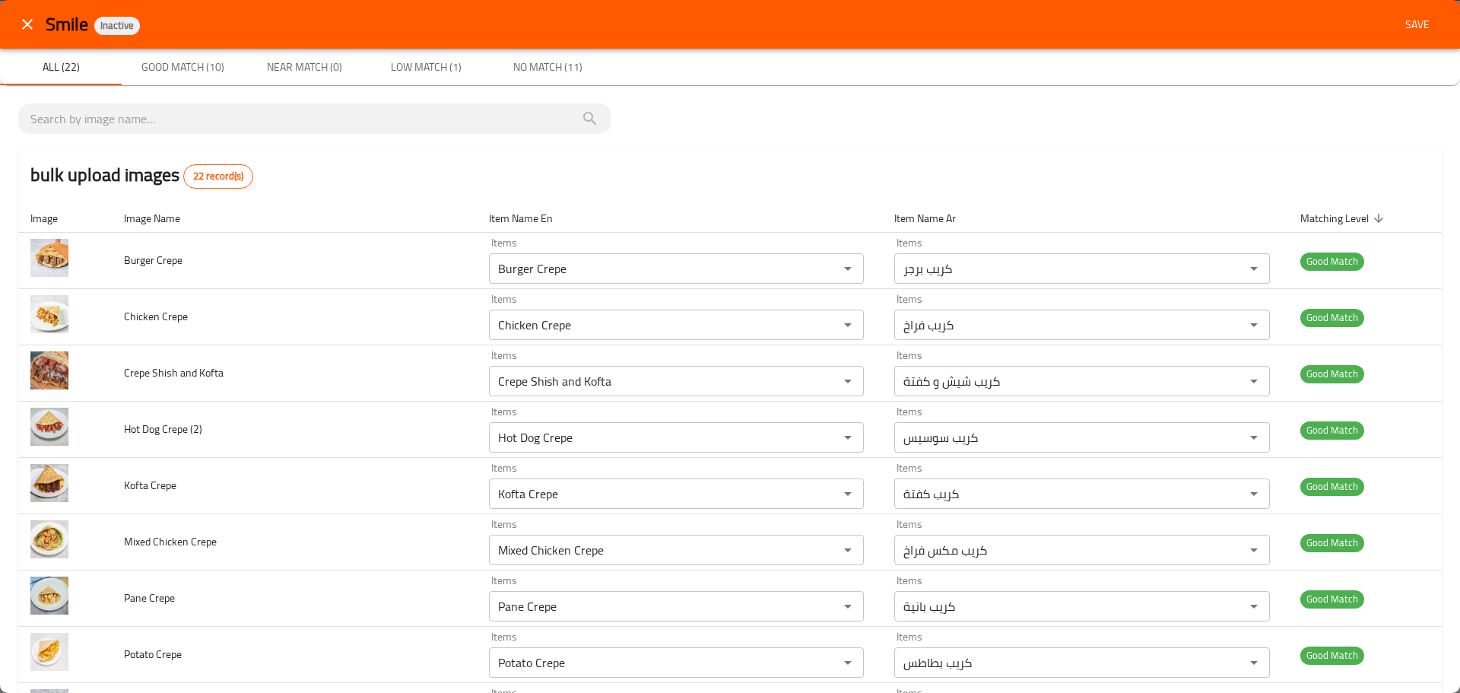
click at [1423, 14] on button "Save" at bounding box center [1417, 25] width 49 height 28
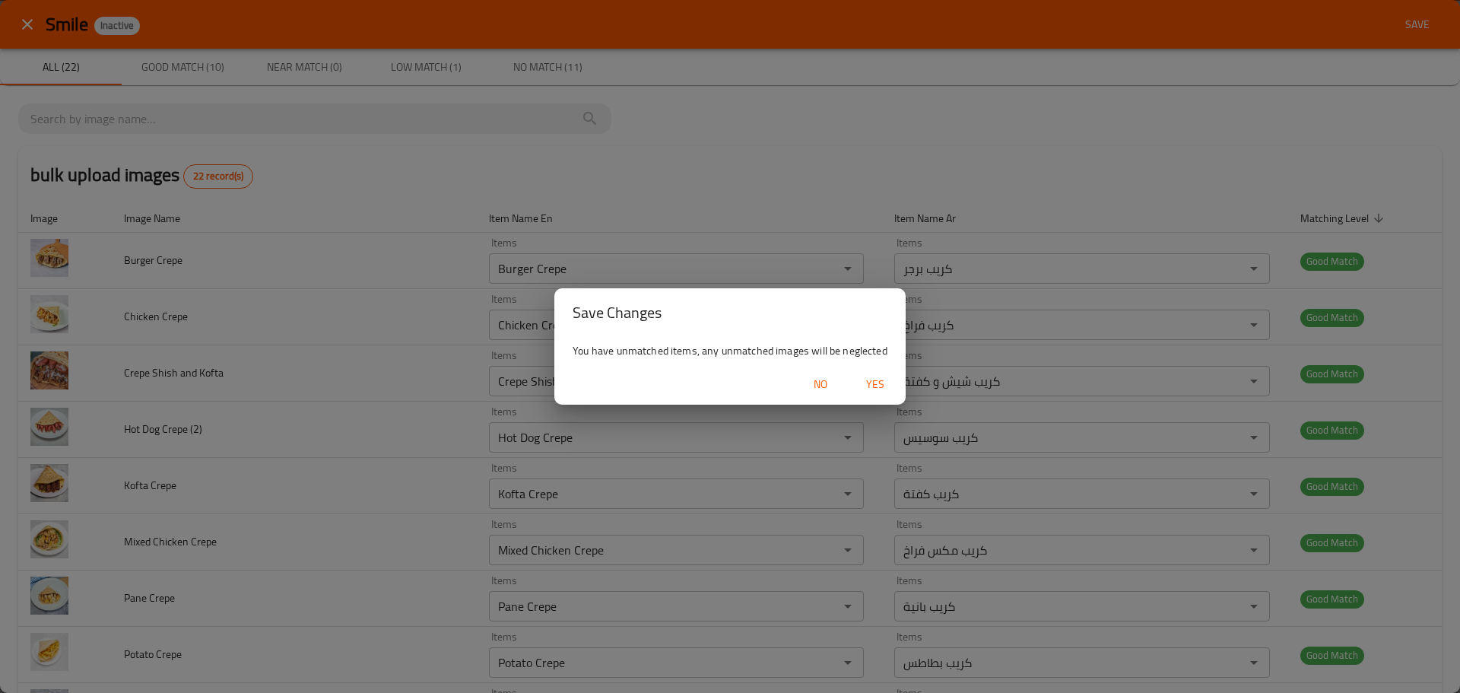
click at [880, 389] on span "Yes" at bounding box center [875, 384] width 36 height 19
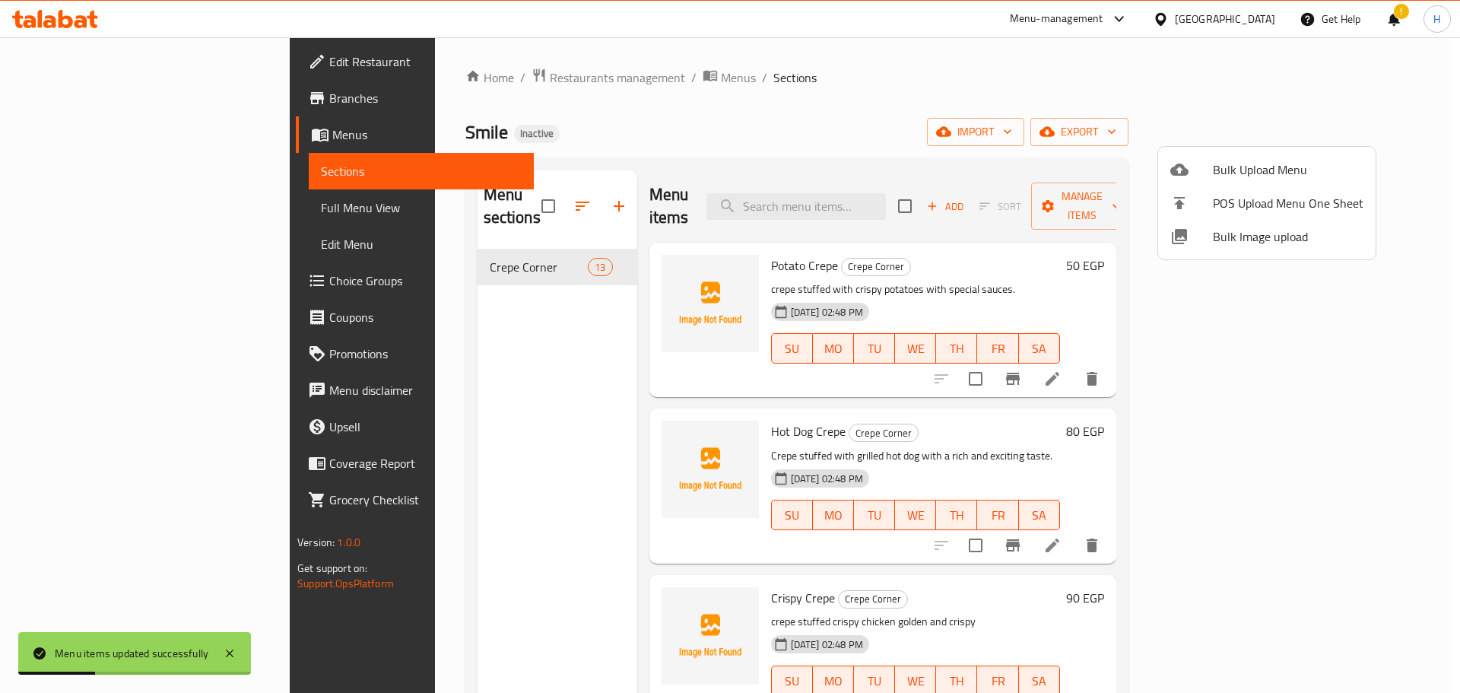
click at [950, 249] on div at bounding box center [730, 346] width 1460 height 693
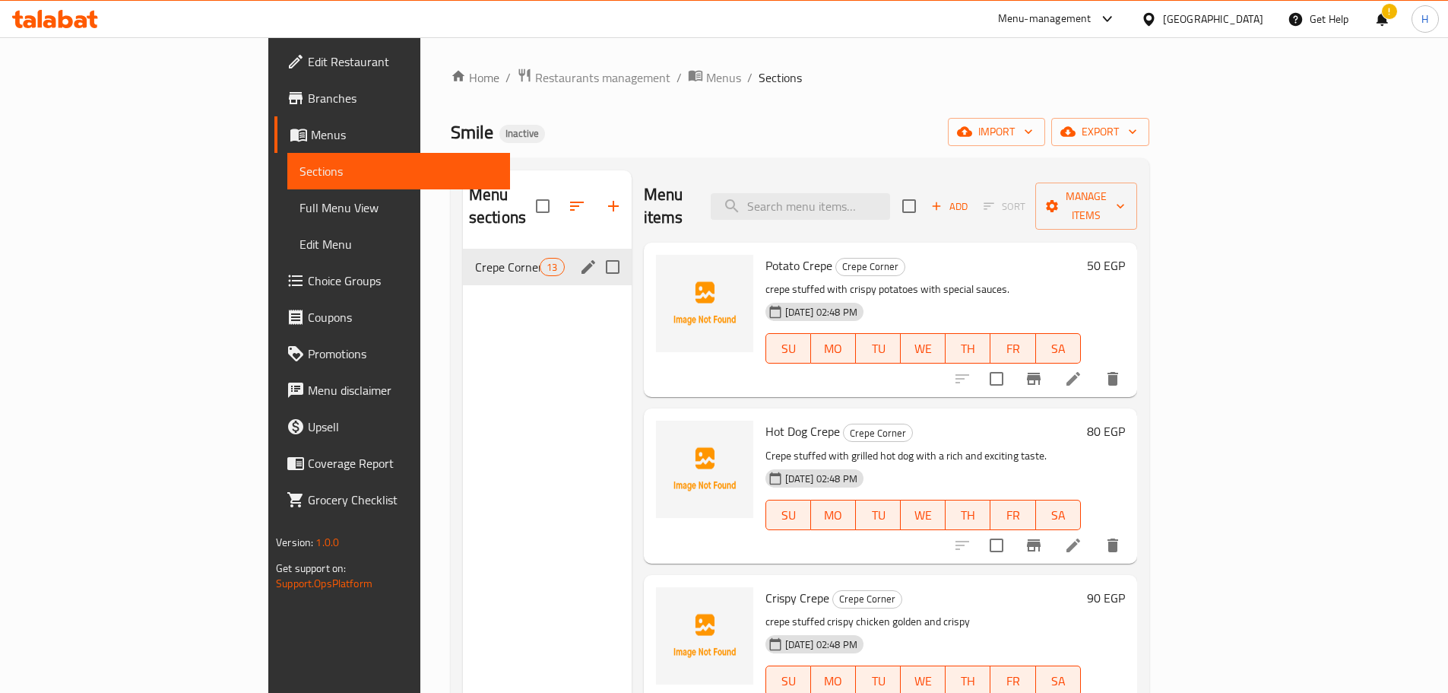
click at [475, 258] on span "Crepe Corner" at bounding box center [507, 267] width 65 height 18
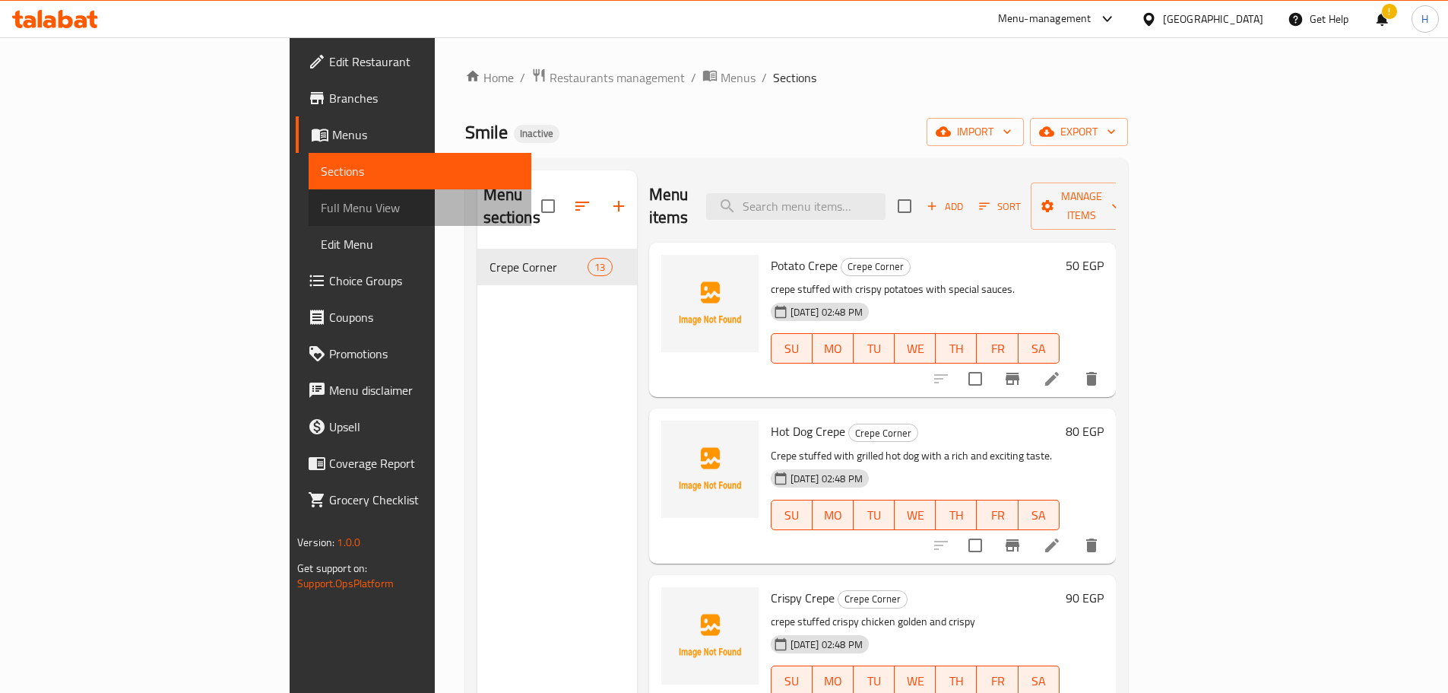
click at [309, 192] on link "Full Menu View" at bounding box center [420, 207] width 223 height 36
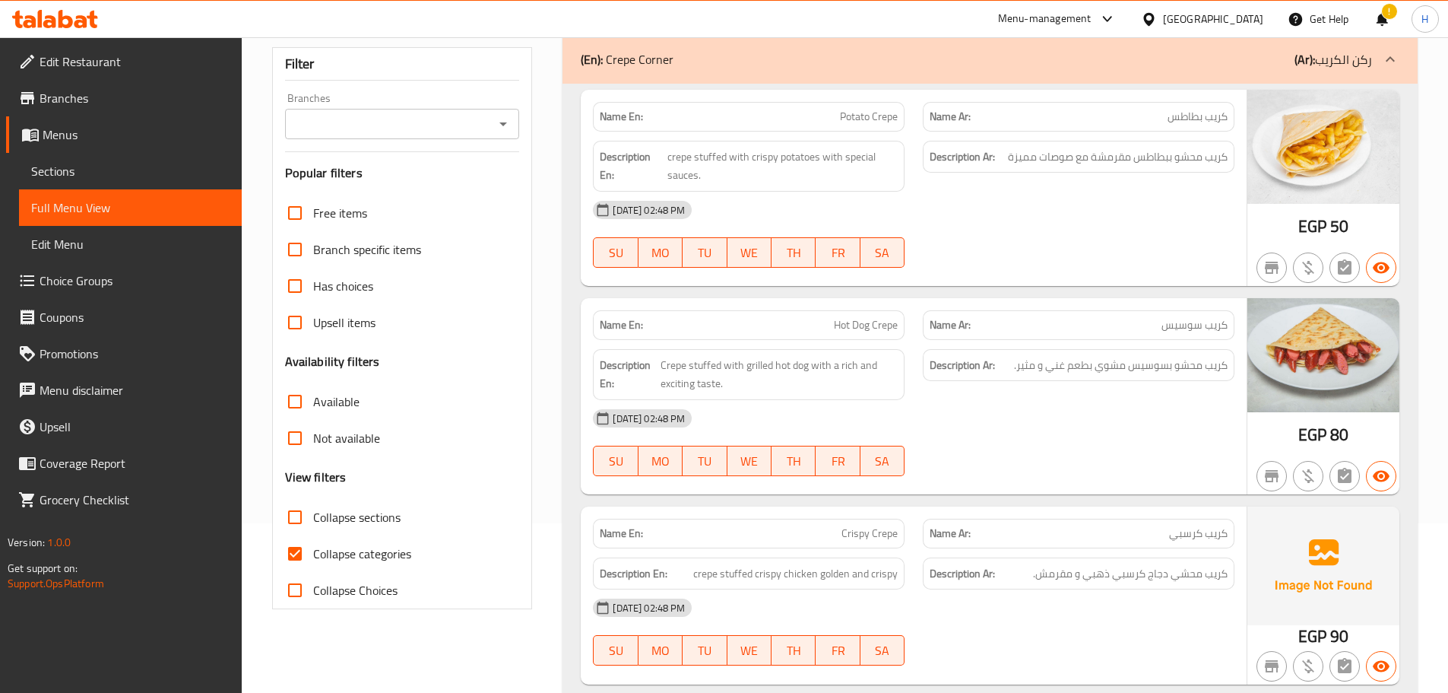
scroll to position [152, 0]
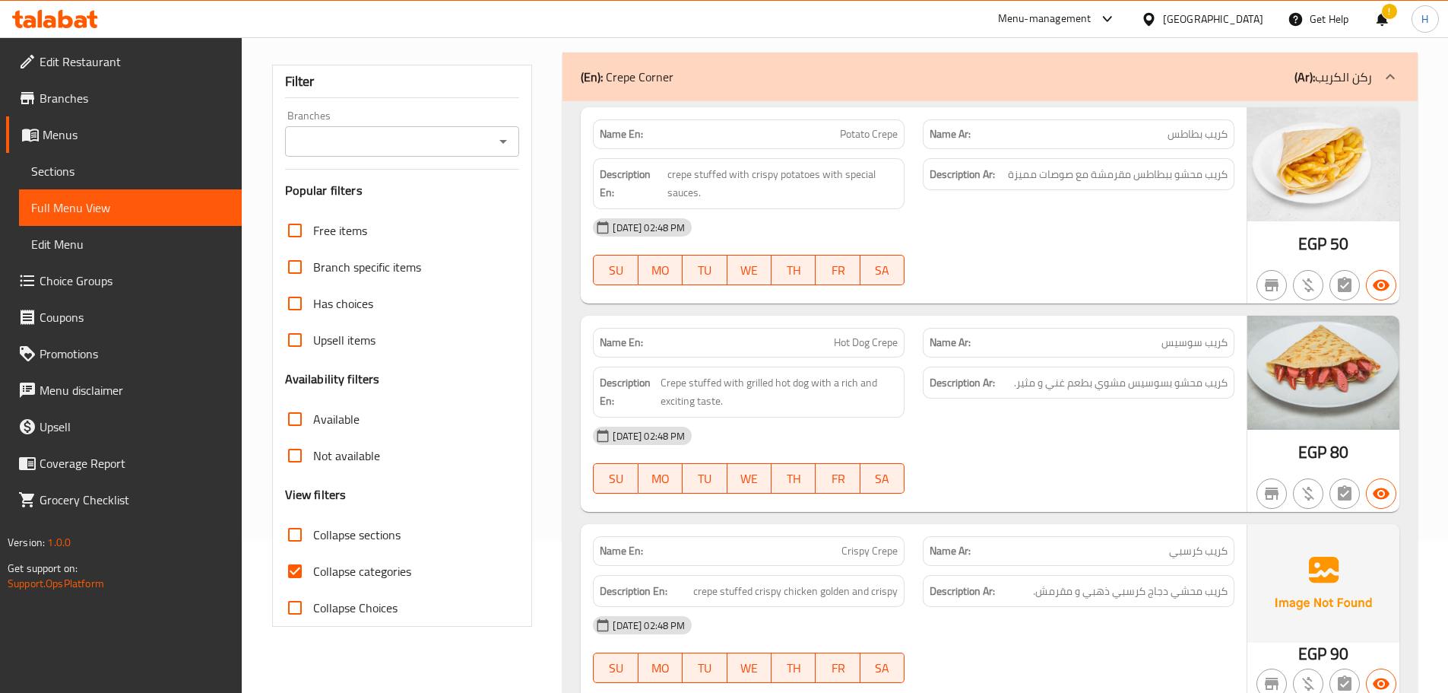
click at [363, 559] on label "Collapse categories" at bounding box center [344, 571] width 135 height 36
click at [313, 559] on input "Collapse categories" at bounding box center [295, 571] width 36 height 36
checkbox input "false"
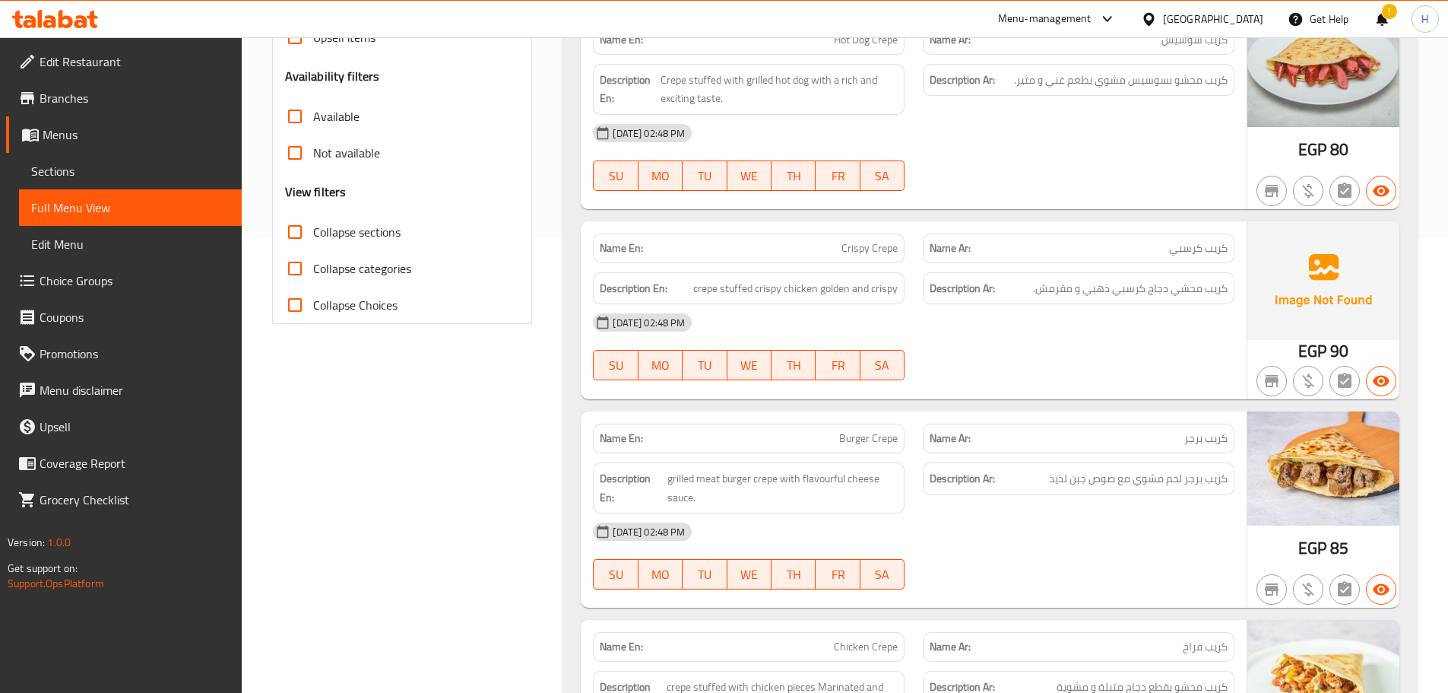
scroll to position [456, 0]
click at [887, 240] on span "Crispy Crepe" at bounding box center [870, 247] width 56 height 16
copy span "Crispy Crepe"
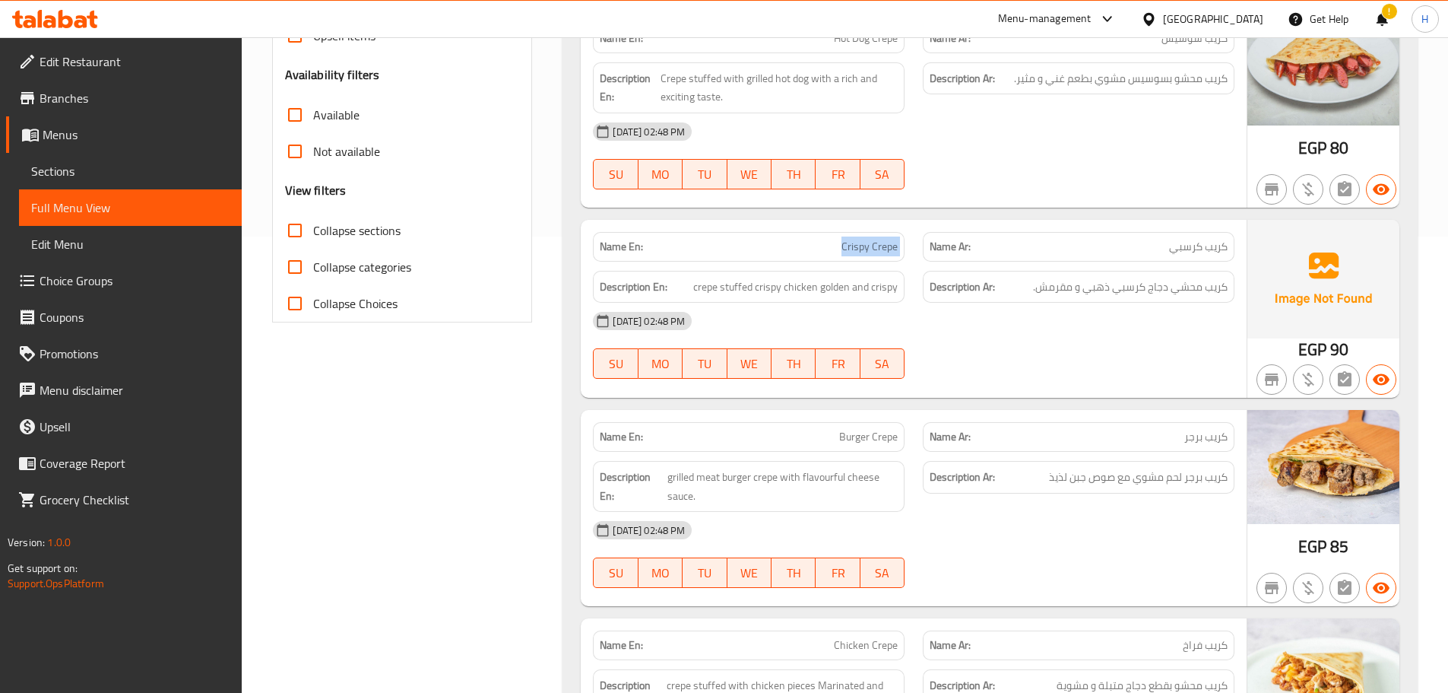
click at [823, 253] on p "Name En: Crispy Crepe" at bounding box center [749, 247] width 298 height 16
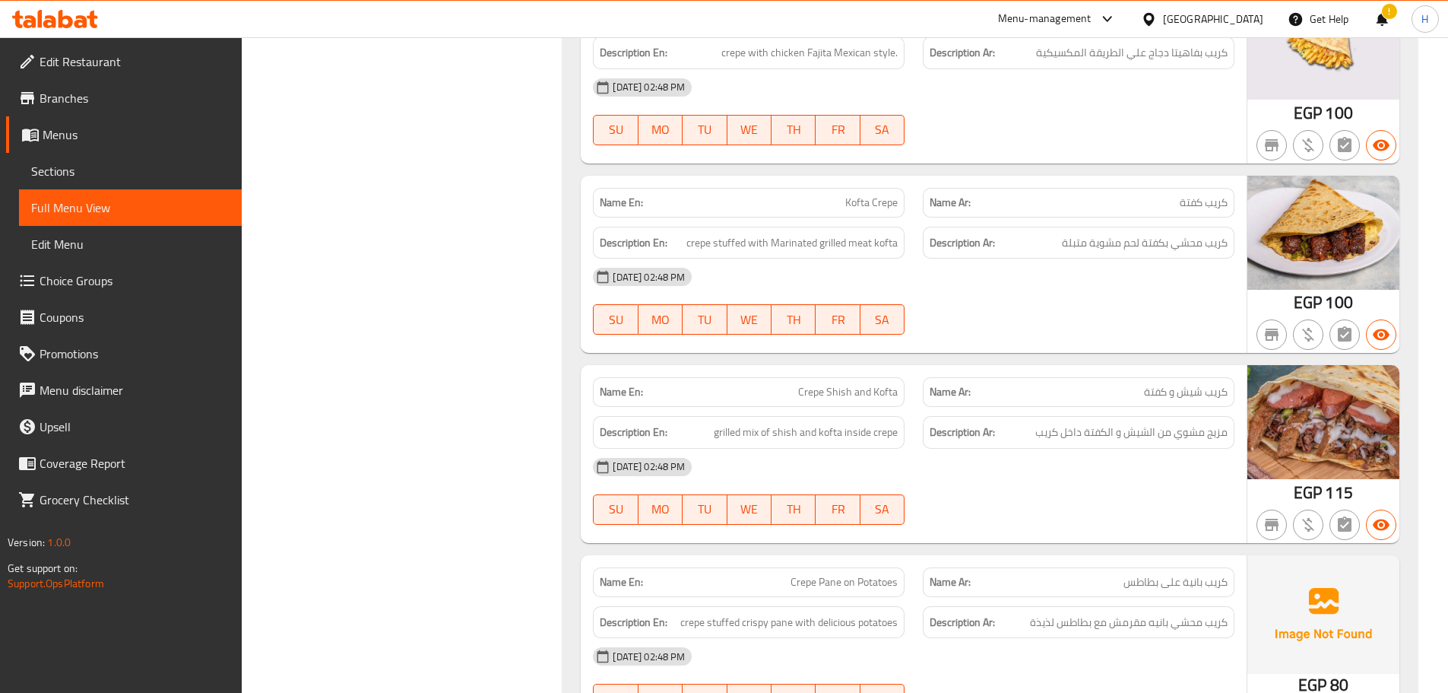
scroll to position [2053, 0]
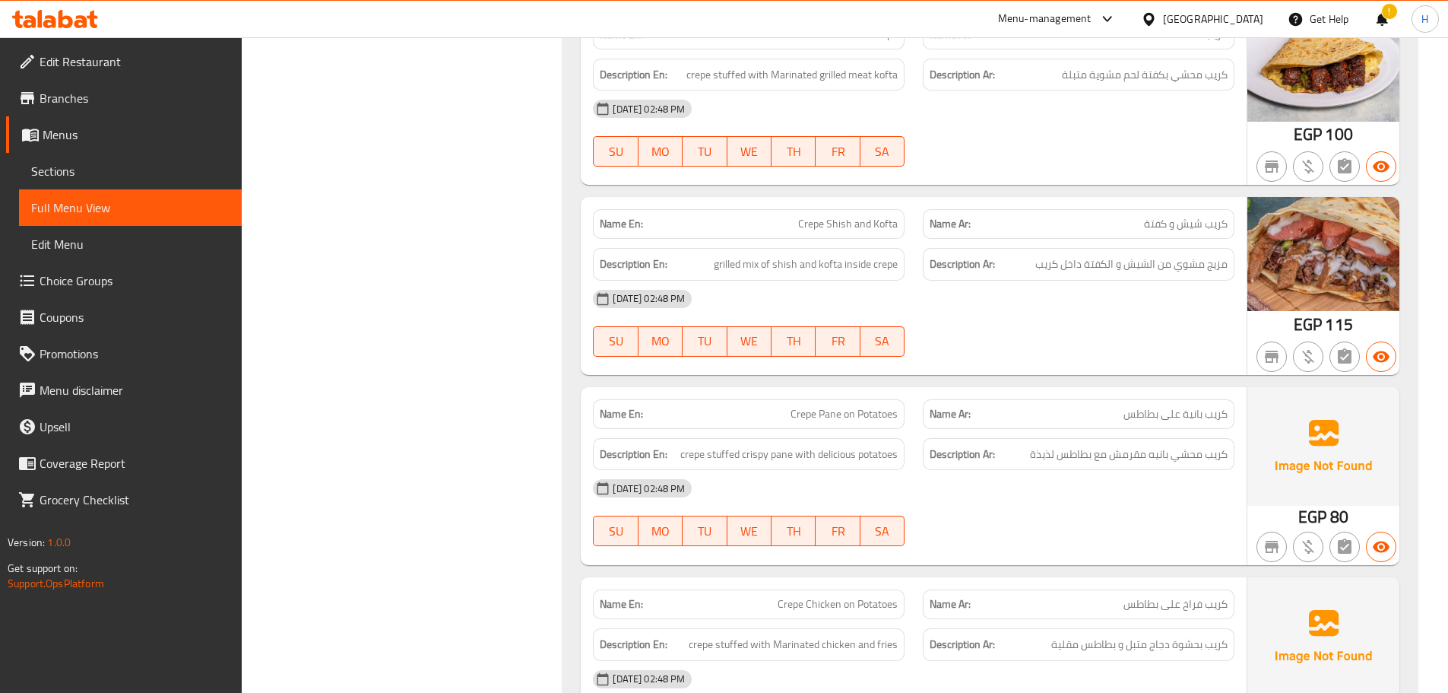
click at [857, 421] on span "Crepe Pane on Potatoes" at bounding box center [844, 414] width 107 height 16
copy span "Crepe Pane on Potatoes"
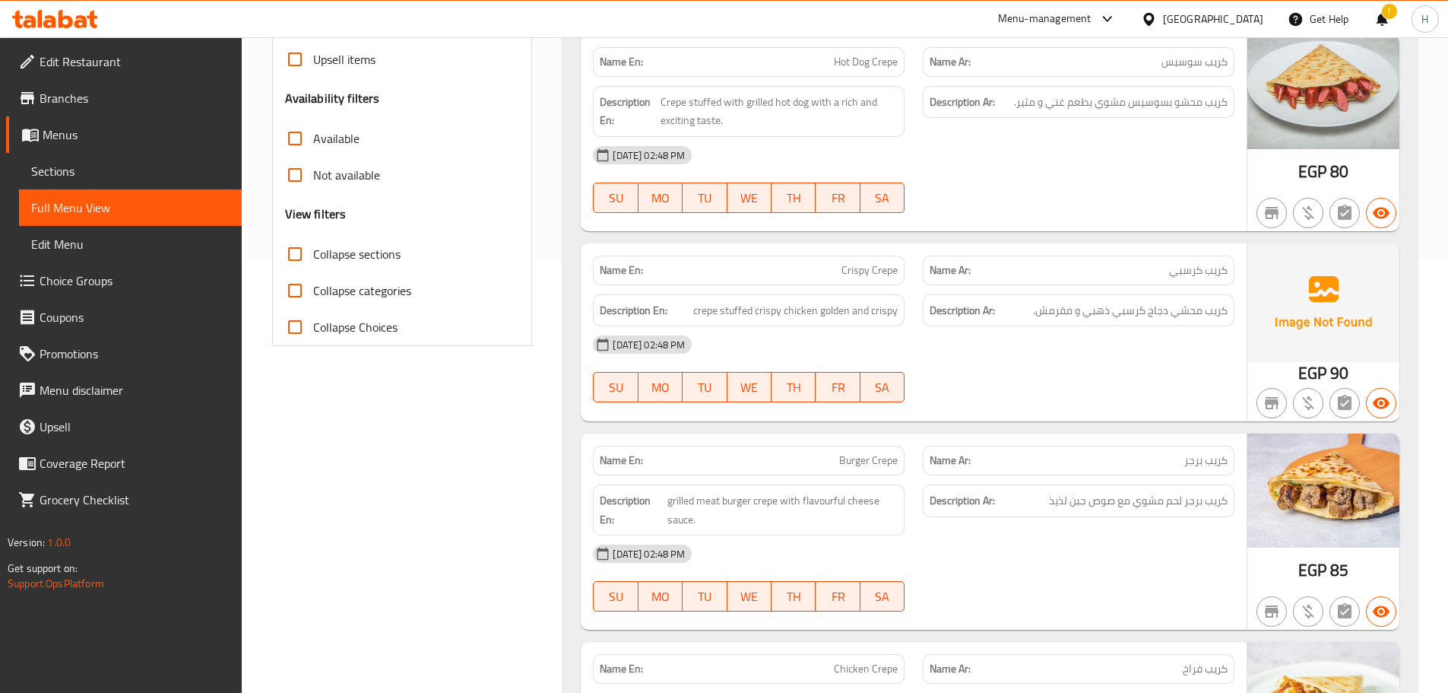
scroll to position [351, 0]
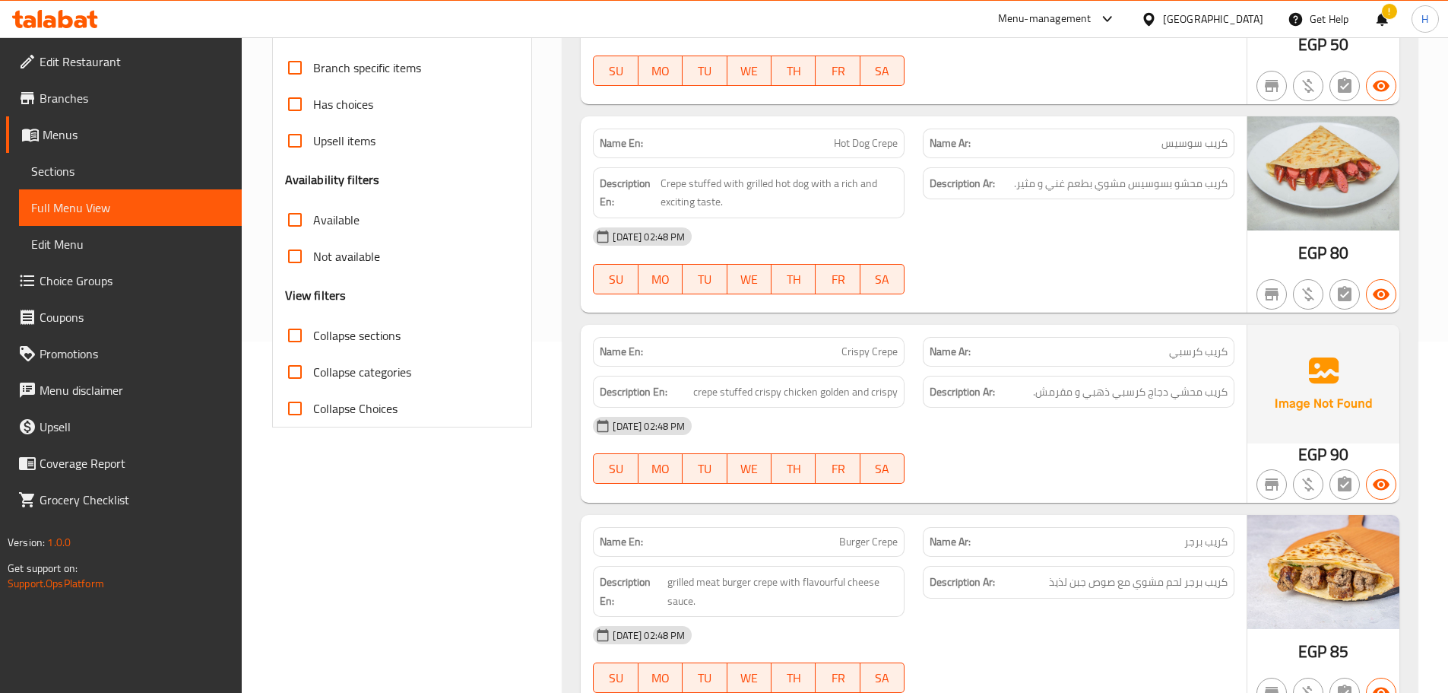
click at [855, 344] on span "Crispy Crepe" at bounding box center [870, 352] width 56 height 16
copy span "Crispy Crepe"
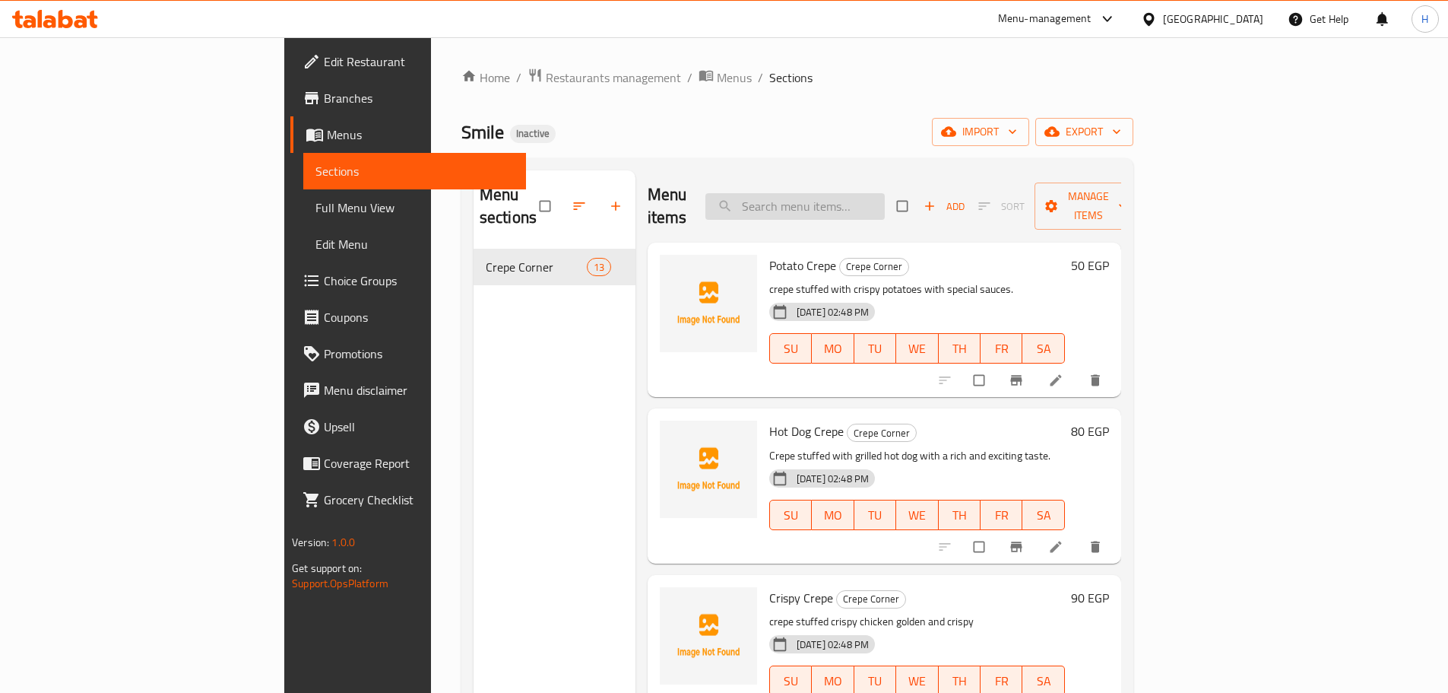
click at [829, 193] on input "search" at bounding box center [795, 206] width 179 height 27
paste input "Hot Dog Crepe"
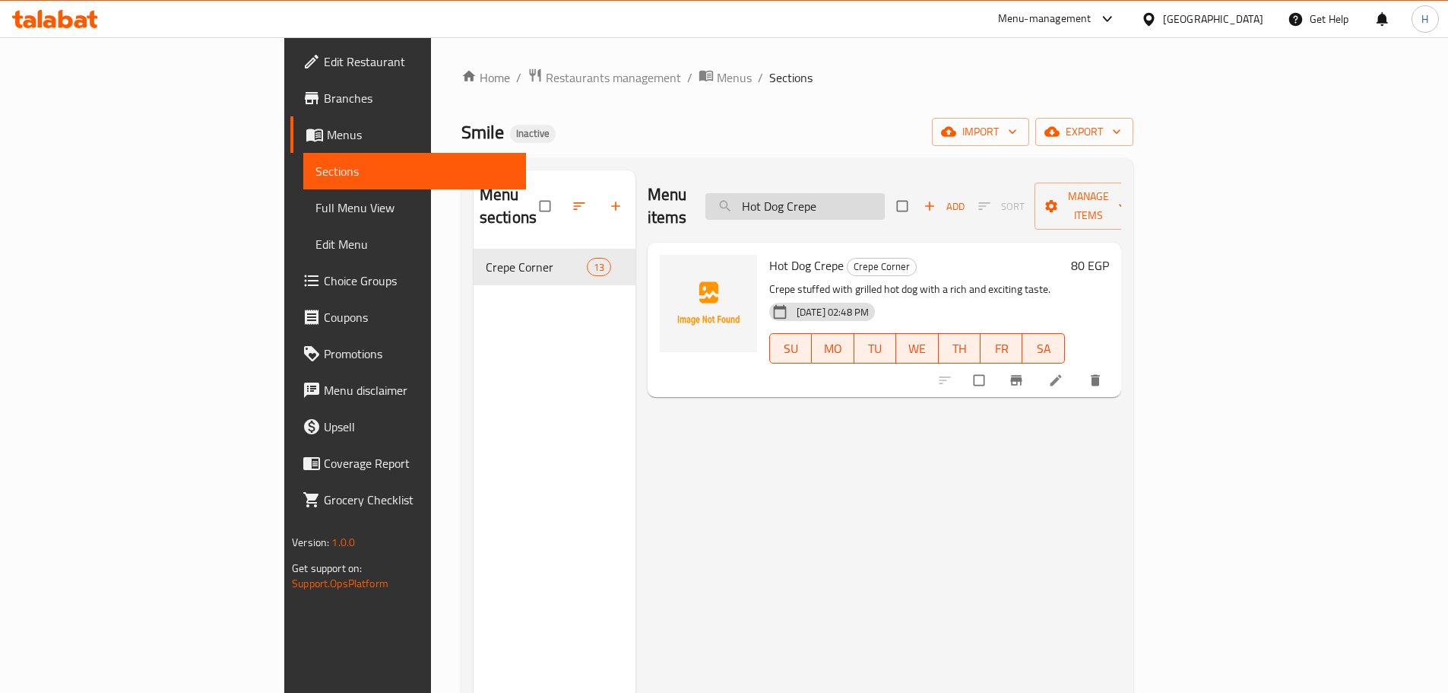
click at [885, 193] on input "Hot Dog Crepe" at bounding box center [795, 206] width 179 height 27
paste input "Fajita"
click at [769, 254] on span "Fajita Crepe" at bounding box center [815, 265] width 93 height 23
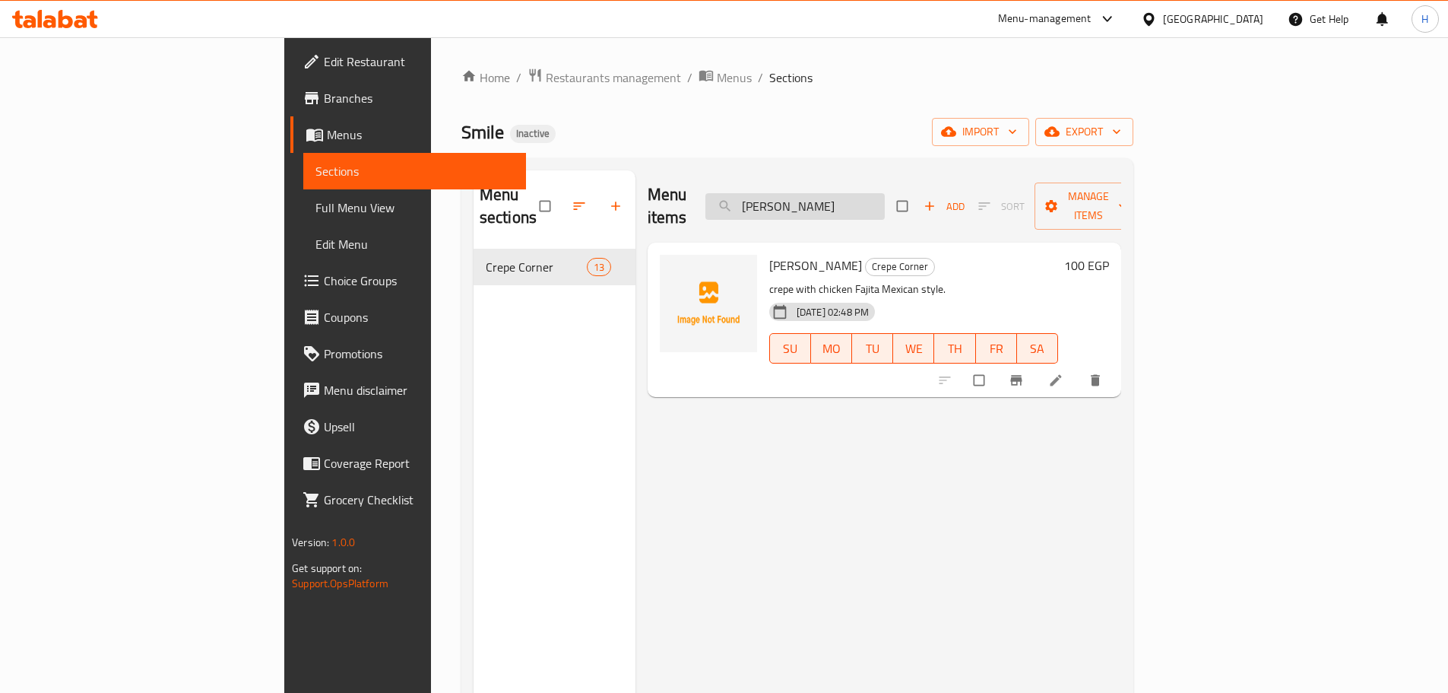
click at [885, 201] on input "Fajita Crepe" at bounding box center [795, 206] width 179 height 27
paste input "Crispy"
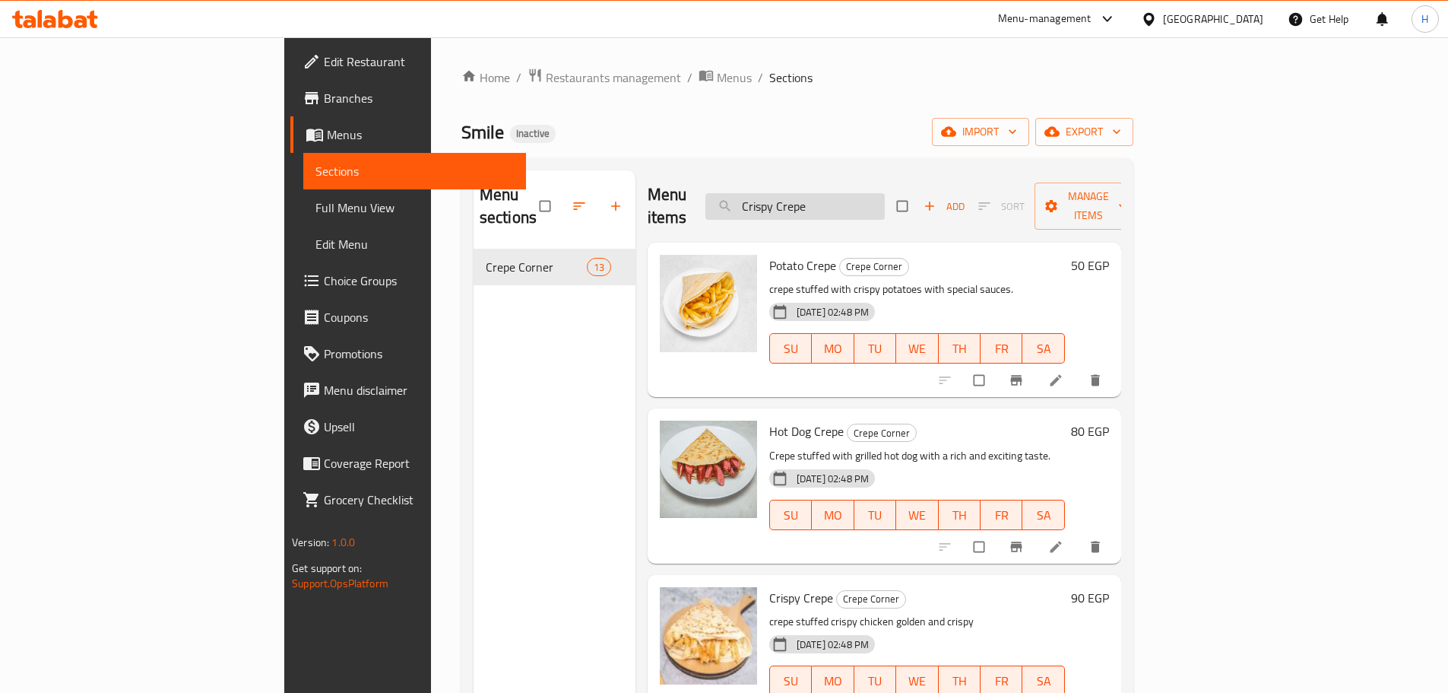
click at [870, 199] on input "Crispy Crepe" at bounding box center [795, 206] width 179 height 27
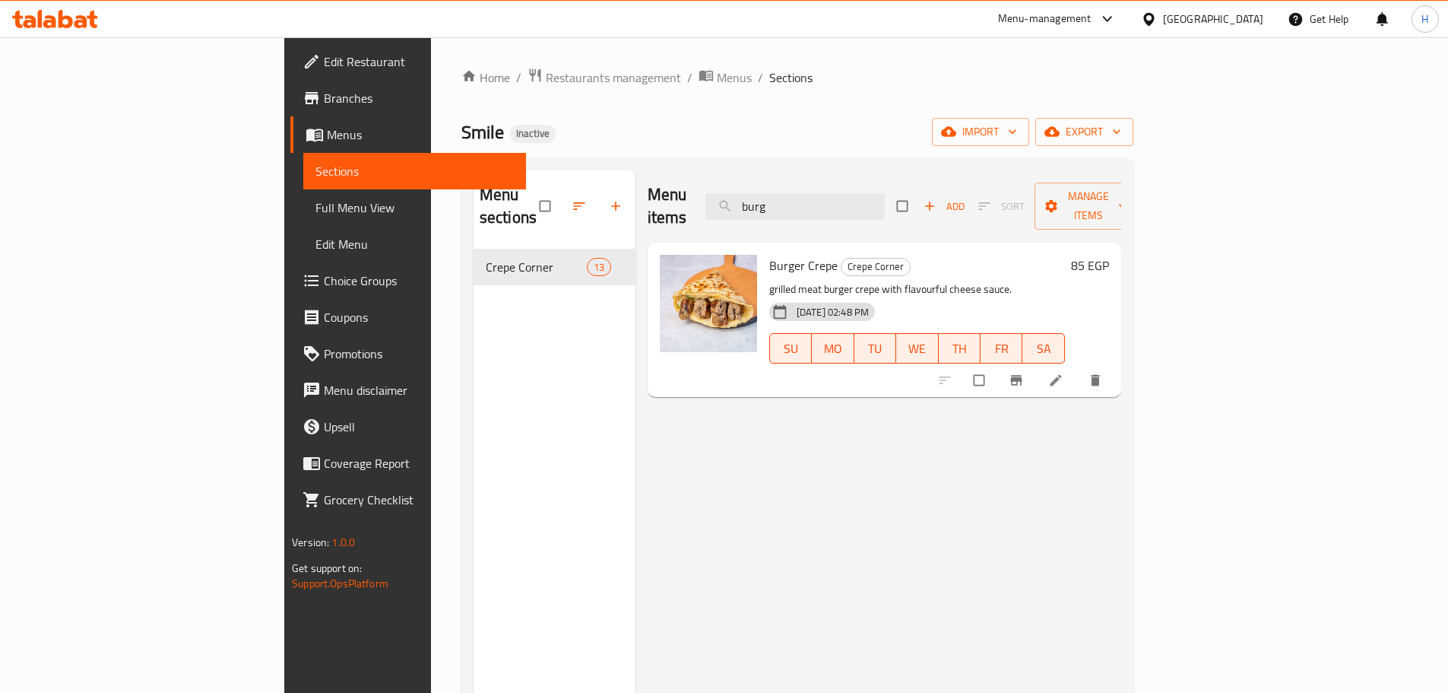
drag, startPoint x: 879, startPoint y: 196, endPoint x: 751, endPoint y: 389, distance: 231.5
click at [690, 214] on div "Menu items burg Add Sort Manage items" at bounding box center [885, 206] width 474 height 72
paste input "Crispy Crepe"
type input "Crispy Crepe"
click at [290, 147] on link "Menus" at bounding box center [408, 134] width 236 height 36
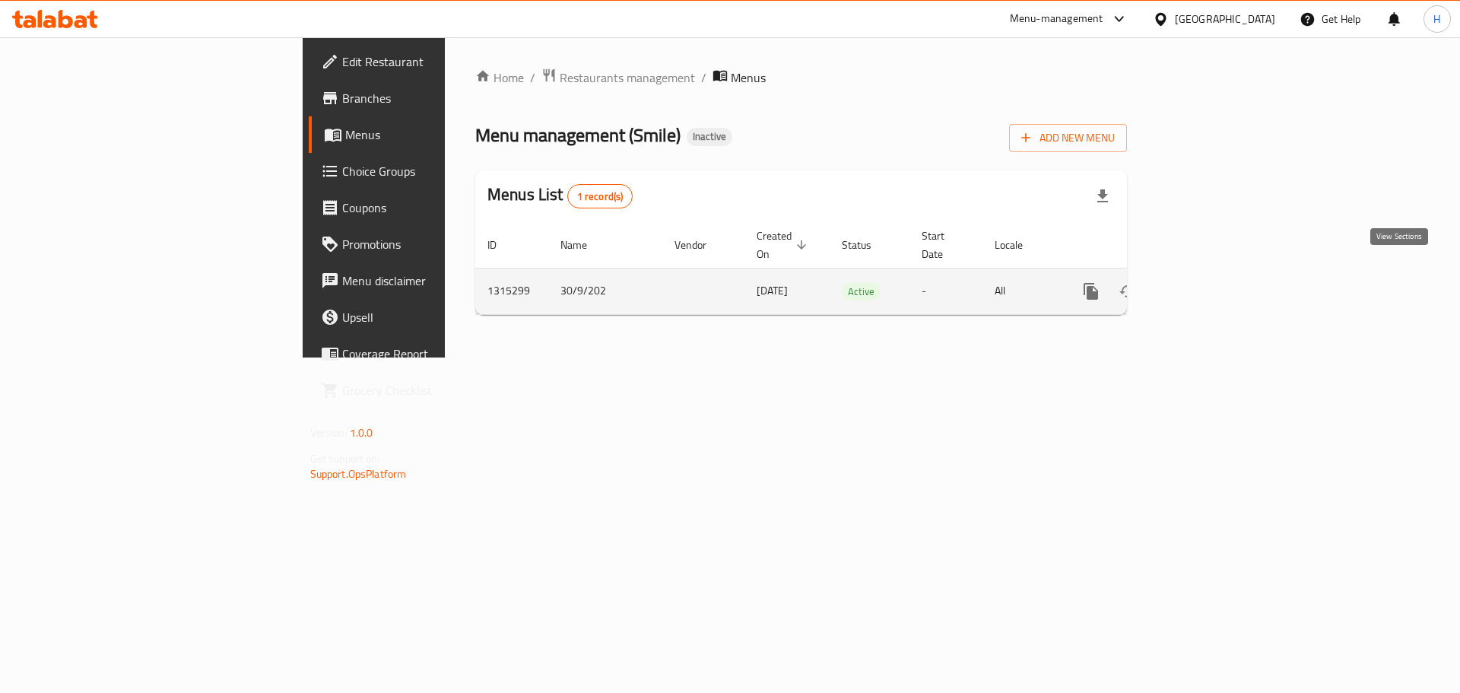
click at [1219, 273] on link "enhanced table" at bounding box center [1200, 291] width 36 height 36
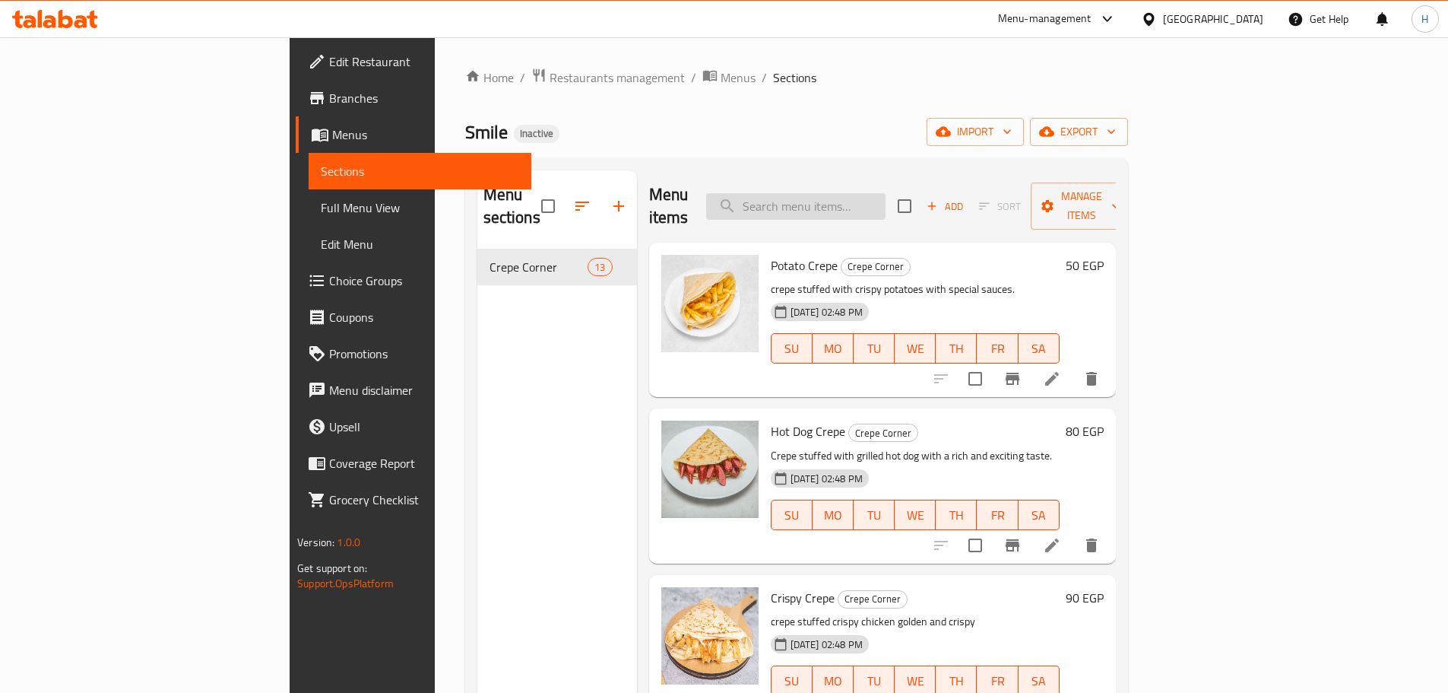
click at [886, 193] on input "search" at bounding box center [795, 206] width 179 height 27
paste input "Spicy Mexican Crepe"
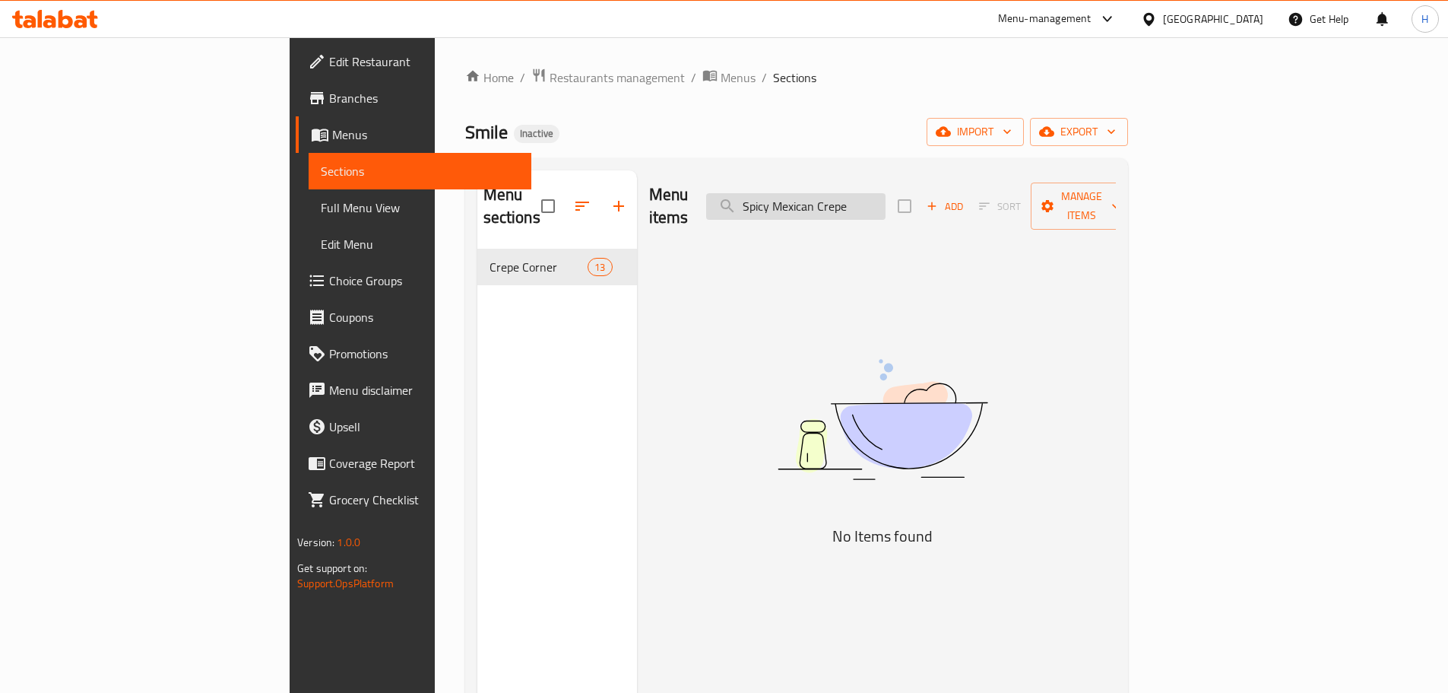
click at [886, 195] on input "Spicy Mexican Crepe" at bounding box center [795, 206] width 179 height 27
paste input "شاورما لحم عربي"
click at [877, 197] on input "شاورما لحم" at bounding box center [795, 206] width 179 height 27
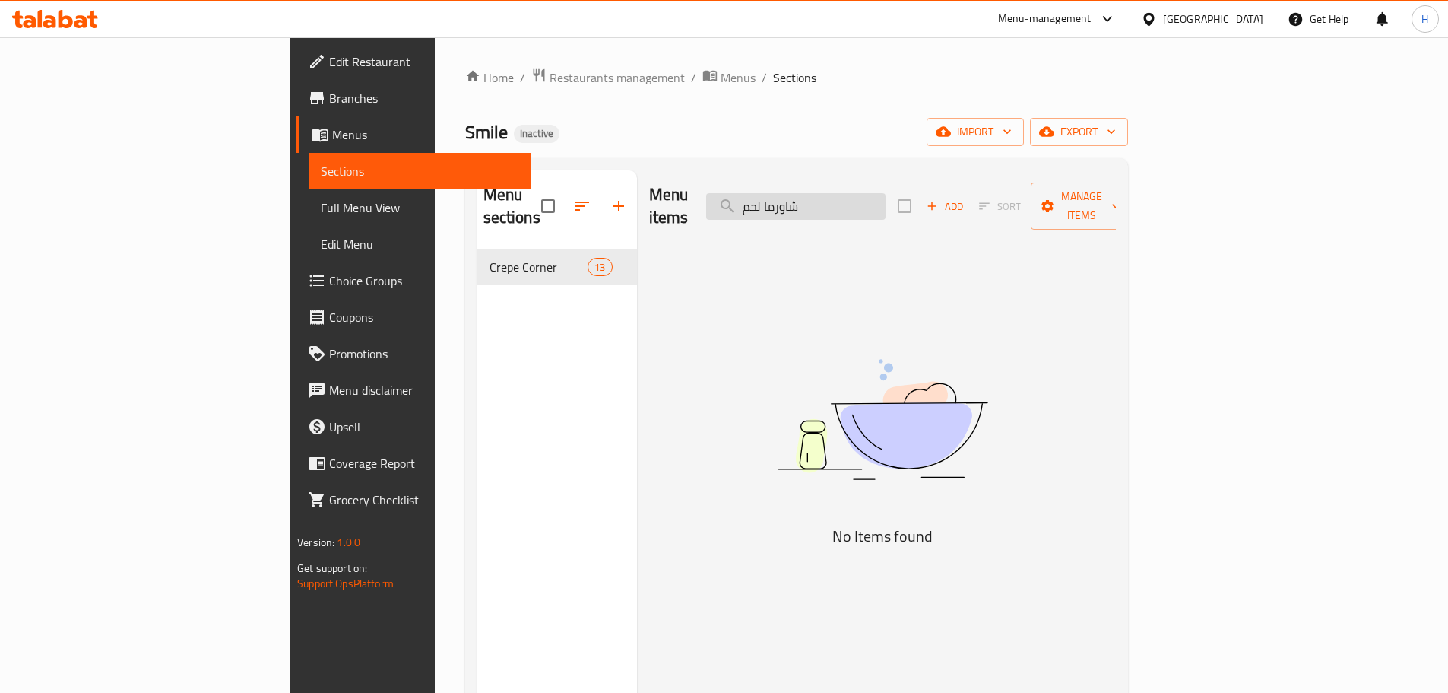
click at [877, 197] on input "شاورما لحم" at bounding box center [795, 206] width 179 height 27
paste input "شاورما عربي"
drag, startPoint x: 844, startPoint y: 197, endPoint x: 825, endPoint y: 197, distance: 19.0
click at [825, 197] on input "لحم" at bounding box center [795, 206] width 179 height 27
click at [929, 461] on img at bounding box center [883, 419] width 380 height 201
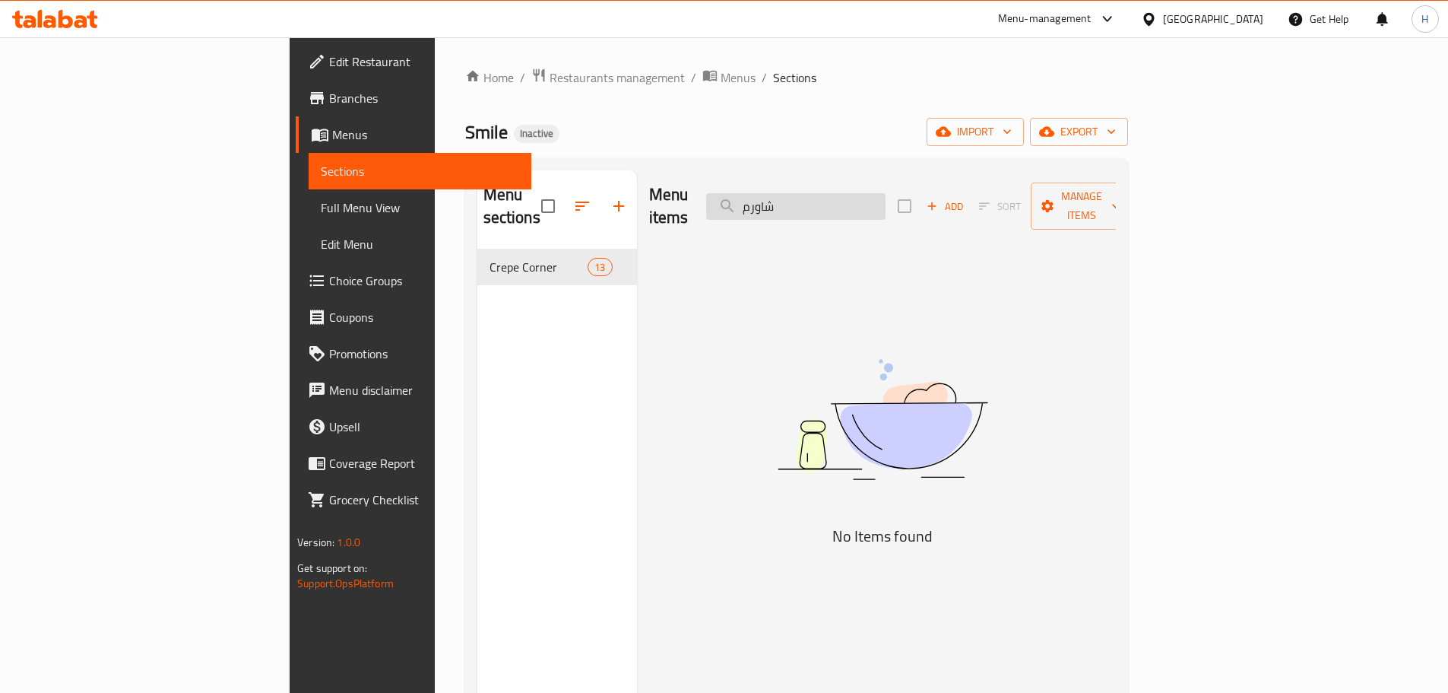
drag, startPoint x: 901, startPoint y: 192, endPoint x: 845, endPoint y: 195, distance: 55.6
click at [845, 195] on input "شاورم" at bounding box center [795, 206] width 179 height 27
paste input "┘â╪▒┘è╪¿ ╪¿╪º┘å┘è┘ç ┘ê╪¿╪╖╪º╪╖╪│"
type input "┘â╪▒┘è╪¿ ╪¿╪º┘å┘è┘ç ┘ê╪¿╪╖╪º╪╖╪│"
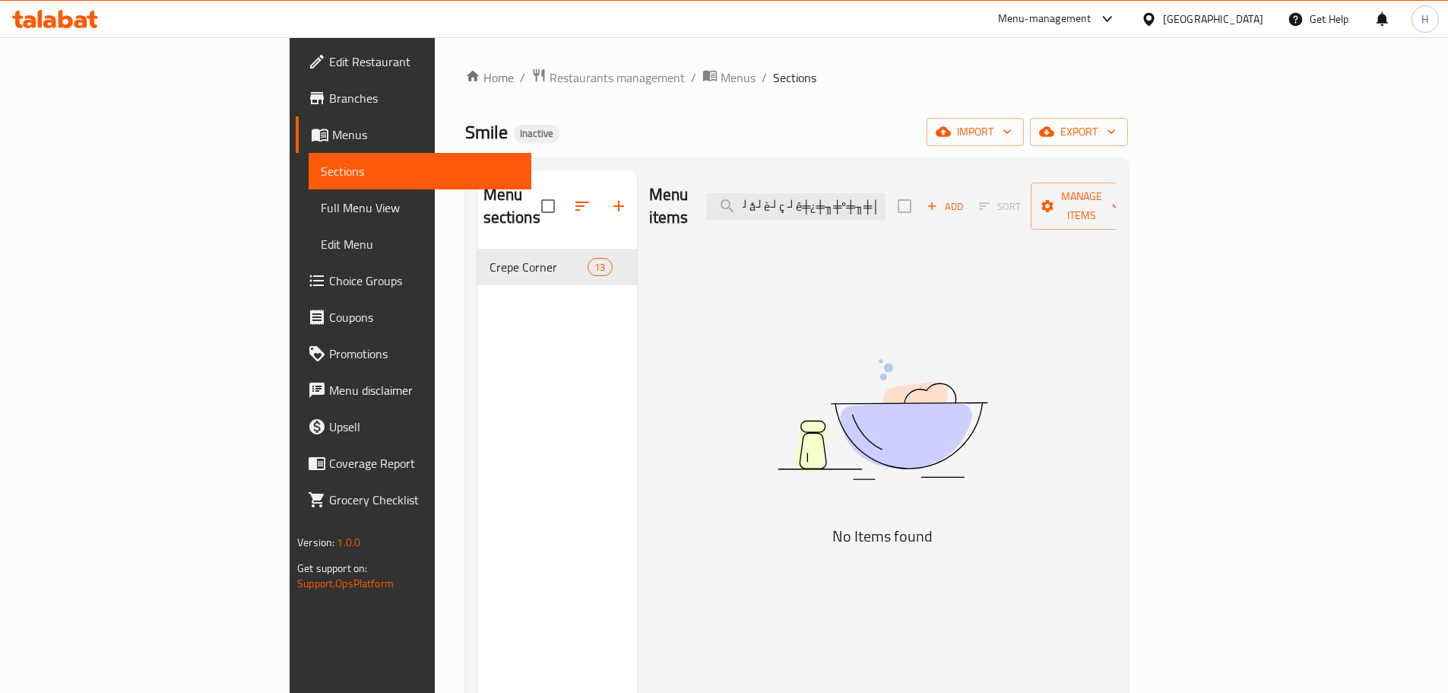
scroll to position [0, 0]
click at [309, 197] on link "Full Menu View" at bounding box center [420, 207] width 223 height 36
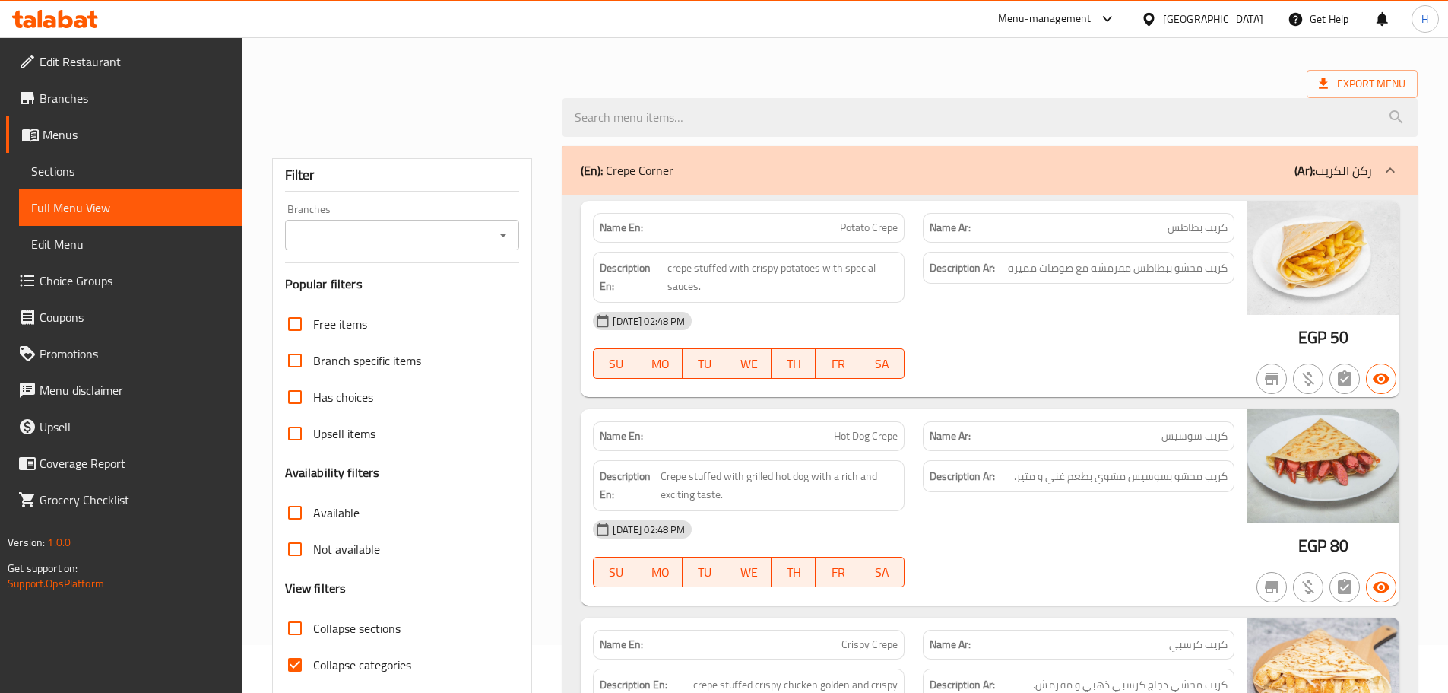
scroll to position [152, 0]
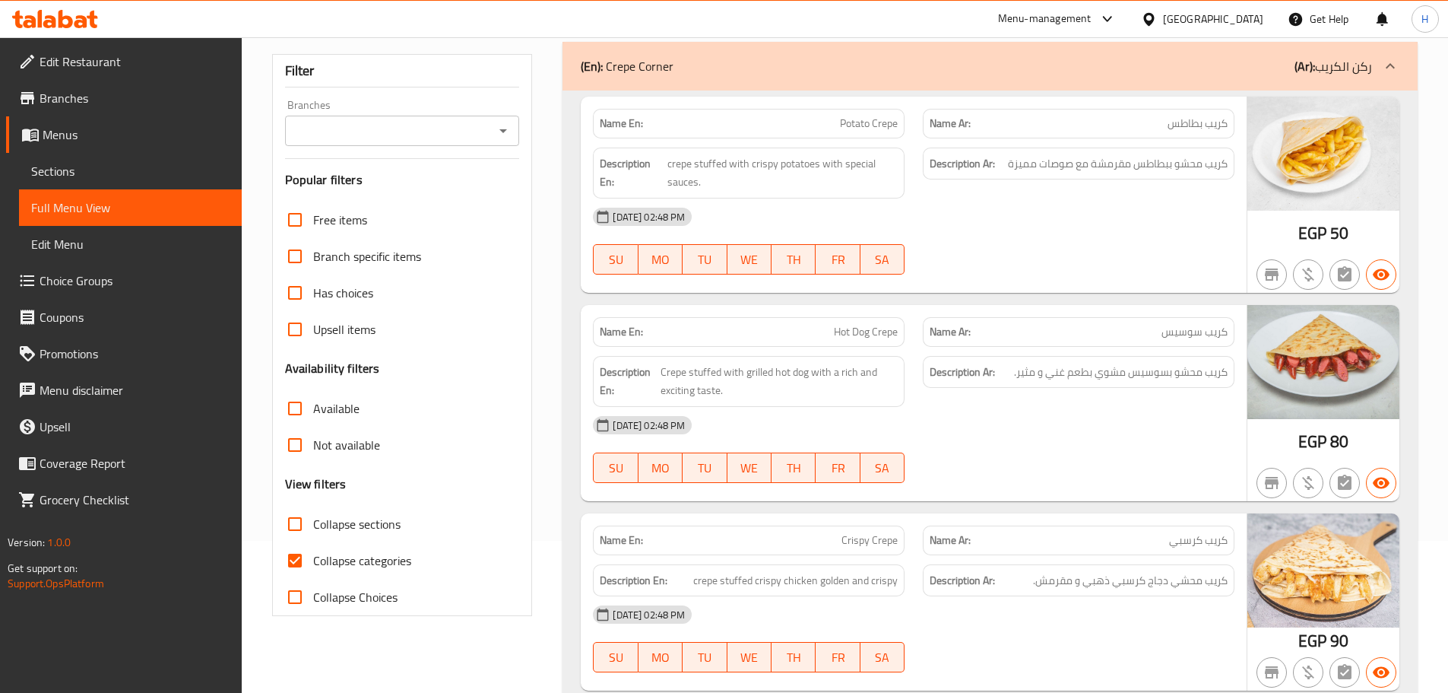
click at [345, 551] on span "Collapse categories" at bounding box center [362, 560] width 98 height 18
click at [313, 550] on input "Collapse categories" at bounding box center [295, 560] width 36 height 36
checkbox input "false"
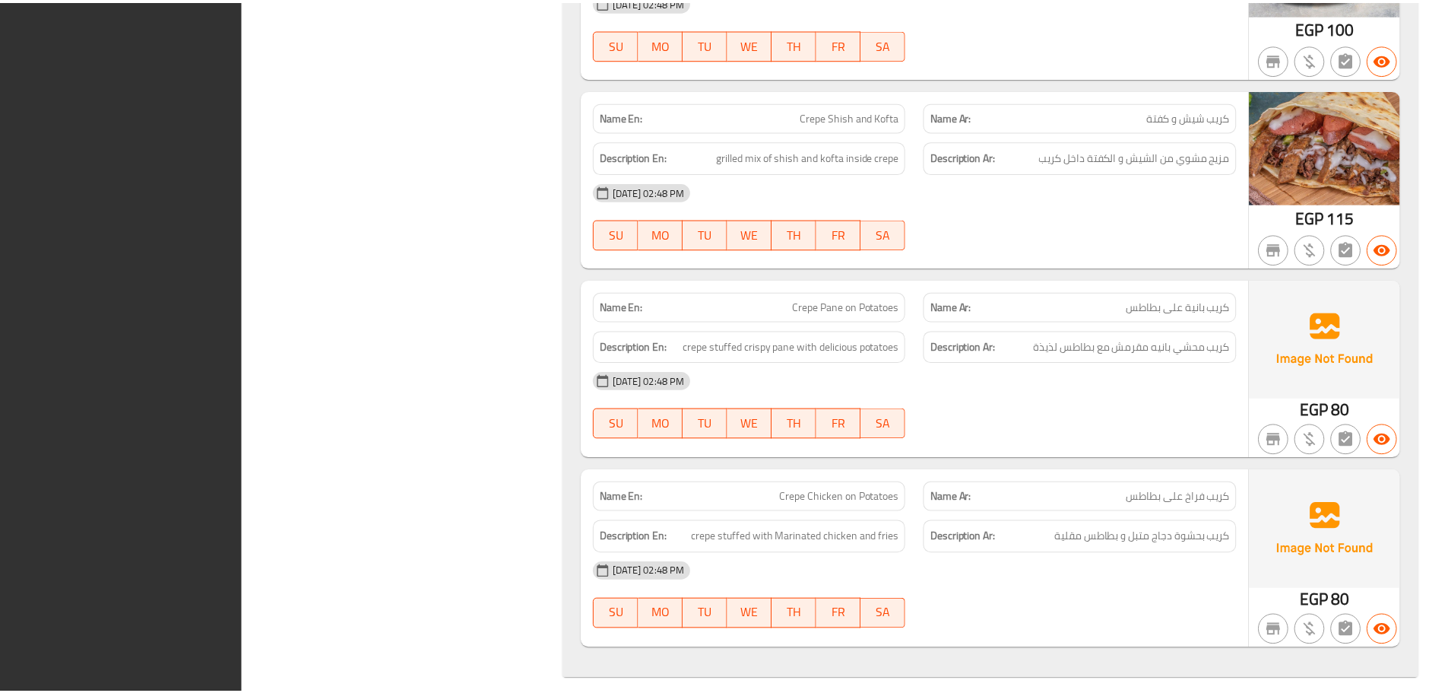
scroll to position [2176, 0]
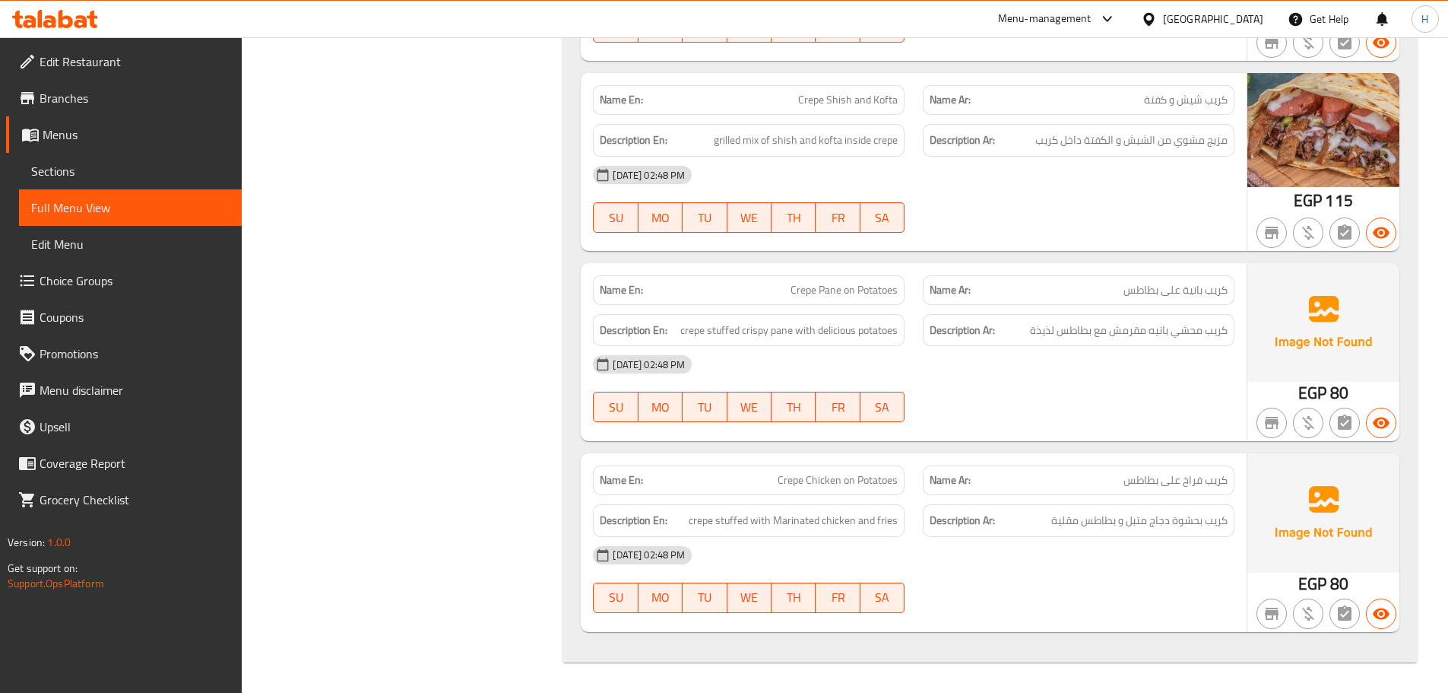
click at [73, 183] on link "Sections" at bounding box center [130, 171] width 223 height 36
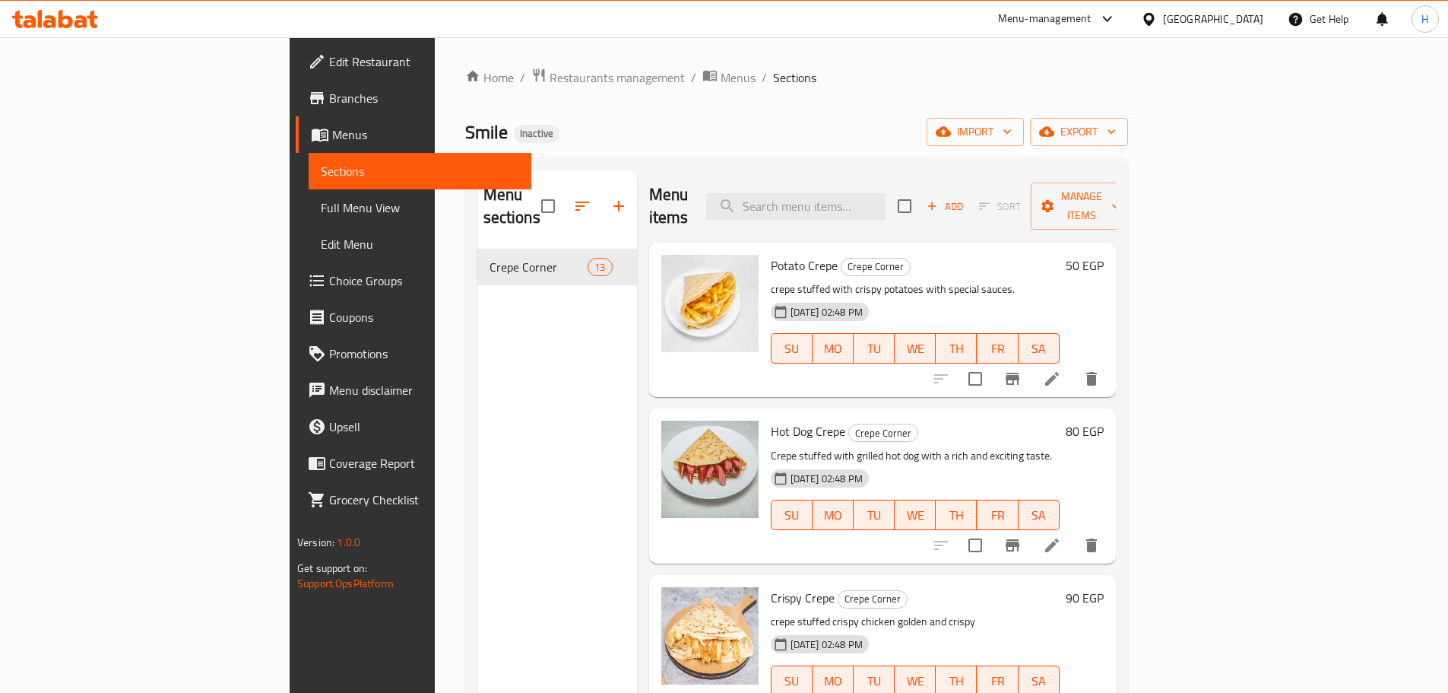
click at [1128, 151] on div "Home / Restaurants management / Menus / Sections Smile Inactive import export M…" at bounding box center [796, 471] width 663 height 807
click at [1116, 138] on span "export" at bounding box center [1079, 131] width 74 height 19
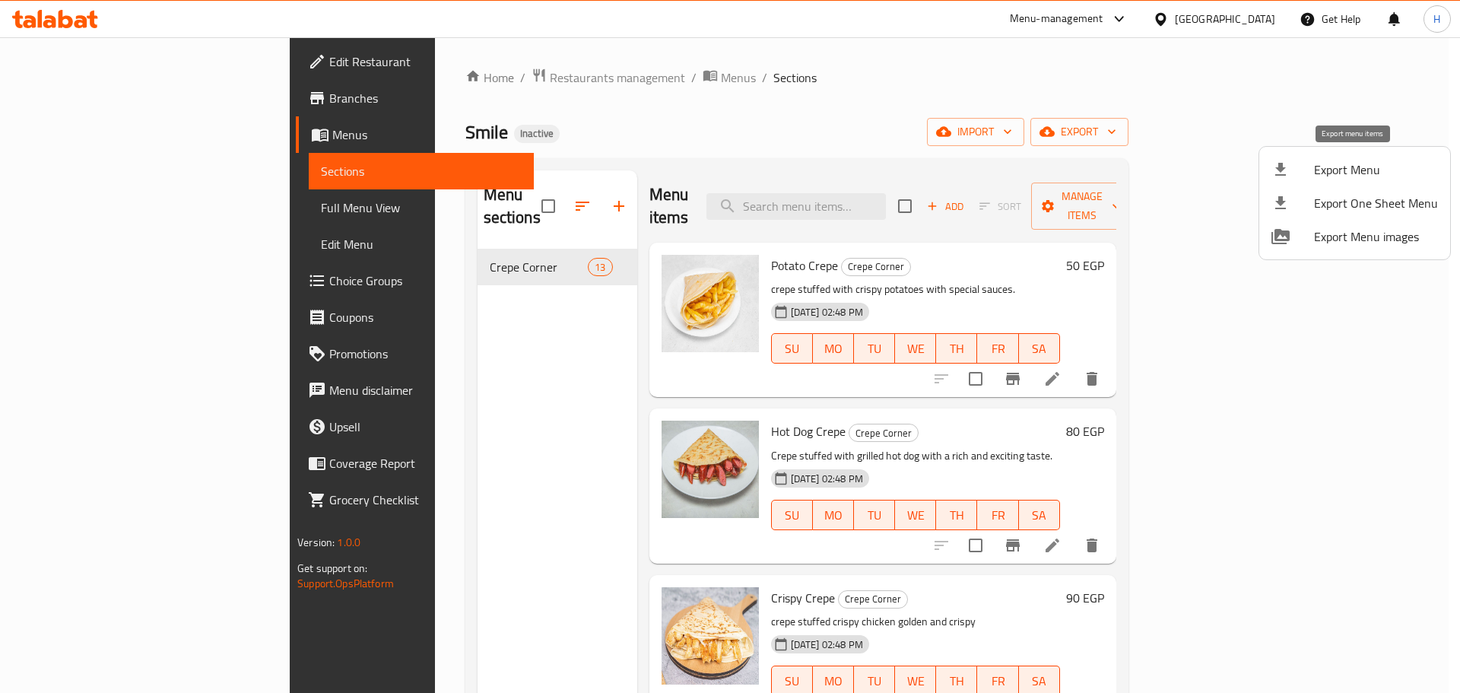
click at [1333, 160] on span "Export Menu" at bounding box center [1376, 169] width 124 height 18
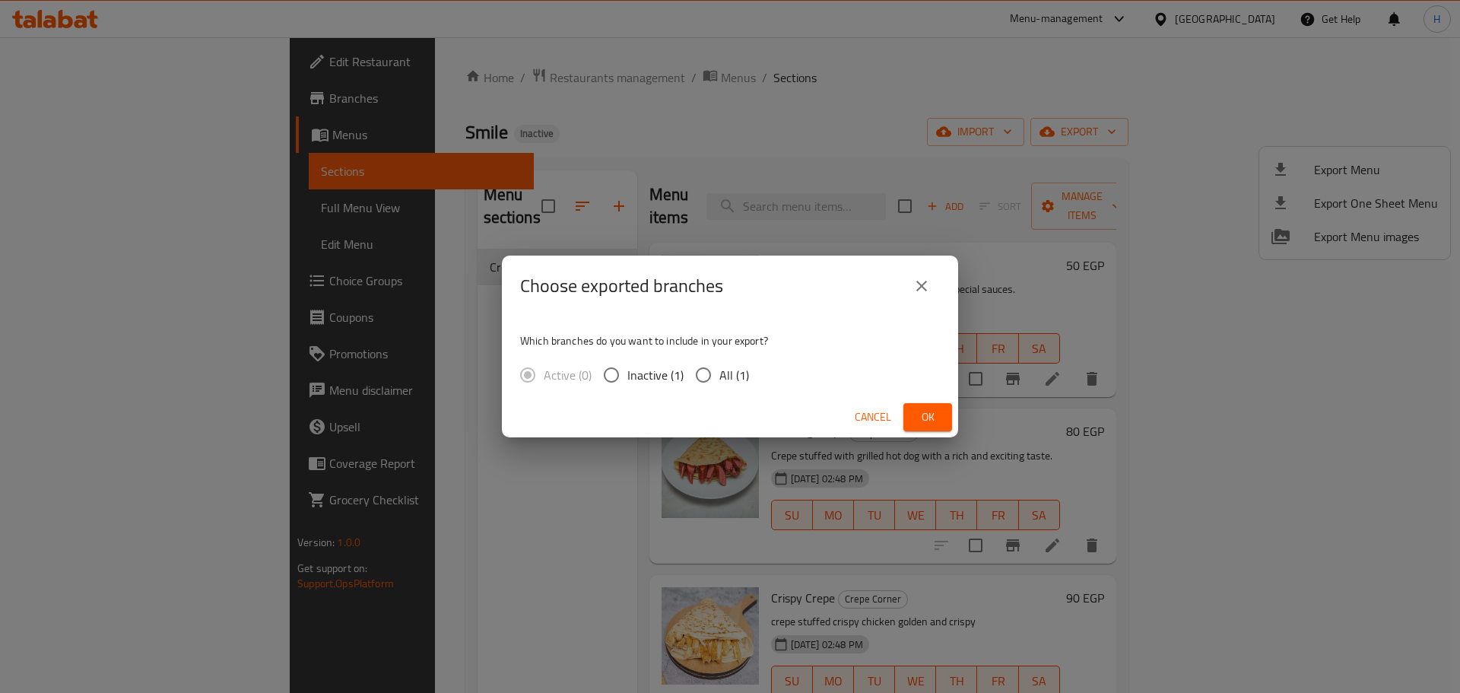
click at [705, 376] on input "All (1)" at bounding box center [703, 375] width 32 height 32
radio input "true"
click at [931, 416] on span "Ok" at bounding box center [927, 417] width 24 height 19
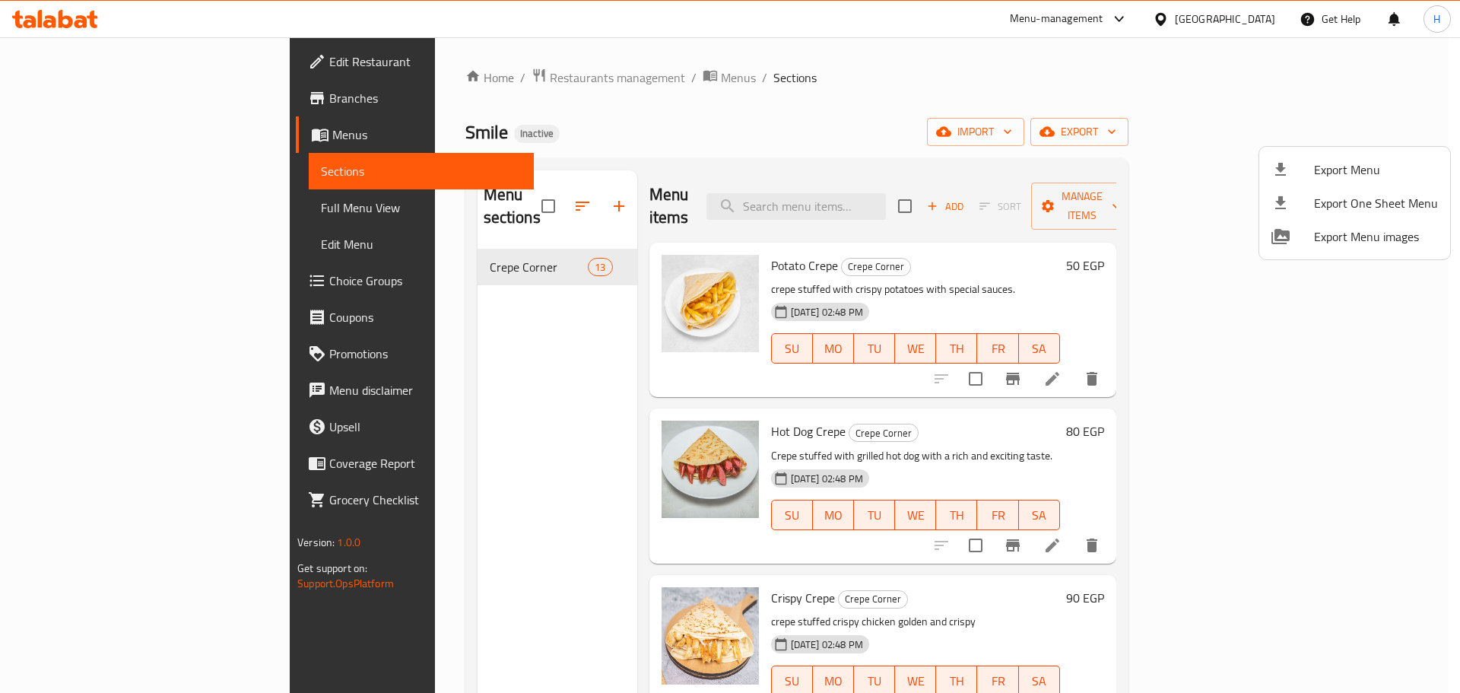
click at [72, 21] on div at bounding box center [730, 346] width 1460 height 693
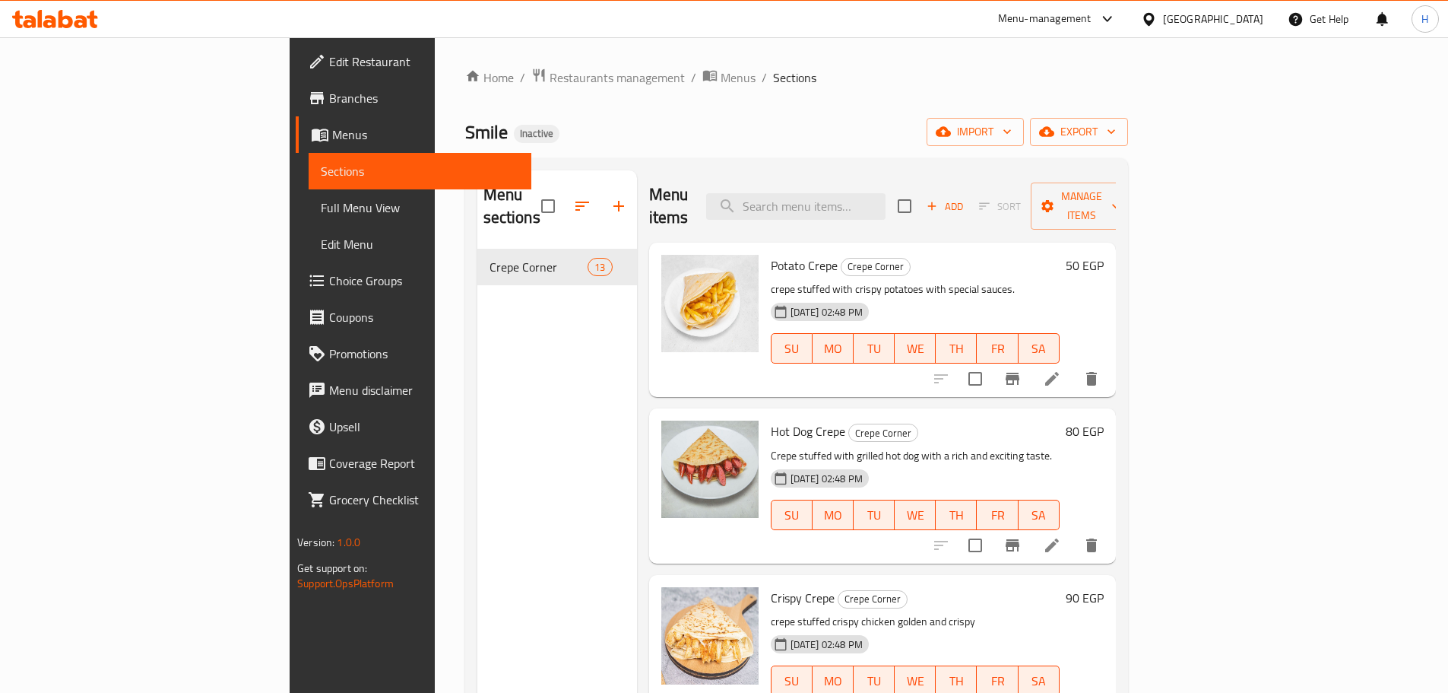
click at [78, 24] on icon at bounding box center [81, 21] width 13 height 13
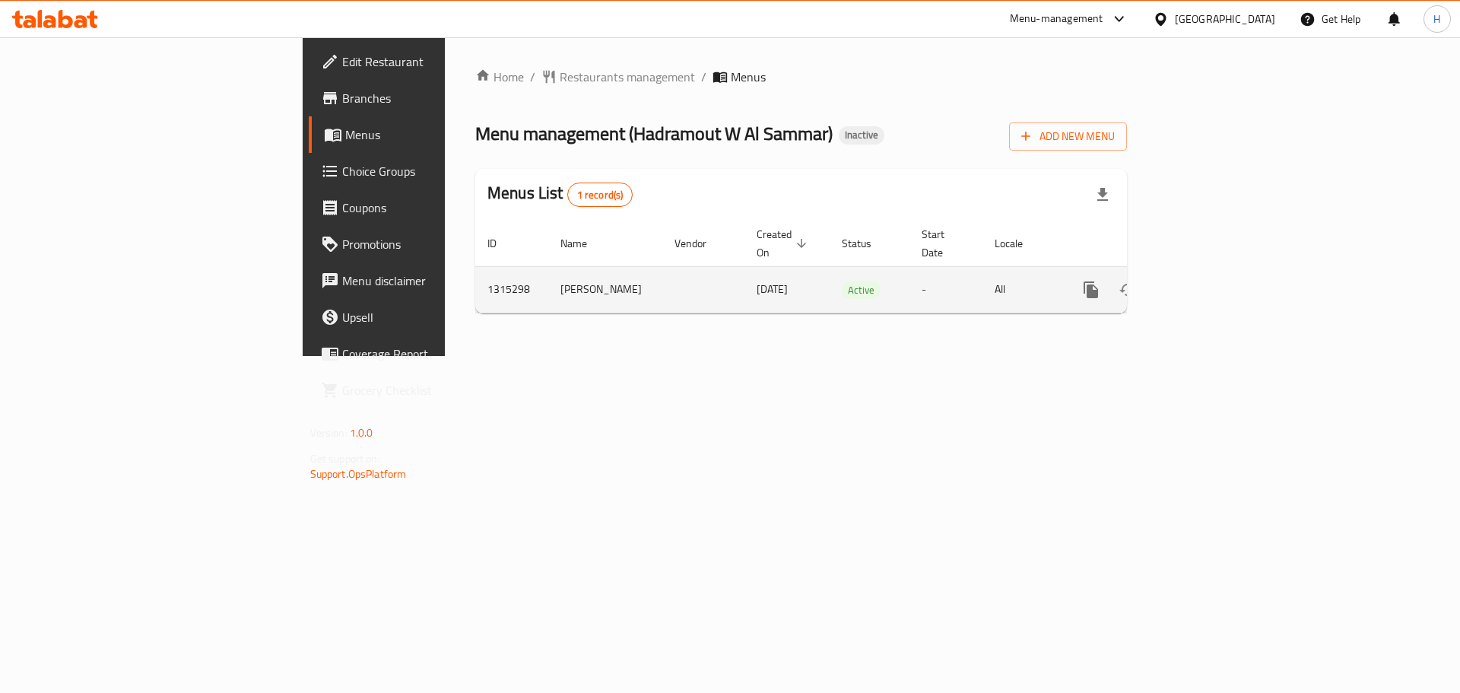
click at [1219, 271] on link "enhanced table" at bounding box center [1200, 289] width 36 height 36
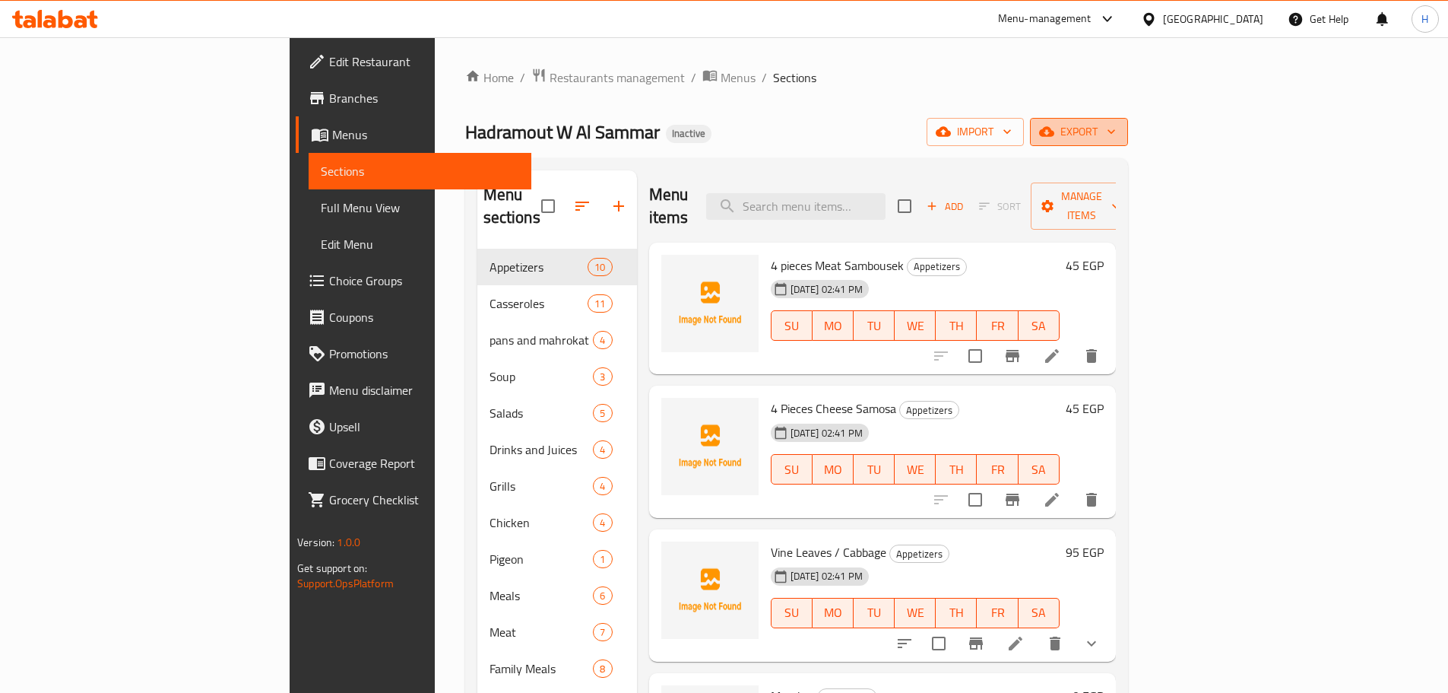
click at [1116, 133] on span "export" at bounding box center [1079, 131] width 74 height 19
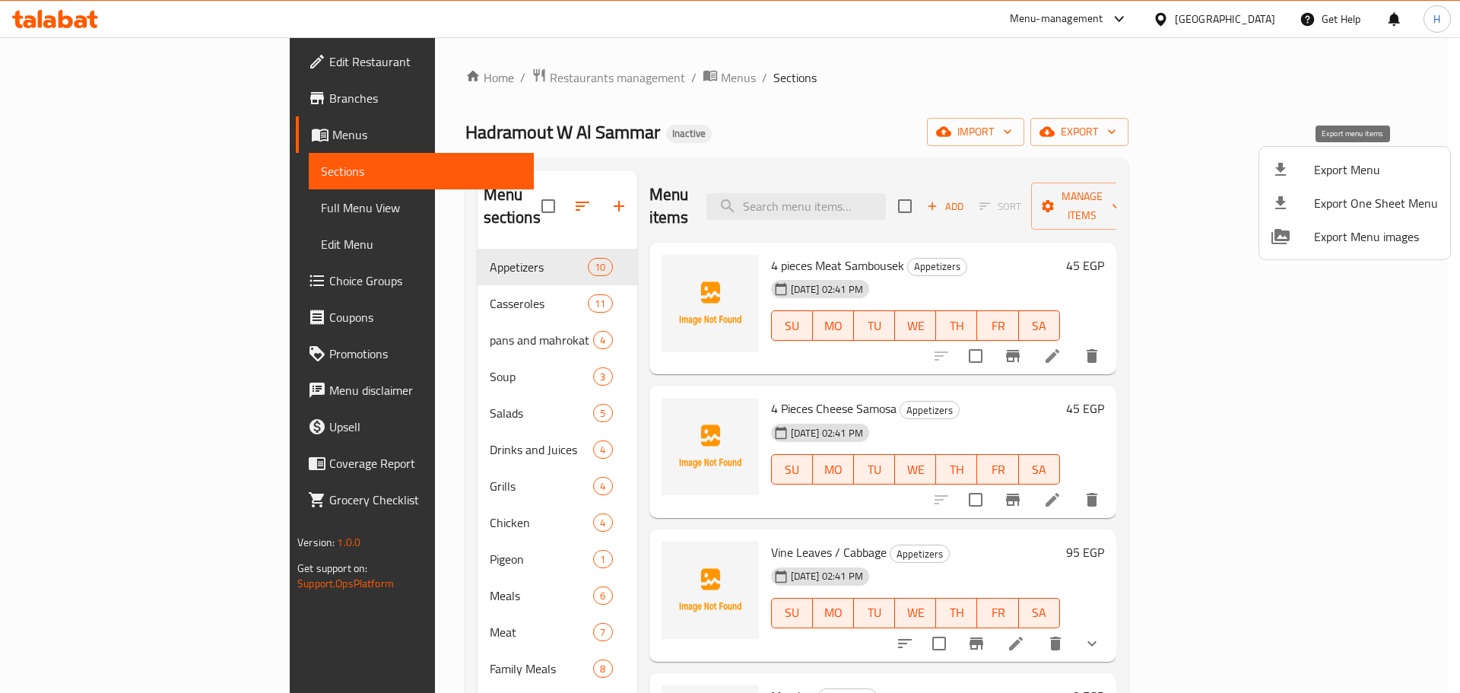
click at [1321, 170] on span "Export Menu" at bounding box center [1376, 169] width 124 height 18
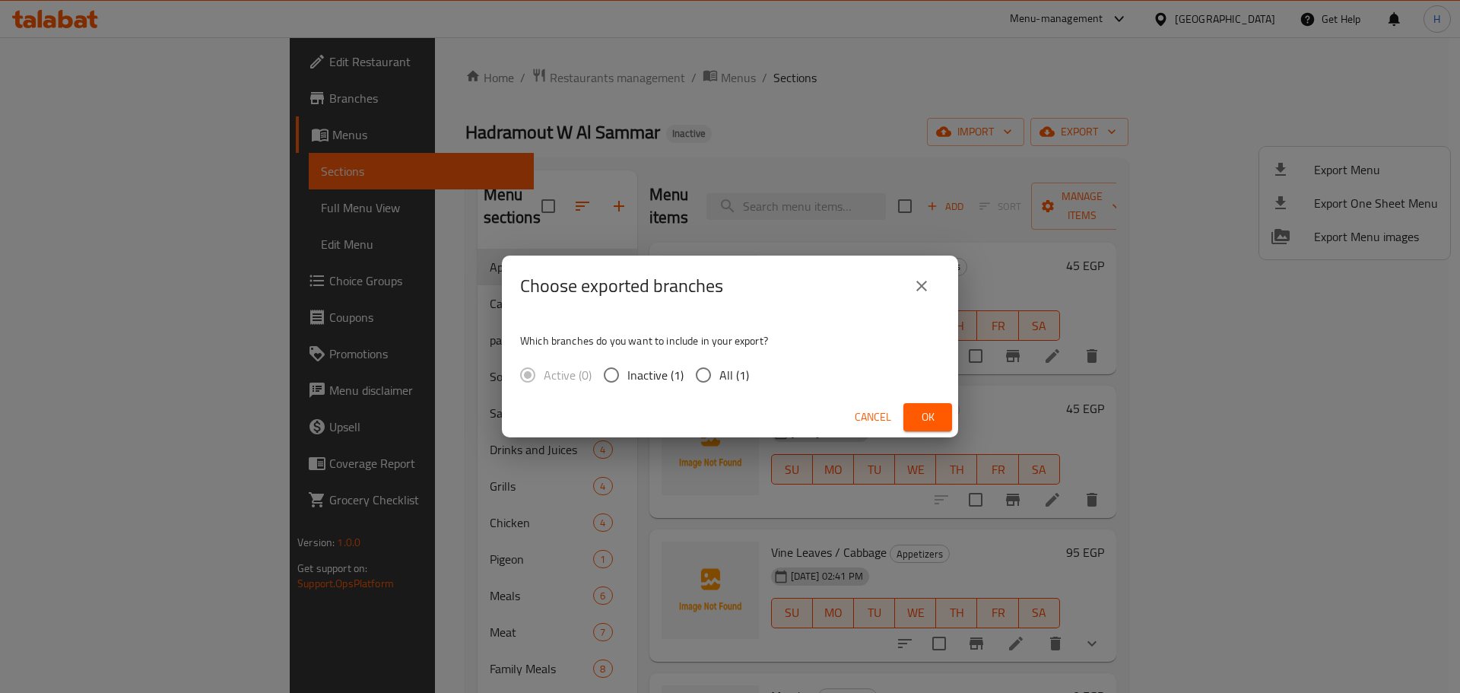
click at [724, 347] on p "Which branches do you want to include in your export?" at bounding box center [730, 340] width 420 height 15
click at [737, 378] on span "All (1)" at bounding box center [734, 375] width 30 height 18
click at [719, 378] on input "All (1)" at bounding box center [703, 375] width 32 height 32
radio input "true"
click at [908, 420] on button "Ok" at bounding box center [927, 417] width 49 height 28
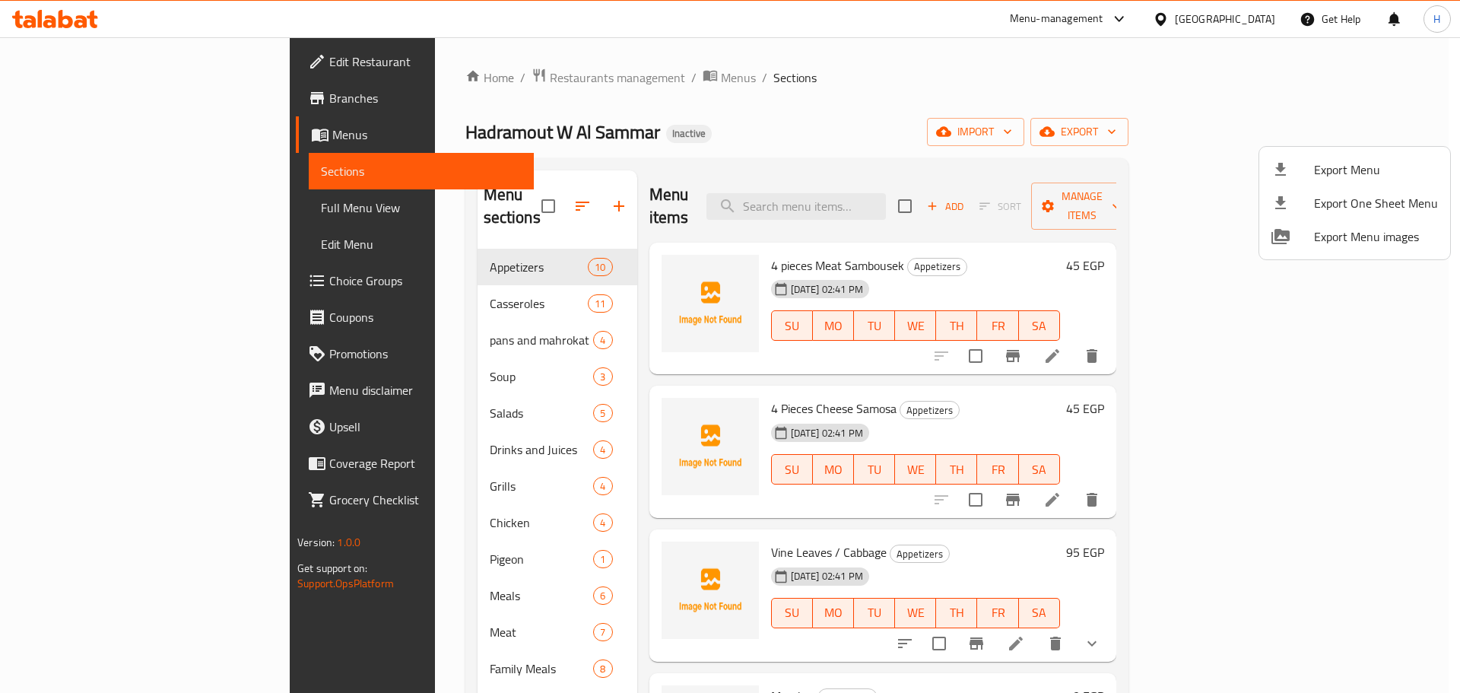
click at [772, 691] on div at bounding box center [730, 346] width 1460 height 693
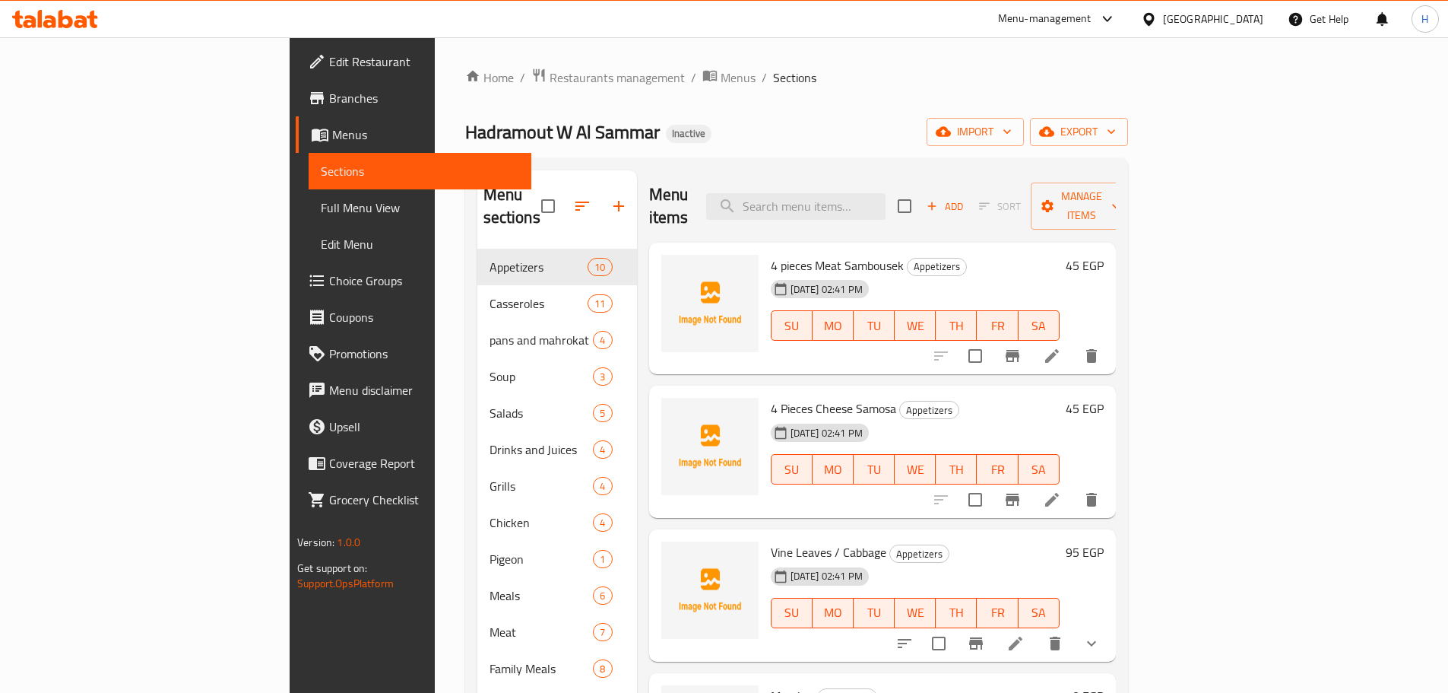
click at [975, 120] on div "Hadramout W Al Sammar Inactive import export" at bounding box center [796, 132] width 663 height 28
click at [1012, 138] on span "import" at bounding box center [975, 131] width 73 height 19
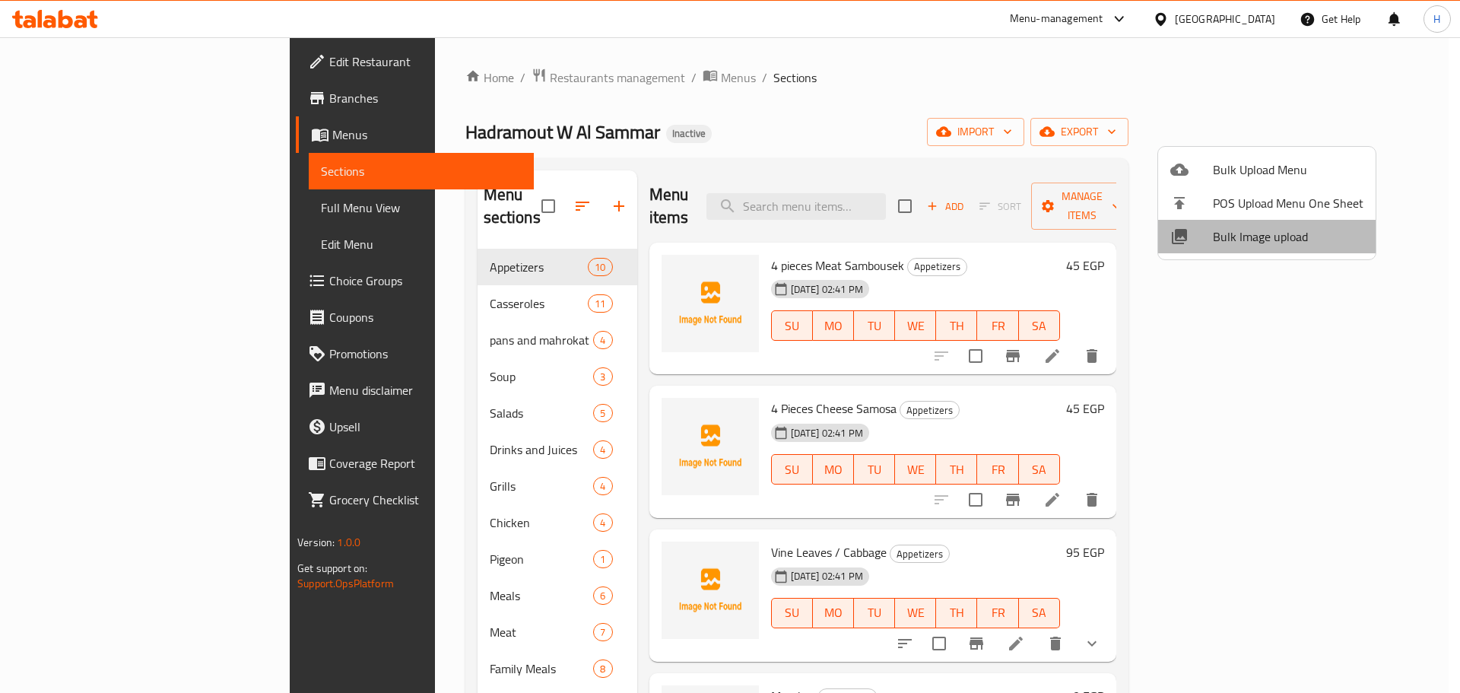
click at [1277, 244] on span "Bulk Image upload" at bounding box center [1288, 236] width 151 height 18
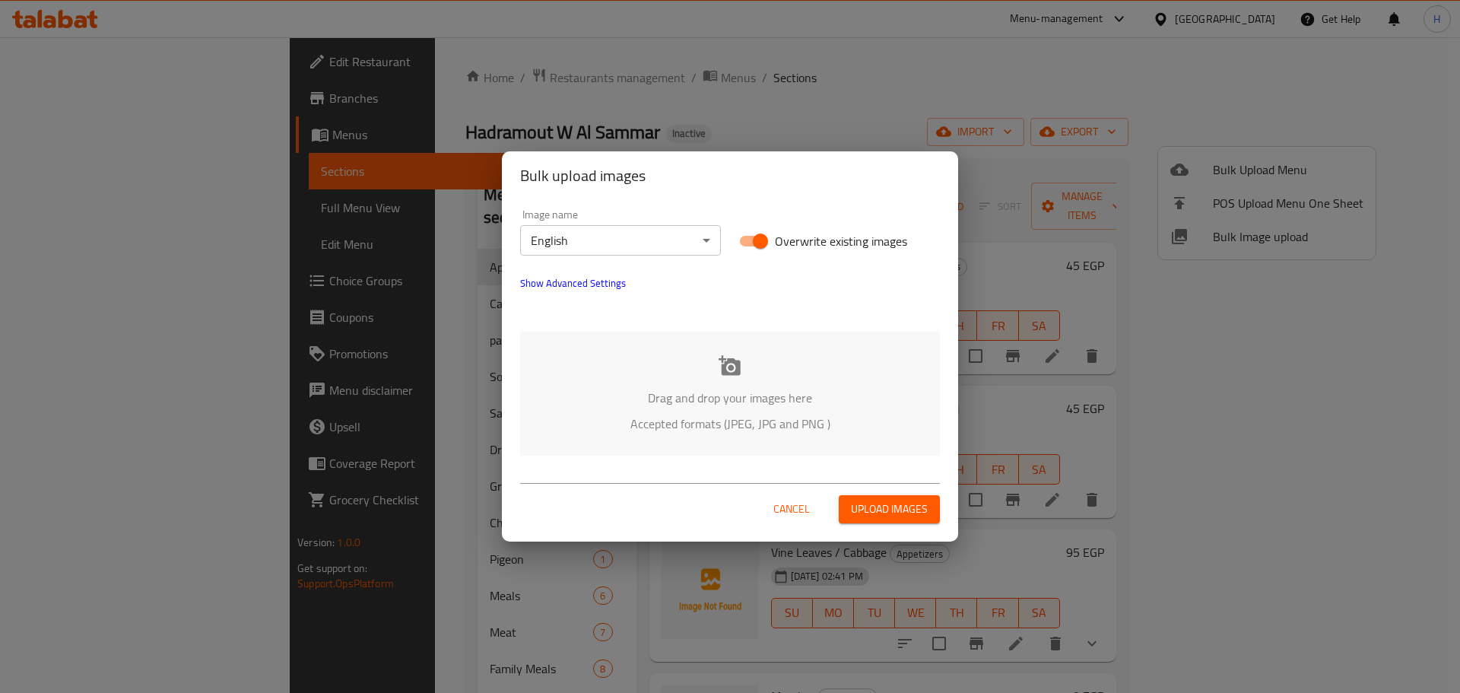
click at [813, 357] on div "Drag and drop your images here Accepted formats (JPEG, JPG and PNG )" at bounding box center [730, 393] width 420 height 124
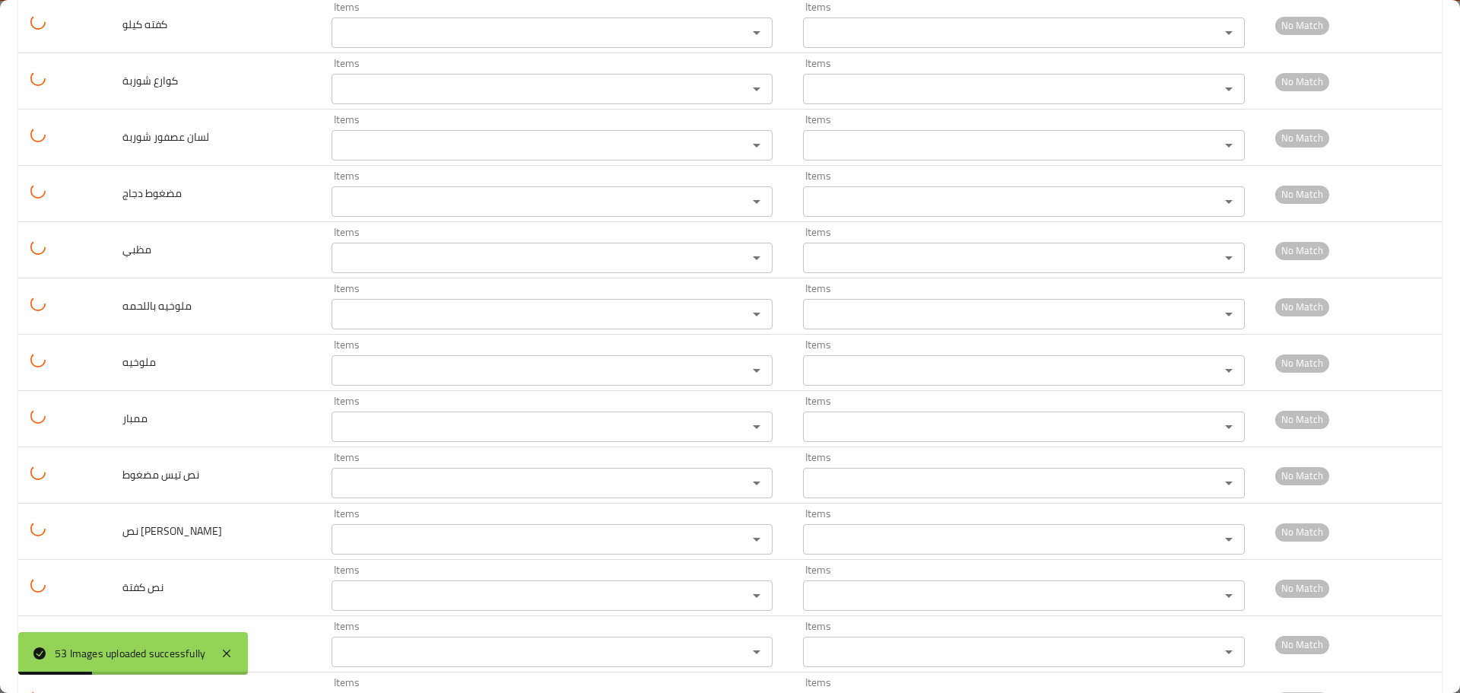
scroll to position [2552, 0]
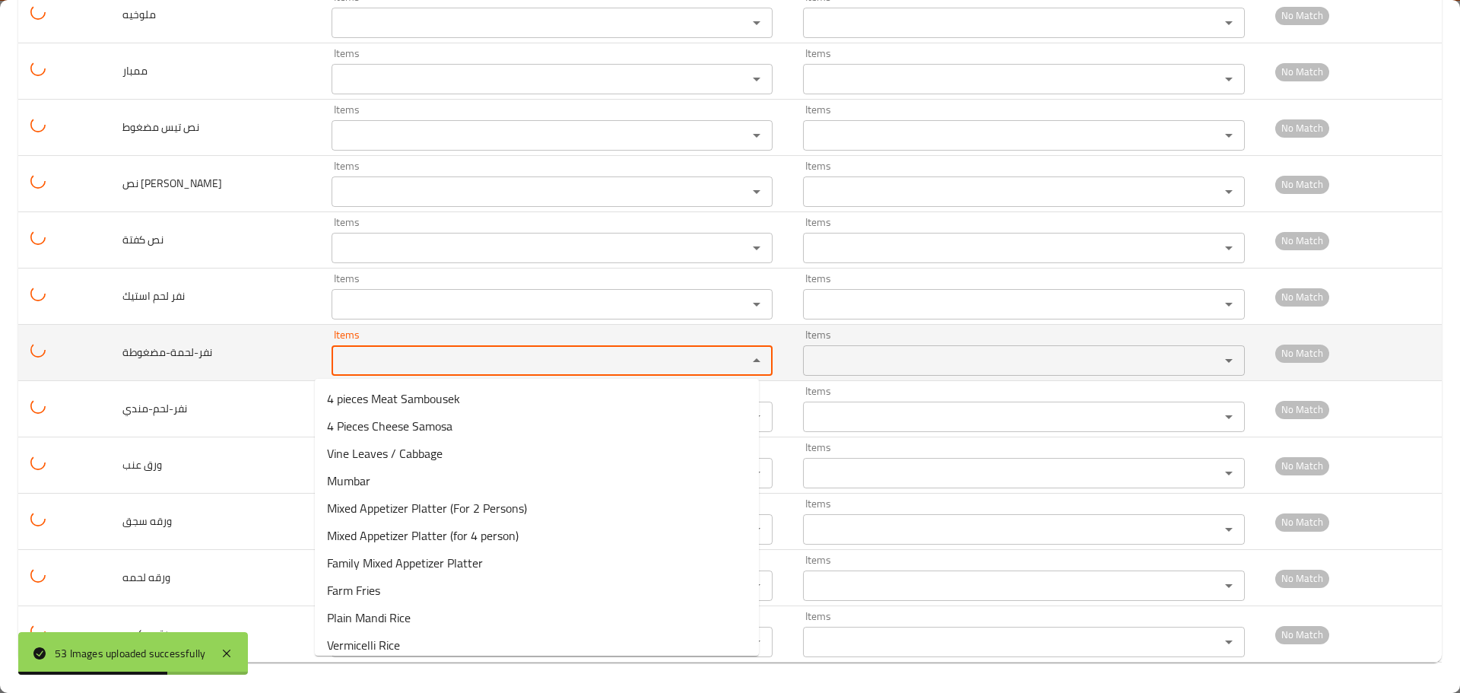
click at [366, 353] on input "Items" at bounding box center [529, 360] width 387 height 21
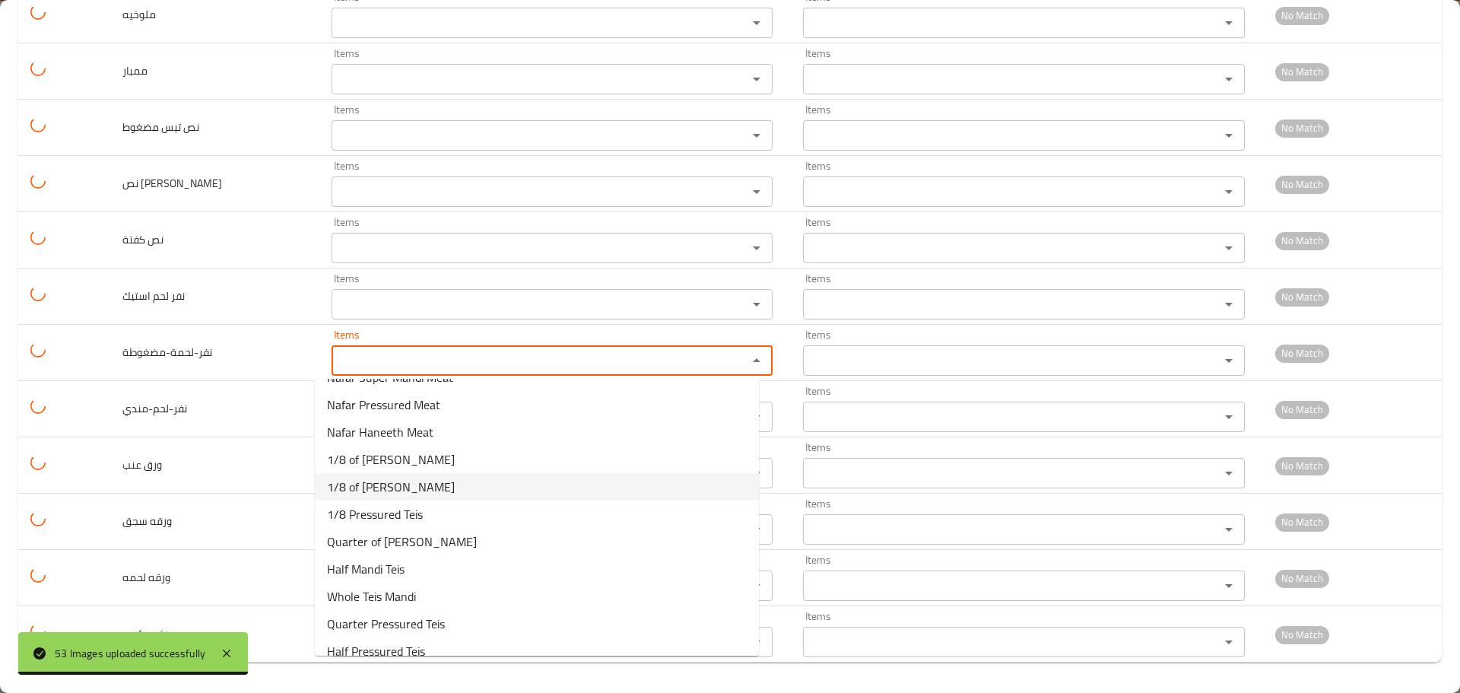
scroll to position [1417, 0]
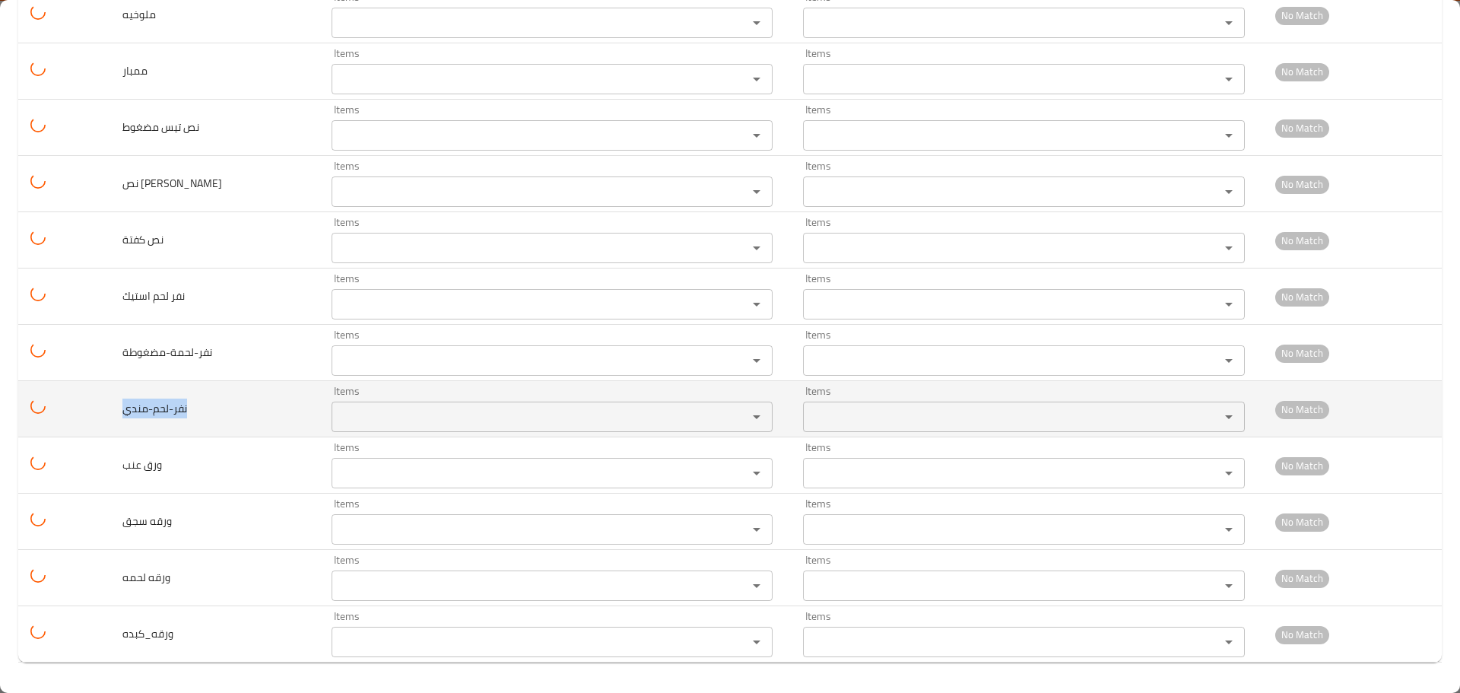
drag, startPoint x: 191, startPoint y: 405, endPoint x: 102, endPoint y: 413, distance: 89.3
click at [102, 413] on tr "نفر-لحم-مندي Items Items Items Items No Match" at bounding box center [729, 409] width 1423 height 56
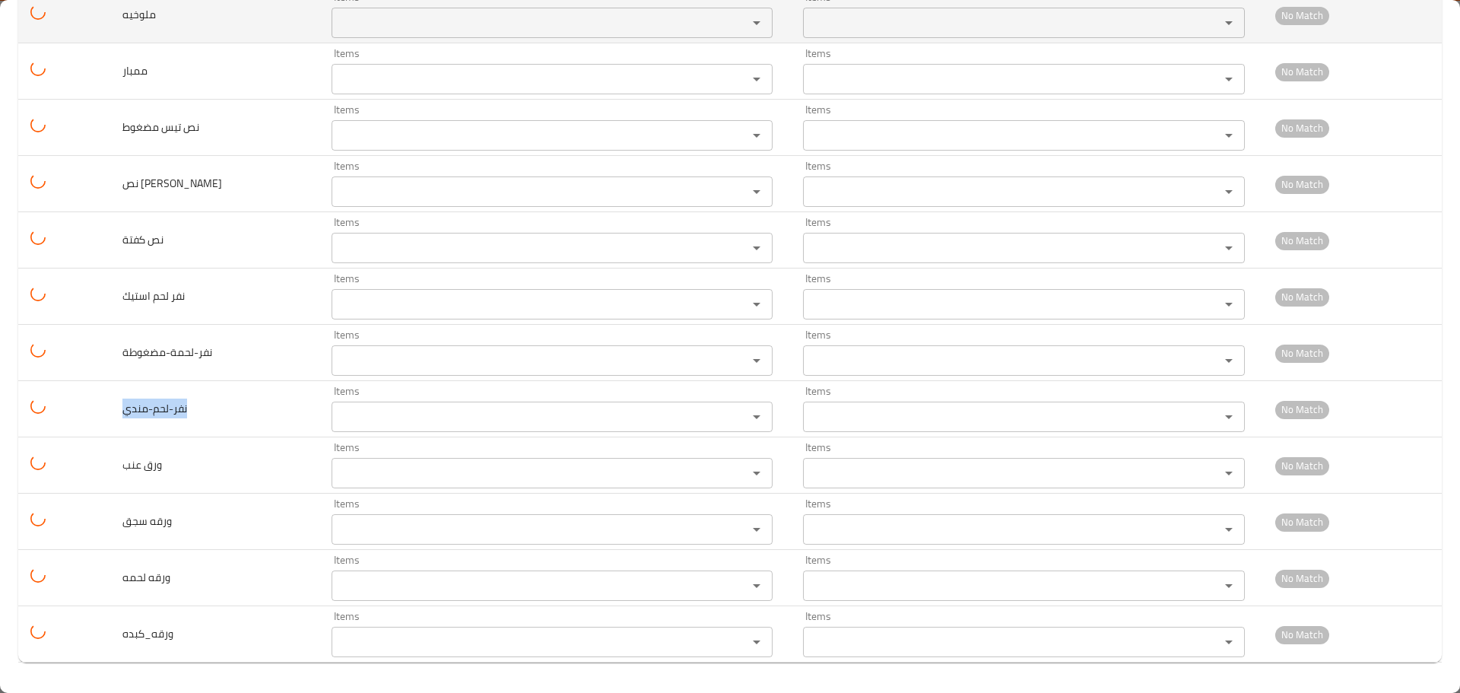
copy span "نفر-لحم-مندي"
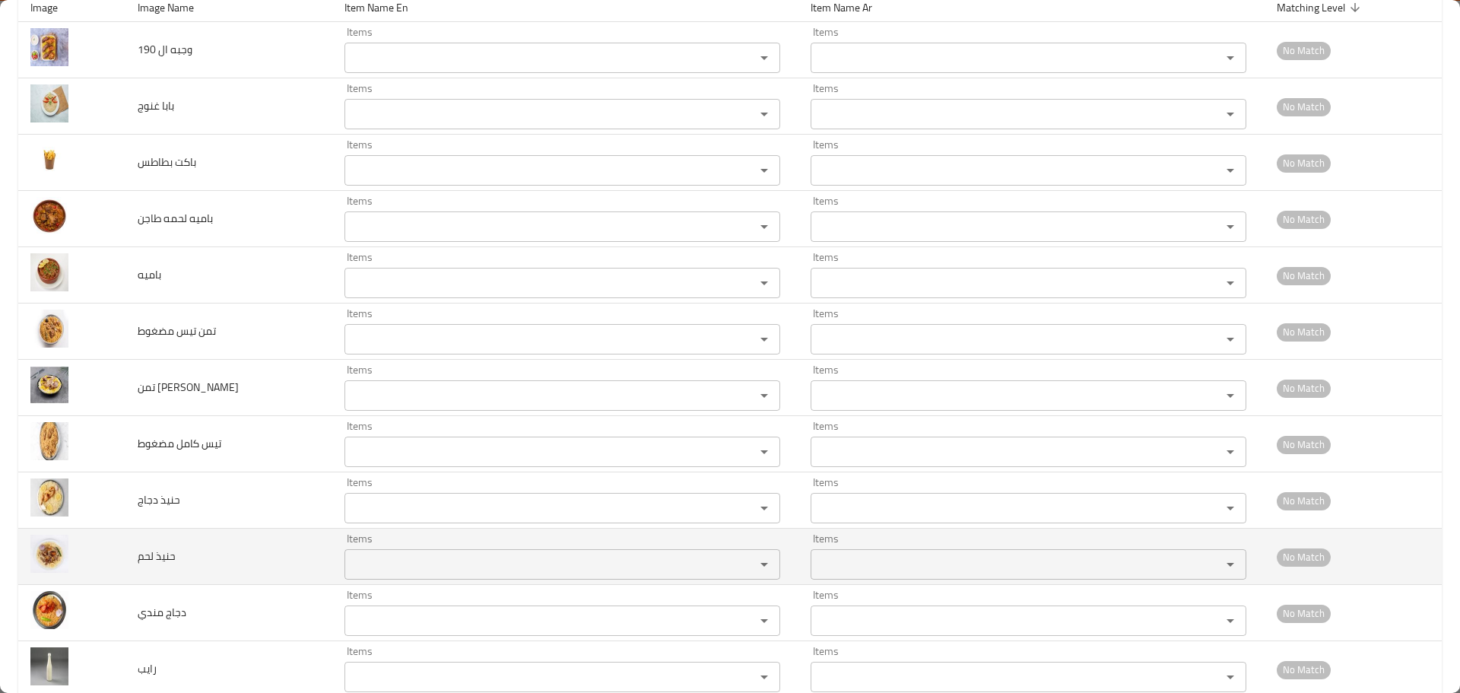
scroll to position [0, 0]
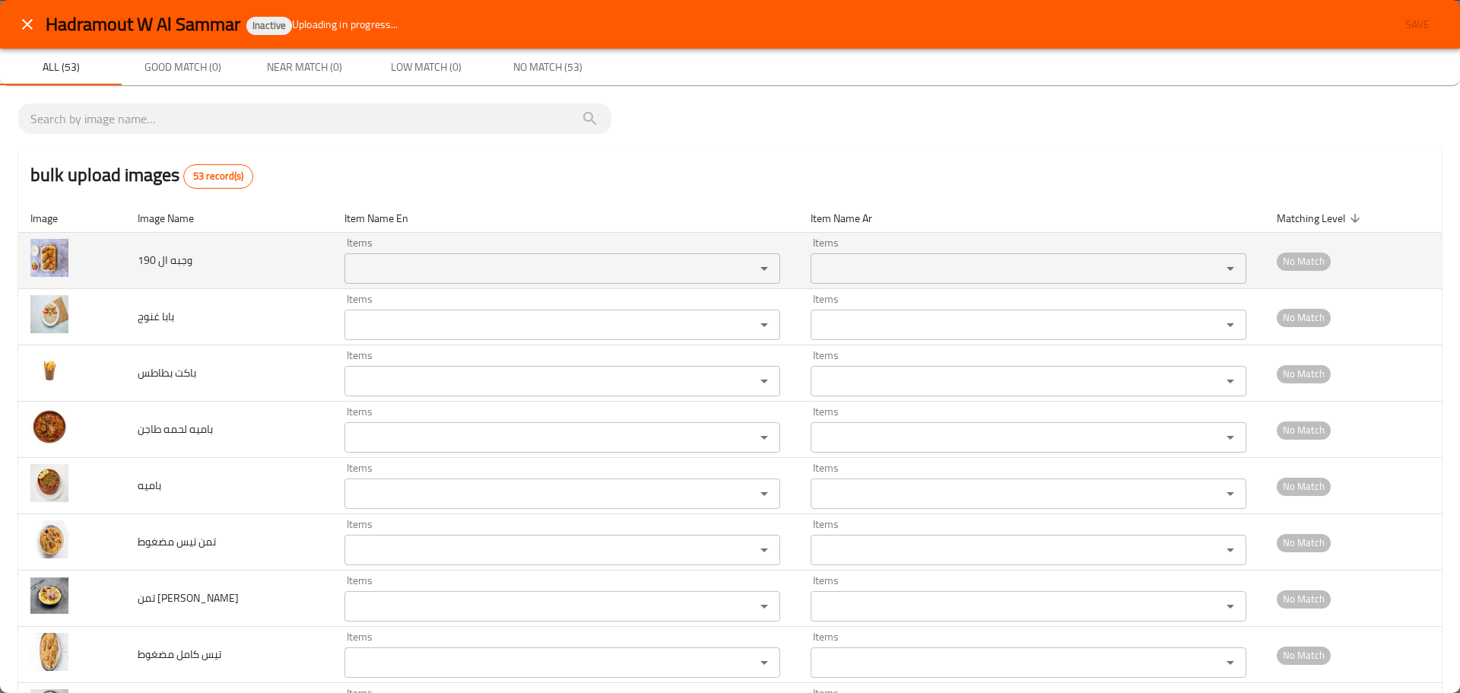
click at [531, 251] on div "Items Items" at bounding box center [562, 260] width 436 height 46
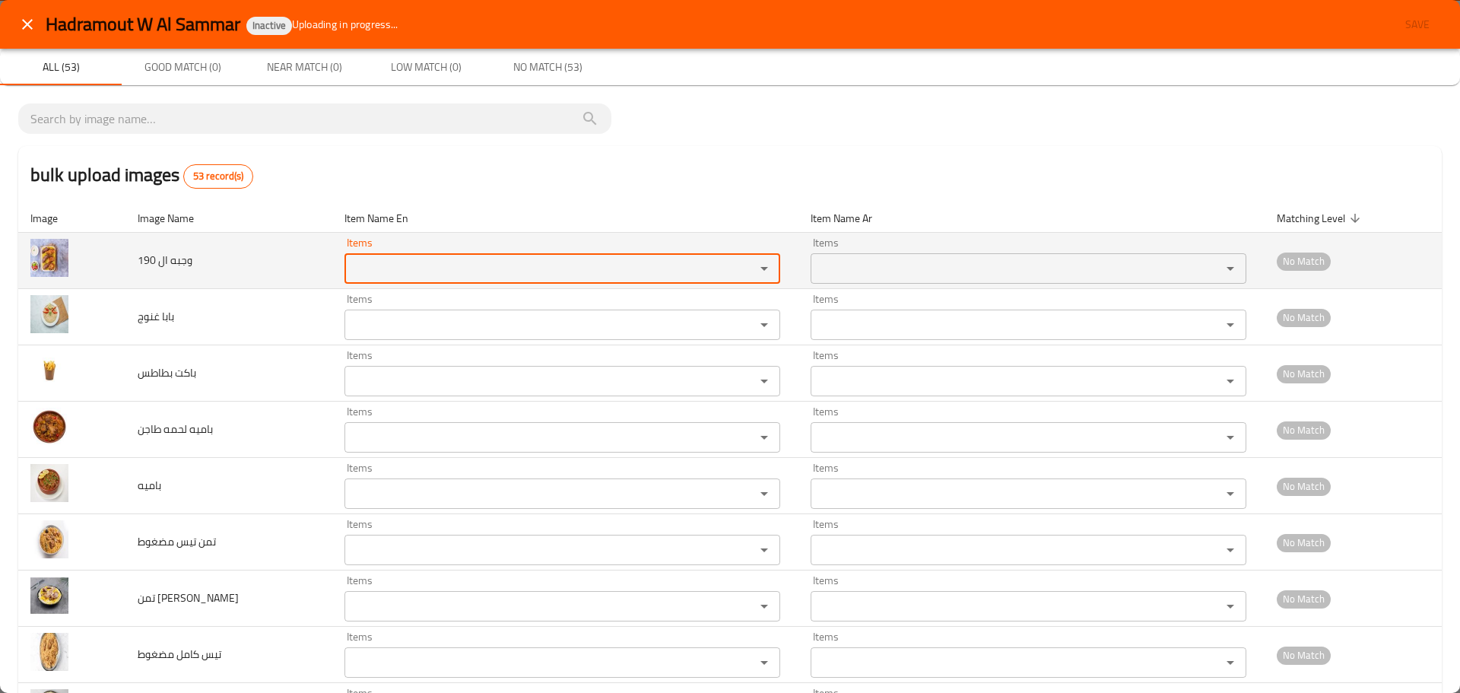
click at [531, 257] on div "Items" at bounding box center [562, 268] width 436 height 30
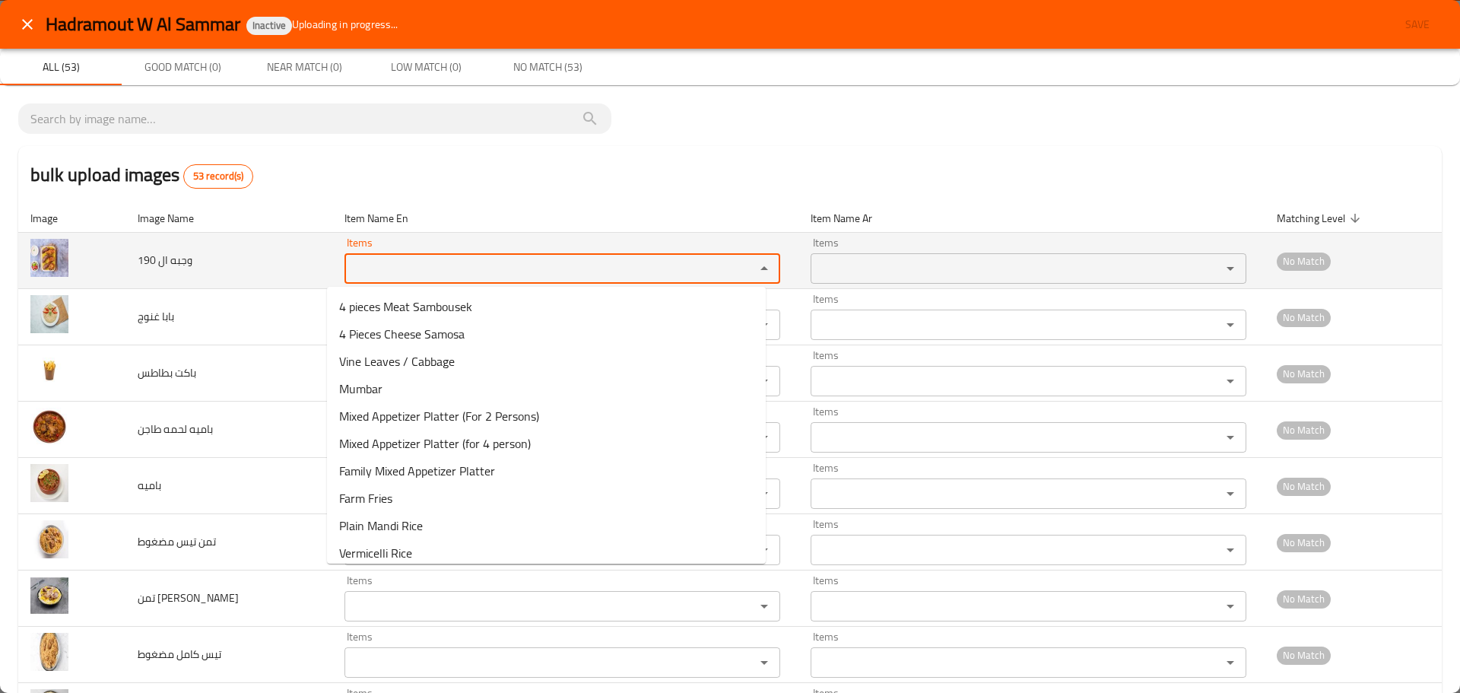
click at [545, 273] on 190 "Items" at bounding box center [540, 268] width 382 height 21
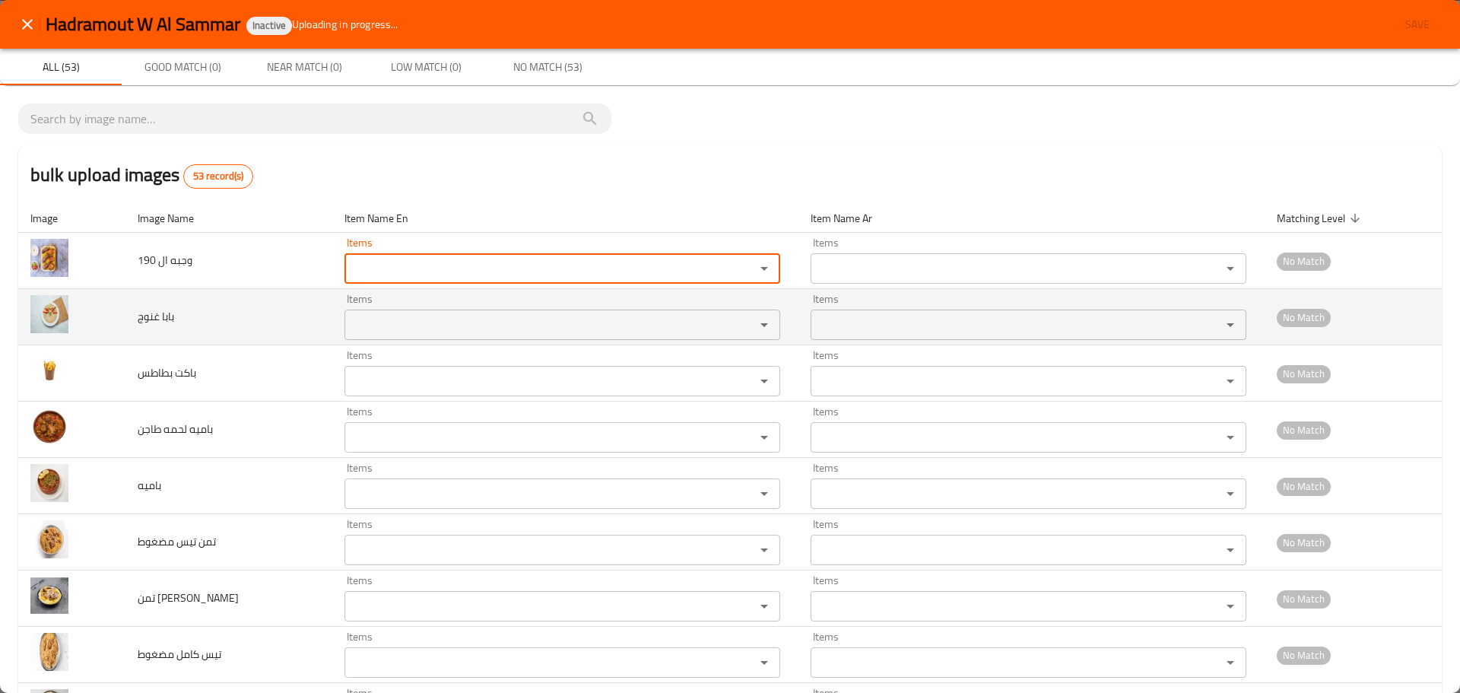
click at [471, 325] on غنوج "Items" at bounding box center [540, 324] width 382 height 21
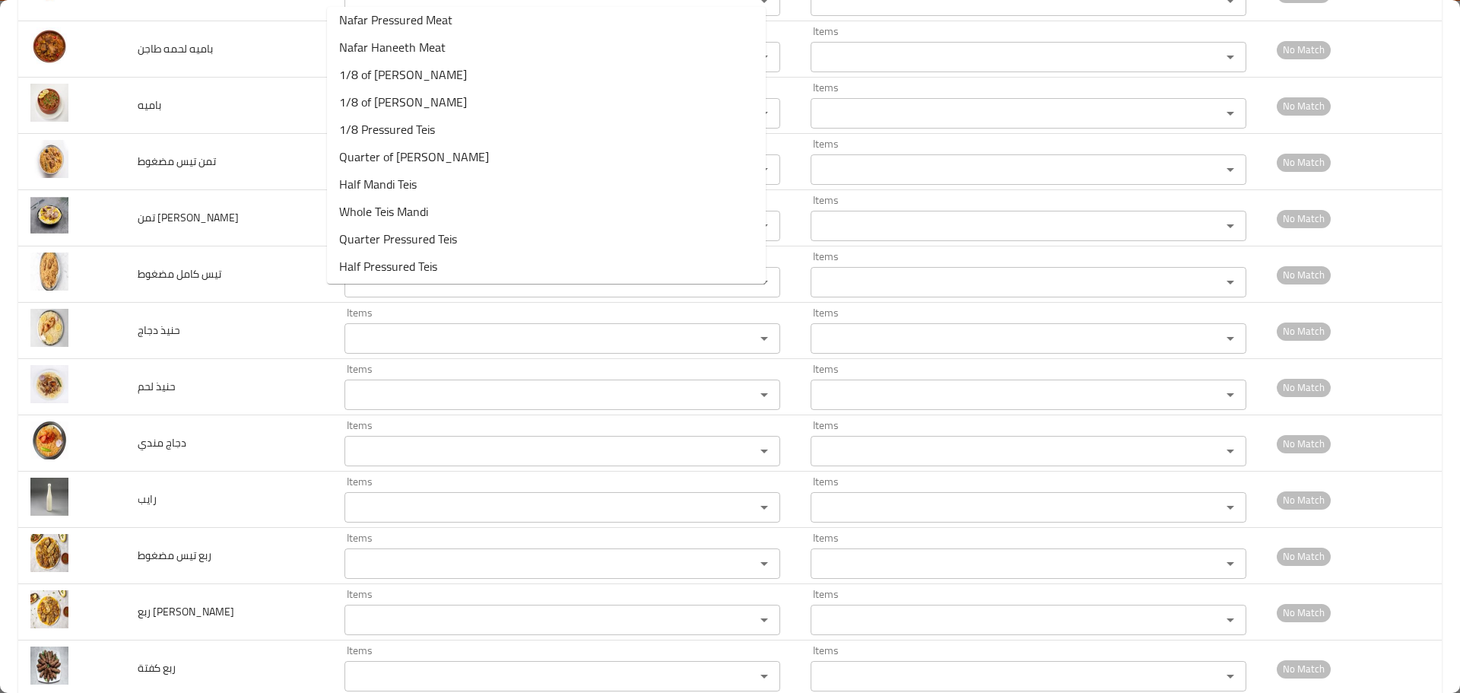
scroll to position [1569, 0]
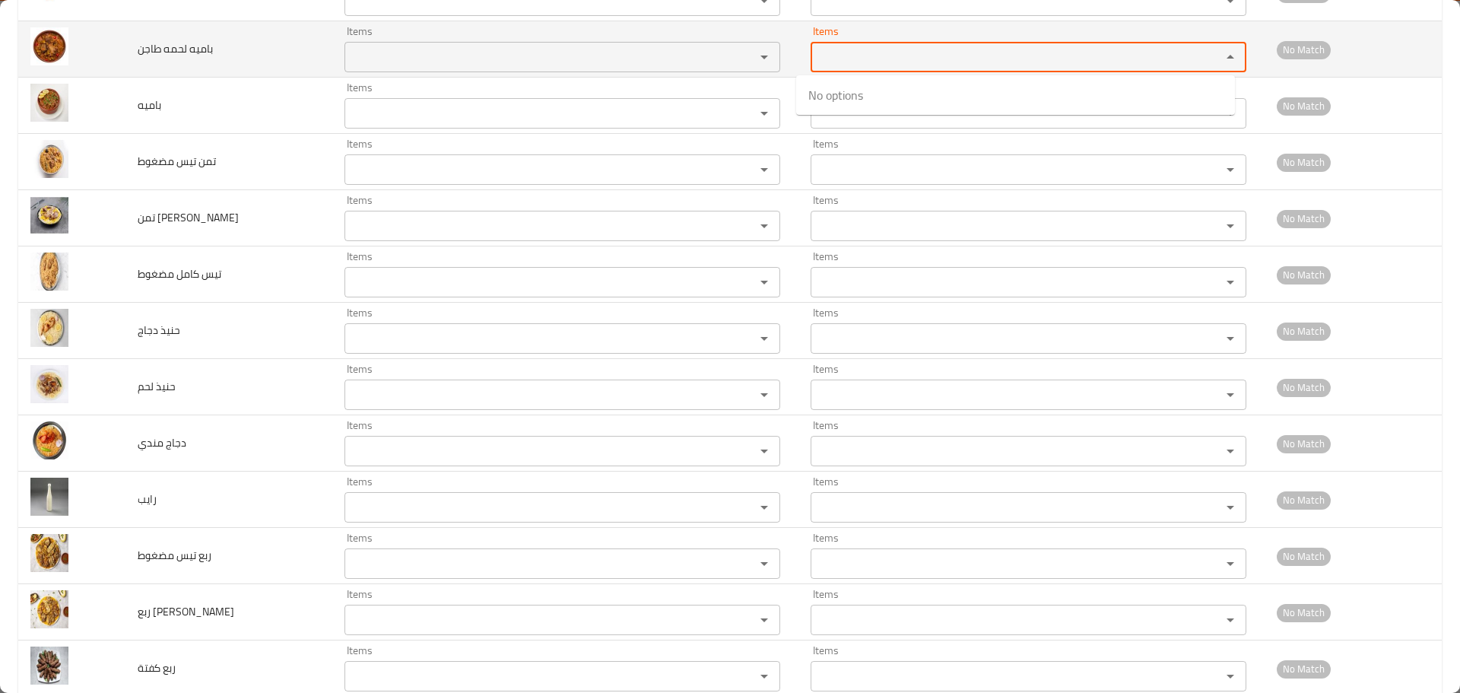
click at [902, 54] on طاجن-ar "Items" at bounding box center [1006, 56] width 382 height 21
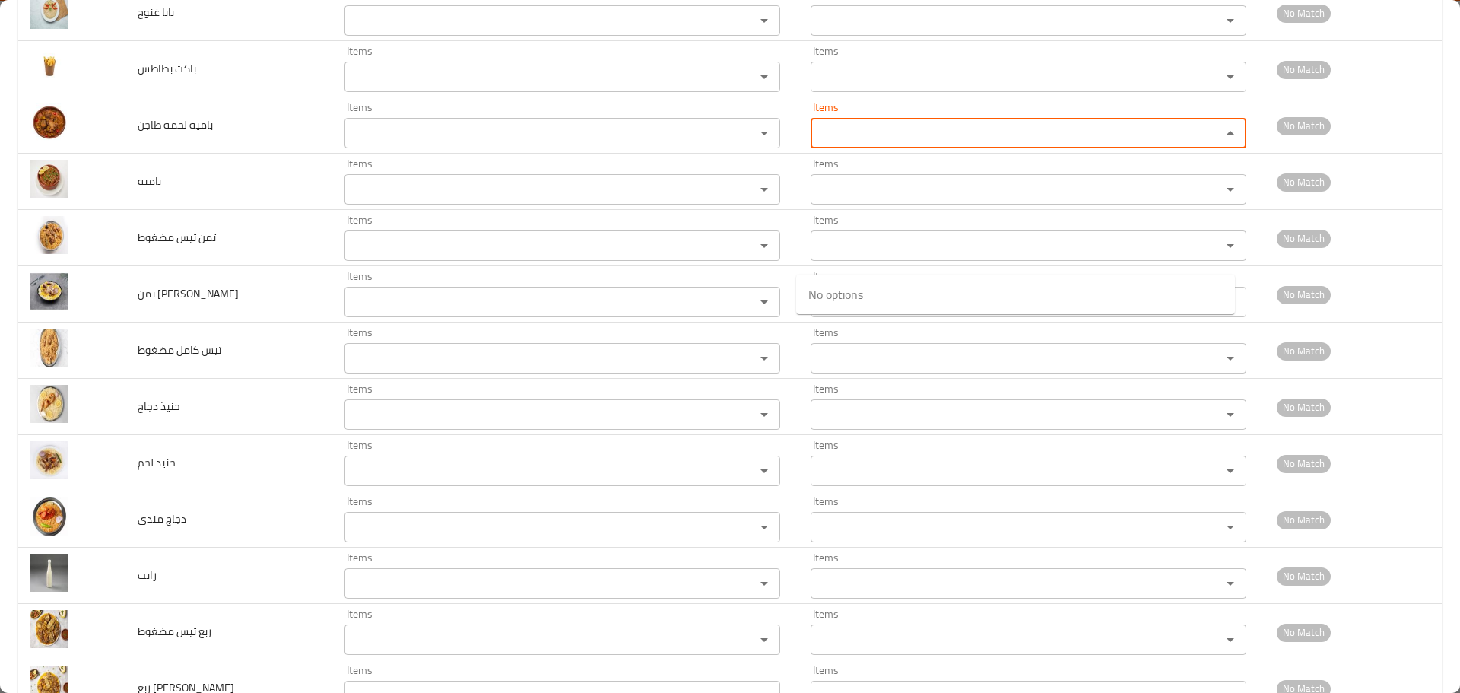
scroll to position [0, 0]
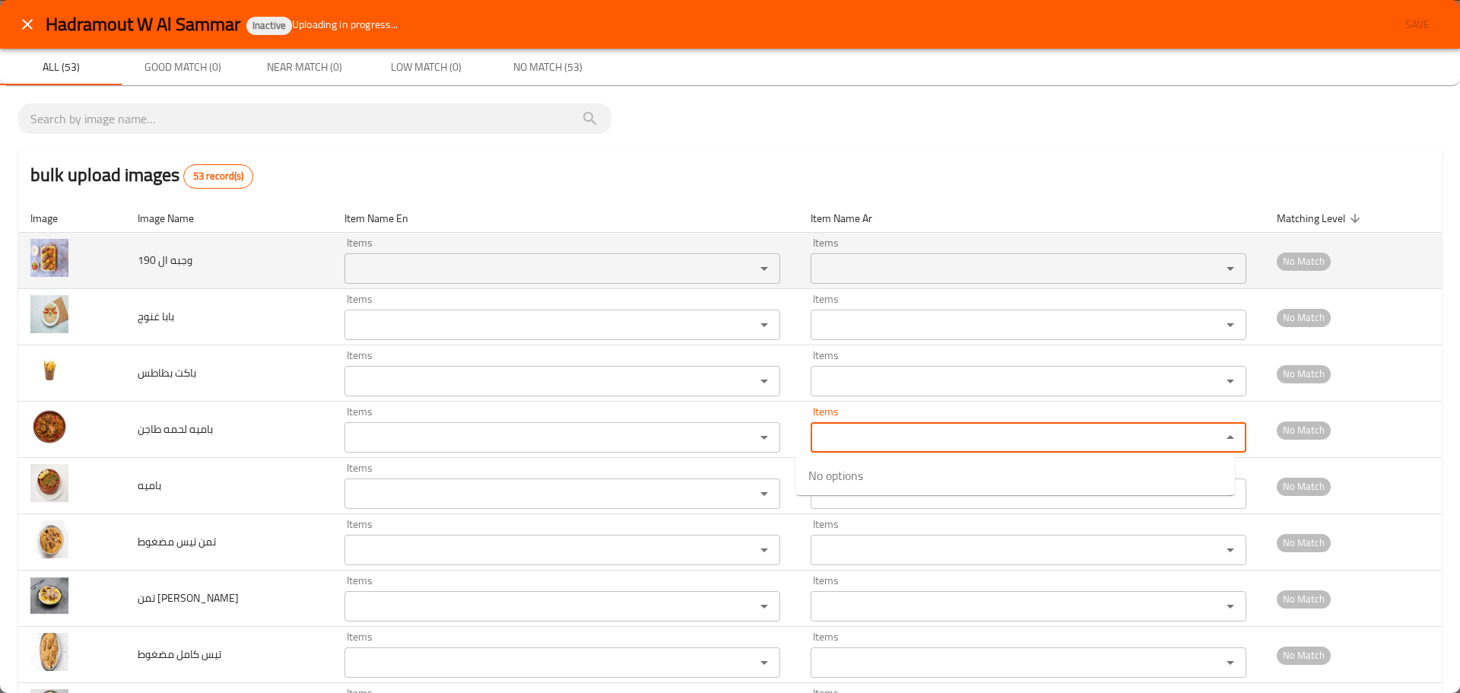
drag, startPoint x: 665, startPoint y: 278, endPoint x: 774, endPoint y: 264, distance: 110.4
click at [665, 278] on 190 "Items" at bounding box center [540, 268] width 382 height 21
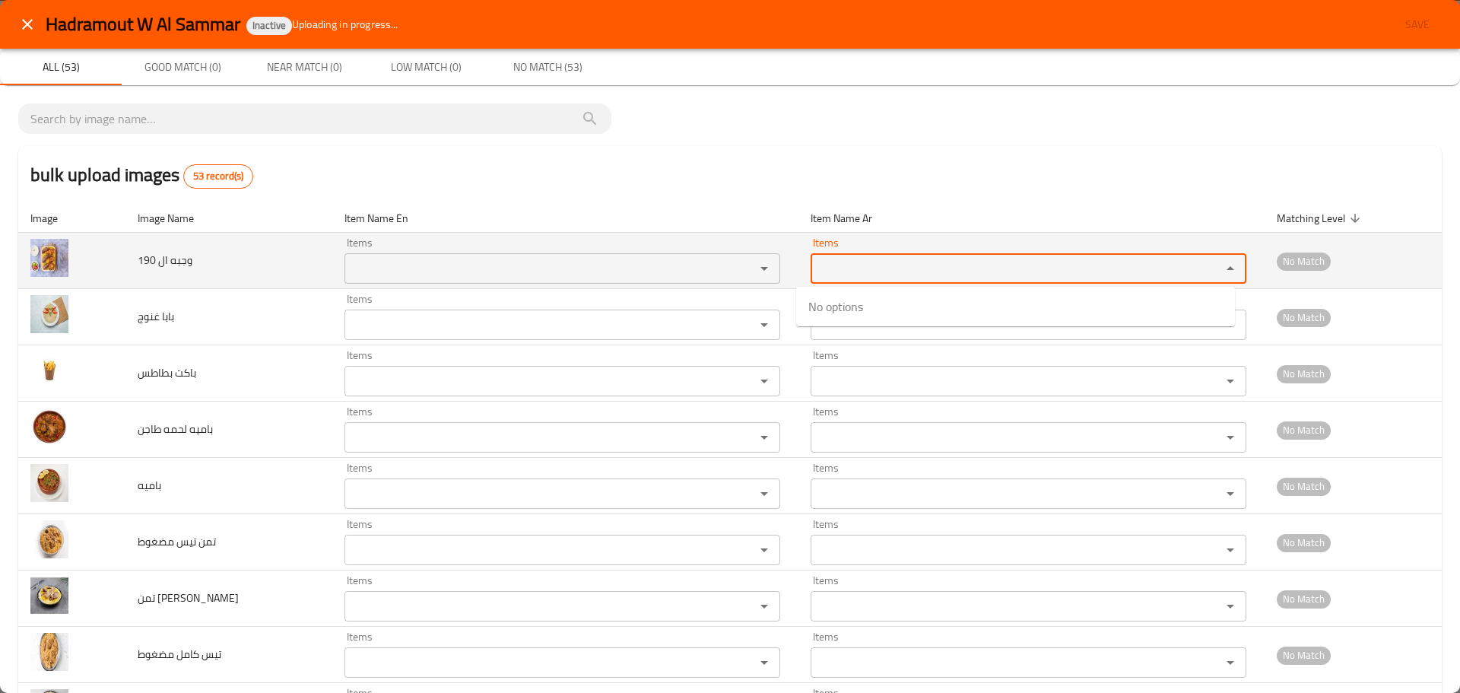
click at [815, 265] on 190-ar "Items" at bounding box center [1006, 268] width 382 height 21
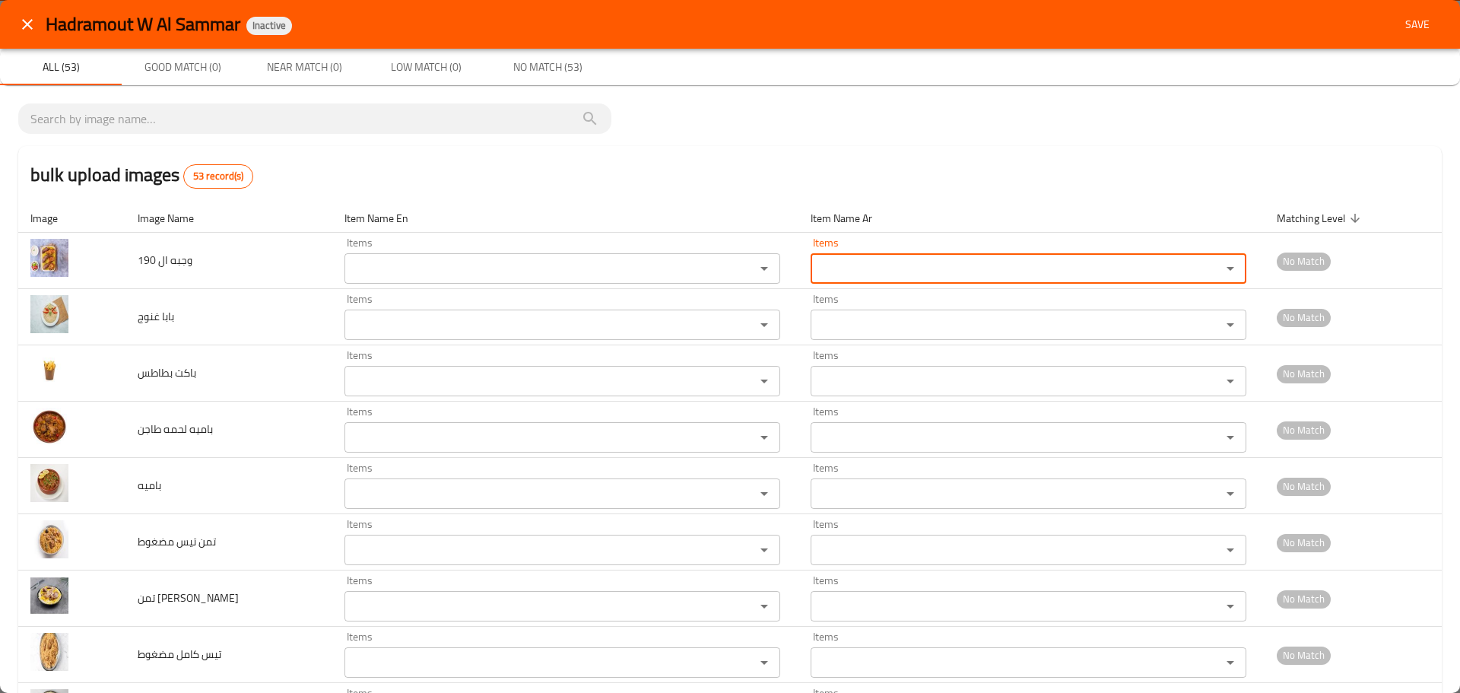
click at [45, 13] on div "Hadramout W Al Sammar Inactive Save" at bounding box center [730, 24] width 1460 height 49
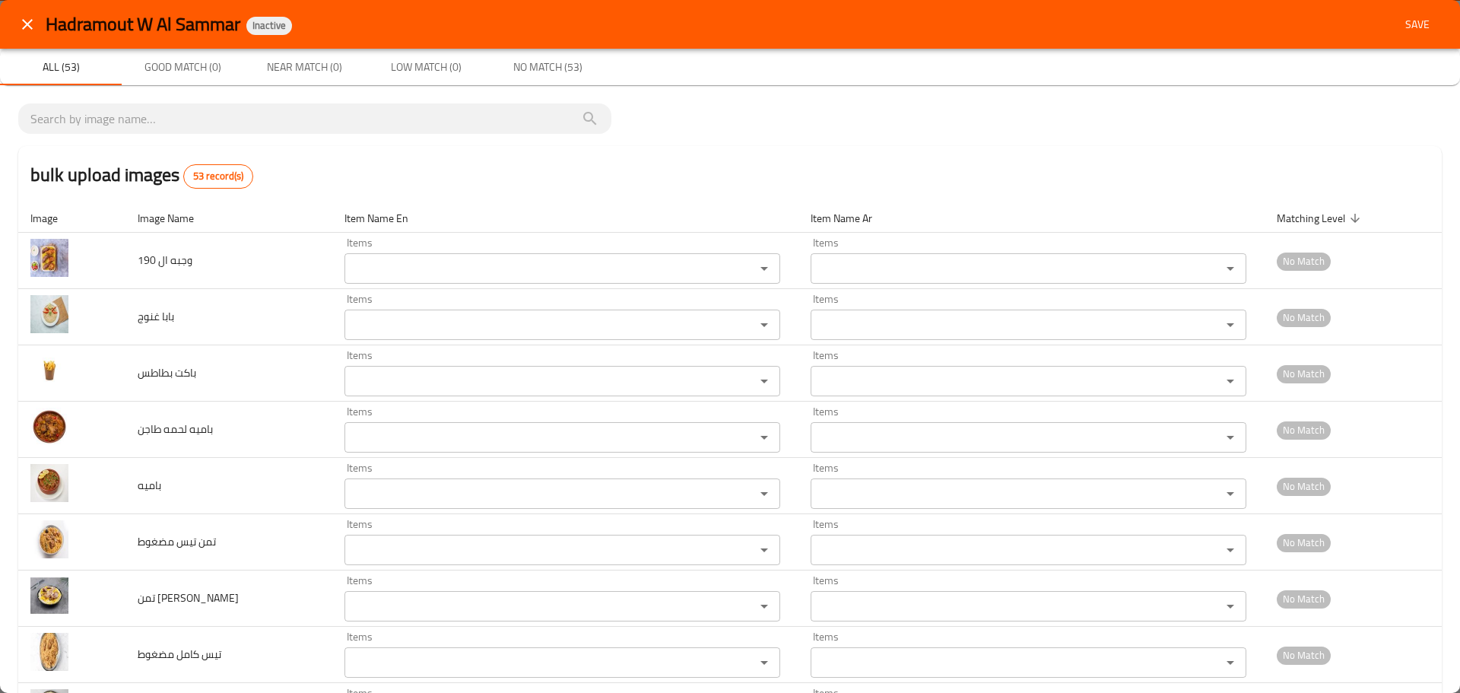
click at [40, 17] on button "close" at bounding box center [27, 24] width 36 height 36
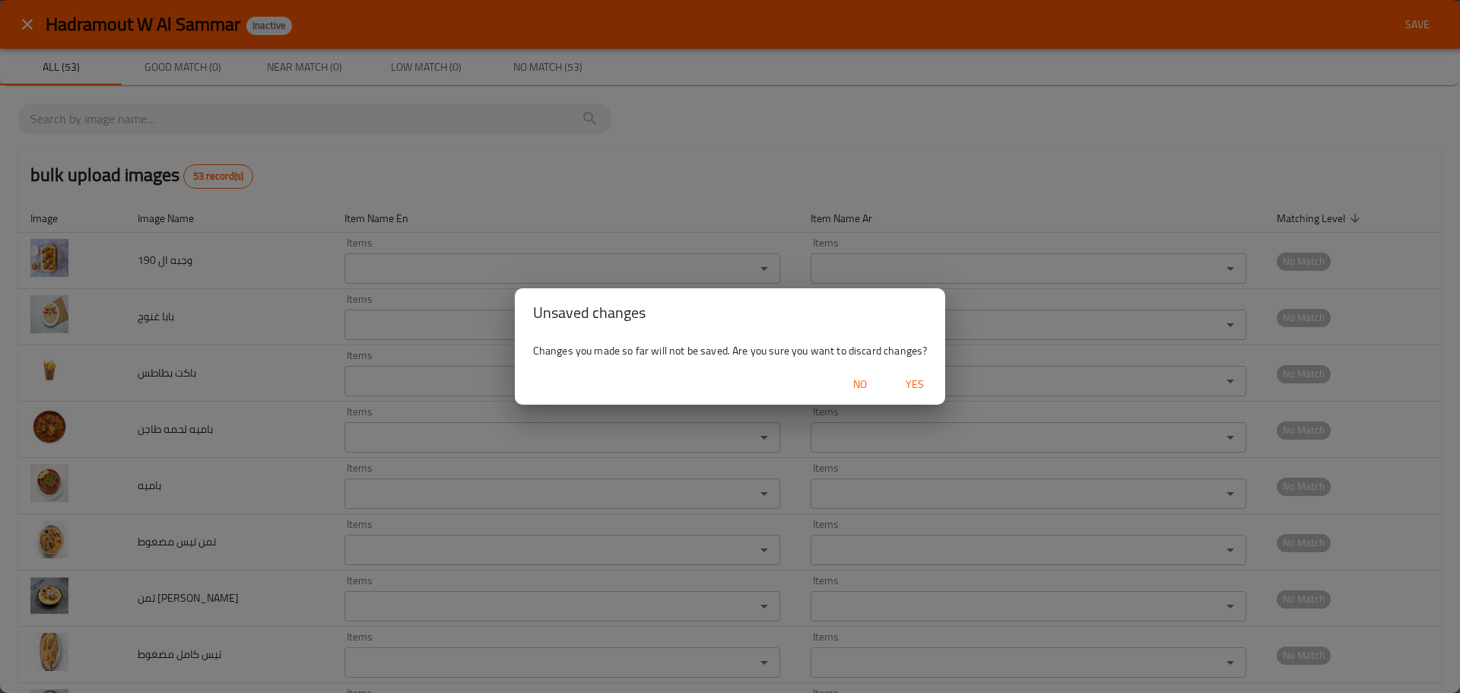
click at [856, 392] on span "No" at bounding box center [860, 384] width 36 height 19
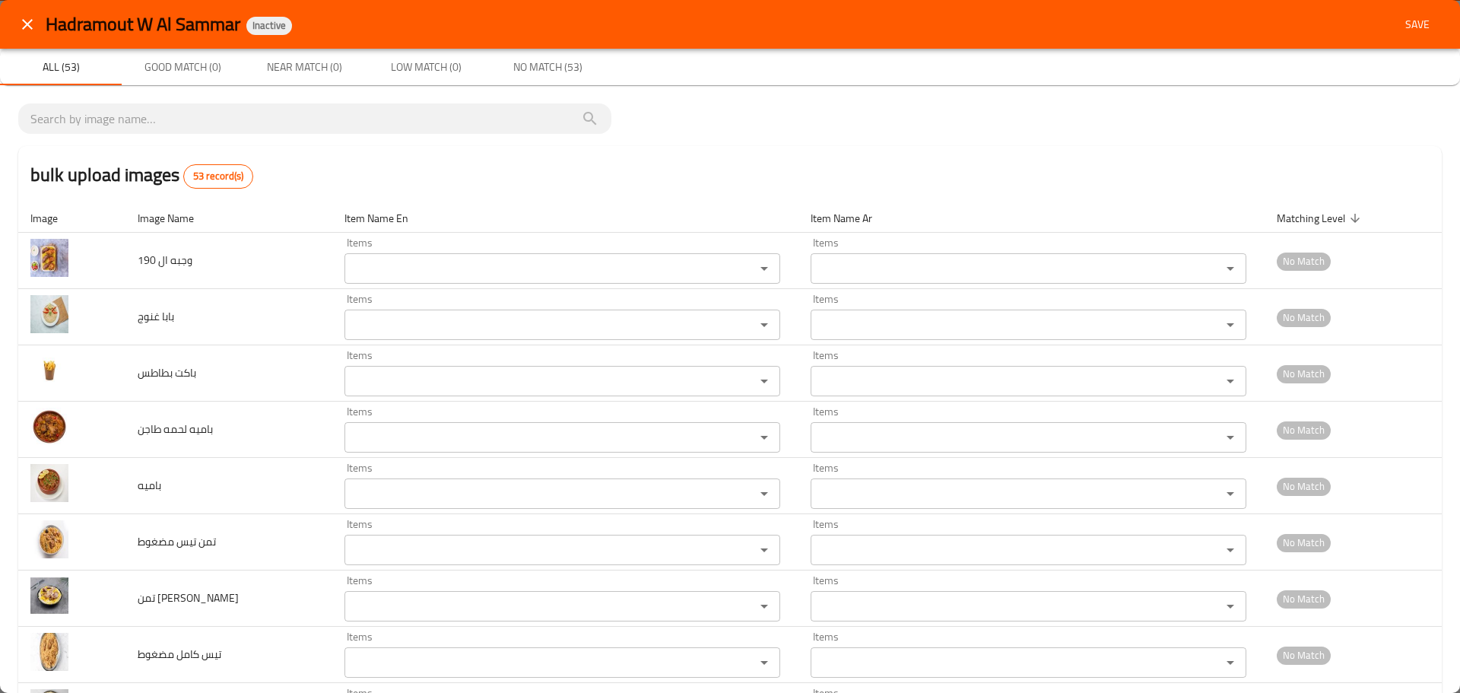
click at [22, 30] on icon "close" at bounding box center [27, 24] width 18 height 18
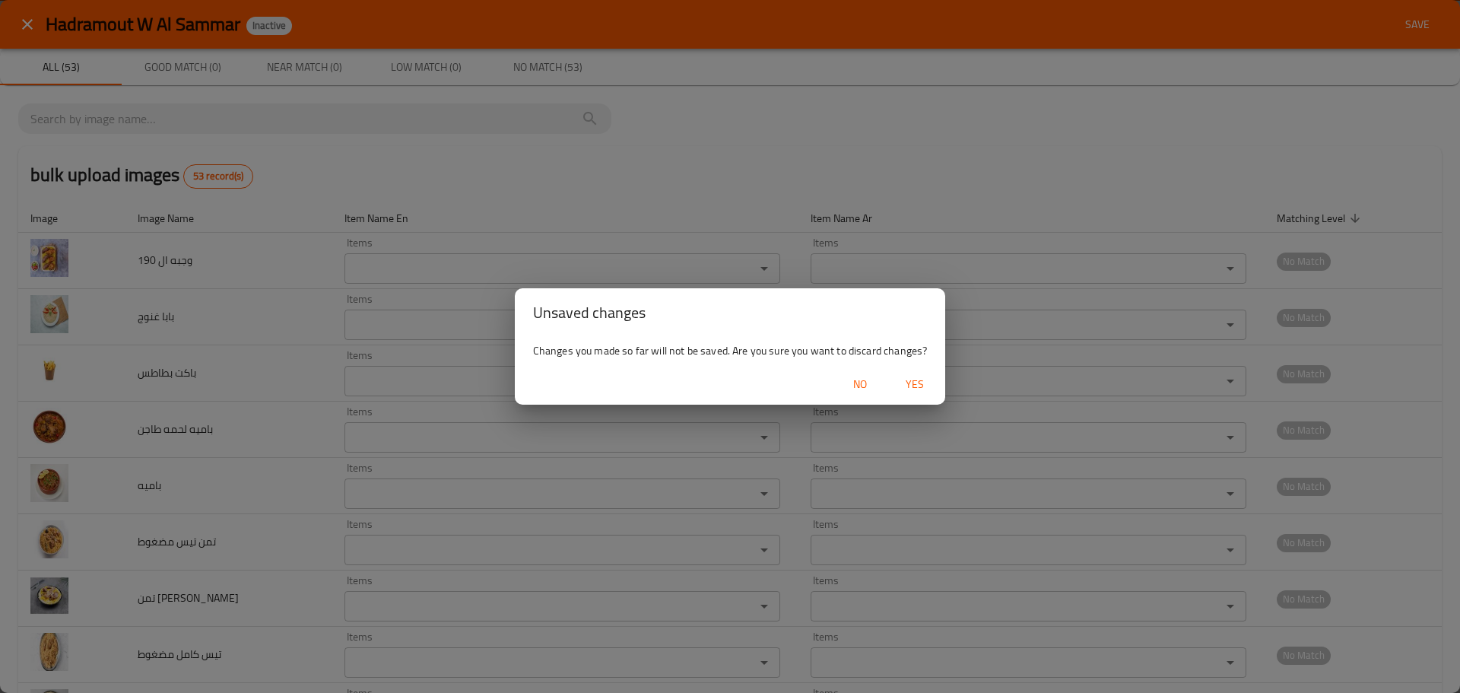
click at [875, 367] on div "No Yes" at bounding box center [730, 384] width 431 height 40
click at [888, 370] on div "No Yes" at bounding box center [730, 384] width 431 height 40
click at [909, 381] on span "Yes" at bounding box center [914, 384] width 36 height 19
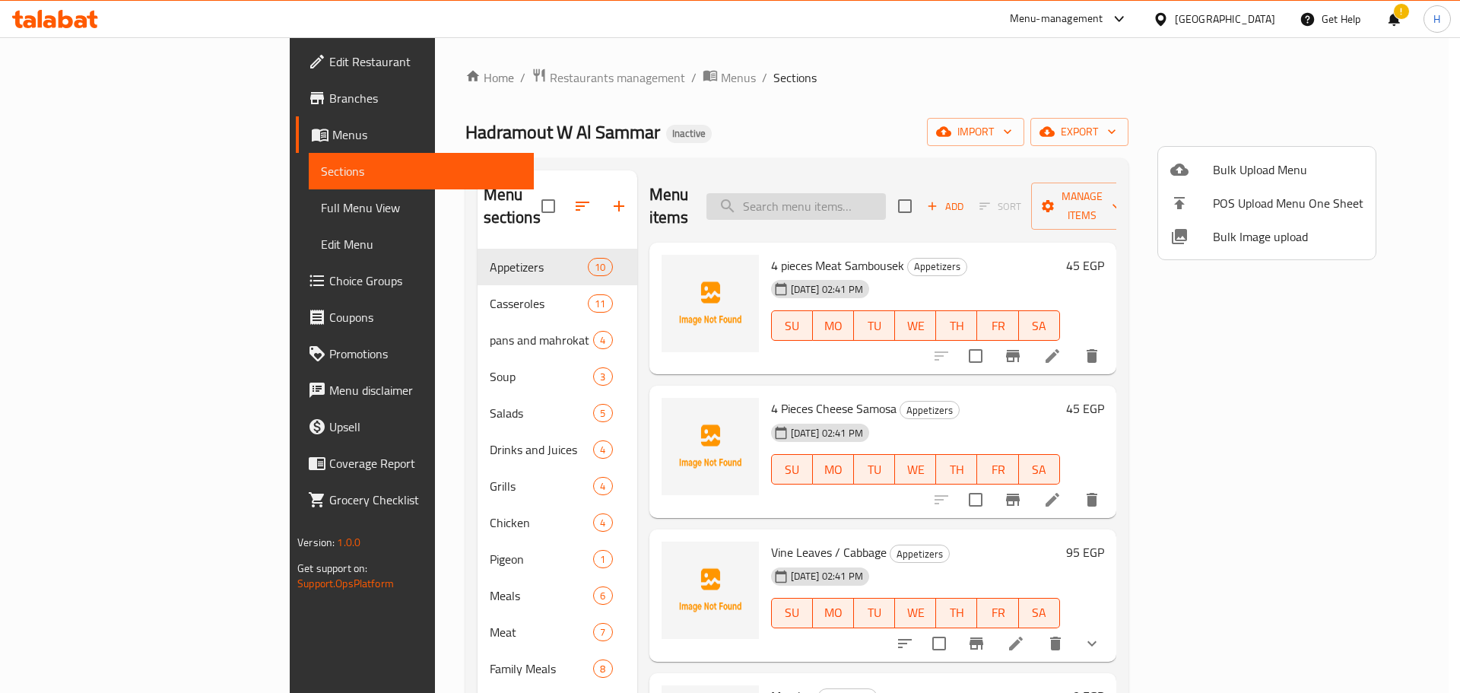
click at [882, 203] on div at bounding box center [730, 346] width 1460 height 693
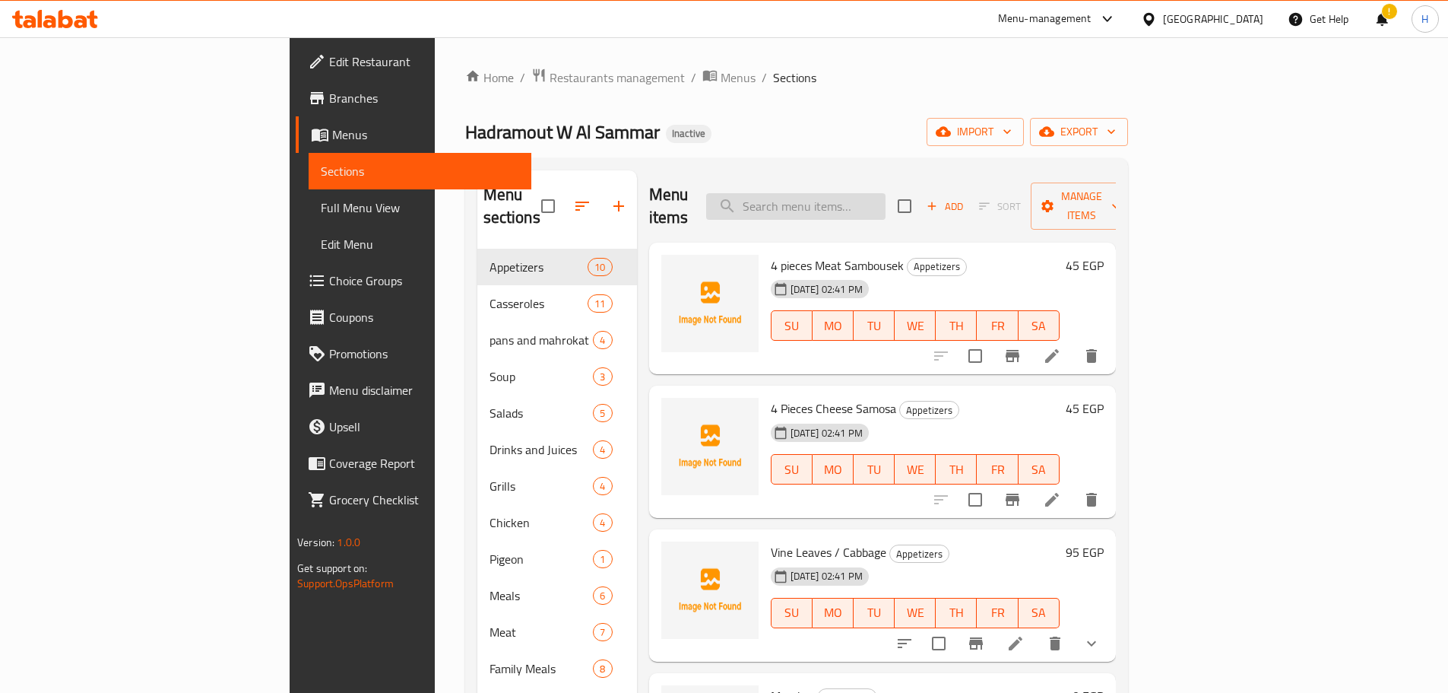
click at [881, 198] on input "search" at bounding box center [795, 206] width 179 height 27
paste input "كفته كيلو"
click at [854, 196] on input "كفته كيلو" at bounding box center [795, 206] width 179 height 27
click at [854, 195] on input "كفته كيلو" at bounding box center [795, 206] width 179 height 27
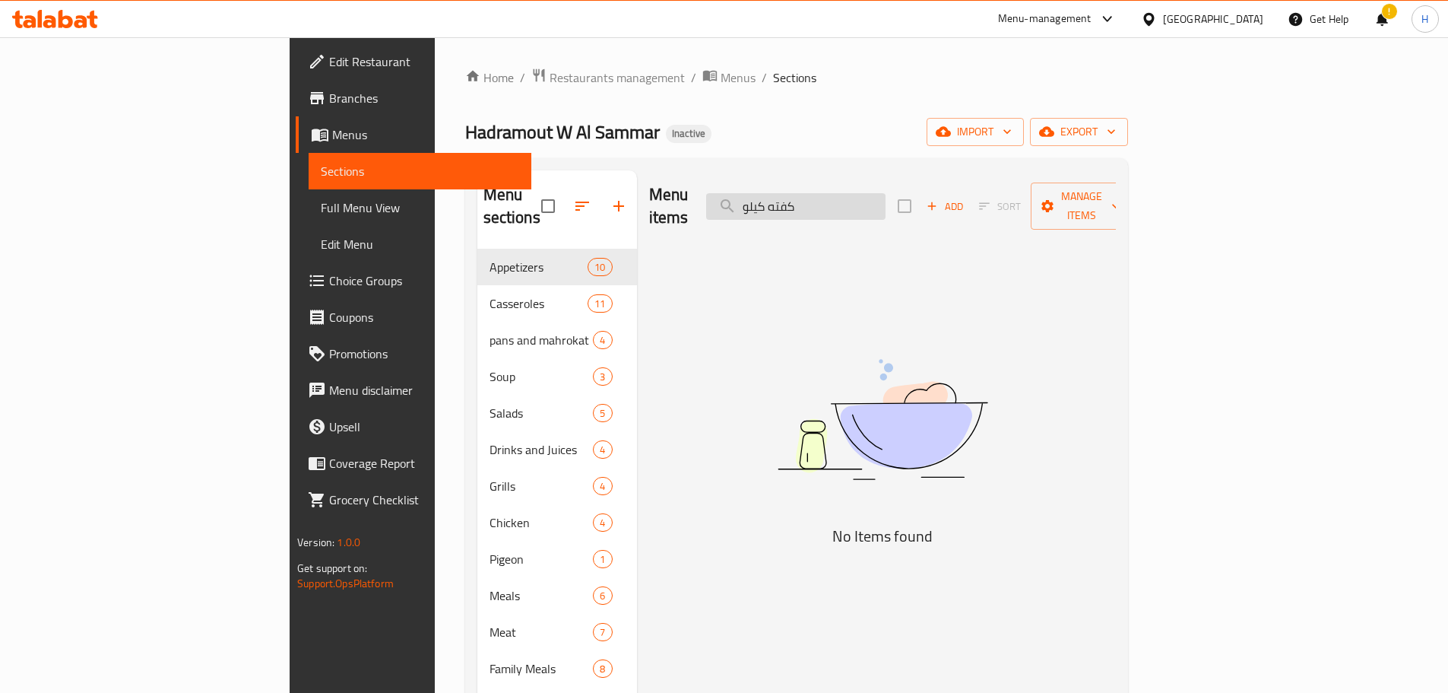
click at [855, 195] on input "كفته كيلو" at bounding box center [795, 206] width 179 height 27
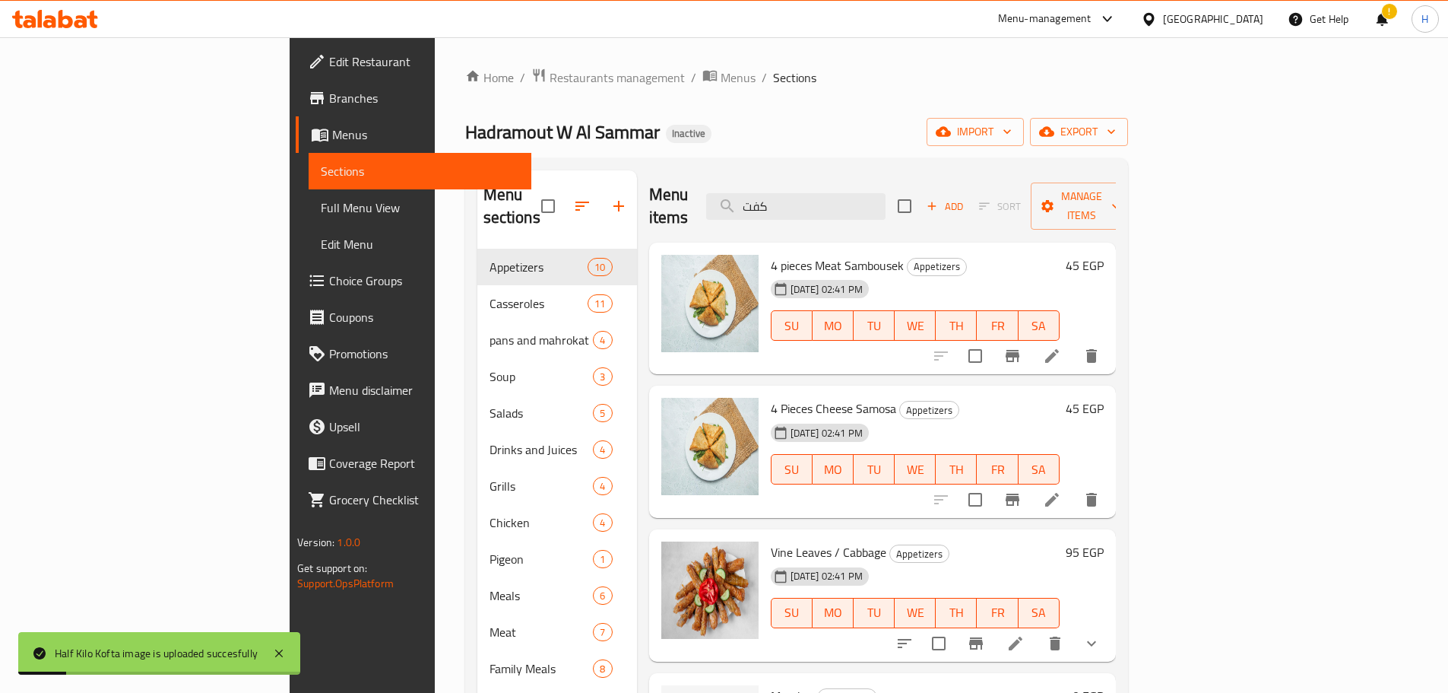
drag, startPoint x: 891, startPoint y: 192, endPoint x: 807, endPoint y: 210, distance: 86.3
click at [792, 195] on div "Menu items كفت Add Sort Manage items" at bounding box center [882, 206] width 467 height 72
paste input "ارع شوربة"
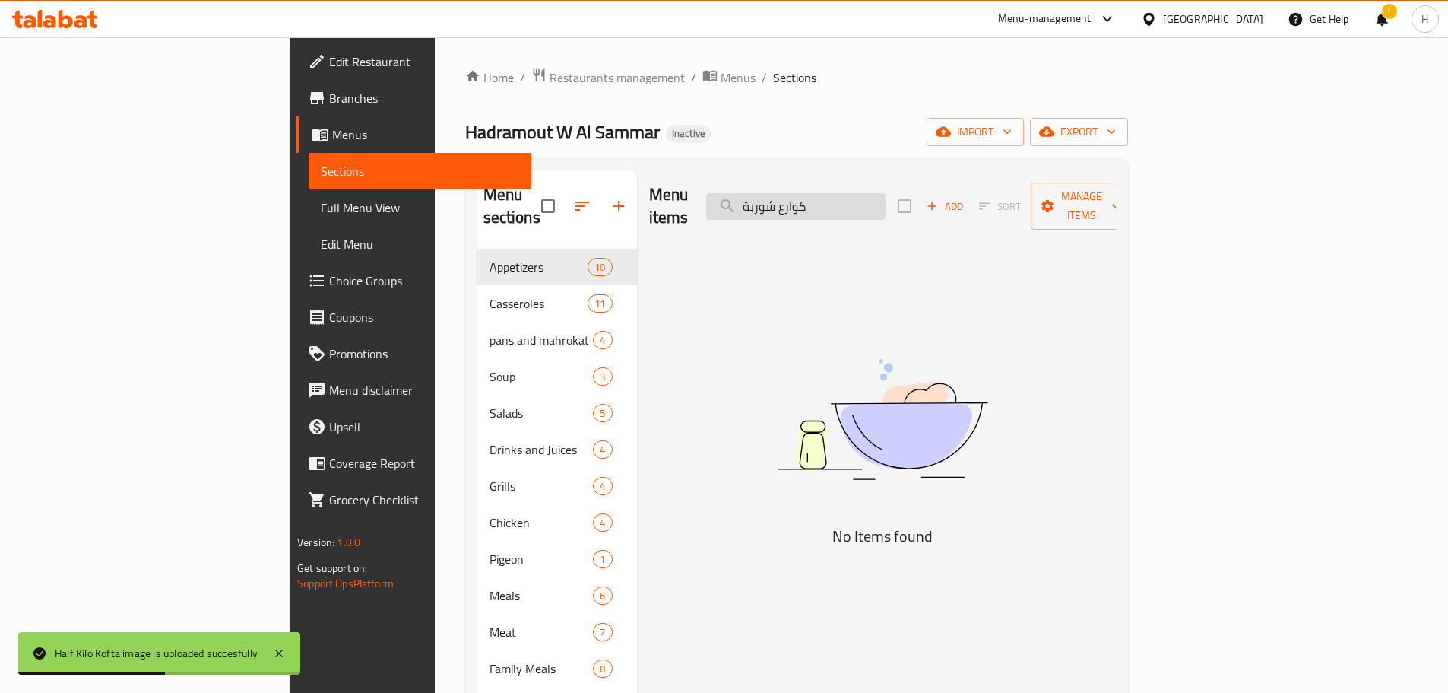
click at [886, 193] on input "كوارع شوربة" at bounding box center [795, 206] width 179 height 27
click at [860, 193] on input "كوارع شوربة" at bounding box center [795, 206] width 179 height 27
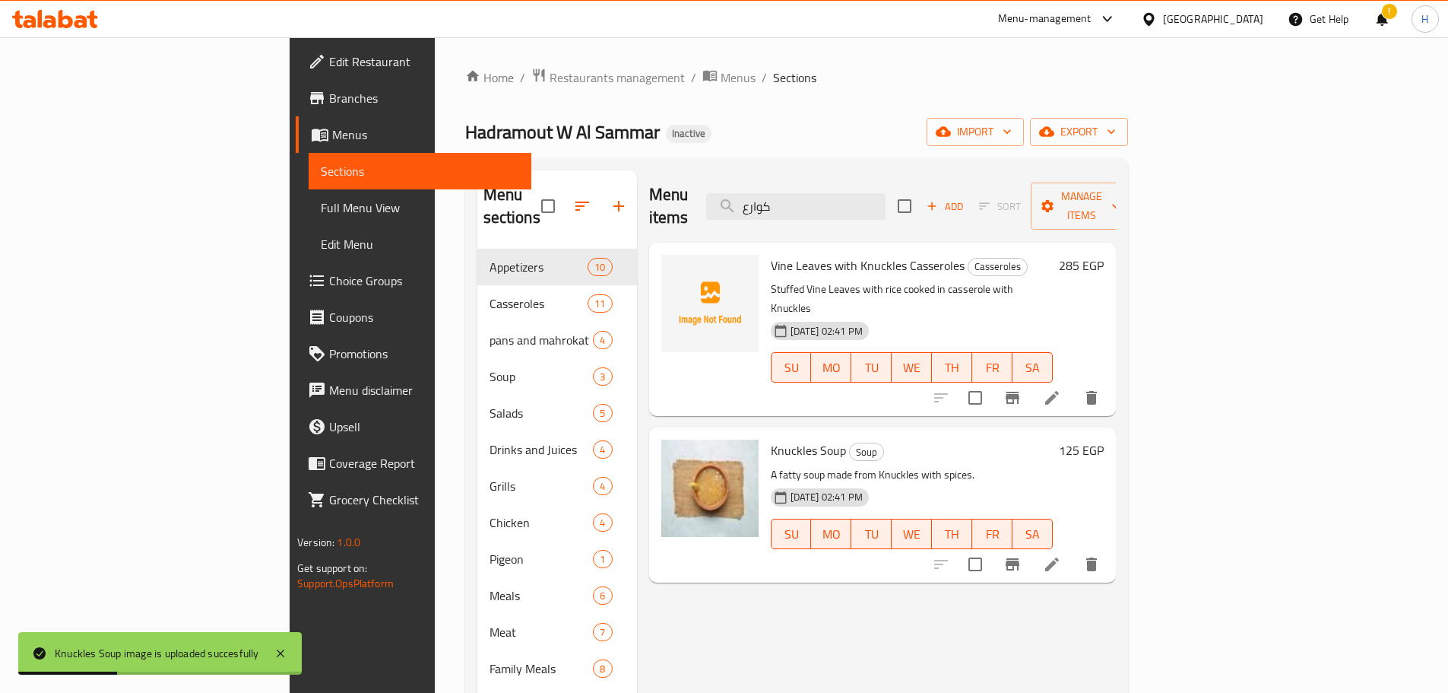
drag, startPoint x: 880, startPoint y: 198, endPoint x: 766, endPoint y: 205, distance: 115.0
click at [763, 203] on div "Menu items كوارع Add Sort Manage items" at bounding box center [882, 206] width 467 height 72
paste input "سان عصفور شوربة"
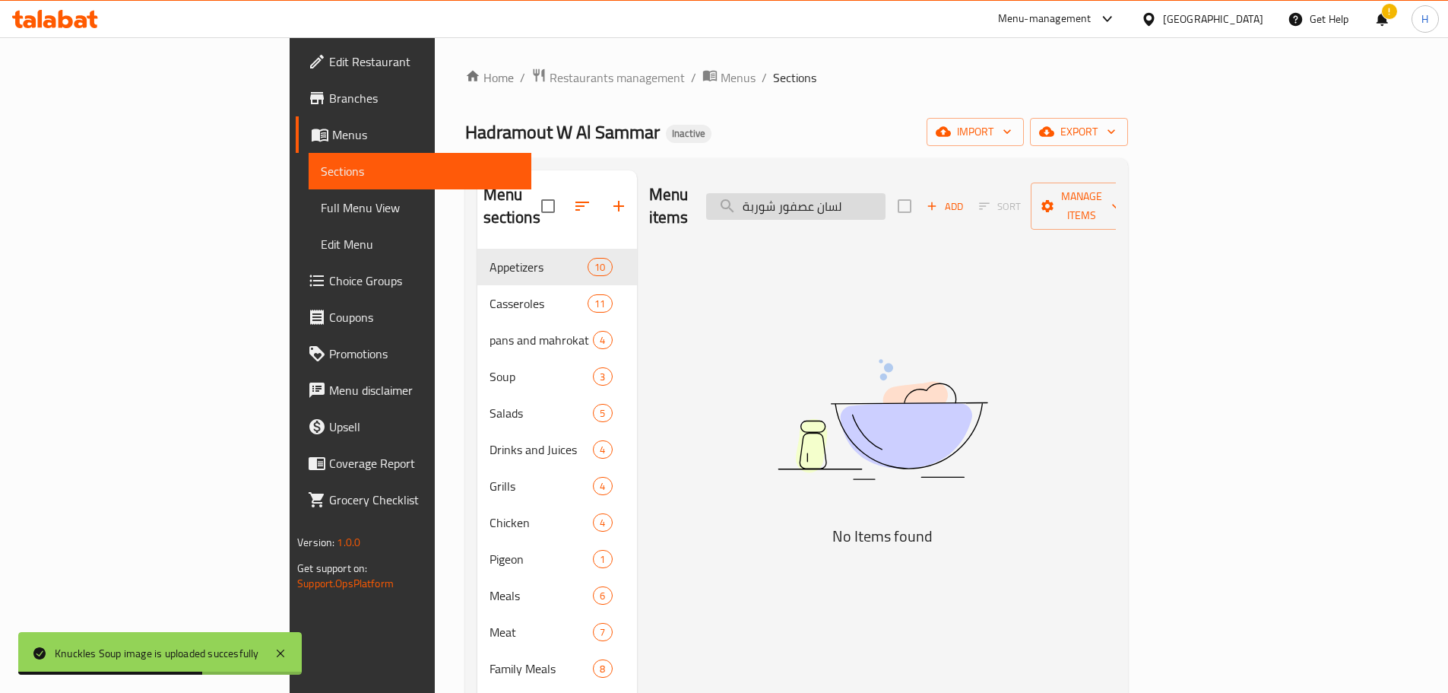
click at [866, 195] on input "لسان عصفور شوربة" at bounding box center [795, 206] width 179 height 27
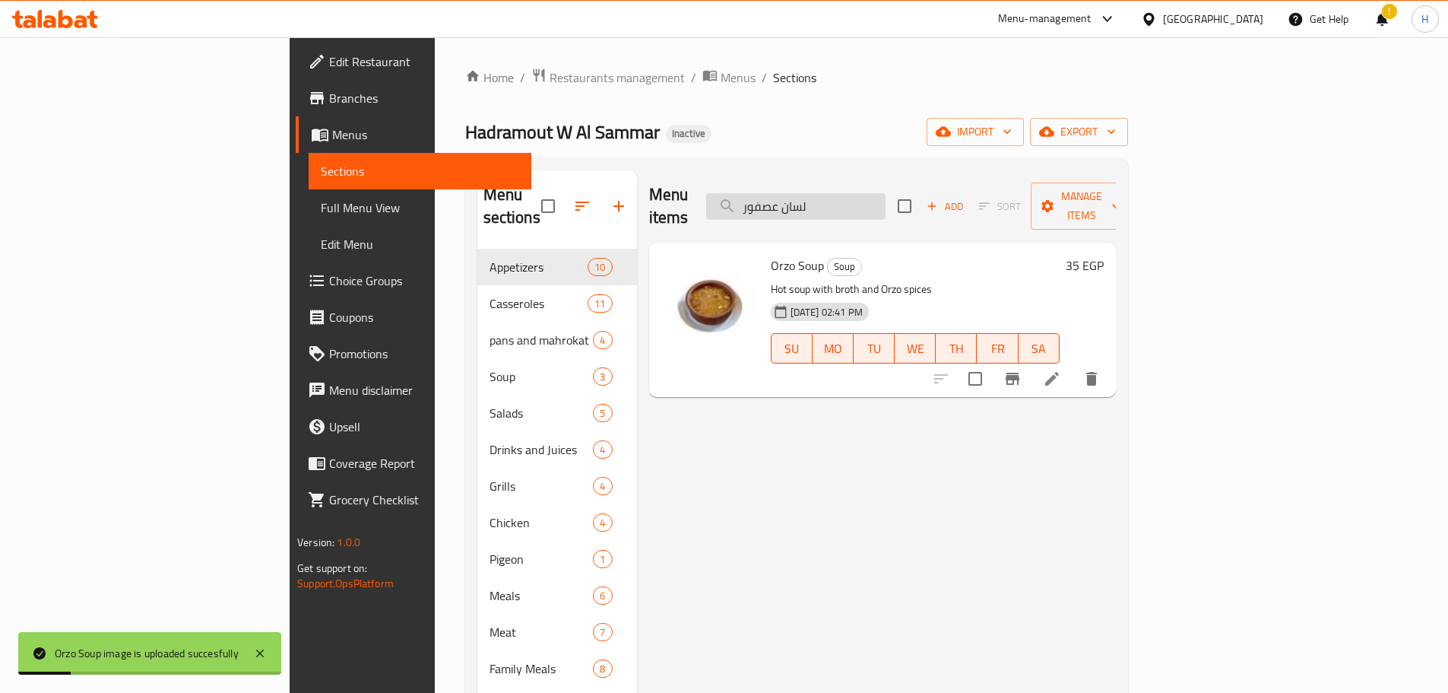
drag, startPoint x: 912, startPoint y: 185, endPoint x: 814, endPoint y: 189, distance: 98.2
click at [814, 193] on input "لسان عصفور" at bounding box center [795, 206] width 179 height 27
paste input "ضغوط دجاج"
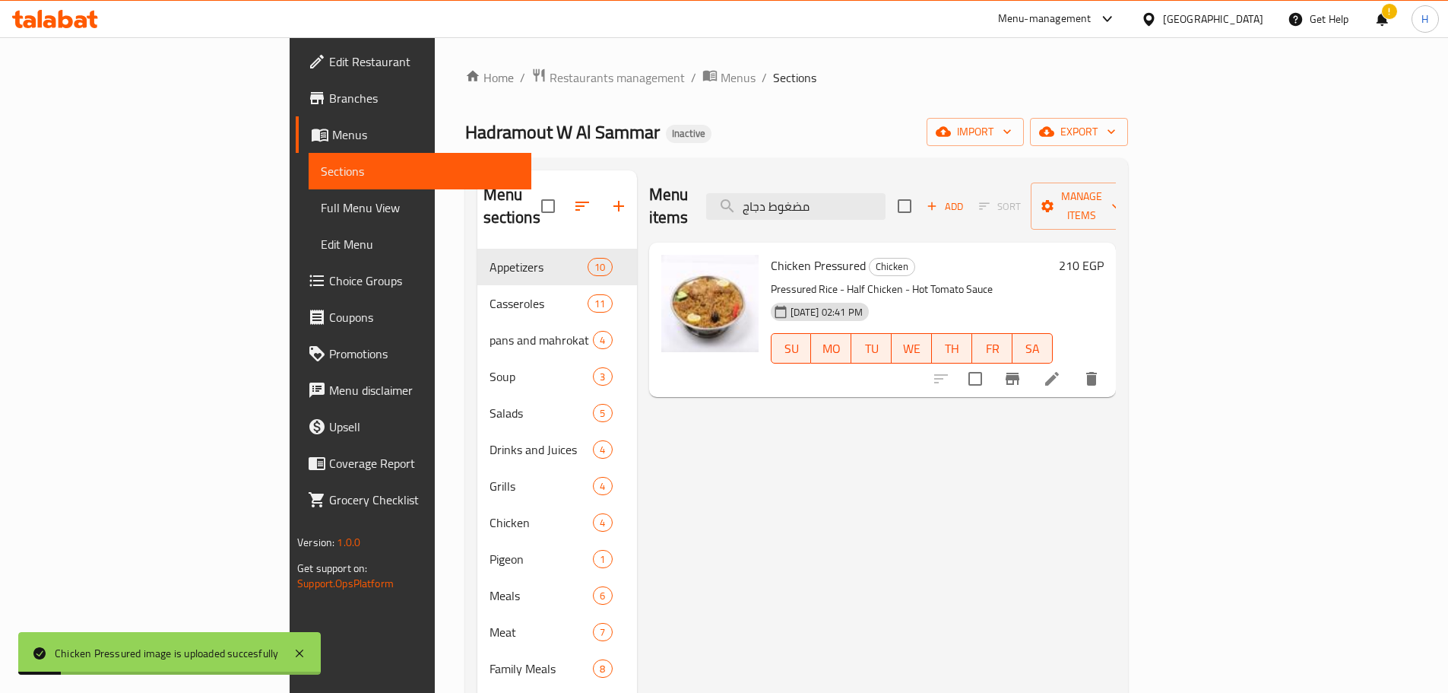
drag, startPoint x: 927, startPoint y: 199, endPoint x: 858, endPoint y: 239, distance: 79.0
click at [852, 198] on input "مضغوط دجاج" at bounding box center [795, 206] width 179 height 27
paste input "بي"
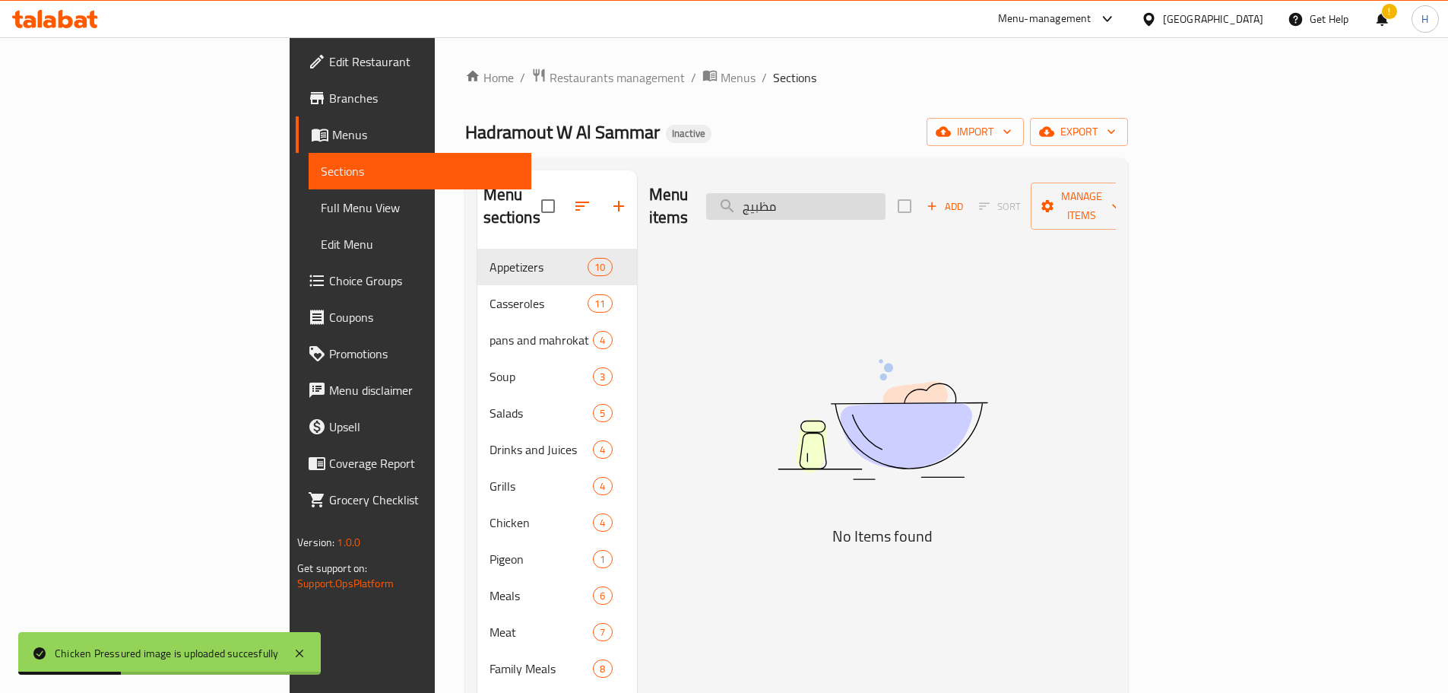
click at [861, 195] on input "مظبيج" at bounding box center [795, 206] width 179 height 27
paste input "search"
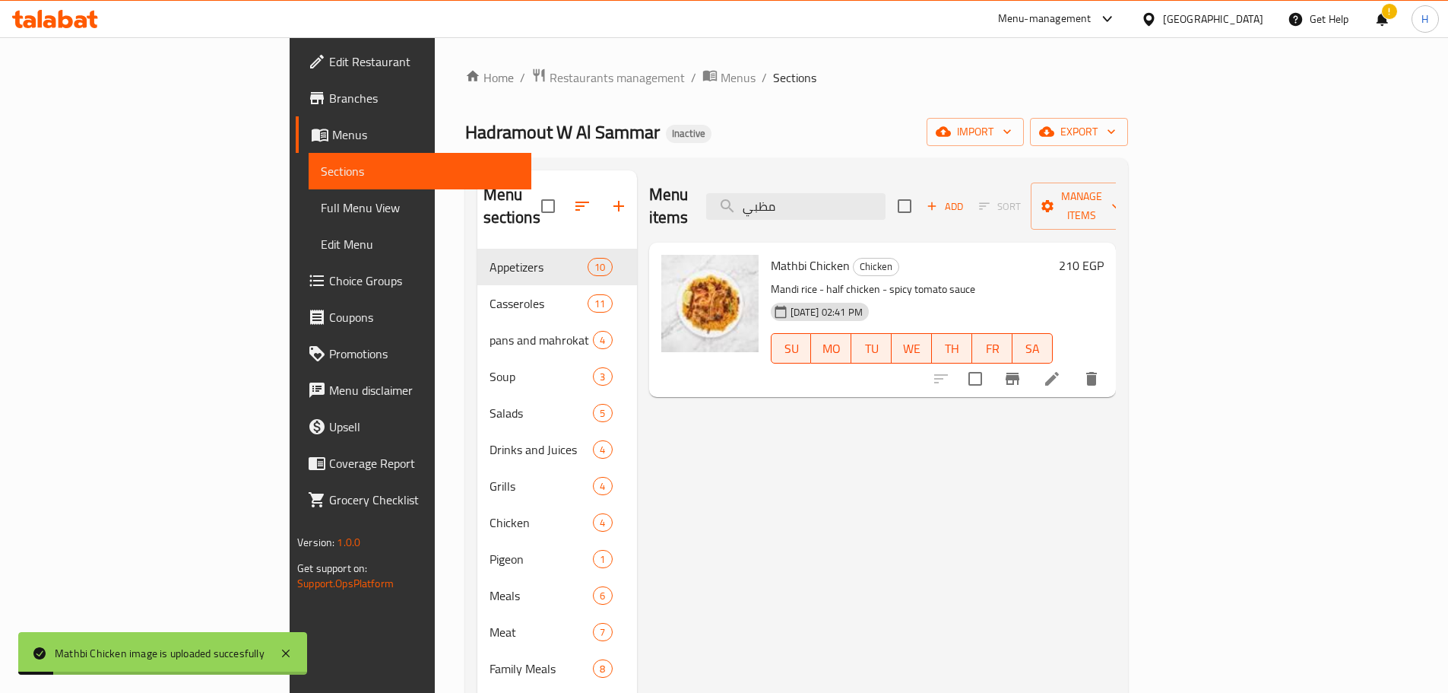
drag, startPoint x: 925, startPoint y: 199, endPoint x: 816, endPoint y: 271, distance: 130.1
click at [779, 205] on div "Menu items مظبي Add Sort Manage items" at bounding box center [882, 206] width 467 height 72
paste input "لوخيه باللحمه"
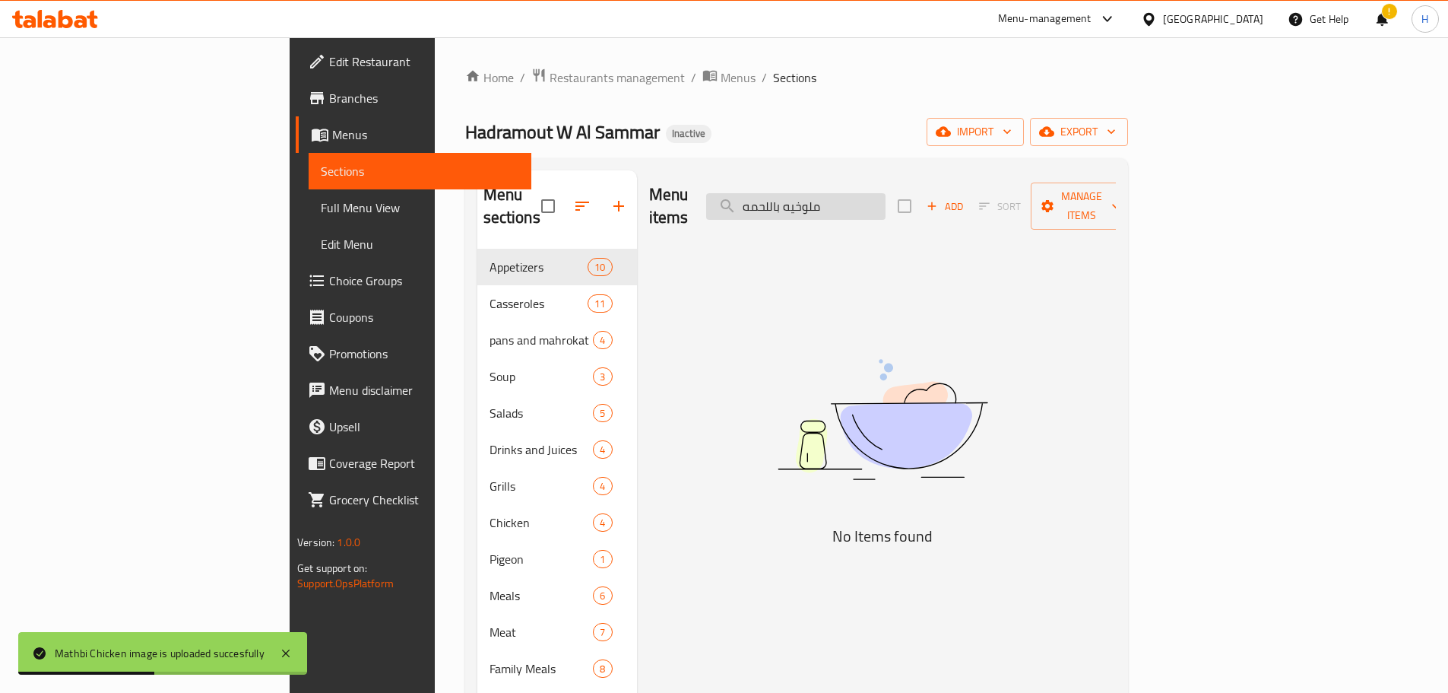
click at [880, 194] on input "ملوخيه باللحمه" at bounding box center [795, 206] width 179 height 27
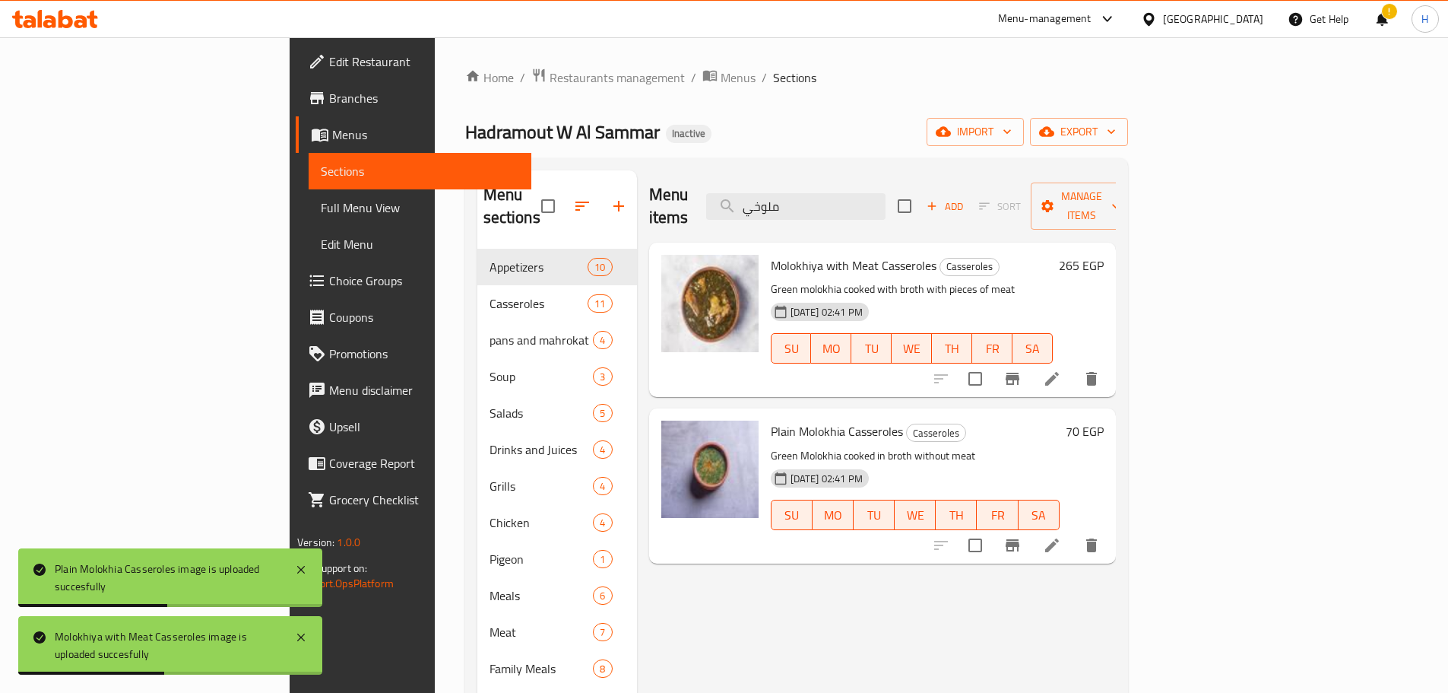
drag, startPoint x: 930, startPoint y: 198, endPoint x: 734, endPoint y: 199, distance: 196.2
click at [728, 189] on div "Menu items ملوخي Add Sort Manage items" at bounding box center [882, 206] width 467 height 72
paste input "بار"
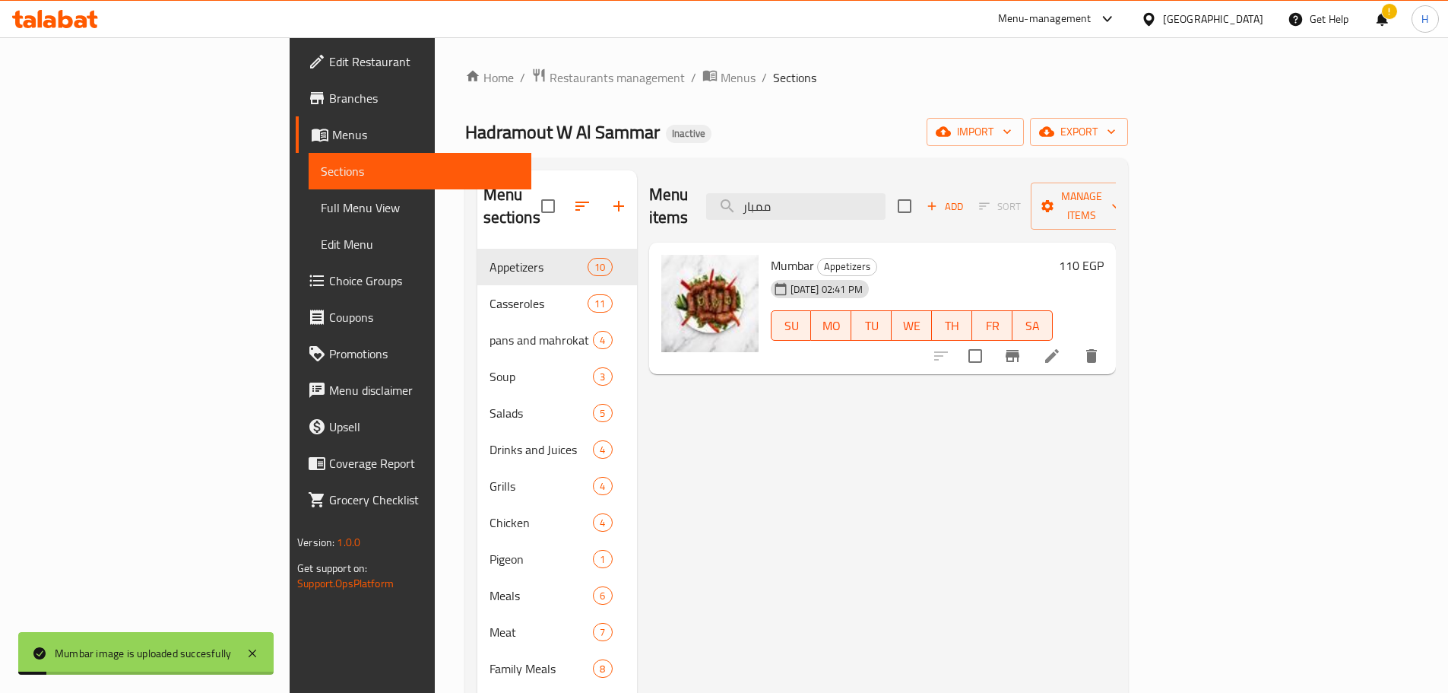
drag, startPoint x: 901, startPoint y: 195, endPoint x: 774, endPoint y: 196, distance: 127.0
click at [774, 195] on div "Menu items ممبار Add Sort Manage items" at bounding box center [882, 206] width 467 height 72
paste input "ص تيس مضغوط"
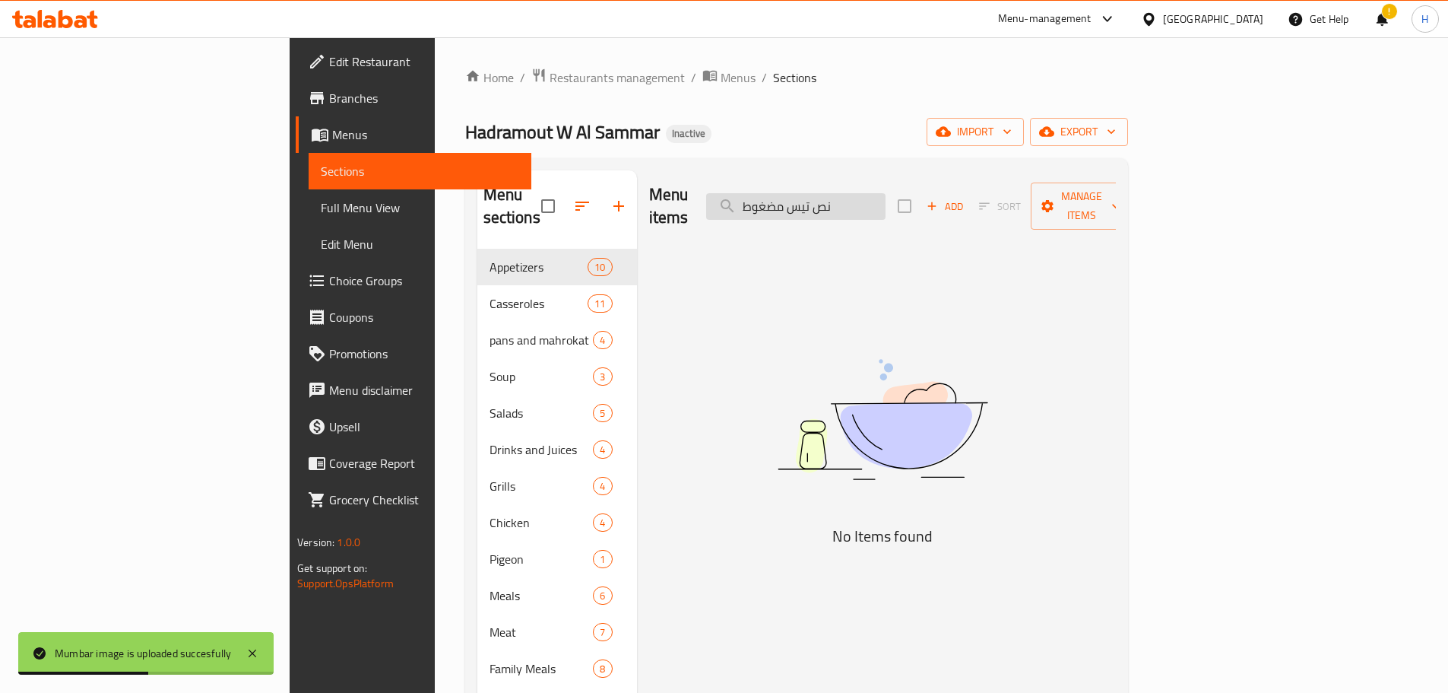
click at [886, 193] on input "نص تيس مضغوط" at bounding box center [795, 206] width 179 height 27
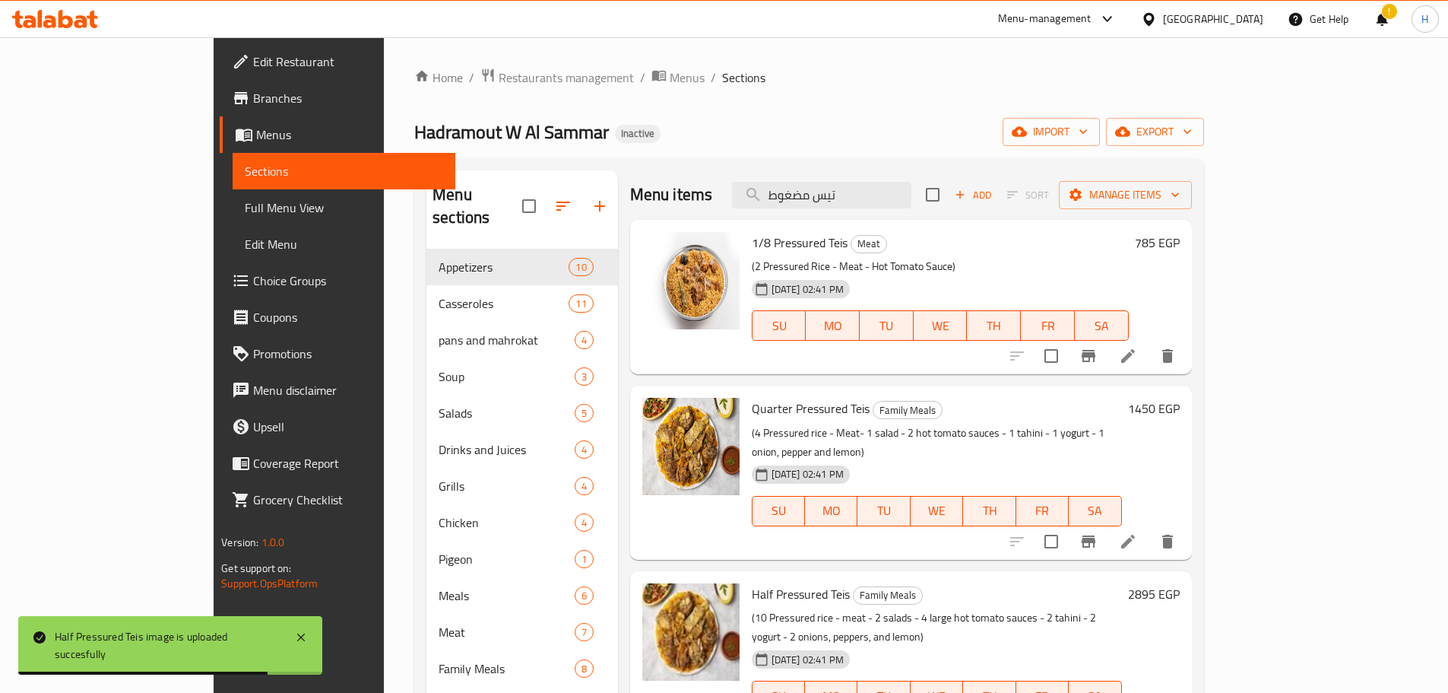
drag, startPoint x: 913, startPoint y: 194, endPoint x: 917, endPoint y: 208, distance: 14.9
click at [776, 194] on div "Menu items تيس مضغوط Add Sort Manage items" at bounding box center [911, 194] width 562 height 49
paste input "نص تيس مندي"
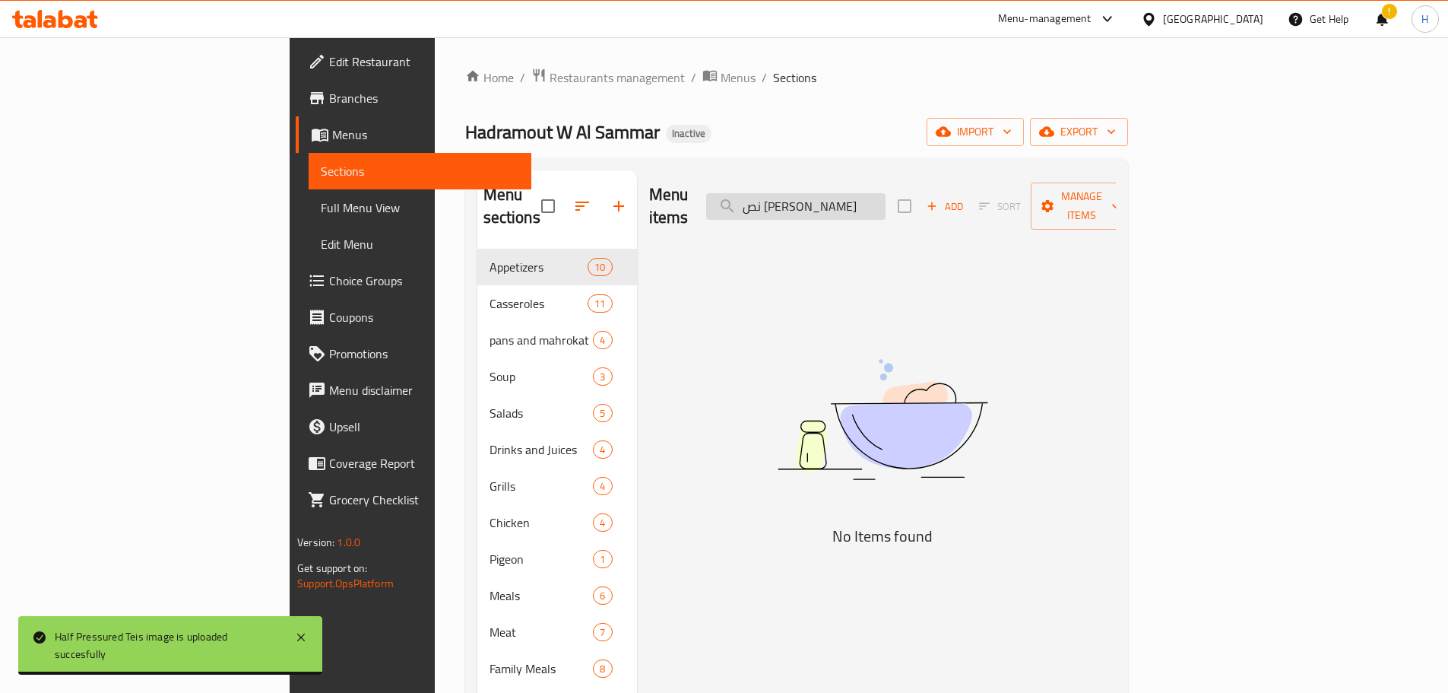
click at [886, 199] on input "نص تيس مندي" at bounding box center [795, 206] width 179 height 27
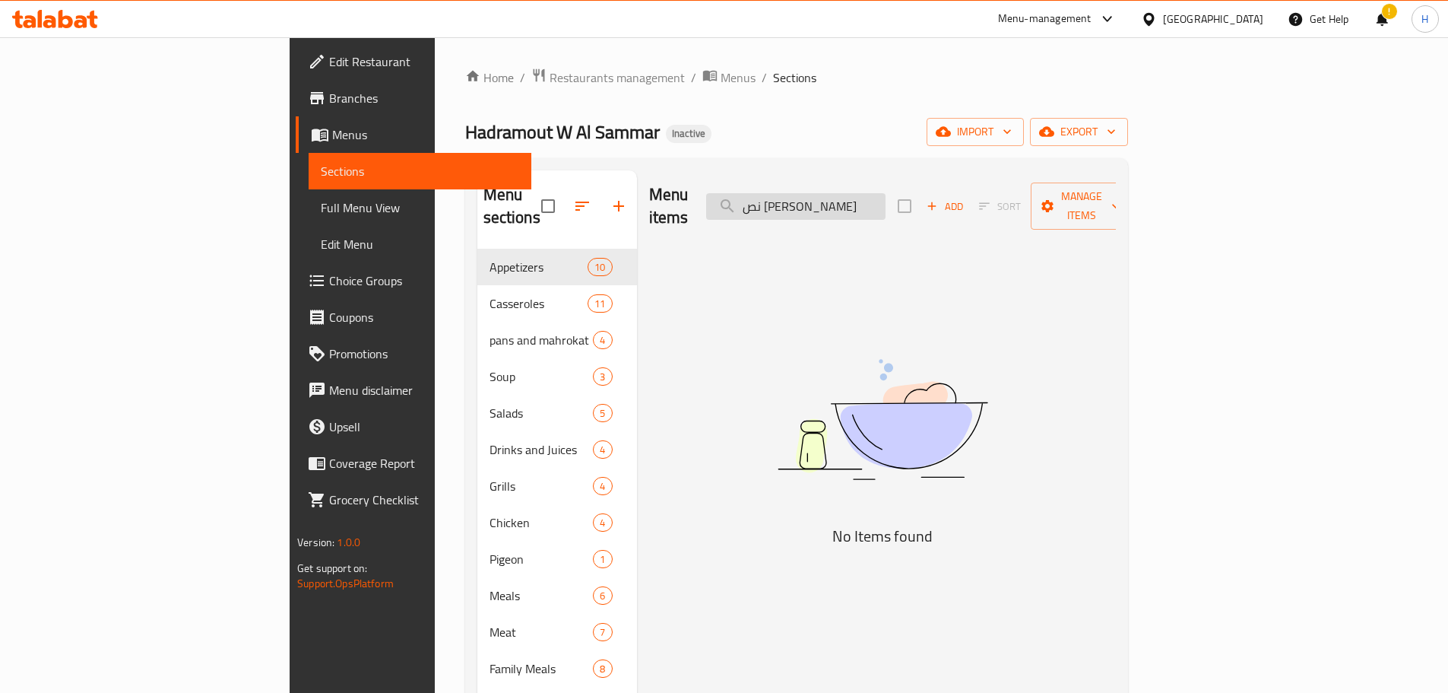
click at [886, 199] on input "نص تيس مندي" at bounding box center [795, 206] width 179 height 27
click at [861, 195] on input "تيس مندي" at bounding box center [795, 206] width 179 height 27
click at [886, 198] on input "تيس مندي" at bounding box center [795, 206] width 179 height 27
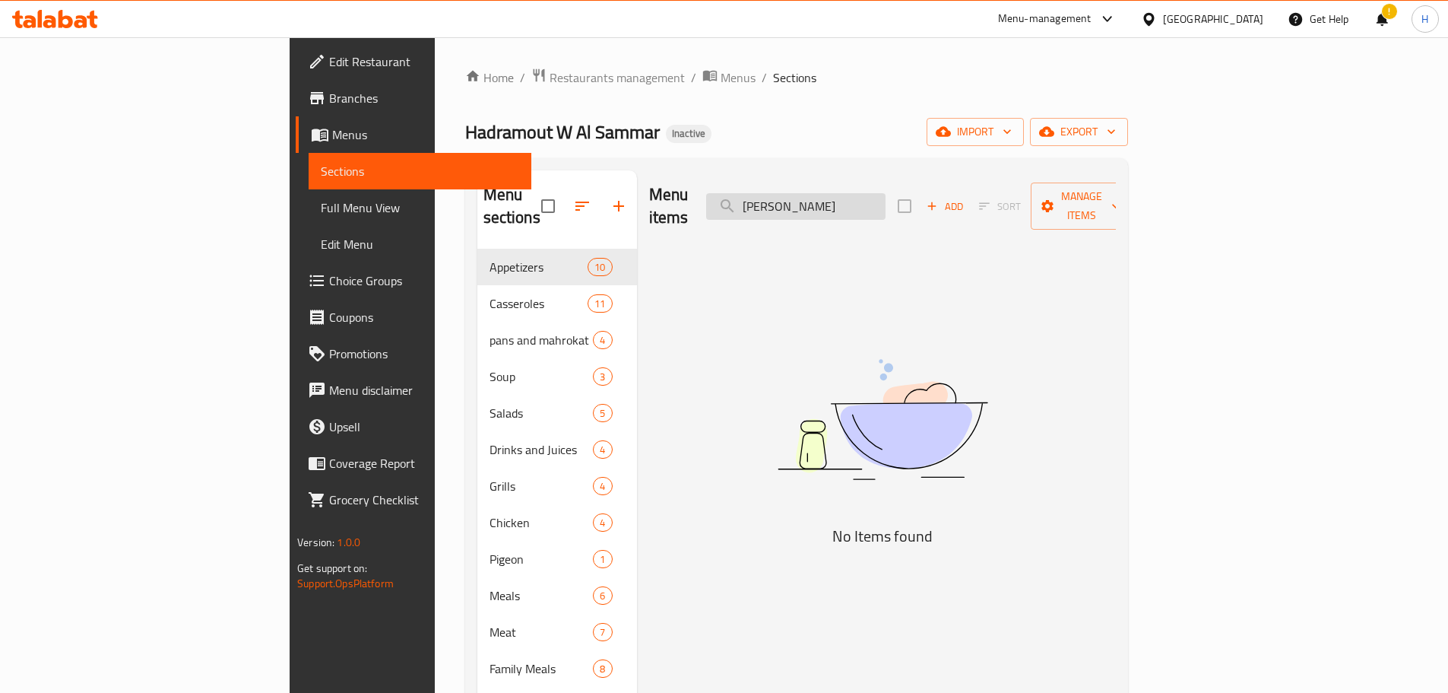
click at [886, 198] on input "تيس مندي" at bounding box center [795, 206] width 179 height 27
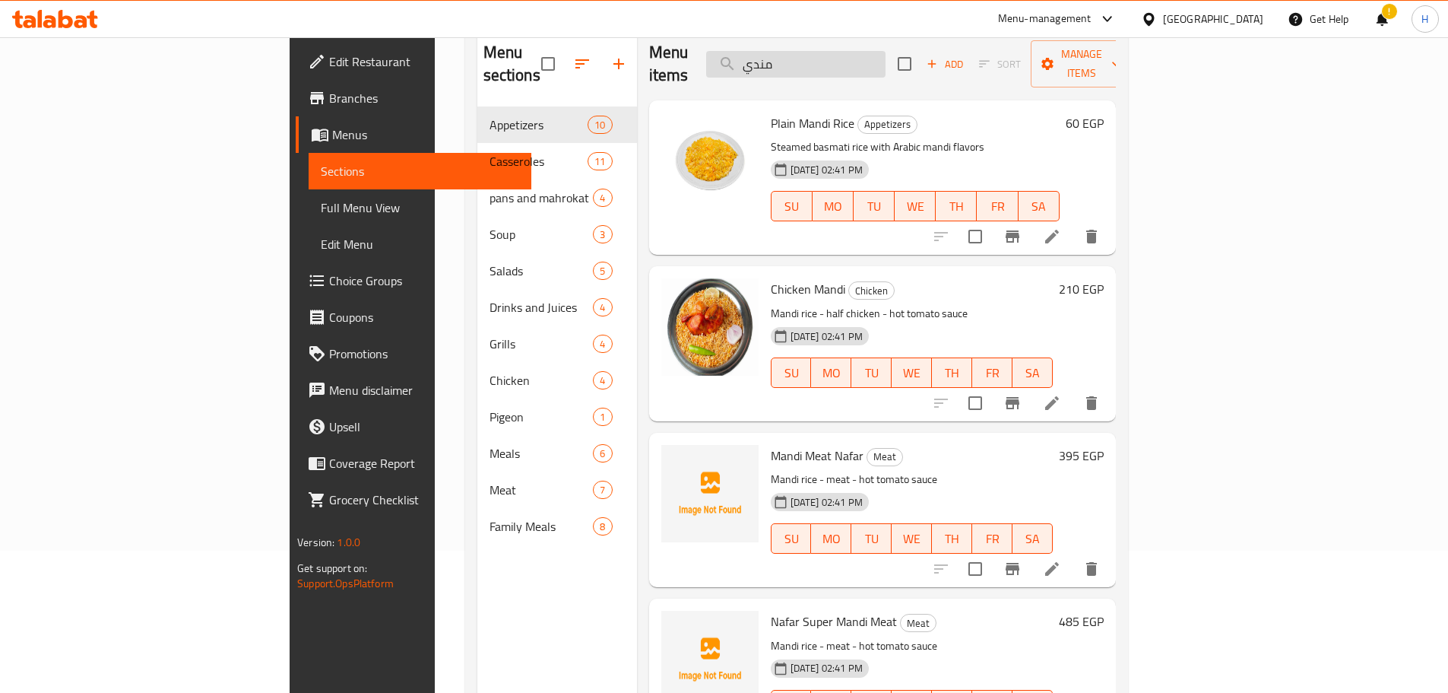
scroll to position [61, 0]
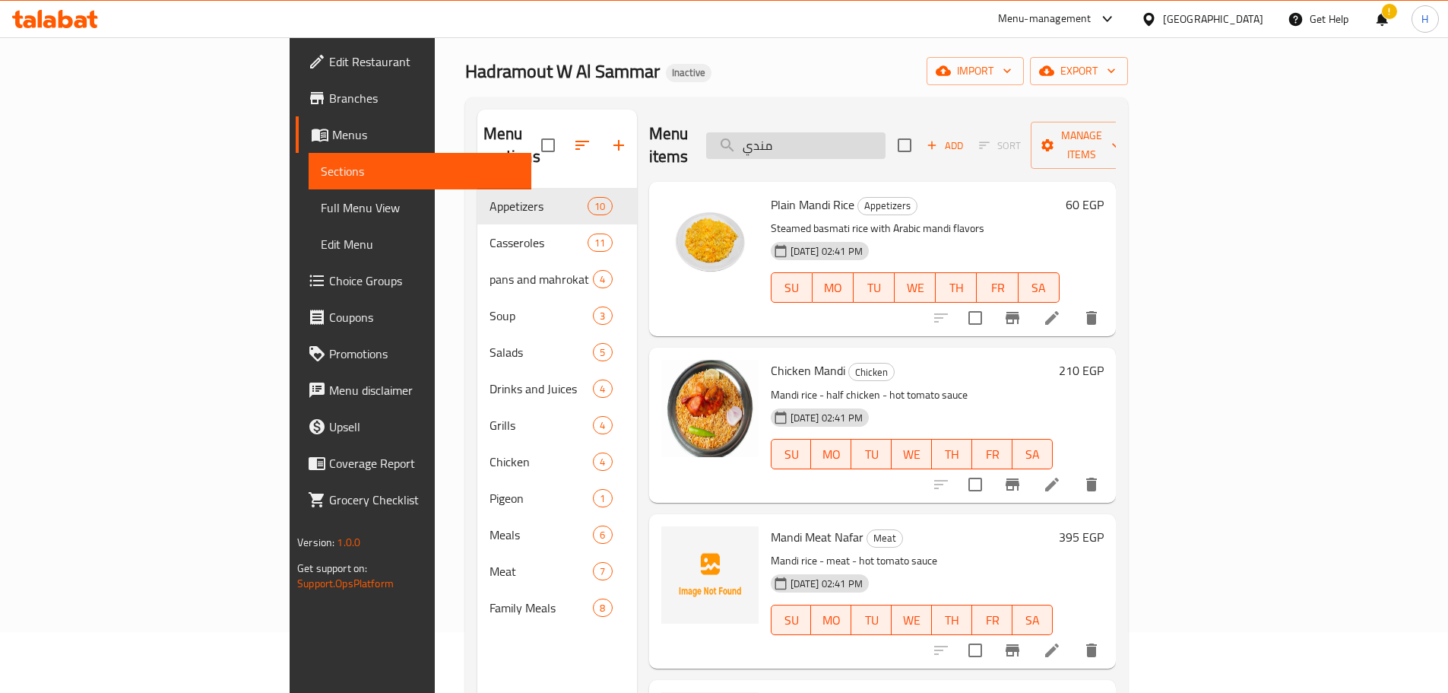
paste input "فر لحم استيك"
drag, startPoint x: 874, startPoint y: 142, endPoint x: 811, endPoint y: 143, distance: 62.3
click at [811, 143] on input "مندي" at bounding box center [795, 145] width 179 height 27
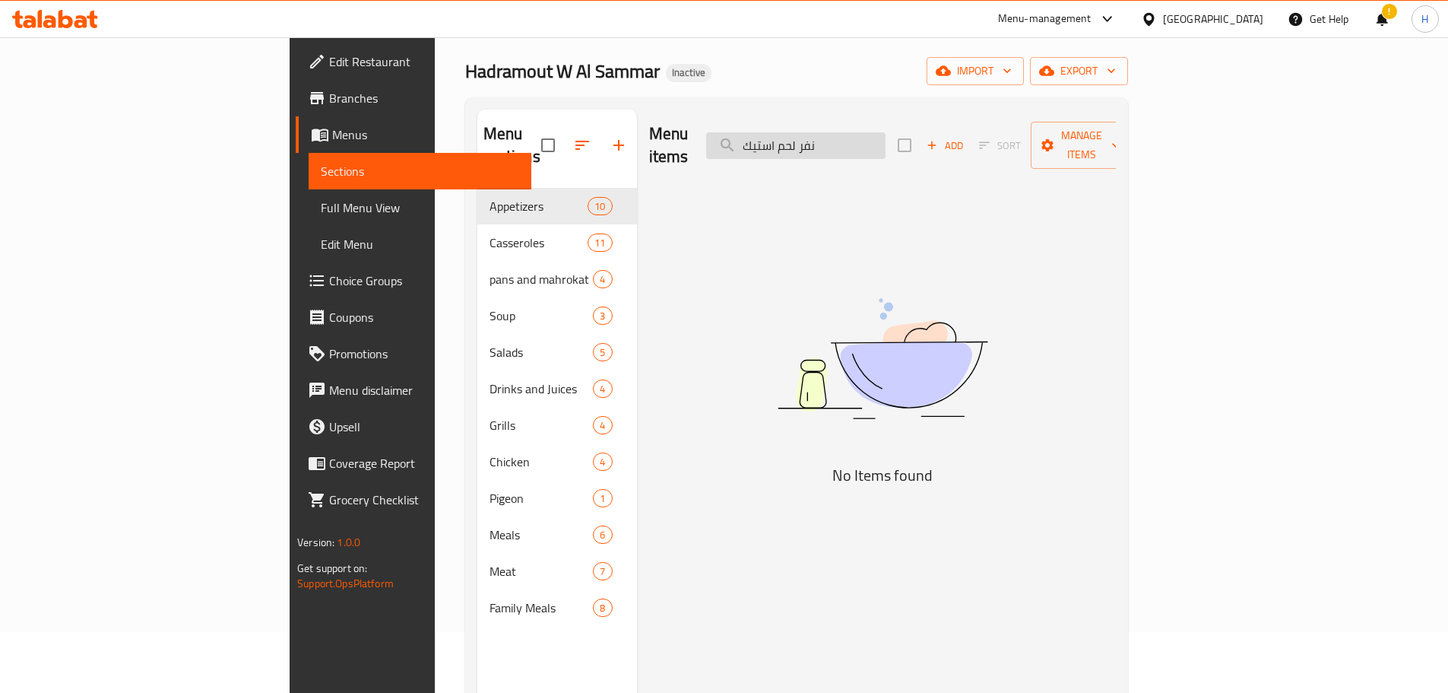
click at [871, 132] on input "نفر لحم استيك" at bounding box center [795, 145] width 179 height 27
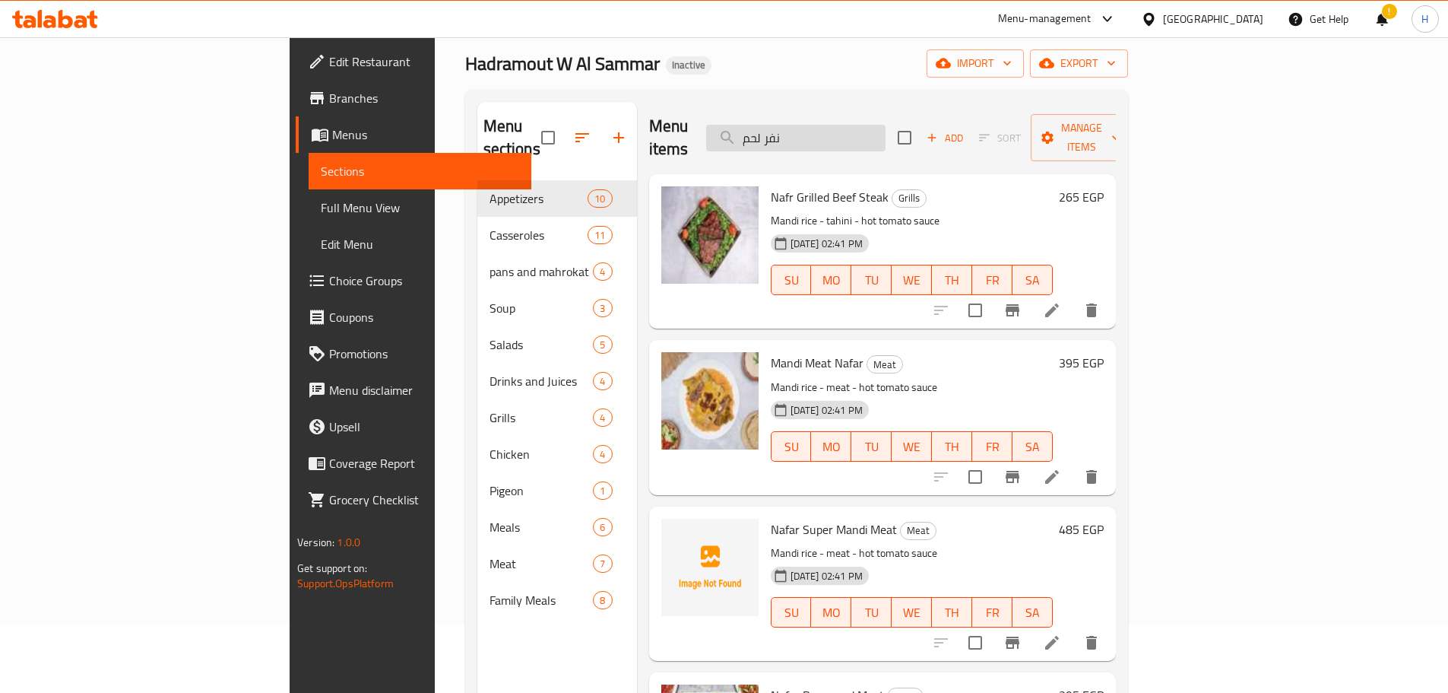
scroll to position [0, 0]
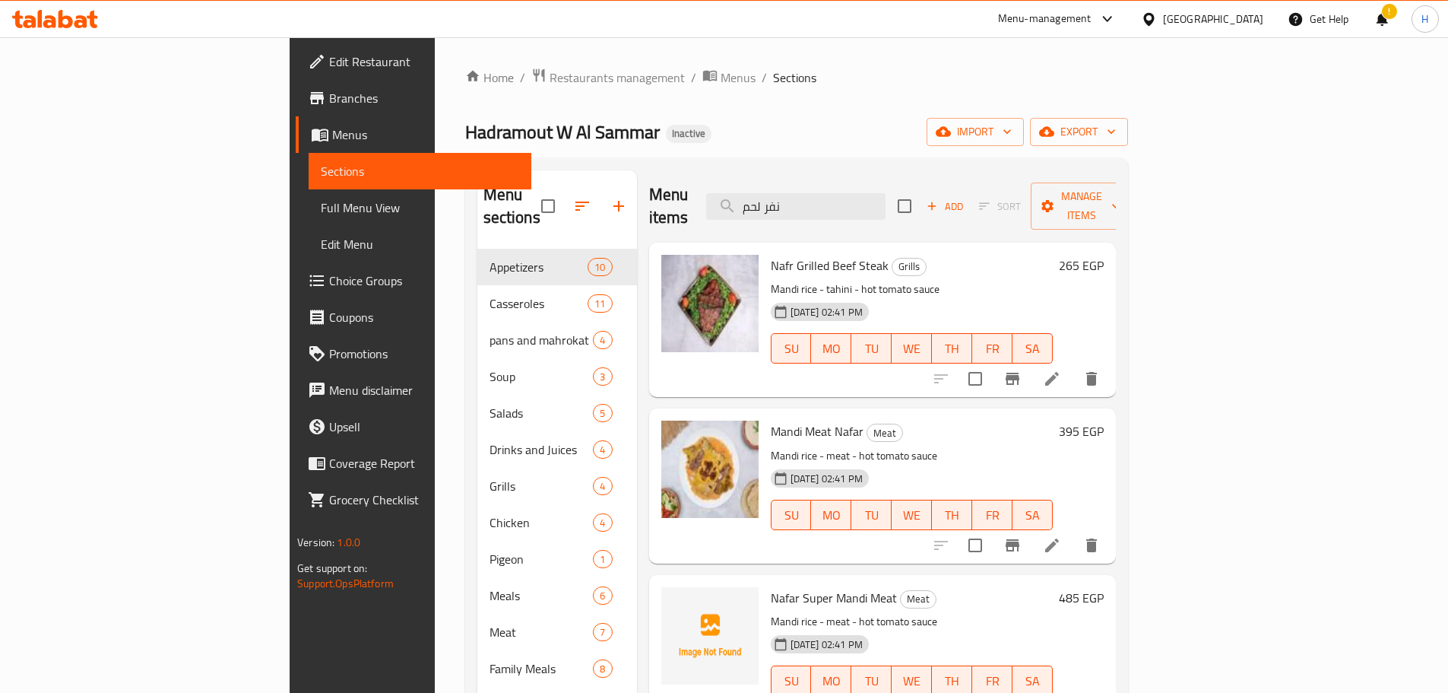
drag, startPoint x: 880, startPoint y: 194, endPoint x: 713, endPoint y: 205, distance: 166.9
click at [713, 205] on div "Menu items نفر لحم Add Sort Manage items" at bounding box center [882, 206] width 467 height 72
paste input "رق عنب"
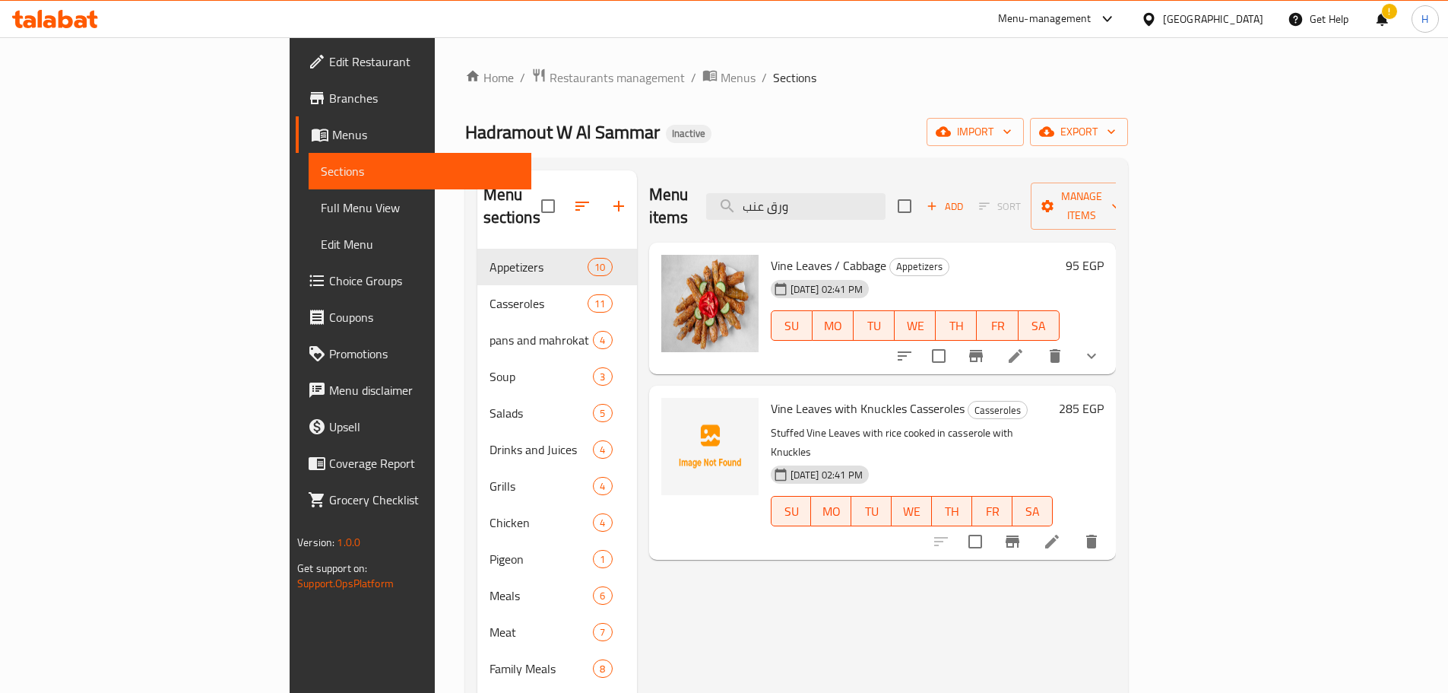
paste input "ه سجق"
drag, startPoint x: 842, startPoint y: 201, endPoint x: 755, endPoint y: 203, distance: 87.5
click at [755, 203] on div "Menu items ورقه سجق Add Sort Manage items" at bounding box center [882, 206] width 467 height 72
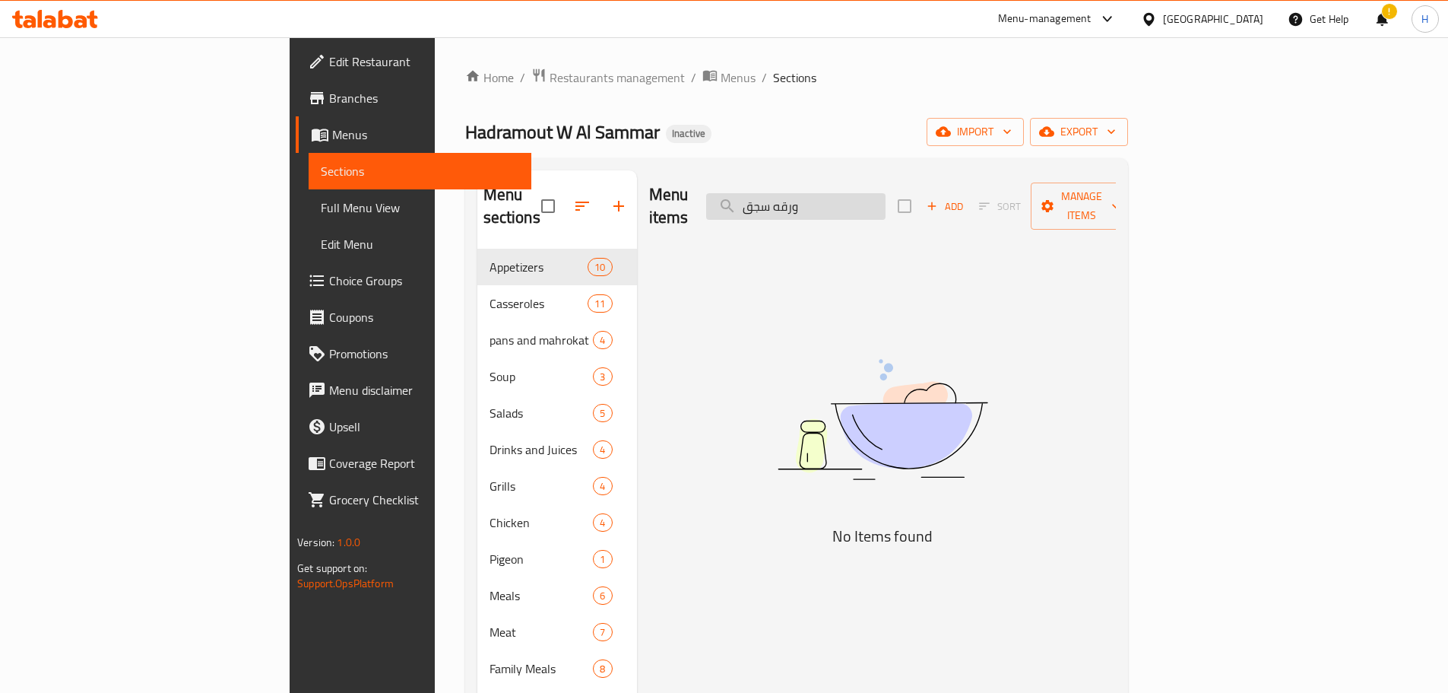
click at [868, 199] on input "ورقه سجق" at bounding box center [795, 206] width 179 height 27
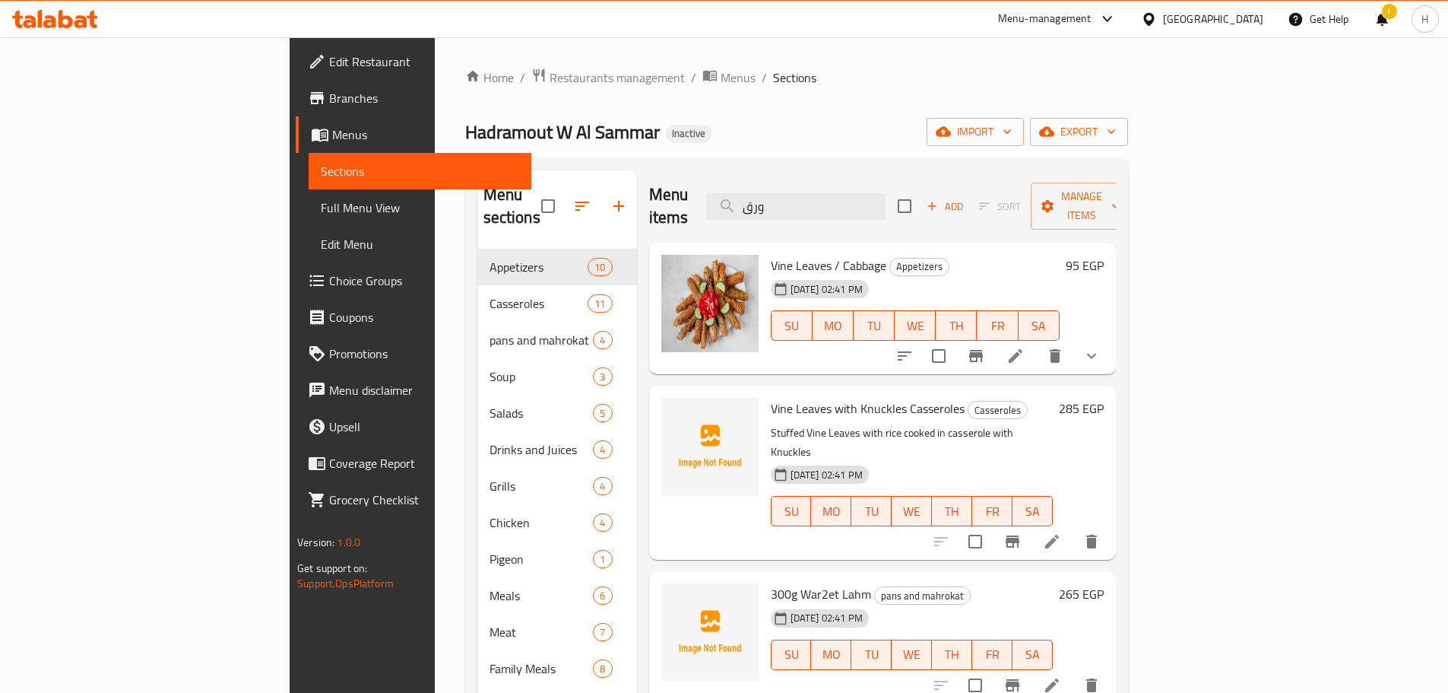
type input "ورق"
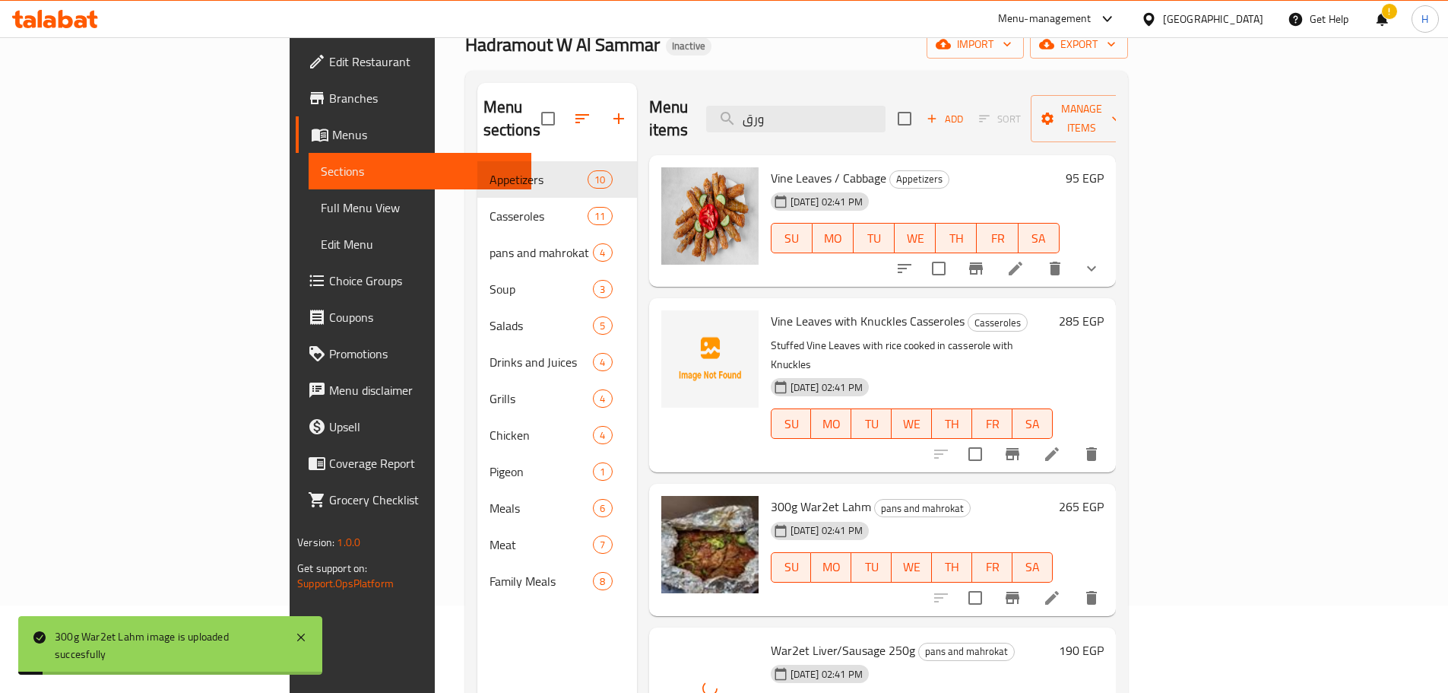
scroll to position [61, 0]
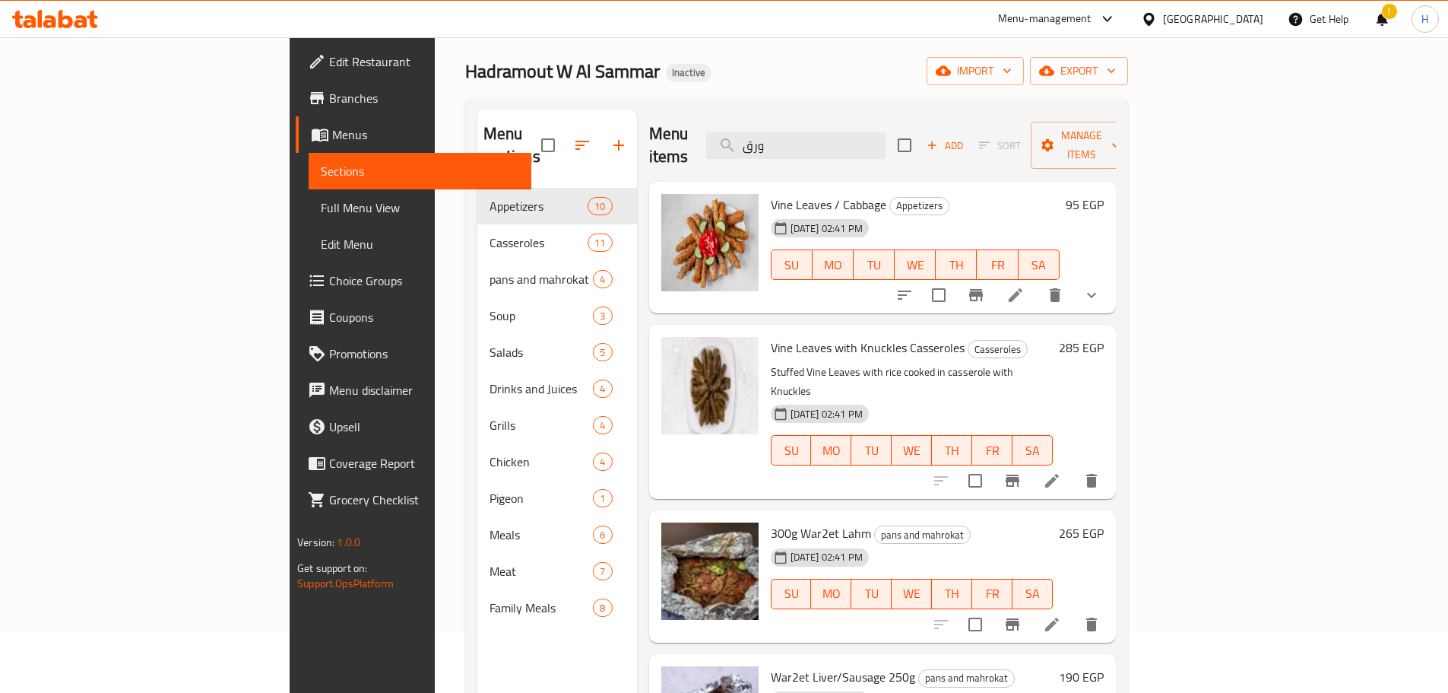
drag, startPoint x: 670, startPoint y: 286, endPoint x: 602, endPoint y: 313, distance: 73.0
click at [670, 286] on div "Vine Leaves / Cabbage Appetizers 30-09-2025 02:41 PM SU MO TU WE TH FR SA 95 EGP" at bounding box center [882, 248] width 467 height 132
click at [321, 212] on span "Full Menu View" at bounding box center [420, 207] width 198 height 18
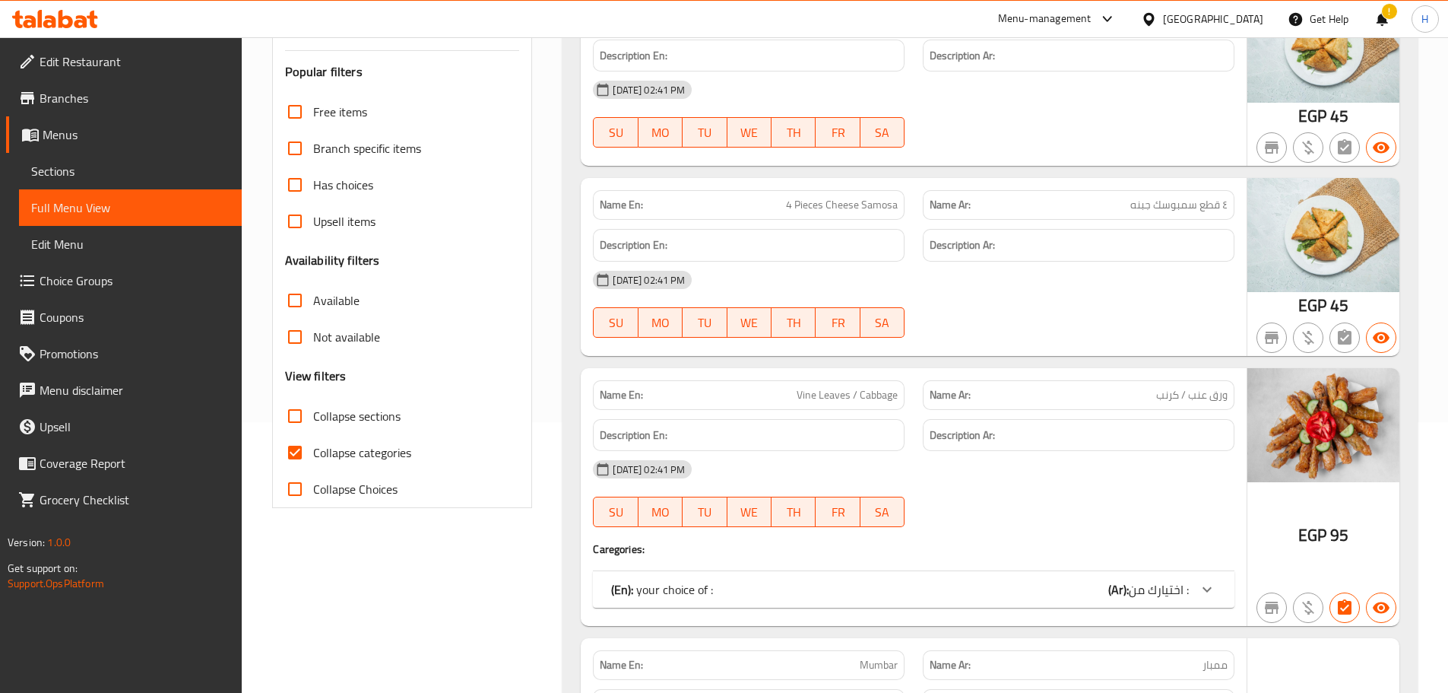
scroll to position [289, 0]
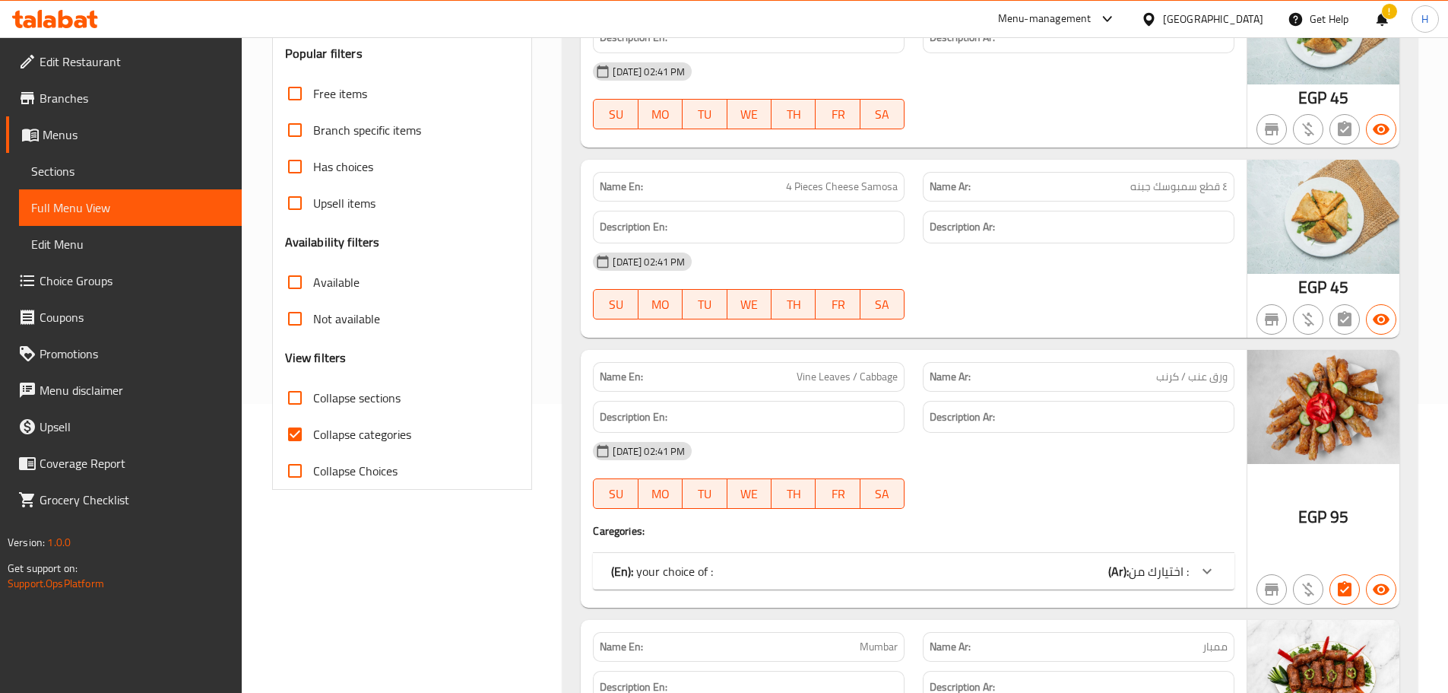
drag, startPoint x: 382, startPoint y: 430, endPoint x: 1176, endPoint y: 268, distance: 811.0
click at [382, 430] on span "Collapse categories" at bounding box center [362, 434] width 98 height 18
click at [313, 430] on input "Collapse categories" at bounding box center [295, 434] width 36 height 36
checkbox input "false"
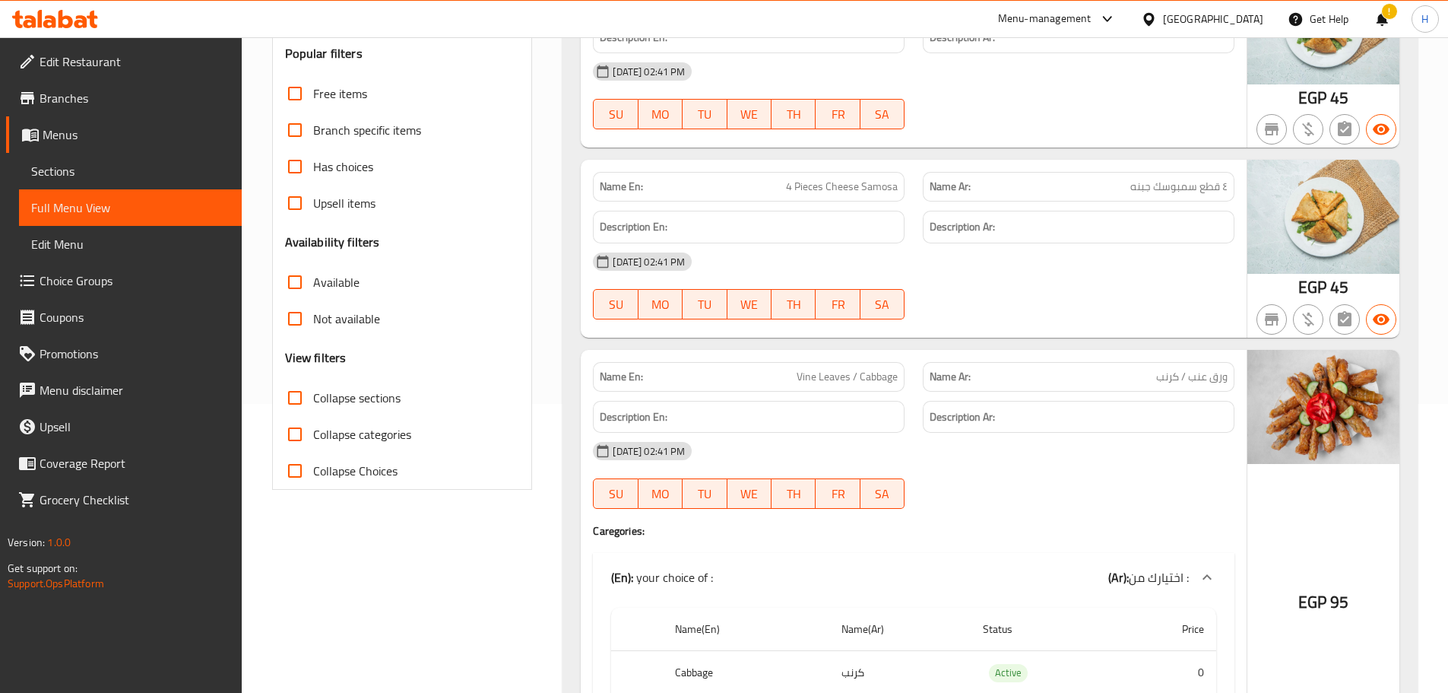
scroll to position [14460, 0]
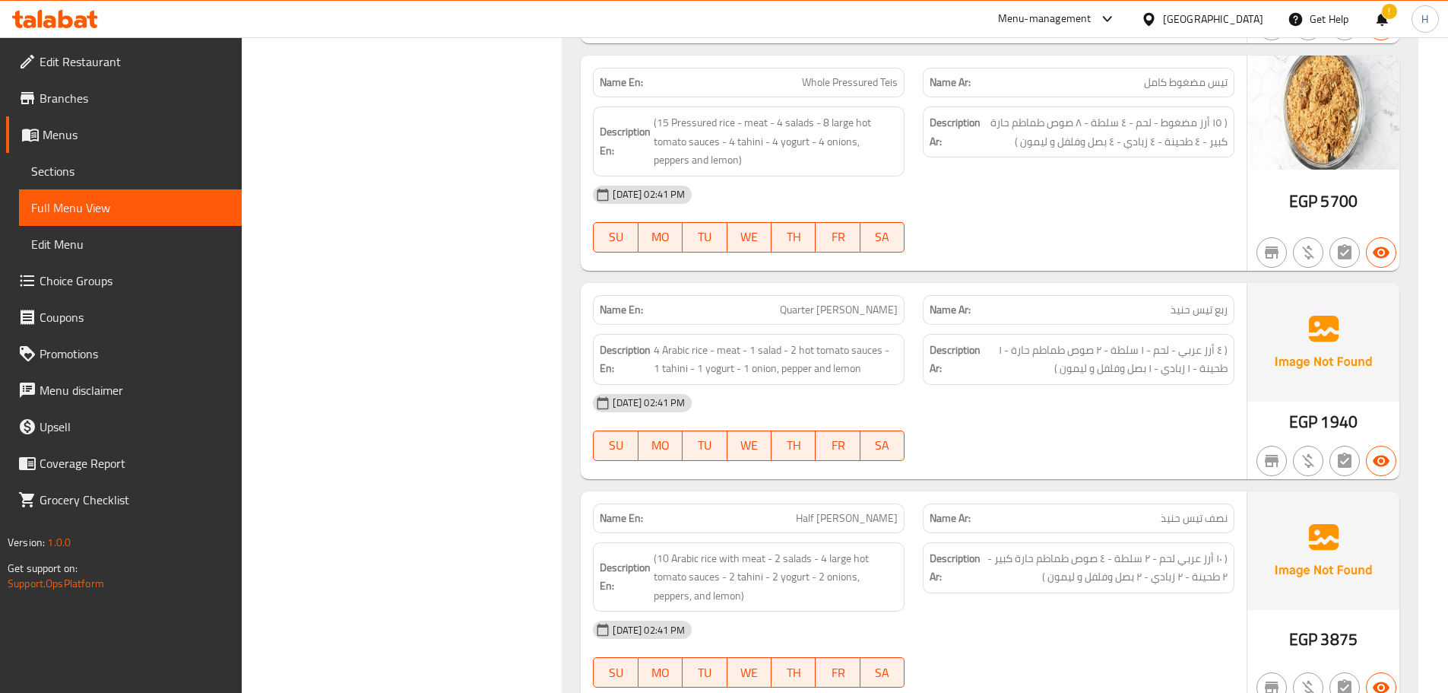
click at [1164, 510] on span "نصف تيس حنيذ" at bounding box center [1194, 518] width 67 height 16
click at [1175, 510] on span "نصف تيس حنيذ" at bounding box center [1194, 518] width 67 height 16
copy span "حنيذ"
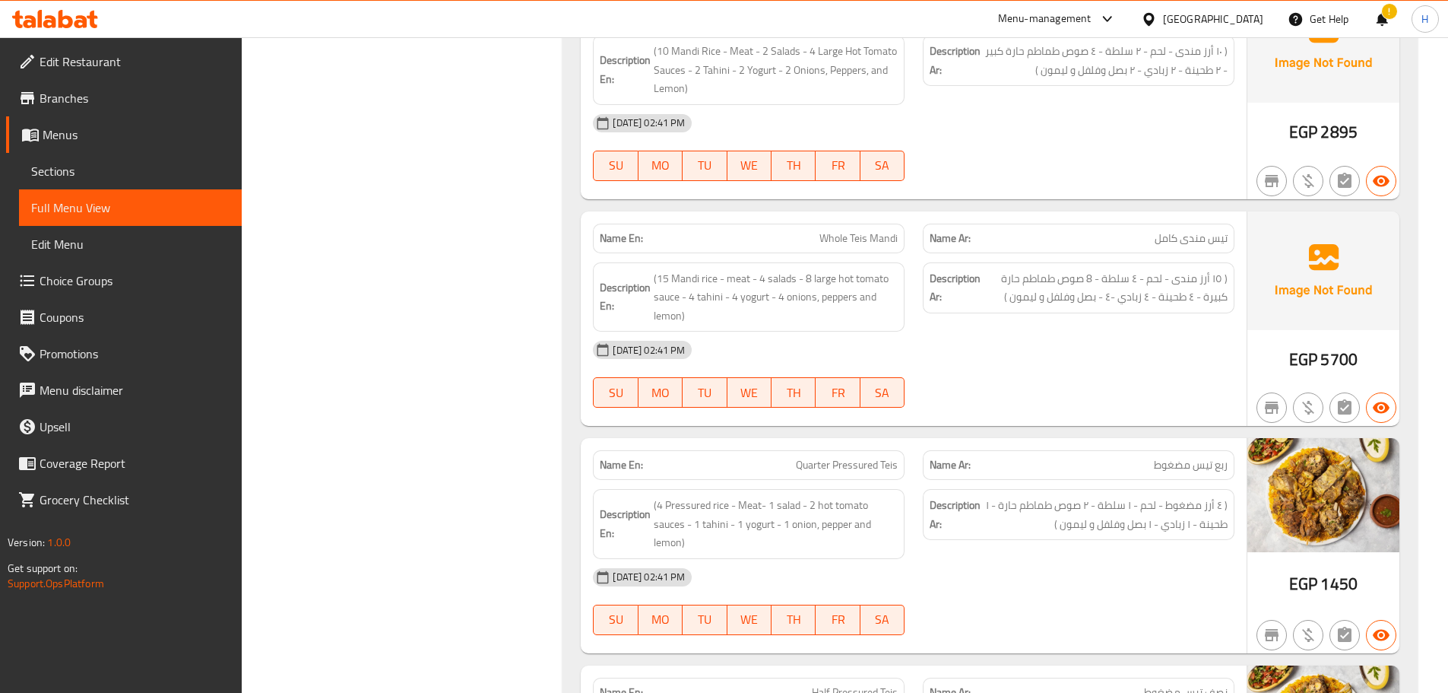
scroll to position [13396, 0]
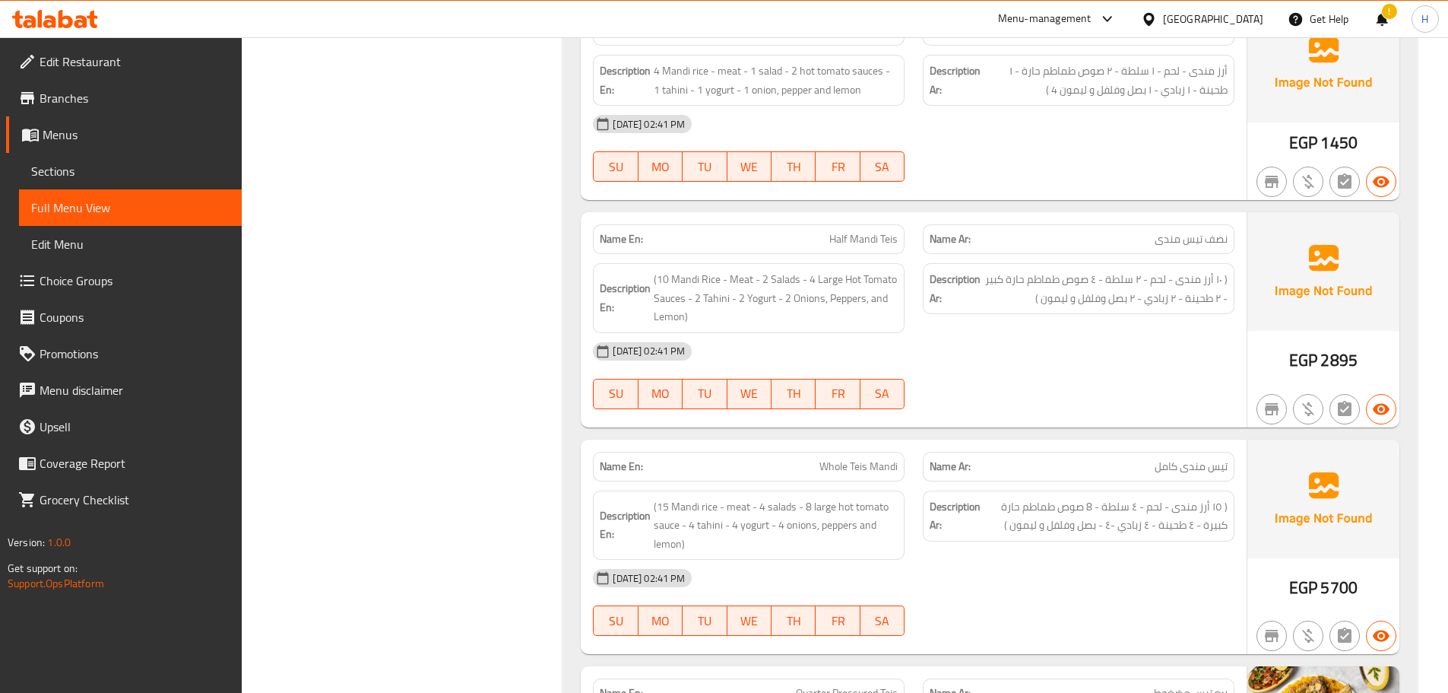
click at [1203, 458] on span "تيس مندى كامل" at bounding box center [1191, 466] width 73 height 16
click at [1220, 458] on span "تيس مندى كامل" at bounding box center [1191, 466] width 73 height 16
copy span "تيس"
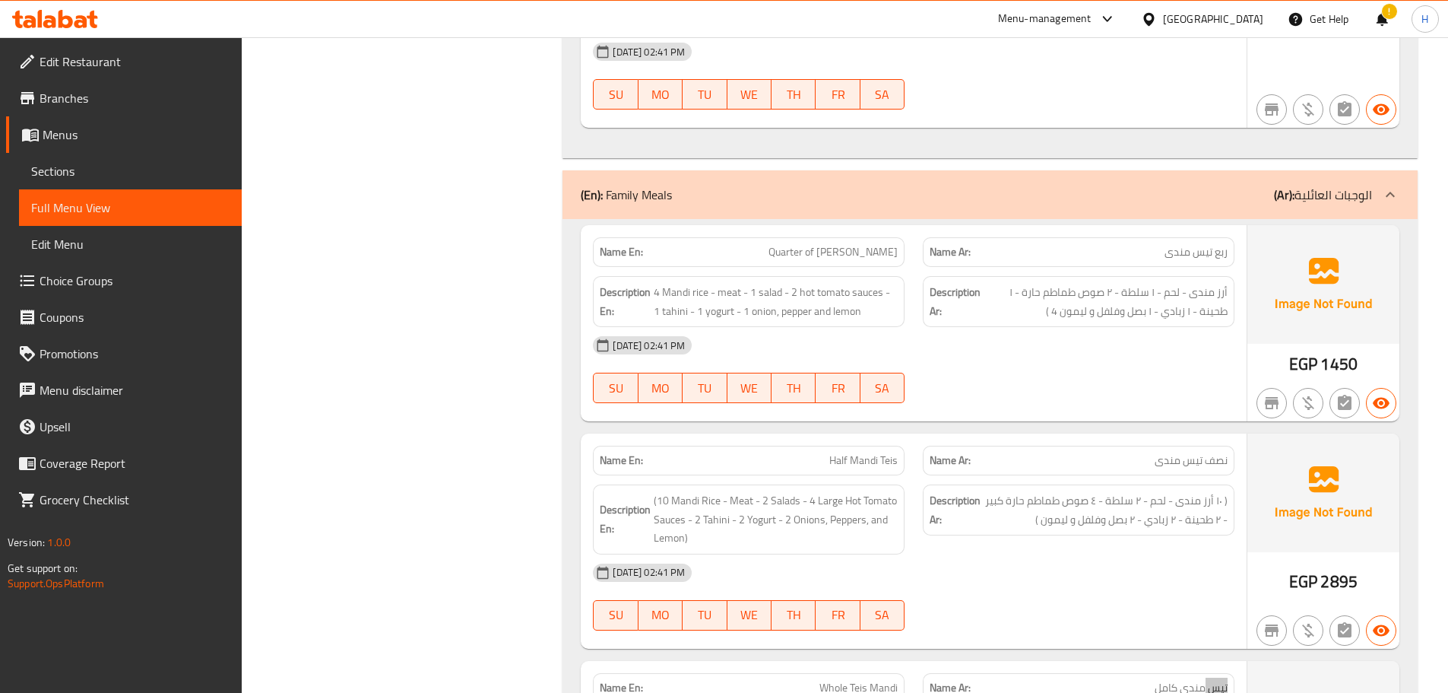
scroll to position [13168, 0]
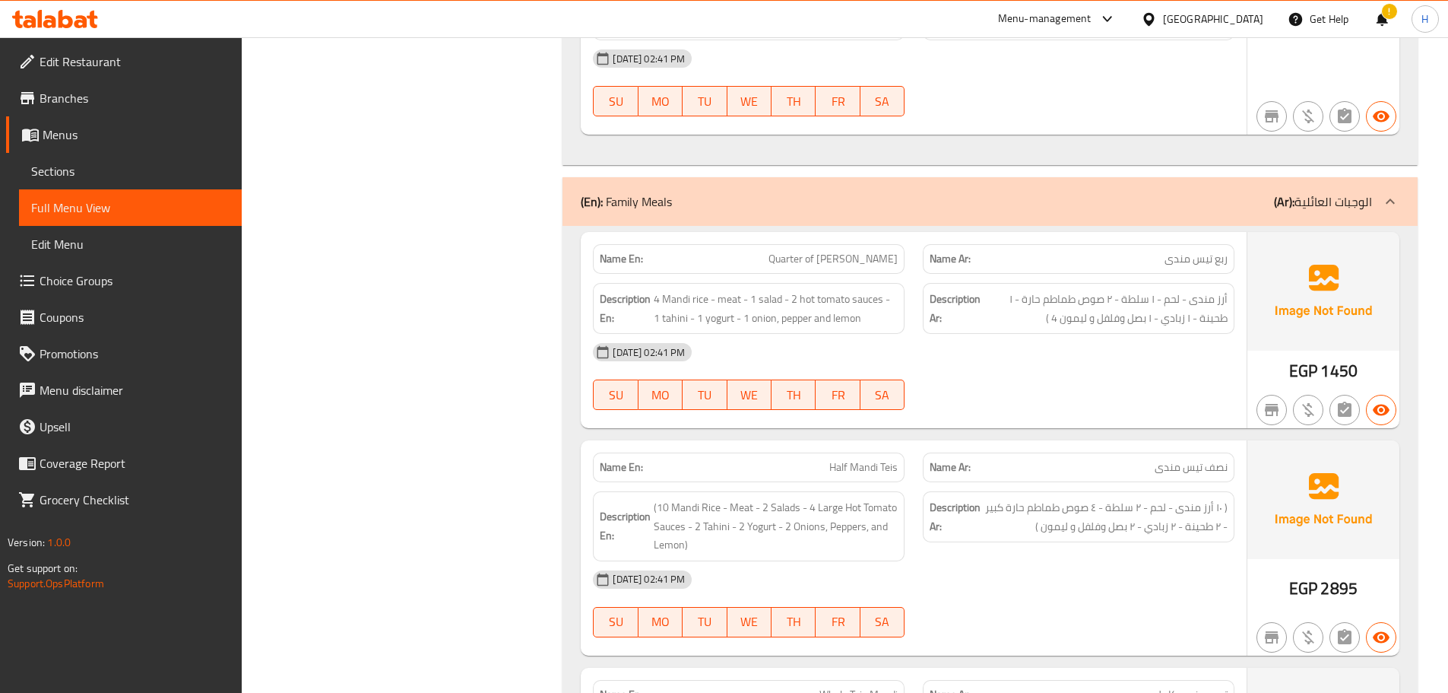
click at [839, 452] on div "Name En: Half Mandi Teis" at bounding box center [749, 467] width 312 height 30
click at [862, 459] on span "Half Mandi Teis" at bounding box center [863, 467] width 68 height 16
click at [870, 452] on div "Name En: Half Mandi Teis" at bounding box center [749, 467] width 312 height 30
click at [852, 459] on span "Half Mandi Teis" at bounding box center [863, 467] width 68 height 16
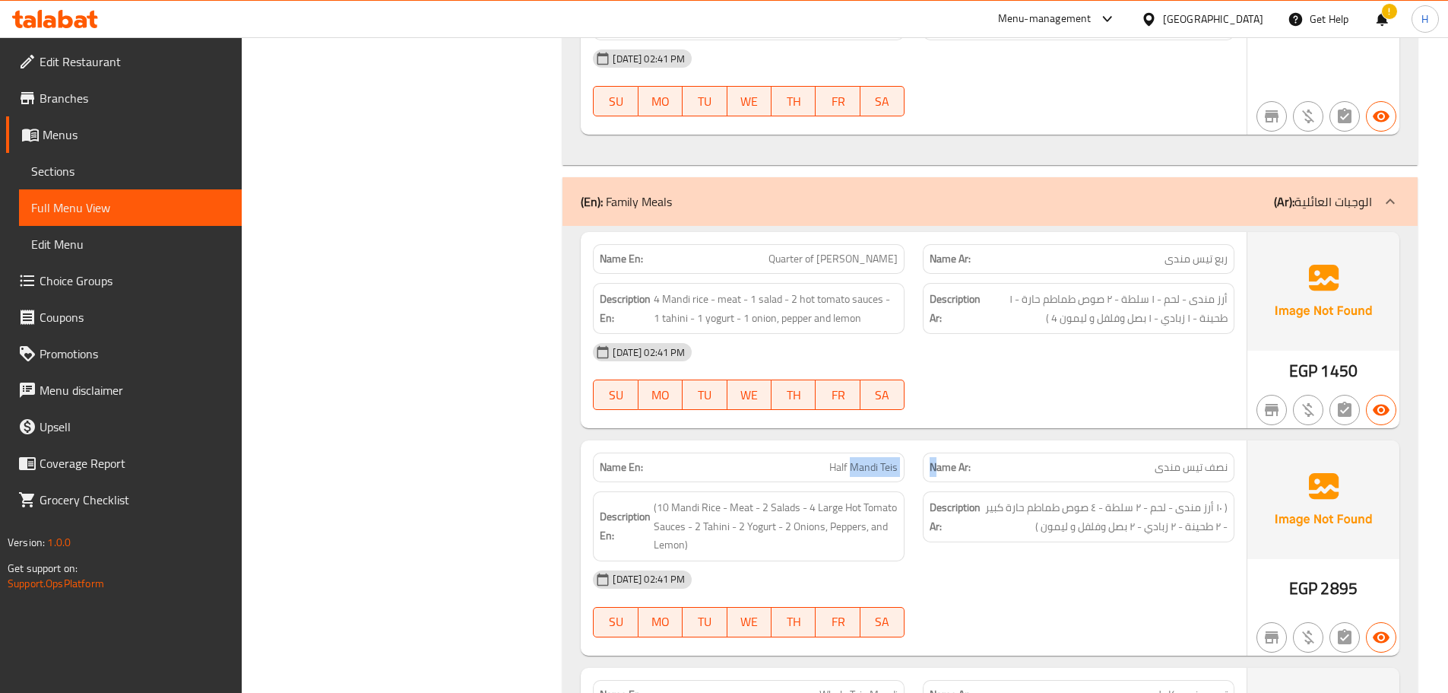
drag, startPoint x: 852, startPoint y: 395, endPoint x: 935, endPoint y: 395, distance: 83.6
click at [935, 443] on div "Name En: Half Mandi Teis Name Ar: نصف تيس مندى" at bounding box center [914, 467] width 660 height 48
click at [911, 443] on div "Name En: Half Mandi Teis" at bounding box center [749, 467] width 330 height 48
drag, startPoint x: 854, startPoint y: 392, endPoint x: 906, endPoint y: 393, distance: 51.7
click at [906, 443] on div "Name En: Half Mandi Teis" at bounding box center [749, 467] width 330 height 48
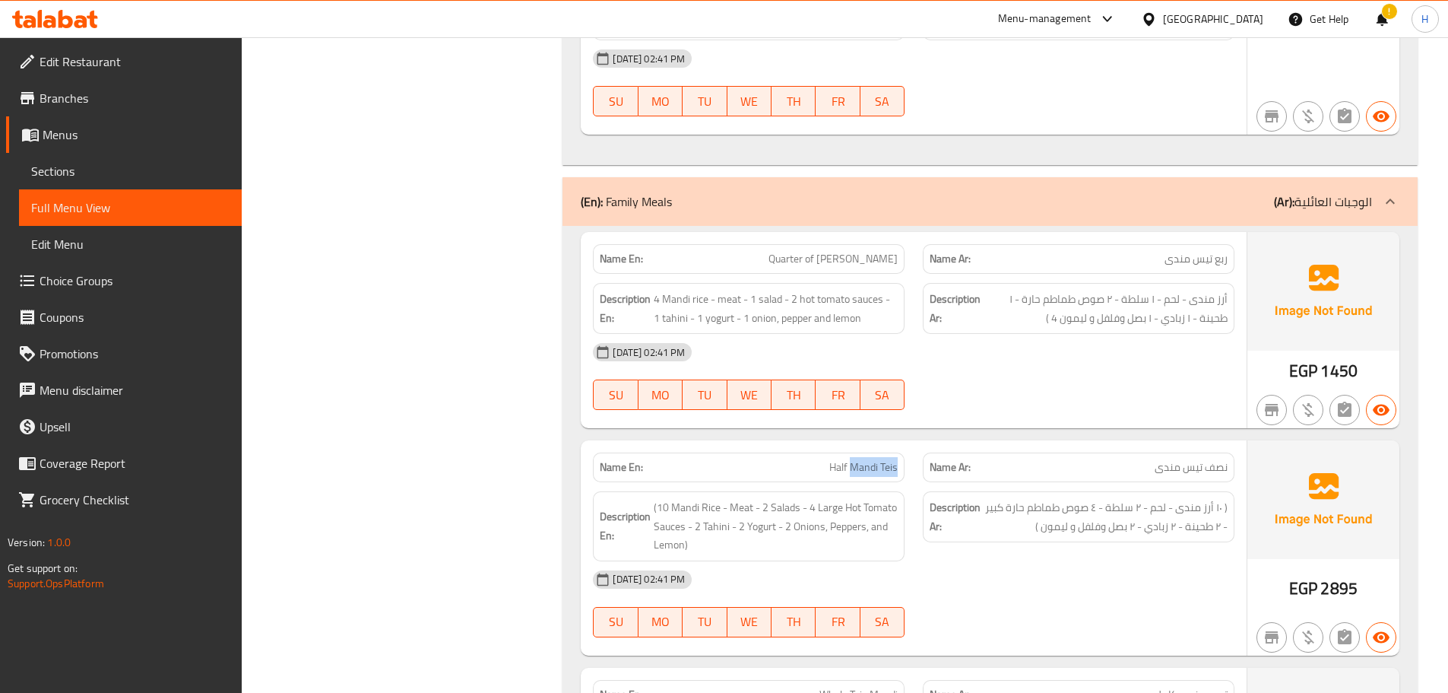
copy span "[PERSON_NAME]"
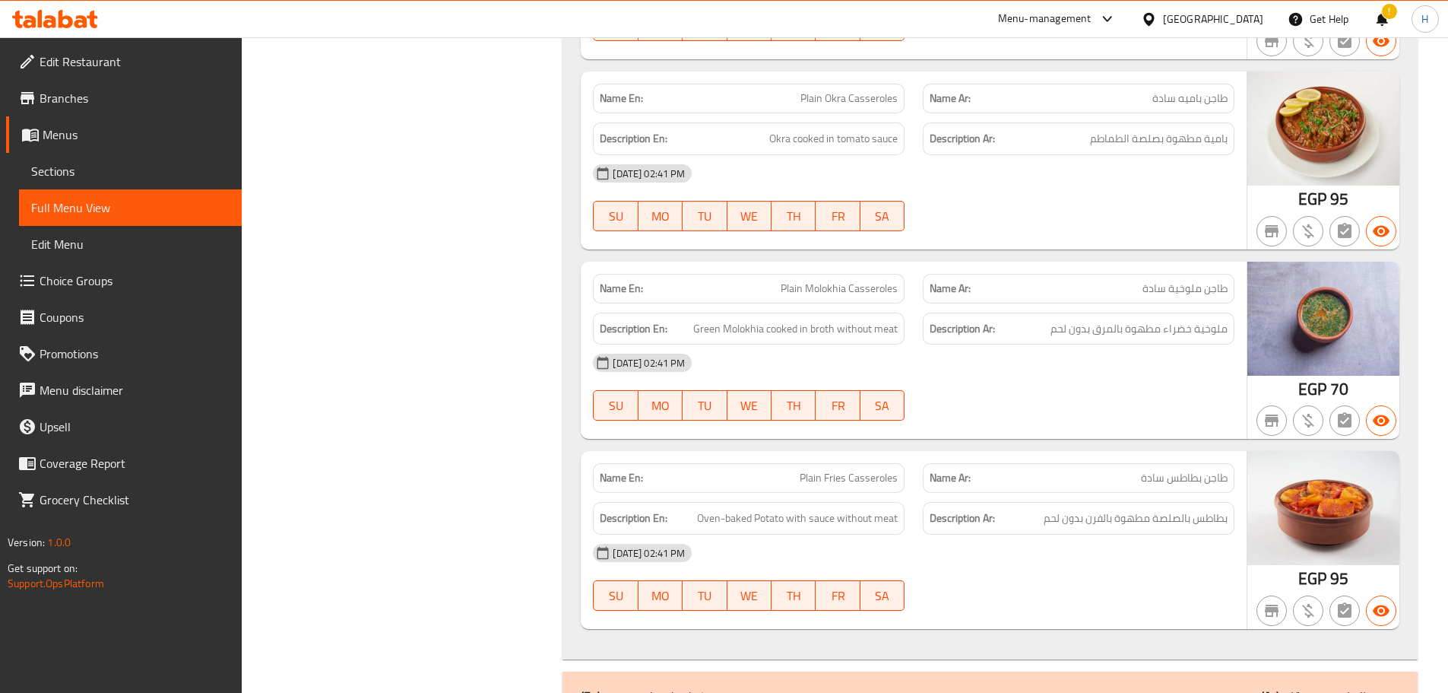
scroll to position [4562, 0]
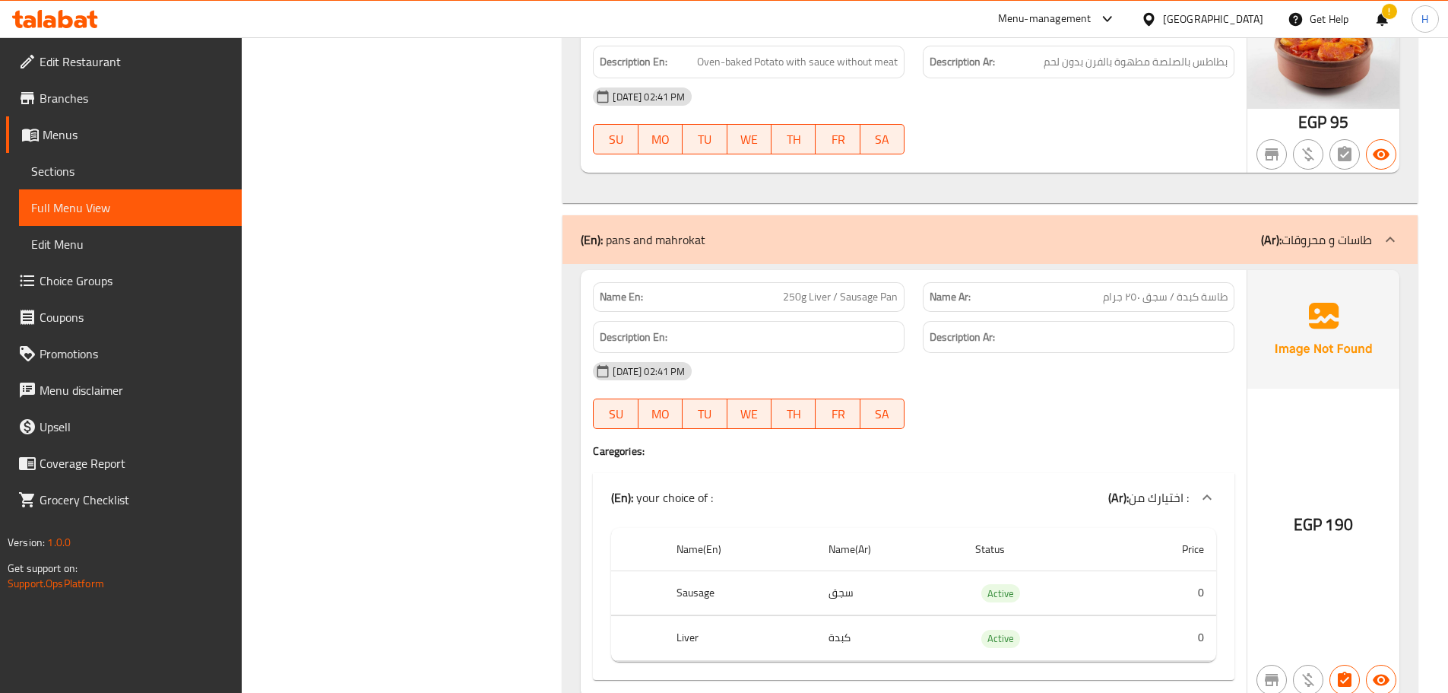
click at [888, 289] on span "250g Liver / Sausage Pan" at bounding box center [840, 297] width 115 height 16
copy span "250g Liver / Sausage Pan"
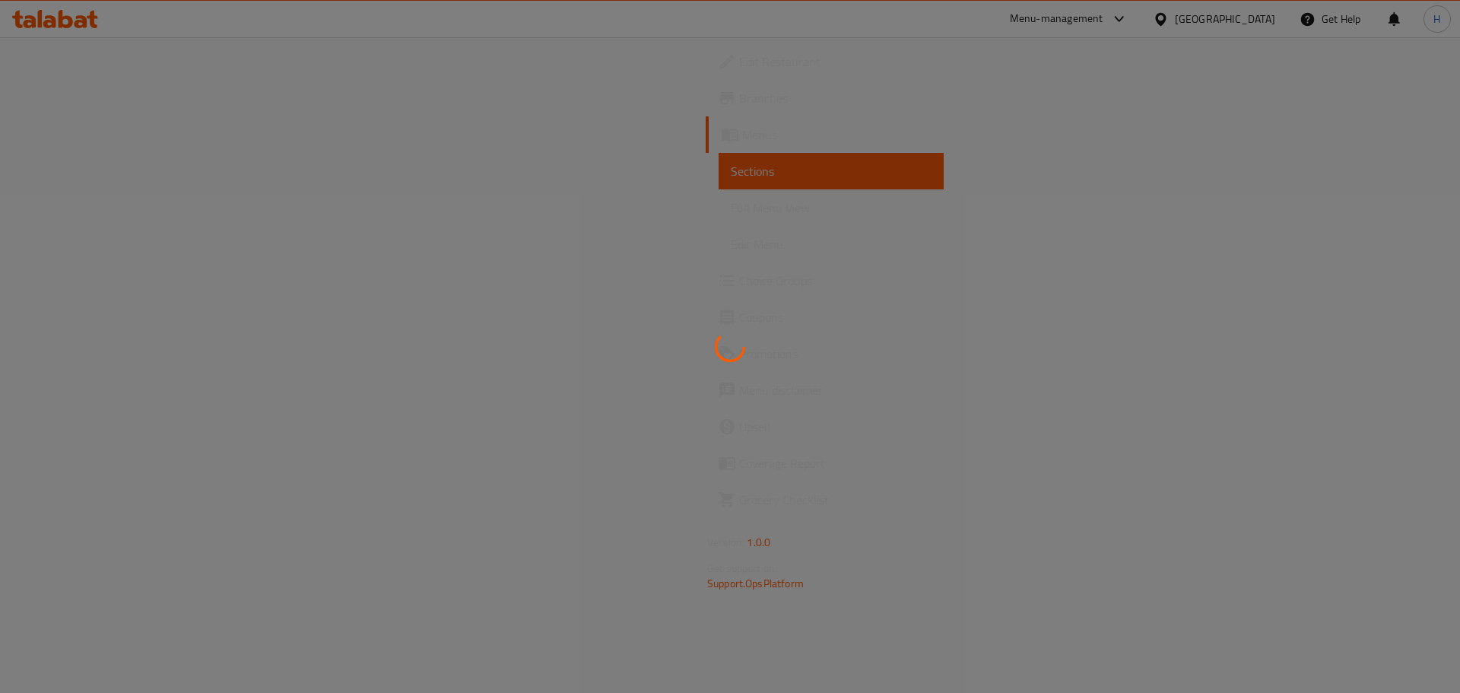
click at [132, 153] on div at bounding box center [730, 346] width 1460 height 693
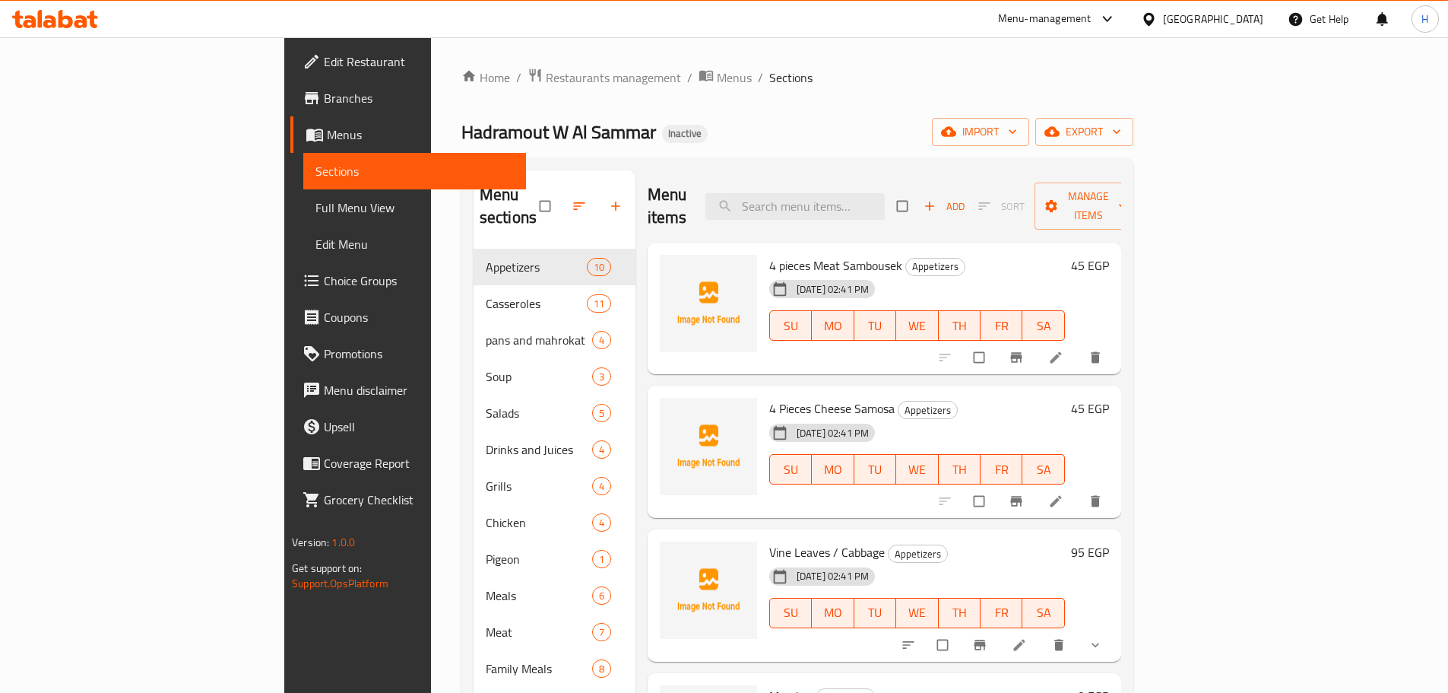
click at [965, 170] on div "Menu items Add Sort Manage items" at bounding box center [885, 206] width 474 height 72
click at [885, 196] on input "search" at bounding box center [795, 206] width 179 height 27
paste input "وجبه ال 190"
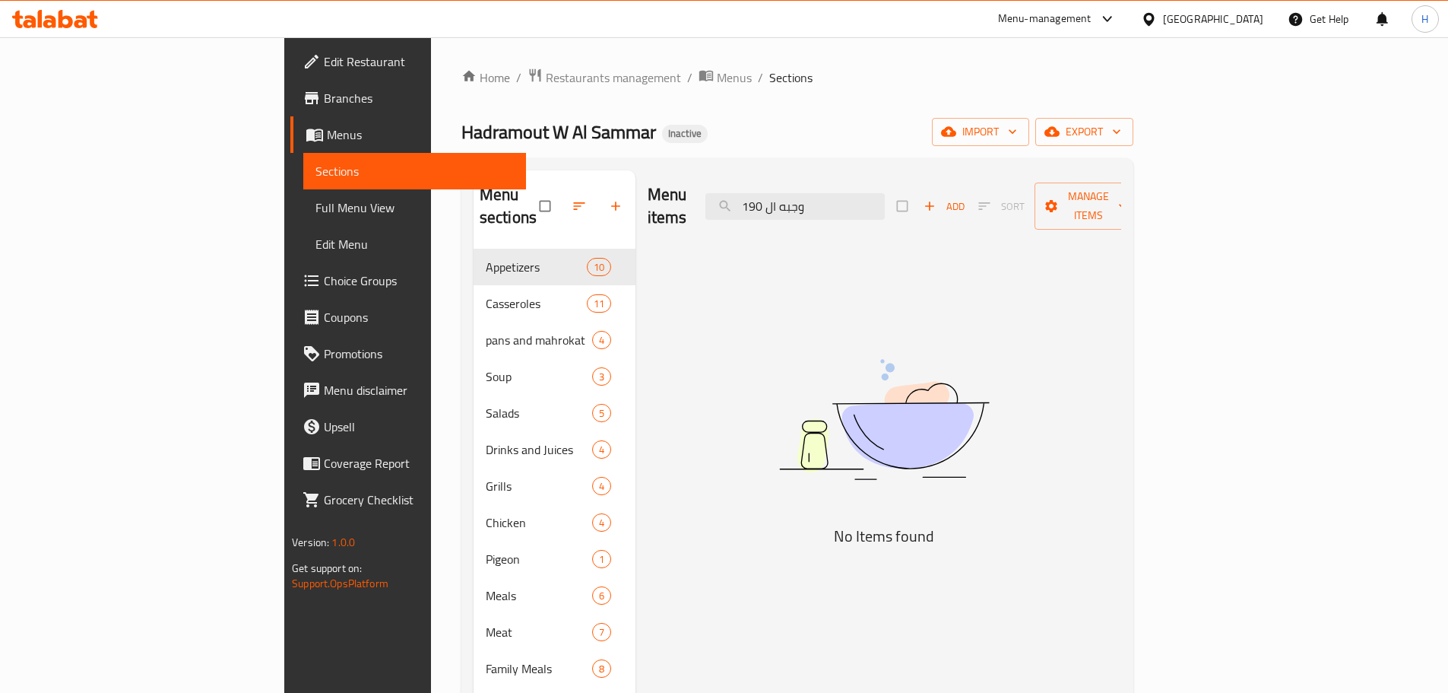
drag, startPoint x: 830, startPoint y: 195, endPoint x: 800, endPoint y: 195, distance: 30.4
click at [800, 195] on div "Menu items وجبه ال 190 Add Sort Manage items" at bounding box center [885, 206] width 474 height 72
drag, startPoint x: 868, startPoint y: 195, endPoint x: 812, endPoint y: 198, distance: 56.3
click at [812, 198] on input "وجبه ا190" at bounding box center [795, 206] width 179 height 27
type input "وجبه190"
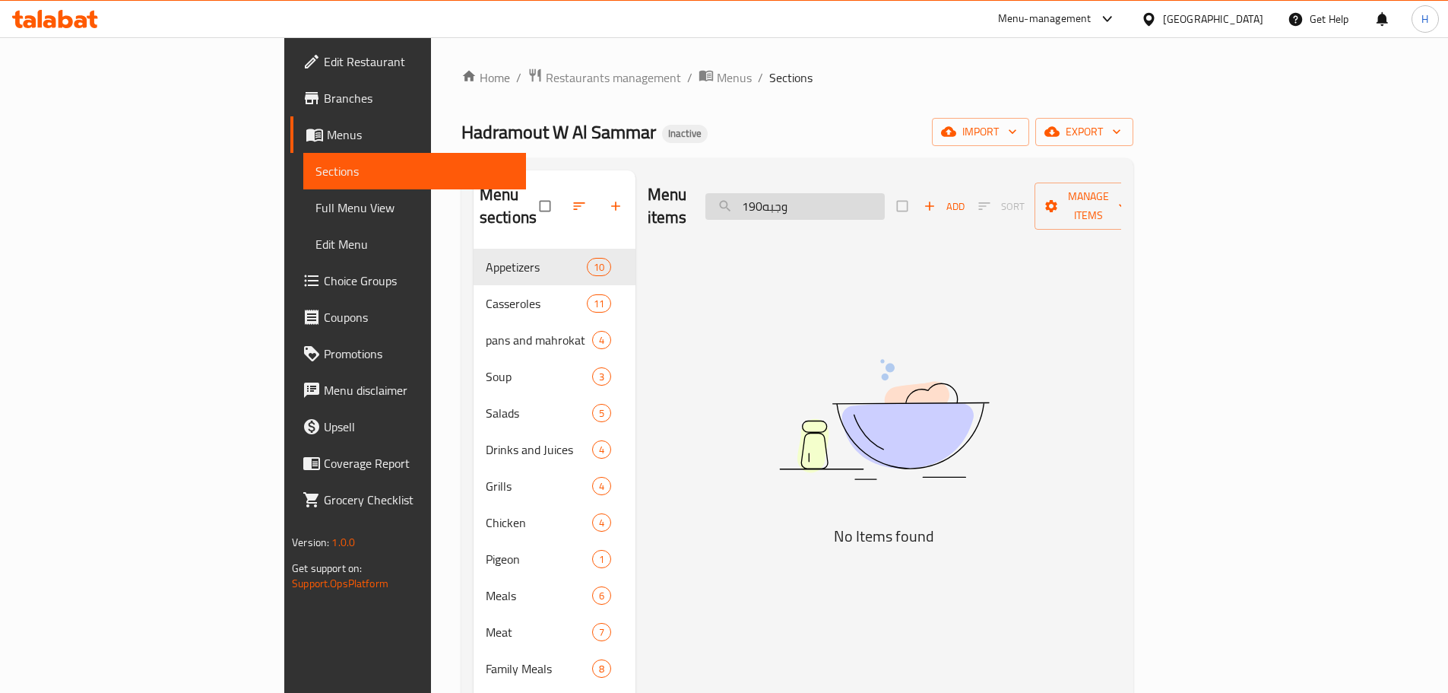
click at [852, 193] on input "وجبه190" at bounding box center [795, 206] width 179 height 27
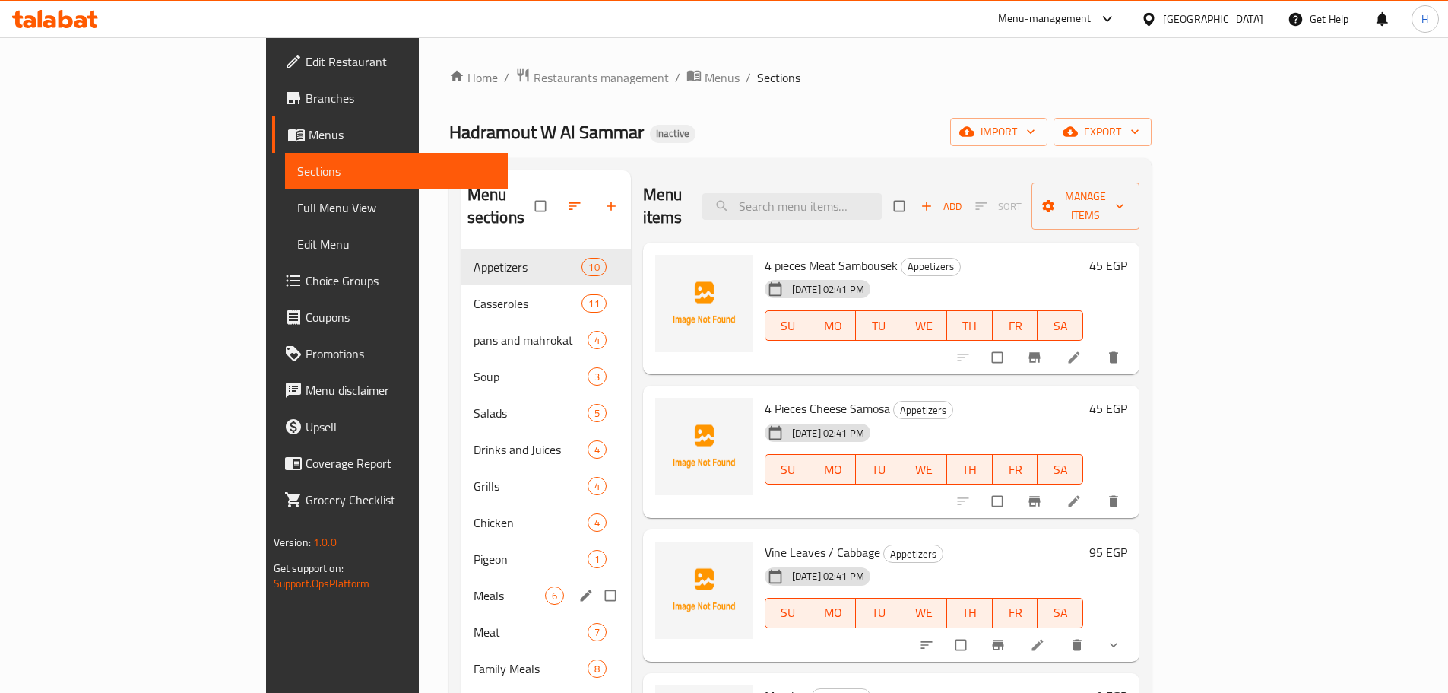
click at [474, 586] on span "Meals" at bounding box center [509, 595] width 71 height 18
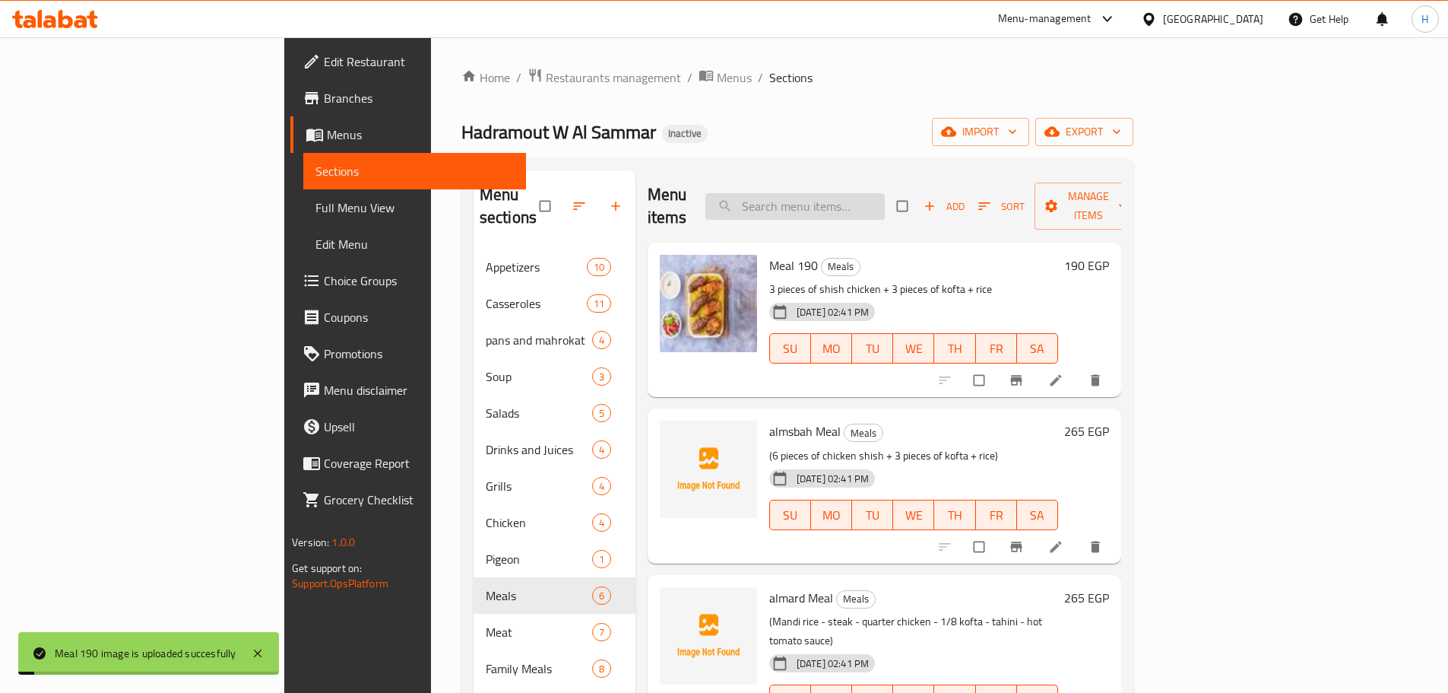
click at [885, 193] on input "search" at bounding box center [795, 206] width 179 height 27
paste input "بابا غنوج"
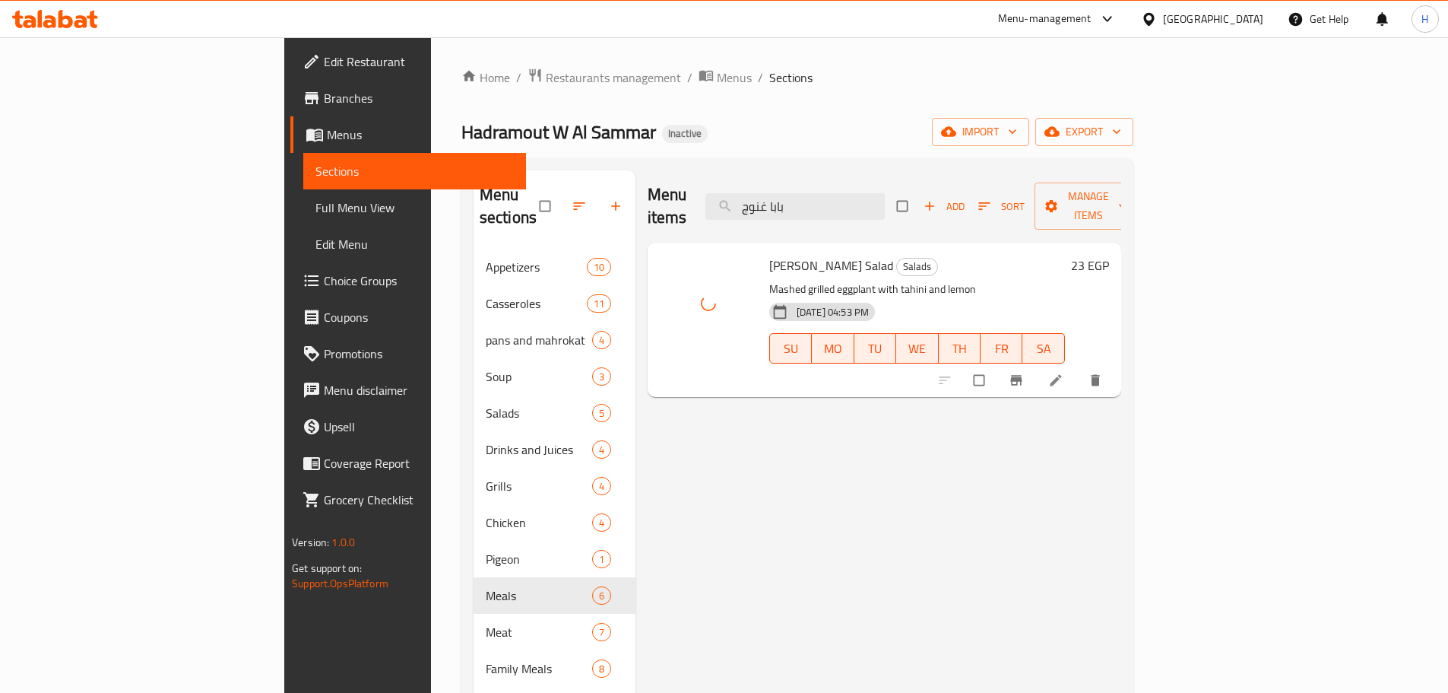
drag, startPoint x: 912, startPoint y: 192, endPoint x: 734, endPoint y: 188, distance: 178.7
click at [734, 188] on div "Menu items بابا غنوج Add Sort Manage items" at bounding box center [885, 206] width 474 height 72
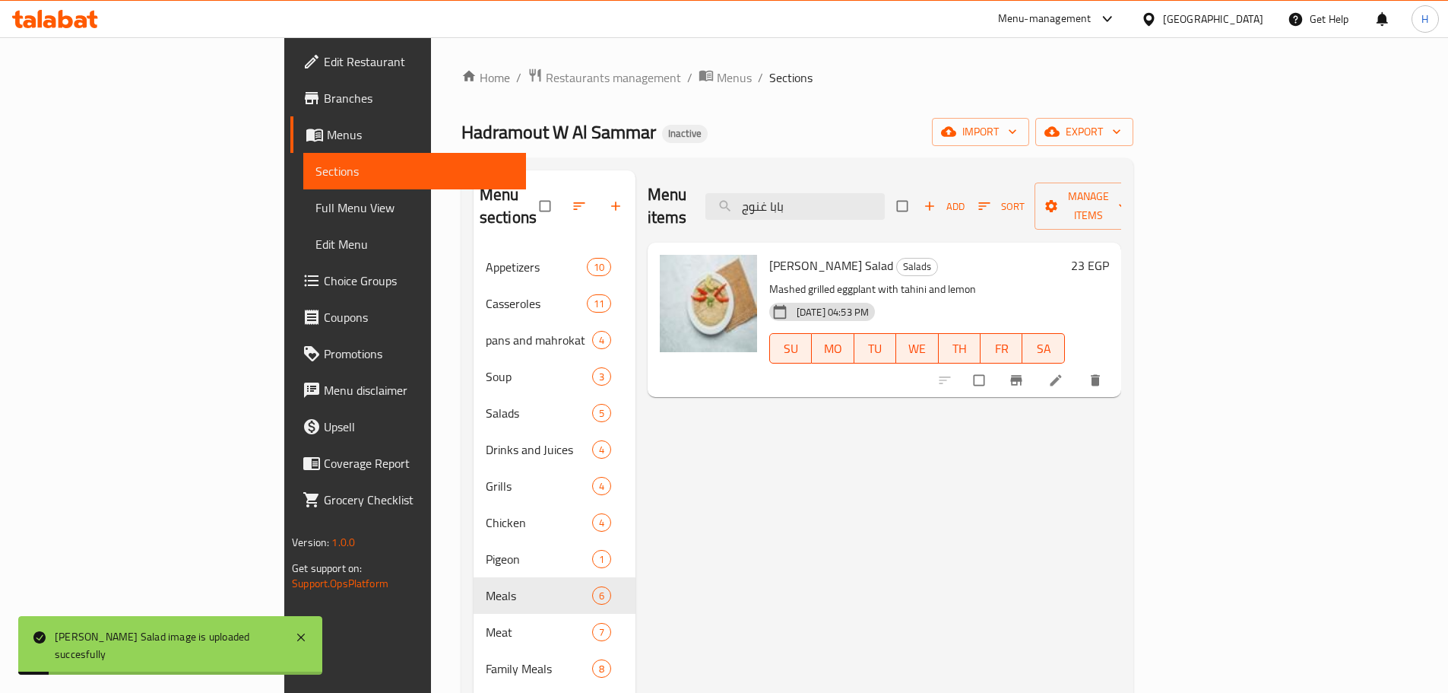
paste input "كت بطاطس"
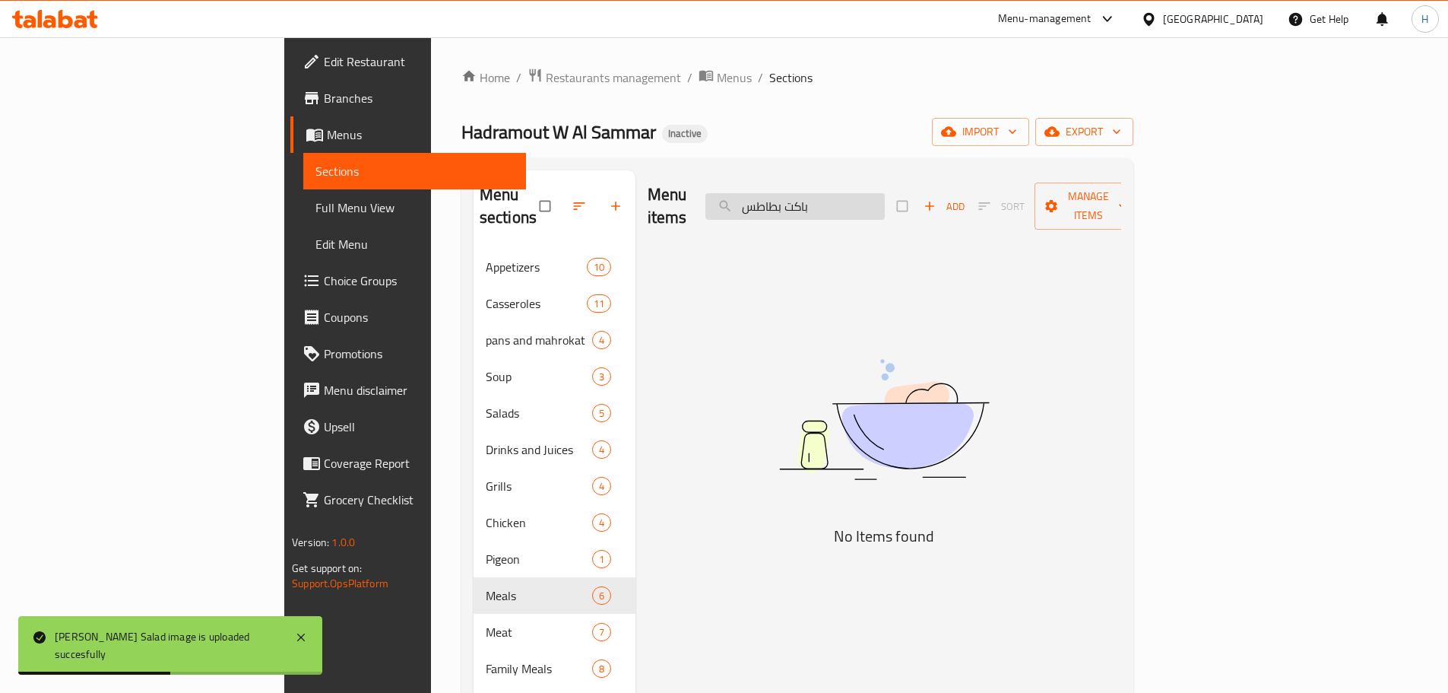
click at [885, 198] on input "باكت بطاطس" at bounding box center [795, 206] width 179 height 27
click at [885, 193] on input "باكت بطاطس" at bounding box center [795, 206] width 179 height 27
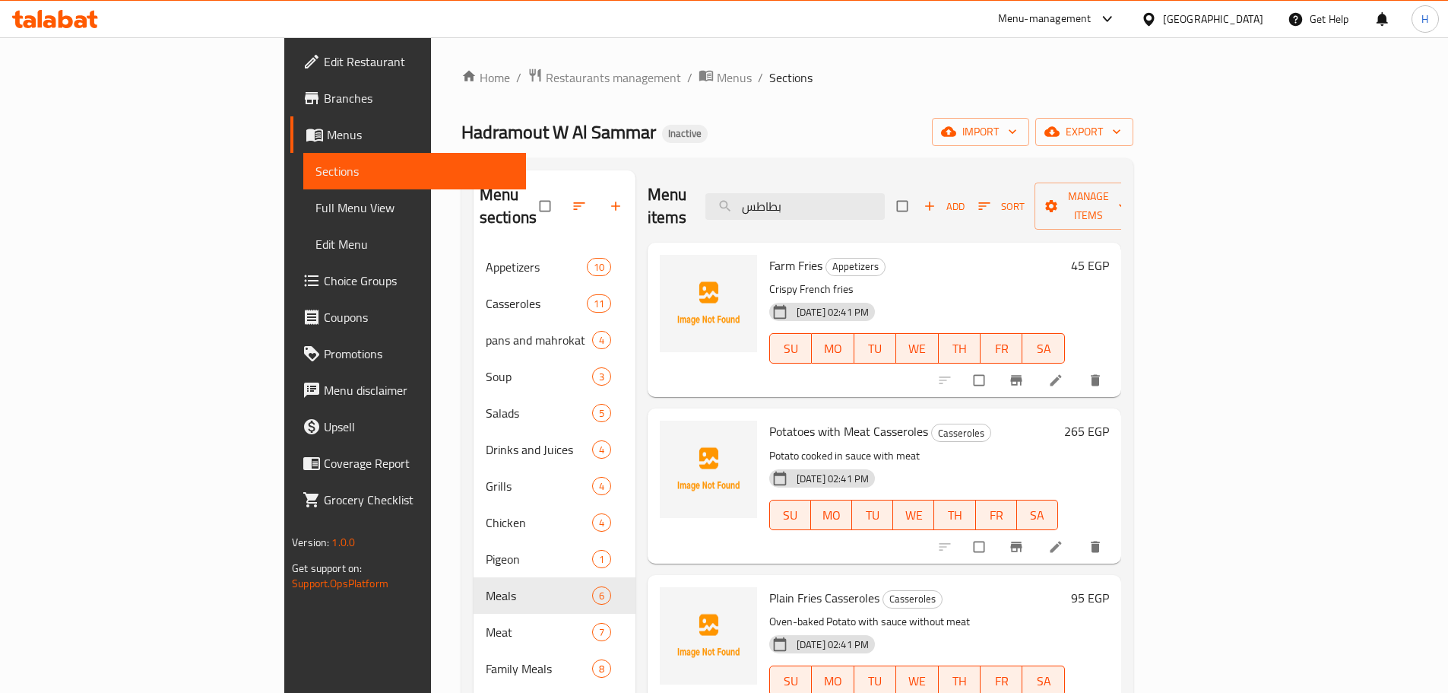
click at [774, 202] on div "Menu items بطاطس Add Sort Manage items" at bounding box center [885, 206] width 474 height 72
paste input "ميه لحمه طاجن"
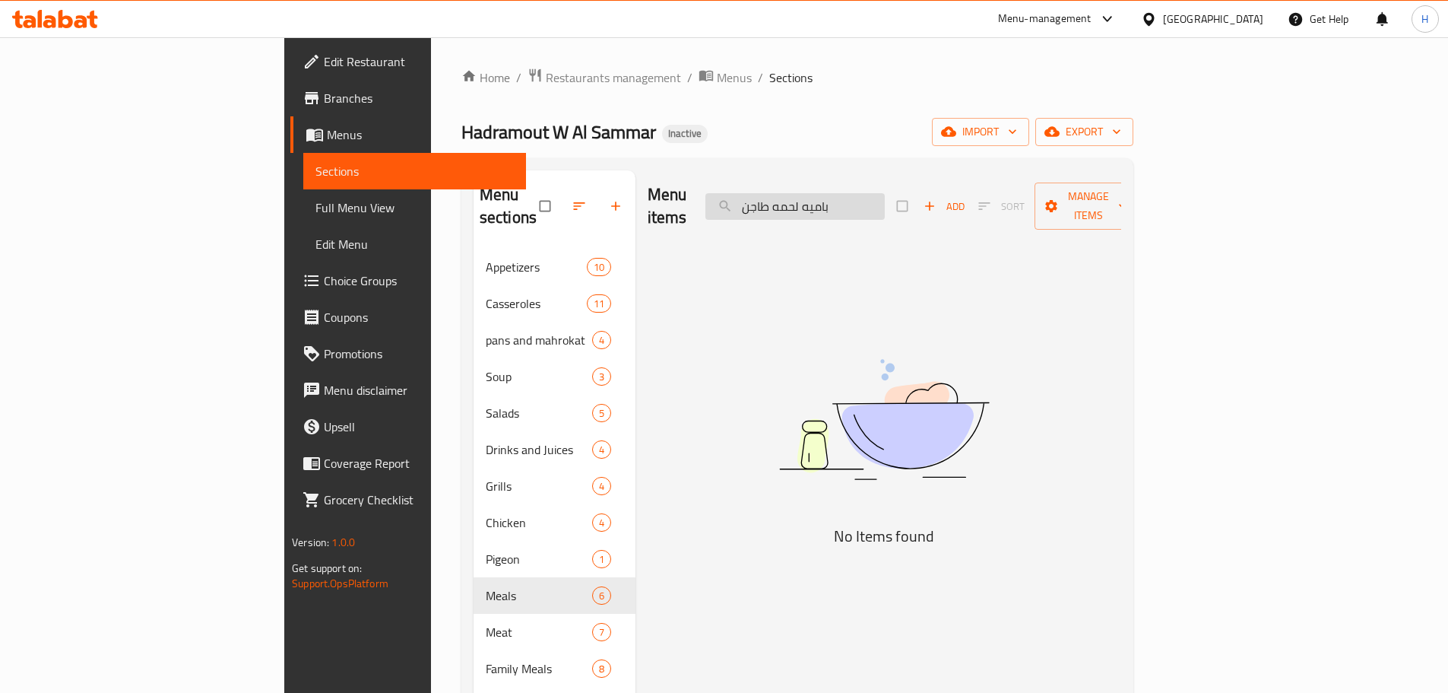
click at [885, 198] on input "باميه لحمه طاجن" at bounding box center [795, 206] width 179 height 27
click at [861, 193] on input "باميه لحمه طاجن" at bounding box center [795, 206] width 179 height 27
click at [842, 193] on input "باميه لحمه" at bounding box center [795, 206] width 179 height 27
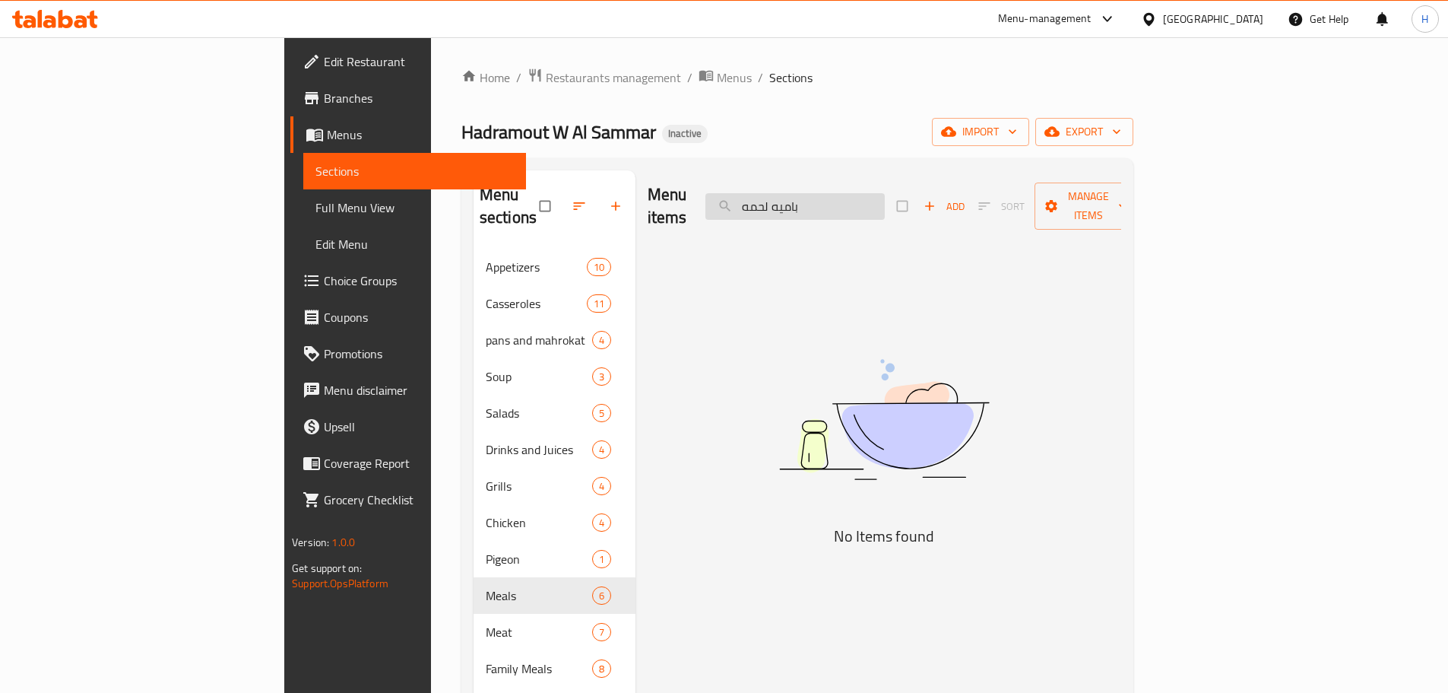
click at [857, 194] on input "باميه لحمه" at bounding box center [795, 206] width 179 height 27
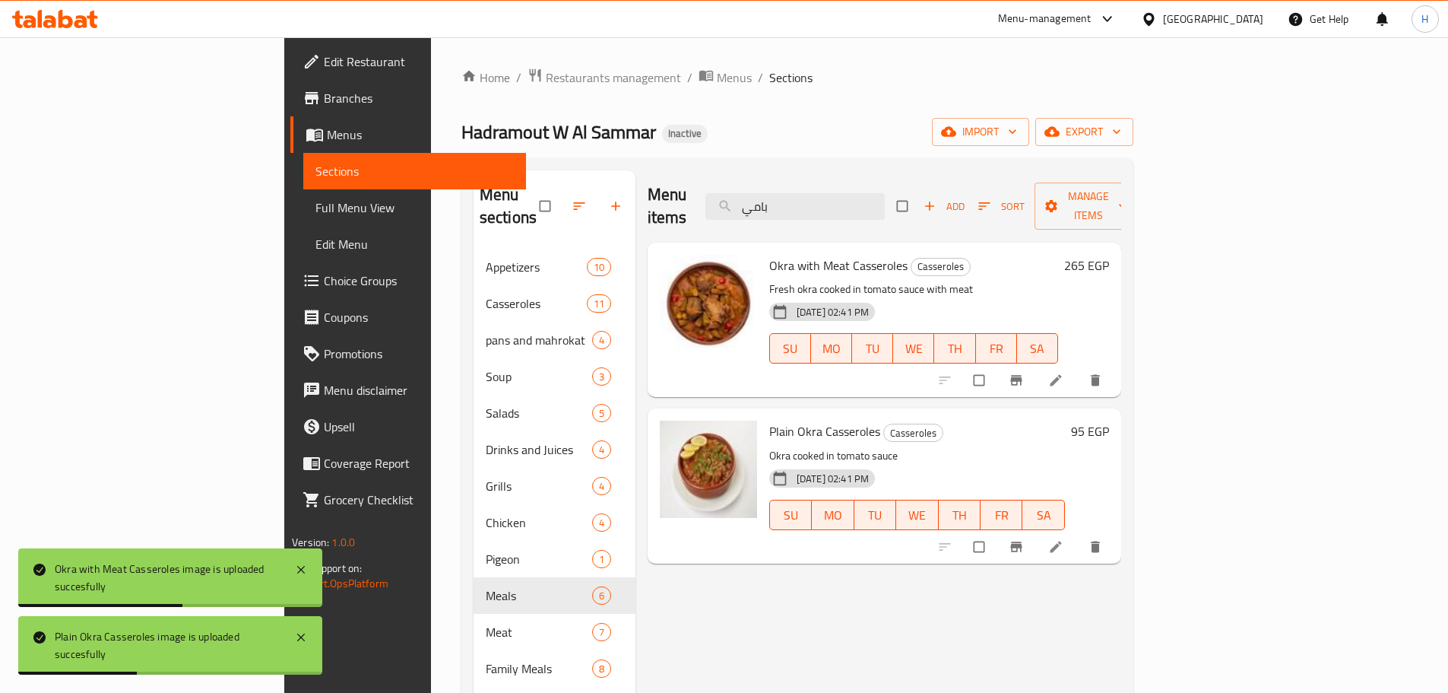
drag, startPoint x: 861, startPoint y: 198, endPoint x: 725, endPoint y: 201, distance: 136.1
click at [728, 198] on div "Menu items بامي Add Sort Manage items" at bounding box center [885, 206] width 474 height 72
paste input "من تيس مضغوط"
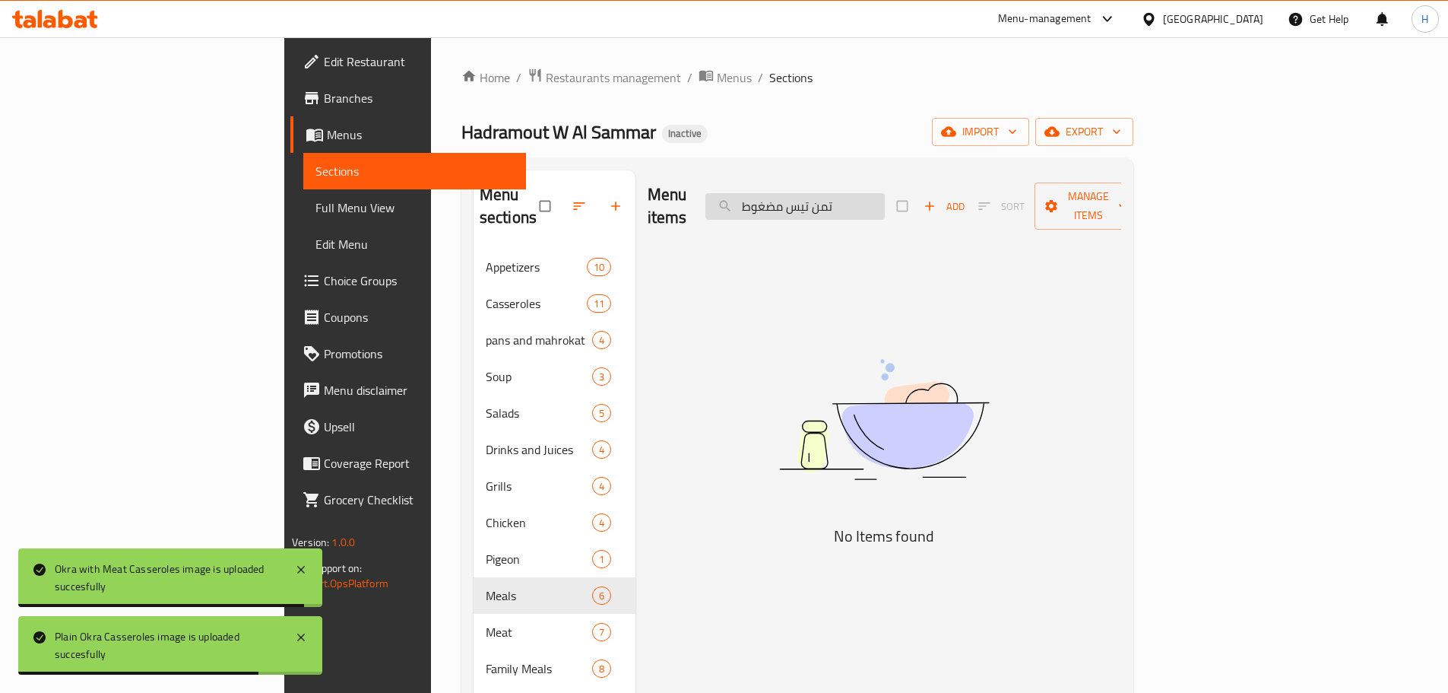
click at [885, 196] on input "تمن تيس مضغوط" at bounding box center [795, 206] width 179 height 27
click at [885, 195] on input "تمن تيس مضغوط" at bounding box center [795, 206] width 179 height 27
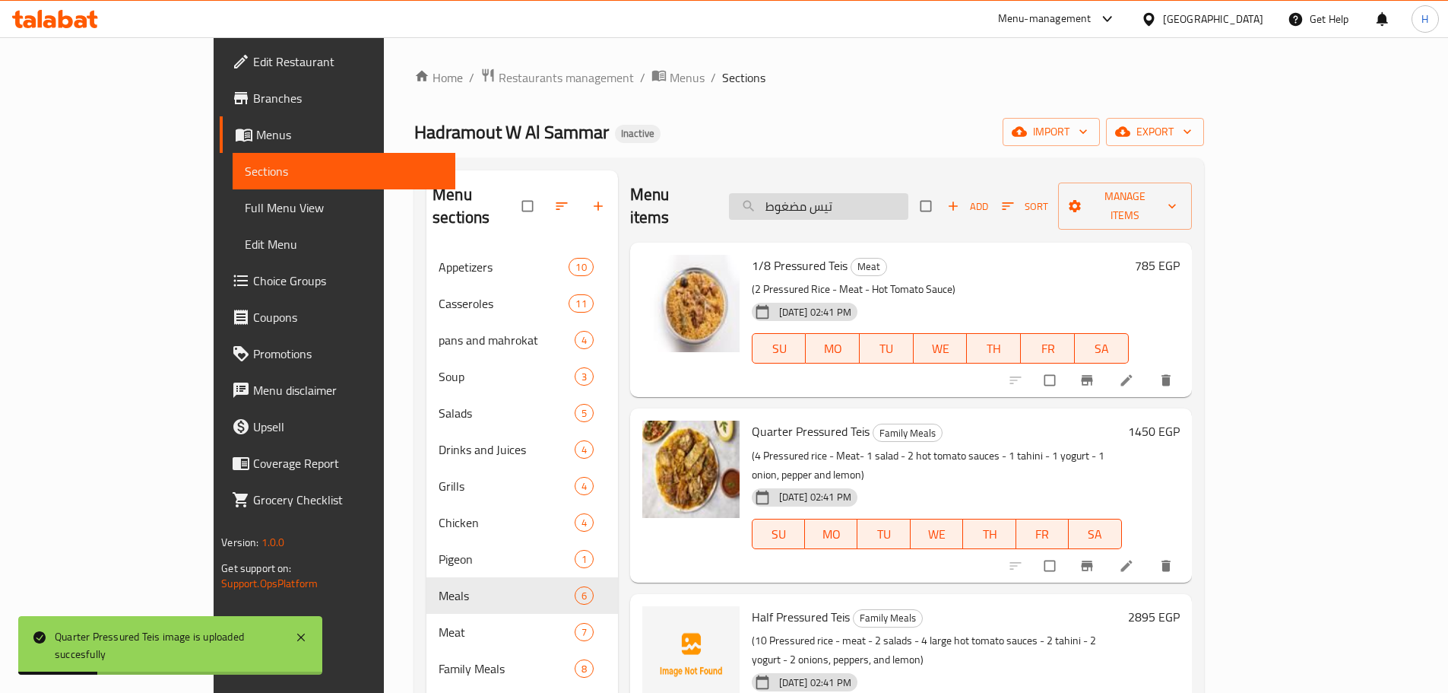
click at [871, 202] on input "تيس مضغوط" at bounding box center [818, 206] width 179 height 27
paste input "ن [PERSON_NAME]"
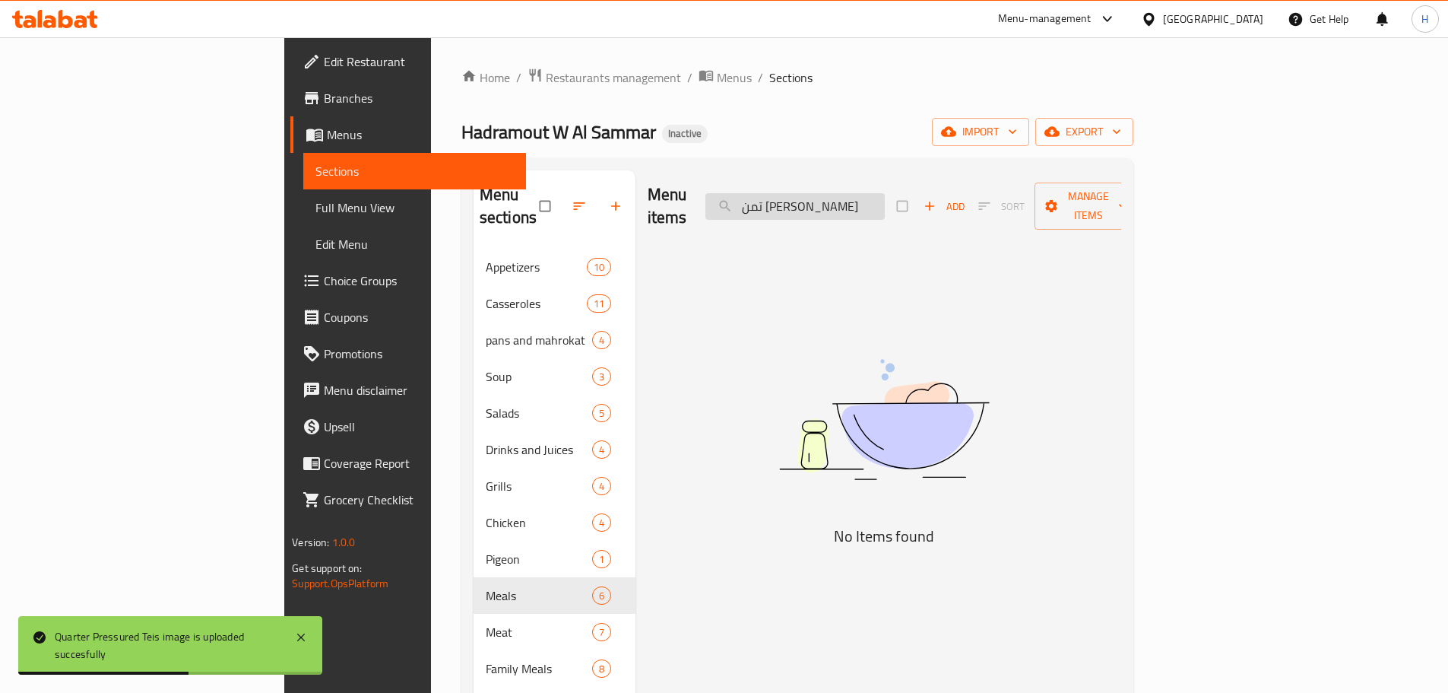
click at [885, 198] on input "تمن [PERSON_NAME]" at bounding box center [795, 206] width 179 height 27
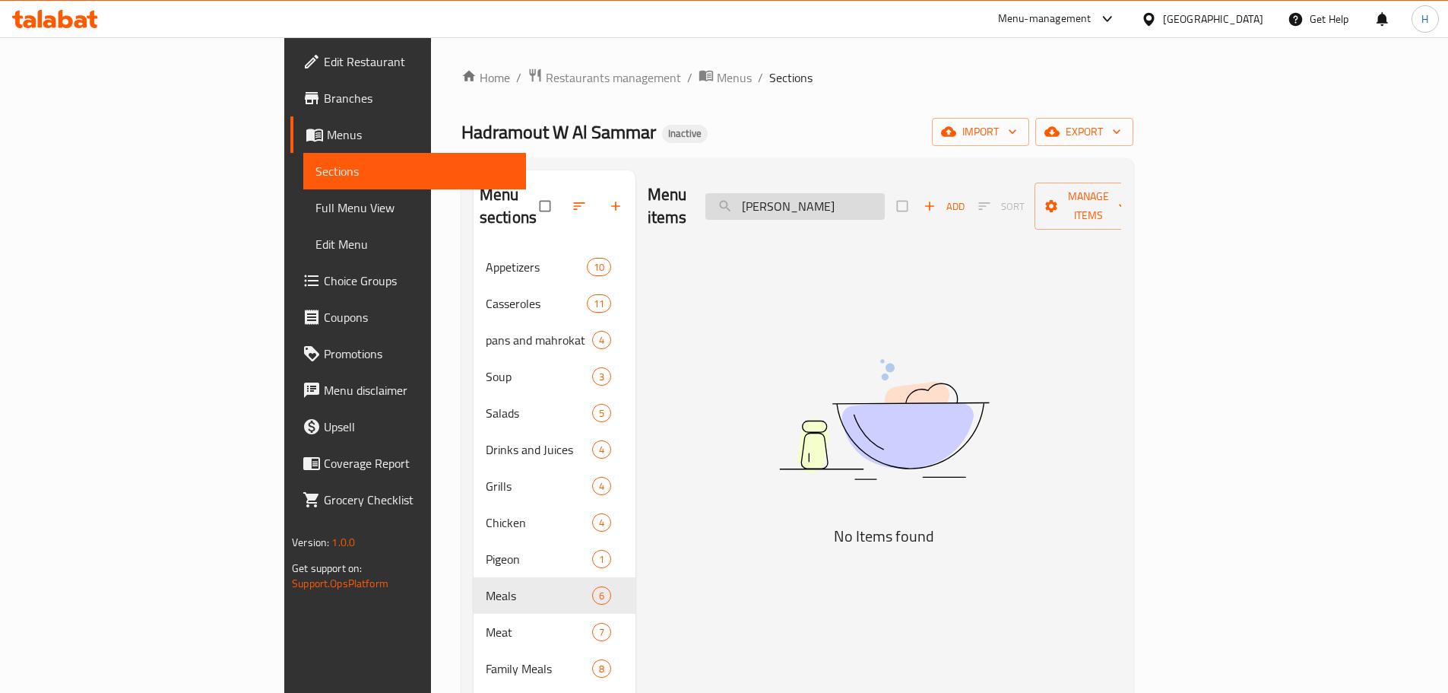
click at [862, 193] on input "[PERSON_NAME]" at bounding box center [795, 206] width 179 height 27
click at [885, 193] on input "[PERSON_NAME]" at bounding box center [795, 206] width 179 height 27
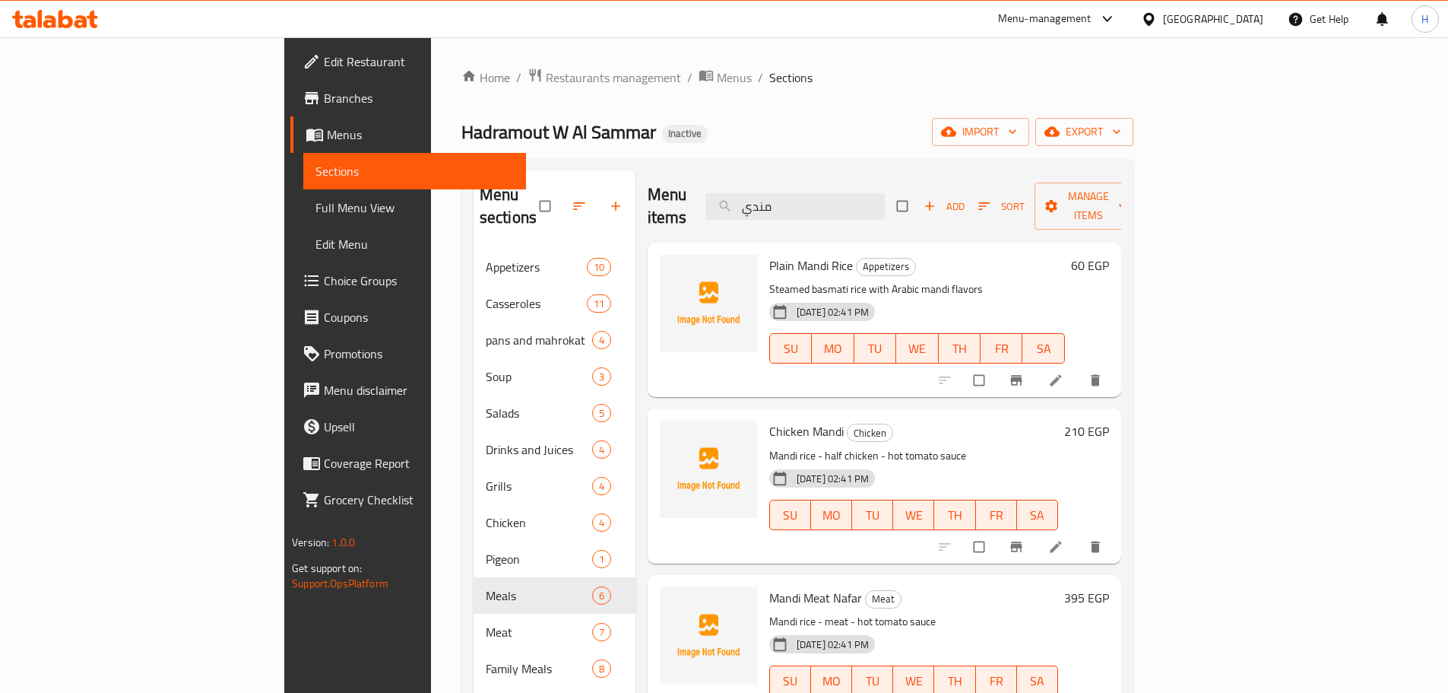
drag, startPoint x: 671, startPoint y: 201, endPoint x: 684, endPoint y: 272, distance: 72.8
click at [648, 212] on div "Menu items مندي Add Sort Manage items" at bounding box center [885, 206] width 474 height 72
paste input "حنيذ دجاج"
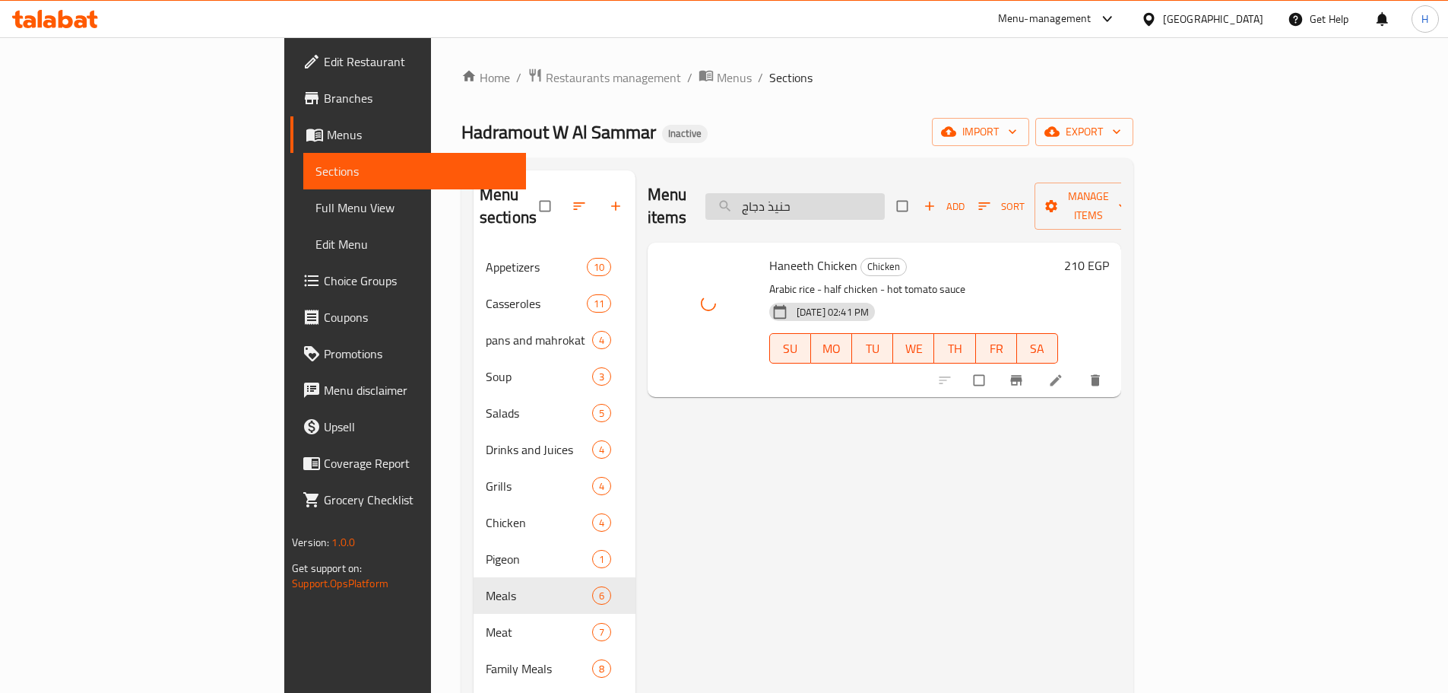
click at [855, 193] on input "حنيذ دجاج" at bounding box center [795, 206] width 179 height 27
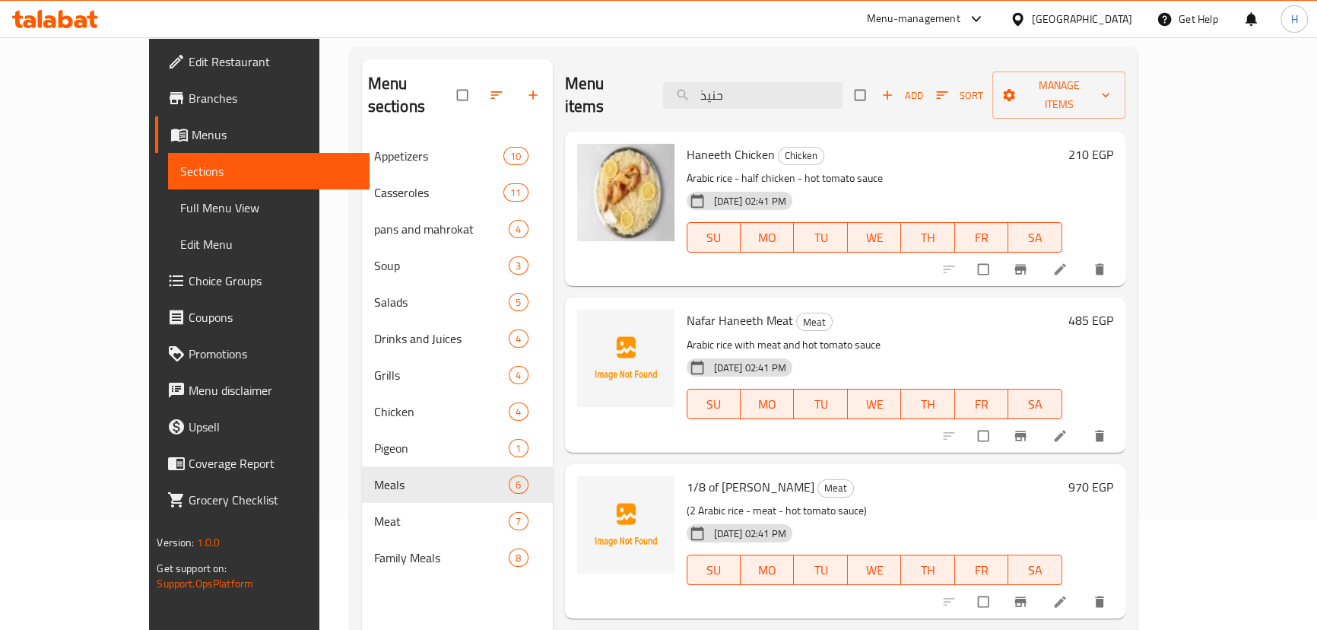
scroll to position [5, 0]
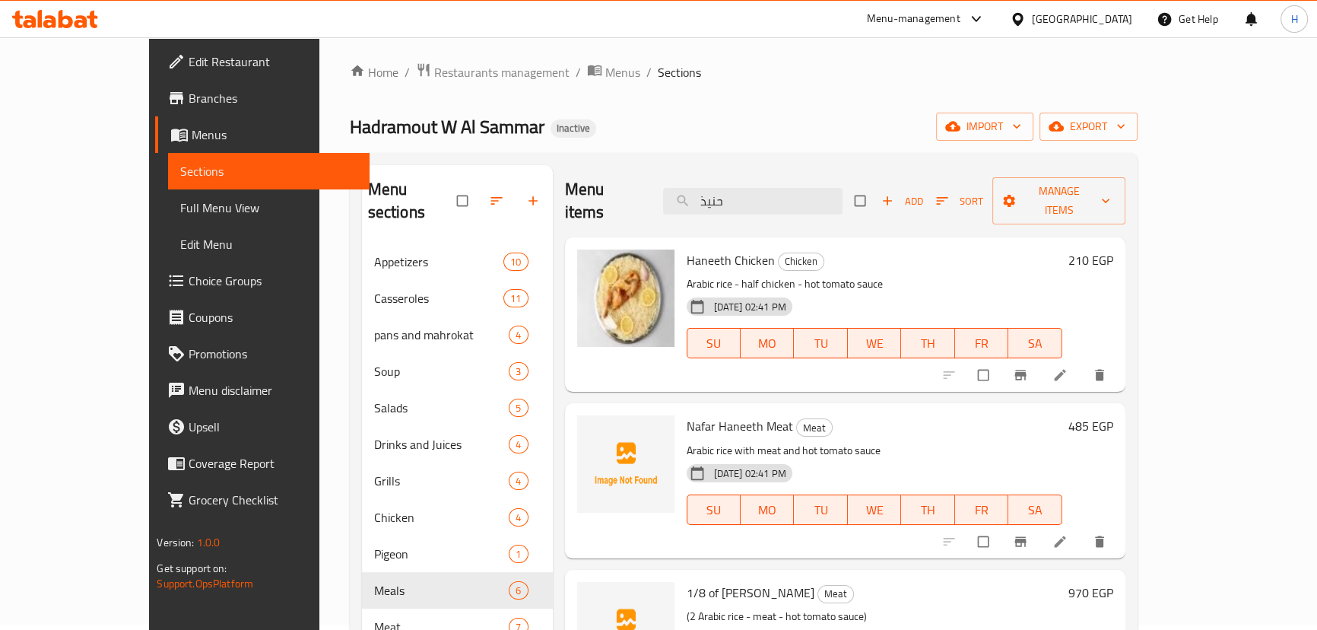
paste input "لحم"
drag, startPoint x: 737, startPoint y: 196, endPoint x: 683, endPoint y: 205, distance: 55.4
click at [683, 204] on div "Menu items حنيذ لحم Add Sort Manage items" at bounding box center [845, 201] width 560 height 72
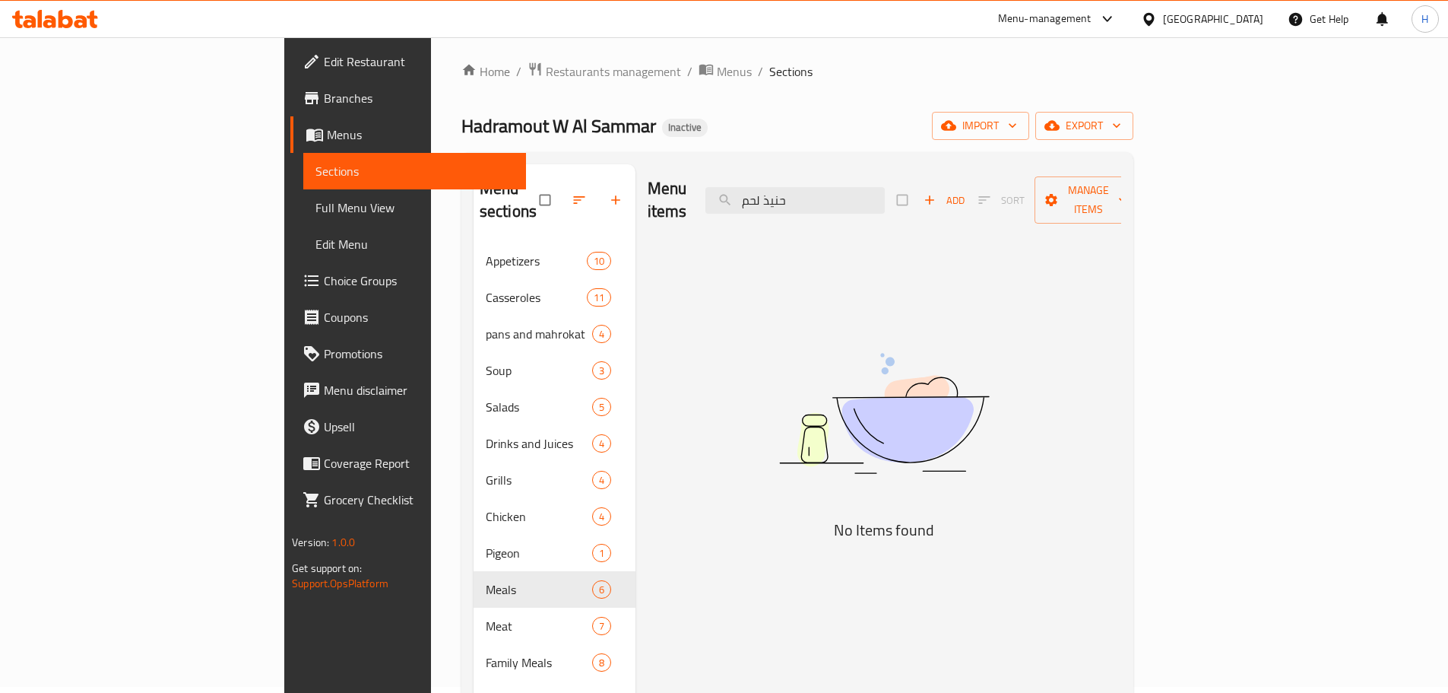
scroll to position [0, 0]
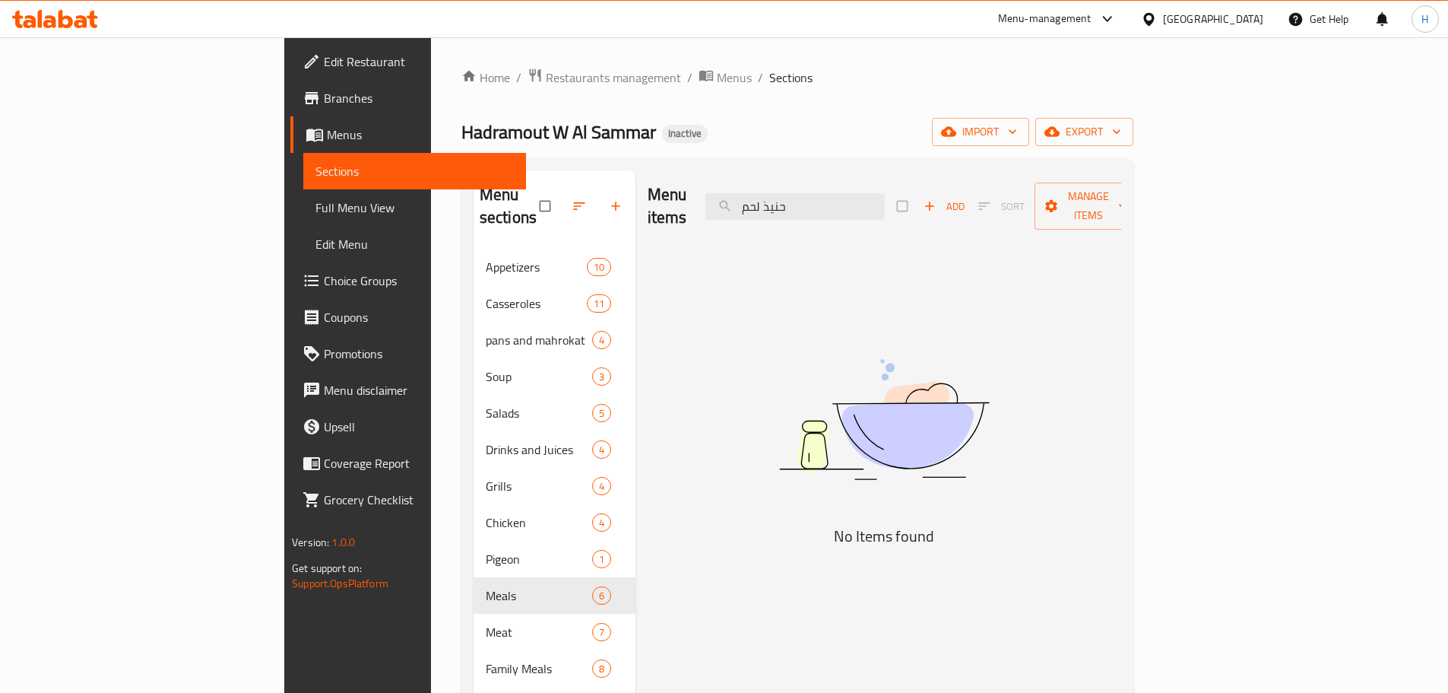
drag, startPoint x: 896, startPoint y: 188, endPoint x: 768, endPoint y: 207, distance: 129.9
click at [768, 207] on div "Menu items حنيذ لحم Add Sort Manage items" at bounding box center [885, 206] width 474 height 72
paste input "[PERSON_NAME]"
drag, startPoint x: 892, startPoint y: 204, endPoint x: 735, endPoint y: 222, distance: 157.7
click at [736, 218] on div "Menu items حنيذ لحم Add Sort Manage items" at bounding box center [885, 206] width 474 height 72
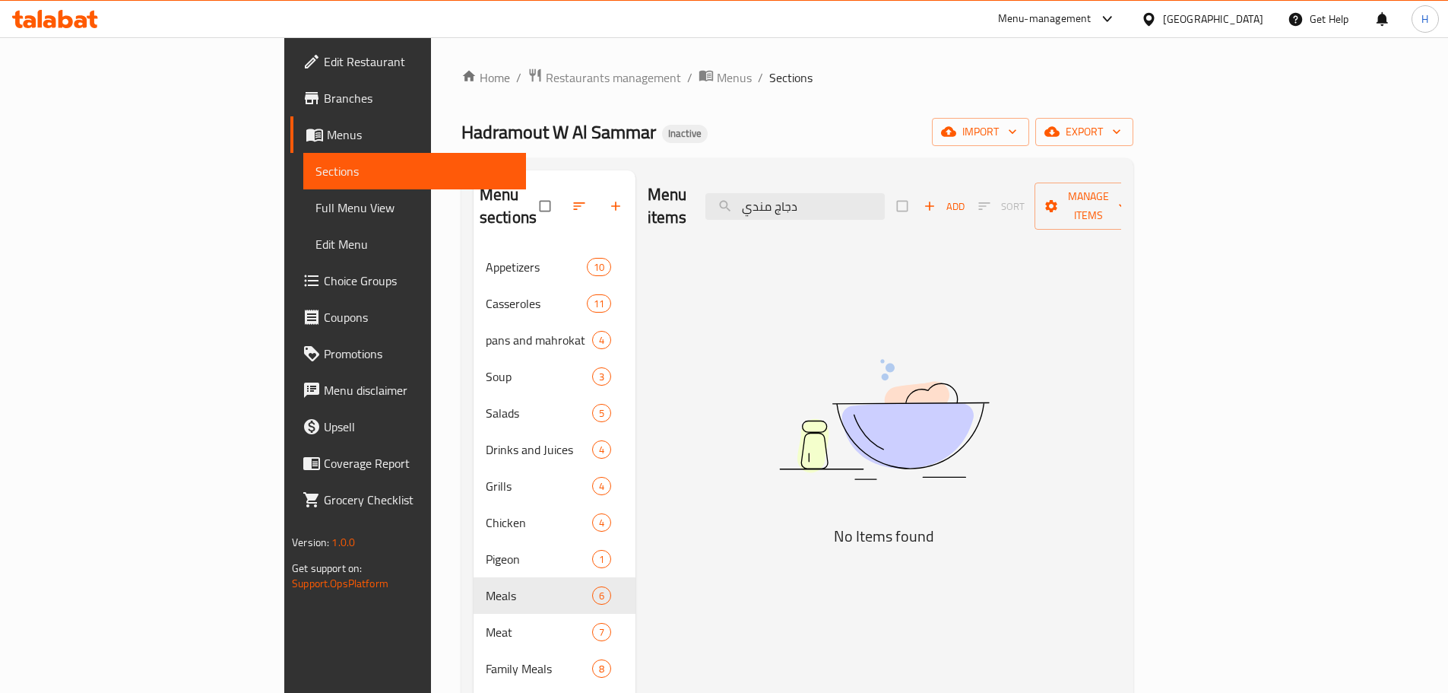
paste input "search"
click at [885, 197] on input "دجاج مندي" at bounding box center [795, 206] width 179 height 27
click at [885, 198] on input "دجاج مندي" at bounding box center [795, 206] width 179 height 27
click at [885, 202] on input "دجاج مندي" at bounding box center [795, 206] width 179 height 27
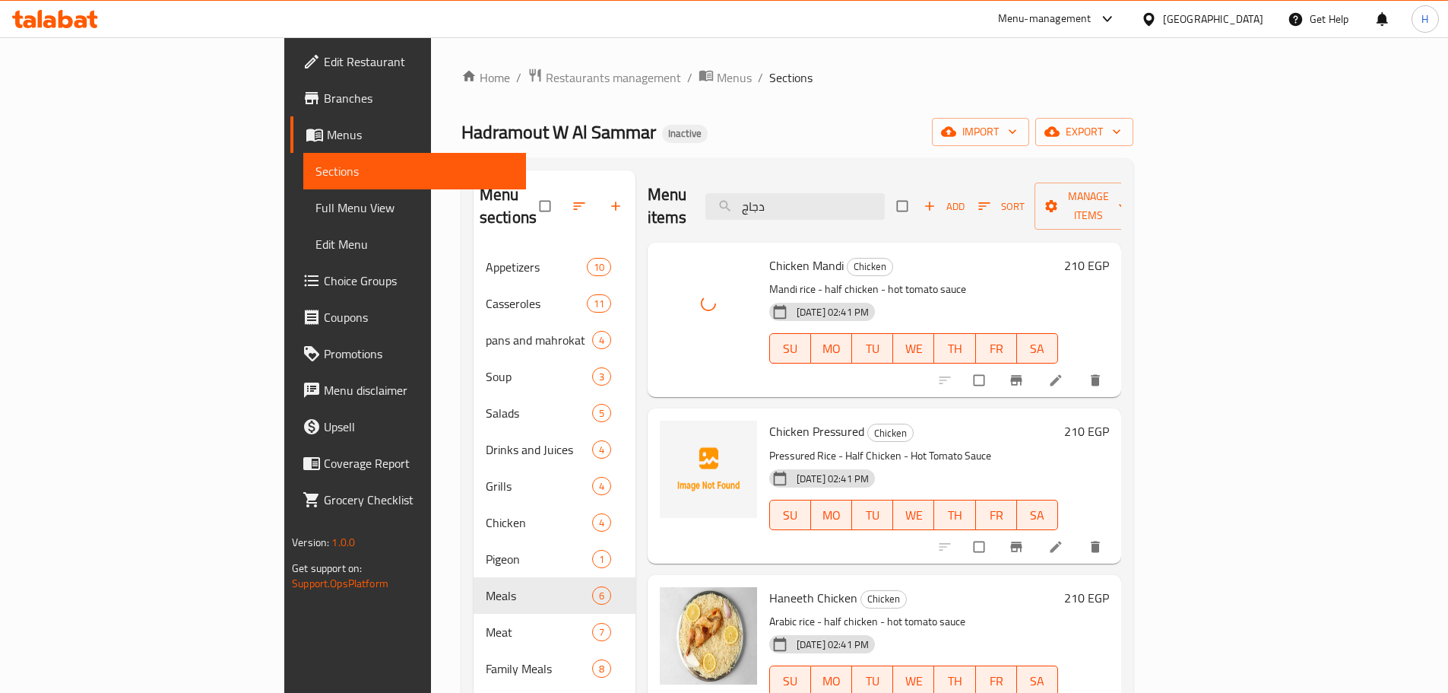
click at [769, 254] on span "Chicken Mandi" at bounding box center [806, 265] width 75 height 23
copy span "Mandi"
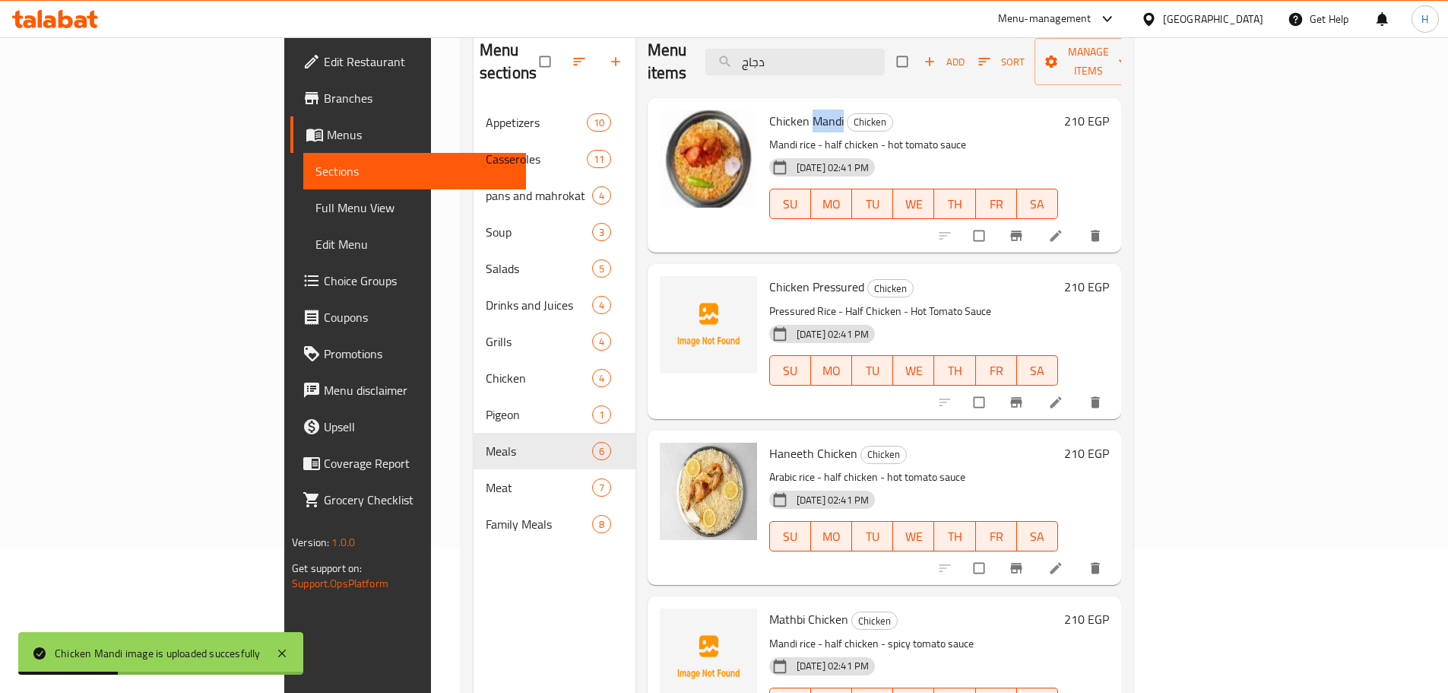
scroll to position [61, 0]
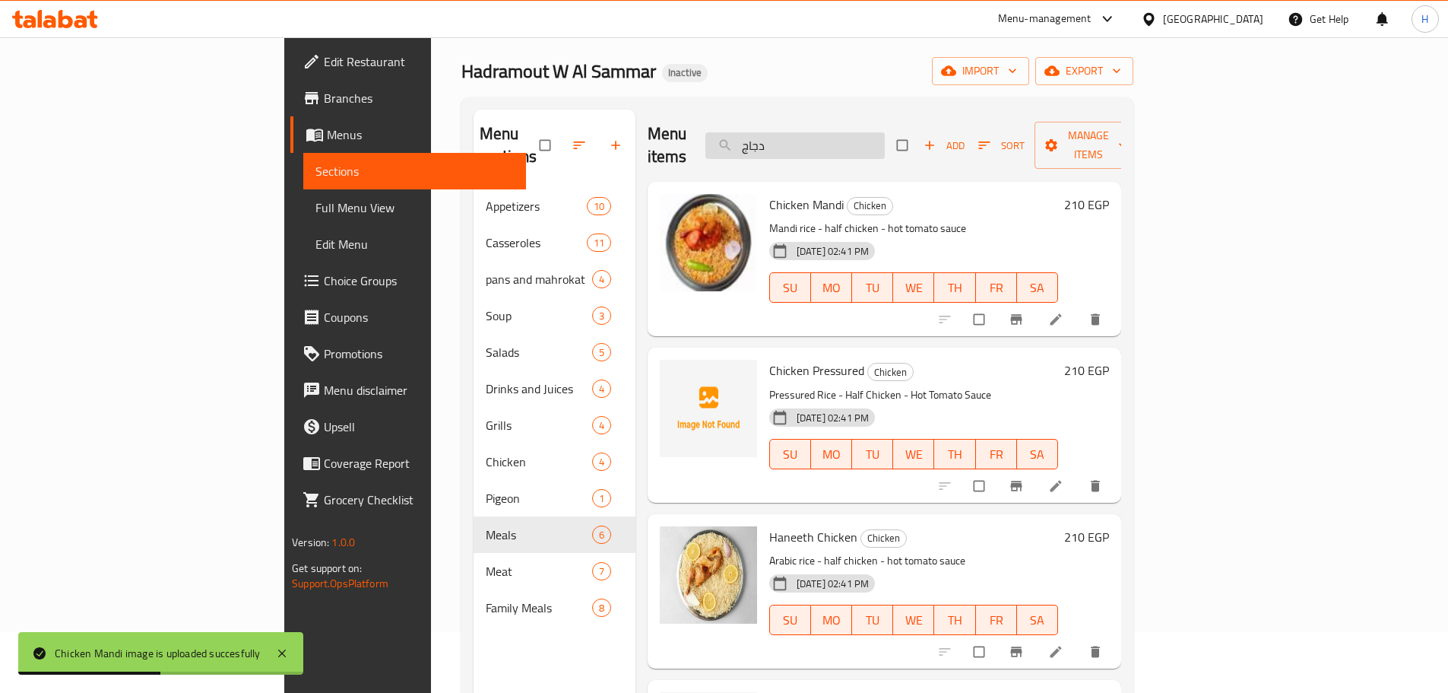
drag, startPoint x: 896, startPoint y: 151, endPoint x: 855, endPoint y: 138, distance: 43.0
click at [840, 145] on div "Menu items دجاج Add Sort Manage items" at bounding box center [885, 145] width 474 height 72
click at [856, 137] on input "دجاج" at bounding box center [795, 145] width 179 height 27
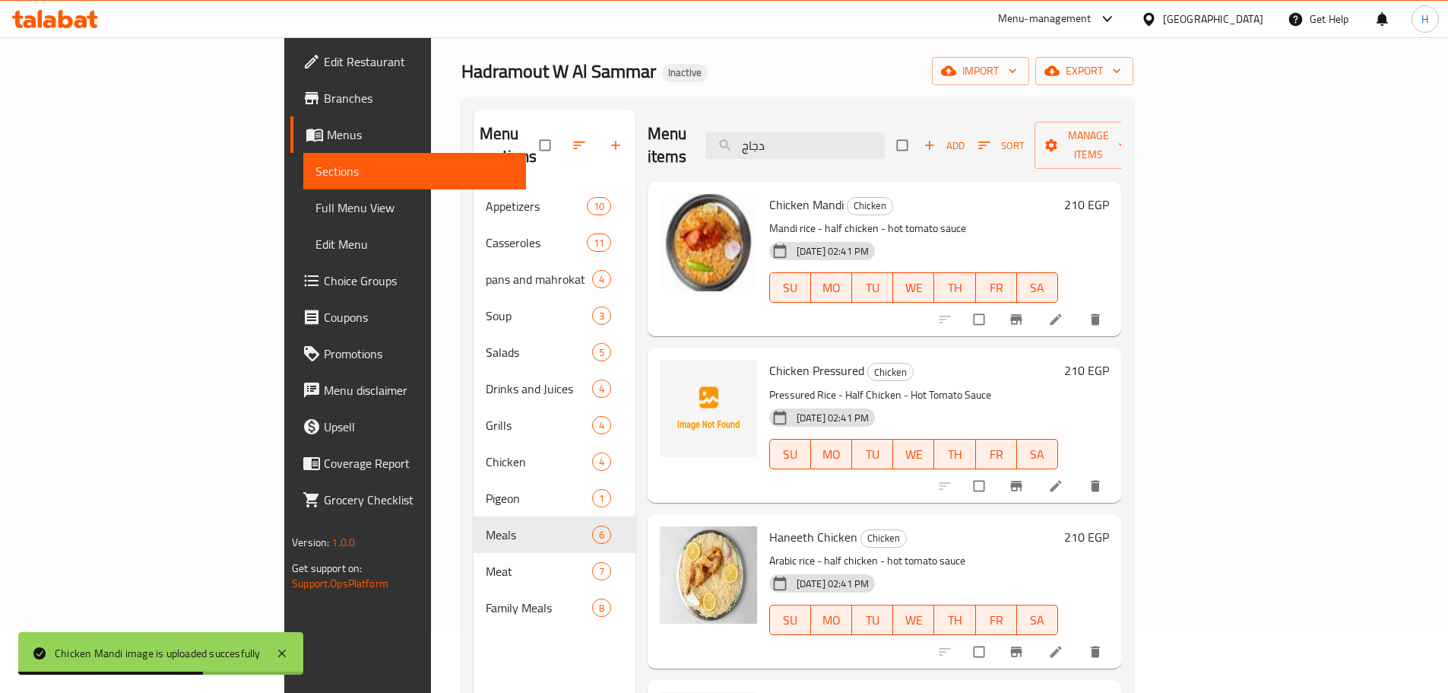
paste input "Mandi"
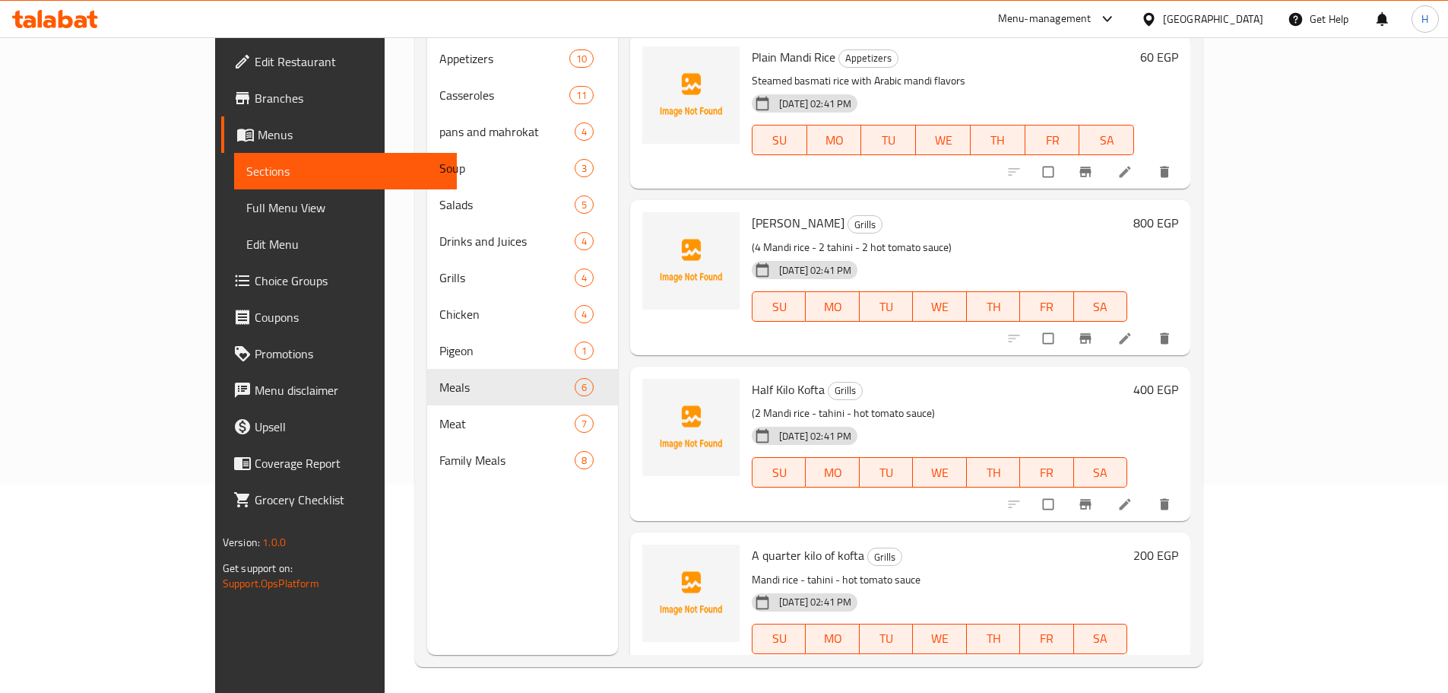
scroll to position [0, 0]
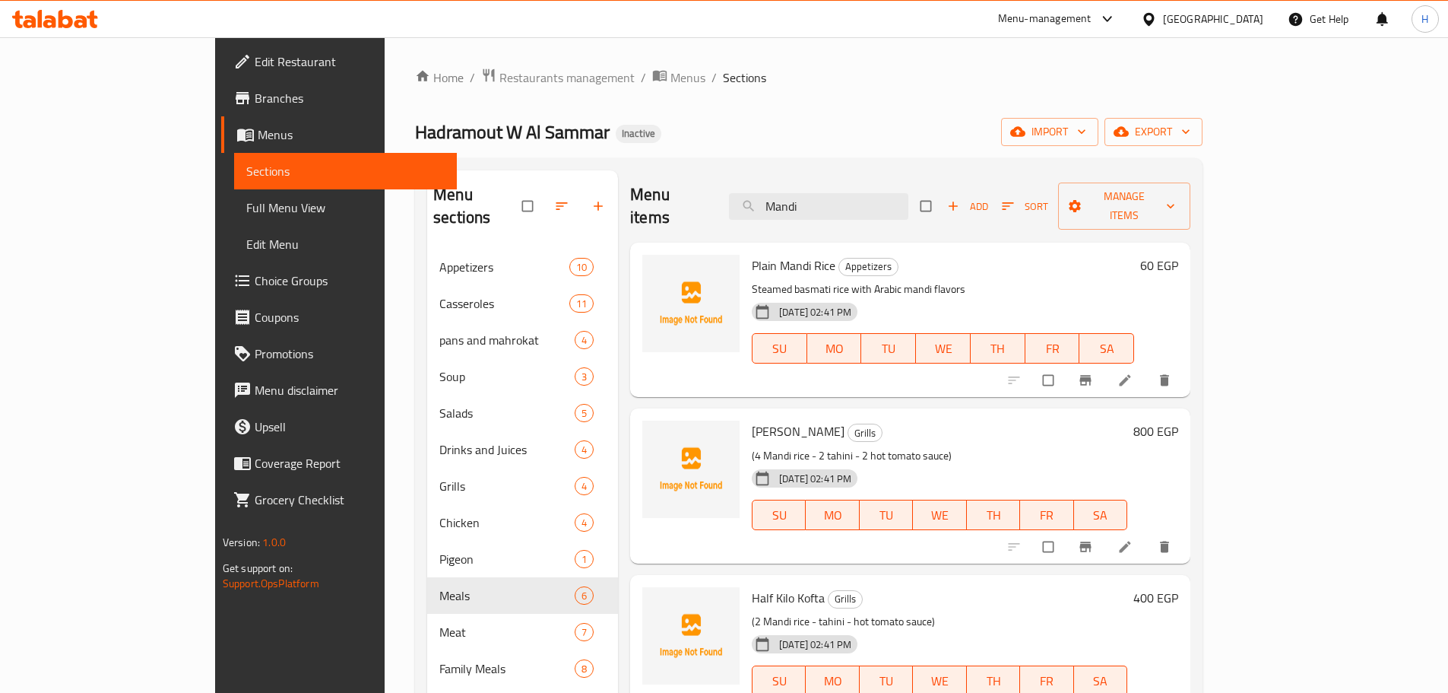
drag, startPoint x: 875, startPoint y: 194, endPoint x: 741, endPoint y: 231, distance: 138.9
click at [740, 216] on div "Menu items Mandi Add Sort Manage items" at bounding box center [910, 206] width 560 height 72
paste input "رايب"
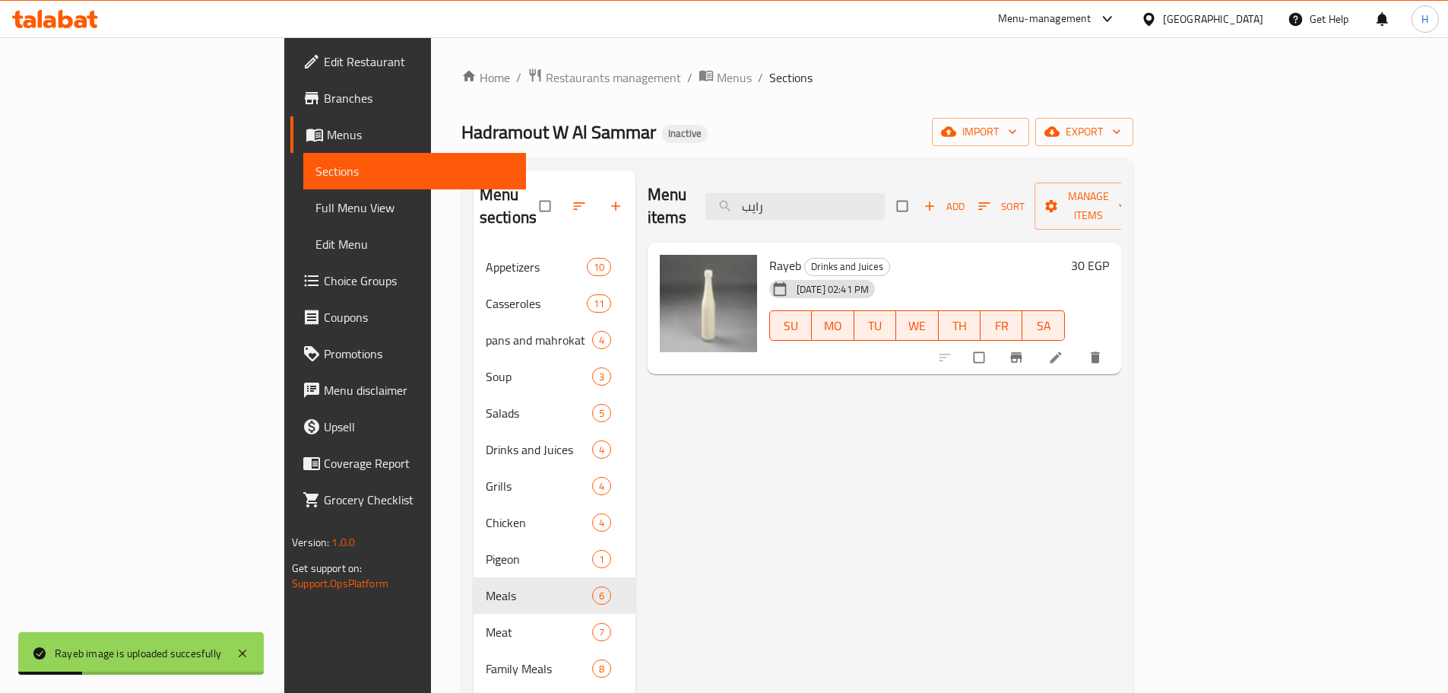
drag, startPoint x: 839, startPoint y: 200, endPoint x: 760, endPoint y: 205, distance: 80.0
click at [760, 205] on div "Menu items رايب Add Sort Manage items" at bounding box center [885, 206] width 474 height 72
paste input "ع تيس مضغوط"
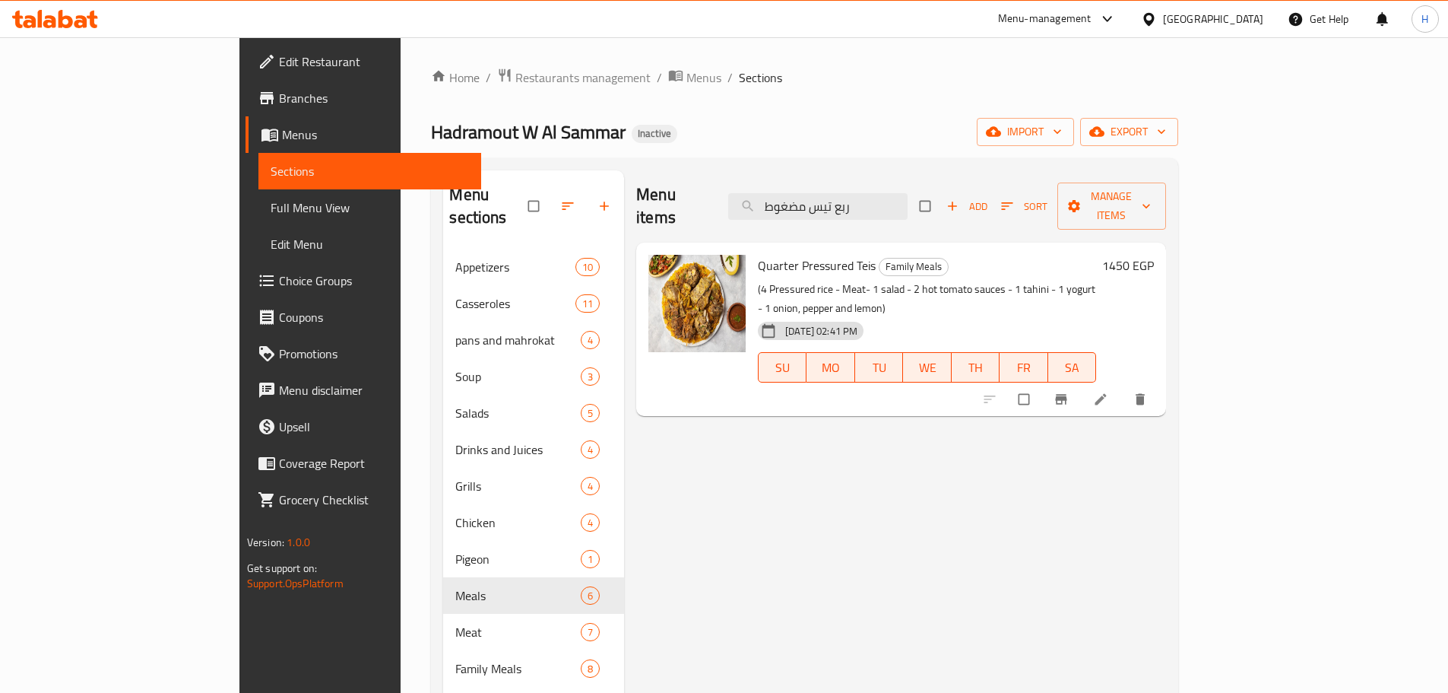
drag, startPoint x: 932, startPoint y: 190, endPoint x: 767, endPoint y: 242, distance: 172.9
click at [732, 214] on div "Menu items ربع تيس مضغوط Add Sort Manage items" at bounding box center [901, 206] width 530 height 72
paste input "كفتة"
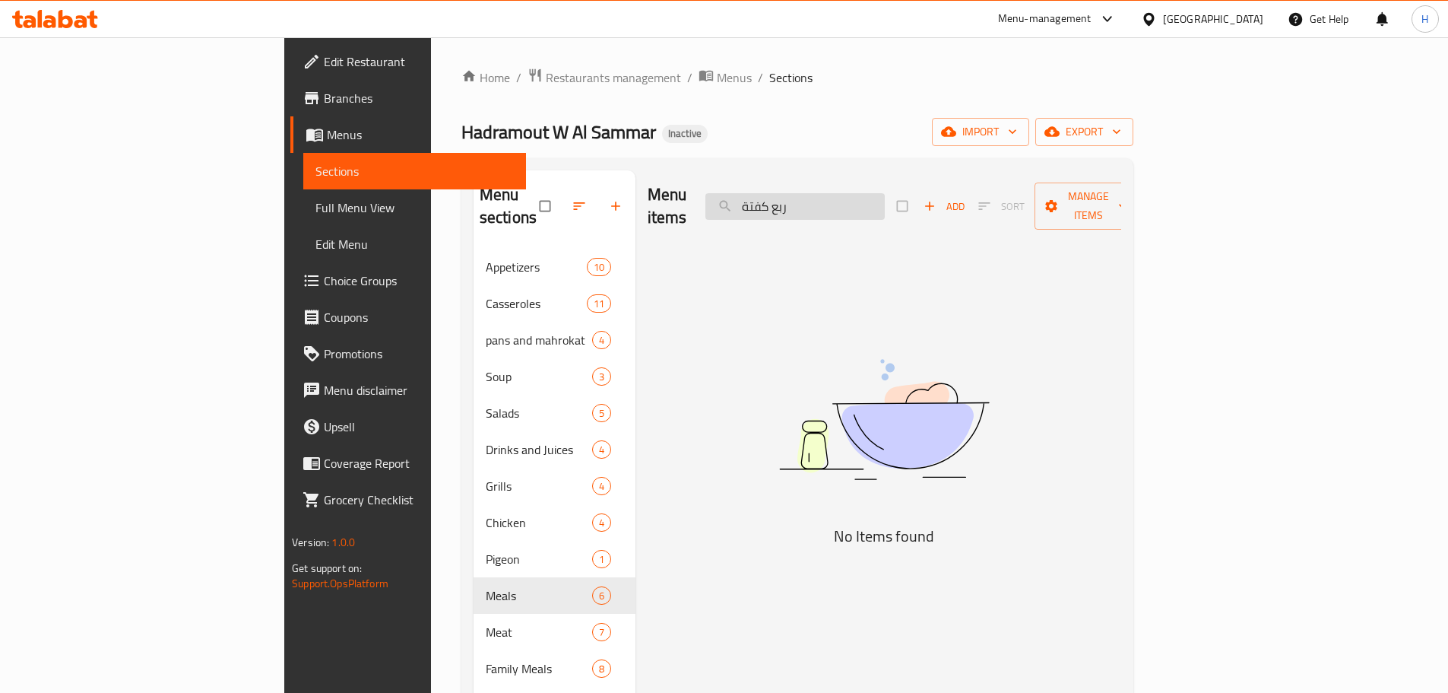
click at [877, 198] on input "ربع كفتة" at bounding box center [795, 206] width 179 height 27
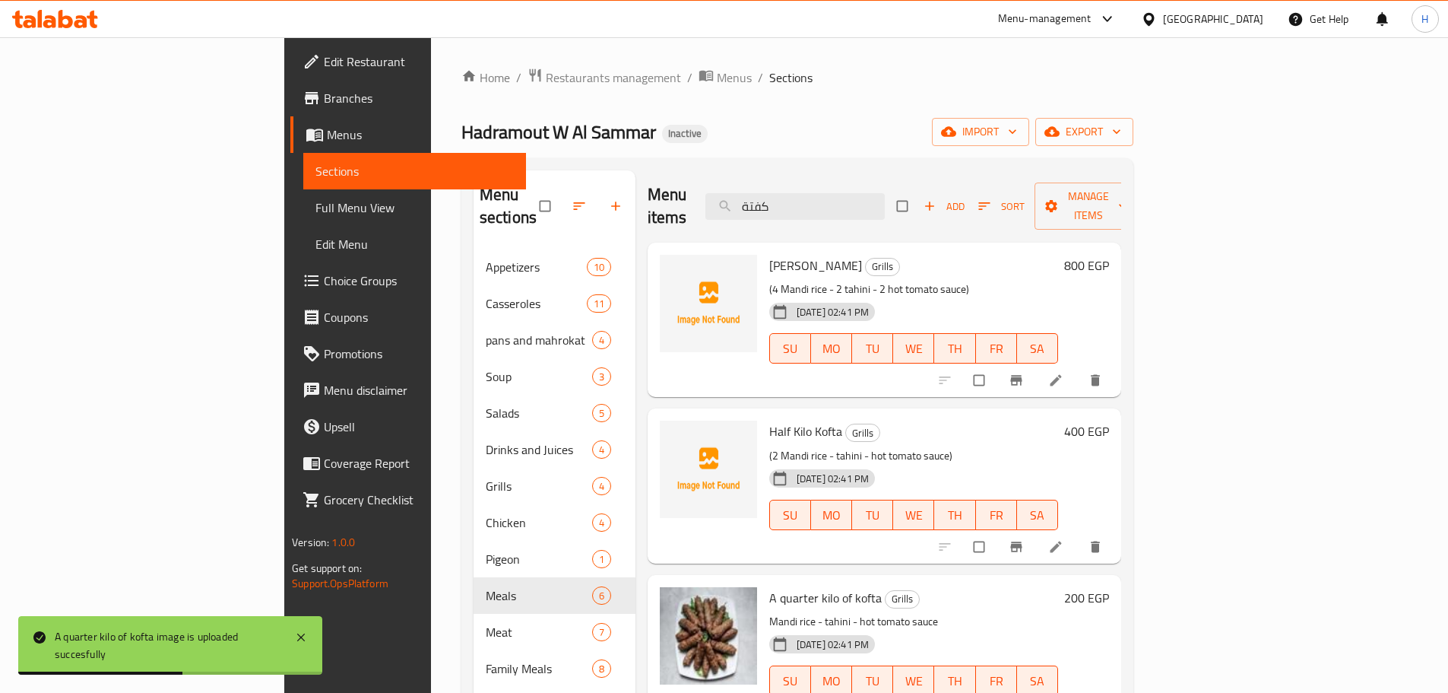
drag, startPoint x: 899, startPoint y: 183, endPoint x: 755, endPoint y: 210, distance: 146.1
click at [755, 210] on div "Menu items كفتة Add Sort Manage items" at bounding box center [885, 206] width 474 height 72
paste input "رز شعريه"
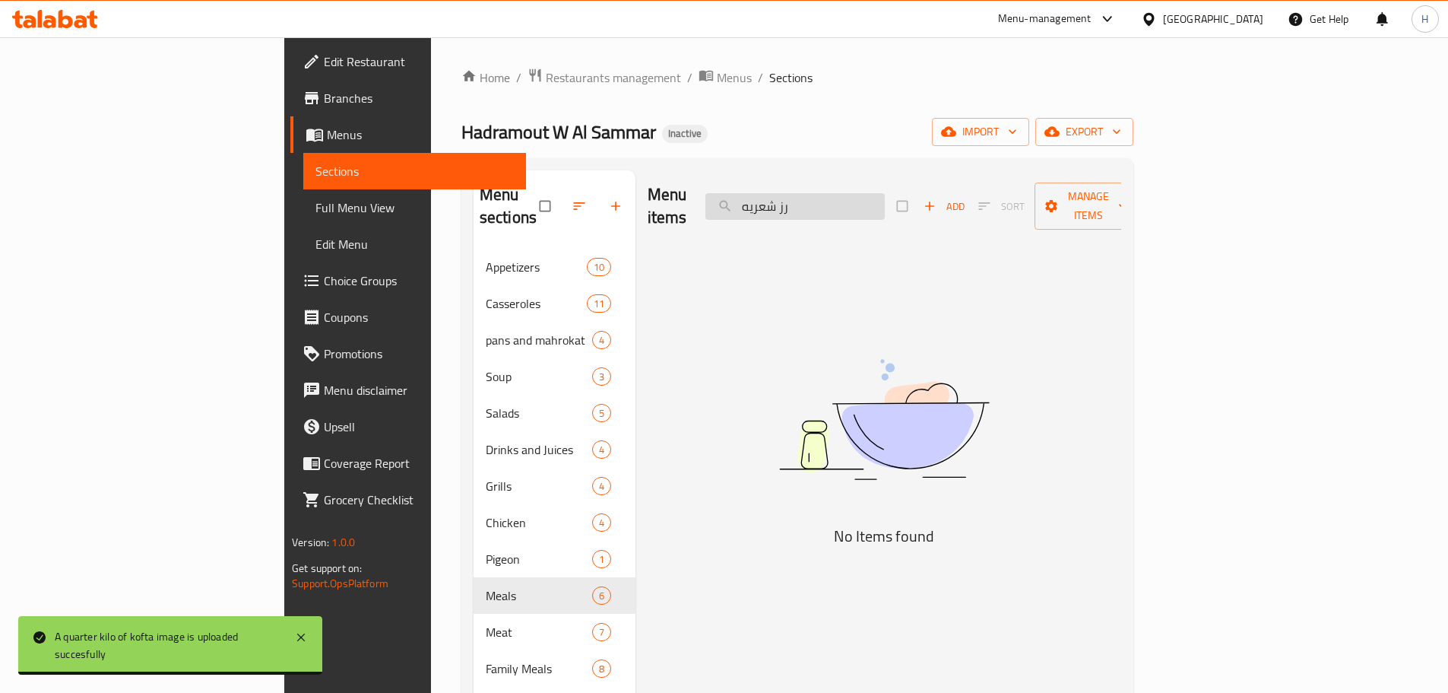
click at [885, 200] on input "رز شعريه" at bounding box center [795, 206] width 179 height 27
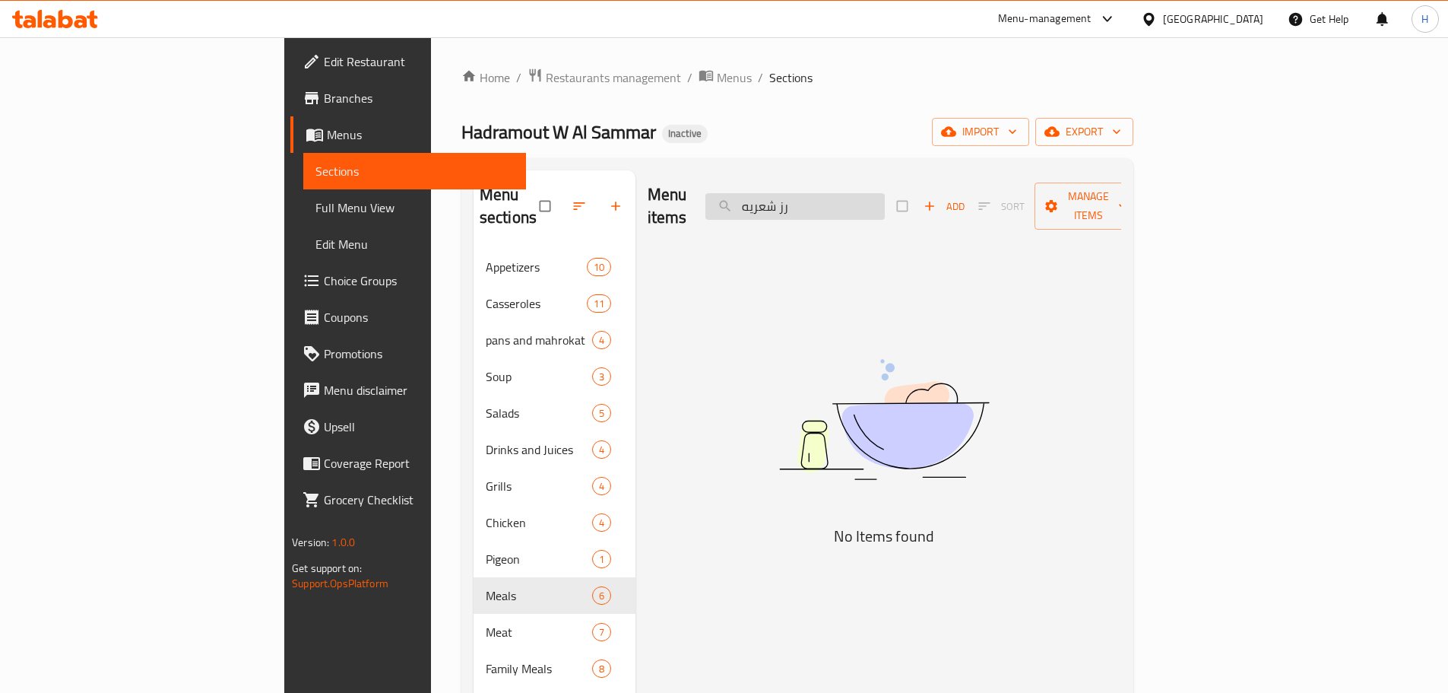
click at [885, 200] on input "رز شعريه" at bounding box center [795, 206] width 179 height 27
click at [883, 198] on input "رز شعريه" at bounding box center [795, 206] width 179 height 27
drag, startPoint x: 850, startPoint y: 195, endPoint x: 833, endPoint y: 231, distance: 39.5
click at [832, 203] on input "شعريه" at bounding box center [795, 206] width 179 height 27
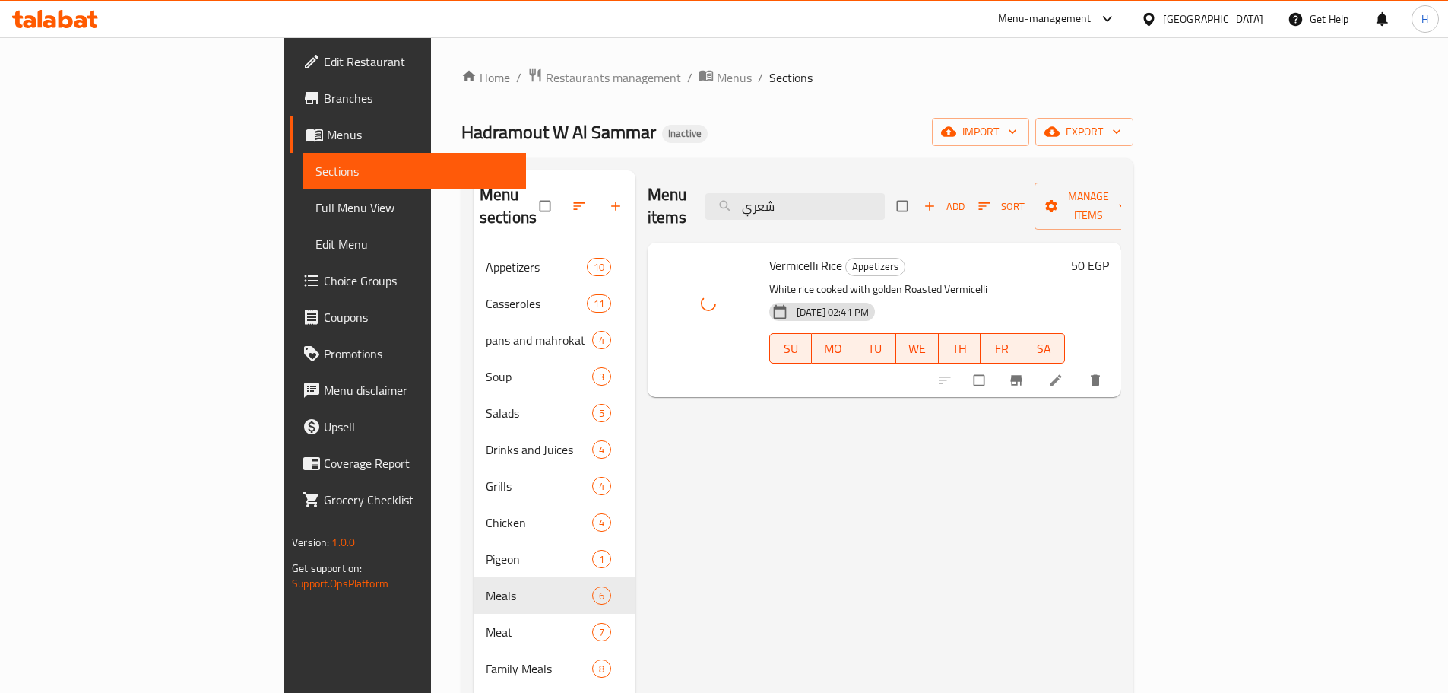
click at [769, 254] on span "Vermicelli Rice" at bounding box center [805, 265] width 73 height 23
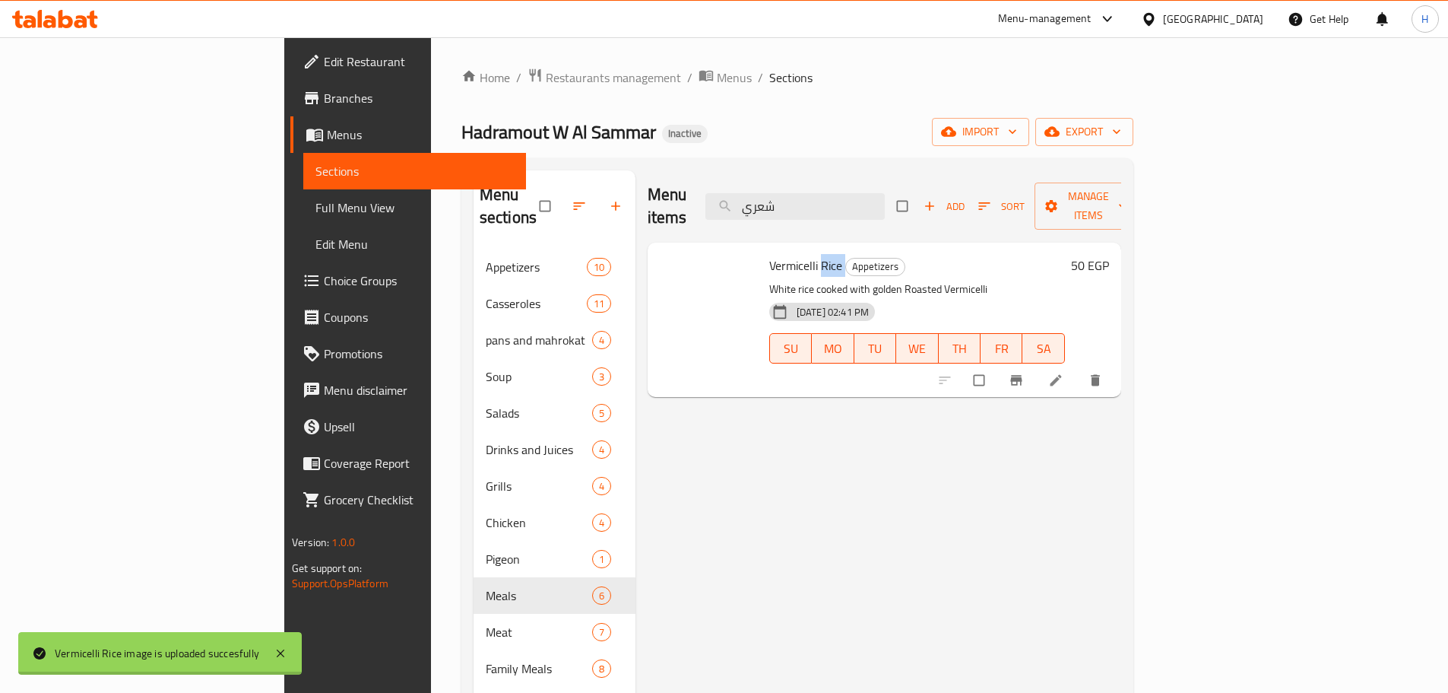
copy h6 "Rice"
drag, startPoint x: 853, startPoint y: 191, endPoint x: 715, endPoint y: 199, distance: 137.9
click at [715, 198] on div "Menu items شعري Add Sort Manage items" at bounding box center [885, 206] width 474 height 72
paste input "Rice"
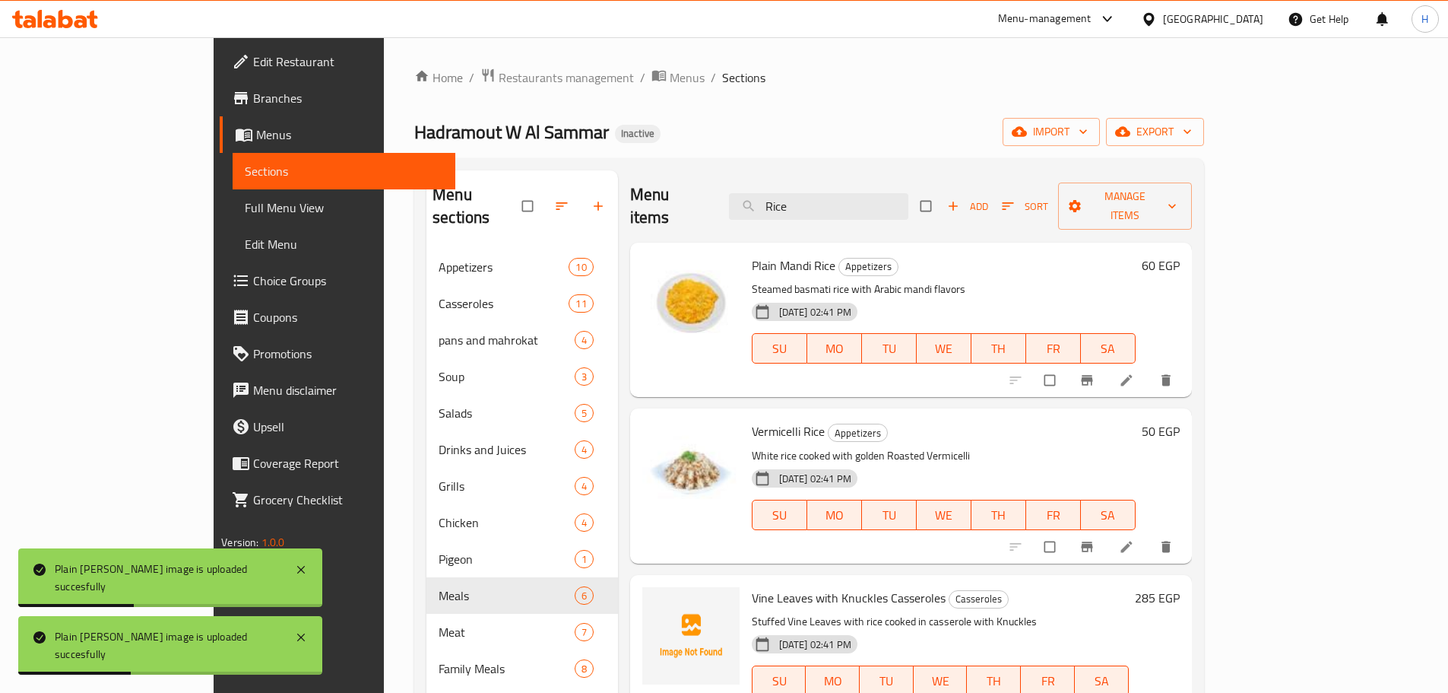
drag, startPoint x: 885, startPoint y: 197, endPoint x: 845, endPoint y: 338, distance: 147.0
click at [800, 211] on div "Menu items Rice Add Sort Manage items" at bounding box center [911, 206] width 562 height 72
paste input "سلطة بصل و ليمون"
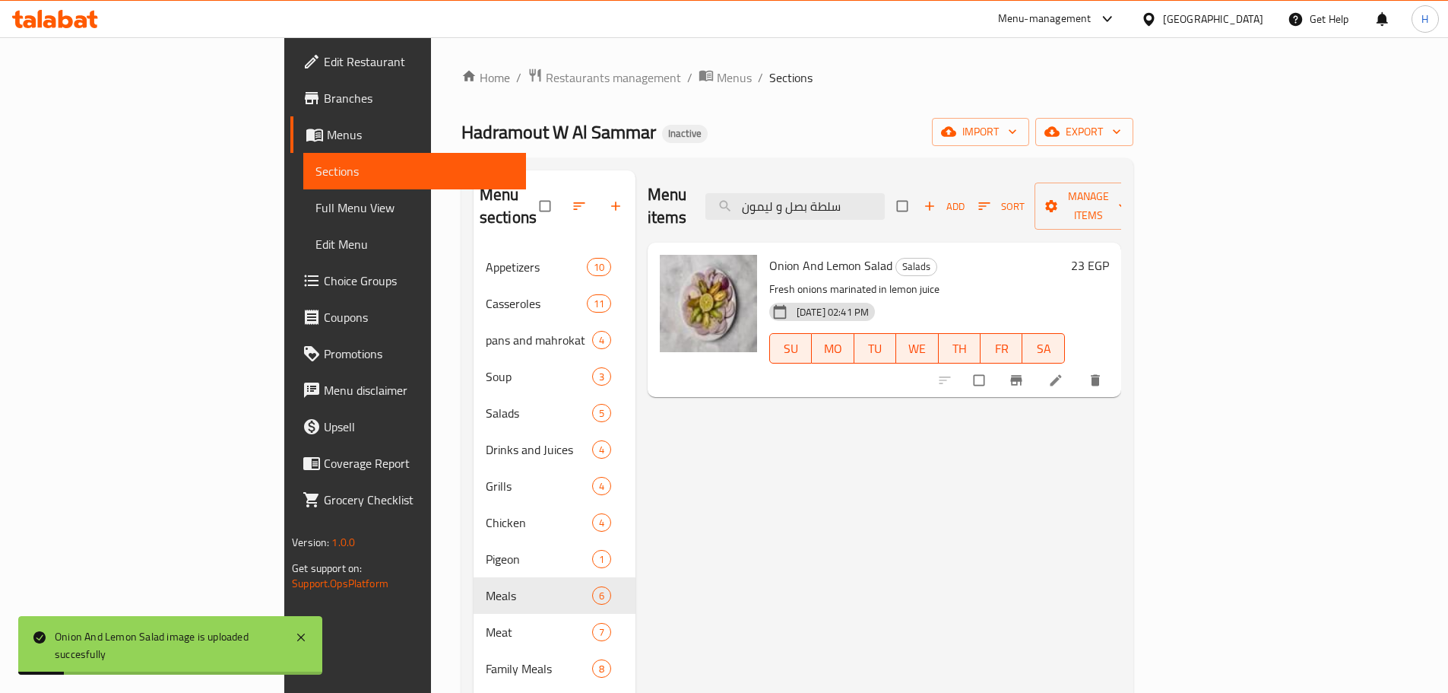
drag, startPoint x: 955, startPoint y: 202, endPoint x: 781, endPoint y: 207, distance: 174.2
click at [781, 206] on div "Menu items سلطة بصل و ليمون Add Sort Manage items" at bounding box center [885, 206] width 474 height 72
paste input "بادي"
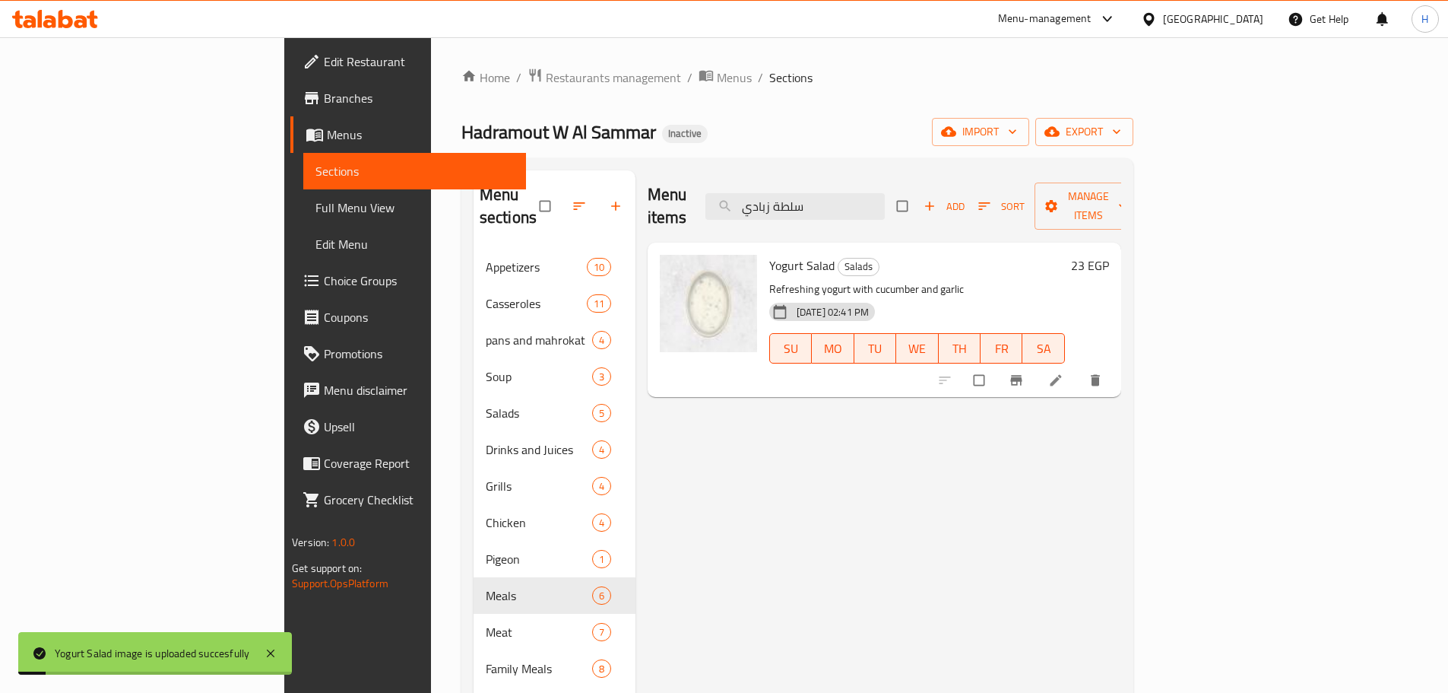
drag, startPoint x: 929, startPoint y: 196, endPoint x: 734, endPoint y: 220, distance: 196.1
click at [734, 218] on div "Menu items سلطة زبادي Add Sort Manage items" at bounding box center [885, 206] width 474 height 72
paste input "حينة"
drag, startPoint x: 894, startPoint y: 191, endPoint x: 782, endPoint y: 206, distance: 112.8
click at [782, 206] on div "Menu items سلطة طحينة Add Sort Manage items" at bounding box center [885, 206] width 474 height 72
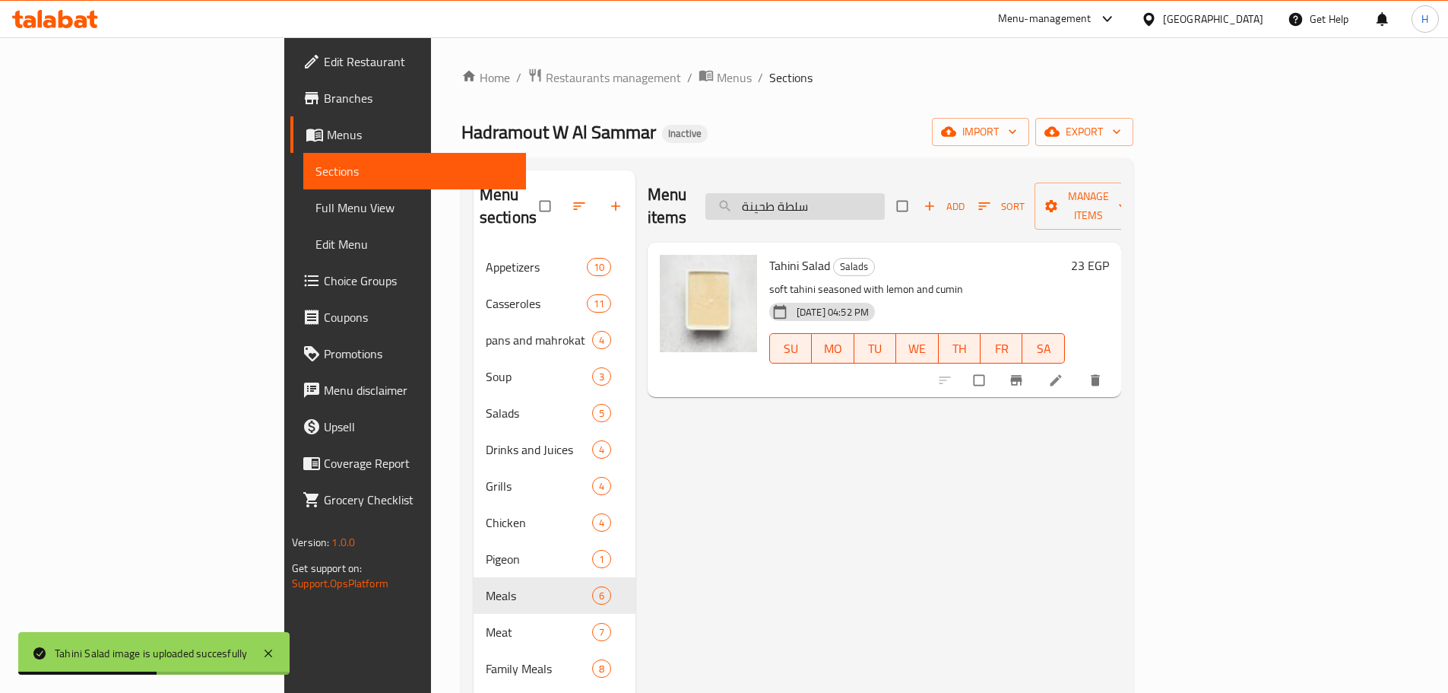
click at [885, 203] on input "سلطة طحينة" at bounding box center [795, 206] width 179 height 27
click at [885, 204] on input "سلطة طحينة" at bounding box center [795, 206] width 179 height 27
paste input "ه خضراء"
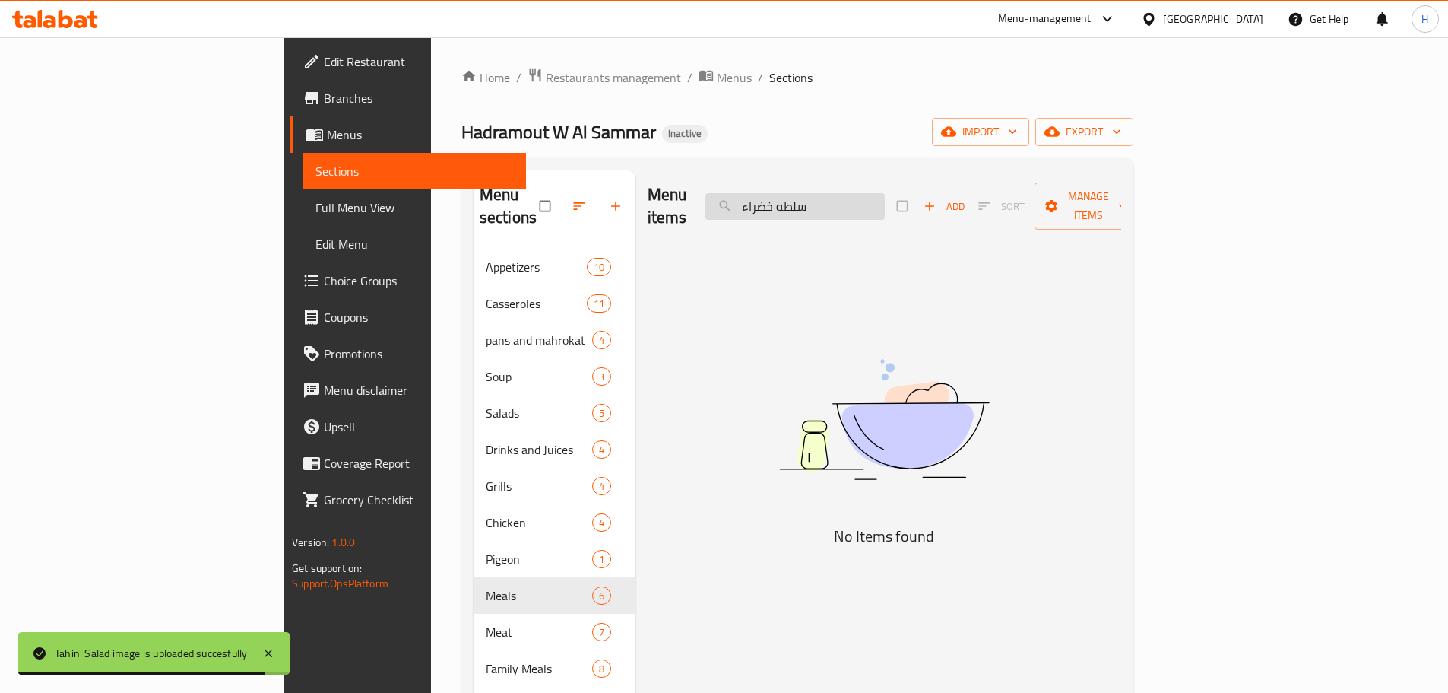
click at [885, 193] on input "سلطه خضراء" at bounding box center [795, 206] width 179 height 27
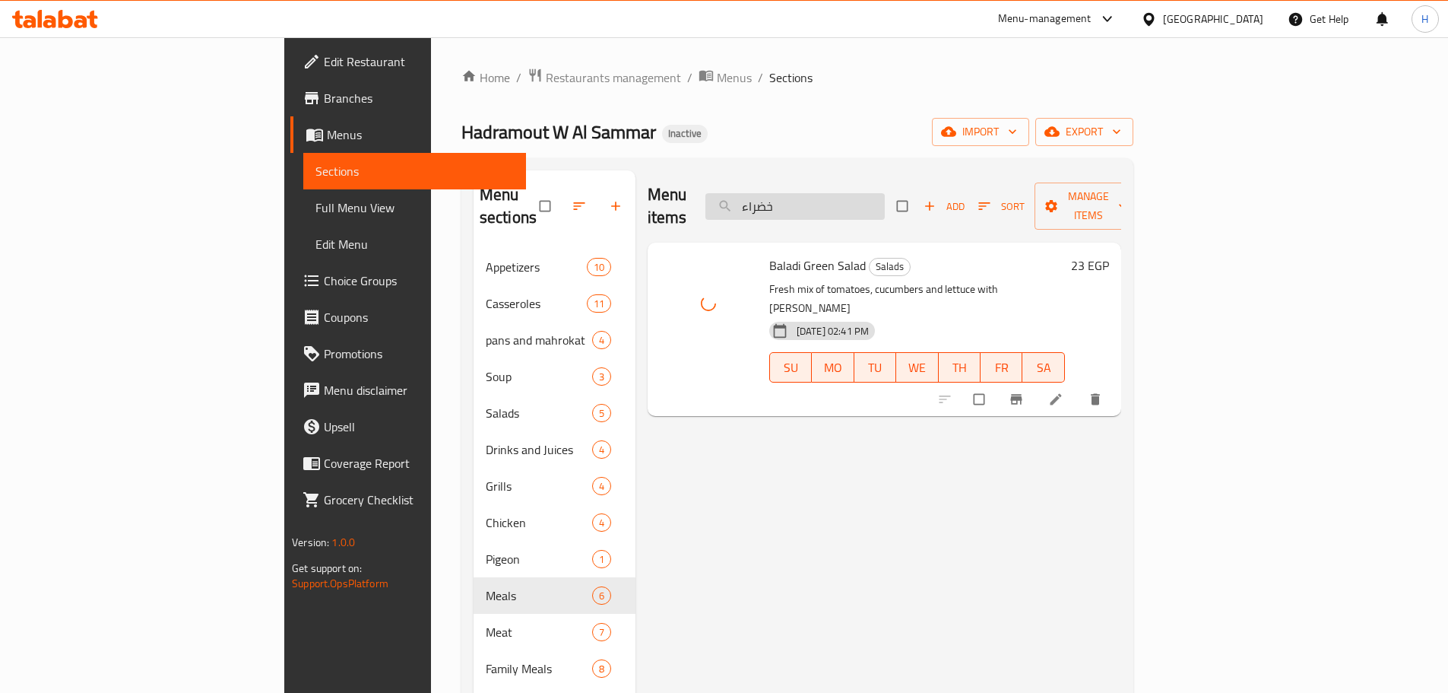
click at [881, 193] on input "خضراء" at bounding box center [795, 206] width 179 height 27
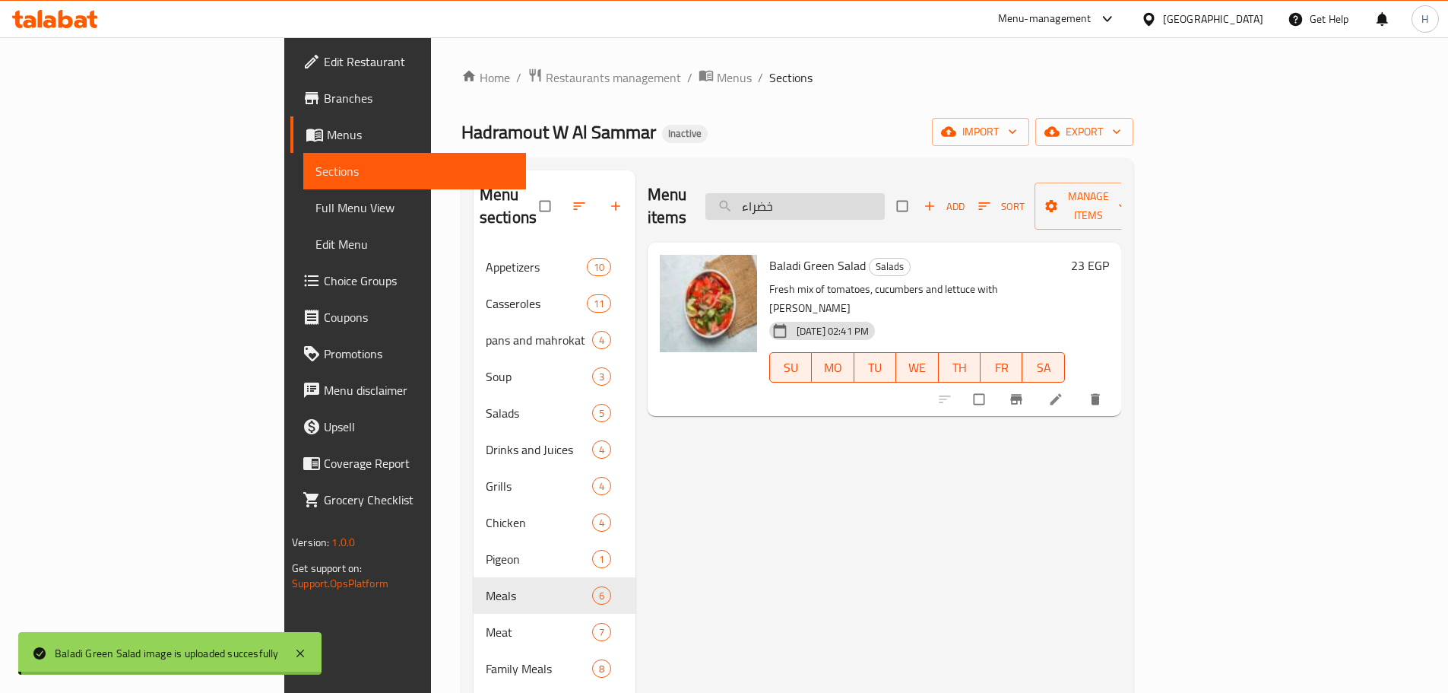
click at [881, 193] on input "خضراء" at bounding box center [795, 206] width 179 height 27
paste input "مبوسك جبنة"
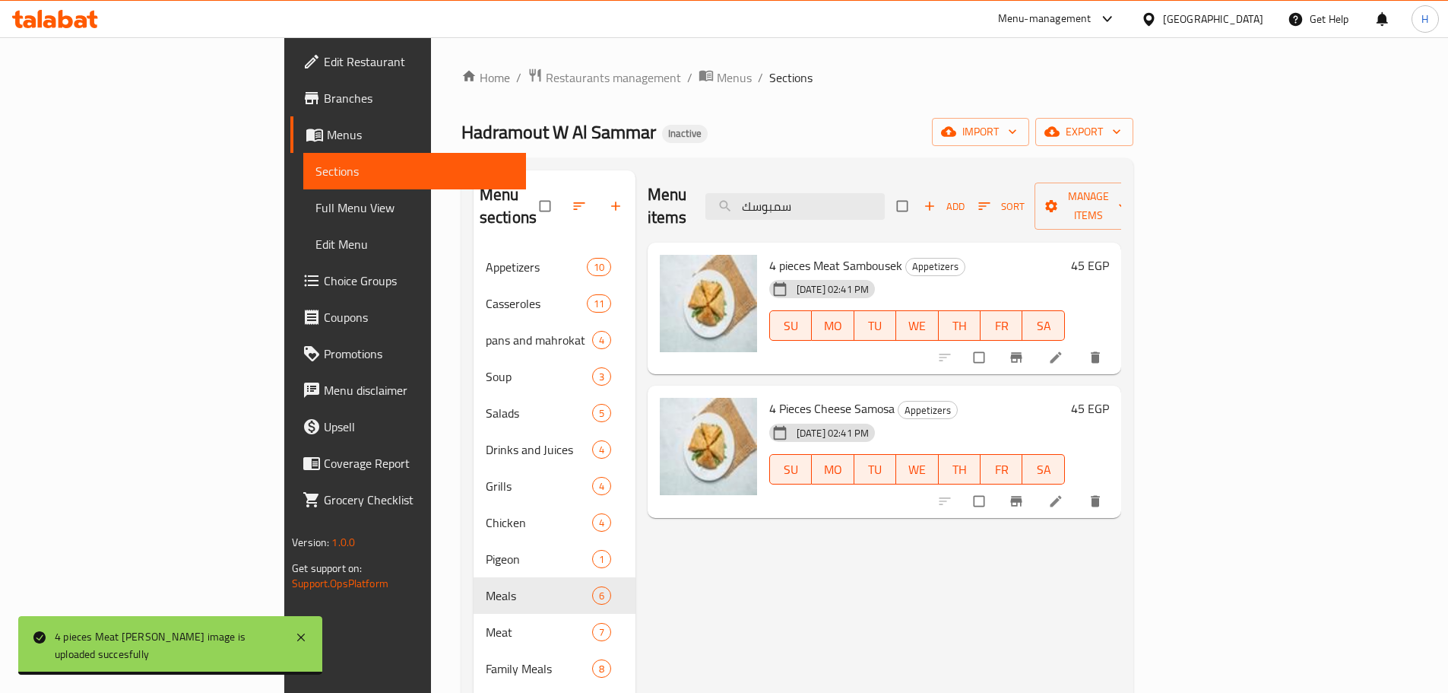
drag, startPoint x: 923, startPoint y: 192, endPoint x: 798, endPoint y: 203, distance: 125.1
click at [798, 203] on div "Menu items سمبوسك Add Sort Manage items" at bounding box center [885, 206] width 474 height 72
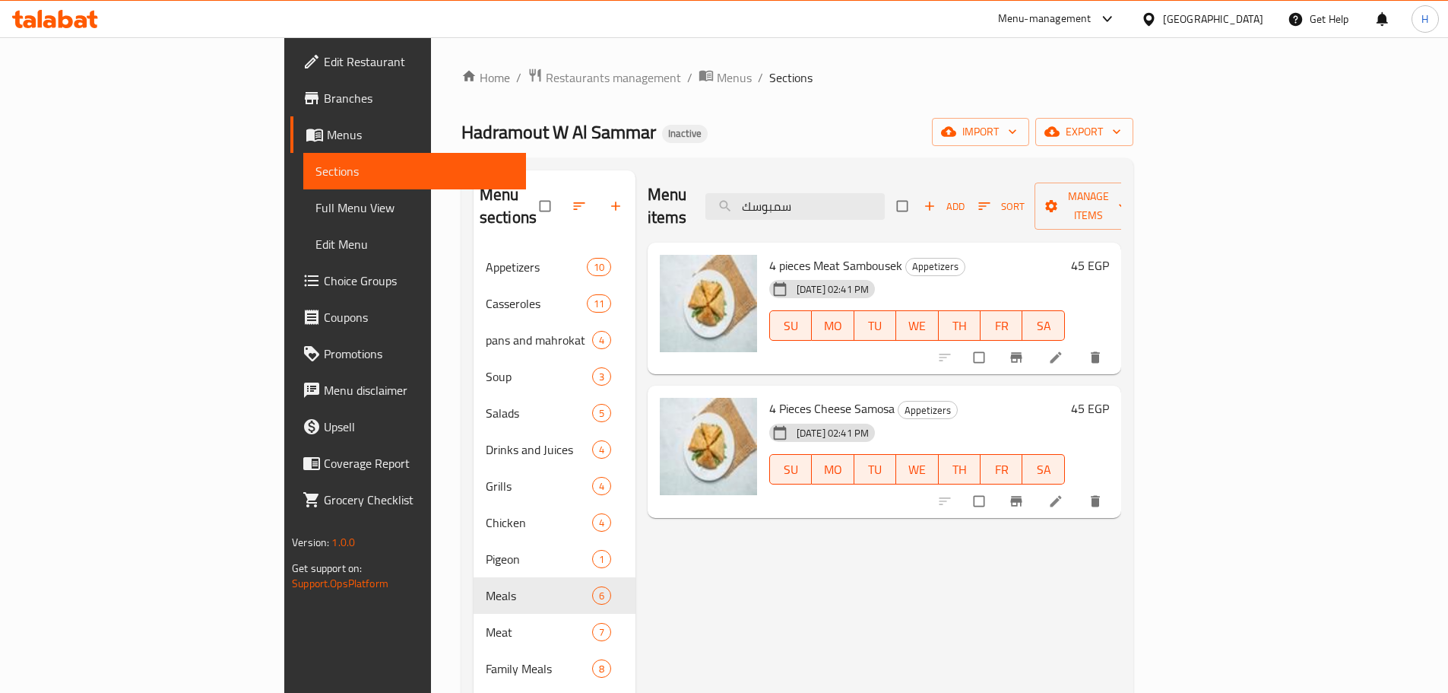
paste input "وربة لحم"
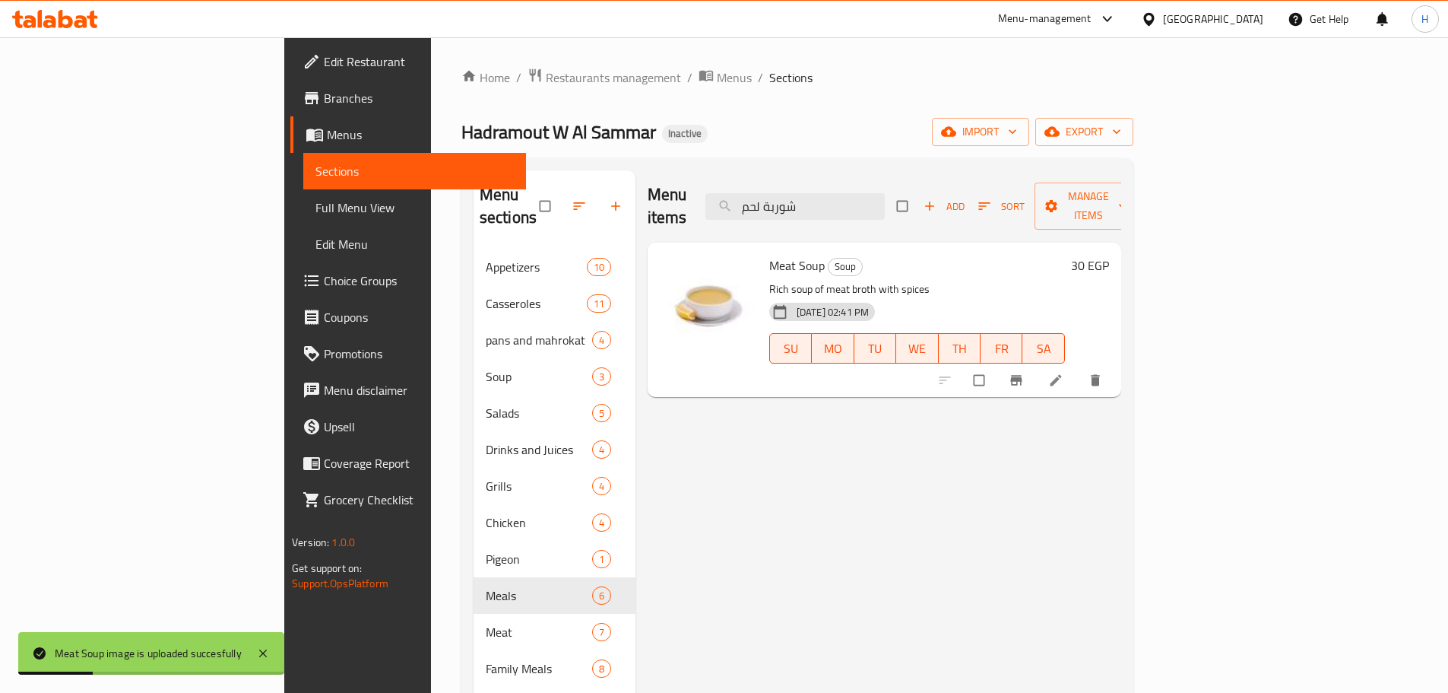
drag, startPoint x: 918, startPoint y: 188, endPoint x: 766, endPoint y: 189, distance: 151.3
click at [766, 189] on div "Menu items شوربة لحم Add Sort Manage items" at bounding box center [885, 206] width 474 height 72
paste input "اجن بطاطس بال"
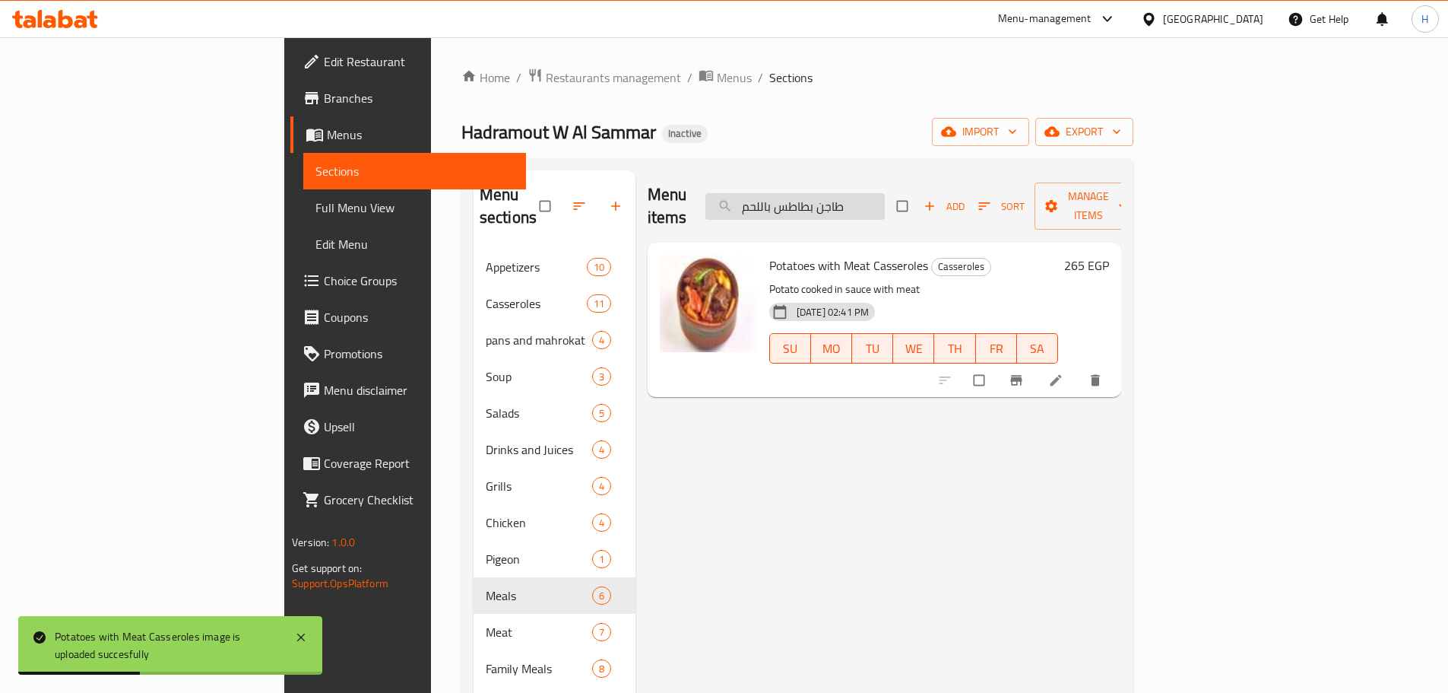
click at [885, 197] on input "طاجن بطاطس باللحم" at bounding box center [795, 206] width 179 height 27
paste input "ادة"
click at [885, 193] on input "طاجن بطاطس سادة" at bounding box center [795, 206] width 179 height 27
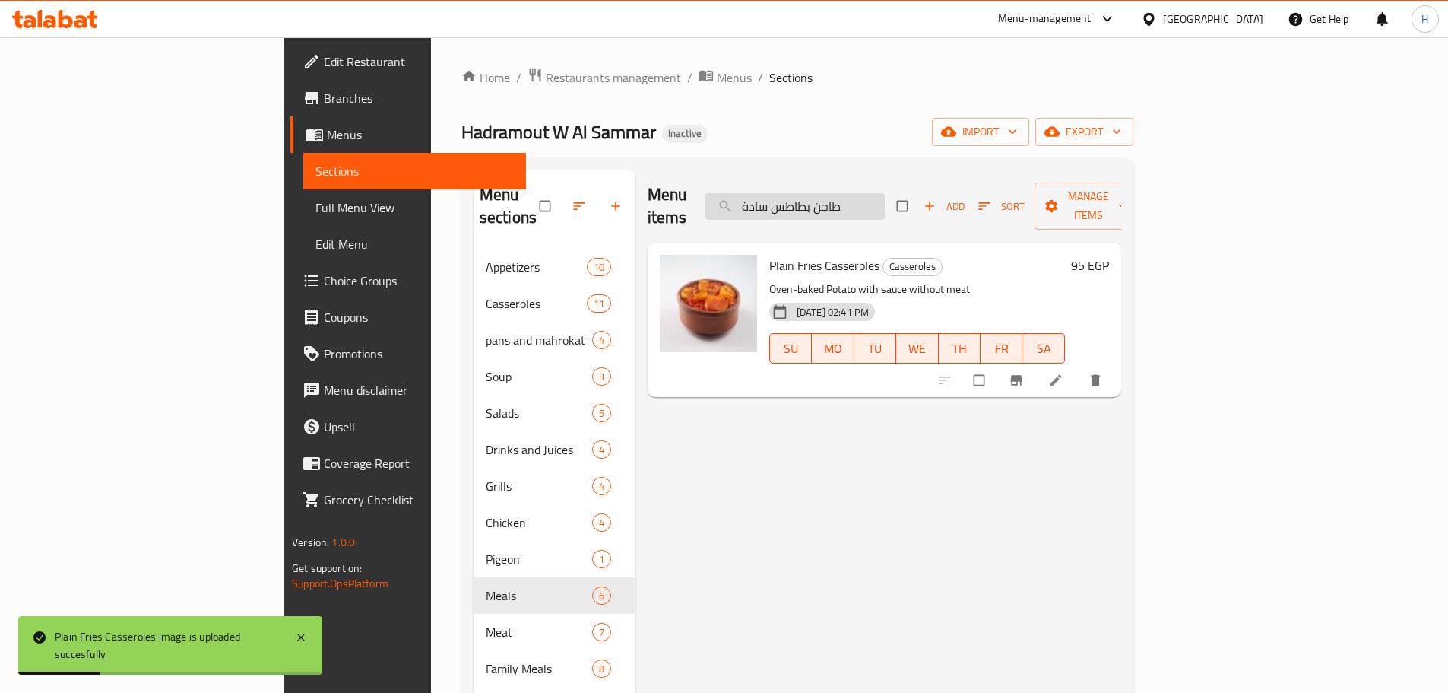
click at [885, 193] on input "طاجن بطاطس سادة" at bounding box center [795, 206] width 179 height 27
paste input "ضار باللحم"
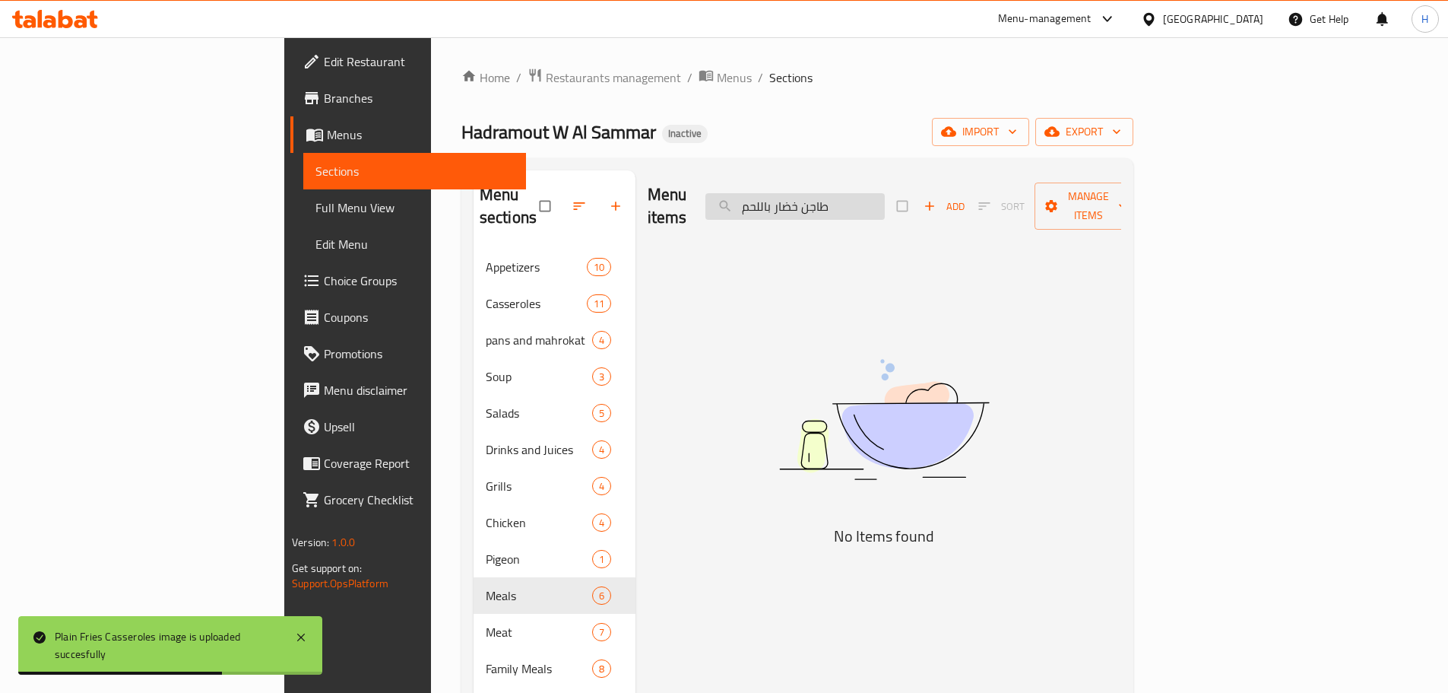
click at [885, 193] on input "طاجن خضار باللحم" at bounding box center [795, 206] width 179 height 27
click at [850, 193] on input "طاجن خضار باللحم" at bounding box center [795, 206] width 179 height 27
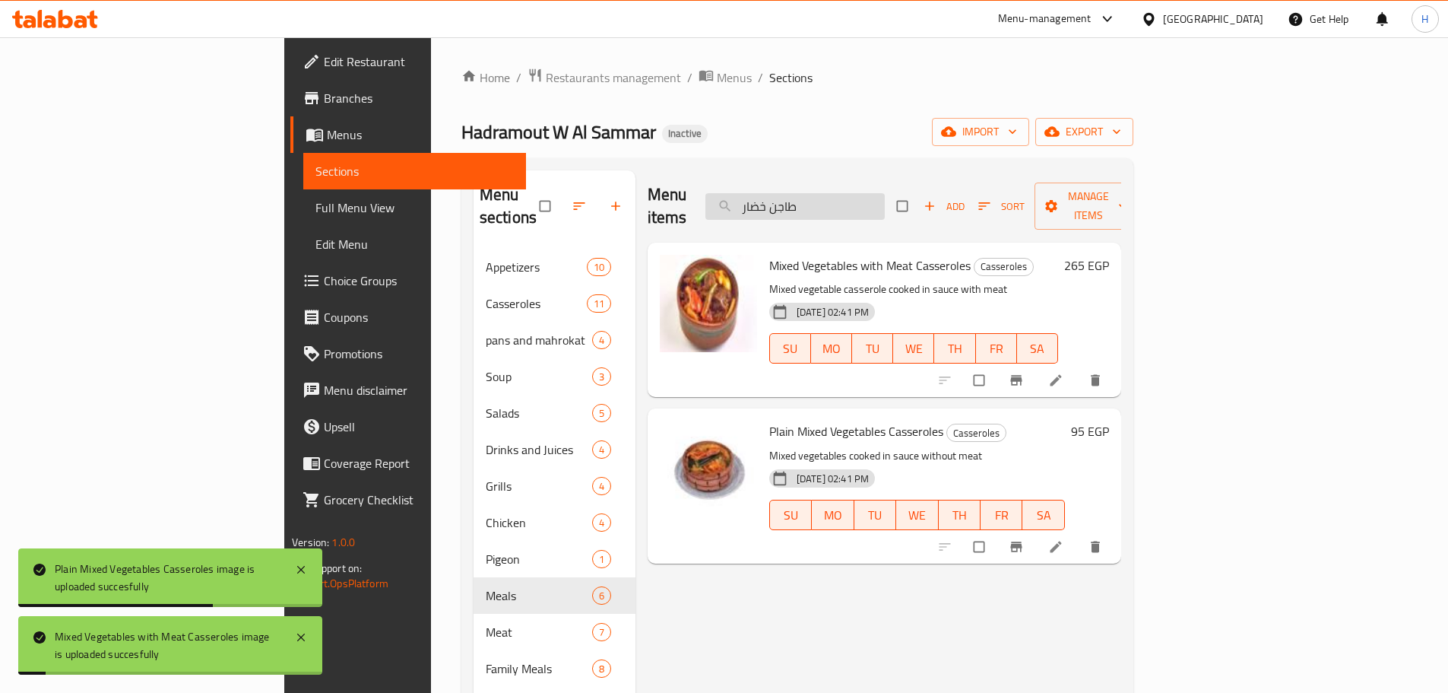
click at [859, 199] on input "طاجن خضار" at bounding box center [795, 206] width 179 height 27
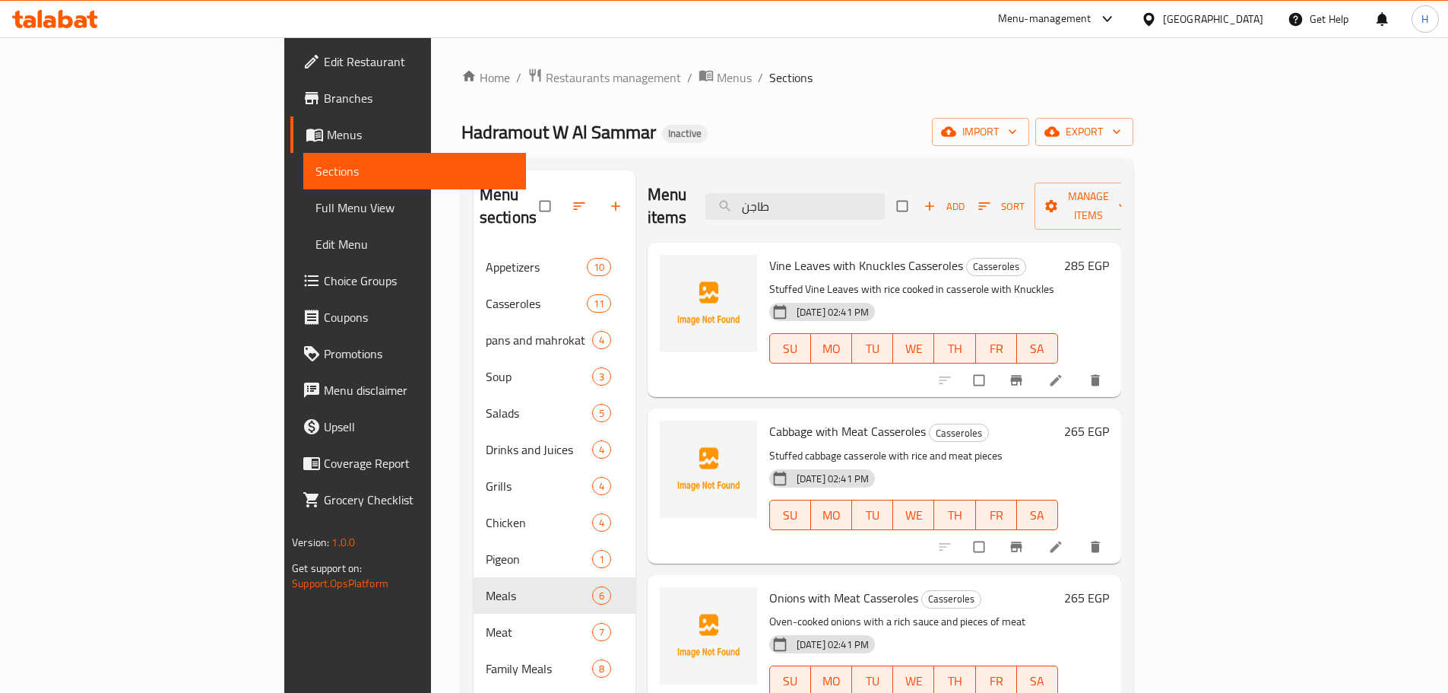
drag, startPoint x: 898, startPoint y: 196, endPoint x: 711, endPoint y: 199, distance: 187.1
click at [711, 199] on div "Menu items طاجن Add Sort Manage items" at bounding box center [885, 206] width 474 height 72
paste input "كرنب باللحم"
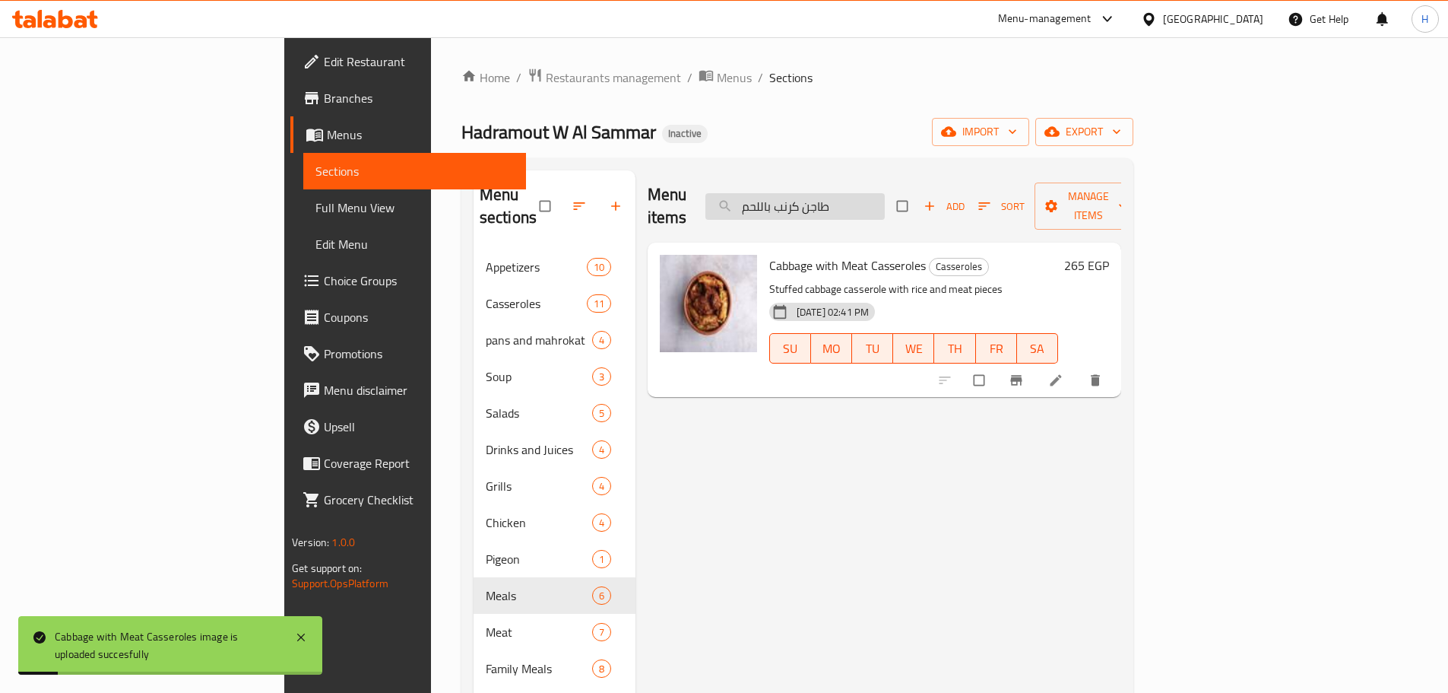
click at [885, 200] on input "طاجن كرنب باللحم" at bounding box center [795, 206] width 179 height 27
paste input "حمه بصل"
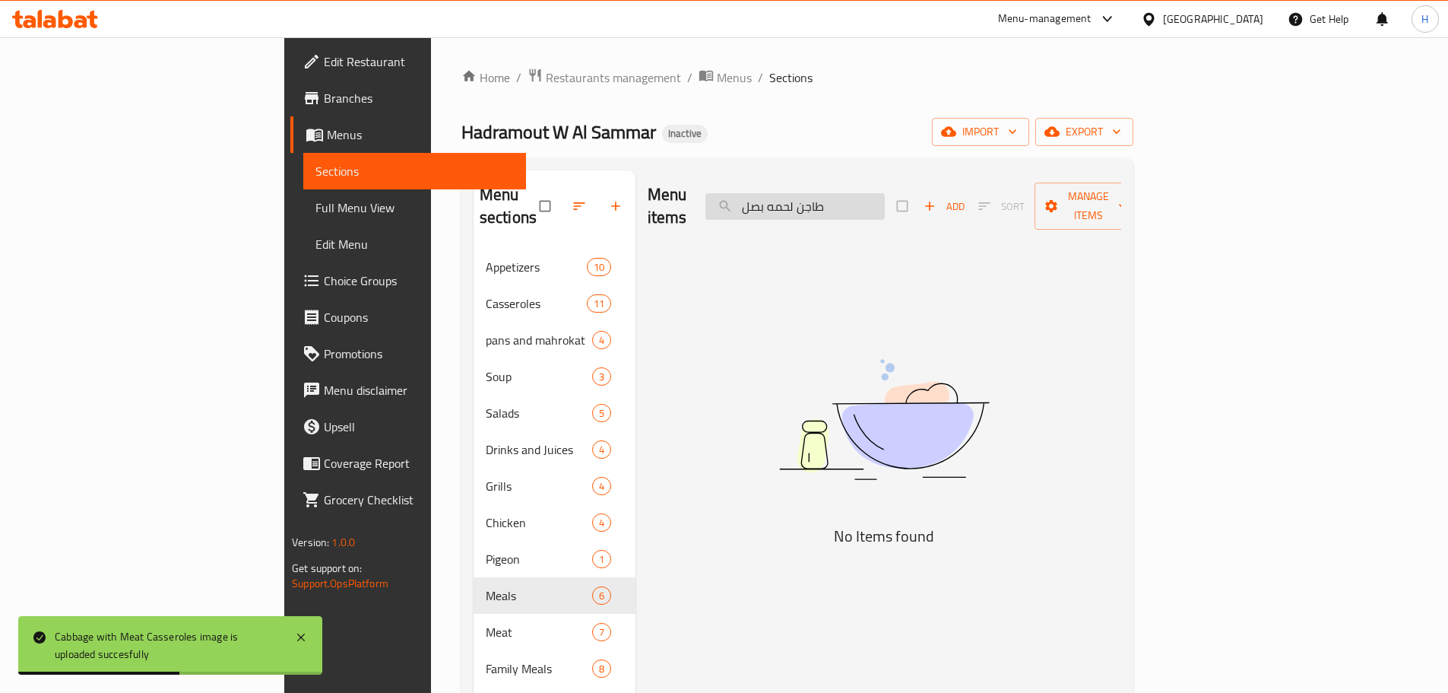
click at [864, 199] on input "طاجن لحمه بصل" at bounding box center [795, 206] width 179 height 27
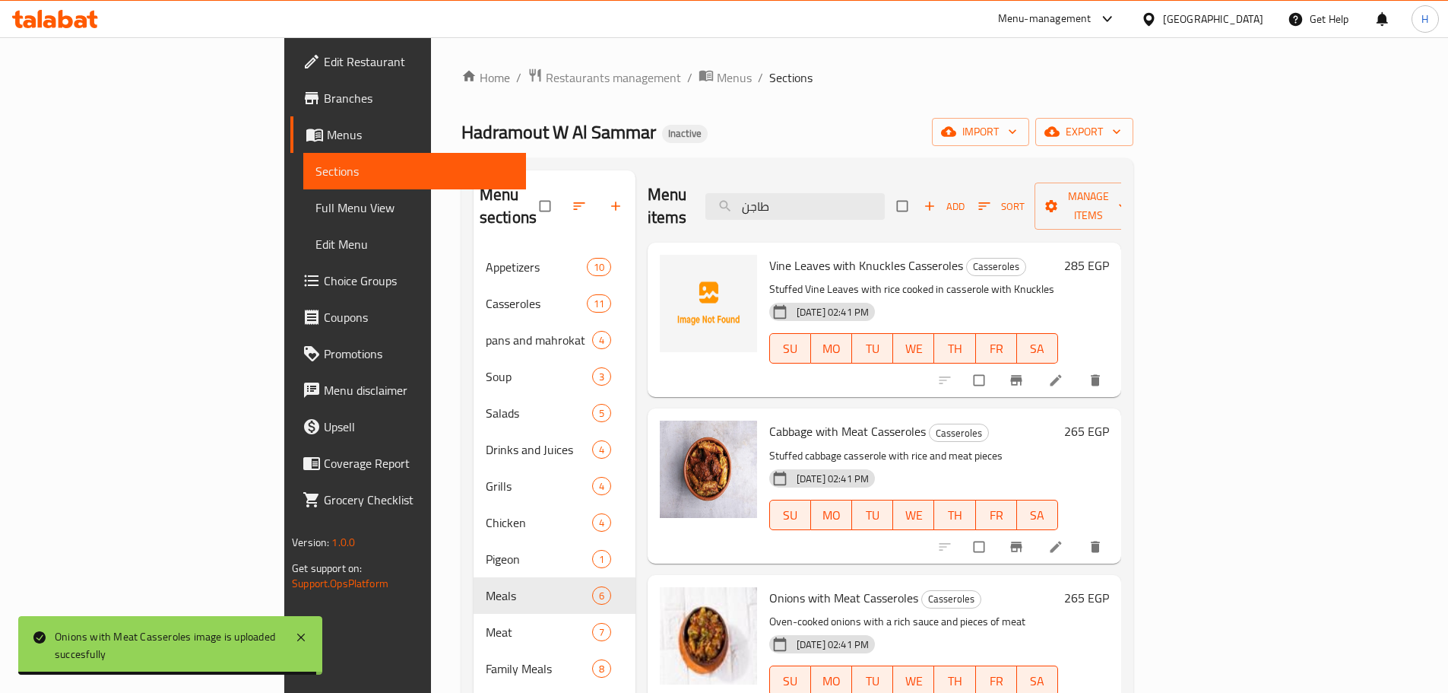
drag, startPoint x: 904, startPoint y: 178, endPoint x: 903, endPoint y: 273, distance: 95.0
click at [739, 188] on div "Menu items طاجن Add Sort Manage items" at bounding box center [885, 206] width 474 height 72
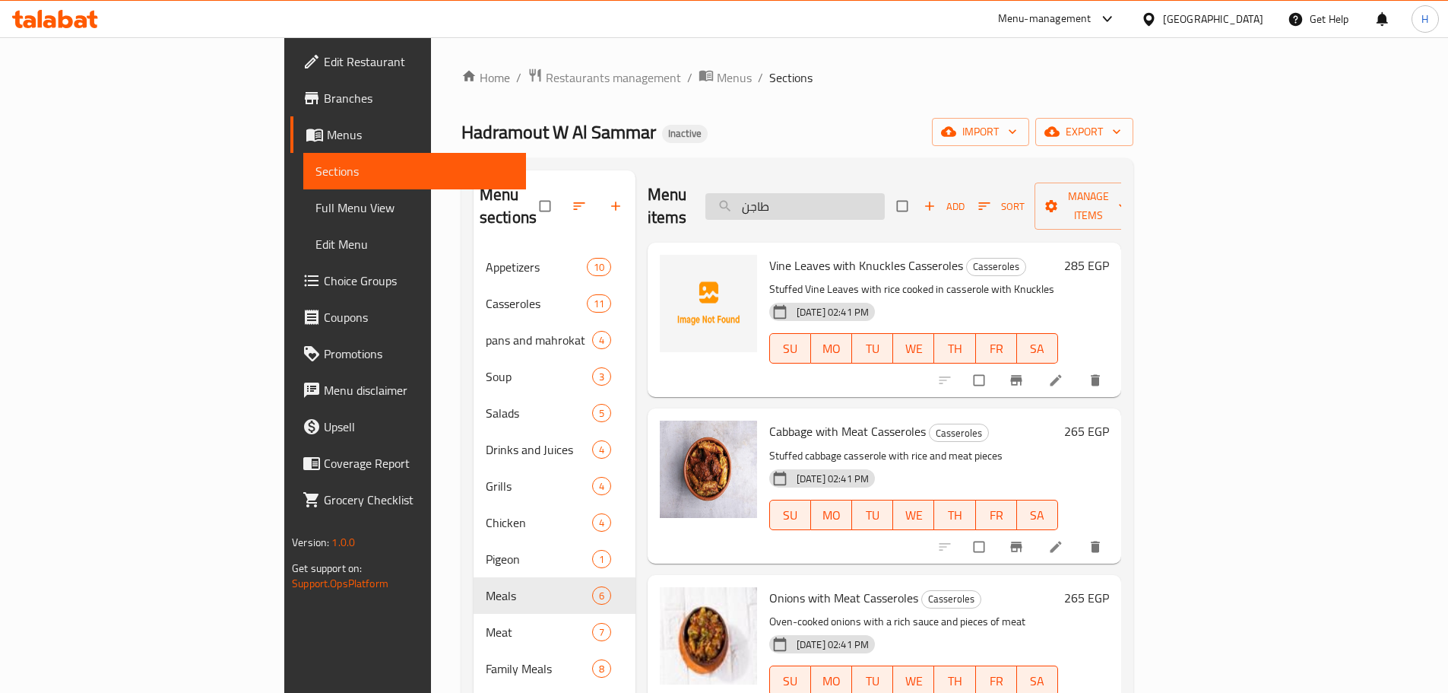
click at [885, 193] on input "طاجن" at bounding box center [795, 206] width 179 height 27
paste input "ه سجق"
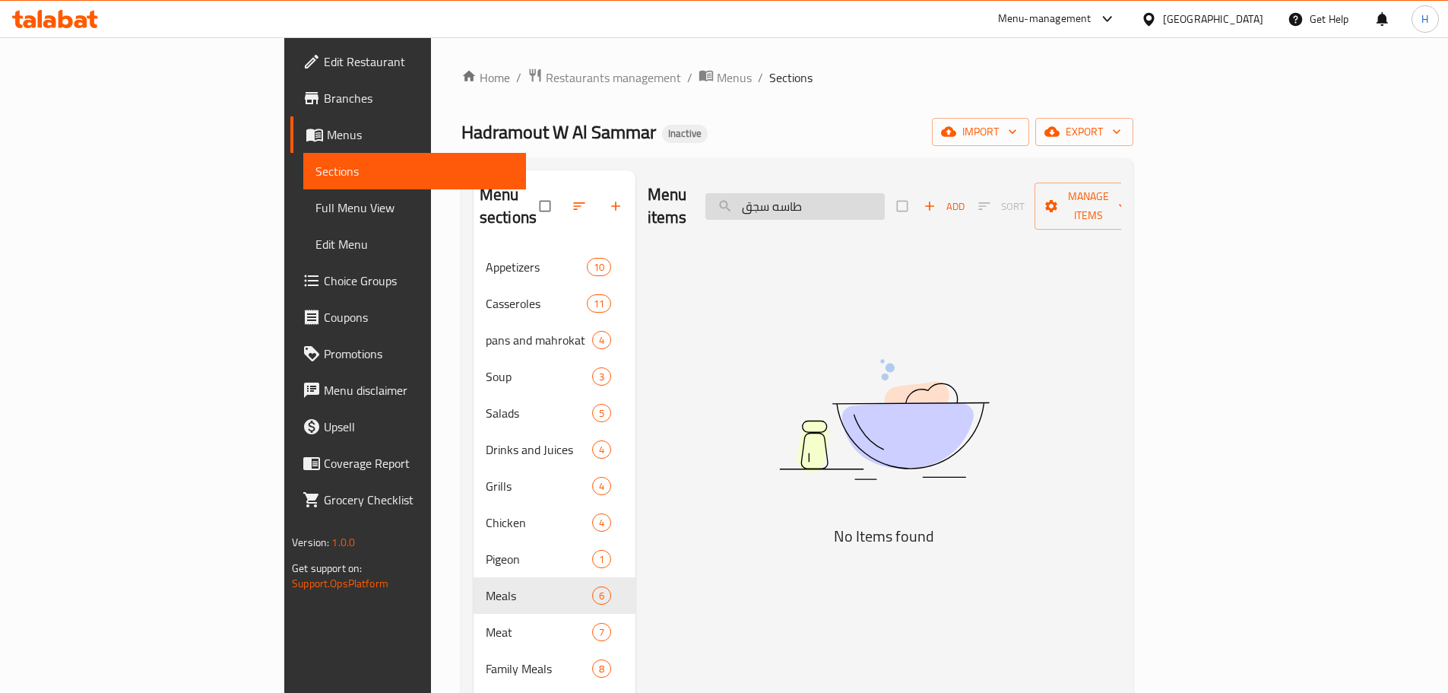
drag, startPoint x: 863, startPoint y: 209, endPoint x: 870, endPoint y: 202, distance: 9.7
click at [862, 209] on div "Menu items طاسه سجق Add Sort Manage items" at bounding box center [885, 206] width 474 height 72
click at [885, 193] on input "طاسه سجق" at bounding box center [795, 206] width 179 height 27
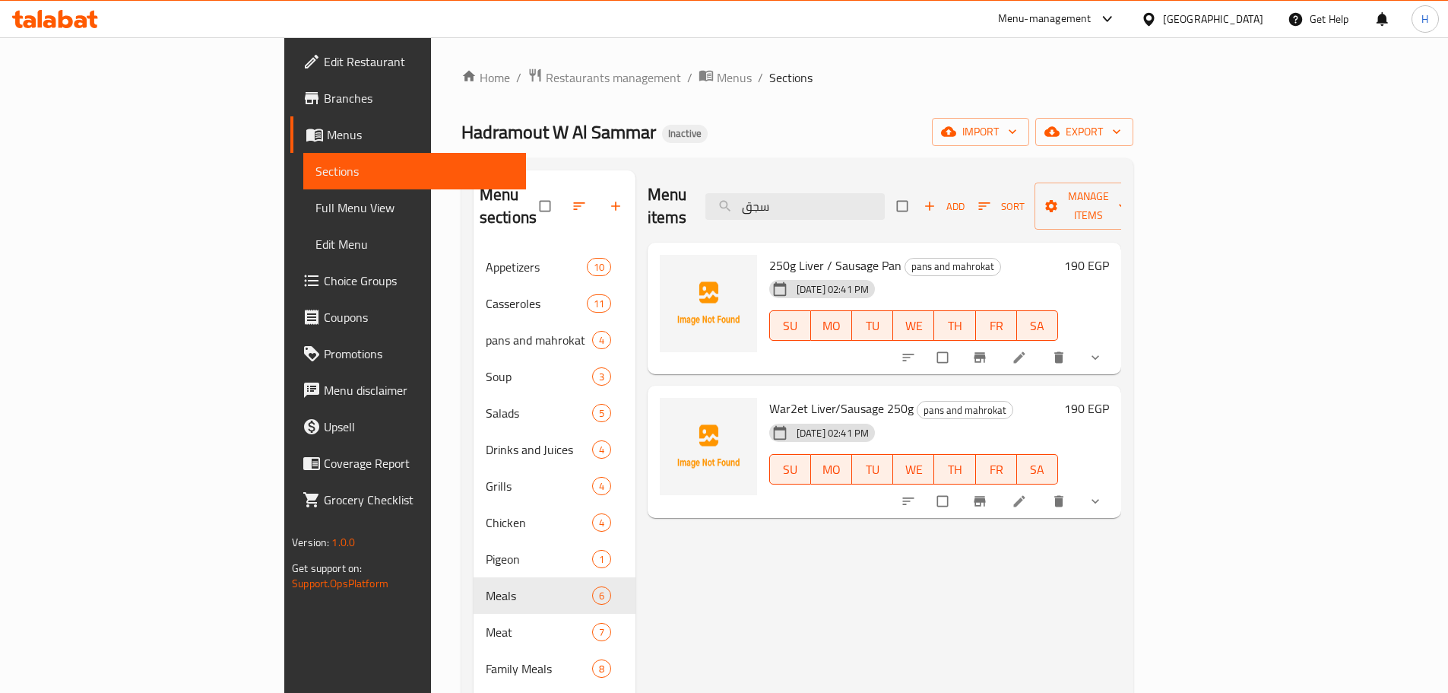
type input "سجق"
drag, startPoint x: 737, startPoint y: 190, endPoint x: 706, endPoint y: 189, distance: 31.2
click at [706, 189] on div "Menu items سجق Add Sort Manage items" at bounding box center [885, 206] width 474 height 72
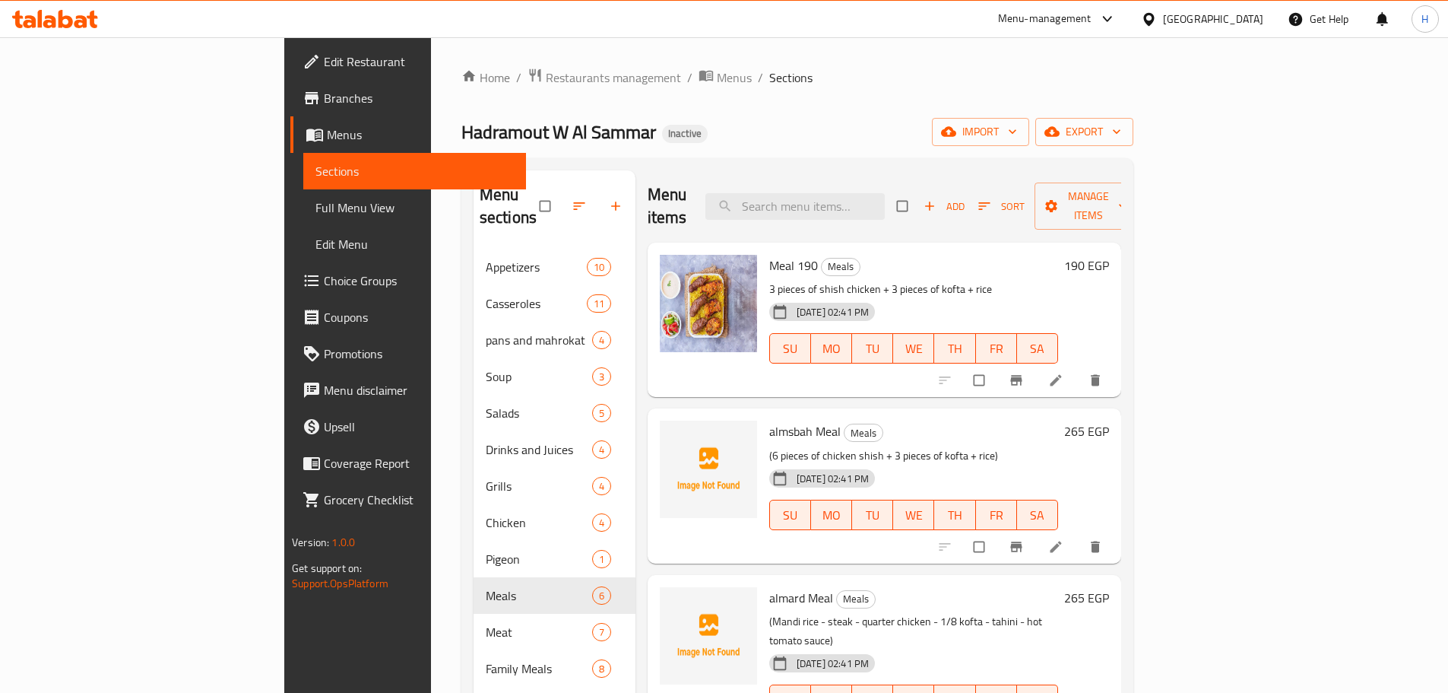
paste input "طبق سجق ساخن"
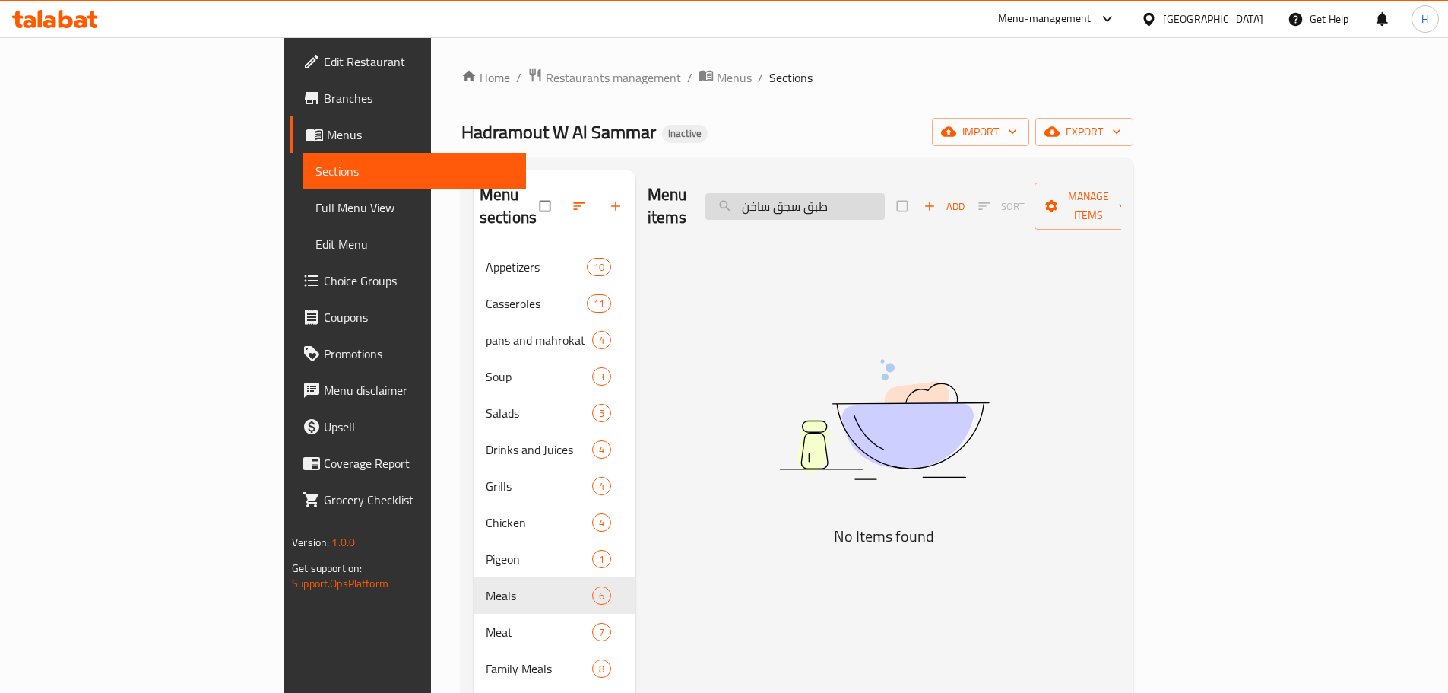
click at [857, 198] on input "طبق سجق ساخن" at bounding box center [795, 206] width 179 height 27
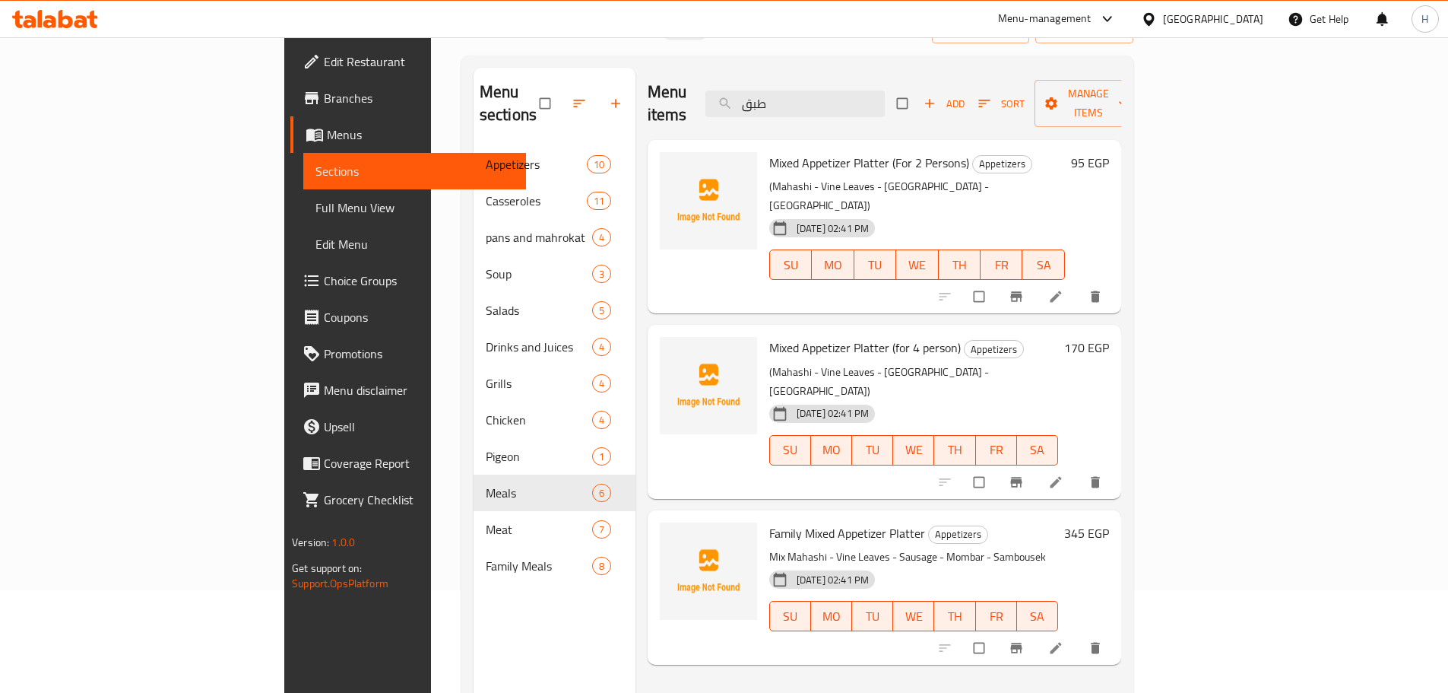
scroll to position [76, 0]
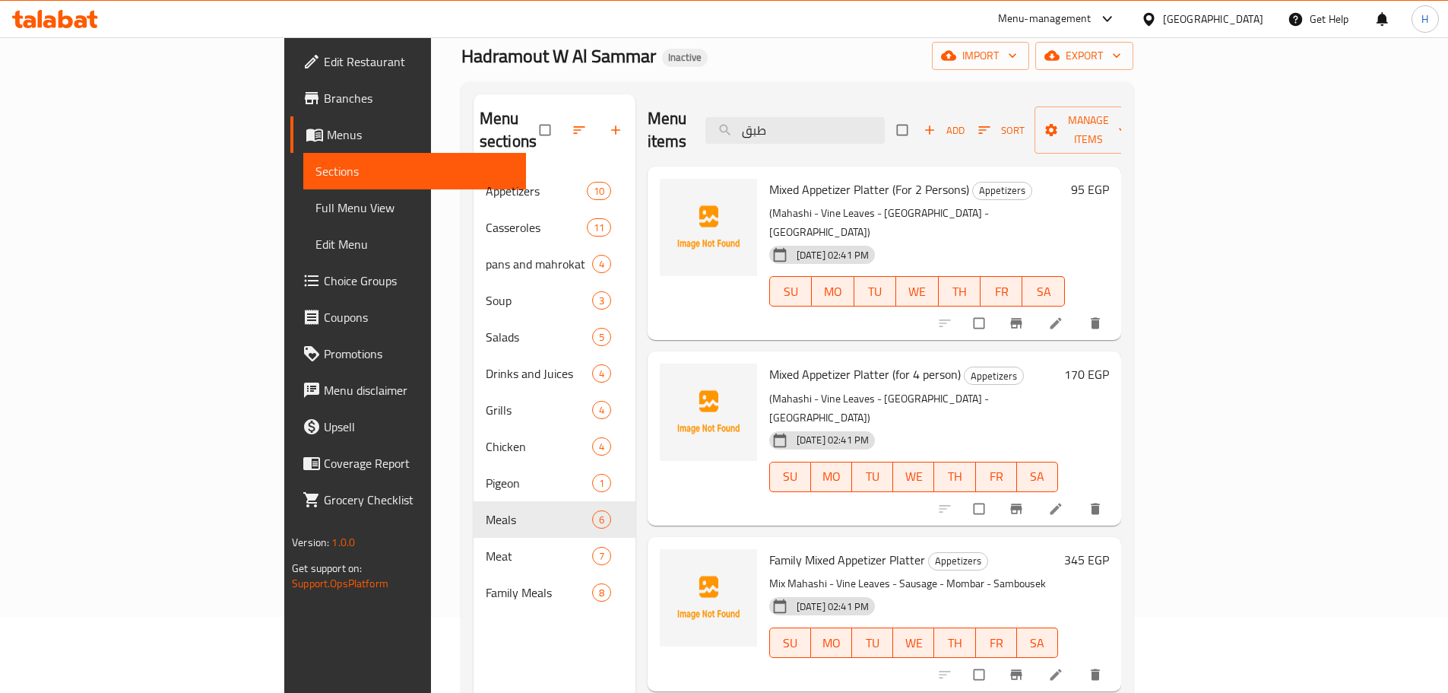
drag, startPoint x: 886, startPoint y: 116, endPoint x: 686, endPoint y: 115, distance: 200.0
click at [684, 103] on div "Menu items طبق Add Sort Manage items" at bounding box center [885, 130] width 474 height 72
paste input "فرد حمام"
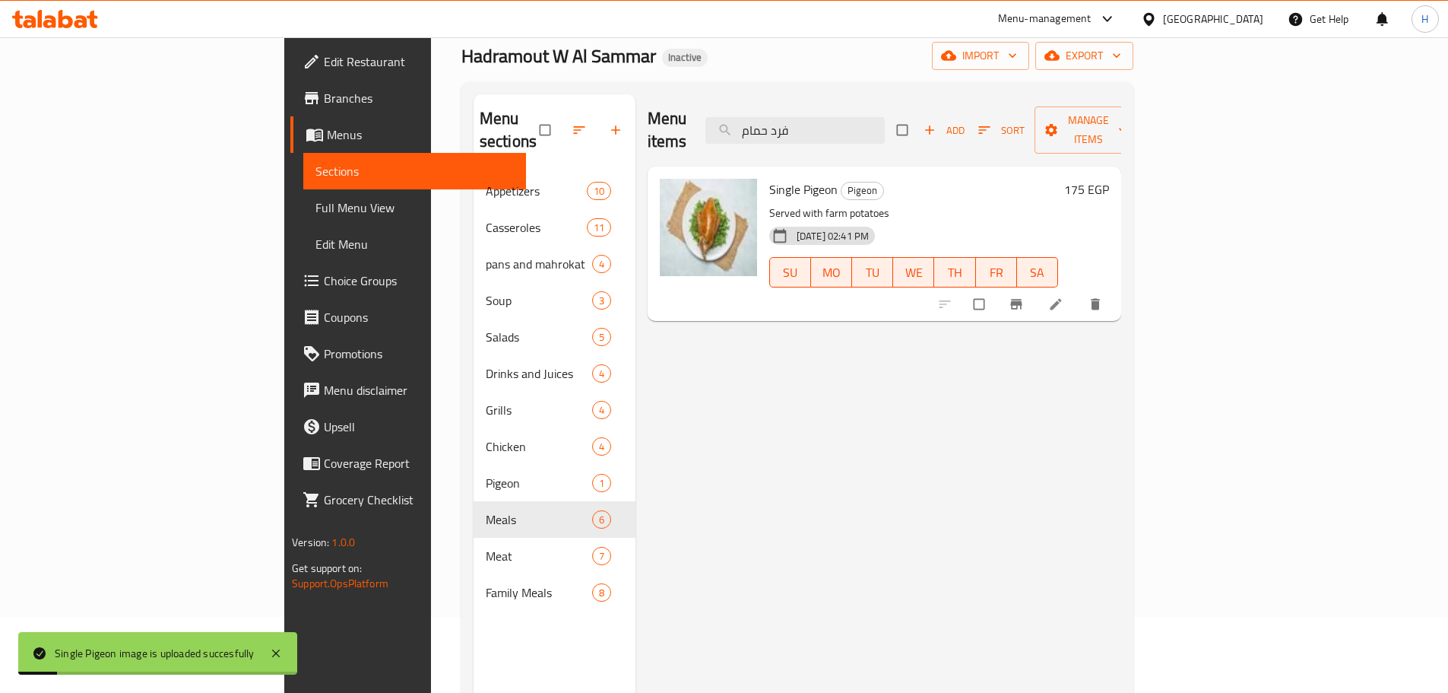
drag, startPoint x: 934, startPoint y: 111, endPoint x: 788, endPoint y: 265, distance: 211.9
click at [674, 128] on div "Menu items فرد حمام Add Sort Manage items" at bounding box center [885, 130] width 474 height 72
paste input "بده طاسه"
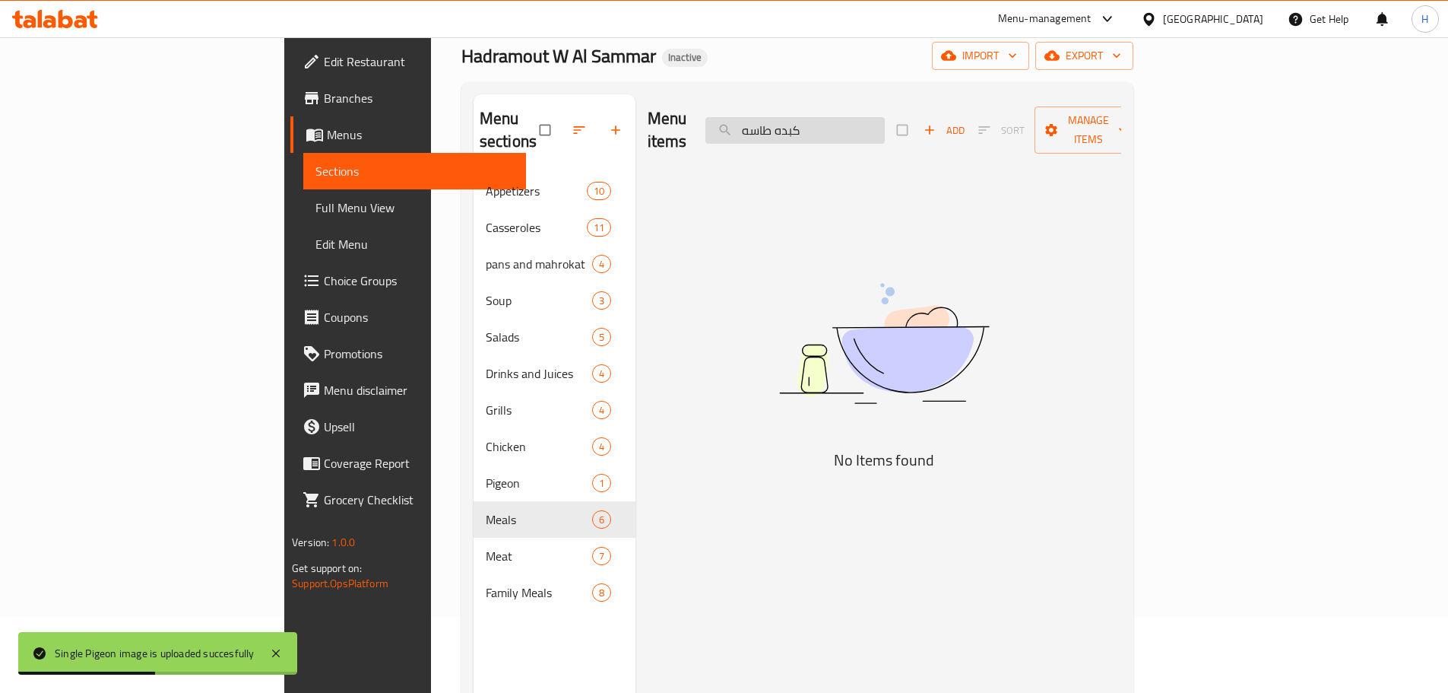
click at [860, 120] on input "كبده طاسه" at bounding box center [795, 130] width 179 height 27
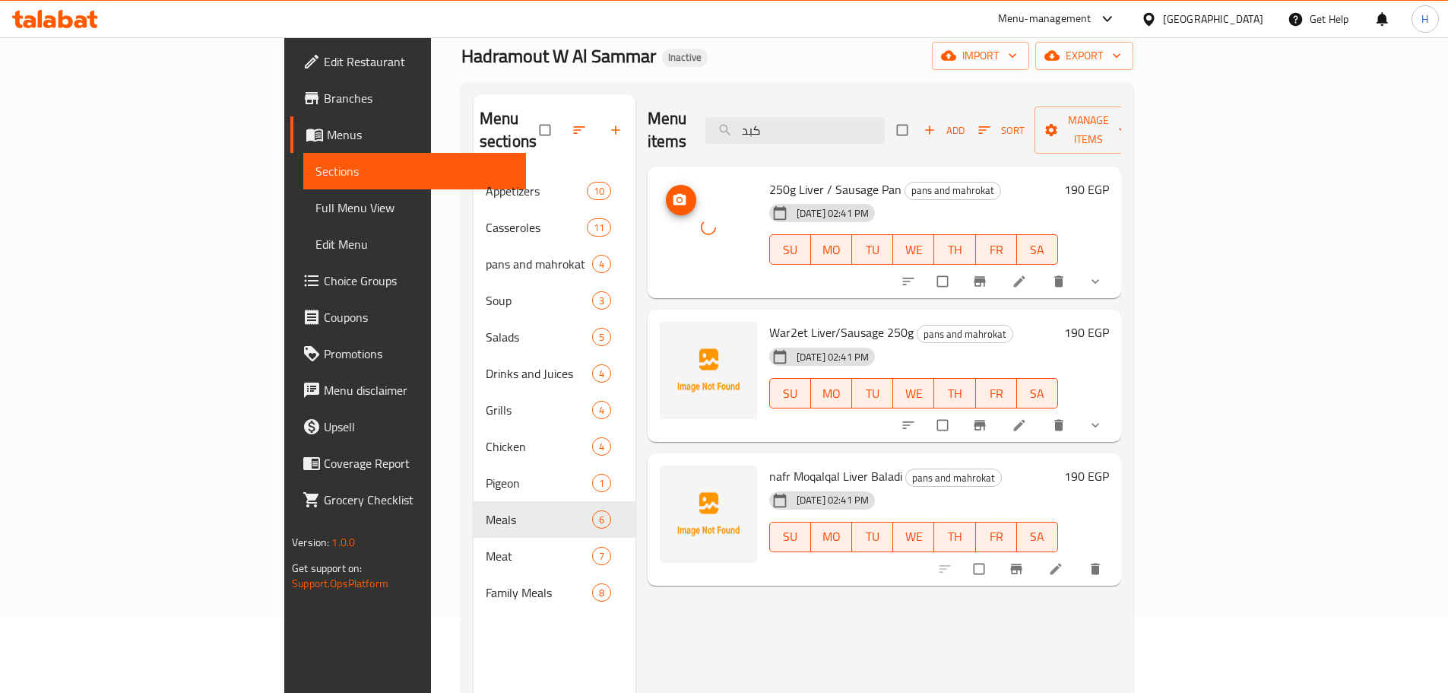
click at [660, 192] on div at bounding box center [708, 227] width 97 height 97
drag, startPoint x: 839, startPoint y: 118, endPoint x: 769, endPoint y: 141, distance: 74.3
click at [768, 119] on div "Menu items كبد Add Sort Manage items" at bounding box center [885, 130] width 474 height 72
paste input "نب"
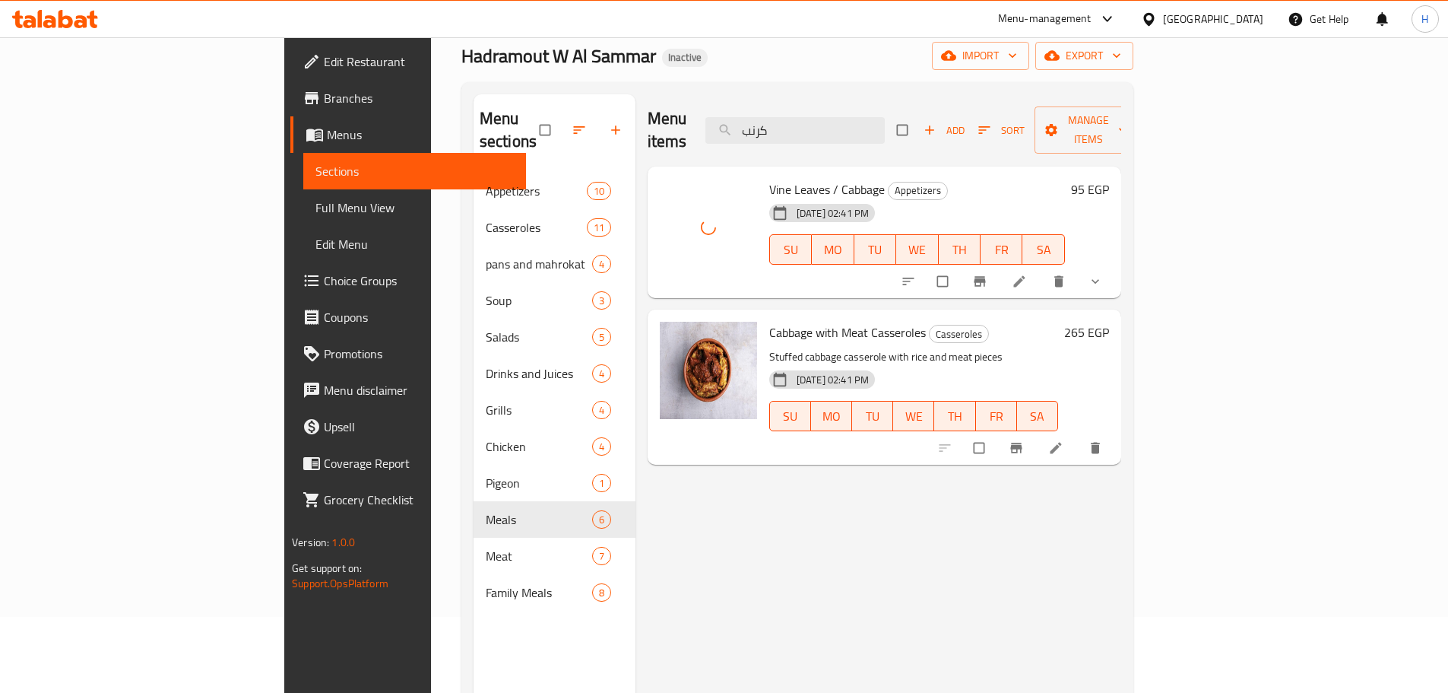
drag, startPoint x: 905, startPoint y: 124, endPoint x: 804, endPoint y: 115, distance: 101.5
click at [804, 115] on div "Menu items كرنب Add Sort Manage items" at bounding box center [885, 130] width 474 height 72
click at [933, 133] on div "Menu items كرنب Add Sort Manage items" at bounding box center [885, 130] width 474 height 72
click at [799, 120] on div "Menu items كرنب Add Sort Manage items" at bounding box center [885, 130] width 474 height 72
paste input "فته كيلو"
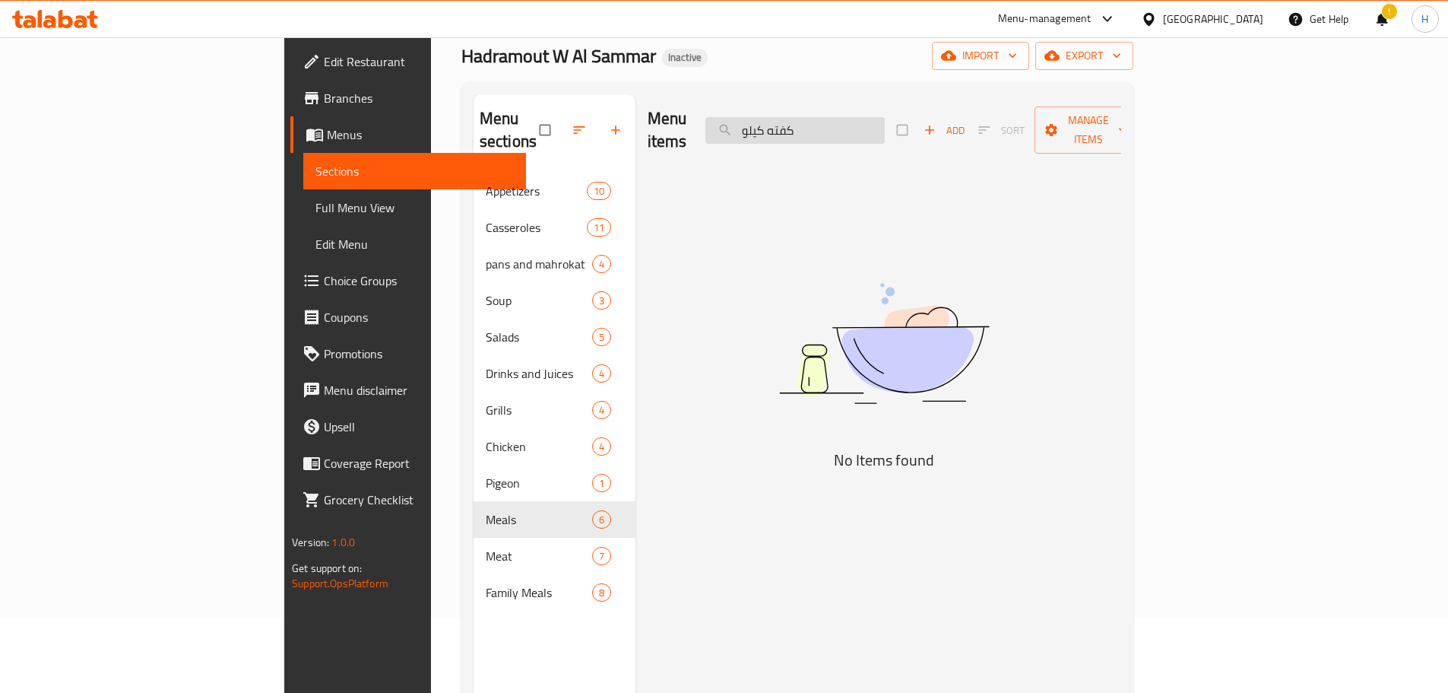
click at [885, 123] on input "كفته كيلو" at bounding box center [795, 130] width 179 height 27
click at [885, 124] on input "كفته كيلو" at bounding box center [795, 130] width 179 height 27
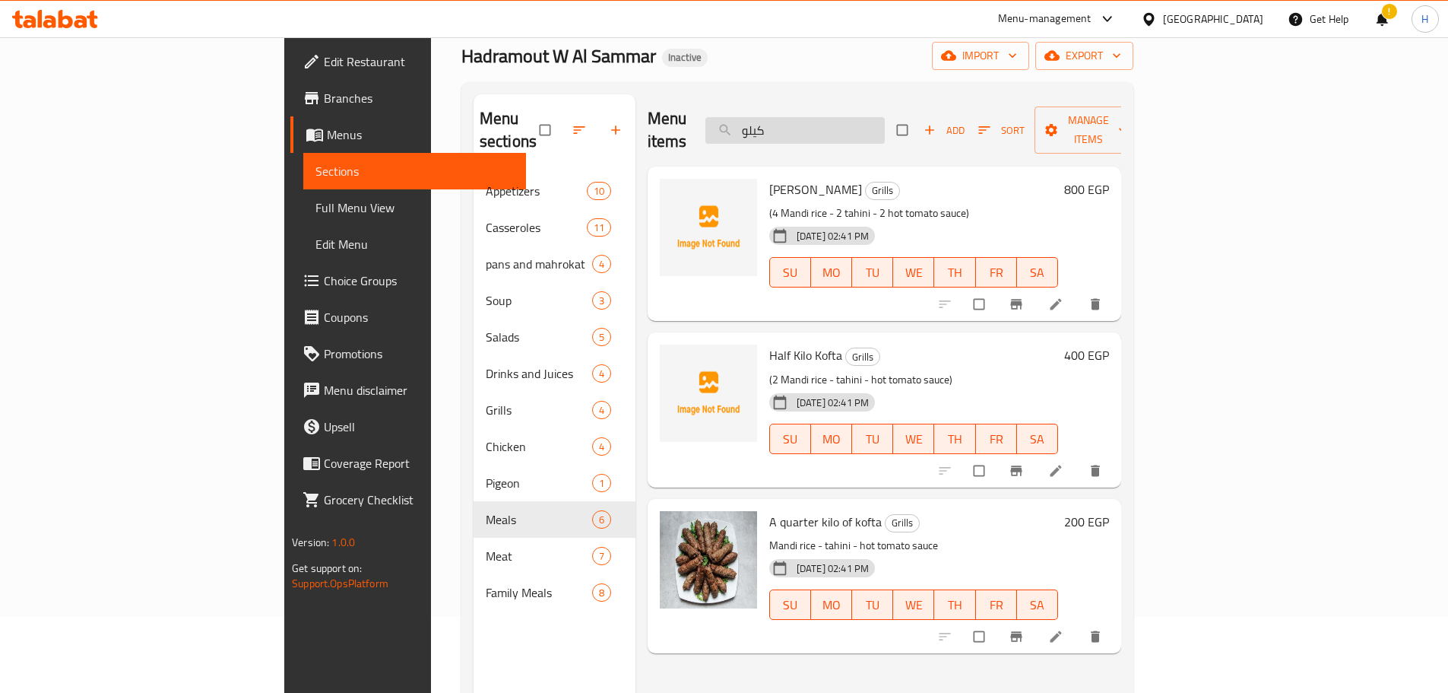
click at [858, 119] on input "كيلو" at bounding box center [795, 130] width 179 height 27
type input "كيلو"
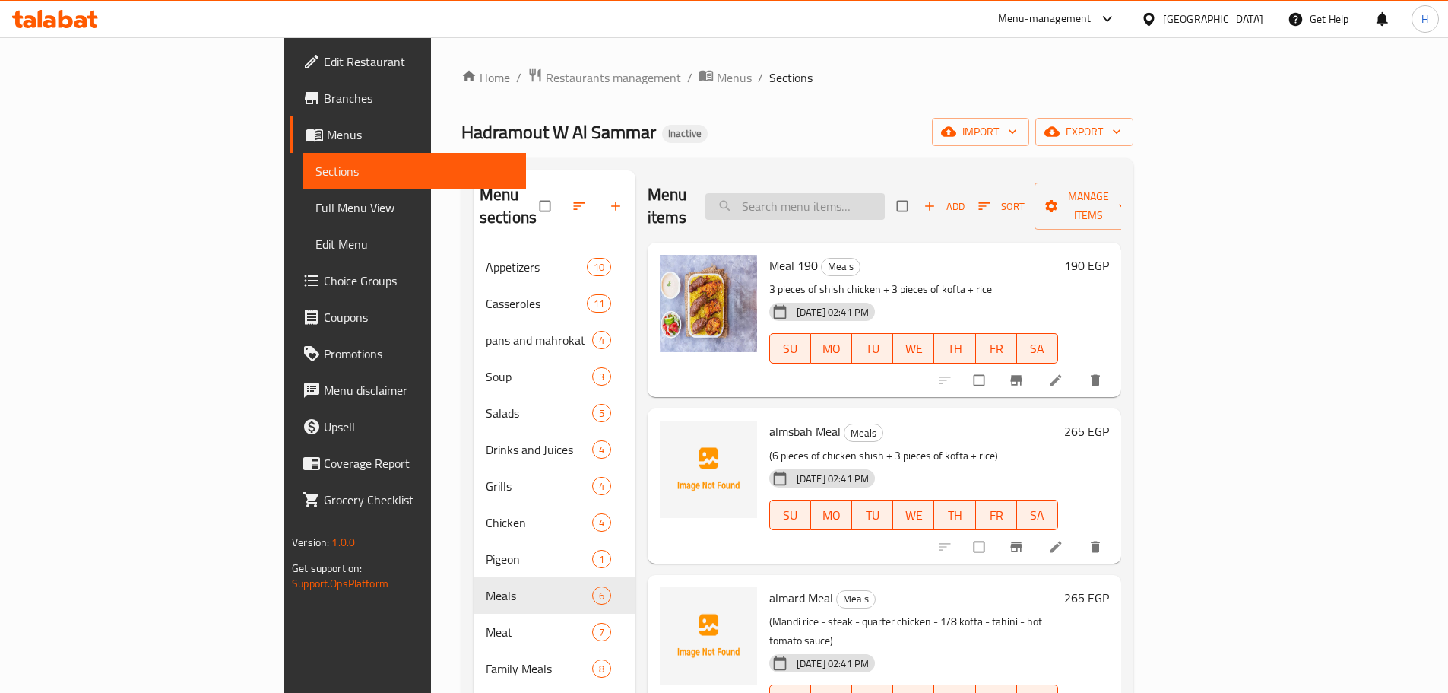
click at [885, 194] on input "search" at bounding box center [795, 206] width 179 height 27
paste input "[PERSON_NAME]"
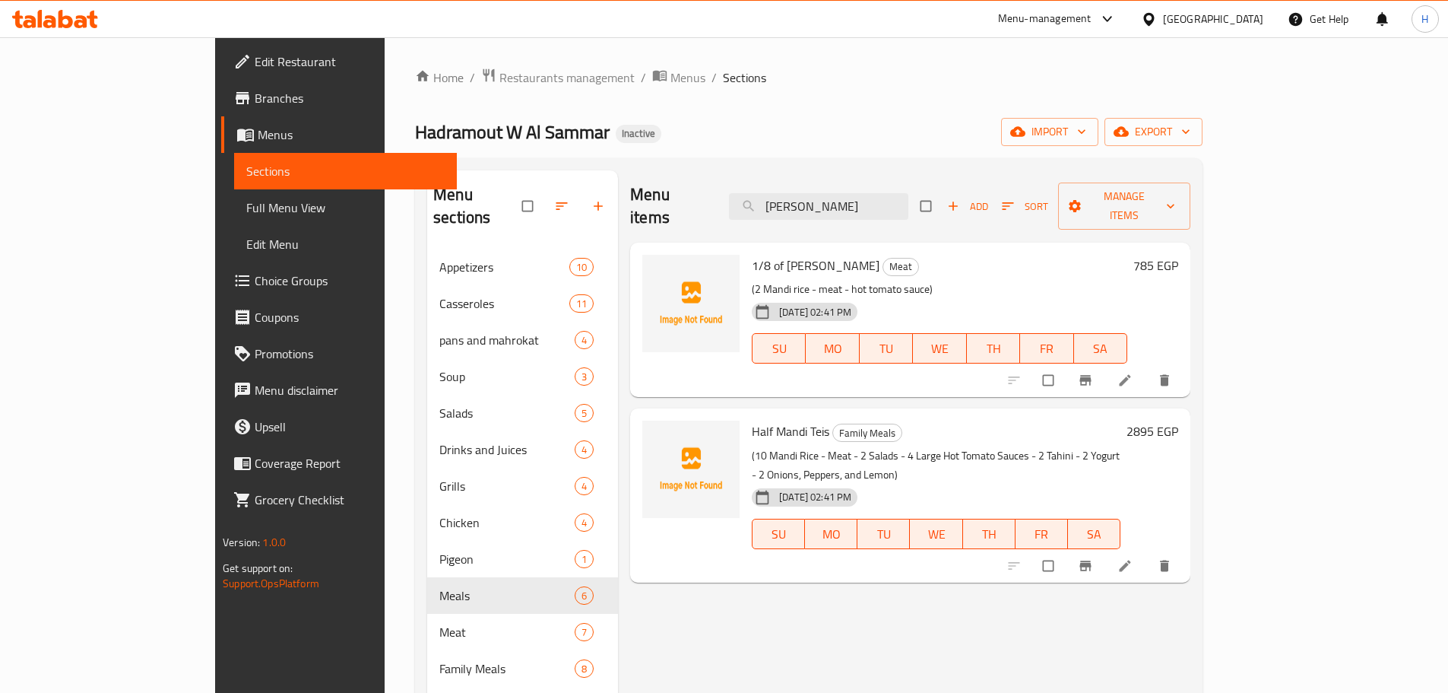
type input "[PERSON_NAME]"
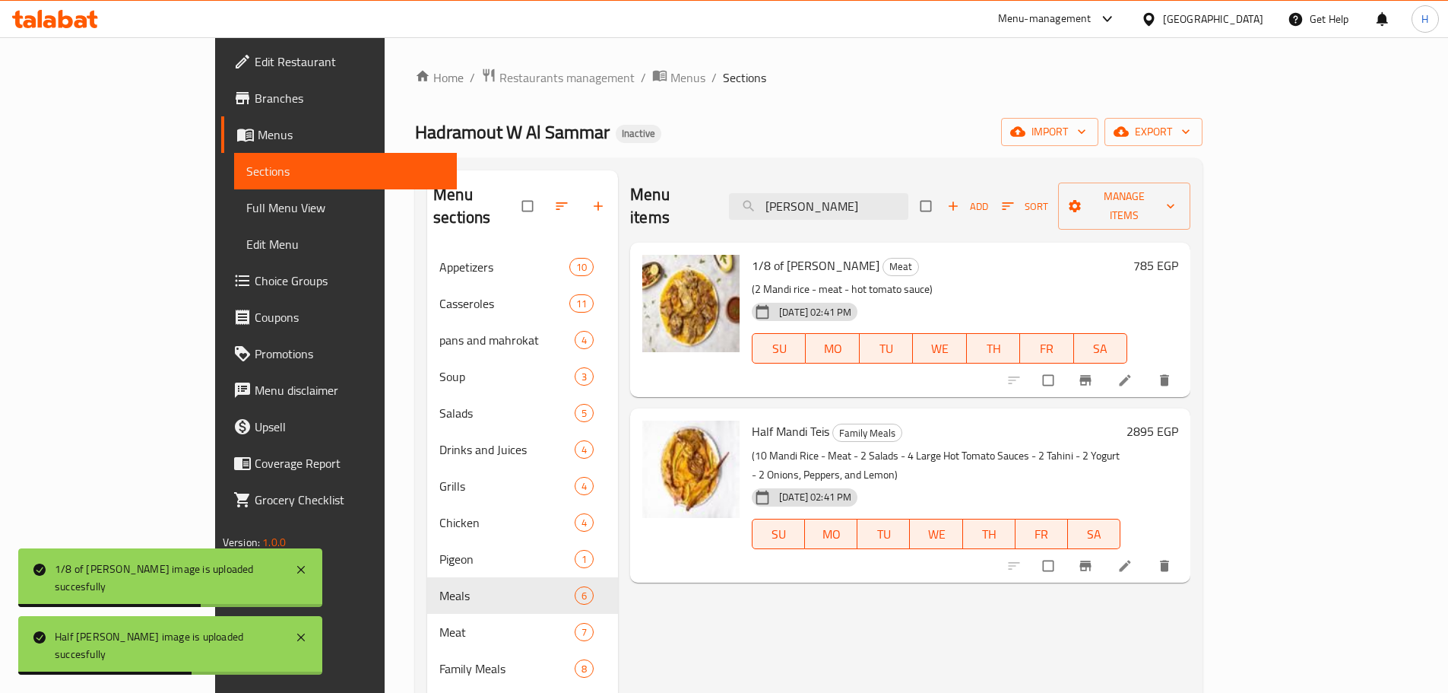
click at [246, 201] on span "Full Menu View" at bounding box center [345, 207] width 198 height 18
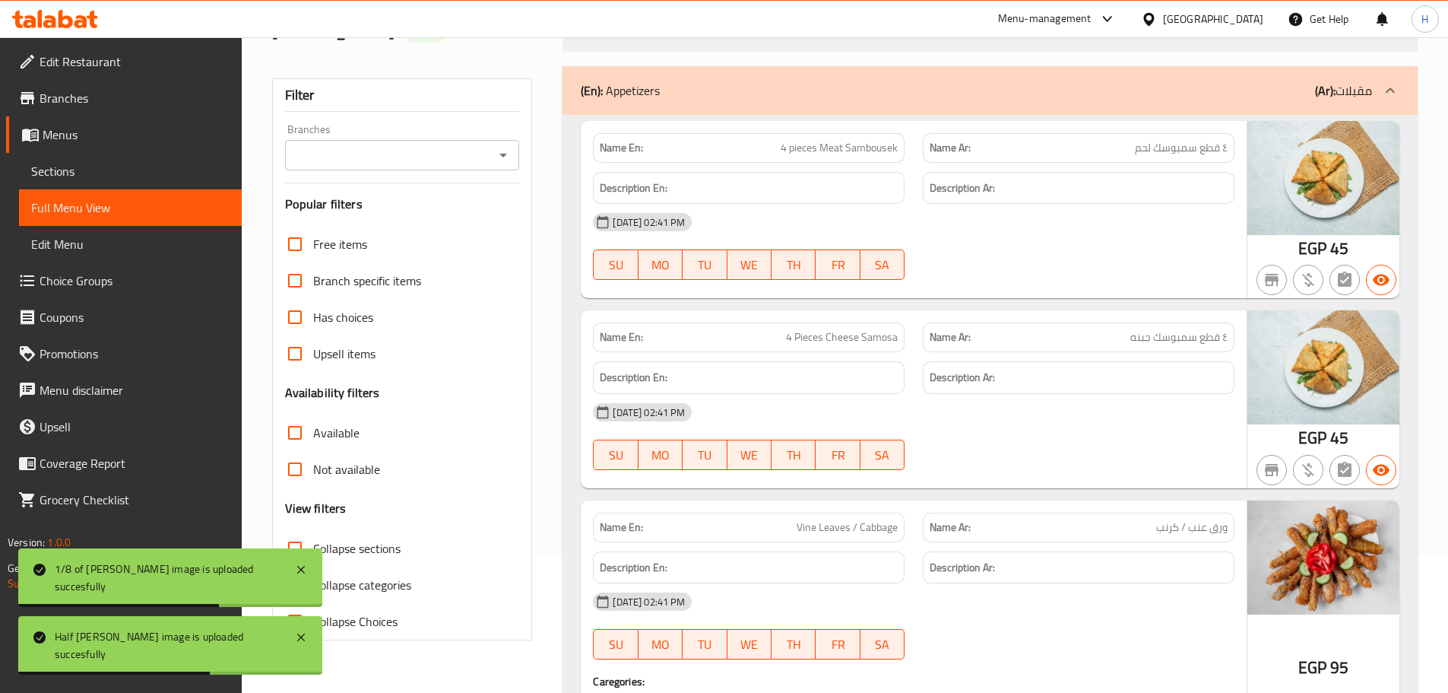
scroll to position [152, 0]
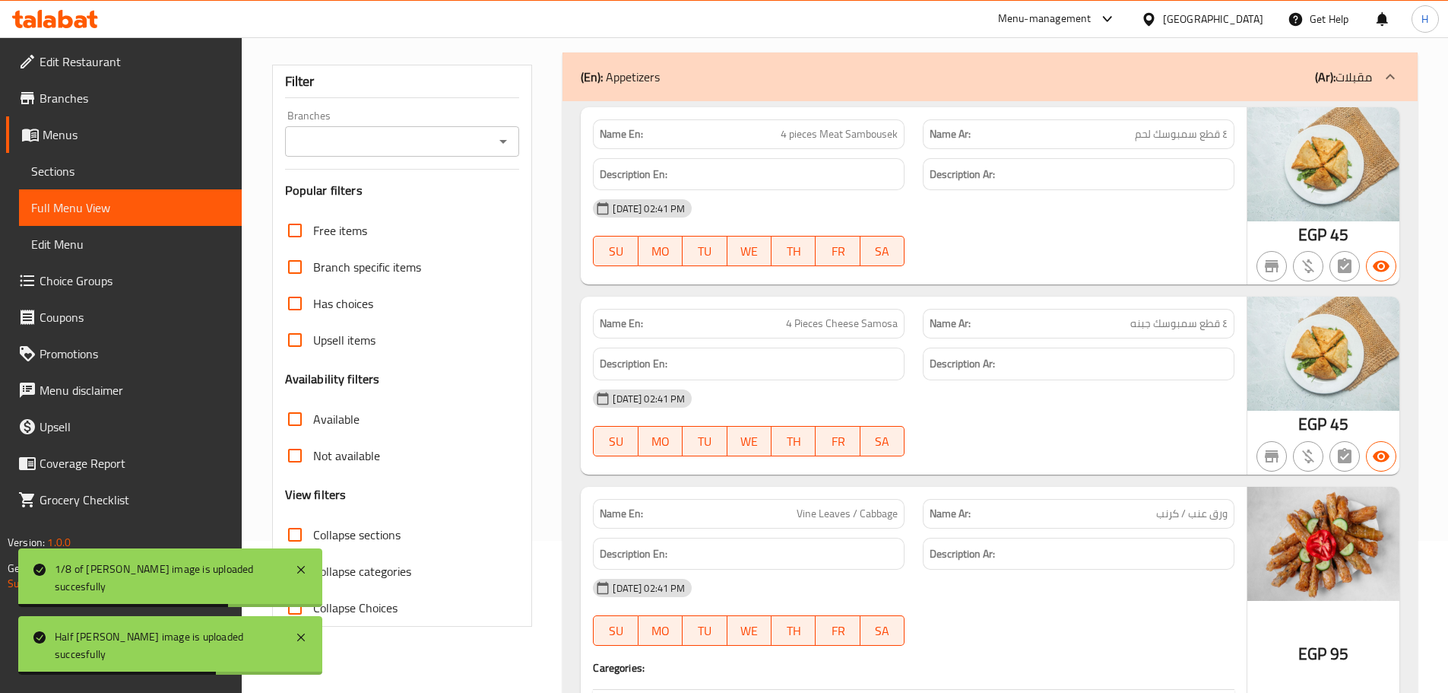
click at [364, 563] on span "Collapse categories" at bounding box center [362, 571] width 98 height 18
click at [313, 563] on input "Collapse categories" at bounding box center [295, 571] width 36 height 36
checkbox input "false"
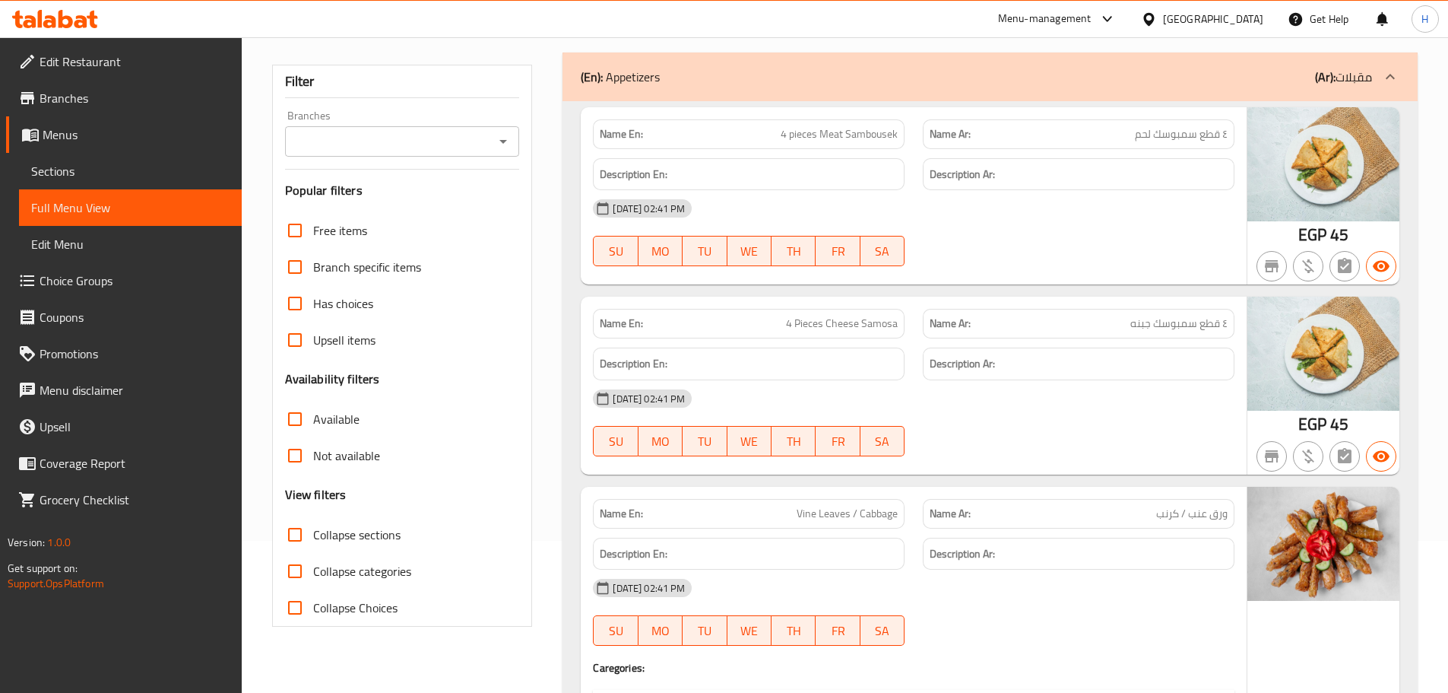
click at [109, 176] on span "Sections" at bounding box center [130, 171] width 198 height 18
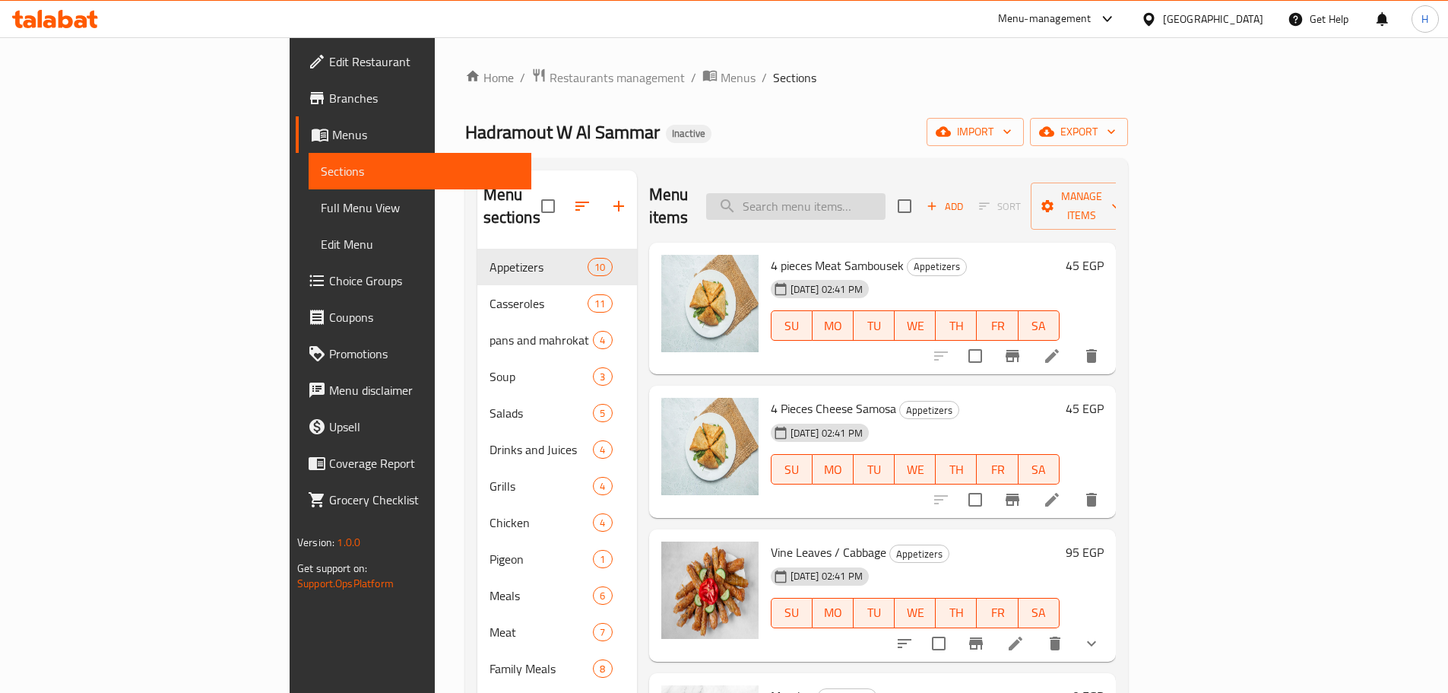
click at [884, 198] on input "search" at bounding box center [795, 206] width 179 height 27
paste input "250g Liver / Sausage Pan"
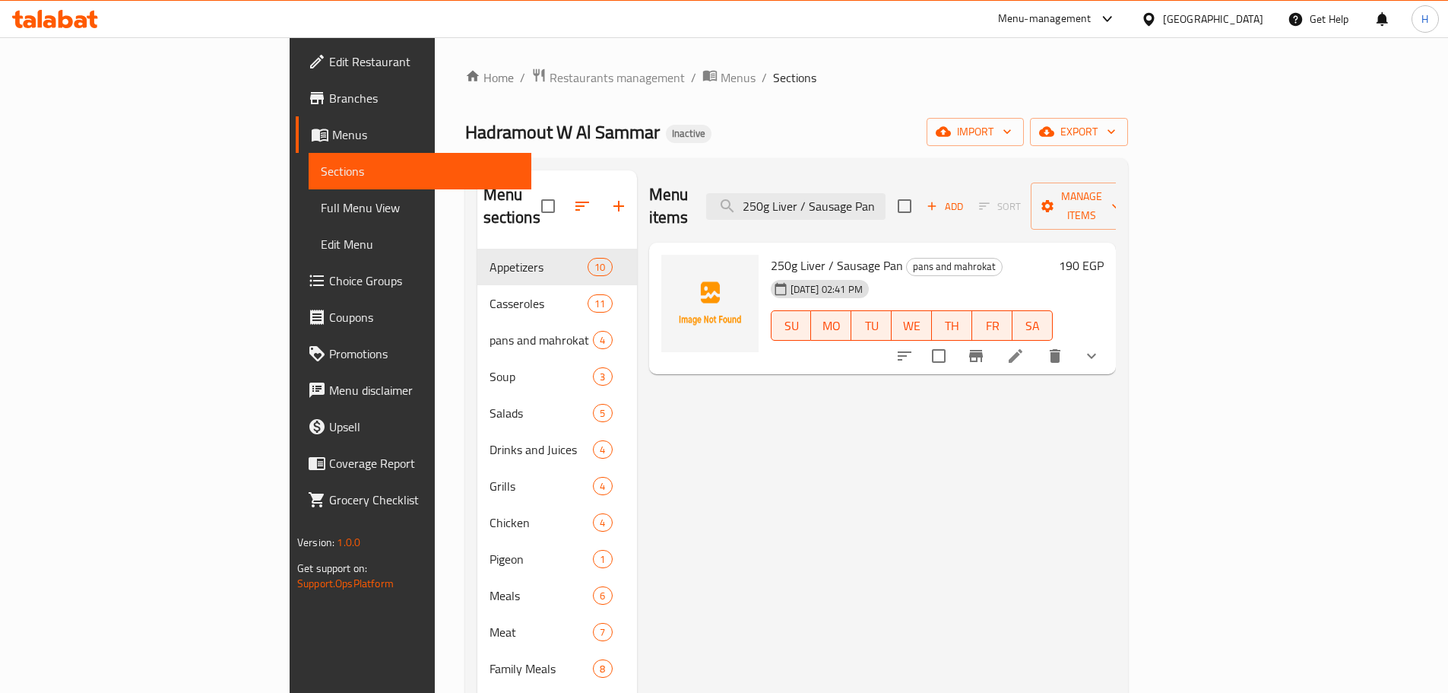
type input "250g Liver / Sausage Pan"
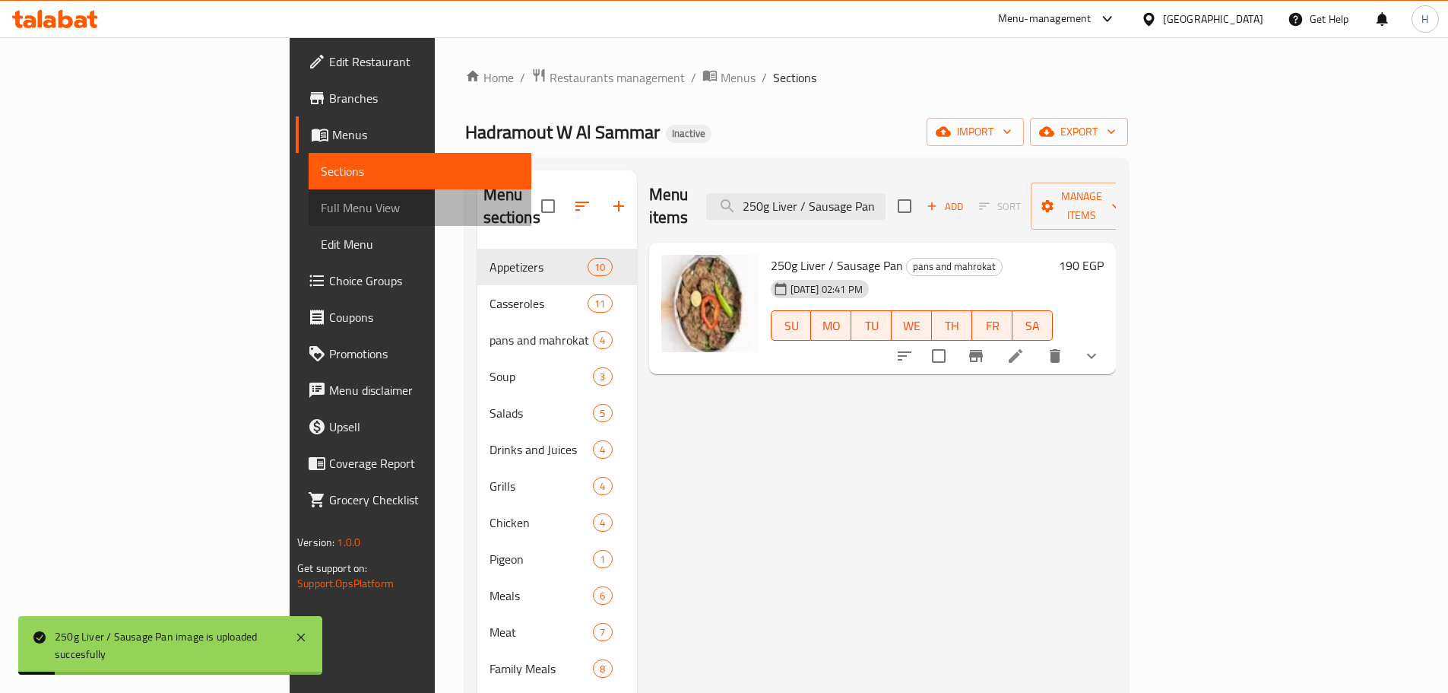
drag, startPoint x: 116, startPoint y: 199, endPoint x: 328, endPoint y: 8, distance: 285.3
click at [321, 200] on span "Full Menu View" at bounding box center [420, 207] width 198 height 18
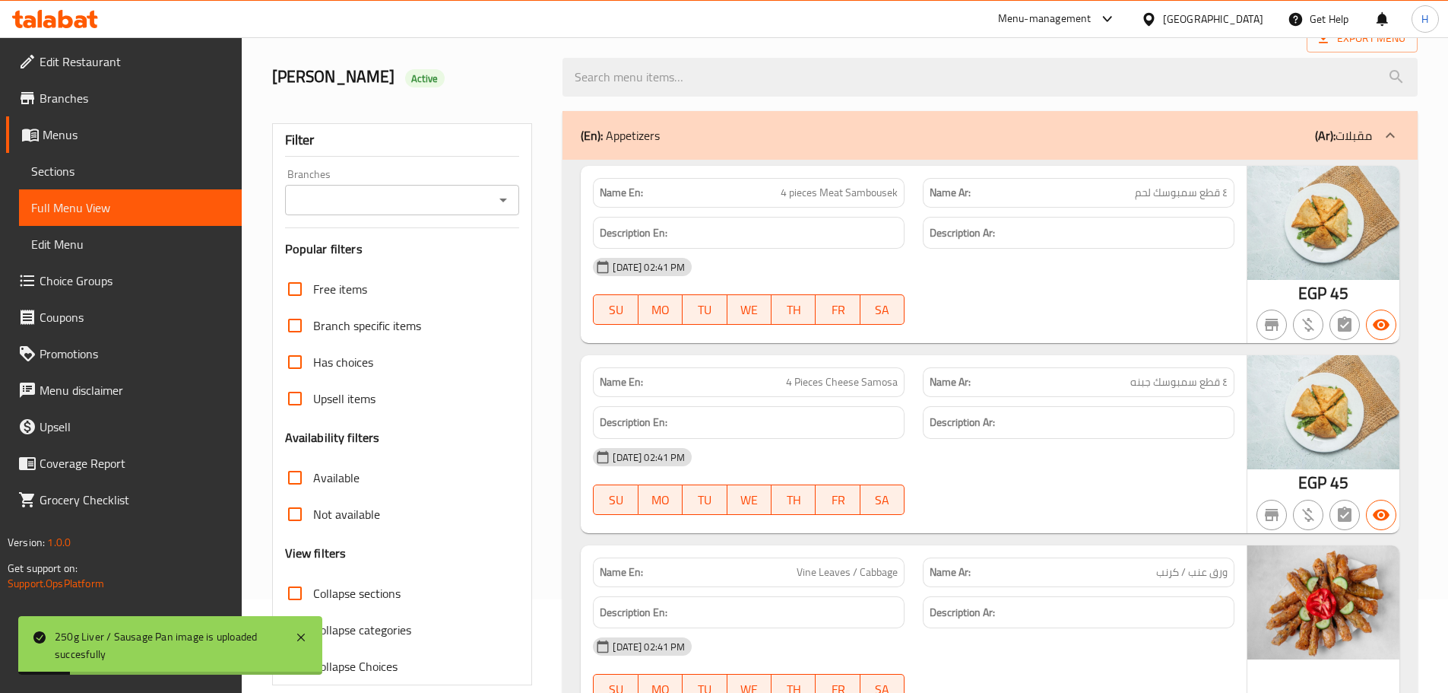
scroll to position [228, 0]
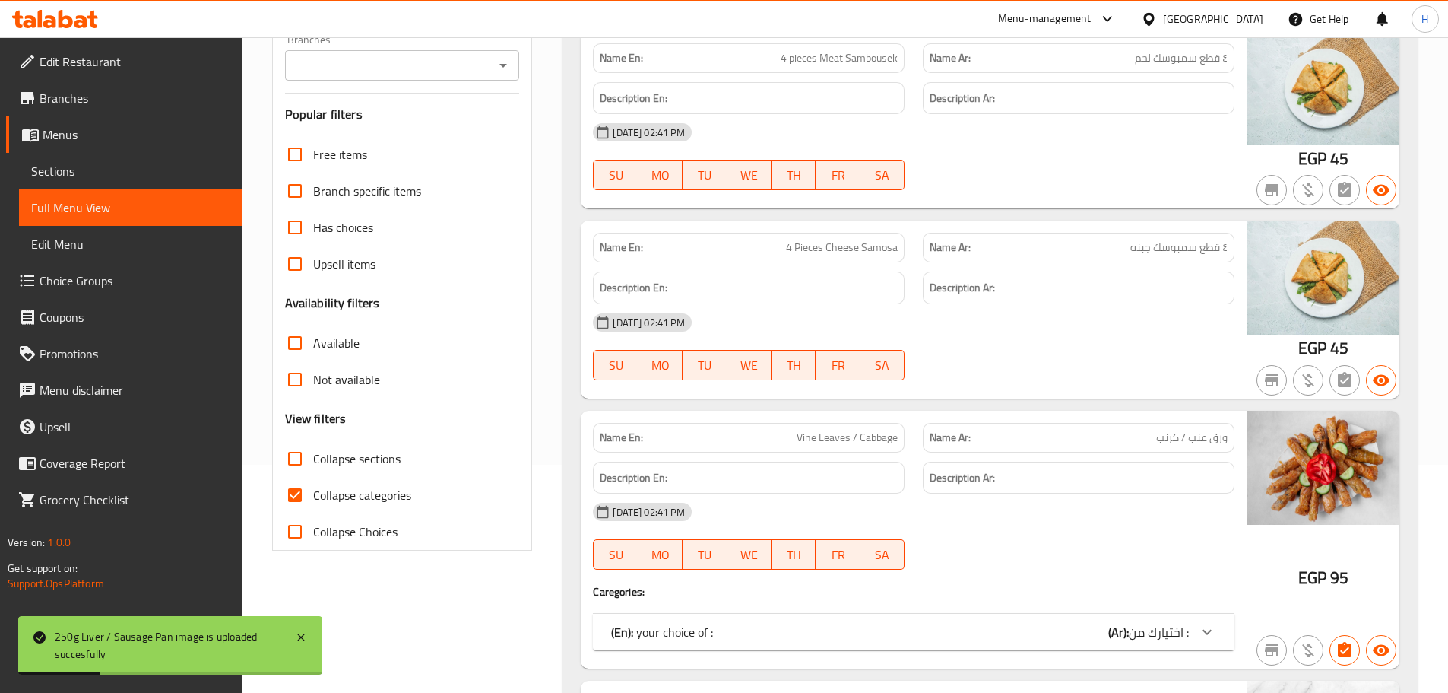
click at [395, 494] on span "Collapse categories" at bounding box center [362, 495] width 98 height 18
click at [313, 494] on input "Collapse categories" at bounding box center [295, 495] width 36 height 36
checkbox input "false"
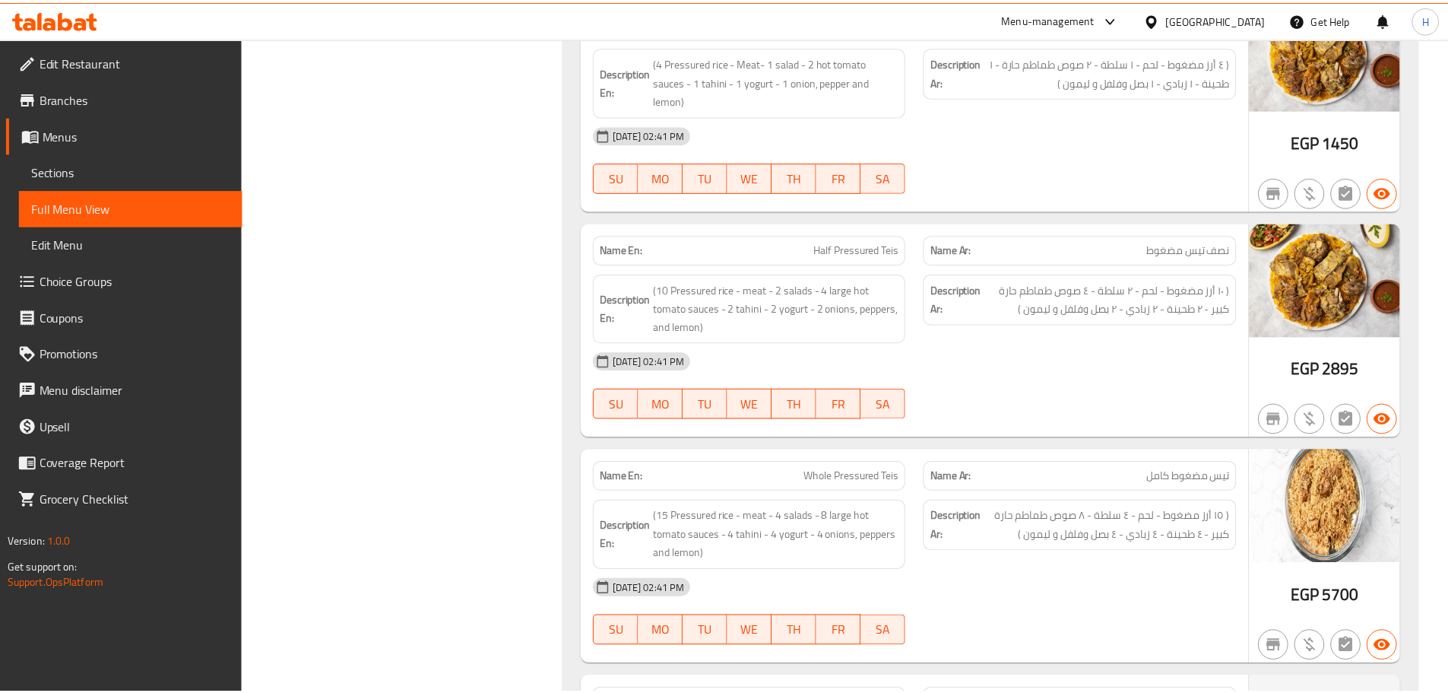
scroll to position [14449, 0]
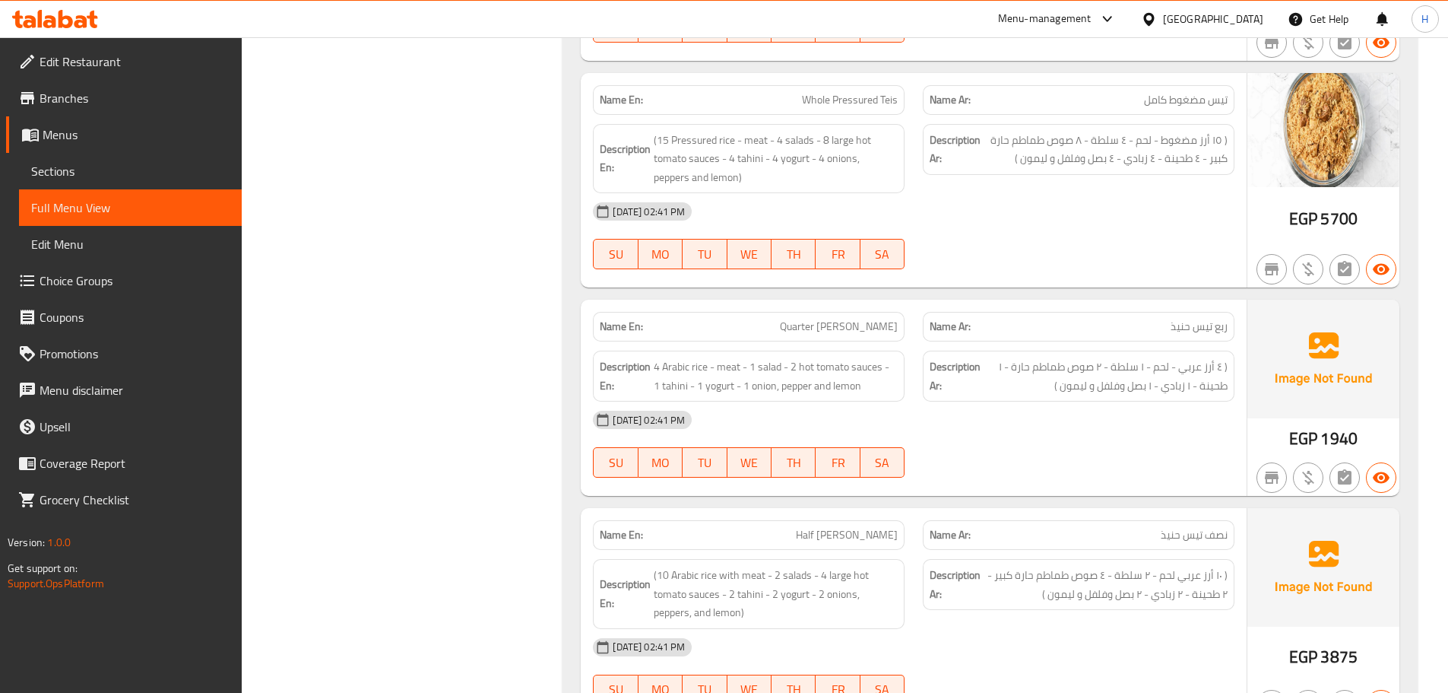
click at [109, 170] on span "Sections" at bounding box center [130, 171] width 198 height 18
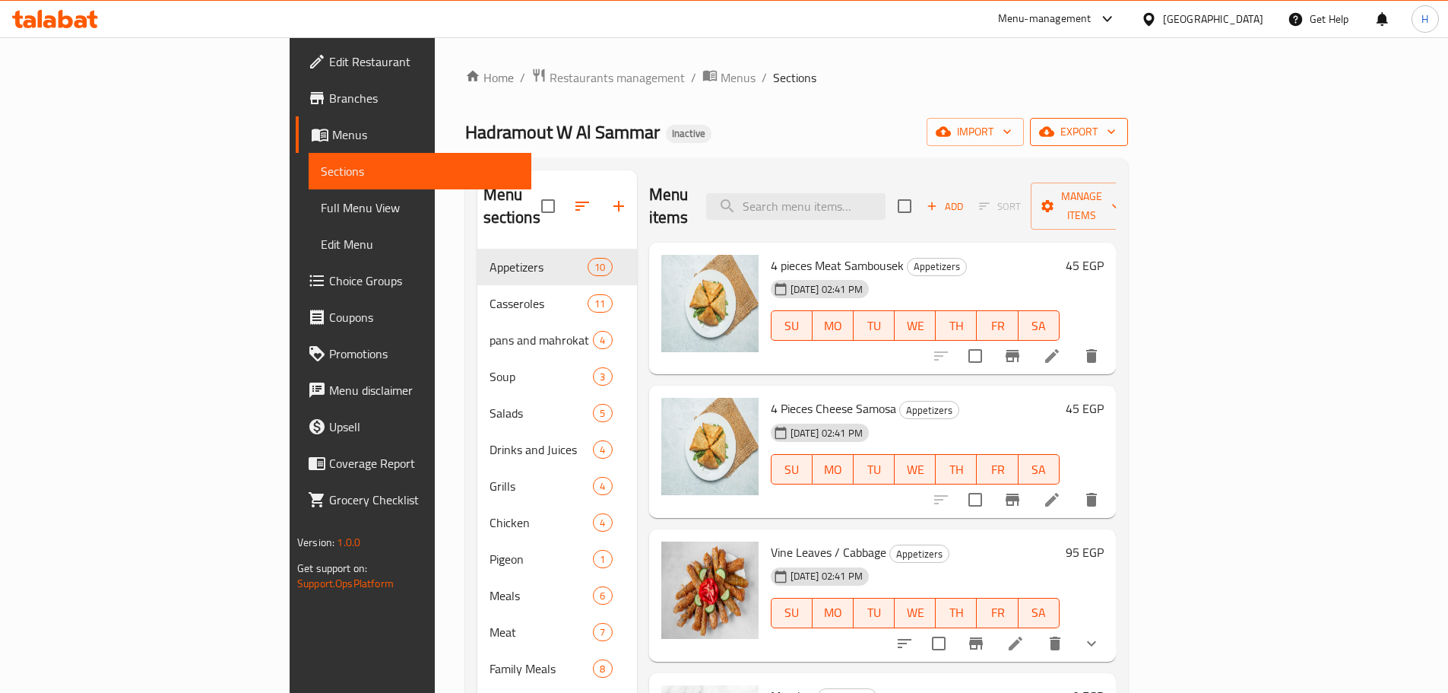
click at [1116, 129] on span "export" at bounding box center [1079, 131] width 74 height 19
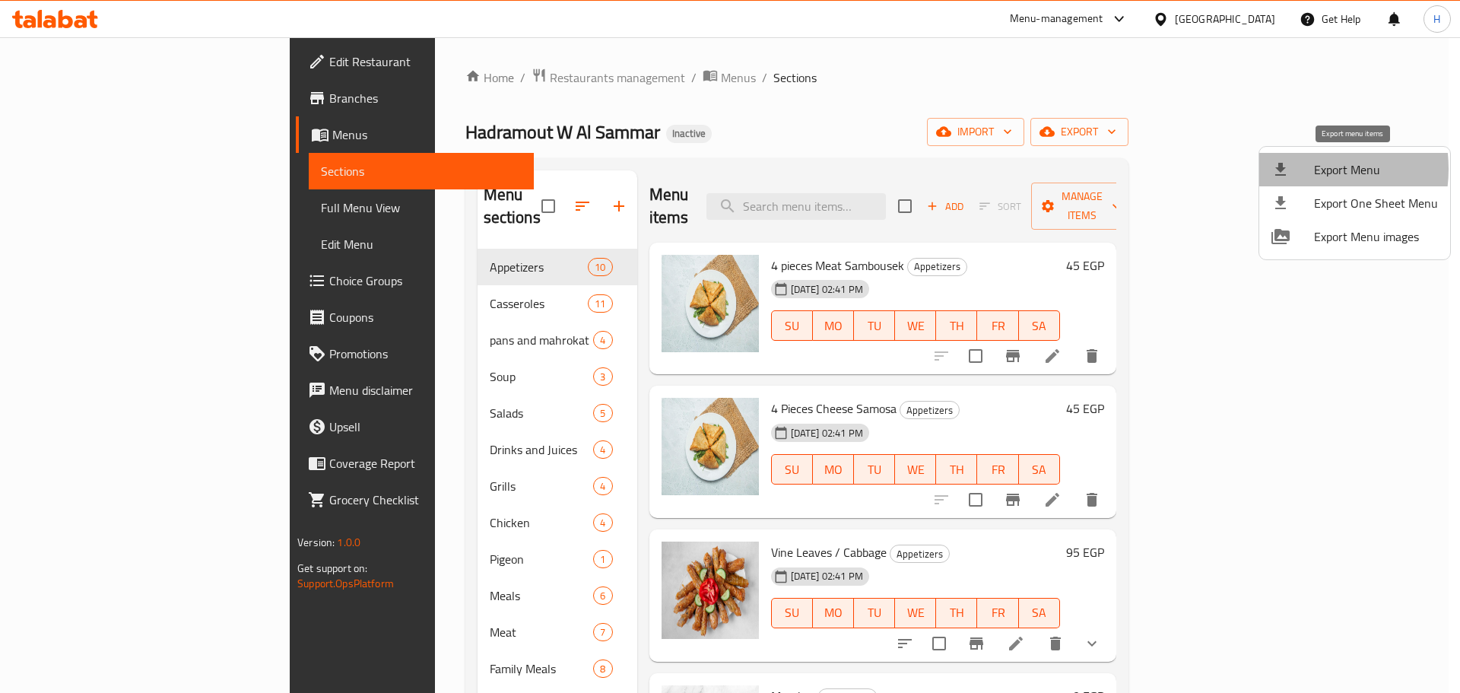
click at [1296, 169] on div at bounding box center [1292, 169] width 43 height 18
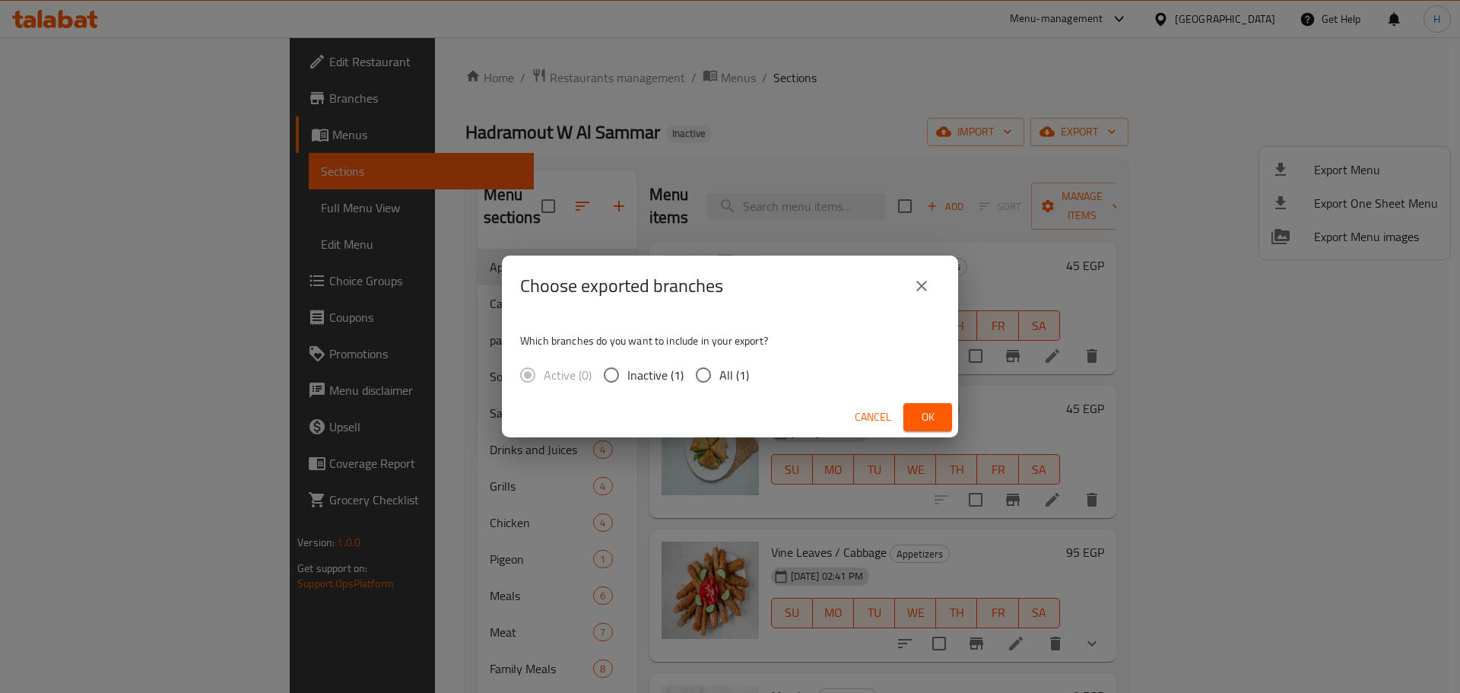
drag, startPoint x: 710, startPoint y: 382, endPoint x: 728, endPoint y: 380, distance: 17.6
click at [711, 382] on input "All (1)" at bounding box center [703, 375] width 32 height 32
radio input "true"
click at [915, 417] on button "Ok" at bounding box center [927, 417] width 49 height 28
